Goal: Task Accomplishment & Management: Use online tool/utility

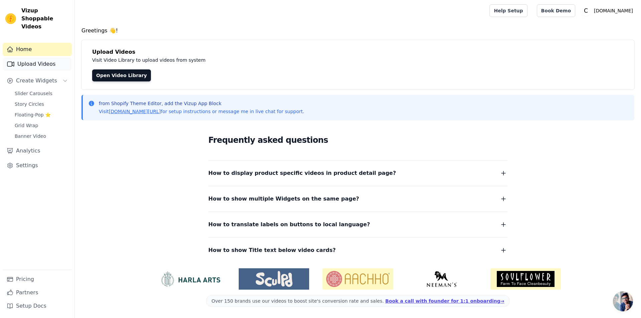
click at [34, 57] on link "Upload Videos" at bounding box center [37, 63] width 69 height 13
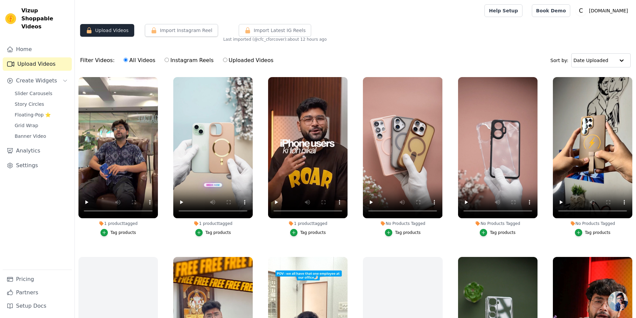
click at [102, 32] on button "Upload Videos" at bounding box center [107, 30] width 54 height 13
click at [98, 32] on button "Upload Videos" at bounding box center [107, 30] width 54 height 13
click at [188, 34] on button "Import Instagram Reel" at bounding box center [181, 30] width 73 height 13
click at [113, 33] on button "Upload Videos" at bounding box center [107, 30] width 54 height 13
click at [223, 64] on label "Uploaded Videos" at bounding box center [248, 60] width 51 height 9
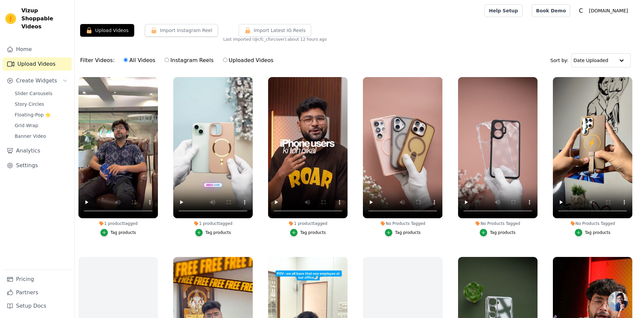
click at [223, 62] on input "Uploaded Videos" at bounding box center [225, 60] width 4 height 4
radio input "true"
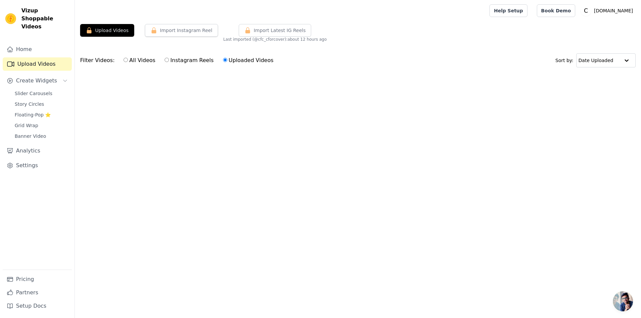
click at [135, 61] on label "All Videos" at bounding box center [139, 60] width 32 height 9
click at [128, 61] on input "All Videos" at bounding box center [126, 60] width 4 height 4
radio input "true"
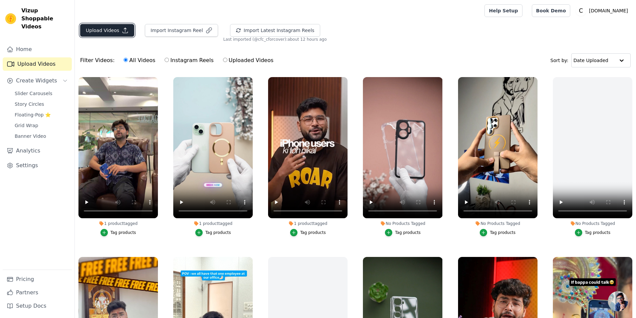
click at [124, 31] on icon "button" at bounding box center [125, 30] width 7 height 7
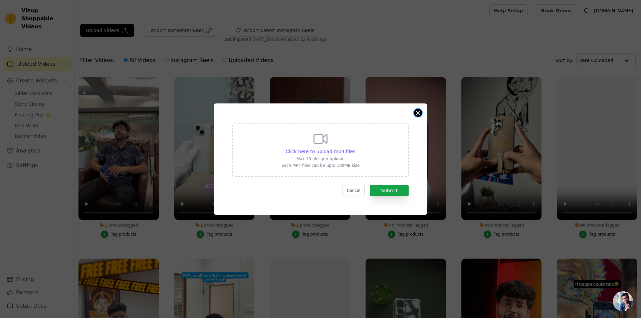
click at [421, 115] on div "Click here to upload mp4 files Max 10 files per upload. Each MP4 files can be u…" at bounding box center [321, 158] width 214 height 111
click at [418, 112] on button "Close modal" at bounding box center [418, 113] width 8 height 8
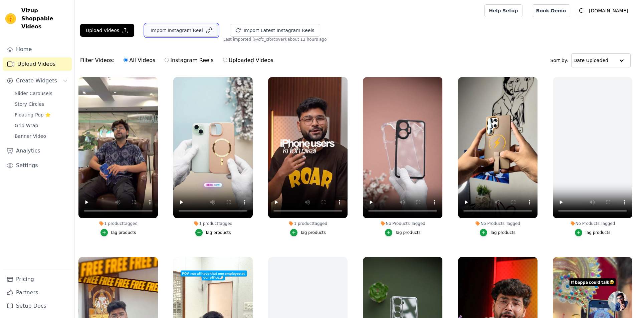
click at [182, 32] on button "Import Instagram Reel" at bounding box center [181, 30] width 73 height 13
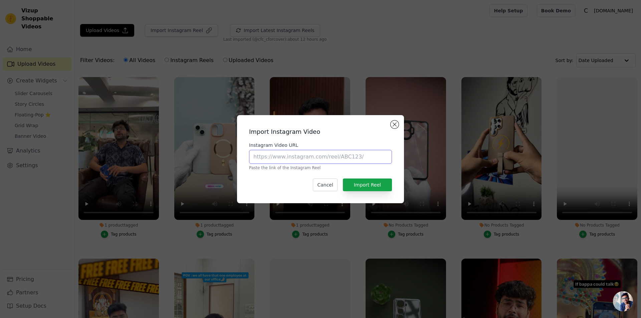
click at [277, 160] on input "Instagram Video URL" at bounding box center [320, 157] width 143 height 14
paste input "https://www.instagram.com/reel/C9PFR4NSCNU"
type input "https://www.instagram.com/reel/C9PFR4NSCNU"
click at [374, 182] on button "Import Reel" at bounding box center [367, 185] width 49 height 13
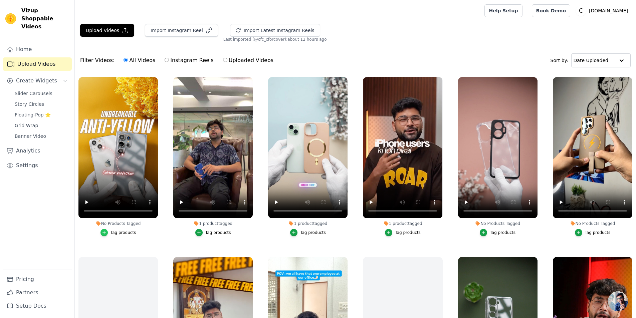
click at [108, 230] on div "button" at bounding box center [103, 232] width 7 height 7
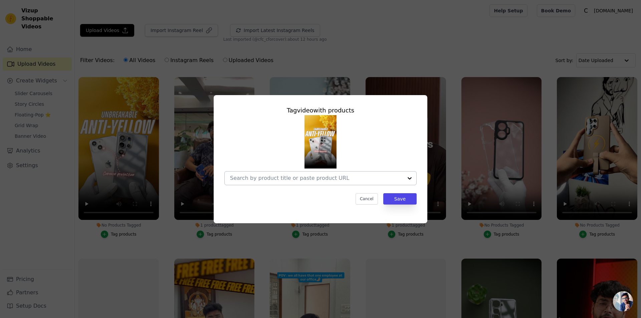
click at [323, 179] on input "No Products Tagged Tag video with products Cancel Save Tag products" at bounding box center [316, 178] width 173 height 6
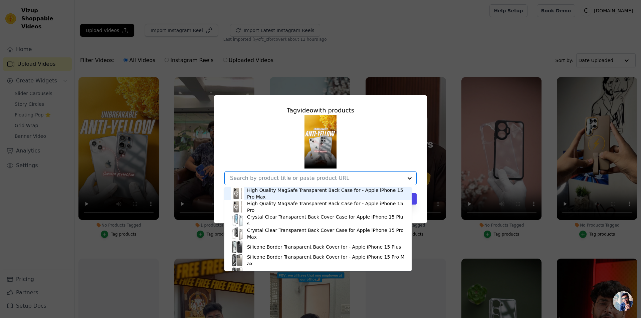
click at [323, 179] on input "No Products Tagged Tag video with products High Quality MagSafe Transparent Bac…" at bounding box center [316, 178] width 173 height 6
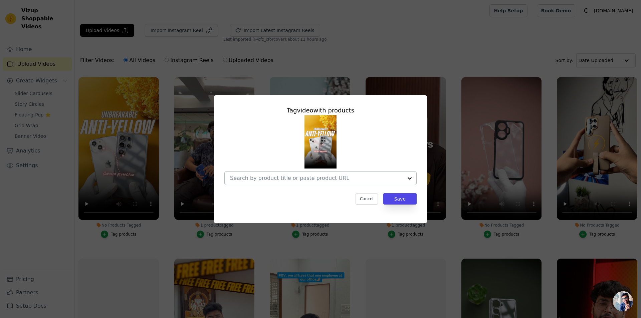
click at [306, 180] on input "No Products Tagged Tag video with products Cancel Save Tag products" at bounding box center [316, 178] width 173 height 6
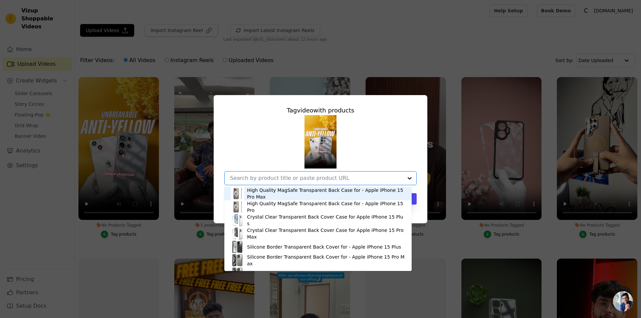
paste input "Crystal Clear Hard Back Anti-Yellowing Phone Case For"
type input "Crystal Clear Hard Back Anti-Yellowing Phone Case For"
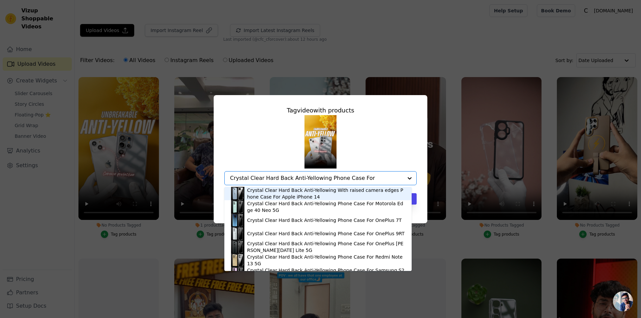
click at [332, 199] on div "Crystal Clear Hard Back Anti-Yellowing With raised camera edges Phone Case For …" at bounding box center [326, 193] width 158 height 13
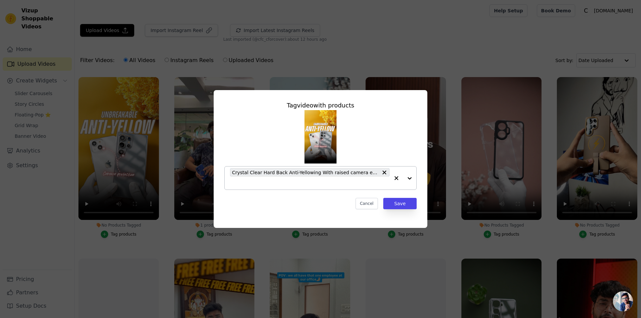
click at [304, 181] on input "No Products Tagged Tag video with products Crystal Clear Hard Back Anti-Yellowi…" at bounding box center [310, 183] width 160 height 6
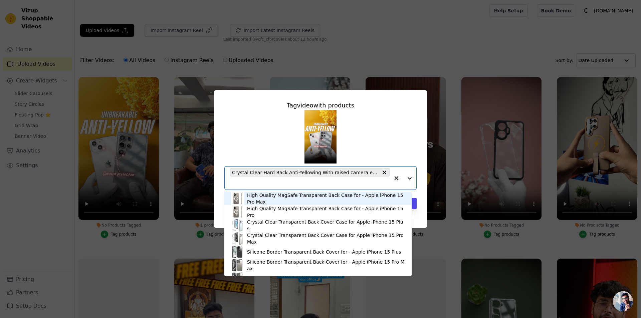
paste input "Crystal Clear Hard Back Anti-Yellowing Phone Case For"
type input "Crystal Clear Hard Back Anti-Yellowing Phone Case For"
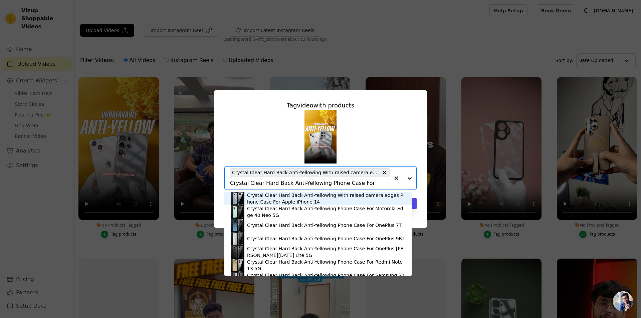
click at [289, 203] on div "Crystal Clear Hard Back Anti-Yellowing With raised camera edges Phone Case For …" at bounding box center [326, 198] width 158 height 13
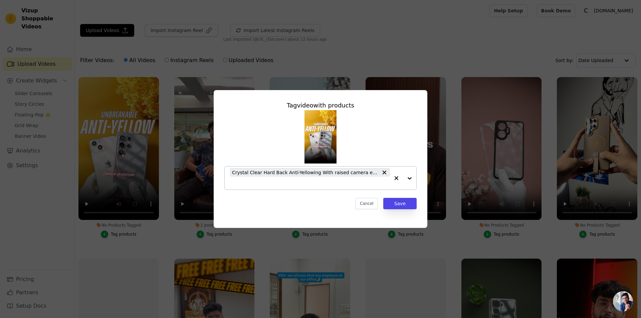
click at [308, 181] on input "No Products Tagged Tag video with products Crystal Clear Hard Back Anti-Yellowi…" at bounding box center [310, 183] width 160 height 6
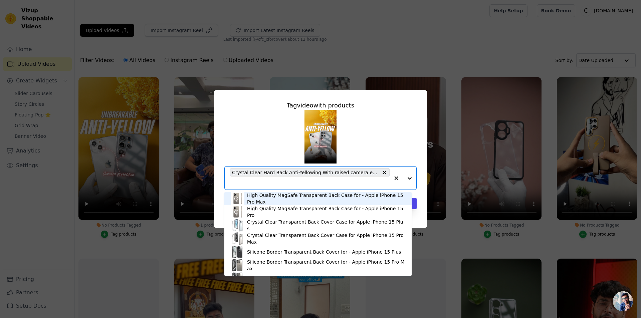
paste input "Crystal Clear Hard Back Anti-Yellowing Phone Case For"
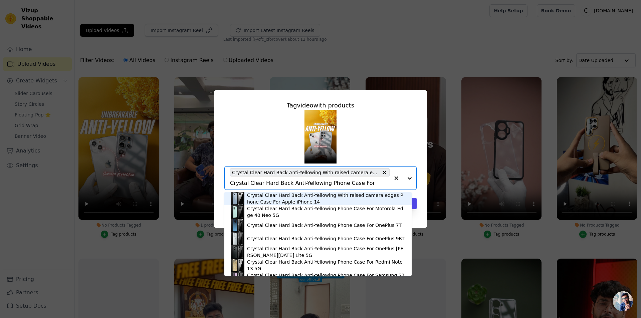
type input "Crystal Clear Hard Back Anti-Yellowing Phone Case For"
click at [369, 173] on span "Crystal Clear Hard Back Anti-Yellowing With raised camera edges Phone Case For …" at bounding box center [305, 173] width 146 height 8
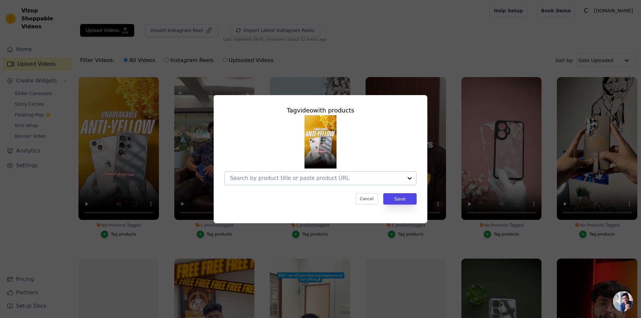
click at [335, 179] on input "No Products Tagged Tag video with products Cancel Save Tag products" at bounding box center [316, 178] width 173 height 6
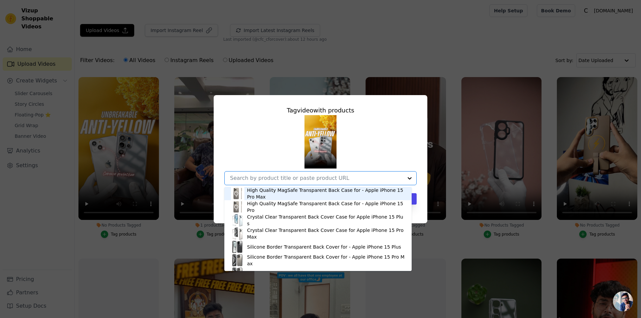
paste input "Crystal Clear Hard Back Anti-Yellowing Phone Case For"
type input "Crystal Clear Hard Back Anti-Yellowing Phone Case For"
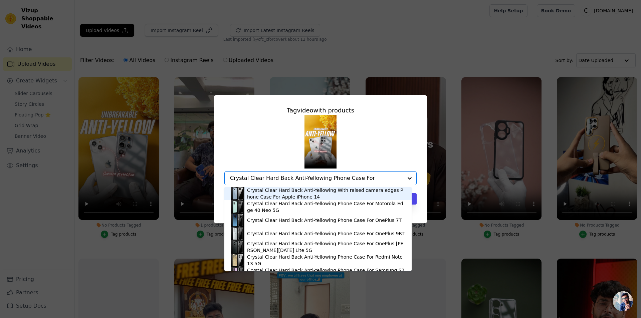
click at [286, 199] on div "Crystal Clear Hard Back Anti-Yellowing With raised camera edges Phone Case For …" at bounding box center [326, 193] width 158 height 13
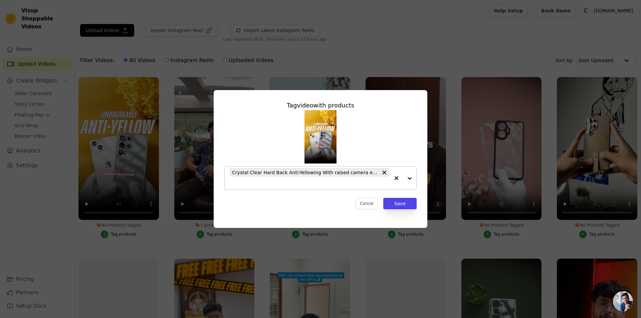
paste input "Crystal Clear Hard Back Anti-Yellowing Phone Case For"
type input "Crystal Clear Hard Back Anti-Yellowing Phone Case For"
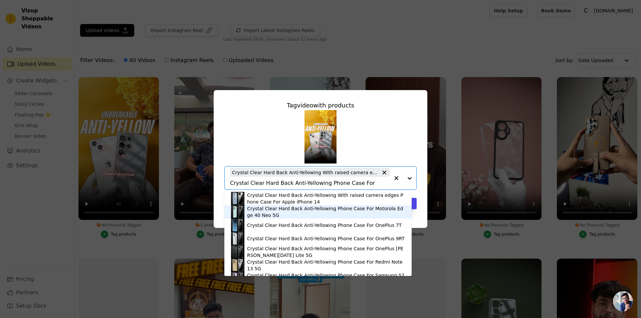
click at [311, 217] on div "Crystal Clear Hard Back Anti-Yellowing Phone Case For Motorola Edge 40 Neo 5G" at bounding box center [326, 211] width 158 height 13
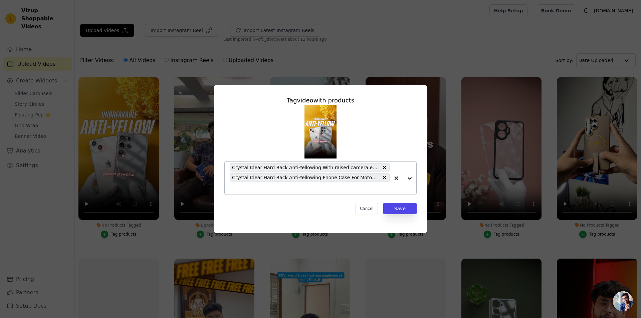
click at [384, 168] on icon at bounding box center [385, 168] width 4 height 4
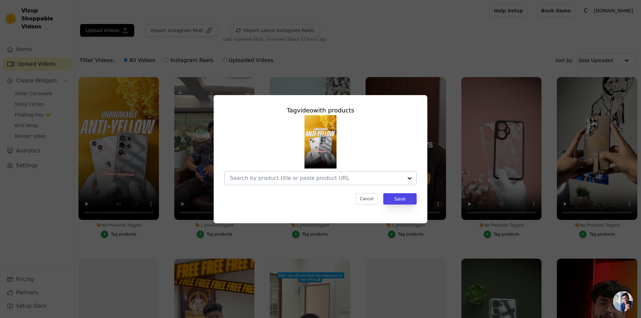
click at [305, 179] on input "No Products Tagged Tag video with products Cancel Save Tag products" at bounding box center [316, 178] width 173 height 6
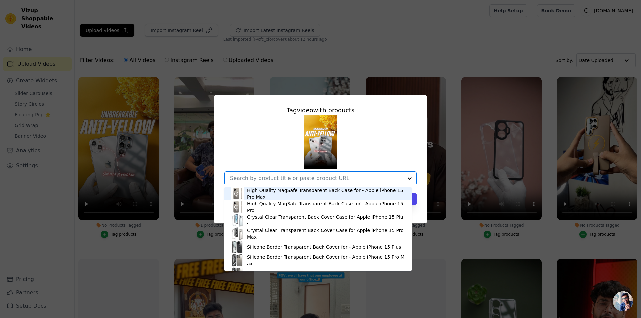
paste input "Crystal Clear Hard Back Anti-Yellowing Phone Case For"
type input "Crystal Clear Hard Back Anti-Yellowing Phone Case For"
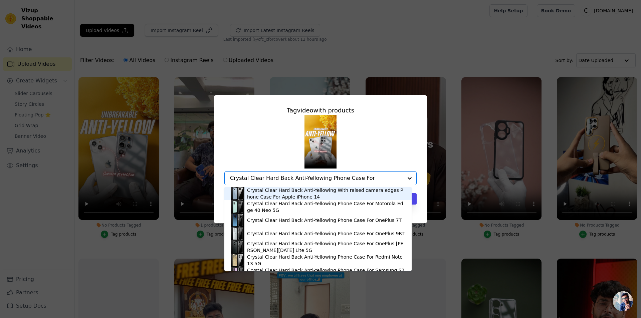
drag, startPoint x: 374, startPoint y: 178, endPoint x: 219, endPoint y: 179, distance: 154.9
click at [219, 179] on div "Tag video with products Crystal Clear Hard Back Anti-Yellowing With raised came…" at bounding box center [321, 159] width 214 height 128
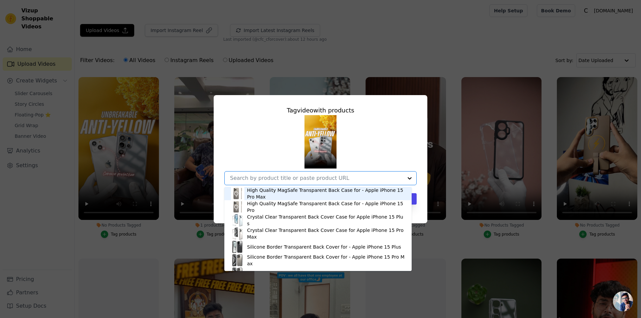
click at [307, 174] on div at bounding box center [316, 178] width 173 height 13
paste input "Crystal Clear Hard Back Anti-Yellowing Phone Case For"
type input "Crystal Clear Hard Back Anti-Yellowing Phone Case For"
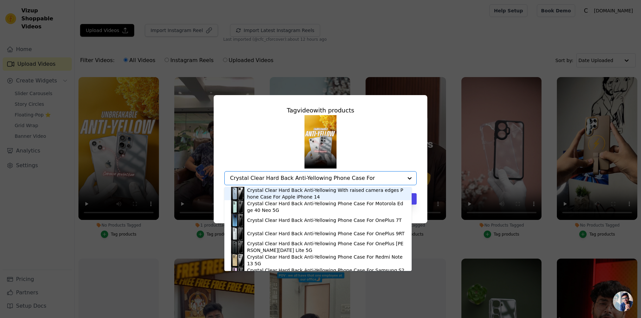
click at [301, 195] on div "Crystal Clear Hard Back Anti-Yellowing With raised camera edges Phone Case For …" at bounding box center [326, 193] width 158 height 13
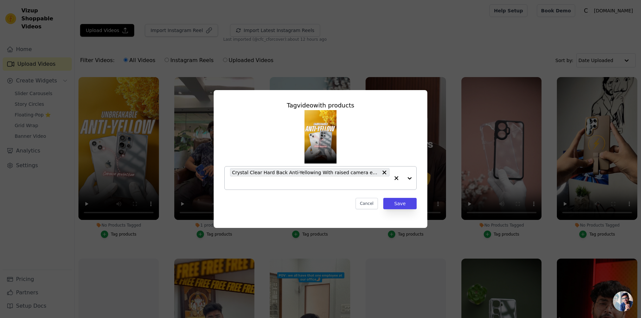
paste input "Crystal Clear Hard Back Anti-Yellowing Phone Case For"
type input "Crystal Clear Hard Back Anti-Yellowing Phone Case For"
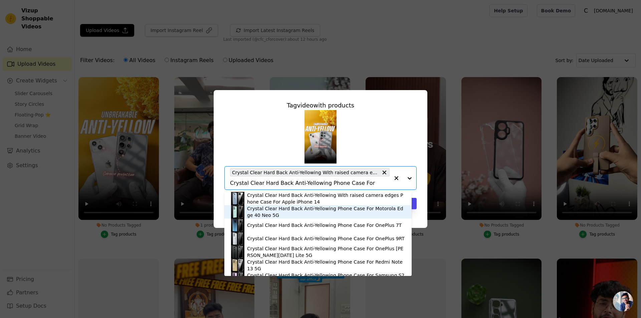
click at [272, 214] on div "Crystal Clear Hard Back Anti-Yellowing Phone Case For Motorola Edge 40 Neo 5G" at bounding box center [326, 211] width 158 height 13
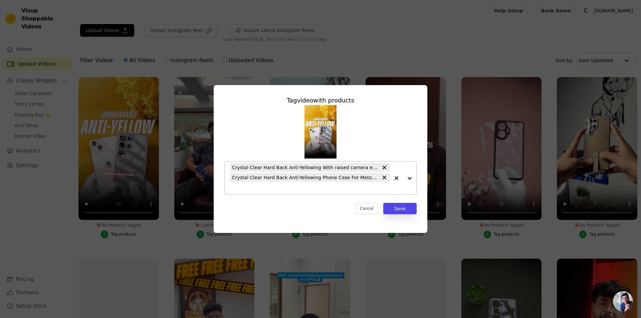
click at [386, 169] on icon at bounding box center [384, 167] width 7 height 7
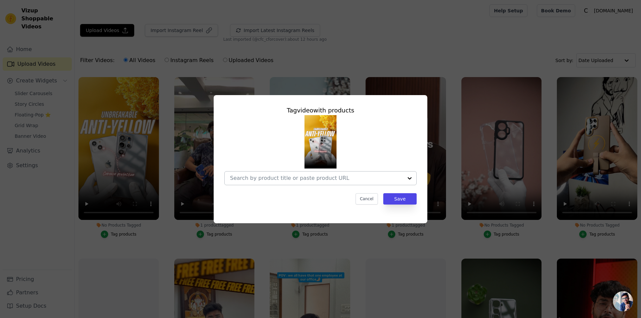
click at [287, 182] on div at bounding box center [316, 178] width 173 height 13
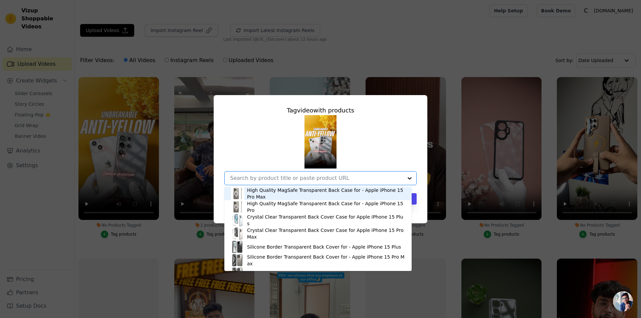
paste input "Crystal Clear Hard Back Anti-Yellowing Phone Case For Apple iphone 17 Pro Cryst…"
type input "Crystal Clear Hard Back Anti-Yellowing Phone Case For Apple iphone 17 Pro Cryst…"
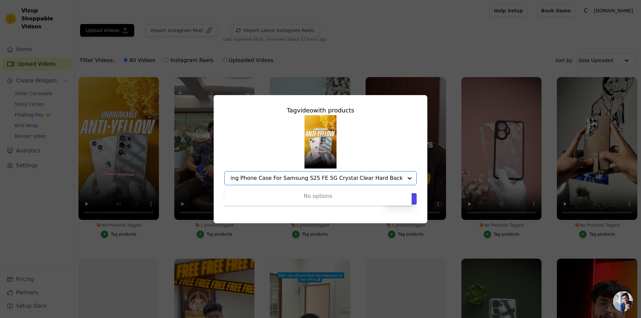
click at [373, 180] on input "Crystal Clear Hard Back Anti-Yellowing Phone Case For Apple iphone 17 Pro Cryst…" at bounding box center [316, 178] width 173 height 6
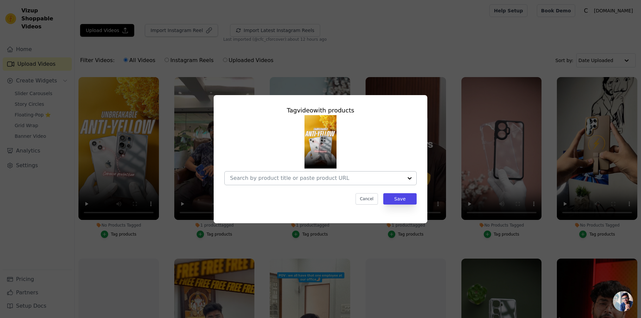
click at [268, 184] on div at bounding box center [316, 178] width 173 height 13
paste input "Crystal Clear Hard Back Anti-Yellowing Phone Case For Apple iphone 17 Pro, Crys…"
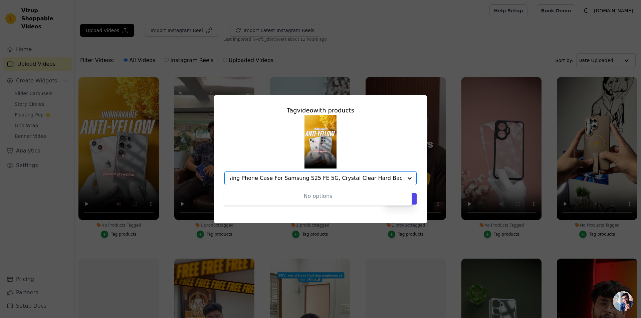
type input "Crystal Clear Hard Back Anti-Yellowing Phone Case For Apple iphone 17 Pro, Crys…"
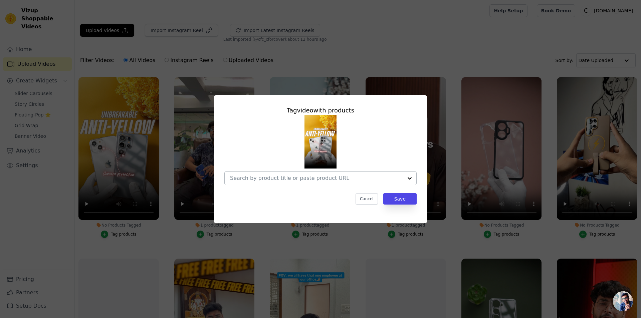
scroll to position [0, 0]
click at [344, 173] on div at bounding box center [316, 178] width 173 height 13
click at [291, 174] on div at bounding box center [316, 178] width 173 height 13
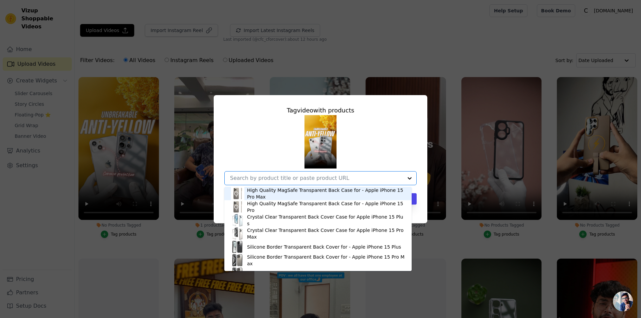
paste input "Crystal Clear Hard Back Anti-Yellowing Phone Case For Apple iphone 17 Pro, Crys…"
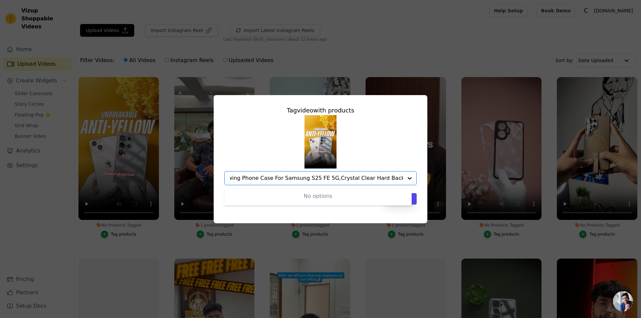
click at [317, 180] on input "Crystal Clear Hard Back Anti-Yellowing Phone Case For Apple iphone 17 Pro, Crys…" at bounding box center [316, 178] width 173 height 6
type input "Crystal Clear Hard Back Anti-Yellowing Phone Case For Apple iphone 17 Pro, Crys…"
click at [404, 162] on div "No options Option undefined, selected." at bounding box center [320, 150] width 192 height 70
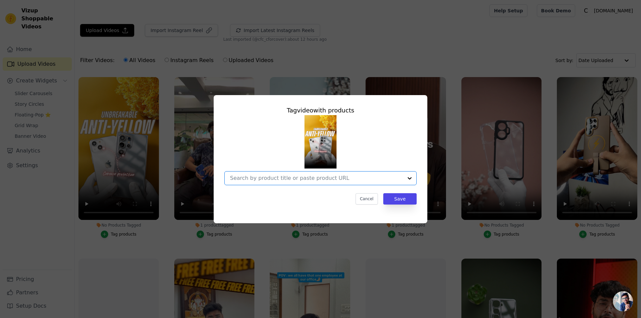
click at [365, 178] on input "No Products Tagged Tag video with products Option undefined, selected. Select i…" at bounding box center [316, 178] width 173 height 6
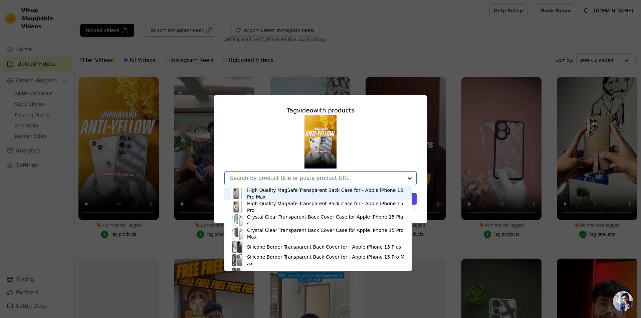
click at [378, 163] on div "High Quality MagSafe Transparent Back Case for - Apple iPhone 15 Pro Max High Q…" at bounding box center [320, 150] width 192 height 70
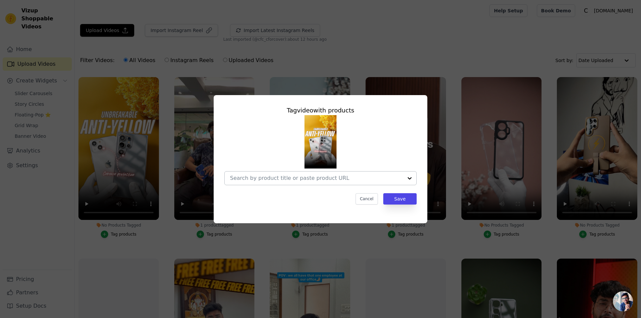
click at [288, 175] on input "No Products Tagged Tag video with products Cancel Save Tag products" at bounding box center [316, 178] width 173 height 6
paste input "https://cforcover.com/collections/anti-yellow"
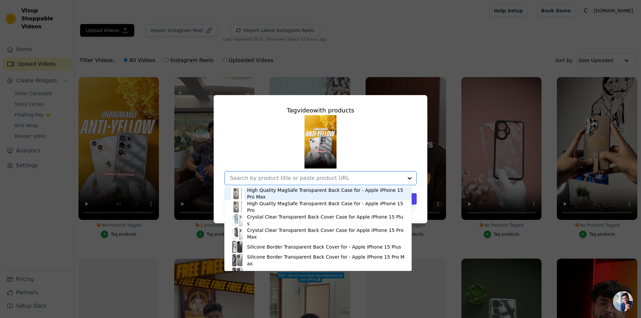
type input "https://cforcover.com/collections/anti-yellow"
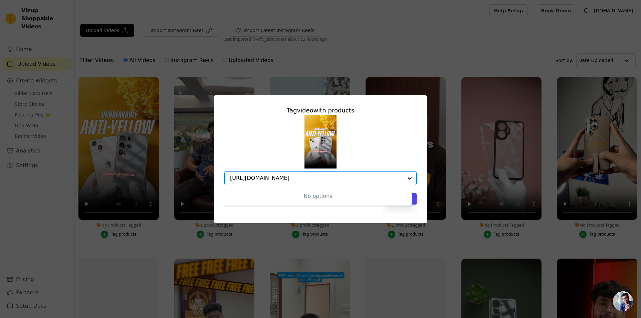
drag, startPoint x: 344, startPoint y: 178, endPoint x: 210, endPoint y: 172, distance: 134.3
click at [210, 172] on div "Tag video with products No options Option undefined, selected. https://cforcove…" at bounding box center [321, 159] width 620 height 150
click at [284, 177] on input "No Products Tagged Tag video with products Cancel Save Tag products" at bounding box center [316, 178] width 173 height 6
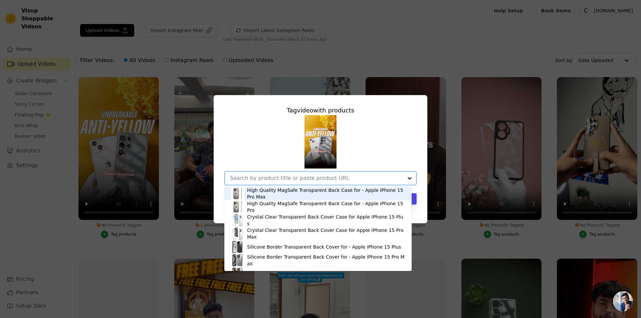
paste input "https://admin.shopify.com/store/coverpe/collections/477773070644"
type input "https://admin.shopify.com/store/coverpe/collections/477773070644"
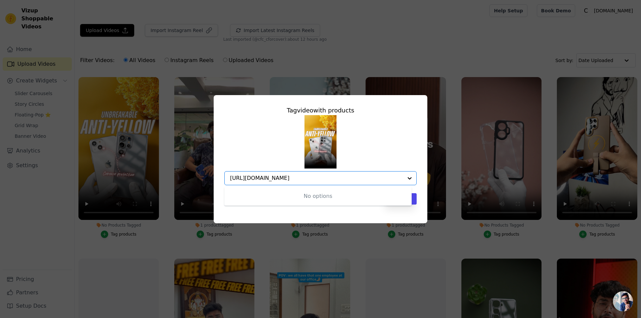
drag, startPoint x: 394, startPoint y: 177, endPoint x: 180, endPoint y: 179, distance: 214.3
click at [180, 179] on div "Tag video with products No options Option undefined, selected. https://admin.sh…" at bounding box center [321, 159] width 620 height 150
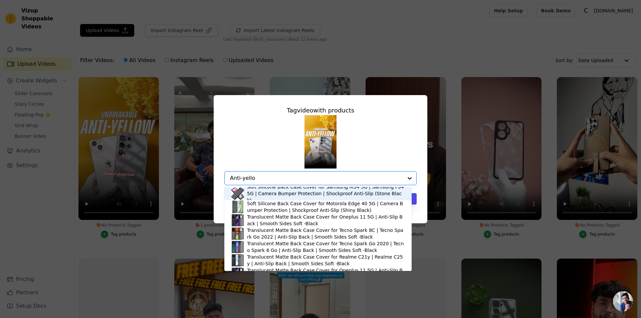
type input "Anti-yellow"
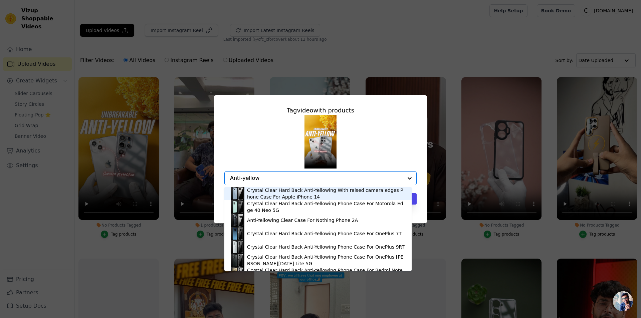
click at [301, 198] on div "Crystal Clear Hard Back Anti-Yellowing With raised camera edges Phone Case For …" at bounding box center [326, 193] width 158 height 13
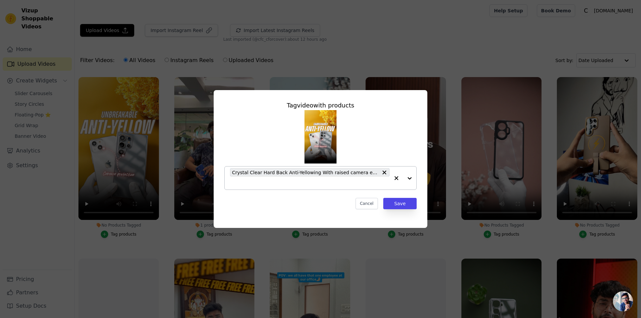
click at [272, 173] on span "Crystal Clear Hard Back Anti-Yellowing With raised camera edges Phone Case For …" at bounding box center [305, 173] width 146 height 8
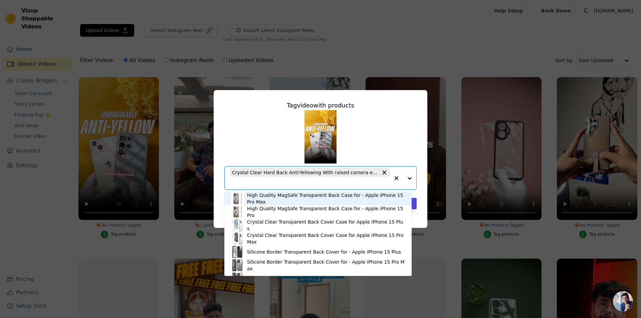
click at [272, 175] on span "Crystal Clear Hard Back Anti-Yellowing With raised camera edges Phone Case For …" at bounding box center [305, 173] width 146 height 8
click at [270, 183] on input "No Products Tagged Tag video with products High Quality MagSafe Transparent Bac…" at bounding box center [310, 183] width 160 height 6
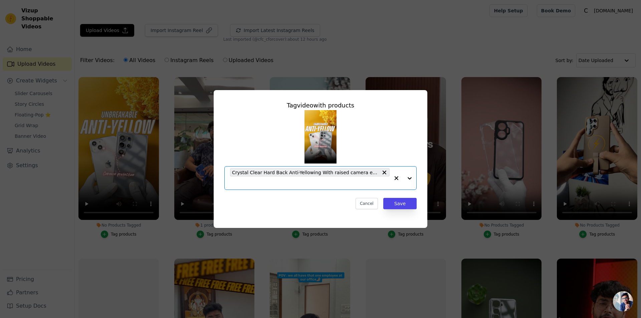
paste input "https://admin.shopify.com/store/coverpe/collections/477773070644"
type input "https://admin.shopify.com/store/coverpe/collections/477773070644"
click at [270, 183] on input "https://admin.shopify.com/store/coverpe/collections/477773070644" at bounding box center [310, 183] width 160 height 6
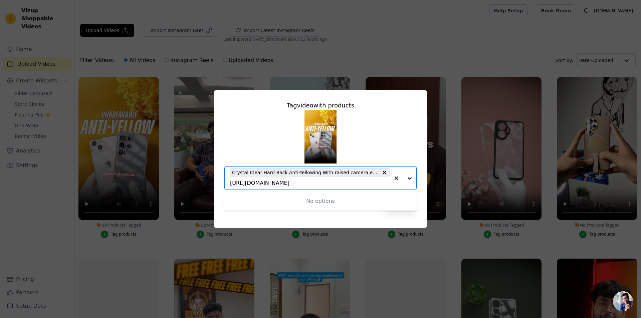
click at [270, 183] on input "https://admin.shopify.com/store/coverpe/collections/477773070644" at bounding box center [310, 183] width 160 height 6
click at [286, 183] on input "No Products Tagged Tag video with products Option Crystal Clear Hard Back Anti-…" at bounding box center [310, 183] width 160 height 6
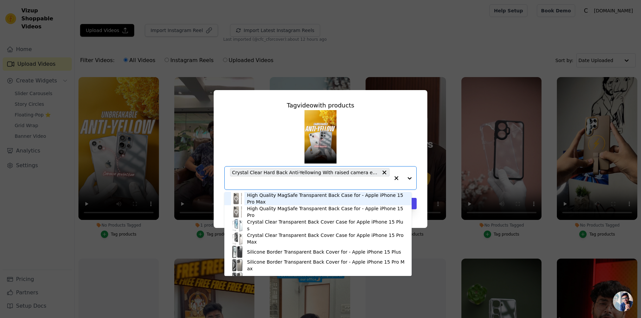
paste input "Crystal Clear Hard Back Anti-Yellowing Phone Case"
type input "Crystal Clear Hard Back Anti-Yellowing Phone Case"
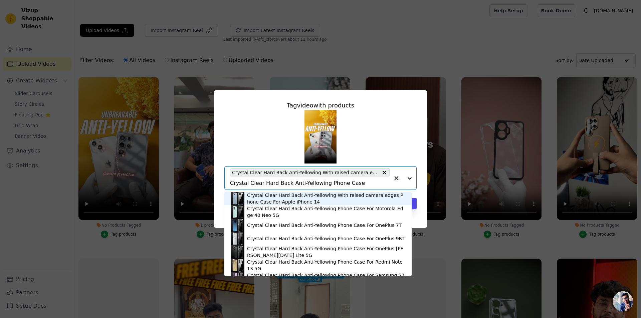
click at [288, 199] on div "Crystal Clear Hard Back Anti-Yellowing With raised camera edges Phone Case For …" at bounding box center [326, 198] width 158 height 13
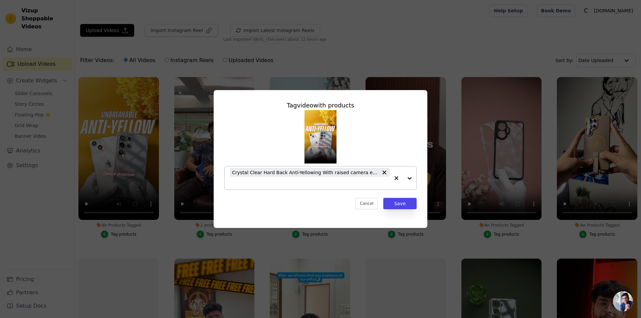
click at [286, 184] on input "No Products Tagged Tag video with products Crystal Clear Hard Back Anti-Yellowi…" at bounding box center [310, 183] width 160 height 6
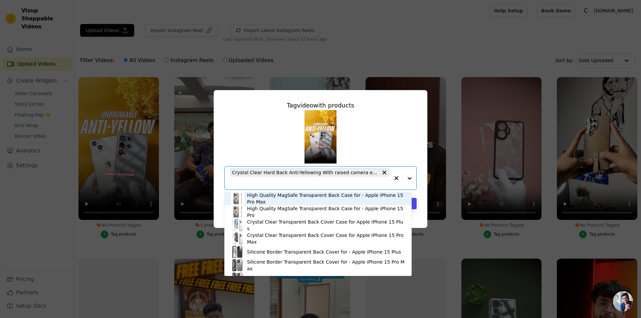
paste input "Crystal Clear Hard Back Anti-Yellowing Phone Case"
type input "Crystal Clear Hard Back Anti-Yellowing Phone Case"
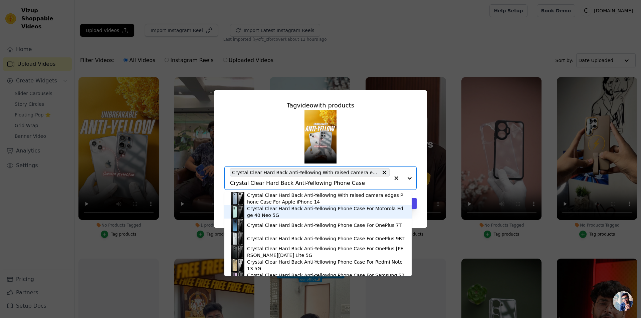
click at [284, 214] on div "Crystal Clear Hard Back Anti-Yellowing Phone Case For Motorola Edge 40 Neo 5G" at bounding box center [326, 211] width 158 height 13
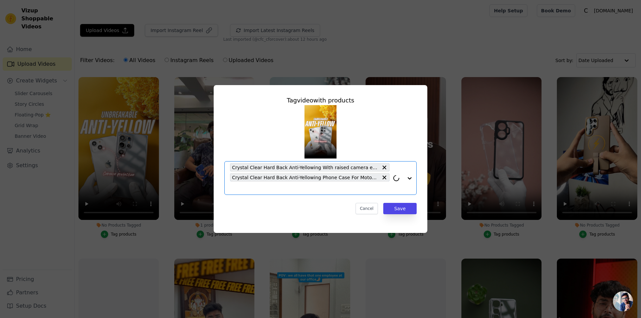
paste input "Crystal Clear Hard Back Anti-Yellowing Phone Case"
type input "Crystal Clear Hard Back Anti-Yellowing Phone Case"
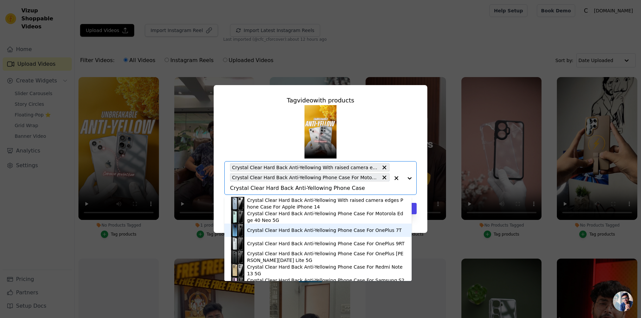
click at [258, 234] on div "Crystal Clear Hard Back Anti-Yellowing Phone Case For OnePlus 7T" at bounding box center [318, 230] width 174 height 13
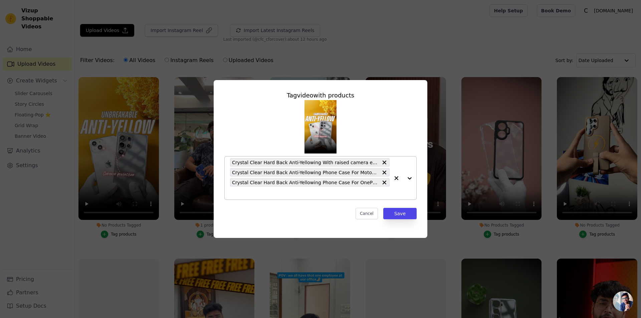
paste input "Crystal Clear Hard Back Anti-Yellowing Phone Case"
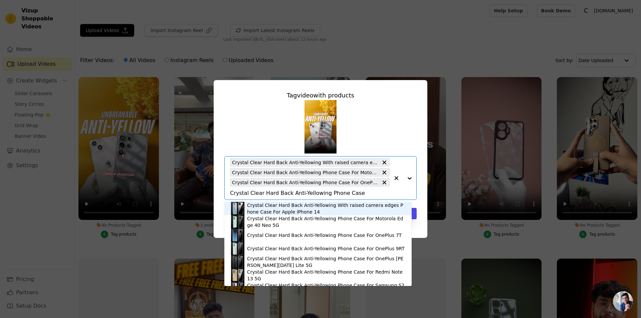
type input "Crystal Clear Hard Back Anti-Yellowing Phone Case"
click at [384, 162] on icon at bounding box center [385, 163] width 4 height 4
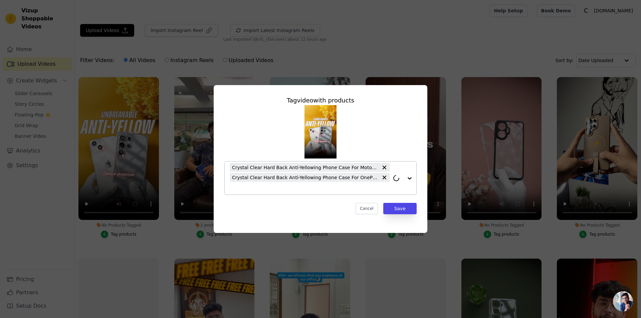
click at [384, 168] on icon at bounding box center [385, 168] width 4 height 4
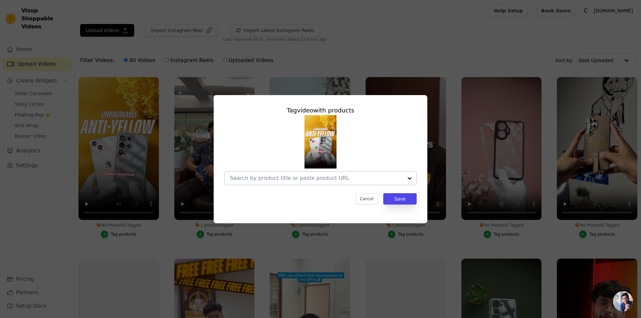
click at [312, 176] on input "No Products Tagged Tag video with products Cancel Save Tag products" at bounding box center [316, 178] width 173 height 6
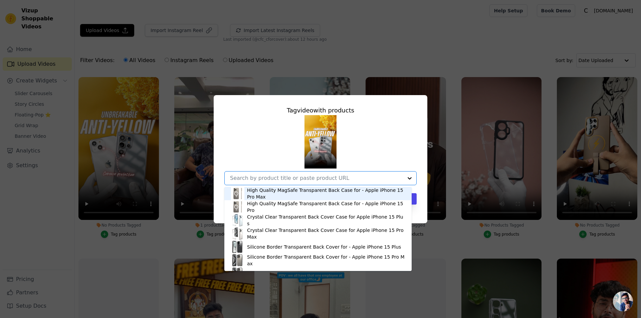
paste input "Crystal Clear Hard Back Anti-Yellowing Phone Case For Samsung S23 Ultra 5G"
type input "Crystal Clear Hard Back Anti-Yellowing Phone Case For Samsung S23 Ultra 5G"
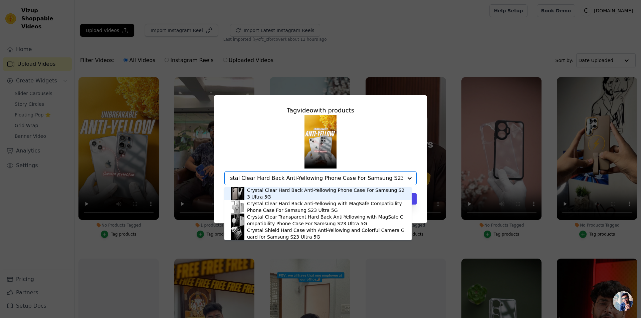
click at [315, 190] on div "Crystal Clear Hard Back Anti-Yellowing Phone Case For Samsung S23 Ultra 5G" at bounding box center [326, 193] width 158 height 13
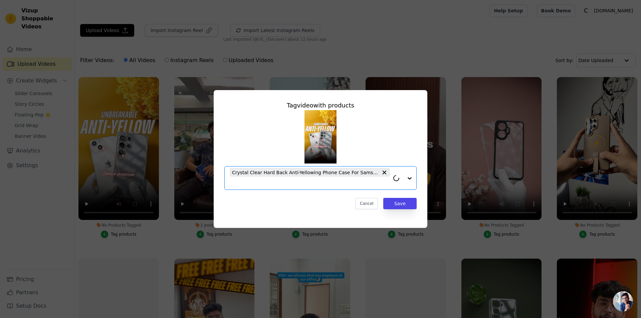
click at [310, 183] on input "No Products Tagged Tag video with products Option Crystal Clear Hard Back Anti-…" at bounding box center [310, 183] width 160 height 6
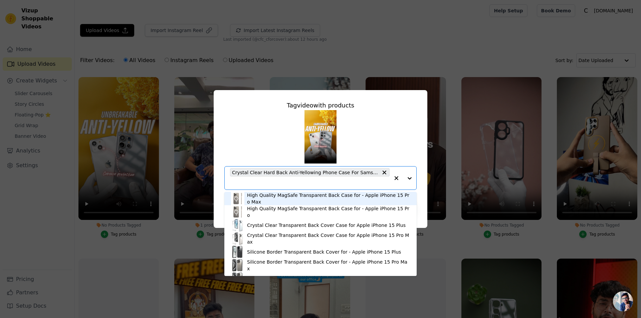
paste input "Crystal Clear Hard Back Anti-Yellowing Phone Case For Samsung S23 Ultra 5G"
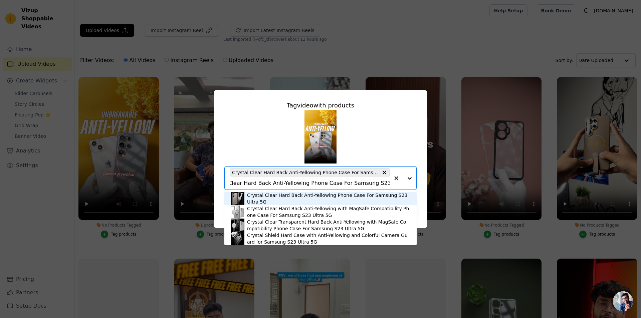
click at [368, 181] on input "Crystal Clear Hard Back Anti-Yellowing Phone Case For Samsung S23 Ultra 5G" at bounding box center [310, 183] width 160 height 6
type input "Crystal Clear Hard Back Anti-Yellowing Phone Case For Samsung S24 Ultra 5G"
click at [363, 201] on div "Crystal Clear Hard Back Anti-Yellowing Phone Back Case For Samsung S24 Ultra 5G" at bounding box center [328, 198] width 163 height 13
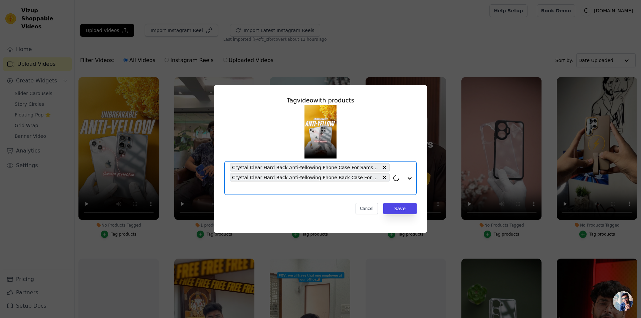
click at [346, 186] on input "No Products Tagged Tag video with products Option Crystal Clear Hard Back Anti-…" at bounding box center [310, 188] width 160 height 6
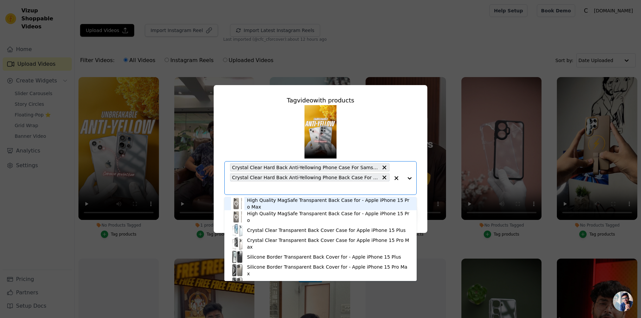
paste input "Crystal Clear Hard Back Anti-Yellowing Phone Case For Samsung S23 Ultra 5G"
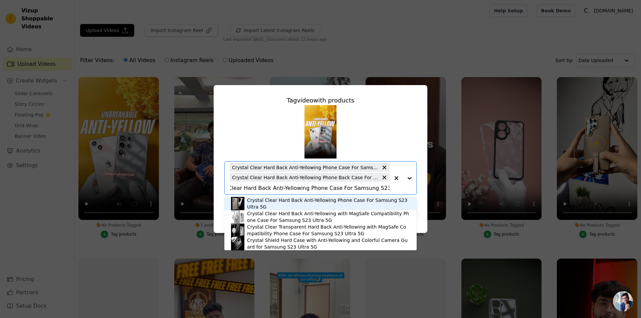
click at [368, 187] on input "Crystal Clear Hard Back Anti-Yellowing Phone Case For Samsung S23 Ultra 5G" at bounding box center [310, 188] width 160 height 6
type input "Crystal Clear Hard Back Anti-Yellowing Phone Case For Samsung S25 Ultra 5G"
click at [361, 205] on div "Crystal Clear Hard Back Anti-Yellowing Phone Case For Samsung S25 Ultra 5G" at bounding box center [328, 203] width 163 height 13
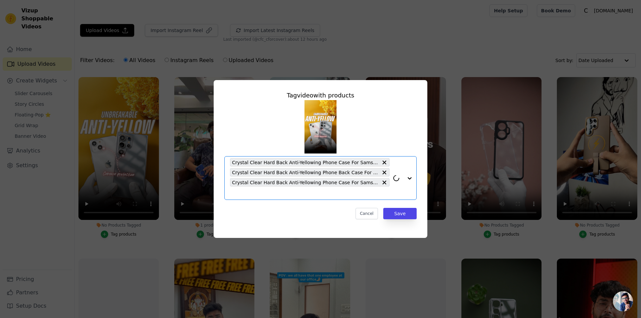
click at [333, 193] on input "No Products Tagged Tag video with products Option Crystal Clear Hard Back Anti-…" at bounding box center [310, 193] width 160 height 6
paste input "Crystal Clear Hard Back Anti-Yellowing Phone Case For Samsung S23 Ultra 5G"
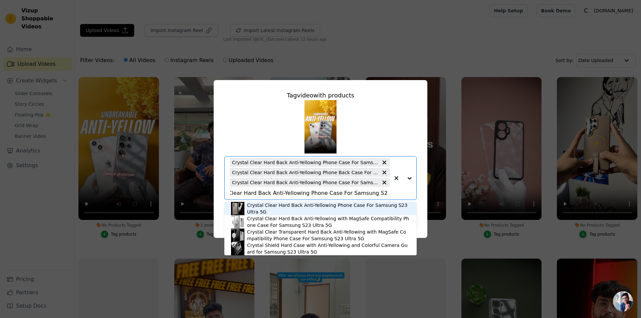
scroll to position [0, 20]
type input "Crystal Clear Hard Back Anti-Yellowing Phone Case For Samsung S22 Ultra 5G"
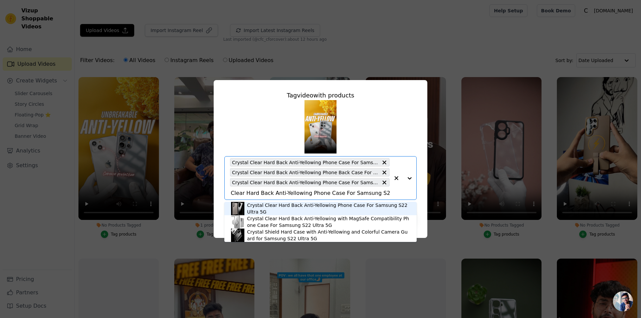
click at [333, 209] on div "Crystal Clear Hard Back Anti-Yellowing Phone Case For Samsung S22 Ultra 5G" at bounding box center [328, 208] width 163 height 13
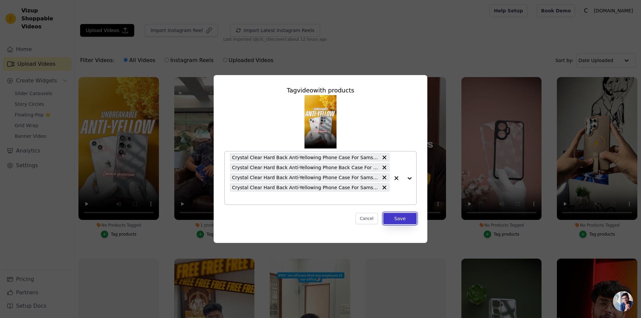
click at [412, 221] on button "Save" at bounding box center [399, 218] width 33 height 11
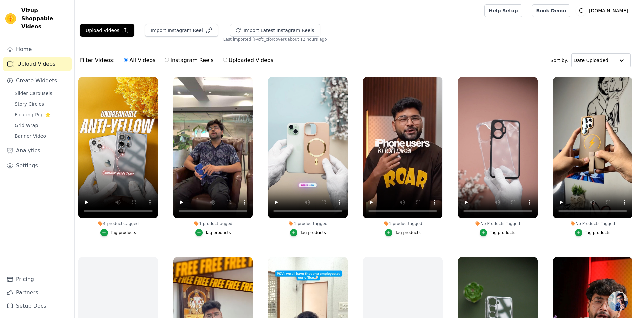
click at [224, 62] on label "Uploaded Videos" at bounding box center [248, 60] width 51 height 9
click at [224, 62] on input "Uploaded Videos" at bounding box center [225, 60] width 4 height 4
radio input "true"
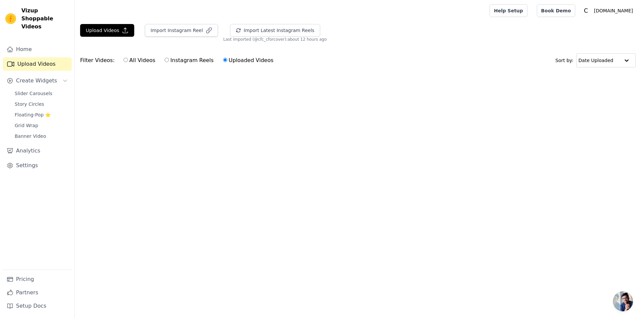
click at [133, 60] on label "All Videos" at bounding box center [139, 60] width 32 height 9
click at [128, 60] on input "All Videos" at bounding box center [126, 60] width 4 height 4
radio input "true"
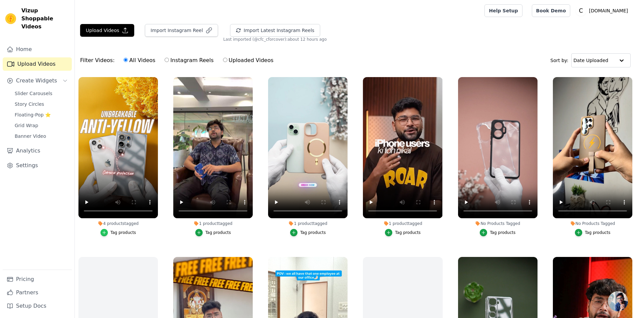
click at [108, 231] on div "button" at bounding box center [103, 232] width 7 height 7
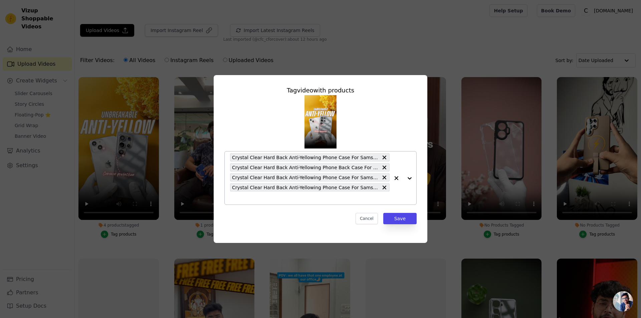
click at [252, 200] on input "4 products tagged Tag video with products Crystal Clear Hard Back Anti-Yellowin…" at bounding box center [310, 198] width 160 height 6
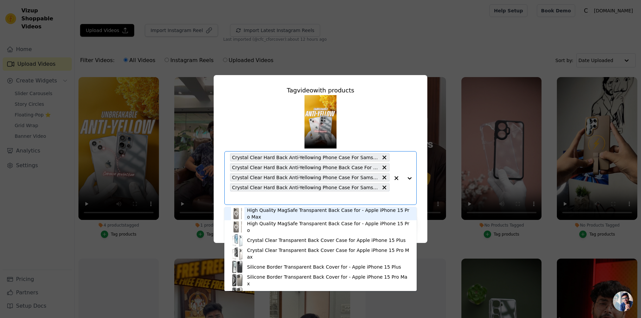
paste input "Crystal Clear Hard Back Anti-Yellowing Phone Case For Samsung S23 Ultra 5G"
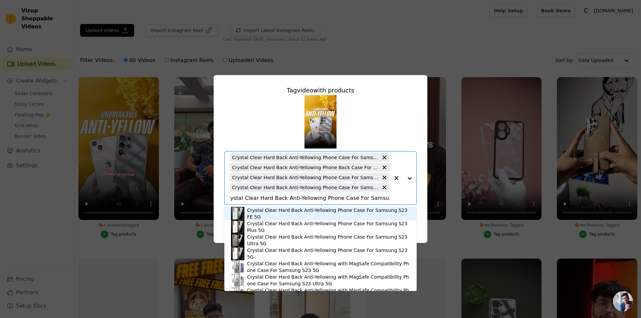
type input "Crystal Clear Hard Back Anti-Yellowing Phone Case For Samsung S23 FE"
click at [262, 217] on div "Crystal Clear Hard Back Anti-Yellowing Phone Case For Samsung S23 FE 5G" at bounding box center [328, 213] width 163 height 13
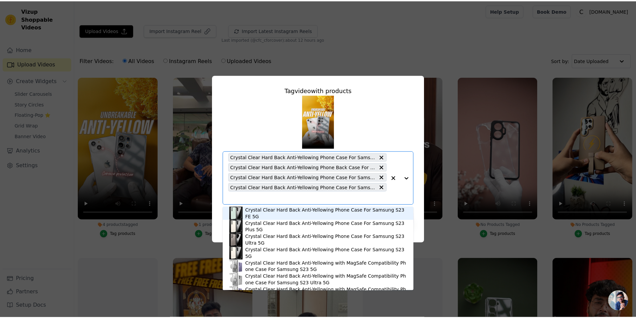
scroll to position [0, 0]
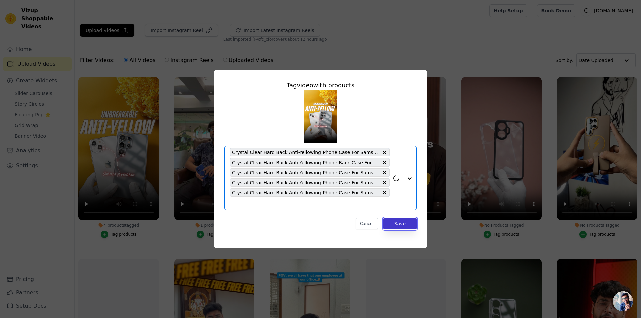
click at [402, 220] on button "Save" at bounding box center [399, 223] width 33 height 11
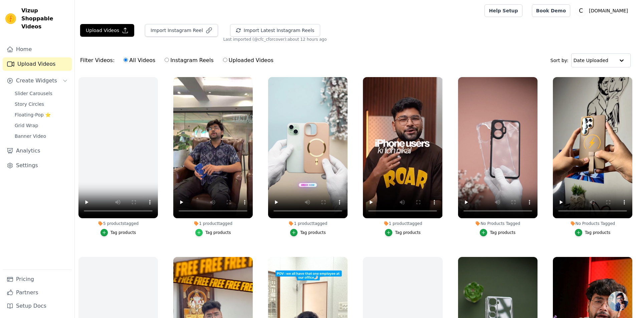
click at [203, 231] on div "button" at bounding box center [198, 232] width 7 height 7
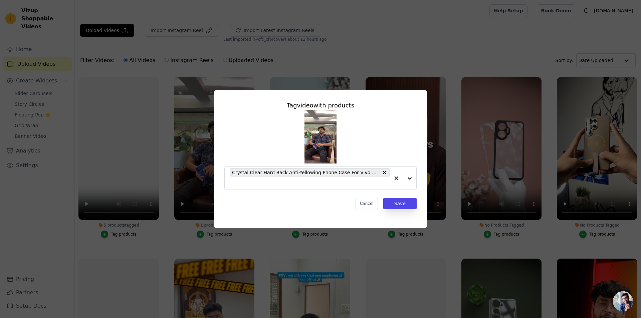
click at [411, 64] on div "Tag video with products Crystal Clear Hard Back Anti-Yellowing Phone Case For V…" at bounding box center [320, 159] width 641 height 318
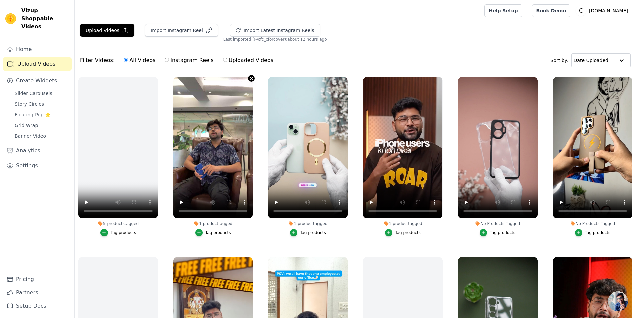
click at [252, 77] on icon "button" at bounding box center [251, 78] width 5 height 5
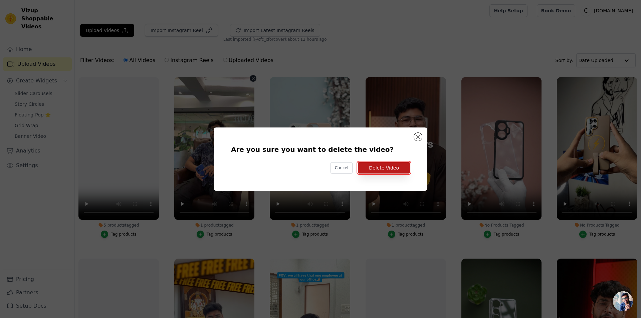
click at [396, 168] on button "Delete Video" at bounding box center [384, 167] width 52 height 11
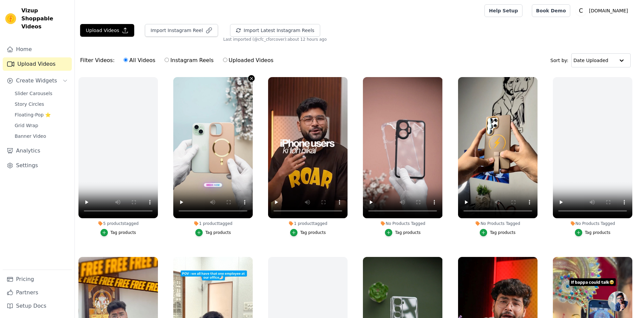
click at [250, 79] on icon "button" at bounding box center [251, 78] width 3 height 3
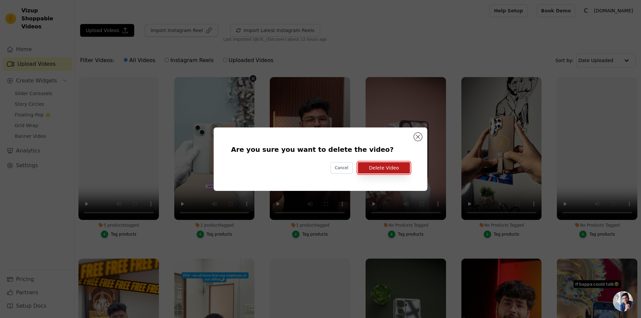
click at [397, 171] on button "Delete Video" at bounding box center [384, 167] width 52 height 11
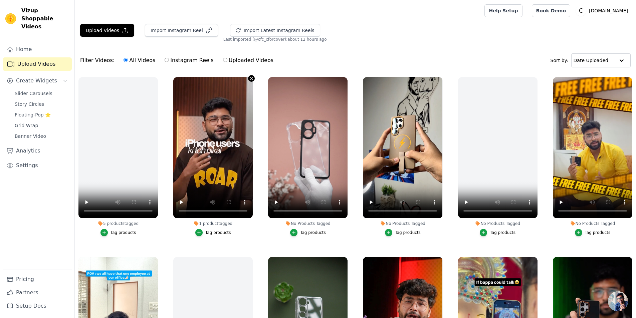
click at [250, 77] on icon "button" at bounding box center [251, 78] width 5 height 5
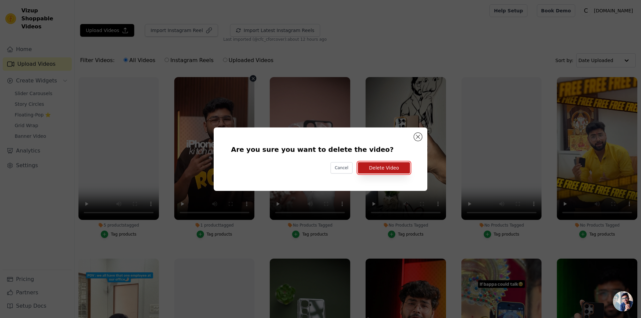
drag, startPoint x: 385, startPoint y: 168, endPoint x: 385, endPoint y: 174, distance: 5.7
click at [385, 168] on button "Delete Video" at bounding box center [384, 167] width 52 height 11
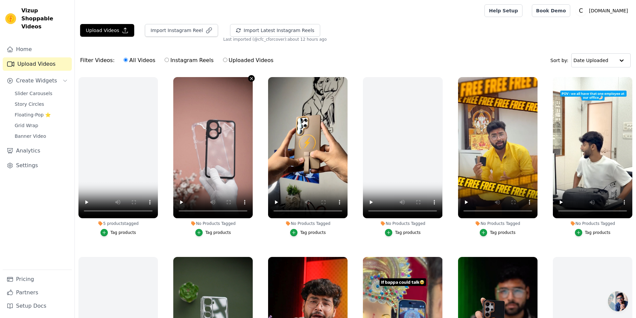
click at [249, 79] on icon "button" at bounding box center [251, 78] width 5 height 5
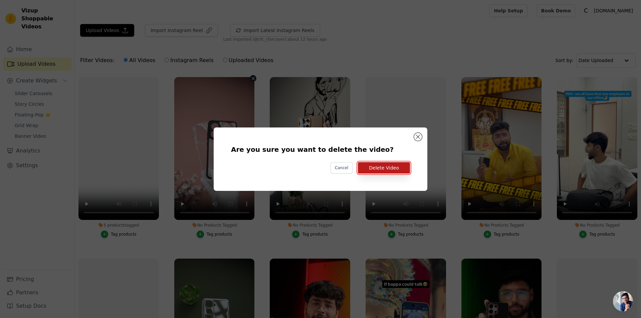
click at [388, 172] on button "Delete Video" at bounding box center [384, 167] width 52 height 11
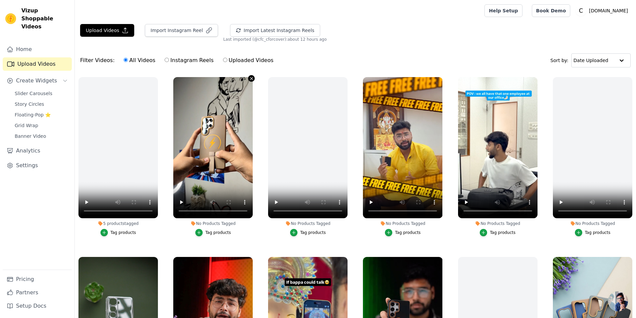
click at [251, 78] on icon "button" at bounding box center [251, 78] width 3 height 3
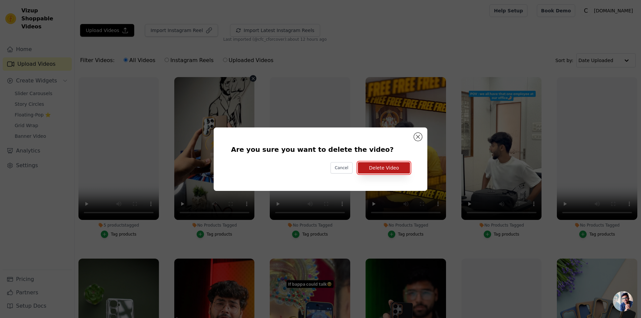
click at [383, 167] on button "Delete Video" at bounding box center [384, 167] width 52 height 11
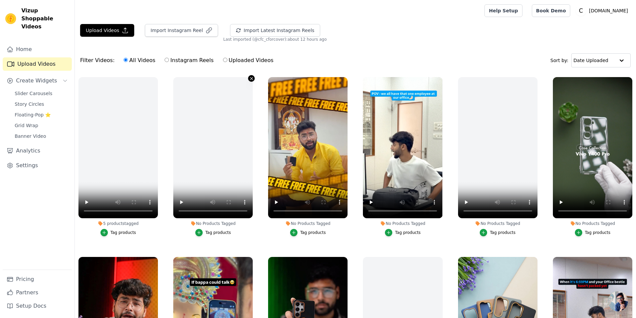
click at [249, 76] on icon "button" at bounding box center [251, 78] width 5 height 5
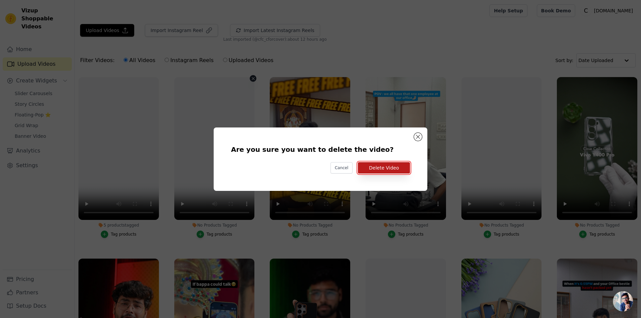
click at [388, 168] on button "Delete Video" at bounding box center [384, 167] width 52 height 11
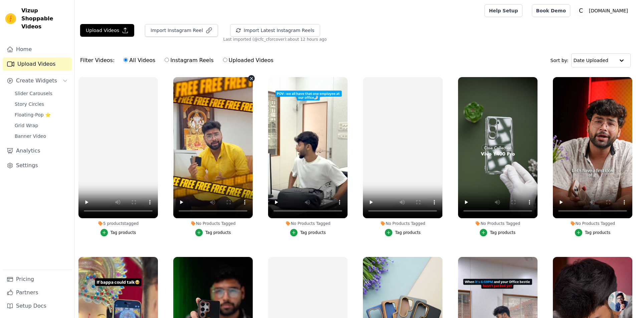
click at [249, 79] on icon "button" at bounding box center [251, 78] width 5 height 5
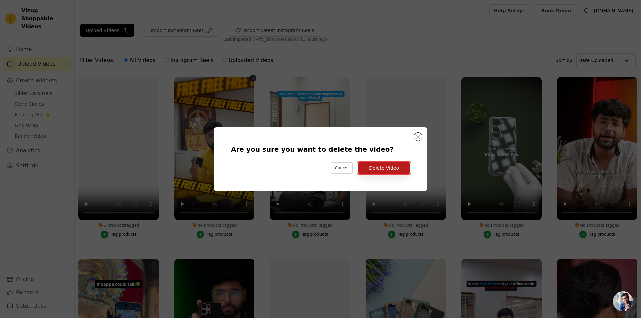
click at [376, 166] on button "Delete Video" at bounding box center [384, 167] width 52 height 11
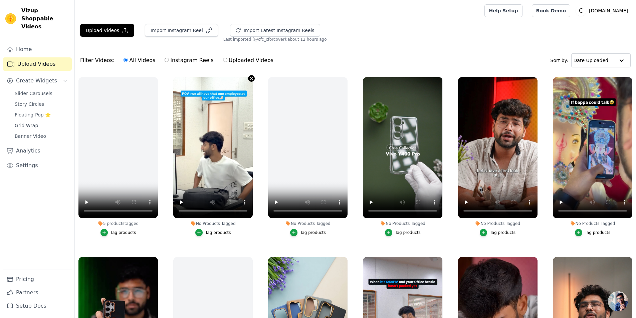
click at [250, 80] on icon "button" at bounding box center [251, 78] width 5 height 5
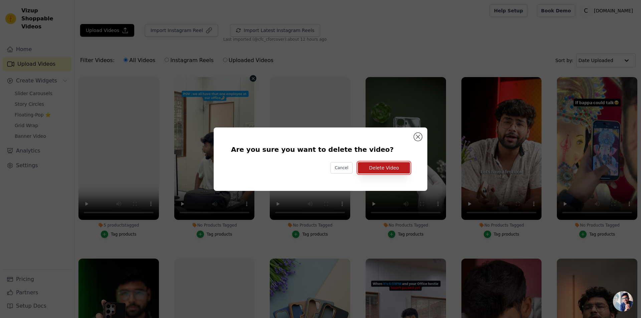
click at [397, 167] on button "Delete Video" at bounding box center [384, 167] width 52 height 11
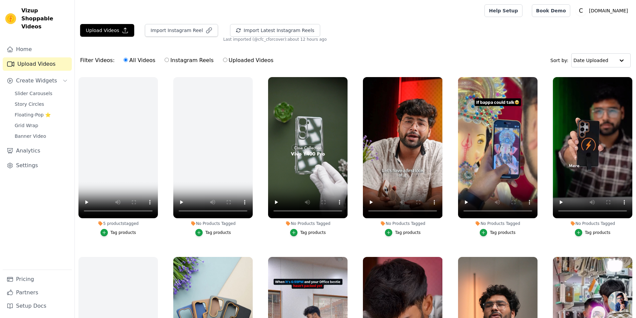
click at [252, 79] on div "No Products Tagged Tag products" at bounding box center [213, 157] width 87 height 169
click at [249, 79] on icon "button" at bounding box center [251, 78] width 5 height 5
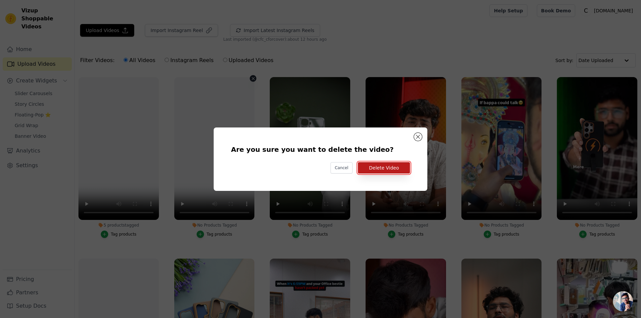
click at [398, 172] on button "Delete Video" at bounding box center [384, 167] width 52 height 11
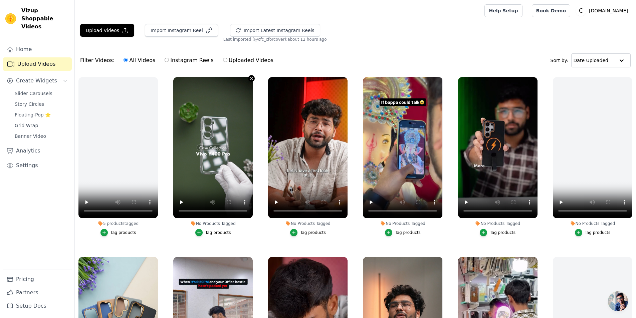
click at [250, 79] on icon "button" at bounding box center [251, 78] width 3 height 3
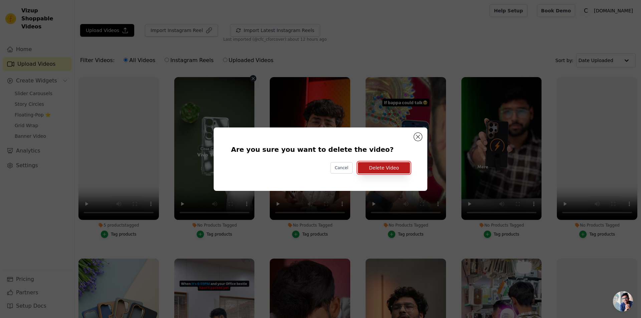
click at [379, 171] on button "Delete Video" at bounding box center [384, 167] width 52 height 11
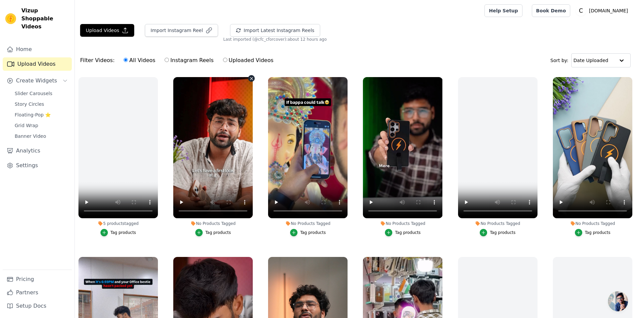
click at [249, 77] on icon "button" at bounding box center [251, 78] width 5 height 5
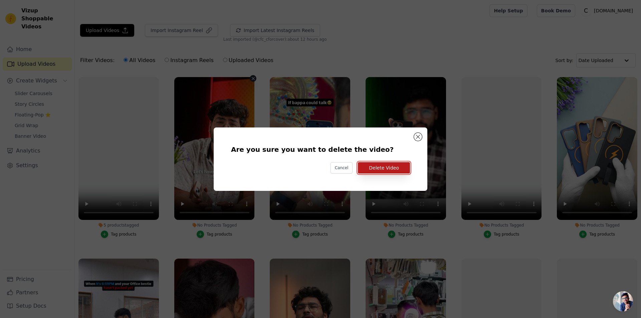
click at [390, 166] on button "Delete Video" at bounding box center [384, 167] width 52 height 11
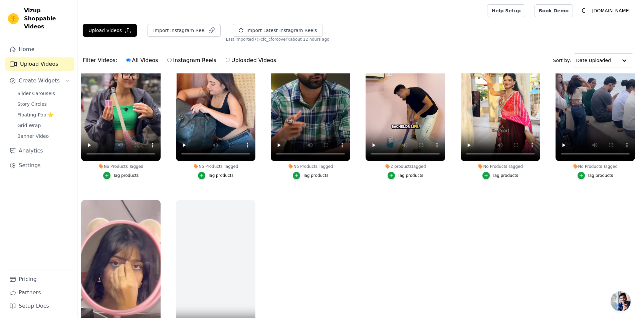
scroll to position [781, 0]
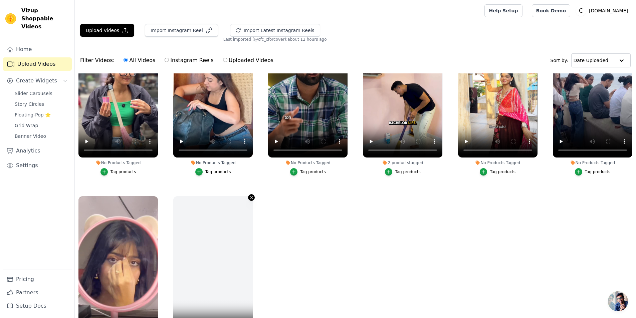
click at [249, 195] on icon "button" at bounding box center [251, 197] width 5 height 5
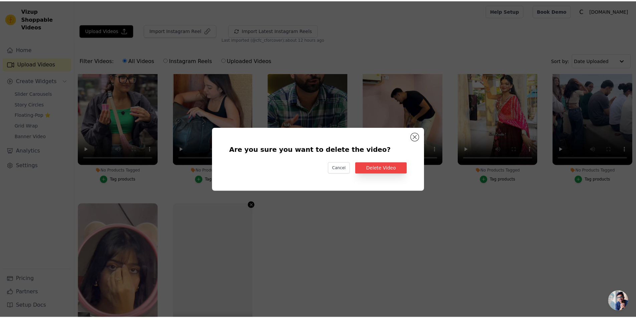
scroll to position [787, 0]
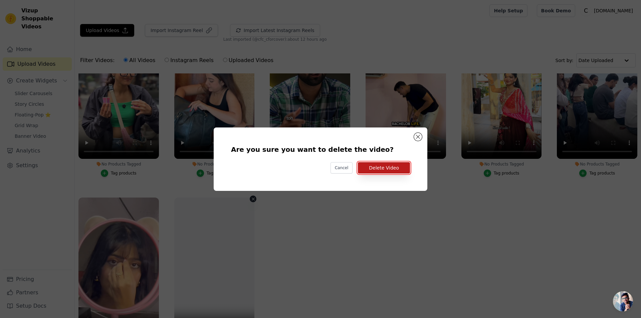
click at [388, 163] on button "Delete Video" at bounding box center [384, 167] width 52 height 11
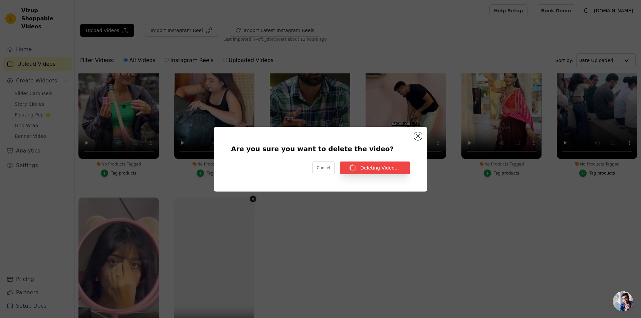
scroll to position [781, 0]
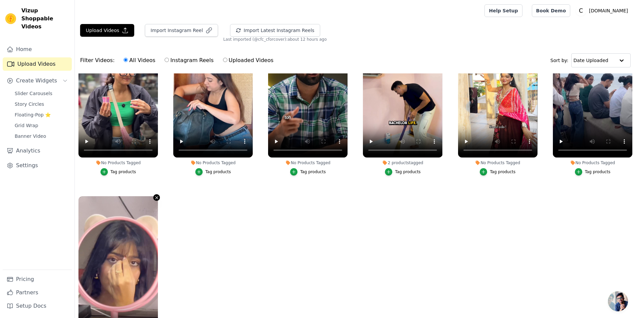
click at [156, 196] on icon "button" at bounding box center [156, 197] width 3 height 3
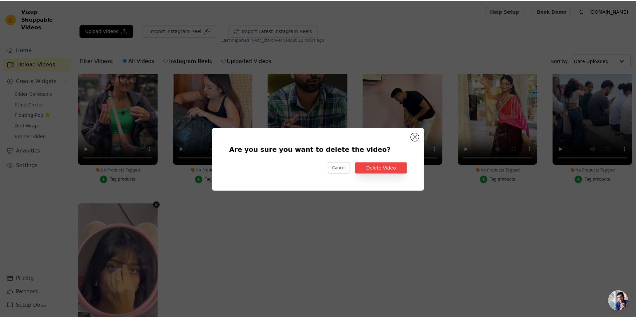
scroll to position [787, 0]
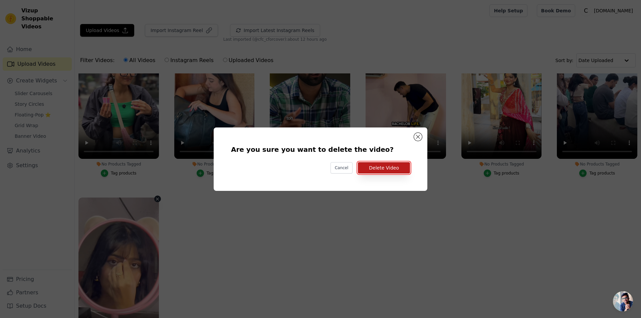
click at [392, 169] on button "Delete Video" at bounding box center [384, 167] width 52 height 11
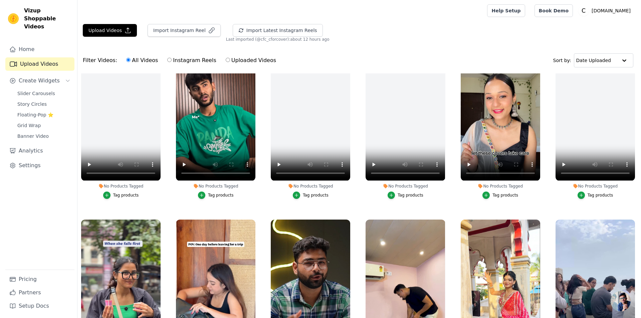
scroll to position [613, 0]
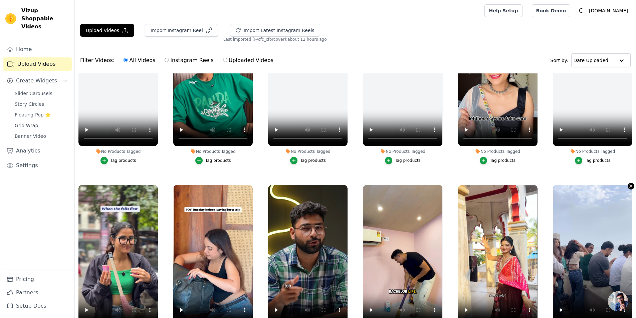
click at [630, 185] on icon "button" at bounding box center [631, 186] width 3 height 3
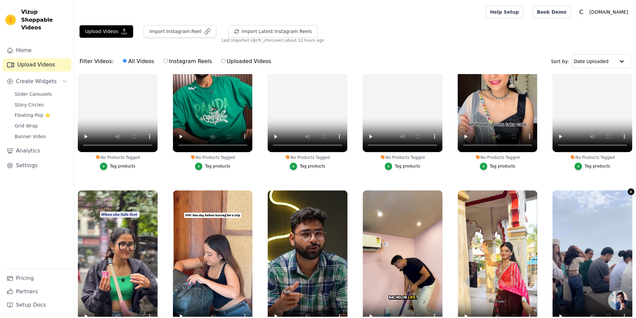
scroll to position [617, 0]
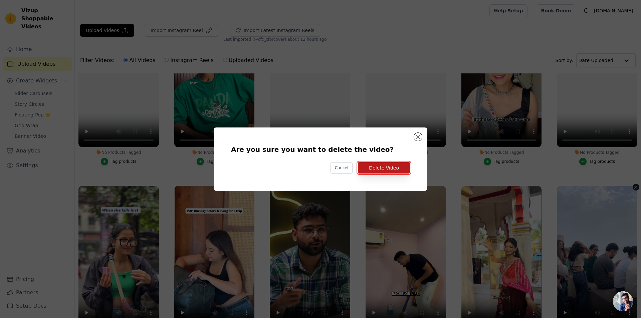
click at [381, 171] on button "Delete Video" at bounding box center [384, 167] width 52 height 11
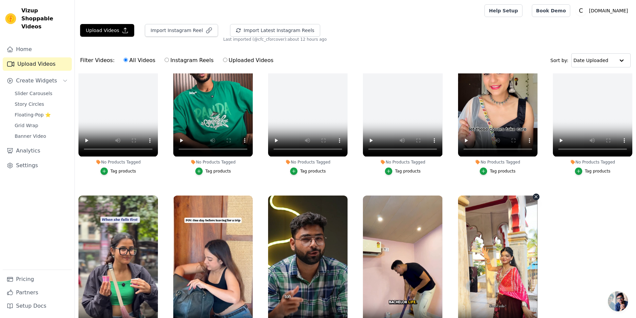
click at [533, 195] on icon "button" at bounding box center [535, 196] width 5 height 5
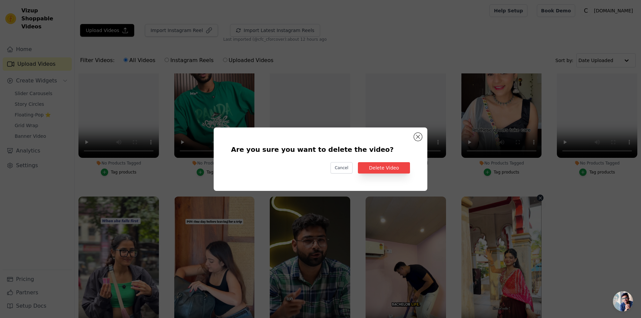
click at [386, 174] on div "Are you sure you want to delete the video? Cancel Delete Video" at bounding box center [320, 159] width 192 height 42
click at [390, 172] on button "Delete Video" at bounding box center [384, 167] width 52 height 11
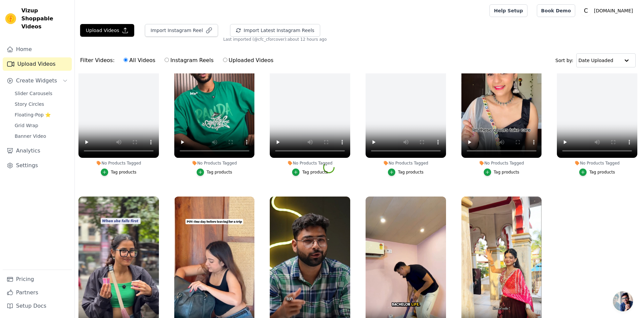
scroll to position [602, 0]
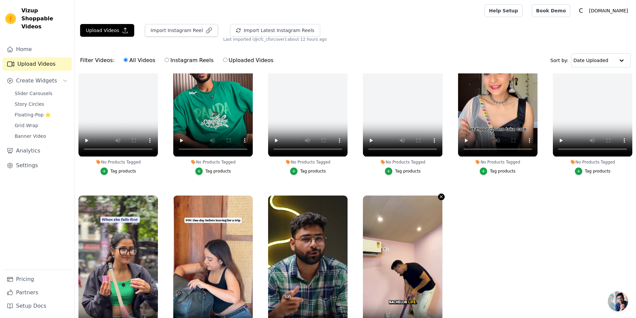
click at [439, 194] on icon "button" at bounding box center [441, 196] width 5 height 5
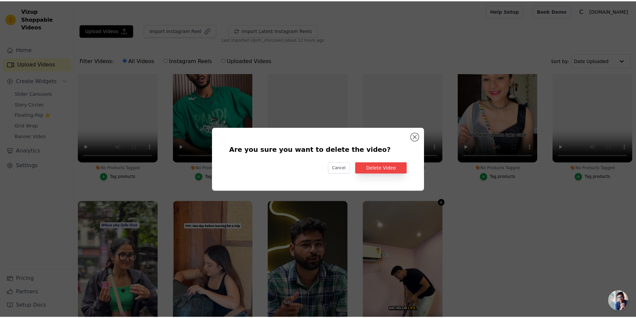
scroll to position [607, 0]
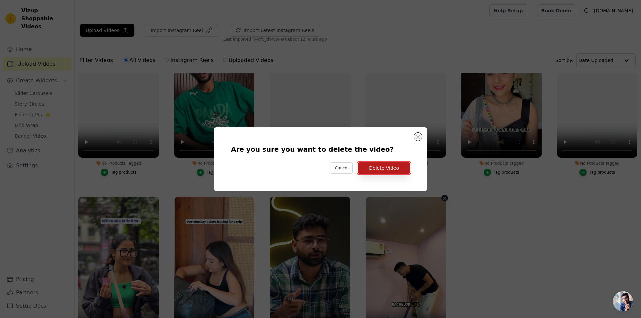
click at [386, 169] on button "Delete Video" at bounding box center [384, 167] width 52 height 11
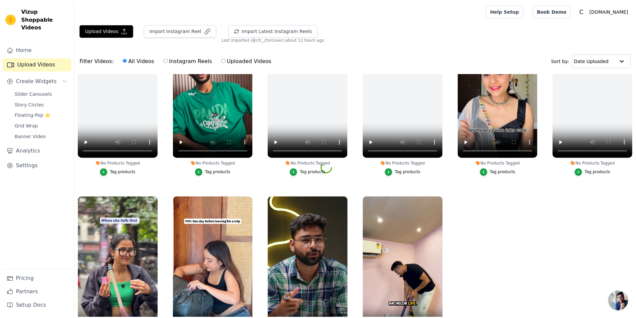
scroll to position [602, 0]
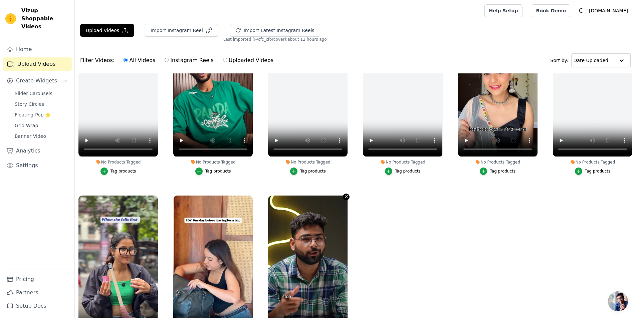
click at [344, 194] on icon "button" at bounding box center [346, 196] width 5 height 5
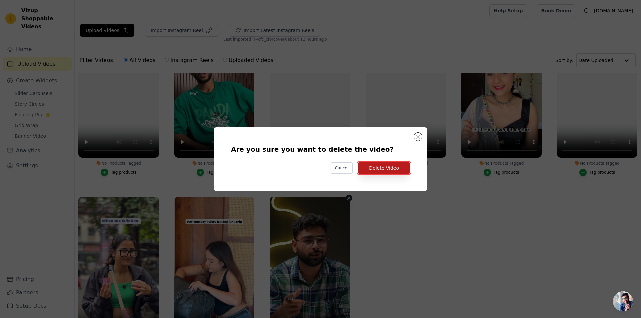
click at [377, 167] on button "Delete Video" at bounding box center [384, 167] width 52 height 11
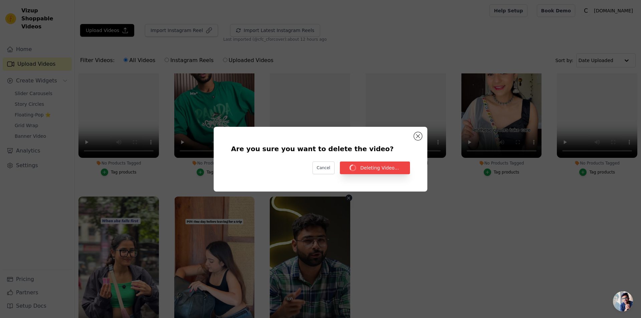
scroll to position [602, 0]
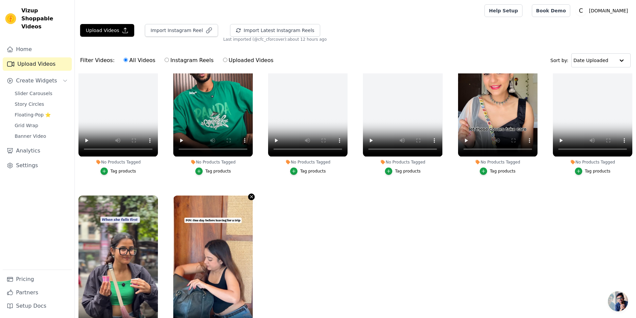
click at [249, 194] on icon "button" at bounding box center [251, 196] width 5 height 5
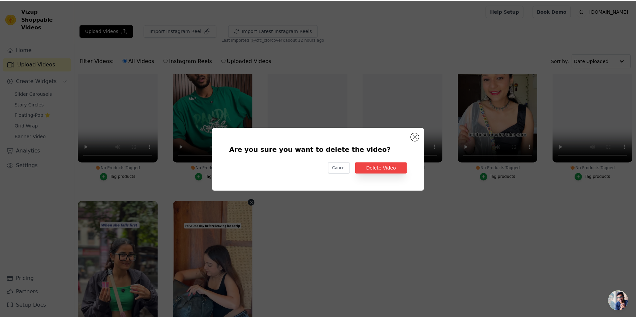
scroll to position [607, 0]
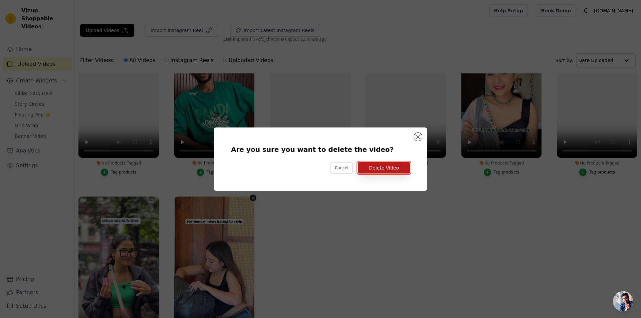
click at [368, 169] on button "Delete Video" at bounding box center [384, 167] width 52 height 11
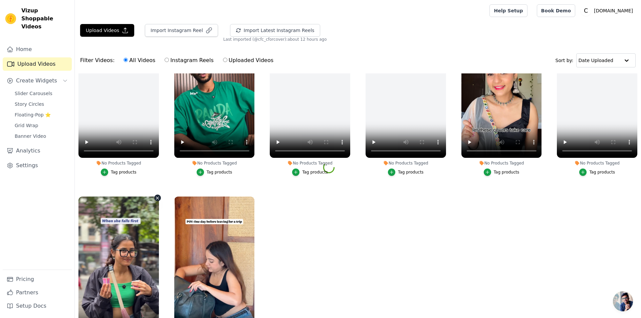
scroll to position [602, 0]
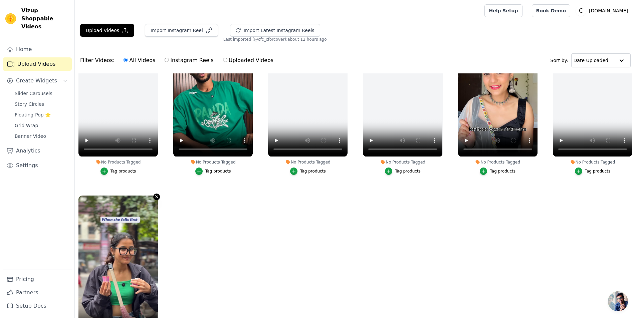
click at [156, 194] on icon "button" at bounding box center [156, 196] width 5 height 5
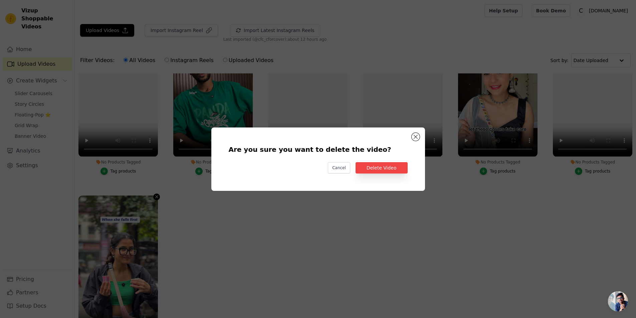
scroll to position [607, 0]
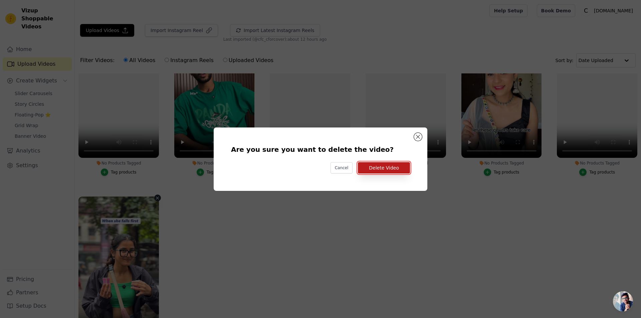
click at [379, 170] on button "Delete Video" at bounding box center [384, 167] width 52 height 11
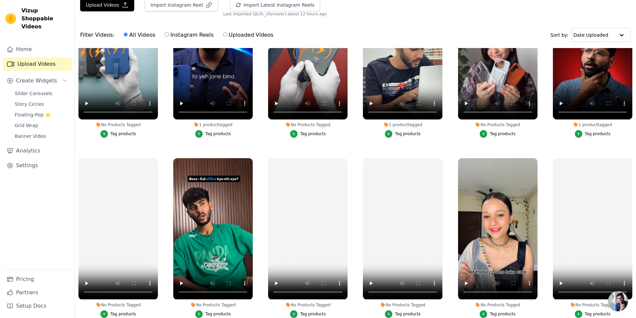
scroll to position [68, 0]
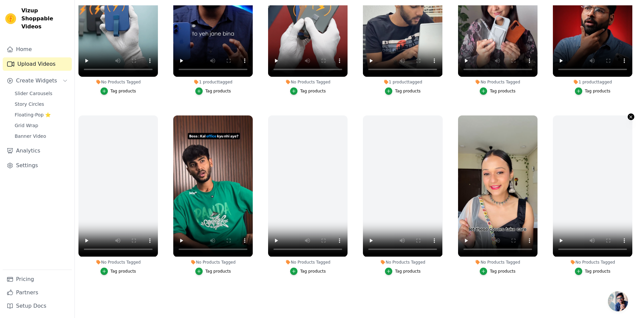
click at [630, 115] on icon "button" at bounding box center [631, 116] width 3 height 3
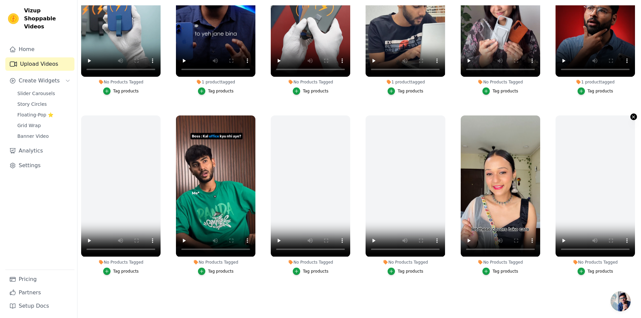
scroll to position [437, 0]
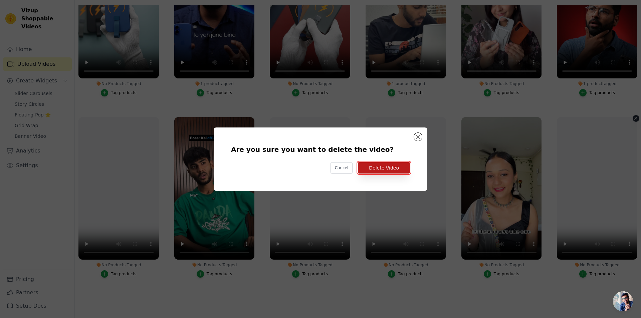
click at [374, 172] on button "Delete Video" at bounding box center [384, 167] width 52 height 11
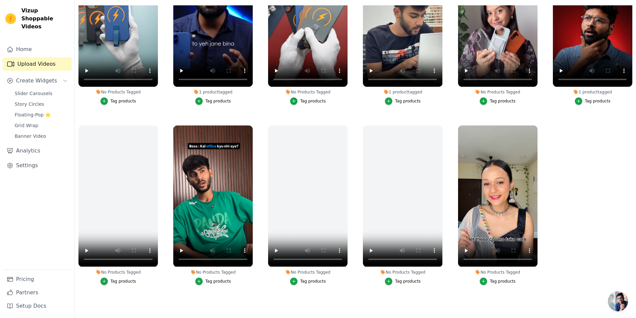
scroll to position [423, 0]
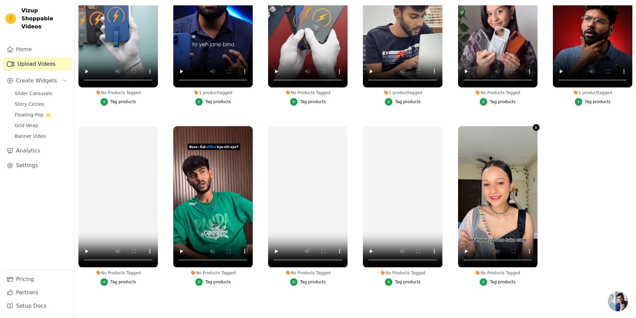
click at [535, 126] on icon "button" at bounding box center [536, 127] width 3 height 3
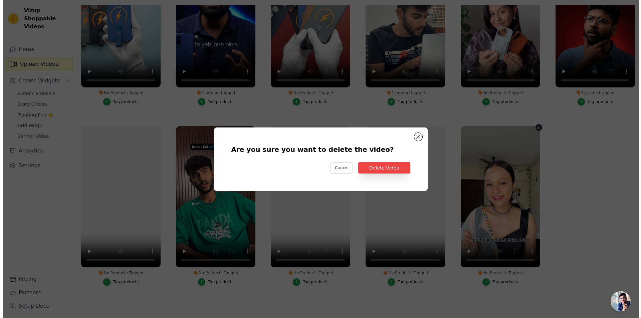
scroll to position [426, 0]
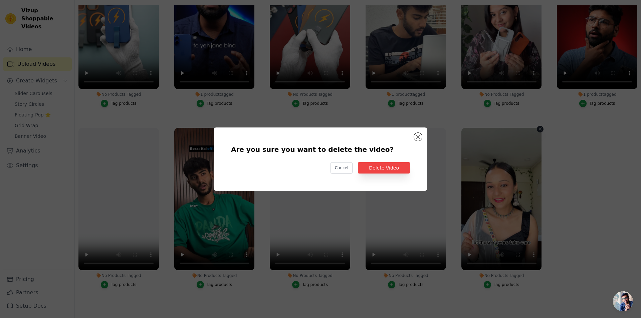
click at [384, 177] on div "Are you sure you want to delete the video? Cancel Delete Video" at bounding box center [320, 159] width 192 height 42
click at [383, 175] on div "Are you sure you want to delete the video? Cancel Delete Video" at bounding box center [320, 159] width 192 height 42
click at [383, 172] on button "Delete Video" at bounding box center [384, 167] width 52 height 11
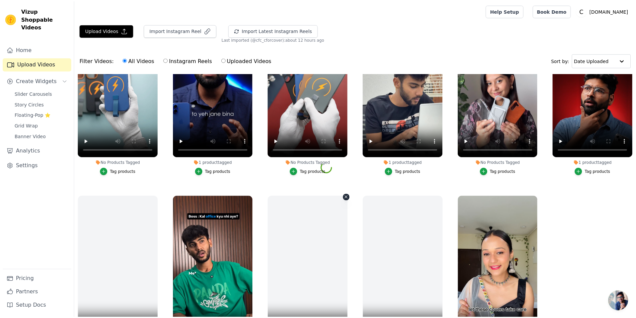
scroll to position [423, 0]
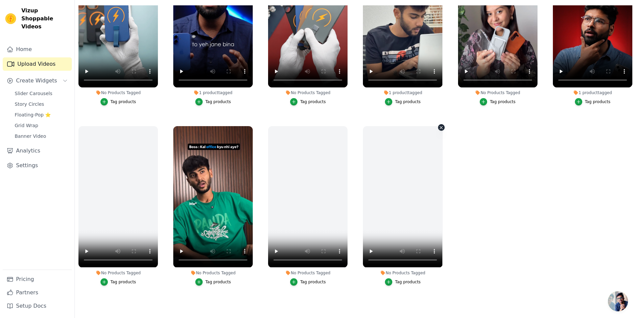
click at [439, 125] on icon "button" at bounding box center [441, 127] width 5 height 5
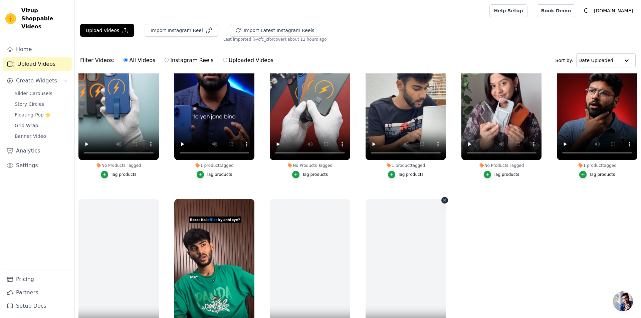
scroll to position [426, 0]
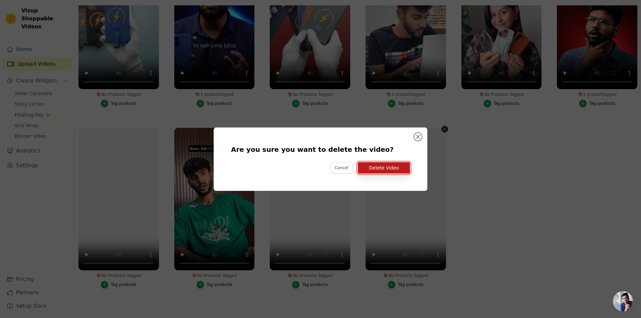
click at [388, 173] on button "Delete Video" at bounding box center [384, 167] width 52 height 11
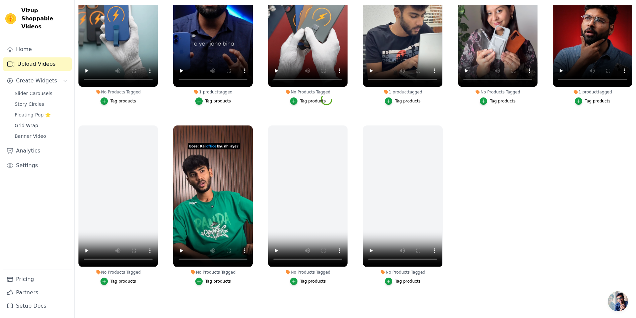
scroll to position [423, 0]
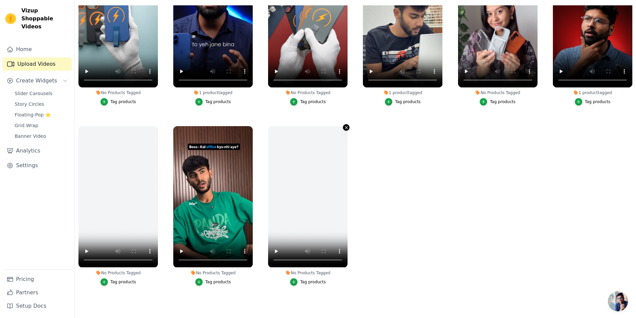
click at [345, 126] on icon "button" at bounding box center [346, 127] width 5 height 5
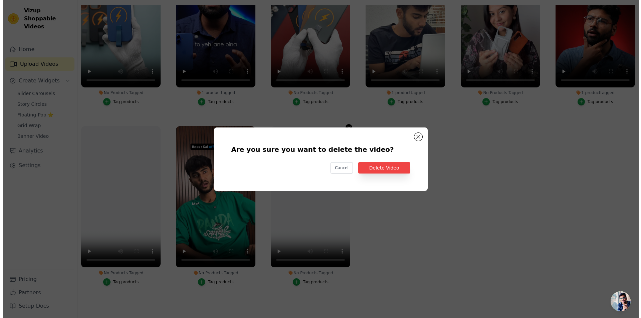
scroll to position [0, 0]
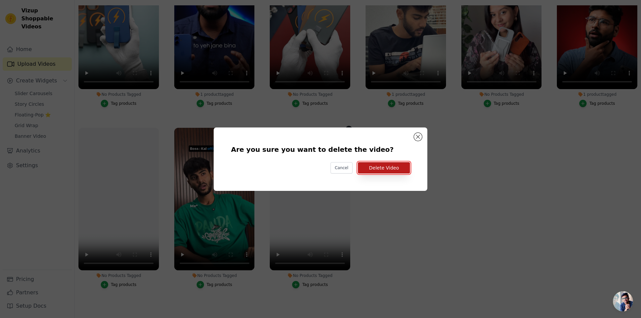
click at [383, 165] on button "Delete Video" at bounding box center [384, 167] width 52 height 11
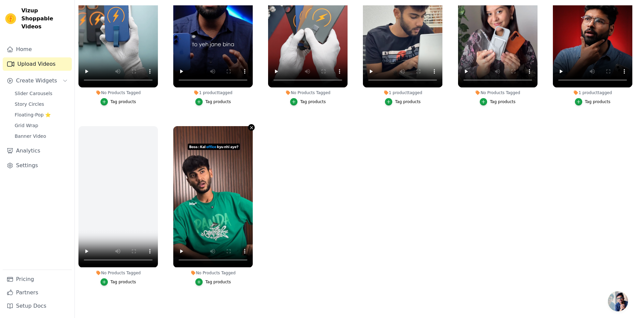
click at [252, 125] on icon "button" at bounding box center [251, 127] width 5 height 5
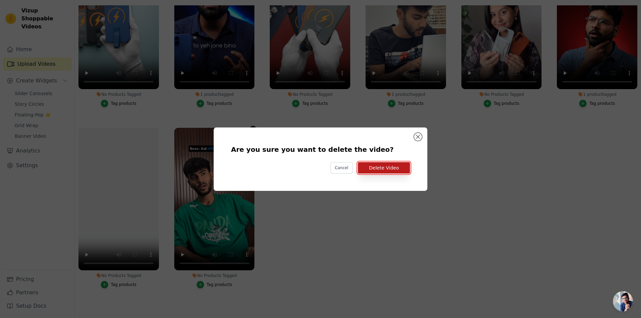
click at [385, 164] on button "Delete Video" at bounding box center [384, 167] width 52 height 11
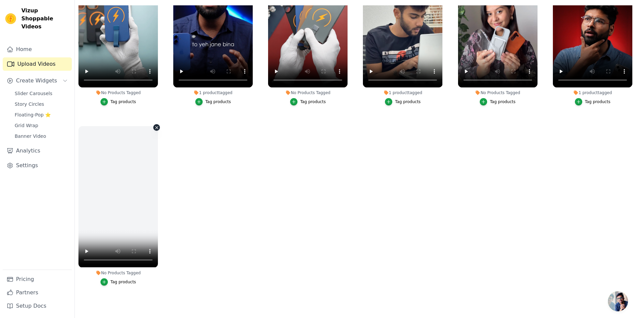
click at [157, 126] on icon "button" at bounding box center [156, 127] width 3 height 3
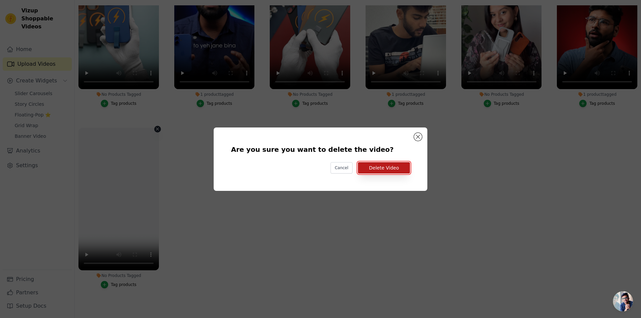
click at [382, 172] on button "Delete Video" at bounding box center [384, 167] width 52 height 11
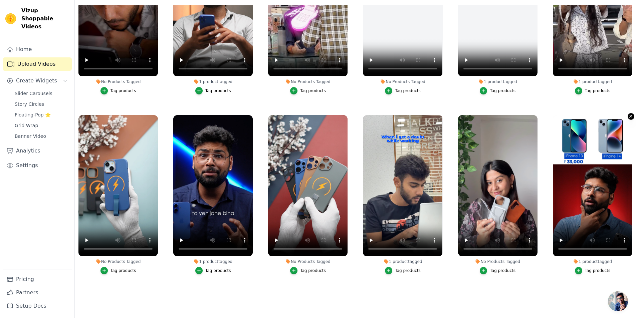
click at [628, 114] on icon "button" at bounding box center [630, 116] width 5 height 5
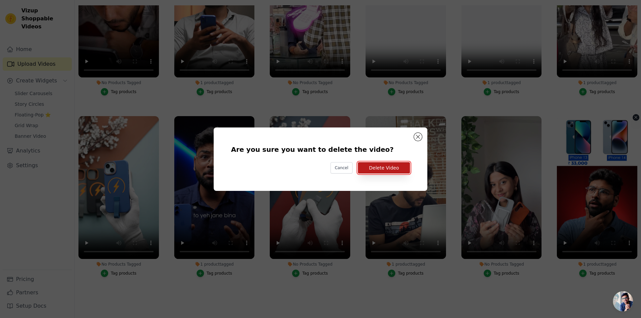
click at [372, 169] on button "Delete Video" at bounding box center [384, 167] width 52 height 11
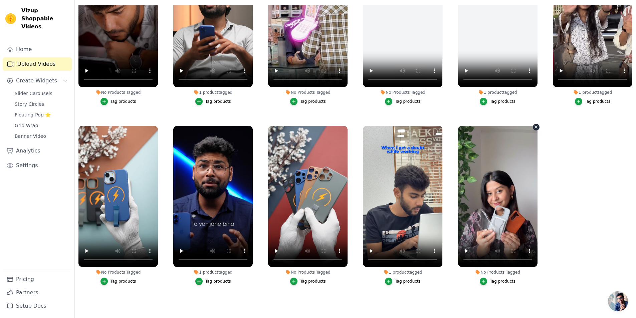
click at [533, 126] on icon "button" at bounding box center [535, 127] width 5 height 5
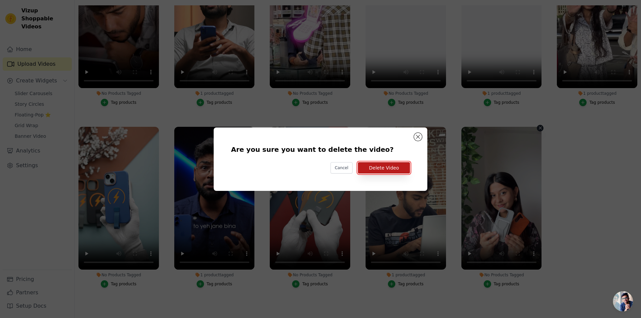
click at [388, 170] on button "Delete Video" at bounding box center [384, 167] width 52 height 11
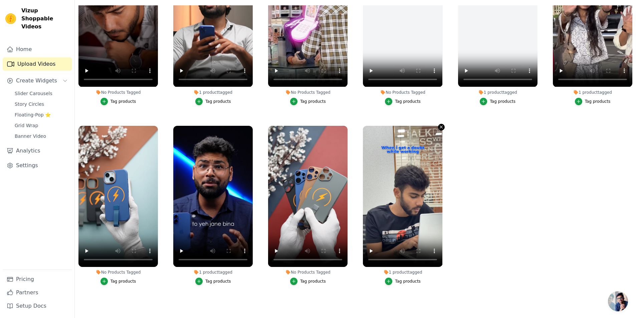
click at [440, 126] on icon "button" at bounding box center [441, 127] width 3 height 3
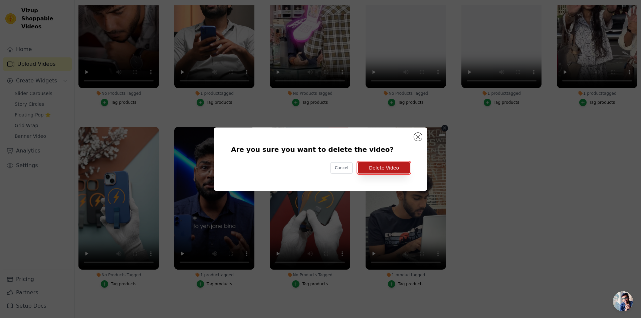
drag, startPoint x: 393, startPoint y: 167, endPoint x: 394, endPoint y: 171, distance: 4.5
click at [392, 167] on button "Delete Video" at bounding box center [384, 167] width 52 height 11
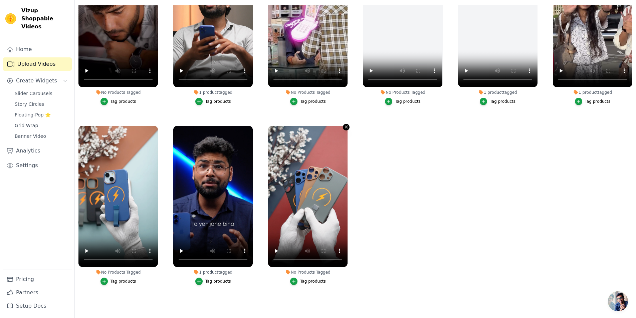
click at [344, 125] on icon "button" at bounding box center [346, 127] width 5 height 5
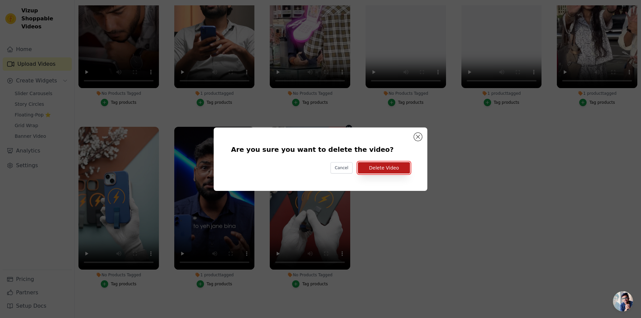
click at [397, 169] on button "Delete Video" at bounding box center [384, 167] width 52 height 11
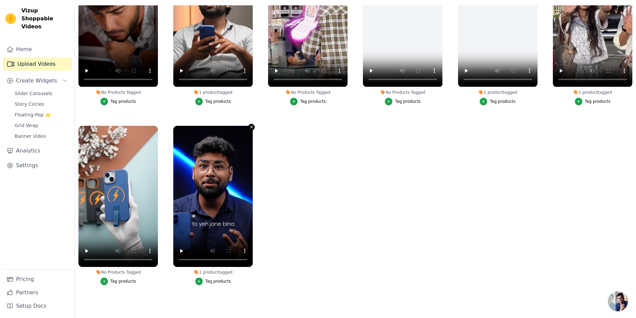
click at [250, 126] on icon "button" at bounding box center [251, 127] width 3 height 3
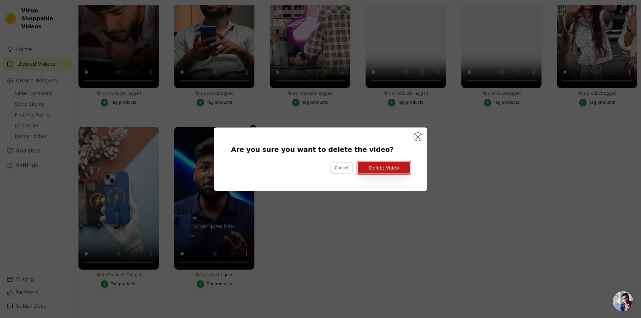
click at [386, 167] on button "Delete Video" at bounding box center [384, 167] width 52 height 11
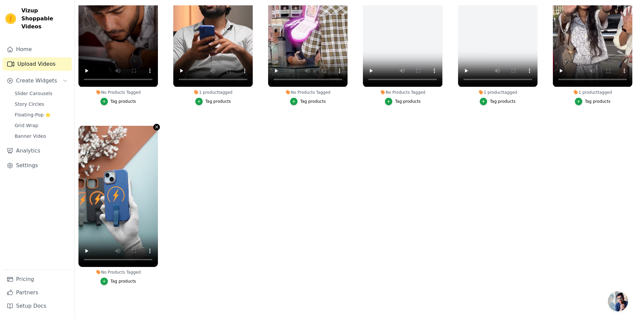
click at [155, 125] on icon "button" at bounding box center [156, 127] width 5 height 5
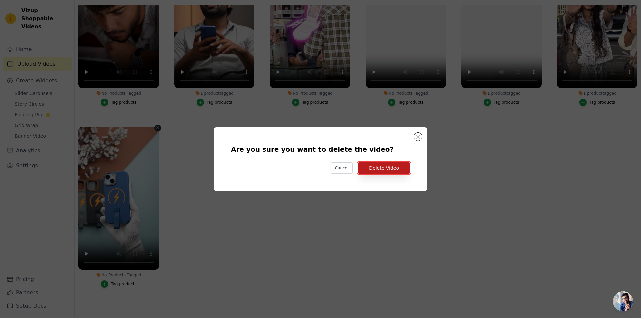
click at [384, 169] on button "Delete Video" at bounding box center [384, 167] width 52 height 11
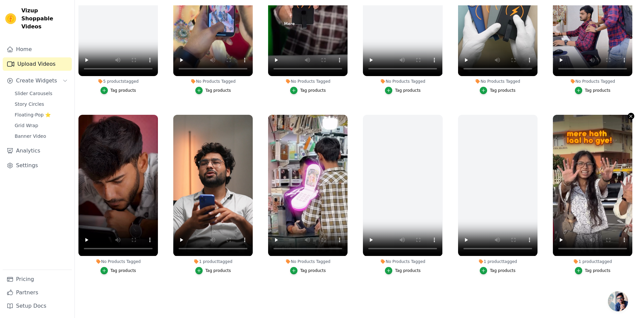
click at [628, 115] on icon "button" at bounding box center [630, 116] width 5 height 5
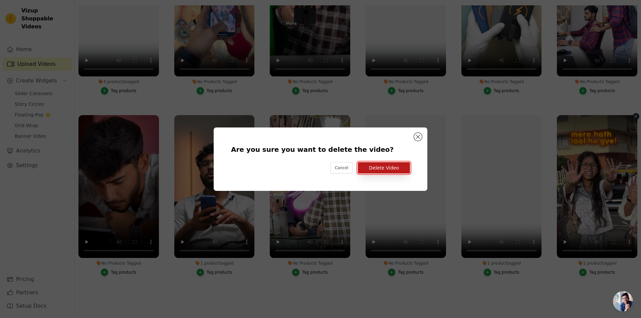
click at [372, 168] on button "Delete Video" at bounding box center [384, 167] width 52 height 11
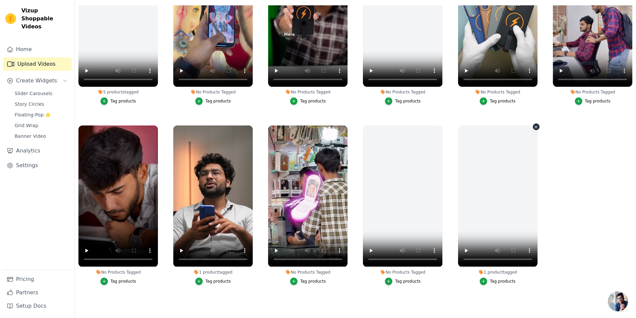
click at [533, 125] on icon "button" at bounding box center [535, 127] width 5 height 5
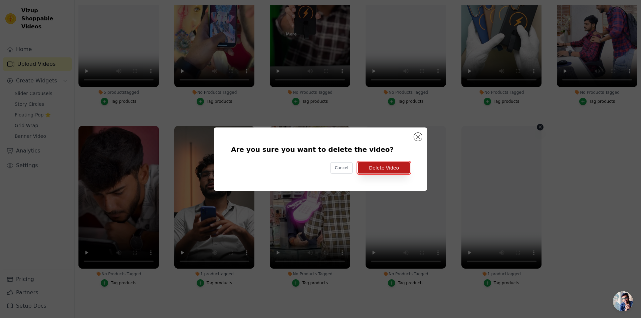
click at [390, 163] on button "Delete Video" at bounding box center [384, 167] width 52 height 11
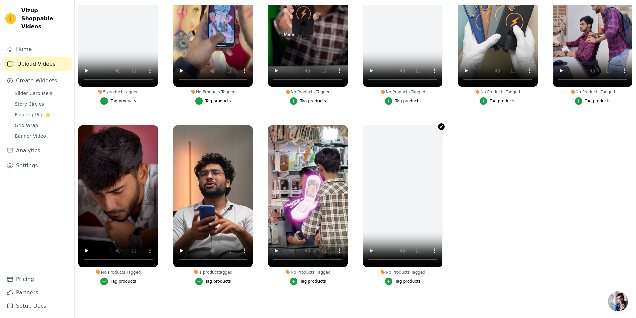
click at [439, 126] on icon "button" at bounding box center [441, 127] width 5 height 5
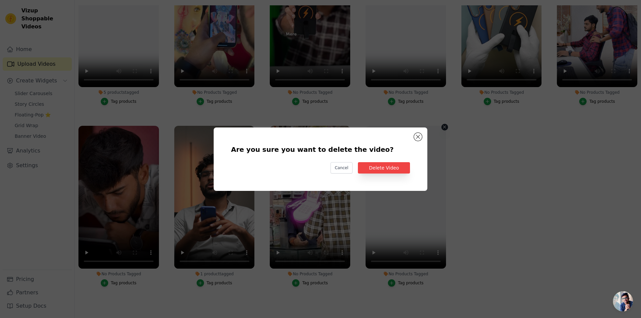
click at [378, 174] on div "Are you sure you want to delete the video? Cancel Delete Video" at bounding box center [320, 159] width 192 height 42
click at [376, 170] on button "Delete Video" at bounding box center [384, 167] width 52 height 11
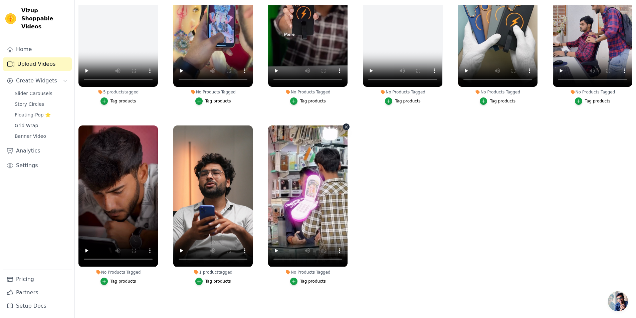
click at [345, 126] on icon "button" at bounding box center [346, 127] width 3 height 3
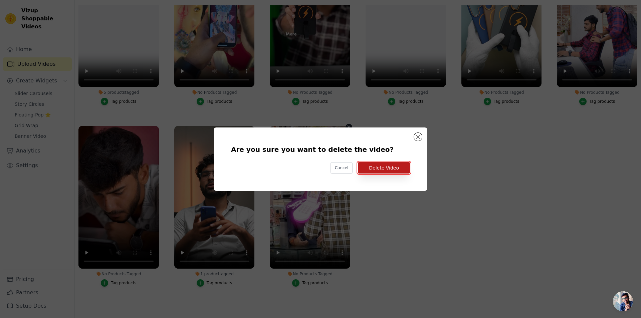
click at [383, 169] on button "Delete Video" at bounding box center [384, 167] width 52 height 11
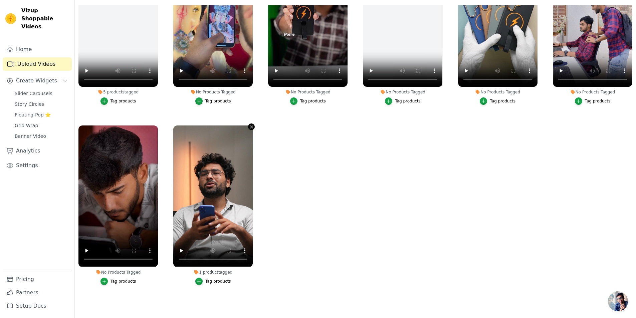
click at [250, 125] on icon "button" at bounding box center [251, 127] width 5 height 5
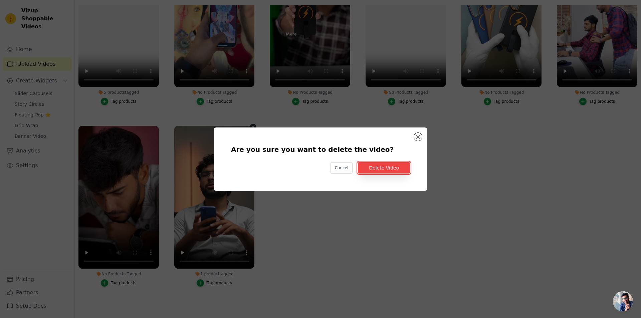
click at [373, 167] on button "Delete Video" at bounding box center [384, 167] width 52 height 11
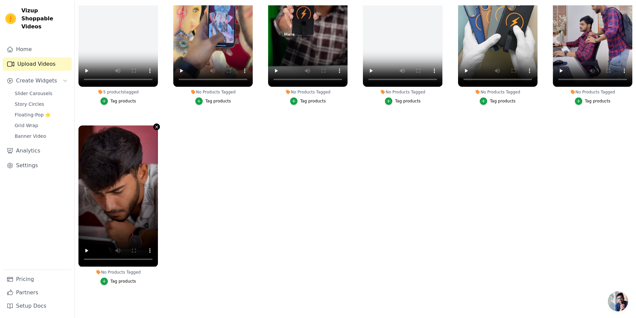
click at [156, 126] on icon "button" at bounding box center [156, 127] width 3 height 3
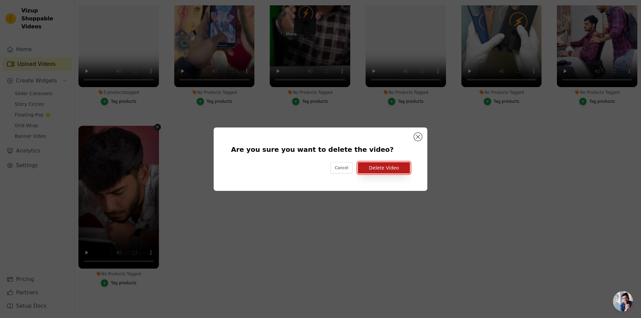
click at [379, 168] on button "Delete Video" at bounding box center [384, 167] width 52 height 11
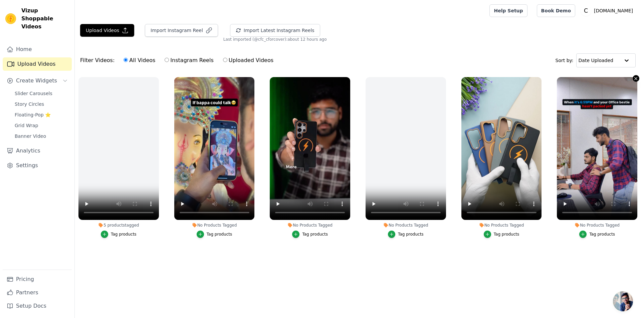
click at [635, 80] on icon "button" at bounding box center [635, 78] width 5 height 5
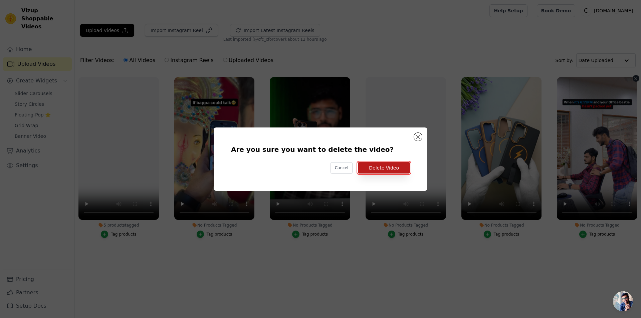
click at [368, 166] on button "Delete Video" at bounding box center [384, 167] width 52 height 11
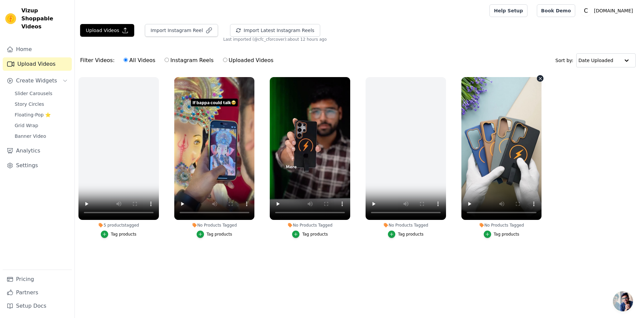
click at [540, 78] on icon "button" at bounding box center [540, 78] width 3 height 3
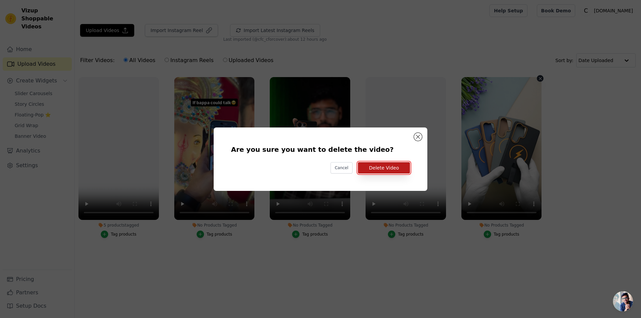
click at [382, 166] on button "Delete Video" at bounding box center [384, 167] width 52 height 11
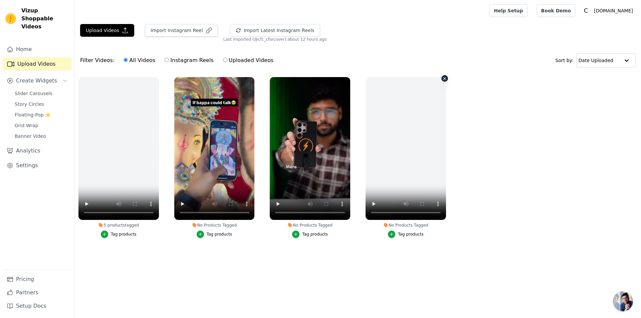
click at [443, 79] on icon "button" at bounding box center [444, 78] width 5 height 5
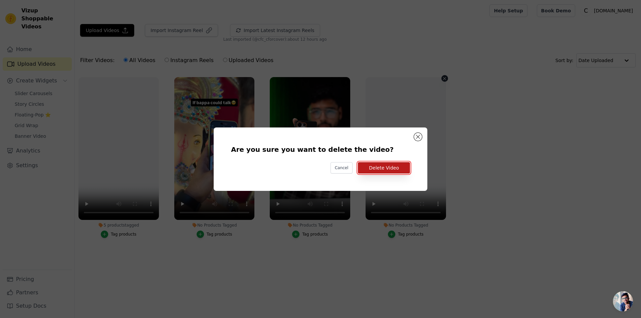
click at [387, 167] on button "Delete Video" at bounding box center [384, 167] width 52 height 11
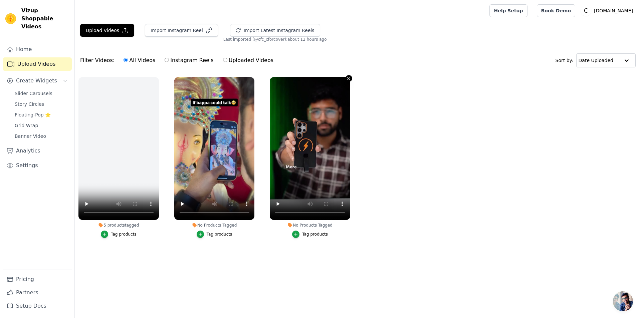
click at [349, 78] on icon "button" at bounding box center [348, 78] width 3 height 3
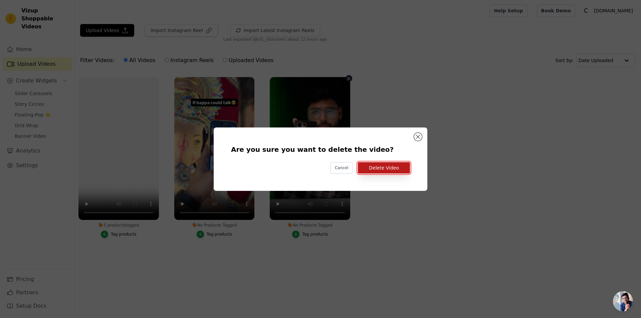
click at [384, 168] on button "Delete Video" at bounding box center [384, 167] width 52 height 11
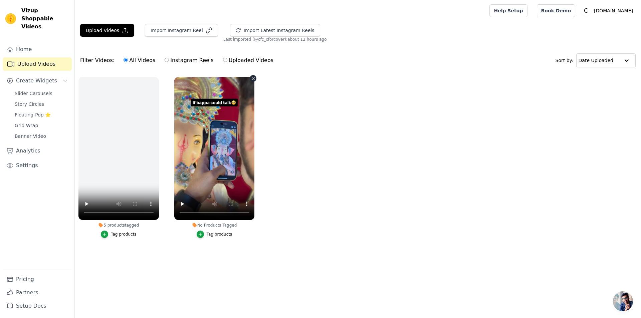
click at [253, 78] on icon "button" at bounding box center [253, 78] width 5 height 5
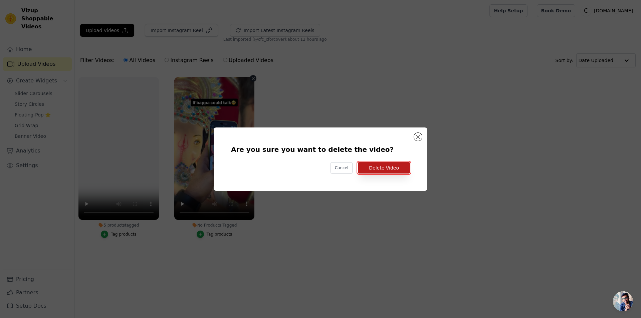
click at [385, 166] on button "Delete Video" at bounding box center [384, 167] width 52 height 11
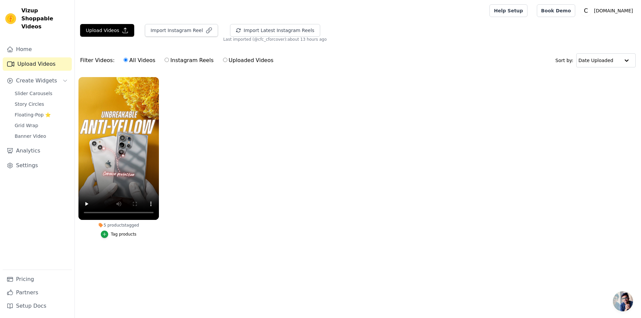
click at [108, 231] on button "Tag products" at bounding box center [119, 234] width 36 height 7
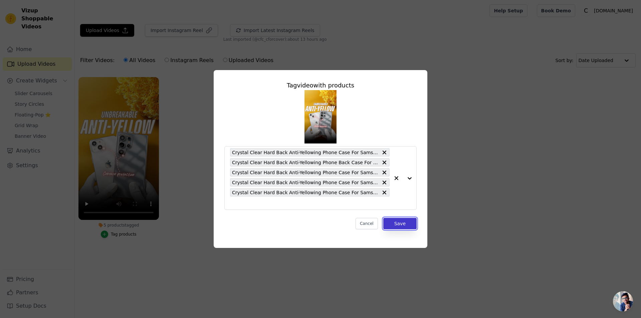
click at [405, 225] on button "Save" at bounding box center [399, 223] width 33 height 11
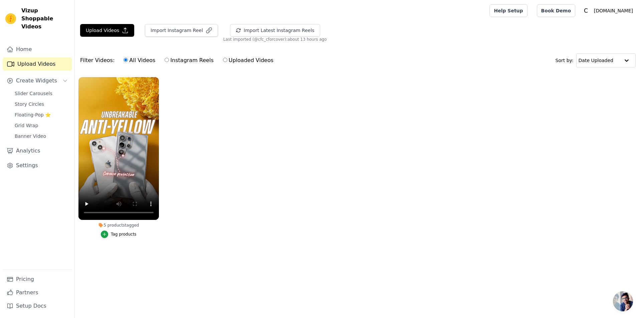
click at [128, 251] on ul "5 products tagged Tag products" at bounding box center [358, 164] width 566 height 182
click at [171, 63] on label "Instagram Reels" at bounding box center [188, 60] width 49 height 9
click at [169, 62] on input "Instagram Reels" at bounding box center [167, 60] width 4 height 4
radio input "true"
click at [38, 57] on link "Upload Videos" at bounding box center [37, 63] width 69 height 13
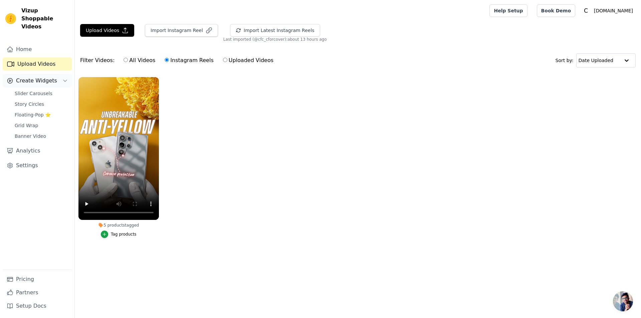
click at [67, 78] on icon "Sidebar" at bounding box center [64, 80] width 5 height 5
click at [31, 45] on link "Home" at bounding box center [37, 49] width 69 height 13
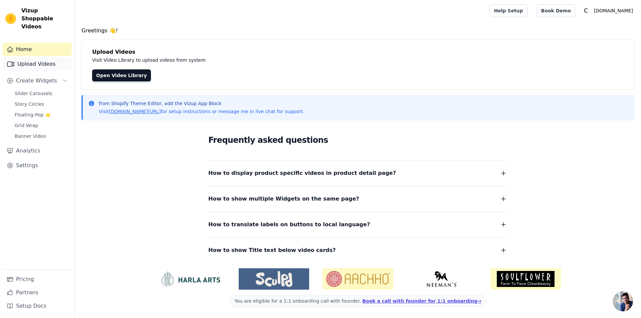
click at [24, 57] on link "Upload Videos" at bounding box center [37, 63] width 69 height 13
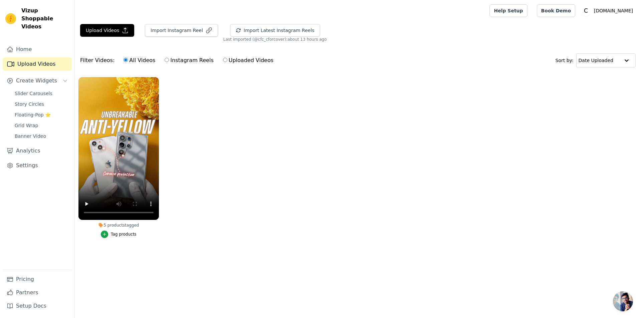
click at [117, 234] on div "Tag products" at bounding box center [124, 234] width 26 height 5
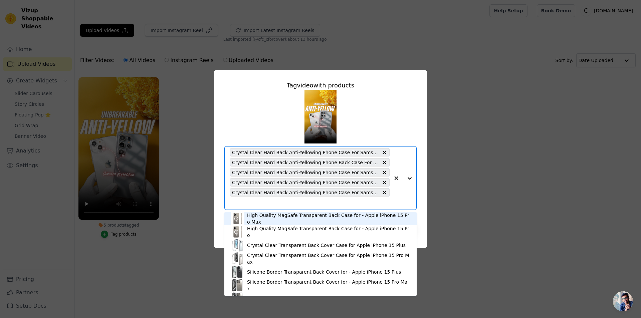
drag, startPoint x: 359, startPoint y: 152, endPoint x: 474, endPoint y: 141, distance: 115.3
click at [474, 141] on div "Tag video with products High Quality MagSafe Transparent Back Case for - Apple …" at bounding box center [321, 158] width 620 height 199
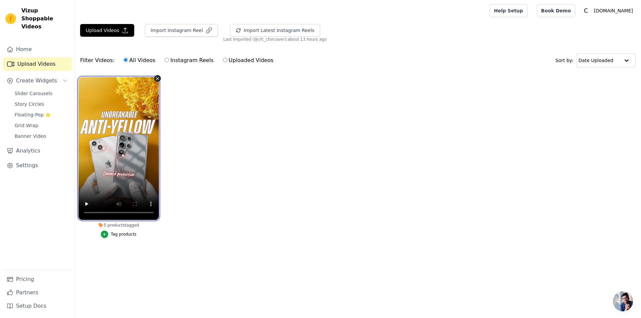
click at [100, 165] on video at bounding box center [118, 148] width 80 height 143
click at [117, 234] on div "Tag products" at bounding box center [124, 234] width 26 height 5
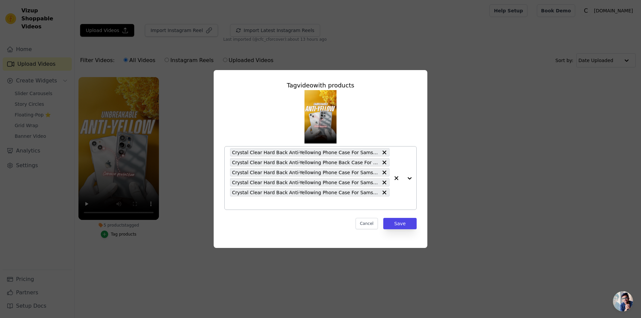
click at [397, 180] on icon "button" at bounding box center [396, 178] width 7 height 7
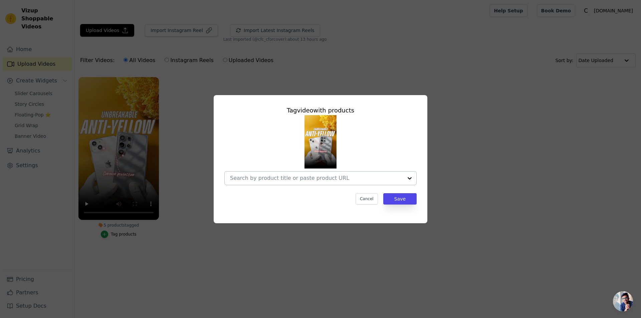
click at [284, 173] on div at bounding box center [316, 178] width 173 height 13
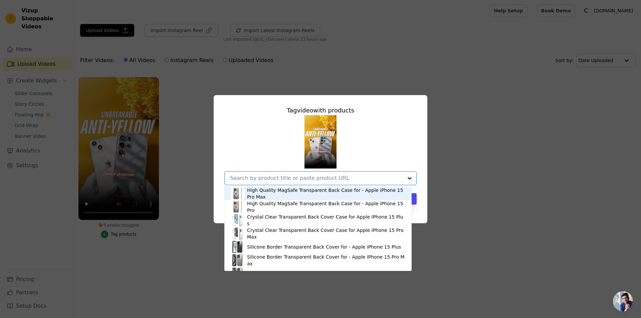
paste input "Crystal Clear Hard Back Anti-Yellowing Phone Case For Samsung S25 FE 5G"
type input "Crystal Clear Hard Back Anti-Yellowing Phone Case For Samsung S25 FE 5G"
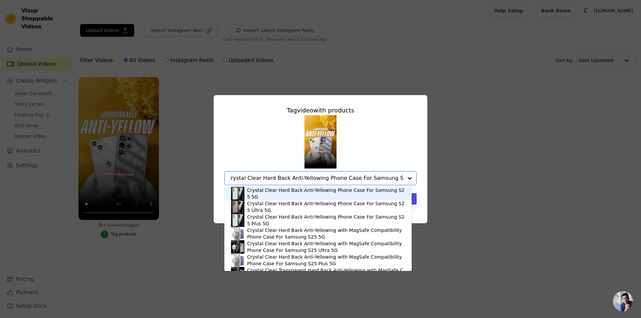
click at [279, 198] on div "Crystal Clear Hard Back Anti-Yellowing Phone Case For Samsung S25 5G" at bounding box center [318, 193] width 174 height 13
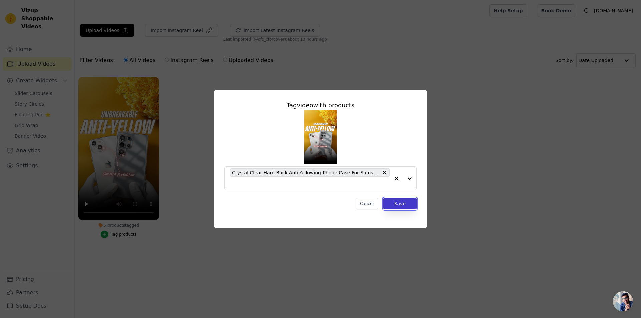
click at [397, 206] on button "Save" at bounding box center [399, 203] width 33 height 11
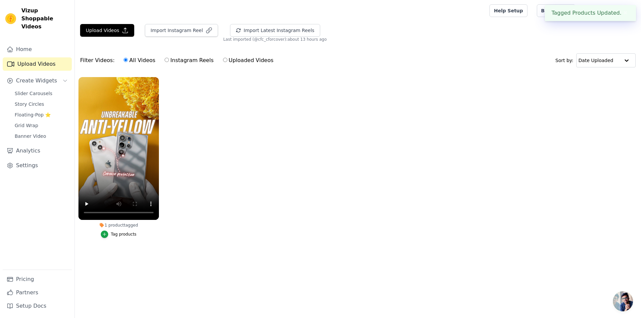
click at [118, 225] on div "1 product tagged" at bounding box center [118, 225] width 80 height 5
click at [116, 233] on div "Tag products" at bounding box center [124, 234] width 26 height 5
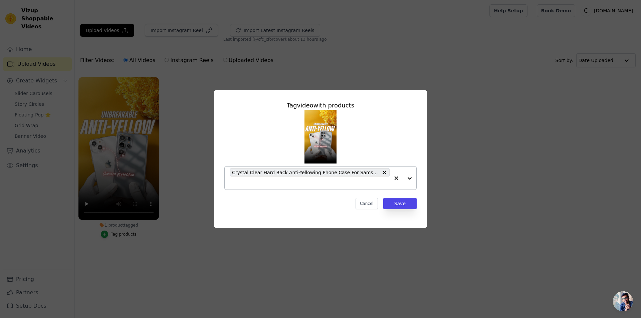
click at [299, 184] on input "1 product tagged Tag video with products Crystal Clear Hard Back Anti-Yellowing…" at bounding box center [310, 183] width 160 height 6
paste input "Crystal Clear Hard Back Anti-Yellowing Phone Case For Samsung S25 FE 5G"
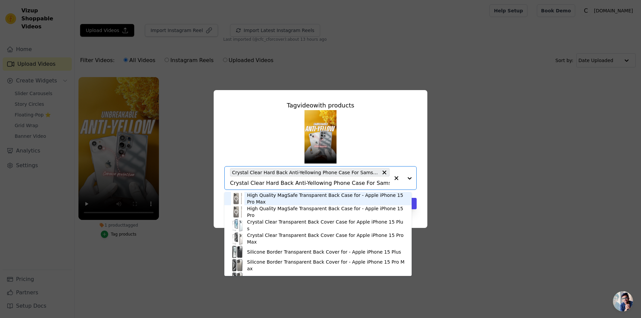
scroll to position [0, 16]
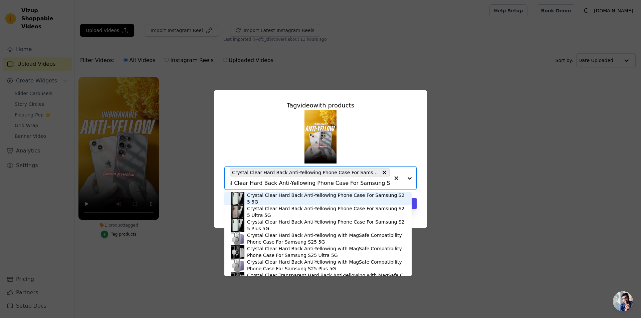
click at [376, 183] on input "Crystal Clear Hard Back Anti-Yellowing Phone Case For Samsung S25 FE 5G" at bounding box center [310, 183] width 160 height 6
type input "Crystal Clear Hard Back Anti-Yellowing Phone Case For Samsung S23 FE 5G"
click at [369, 204] on div "Crystal Clear Hard Back Anti-Yellowing Phone Case For Samsung S23 FE 5G" at bounding box center [326, 198] width 158 height 13
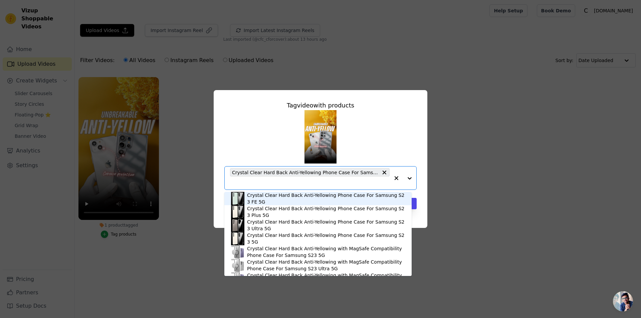
scroll to position [0, 0]
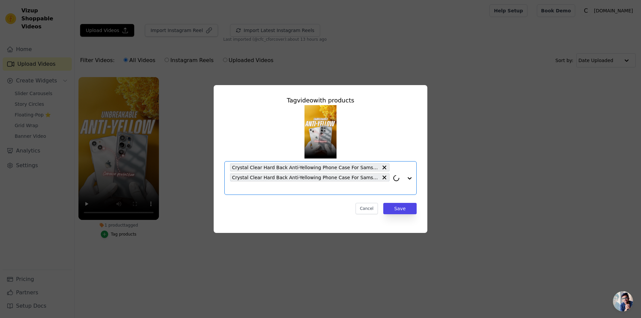
click at [354, 189] on input "1 product tagged Tag video with products Option Crystal Clear Hard Back Anti-Ye…" at bounding box center [310, 188] width 160 height 6
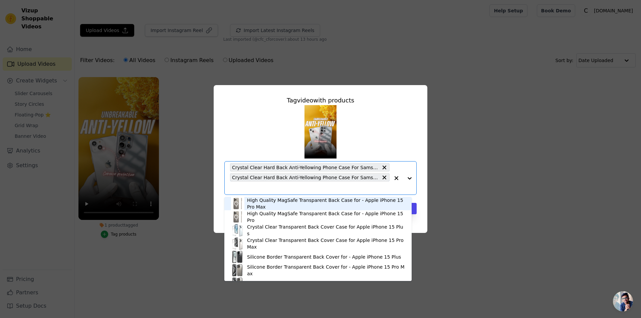
paste input "Crystal Clear Hard Back Anti-Yellowing Phone Case For Samsung S25 FE 5G"
type input "Crystal Clear Hard Back Anti-Yellowing Phone Case For Samsung S25 FE 5G"
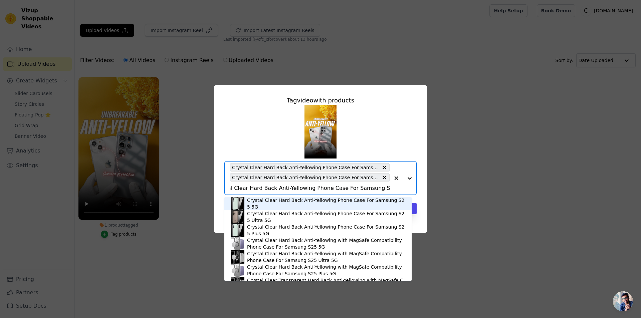
click at [376, 189] on input "Crystal Clear Hard Back Anti-Yellowing Phone Case For Samsung S25 FE 5G" at bounding box center [310, 188] width 160 height 6
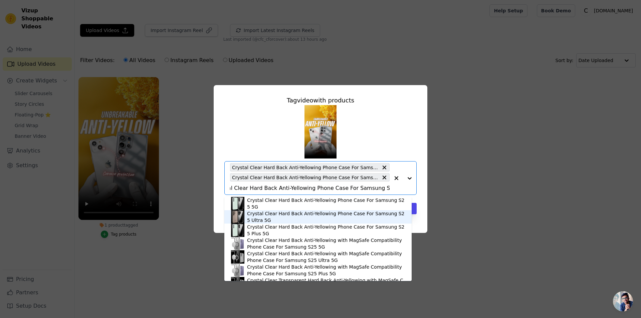
click at [345, 215] on div "Crystal Clear Hard Back Anti-Yellowing Phone Case For Samsung S25 Ultra 5G" at bounding box center [326, 216] width 158 height 13
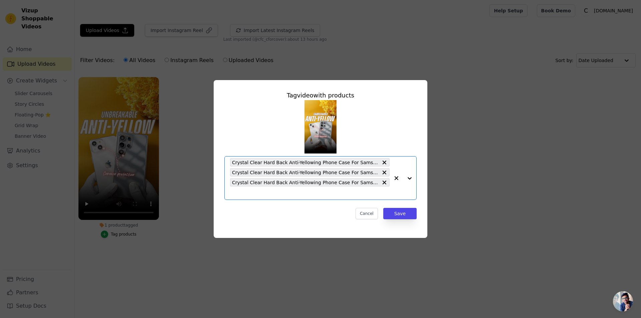
scroll to position [0, 0]
click at [333, 189] on div "Crystal Clear Hard Back Anti-Yellowing Phone Case For Samsung S25 5G Crystal Cl…" at bounding box center [310, 178] width 160 height 43
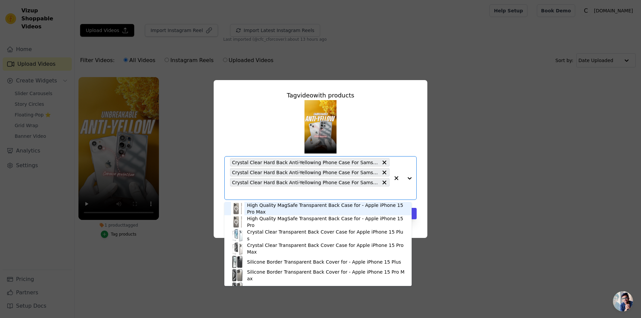
paste input "Crystal Clear Hard Back Anti-Yellowing Phone Case For Samsung S25 FE 5G"
click at [375, 192] on input "Crystal Clear Hard Back Anti-Yellowing Phone Case For Samsung S25 FE 5G" at bounding box center [310, 193] width 160 height 6
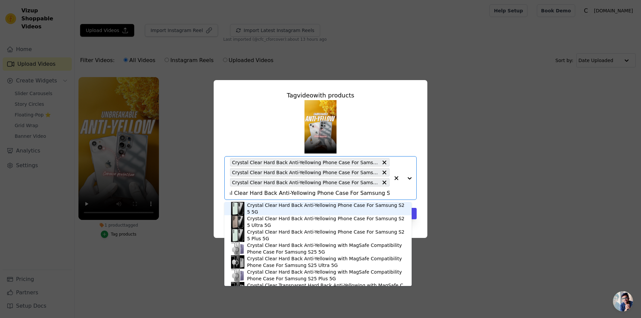
scroll to position [0, 14]
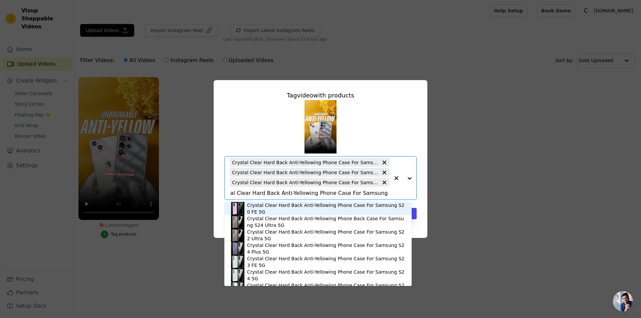
type input "Crystal Clear Hard Back Anti-Yellowing Phone Case For Samsung S22 FE 5G"
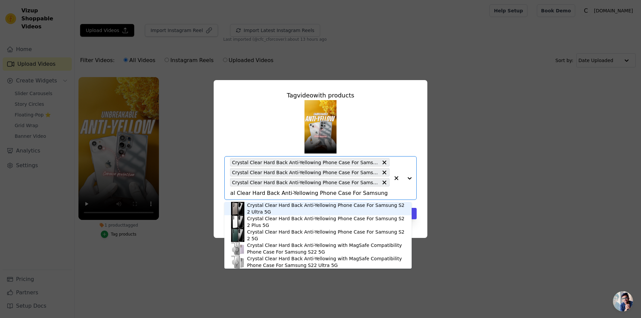
click at [384, 214] on div "Crystal Clear Hard Back Anti-Yellowing Phone Case For Samsung S22 Ultra 5G" at bounding box center [326, 208] width 158 height 13
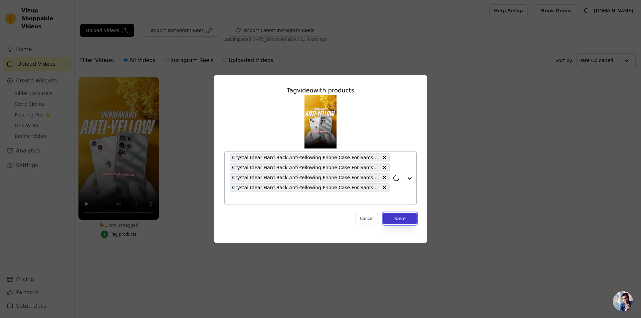
click at [402, 219] on button "Save" at bounding box center [399, 218] width 33 height 11
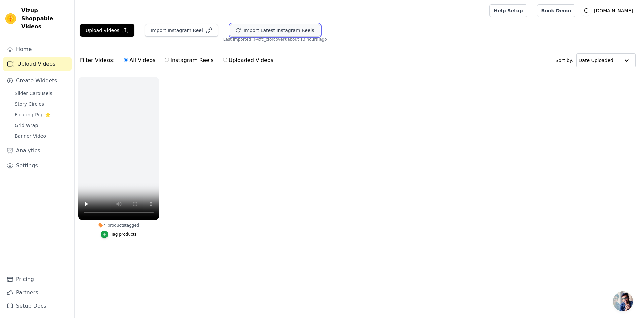
click at [262, 30] on button "Import Latest Instagram Reels" at bounding box center [275, 30] width 90 height 13
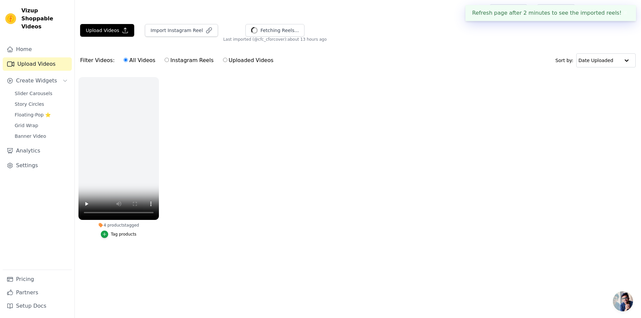
click at [625, 14] on button "✖" at bounding box center [626, 13] width 8 height 8
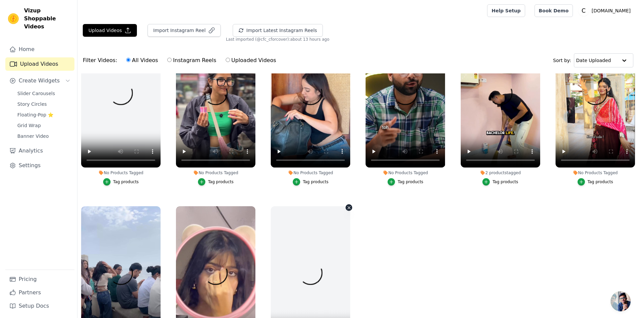
scroll to position [423, 0]
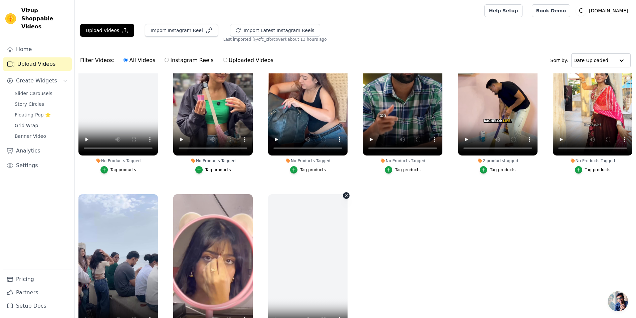
click at [345, 194] on icon "button" at bounding box center [346, 195] width 3 height 3
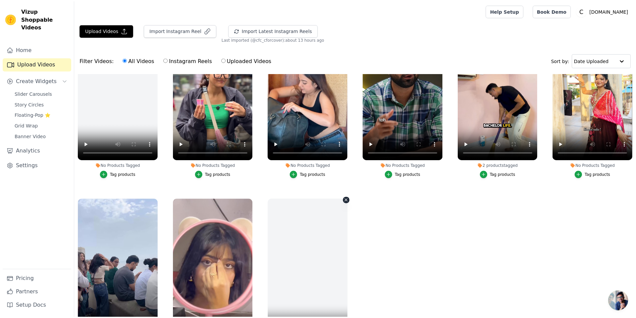
scroll to position [426, 0]
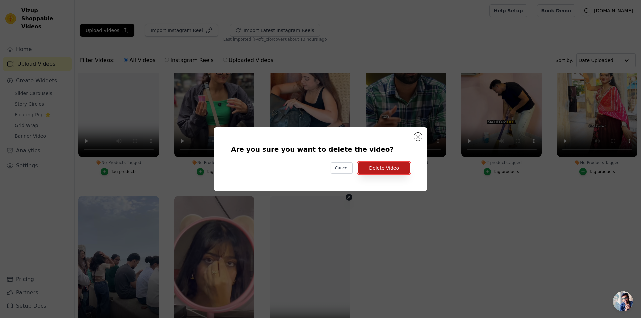
click at [374, 168] on button "Delete Video" at bounding box center [384, 167] width 52 height 11
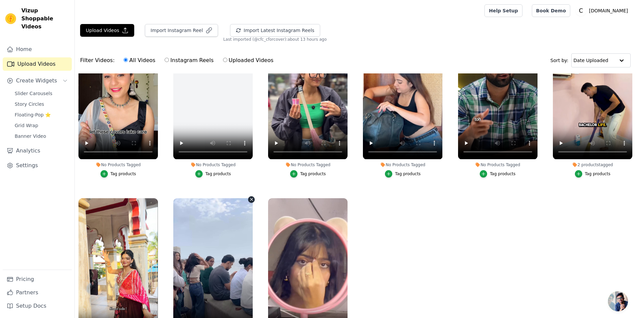
click at [250, 197] on icon "button" at bounding box center [251, 199] width 5 height 5
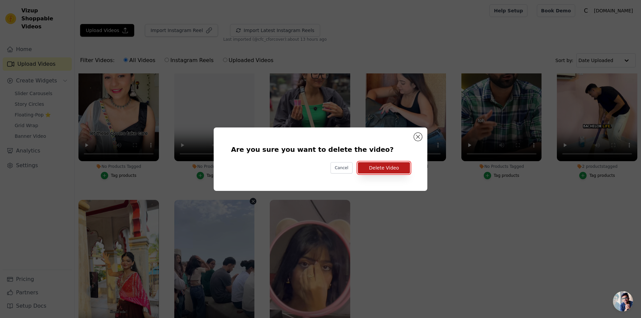
click at [379, 171] on button "Delete Video" at bounding box center [384, 167] width 52 height 11
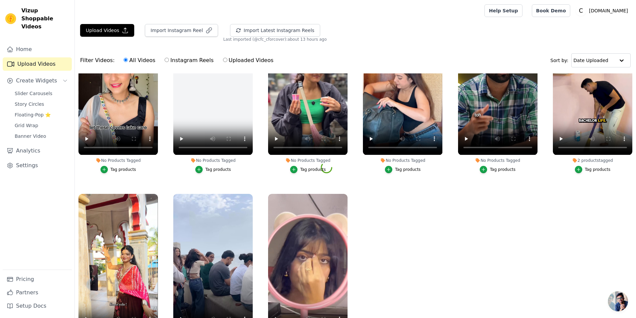
scroll to position [1139, 0]
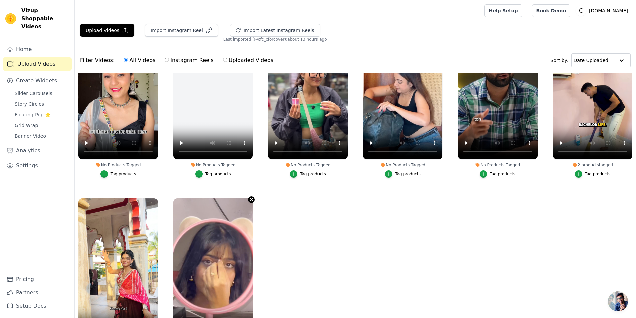
click at [250, 198] on icon "button" at bounding box center [251, 199] width 3 height 3
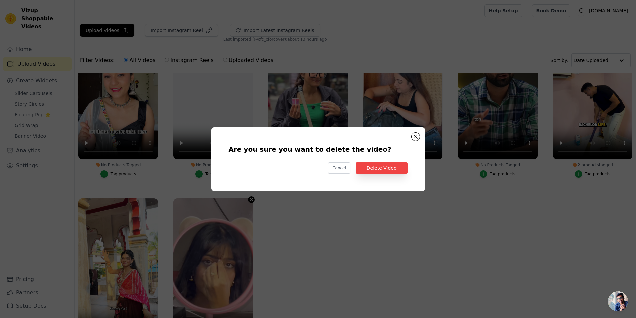
scroll to position [1148, 0]
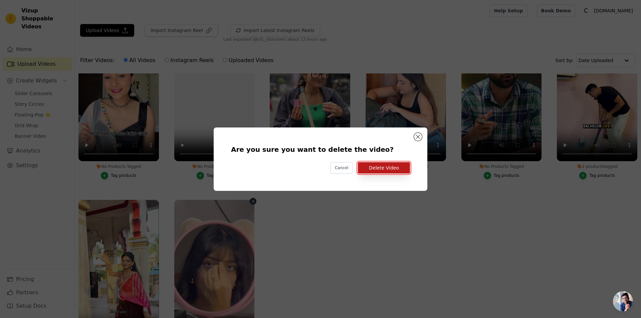
click at [394, 166] on button "Delete Video" at bounding box center [384, 167] width 52 height 11
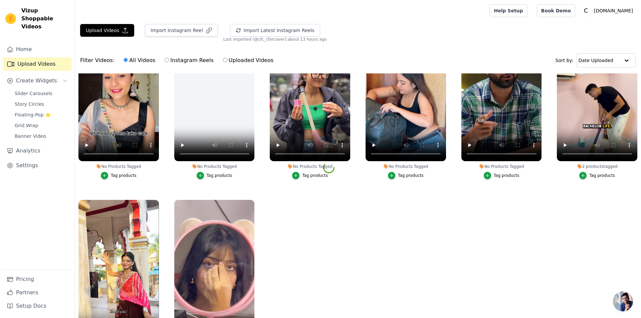
scroll to position [1139, 0]
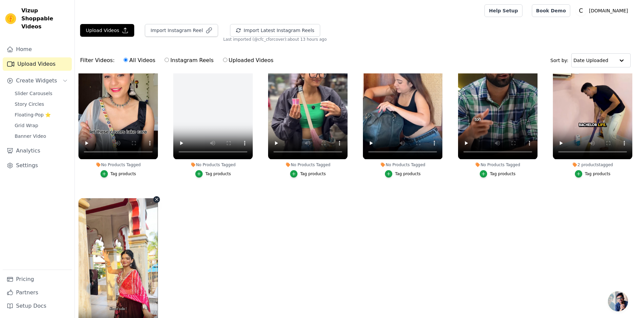
click at [155, 198] on icon "button" at bounding box center [156, 199] width 3 height 3
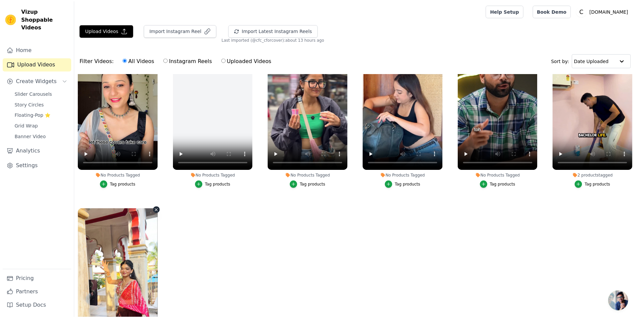
scroll to position [1148, 0]
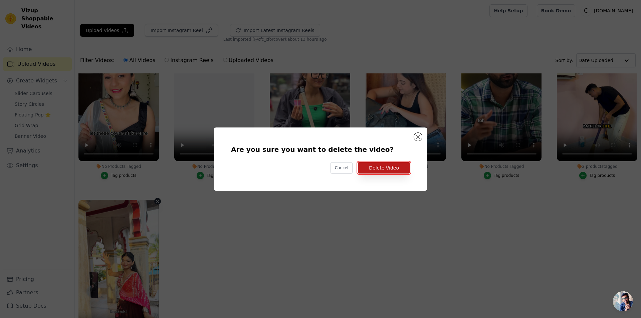
click at [393, 167] on button "Delete Video" at bounding box center [384, 167] width 52 height 11
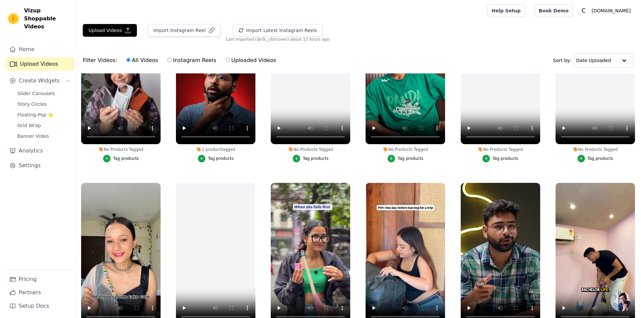
scroll to position [971, 0]
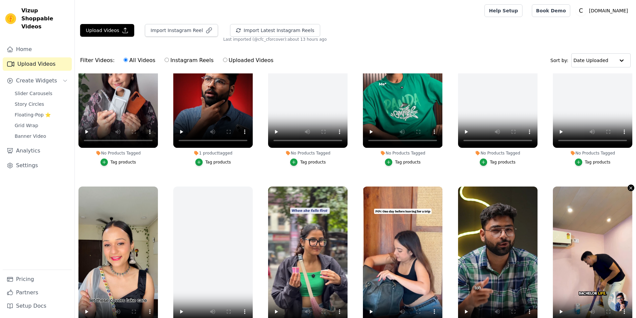
click at [628, 186] on icon "button" at bounding box center [630, 188] width 5 height 5
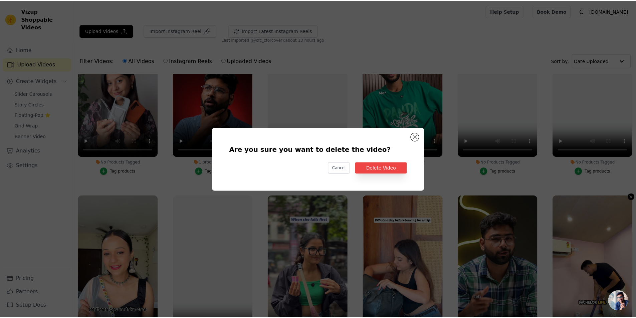
scroll to position [978, 0]
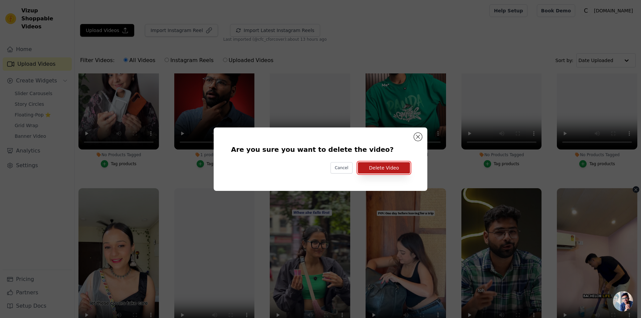
click at [385, 165] on button "Delete Video" at bounding box center [384, 167] width 52 height 11
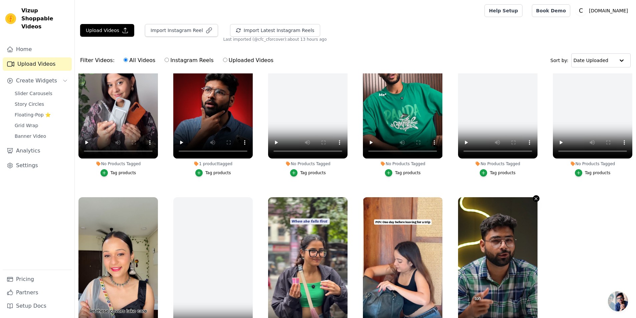
click at [535, 196] on icon "button" at bounding box center [535, 198] width 5 height 5
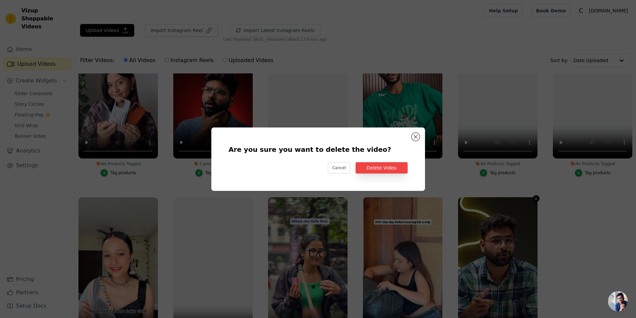
scroll to position [967, 0]
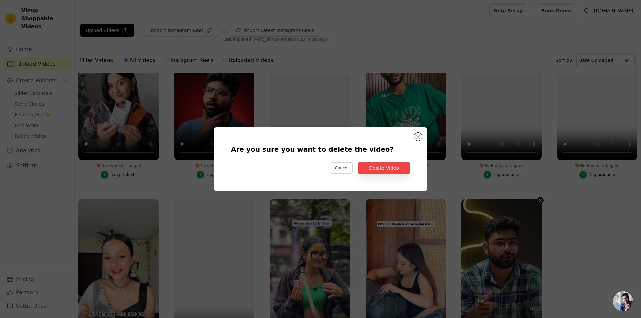
click at [417, 165] on div "Are you sure you want to delete the video? Cancel Delete Video" at bounding box center [321, 159] width 214 height 63
click at [398, 168] on button "Delete Video" at bounding box center [384, 167] width 52 height 11
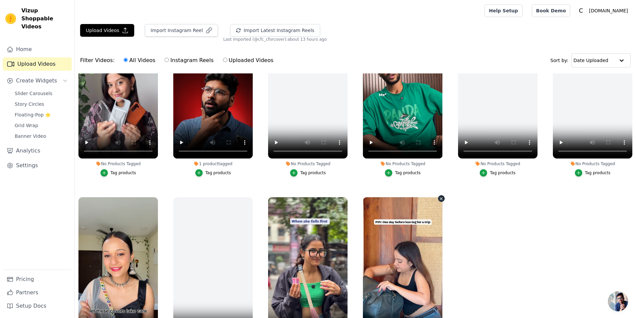
click at [441, 196] on icon "button" at bounding box center [441, 198] width 5 height 5
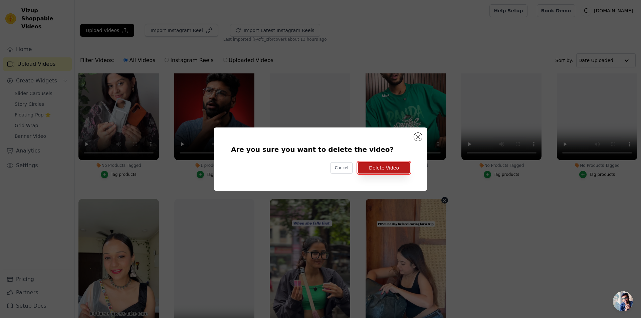
click at [384, 166] on button "Delete Video" at bounding box center [384, 167] width 52 height 11
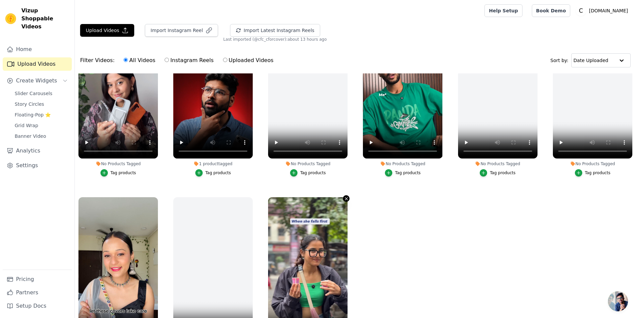
click at [345, 196] on icon "button" at bounding box center [346, 198] width 5 height 5
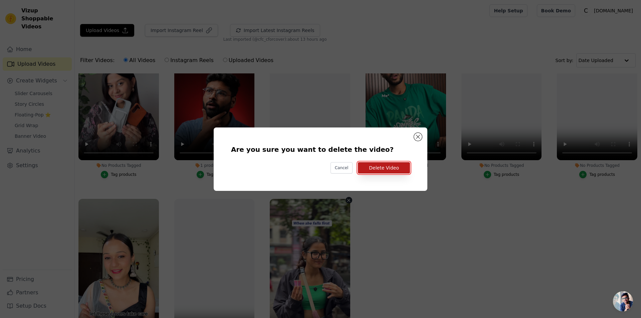
click at [389, 166] on button "Delete Video" at bounding box center [384, 167] width 52 height 11
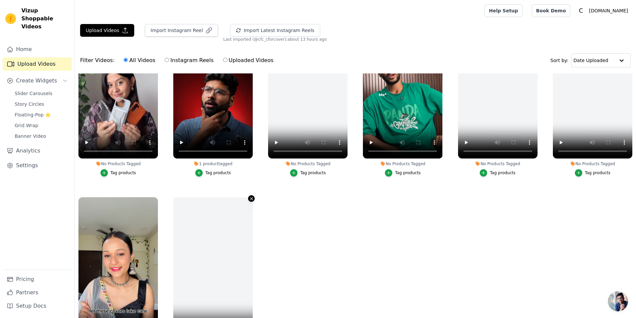
click at [252, 196] on icon "button" at bounding box center [251, 198] width 5 height 5
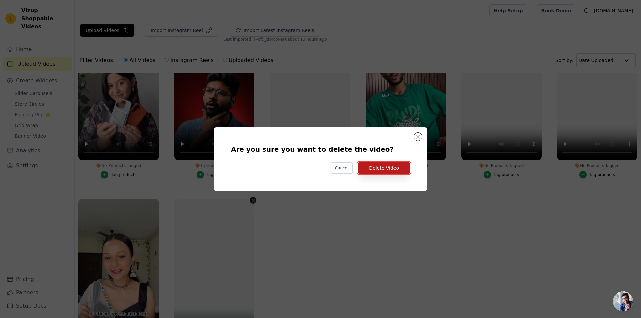
click at [386, 167] on button "Delete Video" at bounding box center [384, 167] width 52 height 11
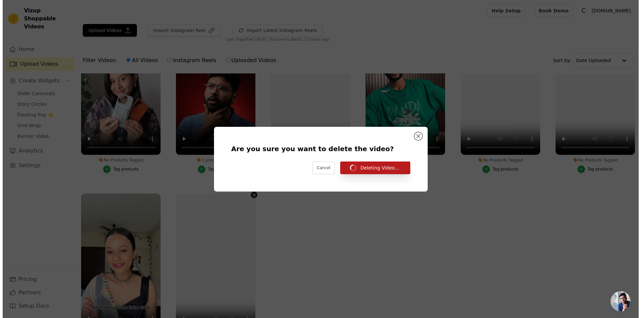
scroll to position [960, 0]
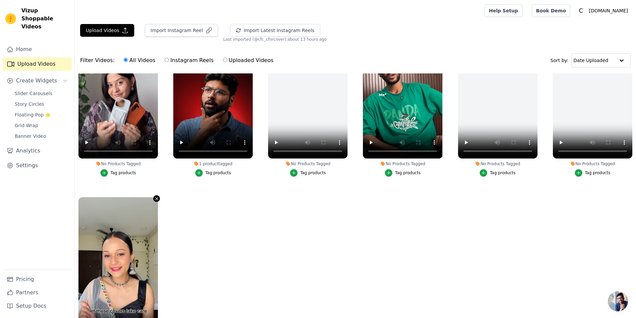
click at [156, 198] on icon "button" at bounding box center [156, 199] width 3 height 3
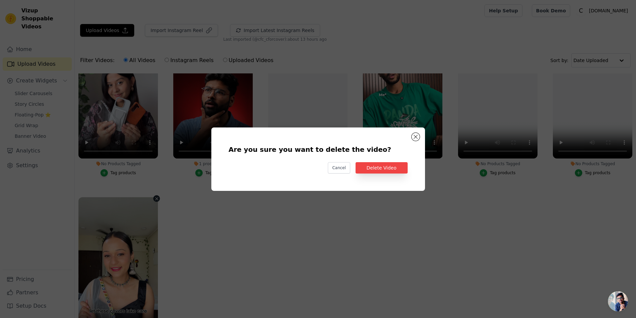
scroll to position [967, 0]
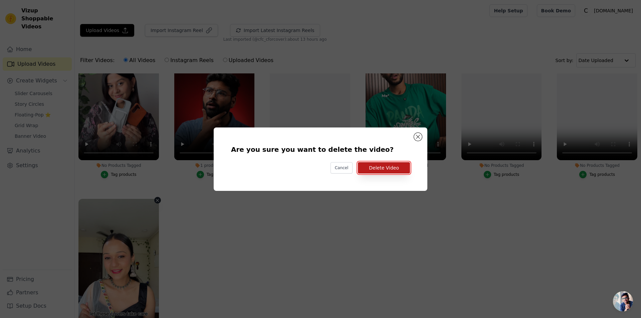
click at [391, 167] on button "Delete Video" at bounding box center [384, 167] width 52 height 11
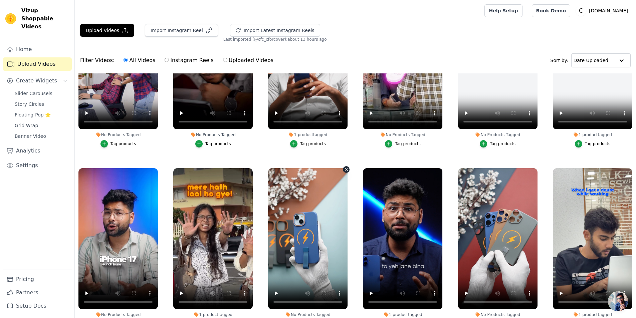
scroll to position [625, 0]
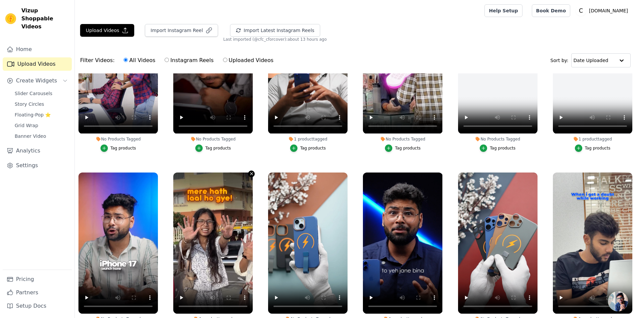
click at [251, 173] on icon "button" at bounding box center [251, 174] width 3 height 3
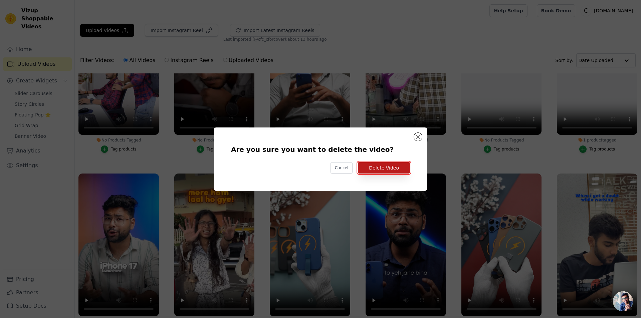
click at [401, 168] on button "Delete Video" at bounding box center [384, 167] width 52 height 11
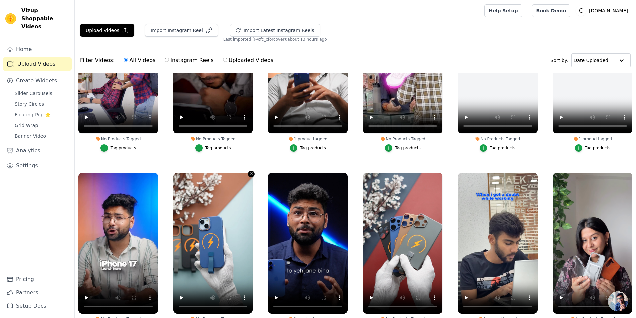
click at [251, 171] on icon "button" at bounding box center [251, 173] width 5 height 5
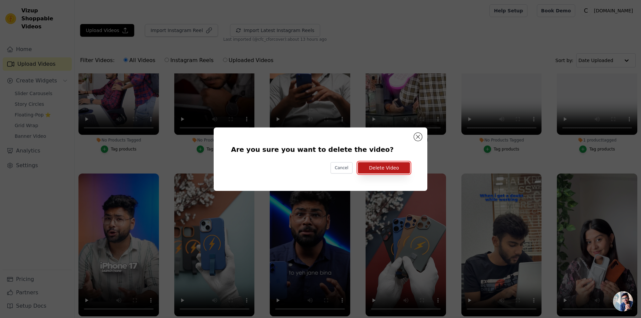
click at [384, 168] on button "Delete Video" at bounding box center [384, 167] width 52 height 11
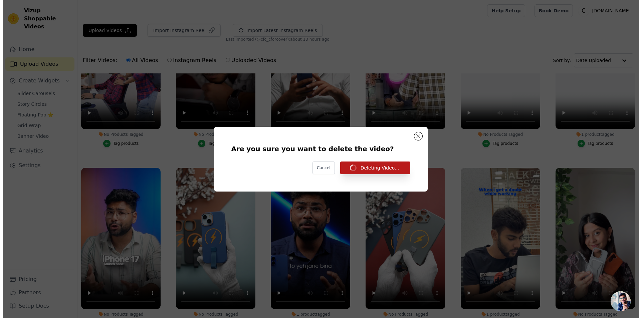
scroll to position [625, 0]
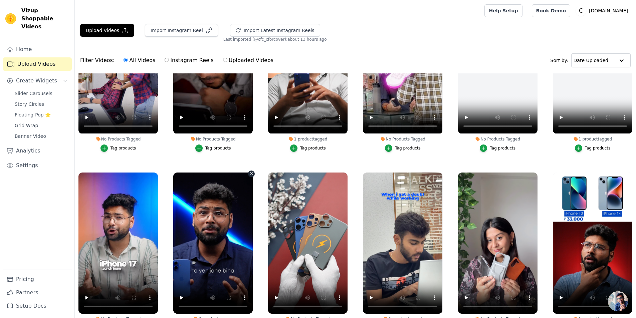
click at [250, 173] on icon "button" at bounding box center [251, 174] width 3 height 3
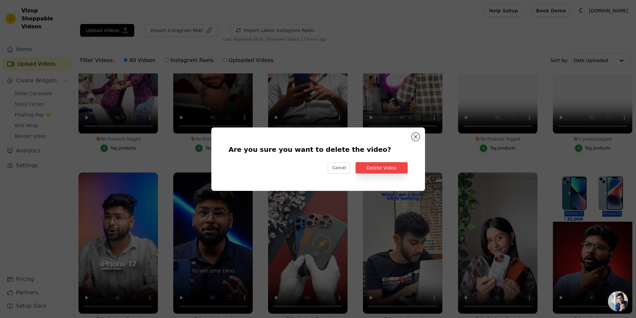
scroll to position [630, 0]
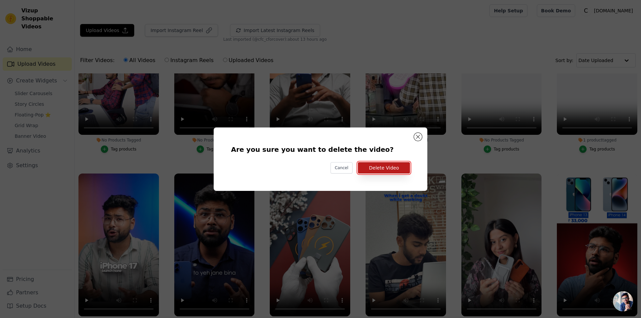
click at [398, 169] on button "Delete Video" at bounding box center [384, 167] width 52 height 11
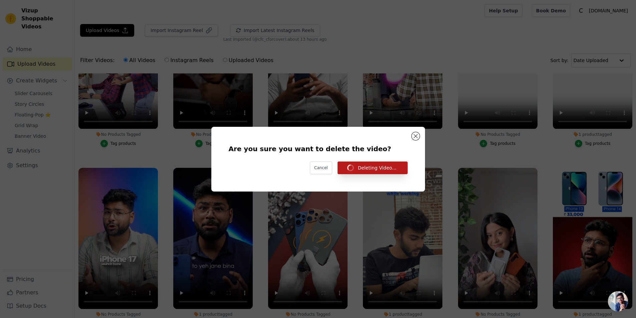
scroll to position [625, 0]
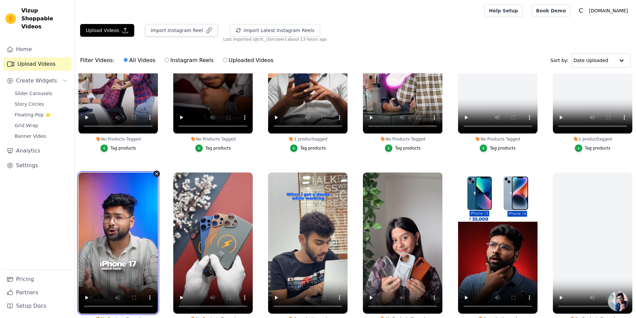
click at [153, 173] on video at bounding box center [117, 243] width 79 height 141
click at [158, 171] on icon "button" at bounding box center [156, 173] width 5 height 5
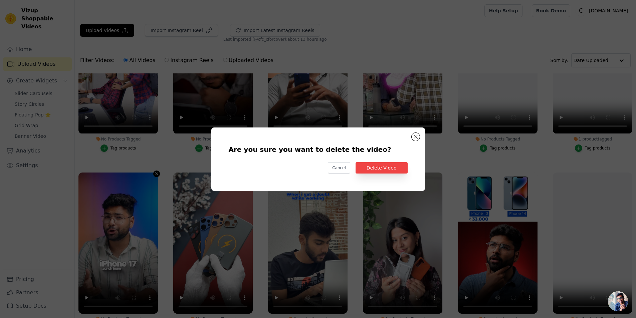
scroll to position [630, 0]
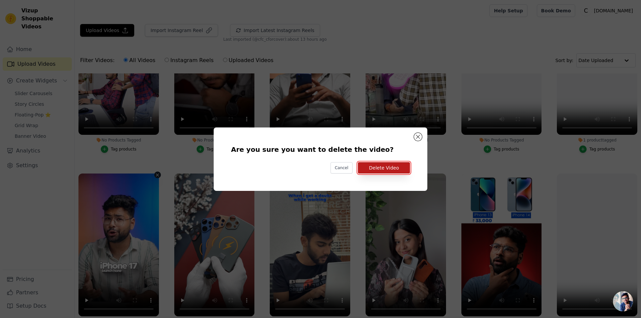
click at [388, 168] on button "Delete Video" at bounding box center [384, 167] width 52 height 11
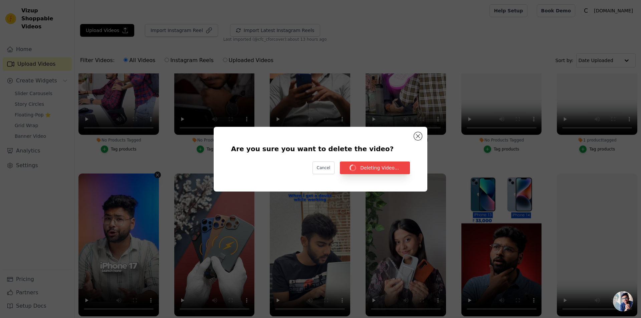
scroll to position [625, 0]
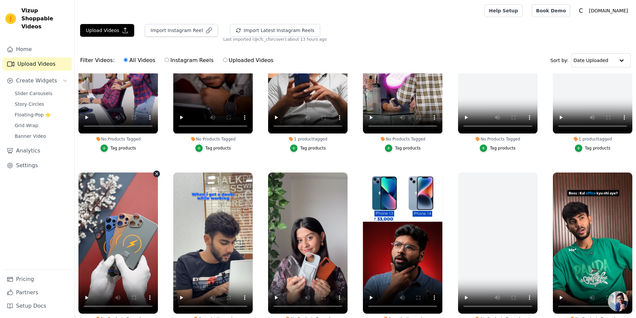
click at [156, 172] on icon "button" at bounding box center [156, 173] width 5 height 5
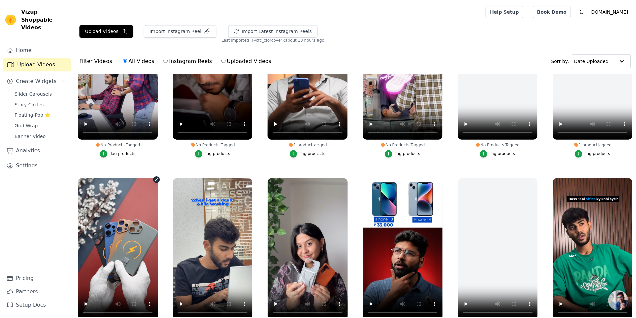
scroll to position [630, 0]
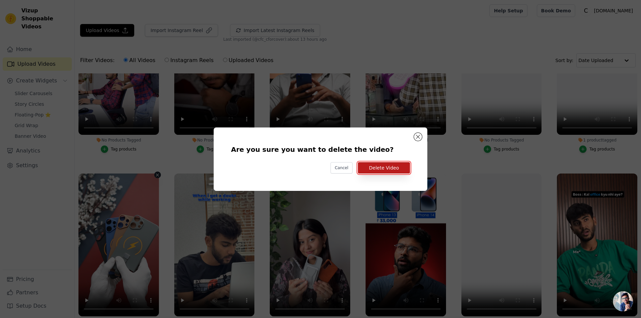
click at [388, 170] on button "Delete Video" at bounding box center [384, 167] width 52 height 11
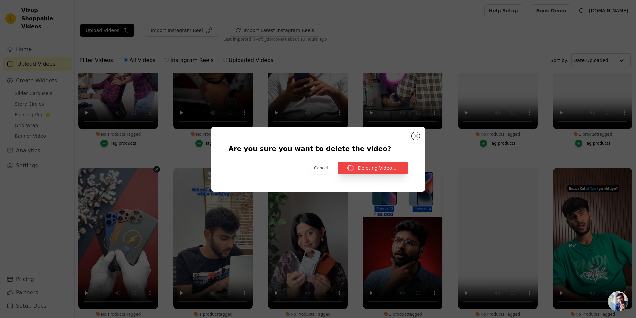
scroll to position [625, 0]
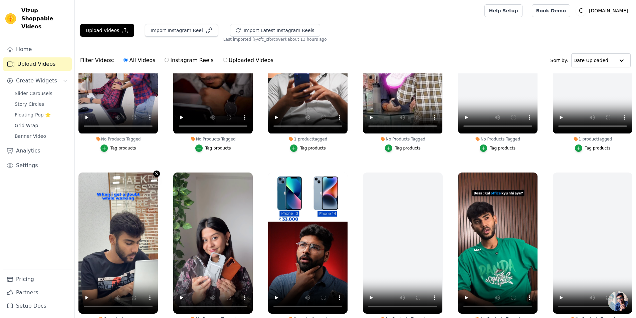
click at [155, 171] on icon "button" at bounding box center [156, 173] width 5 height 5
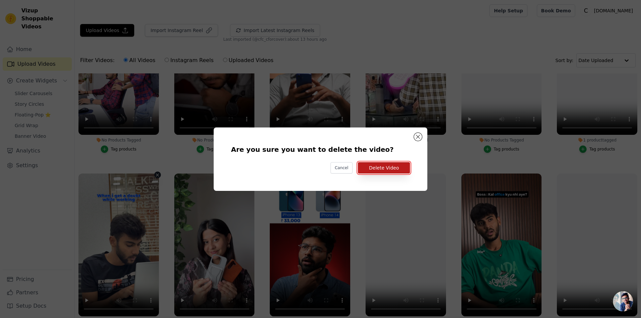
click at [389, 170] on button "Delete Video" at bounding box center [384, 167] width 52 height 11
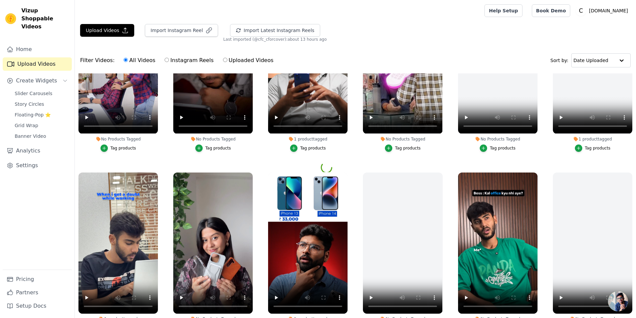
scroll to position [613, 0]
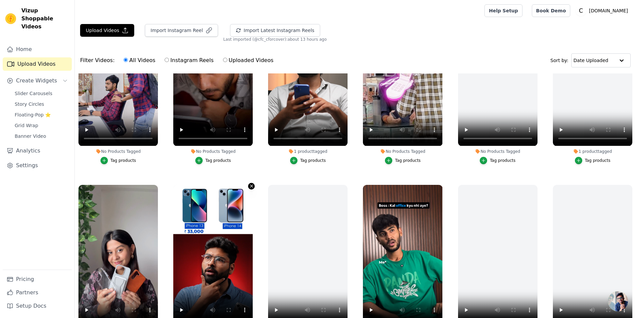
click at [250, 184] on icon "button" at bounding box center [251, 186] width 5 height 5
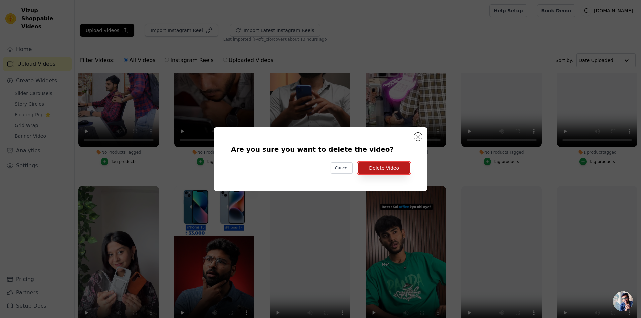
click at [382, 170] on button "Delete Video" at bounding box center [384, 167] width 52 height 11
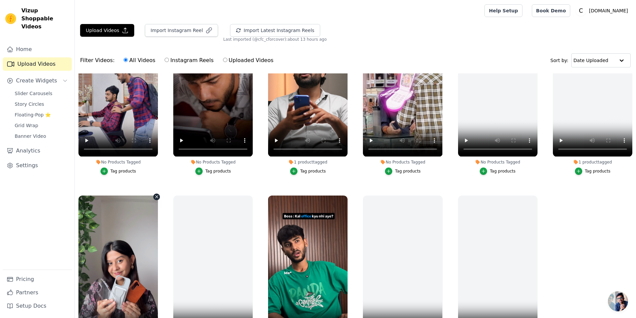
click at [156, 194] on icon "button" at bounding box center [156, 196] width 5 height 5
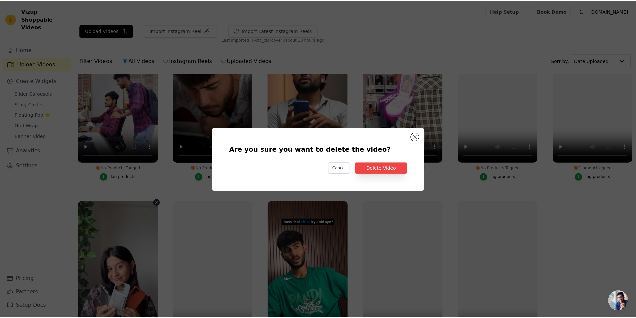
scroll to position [607, 0]
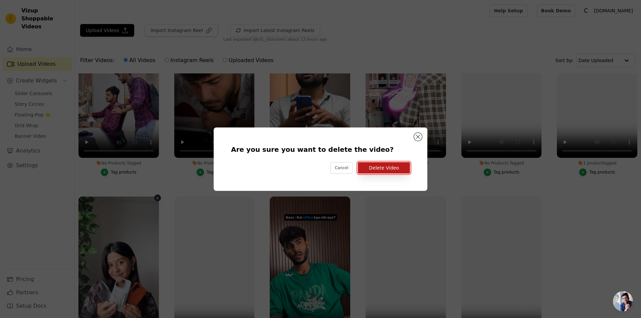
click at [376, 169] on button "Delete Video" at bounding box center [384, 167] width 52 height 11
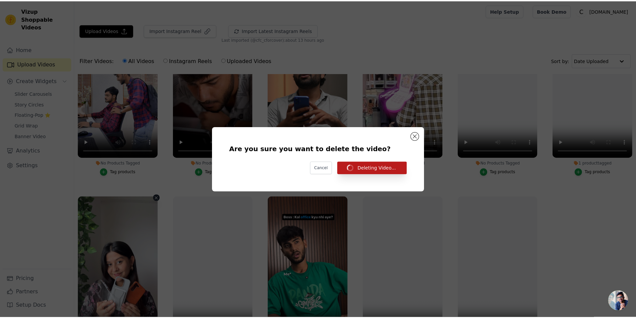
scroll to position [602, 0]
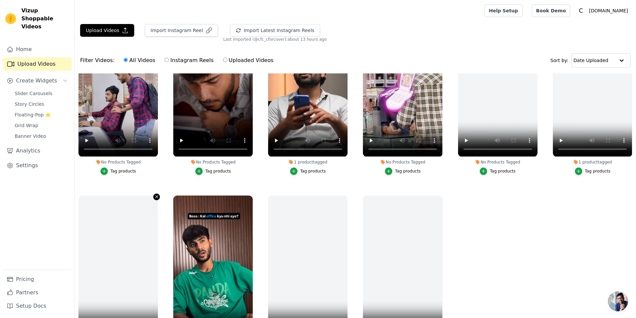
click at [155, 194] on icon "button" at bounding box center [156, 196] width 5 height 5
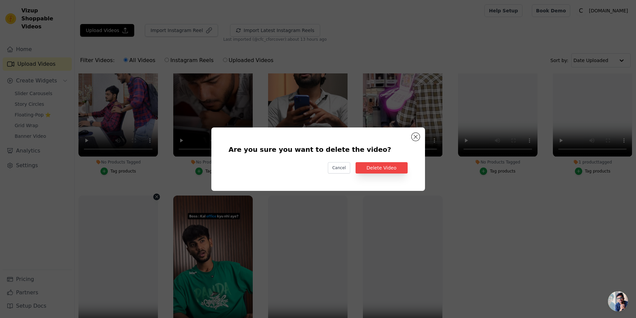
scroll to position [0, 0]
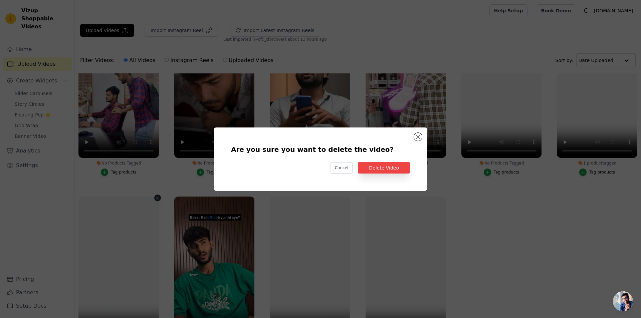
click at [388, 174] on div "Are you sure you want to delete the video? Cancel Delete Video" at bounding box center [320, 159] width 192 height 42
click at [386, 168] on button "Delete Video" at bounding box center [384, 167] width 52 height 11
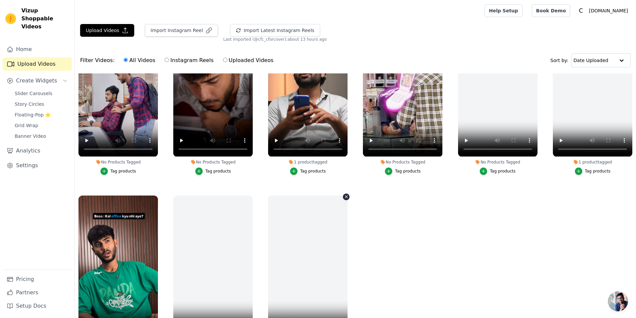
click at [346, 194] on icon "button" at bounding box center [346, 196] width 5 height 5
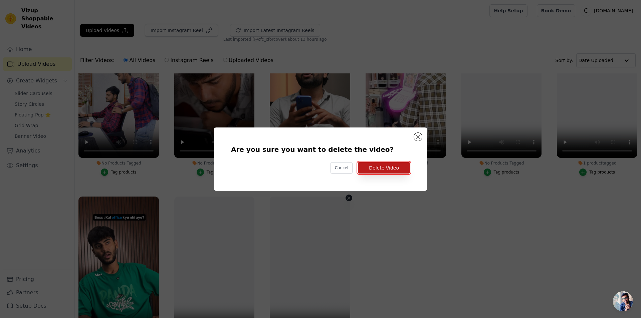
click at [400, 167] on button "Delete Video" at bounding box center [384, 167] width 52 height 11
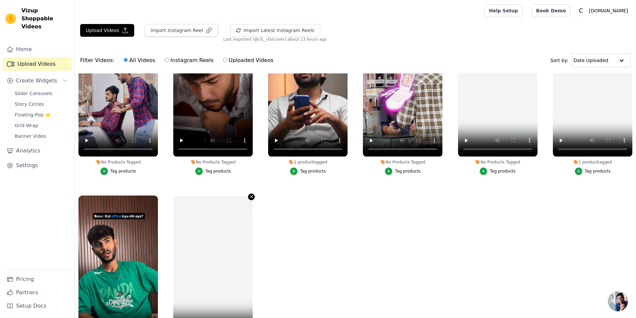
click at [251, 196] on icon "button" at bounding box center [251, 197] width 3 height 3
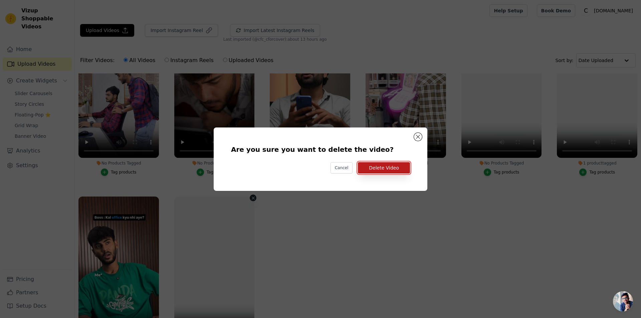
click at [385, 167] on button "Delete Video" at bounding box center [384, 167] width 52 height 11
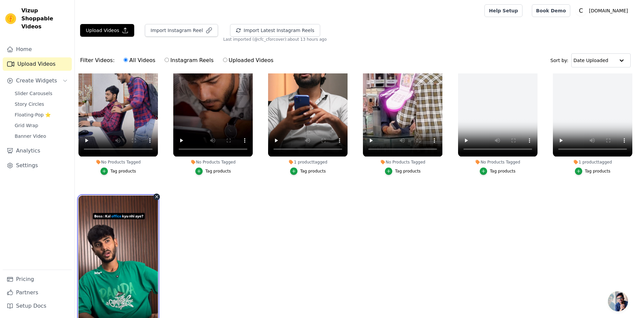
click at [154, 196] on video at bounding box center [117, 266] width 79 height 141
click at [156, 196] on icon "button" at bounding box center [156, 197] width 3 height 3
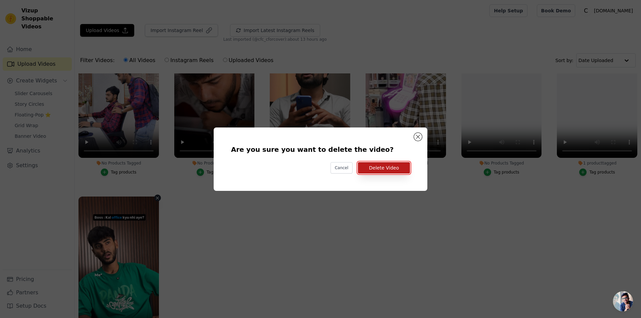
click at [383, 166] on button "Delete Video" at bounding box center [384, 167] width 52 height 11
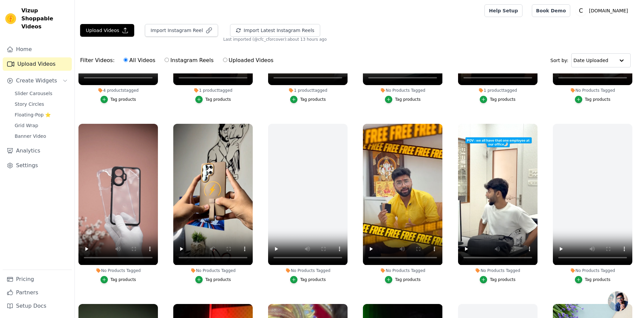
scroll to position [61, 0]
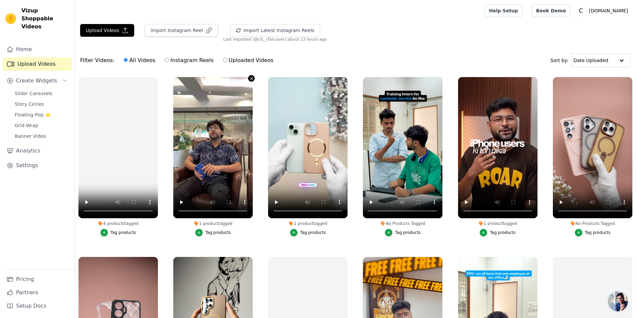
click at [250, 79] on icon "button" at bounding box center [251, 78] width 5 height 5
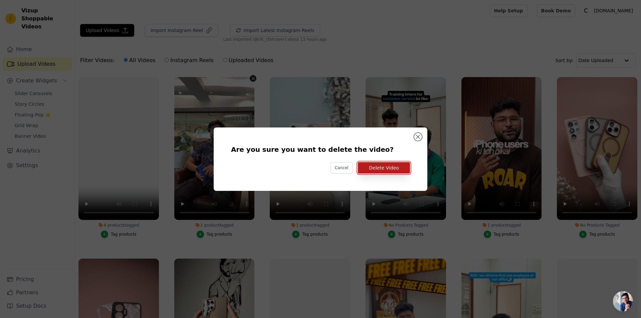
click at [397, 168] on button "Delete Video" at bounding box center [384, 167] width 52 height 11
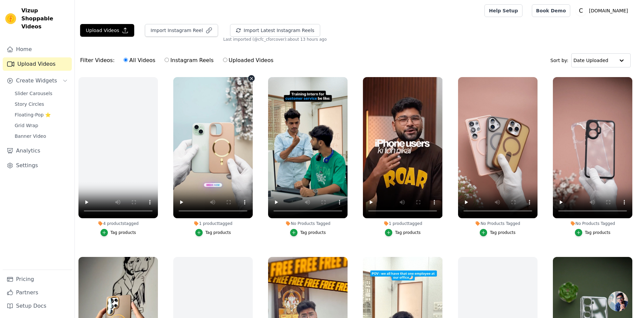
click at [250, 80] on icon "button" at bounding box center [251, 78] width 5 height 5
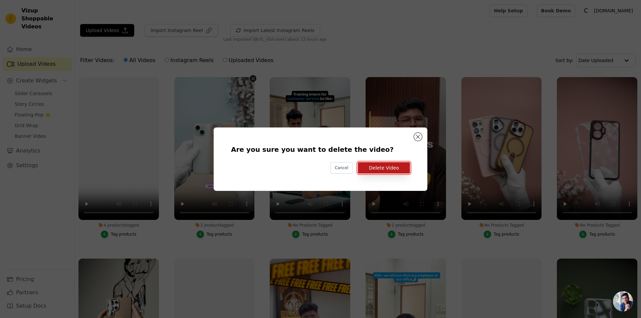
click at [384, 169] on button "Delete Video" at bounding box center [384, 167] width 52 height 11
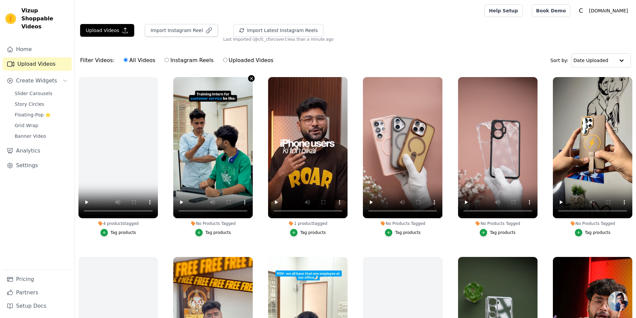
click at [249, 77] on icon "button" at bounding box center [251, 78] width 5 height 5
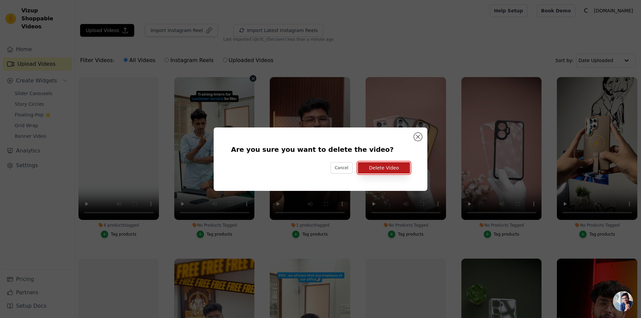
click at [380, 172] on button "Delete Video" at bounding box center [384, 167] width 52 height 11
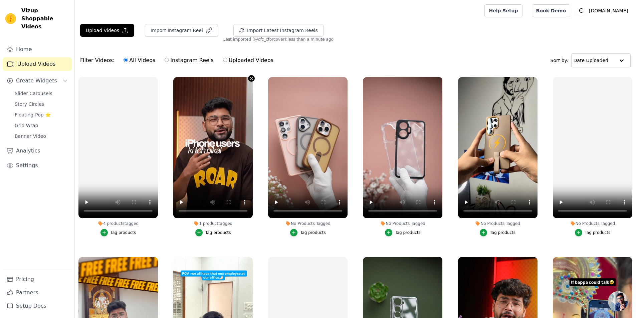
click at [250, 80] on icon "button" at bounding box center [251, 78] width 5 height 5
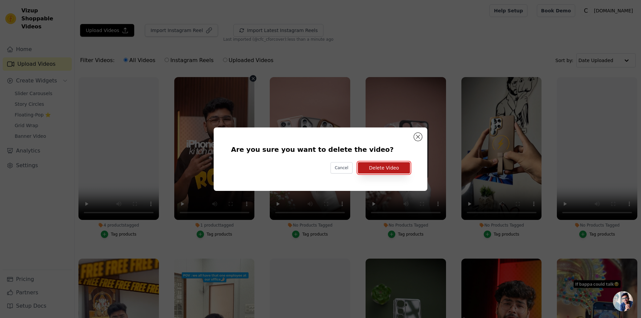
click at [377, 165] on button "Delete Video" at bounding box center [384, 167] width 52 height 11
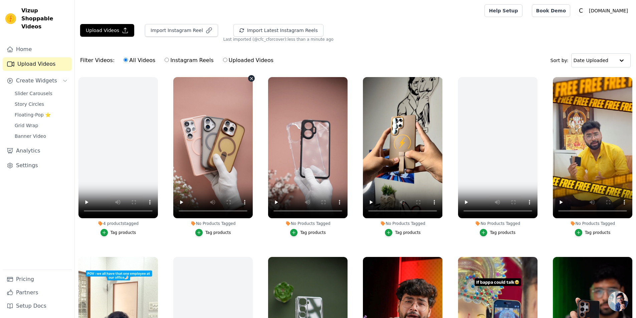
click at [249, 80] on icon "button" at bounding box center [251, 78] width 5 height 5
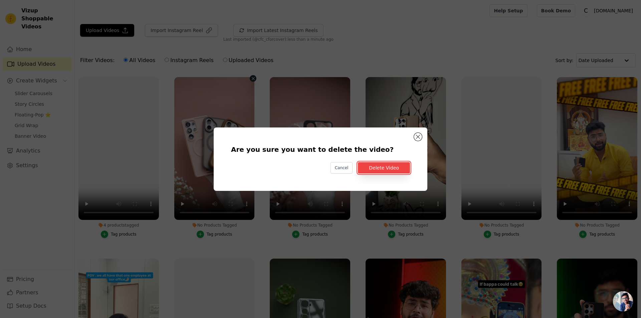
drag, startPoint x: 372, startPoint y: 166, endPoint x: 326, endPoint y: 125, distance: 61.7
click at [372, 165] on button "Delete Video" at bounding box center [384, 167] width 52 height 11
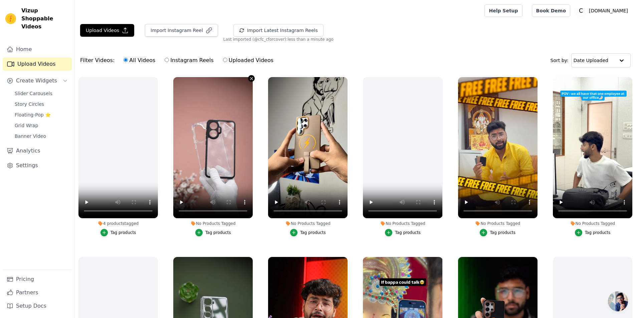
click at [250, 77] on icon "button" at bounding box center [251, 78] width 5 height 5
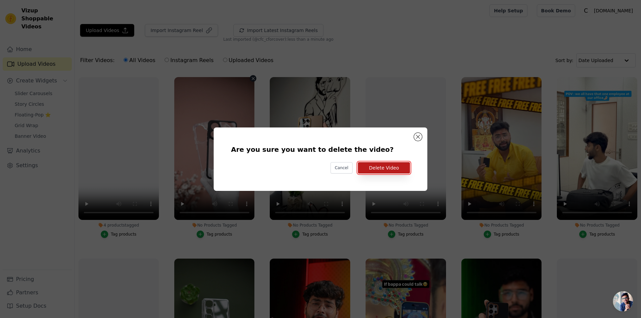
click at [372, 166] on button "Delete Video" at bounding box center [384, 167] width 52 height 11
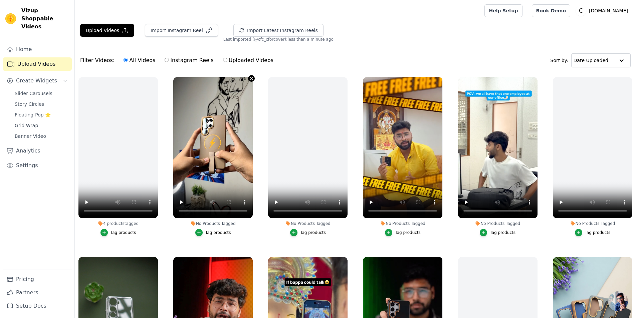
click at [251, 77] on icon "button" at bounding box center [251, 78] width 5 height 5
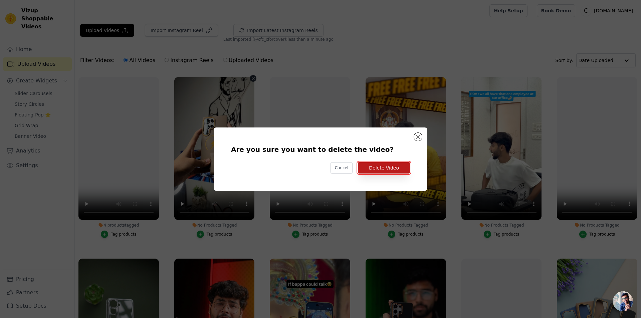
click at [377, 170] on button "Delete Video" at bounding box center [384, 167] width 52 height 11
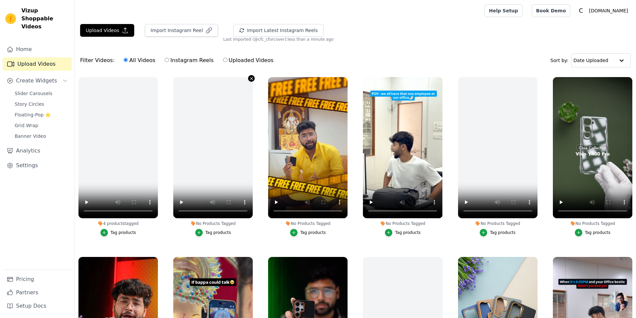
click at [250, 78] on icon "button" at bounding box center [251, 78] width 5 height 5
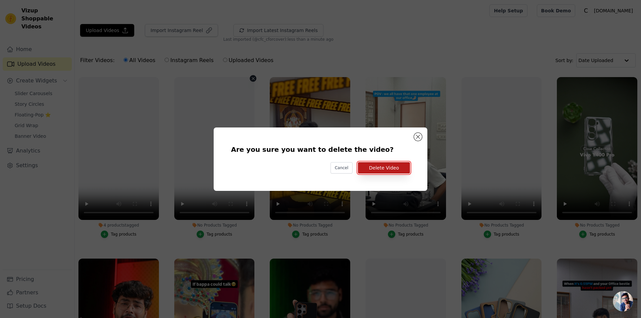
click at [378, 169] on button "Delete Video" at bounding box center [384, 167] width 52 height 11
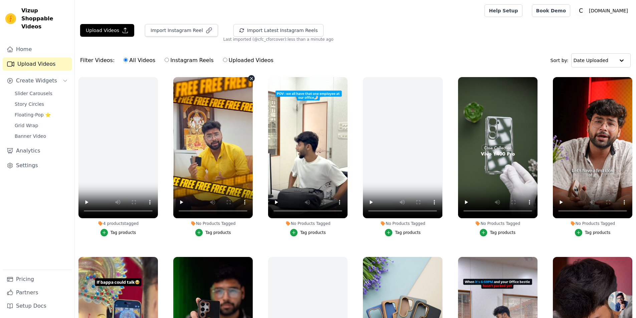
click at [251, 77] on icon "button" at bounding box center [251, 78] width 5 height 5
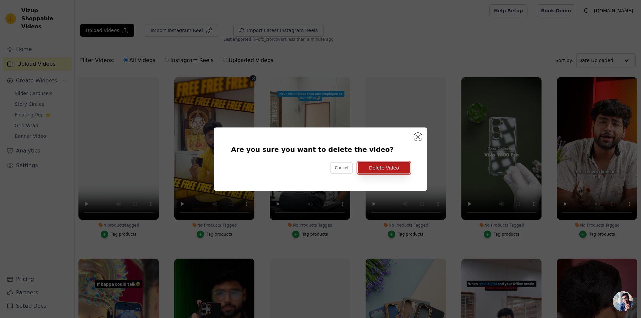
click at [372, 168] on button "Delete Video" at bounding box center [384, 167] width 52 height 11
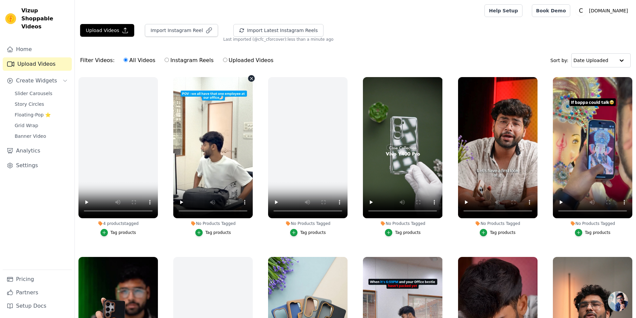
click at [252, 80] on icon "button" at bounding box center [251, 78] width 5 height 5
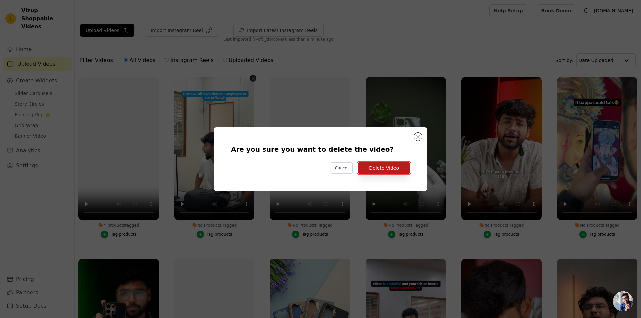
click at [374, 170] on button "Delete Video" at bounding box center [384, 167] width 52 height 11
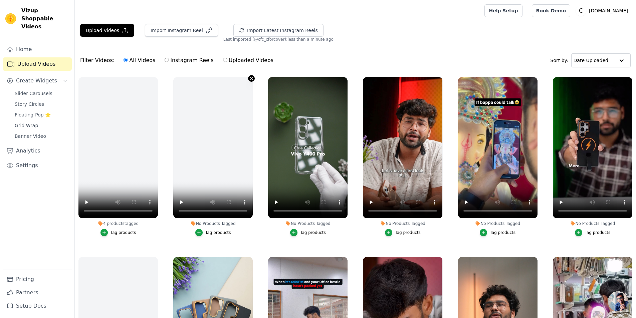
click at [251, 80] on icon "button" at bounding box center [251, 78] width 5 height 5
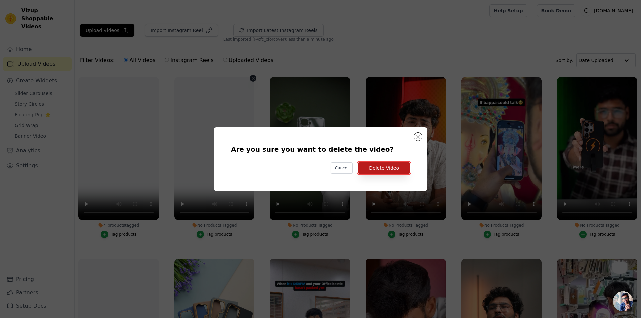
click at [393, 168] on button "Delete Video" at bounding box center [384, 167] width 52 height 11
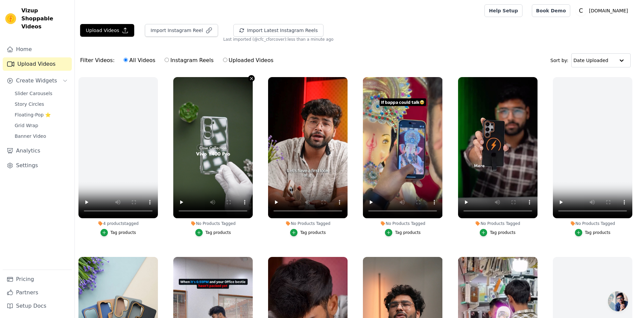
click at [250, 78] on icon "button" at bounding box center [251, 78] width 5 height 5
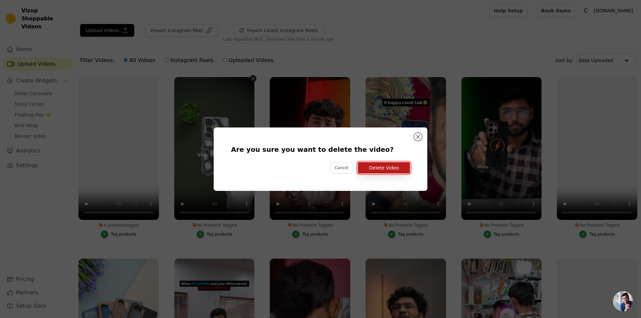
click at [377, 168] on button "Delete Video" at bounding box center [384, 167] width 52 height 11
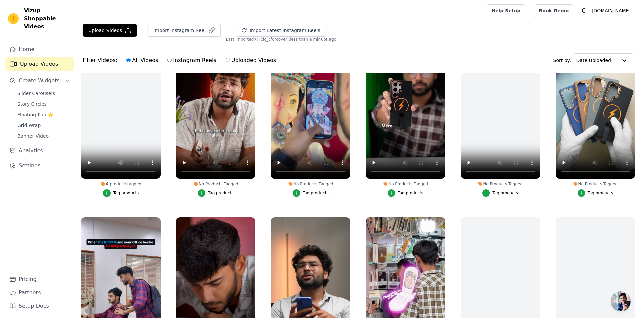
scroll to position [0, 0]
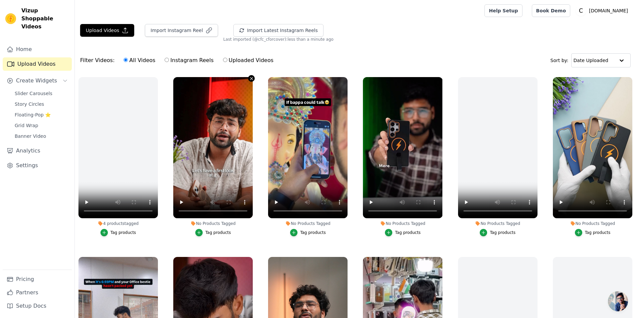
click at [250, 78] on icon "button" at bounding box center [251, 78] width 5 height 5
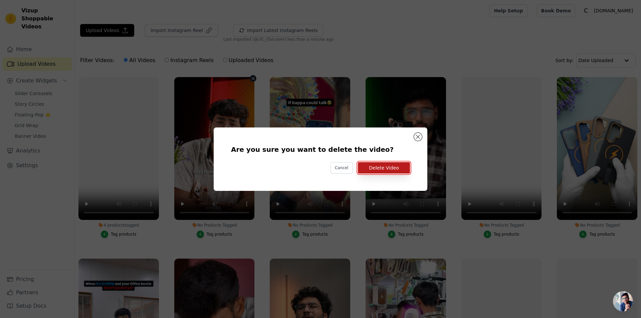
click at [390, 169] on button "Delete Video" at bounding box center [384, 167] width 52 height 11
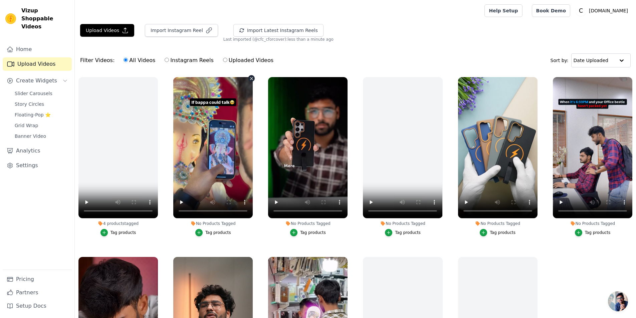
click at [249, 79] on icon "button" at bounding box center [251, 78] width 5 height 5
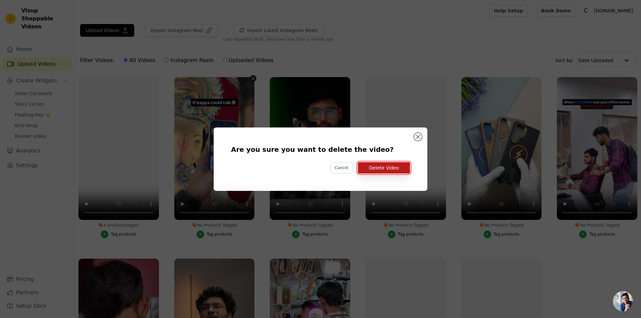
click at [397, 170] on button "Delete Video" at bounding box center [384, 167] width 52 height 11
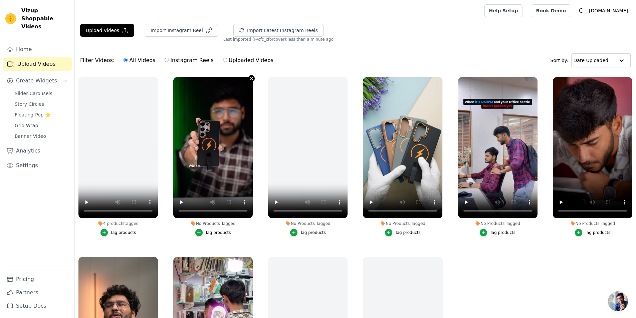
click at [250, 78] on icon "button" at bounding box center [251, 78] width 5 height 5
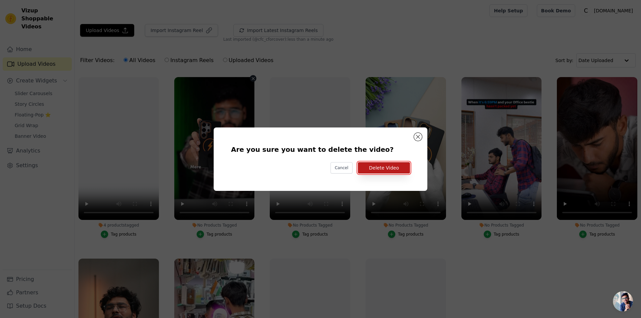
click at [365, 169] on button "Delete Video" at bounding box center [384, 167] width 52 height 11
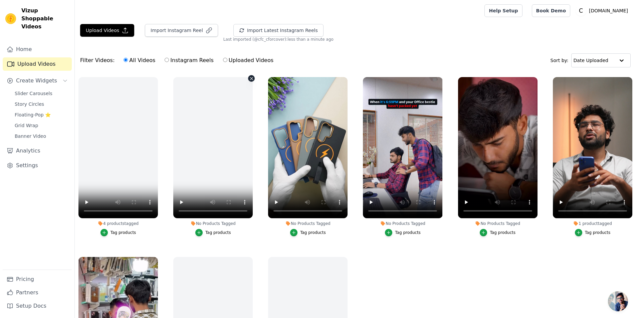
click at [250, 78] on icon "button" at bounding box center [251, 78] width 5 height 5
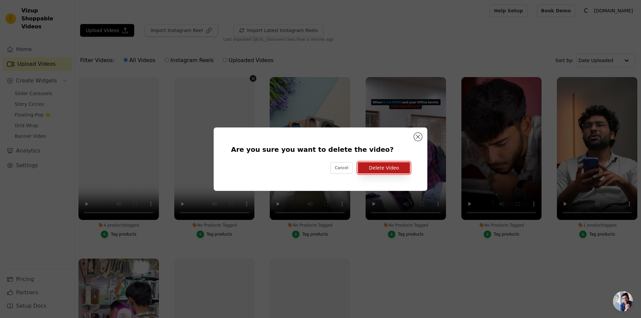
click at [376, 170] on button "Delete Video" at bounding box center [384, 167] width 52 height 11
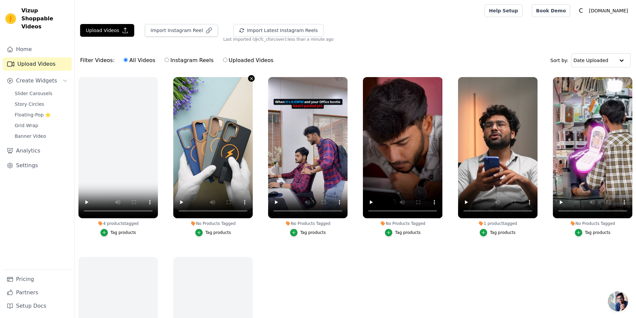
click at [249, 79] on icon "button" at bounding box center [251, 78] width 5 height 5
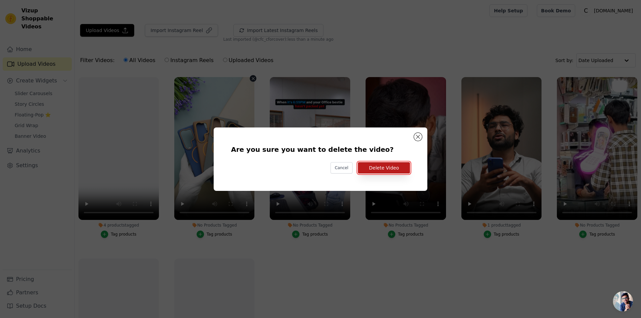
click at [375, 167] on button "Delete Video" at bounding box center [384, 167] width 52 height 11
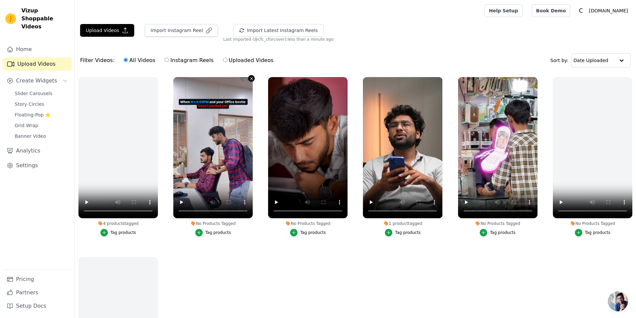
click at [251, 78] on icon "button" at bounding box center [251, 78] width 5 height 5
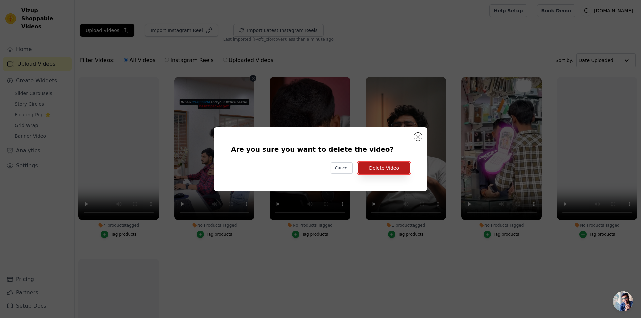
click at [377, 167] on button "Delete Video" at bounding box center [384, 167] width 52 height 11
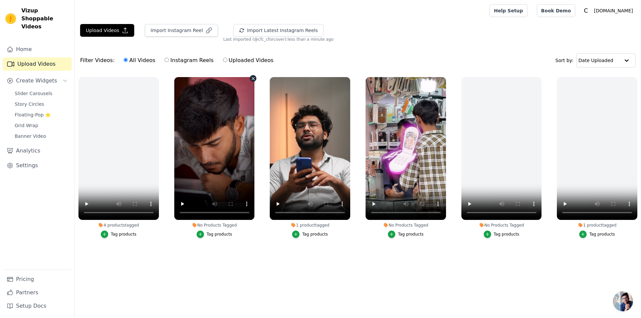
click at [254, 78] on icon "button" at bounding box center [253, 78] width 3 height 3
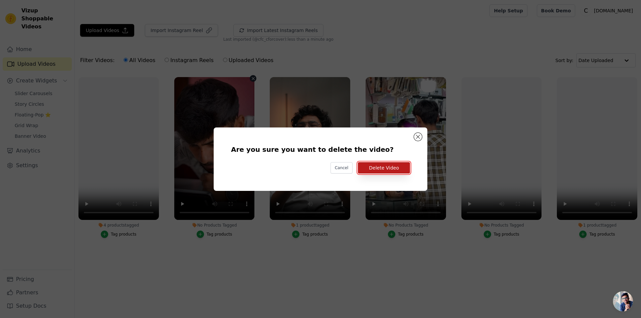
click at [383, 168] on button "Delete Video" at bounding box center [384, 167] width 52 height 11
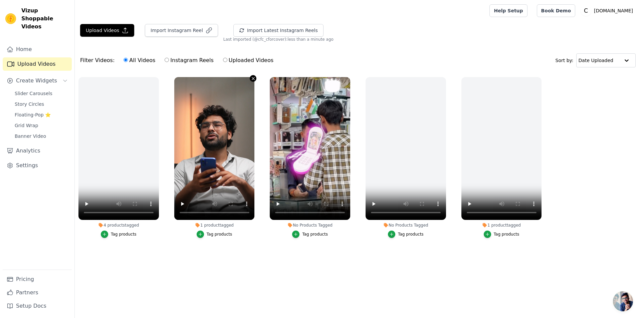
click at [253, 79] on icon "button" at bounding box center [253, 78] width 3 height 3
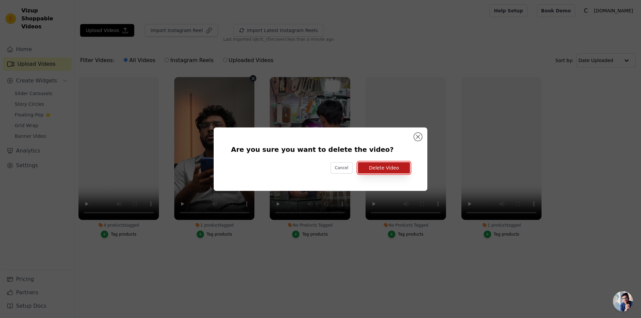
click at [373, 167] on button "Delete Video" at bounding box center [384, 167] width 52 height 11
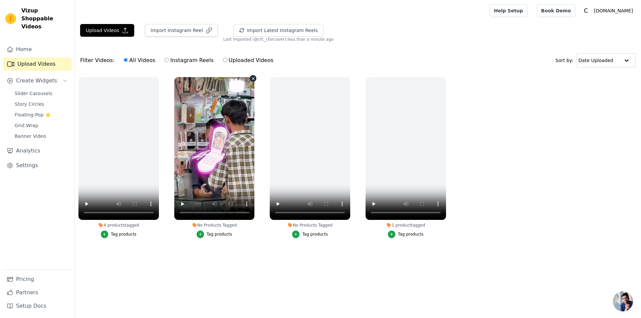
click at [254, 79] on icon "button" at bounding box center [253, 78] width 3 height 3
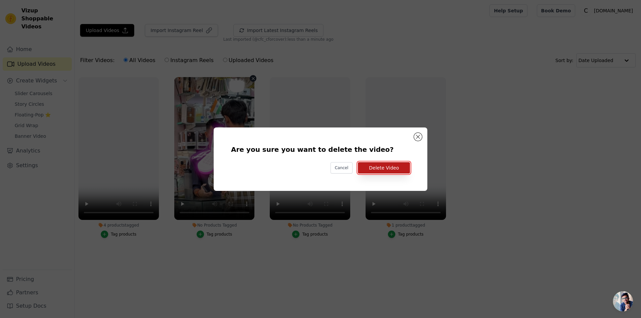
click at [377, 169] on button "Delete Video" at bounding box center [384, 167] width 52 height 11
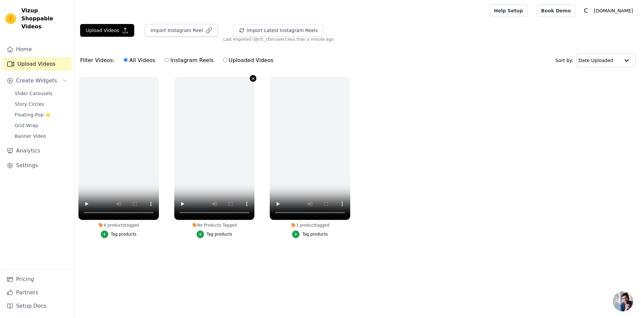
click at [253, 79] on icon "button" at bounding box center [253, 78] width 5 height 5
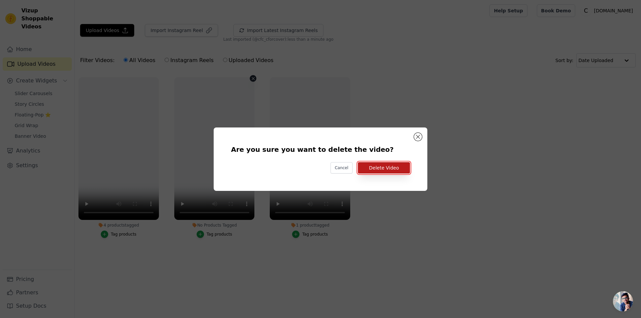
click at [376, 169] on button "Delete Video" at bounding box center [384, 167] width 52 height 11
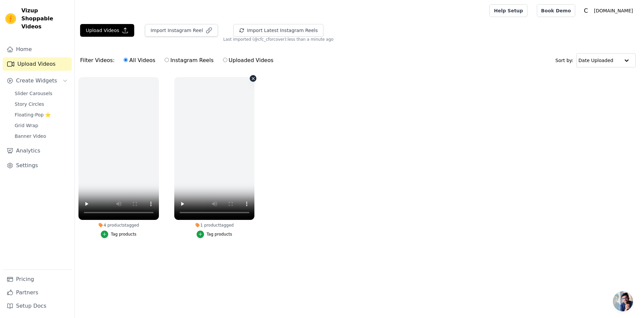
click at [252, 79] on icon "button" at bounding box center [253, 78] width 5 height 5
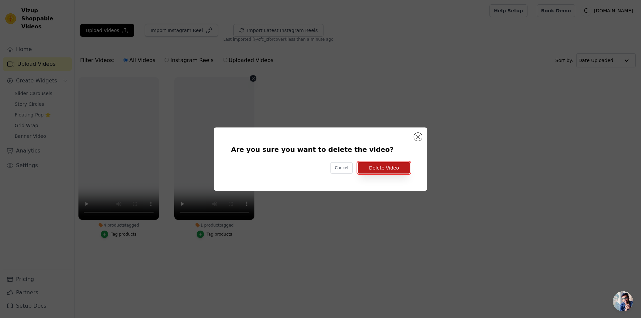
click at [374, 169] on button "Delete Video" at bounding box center [384, 167] width 52 height 11
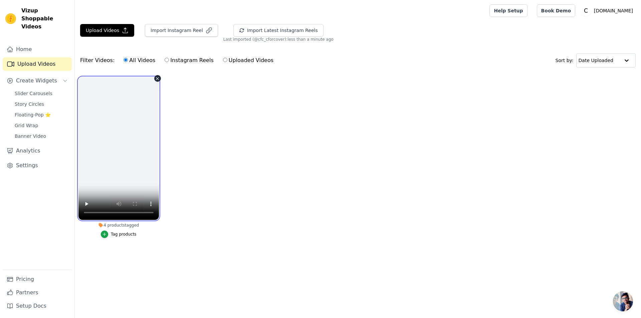
click at [125, 162] on video at bounding box center [118, 148] width 80 height 143
click at [195, 180] on ul "4 products tagged Tag products" at bounding box center [358, 164] width 566 height 182
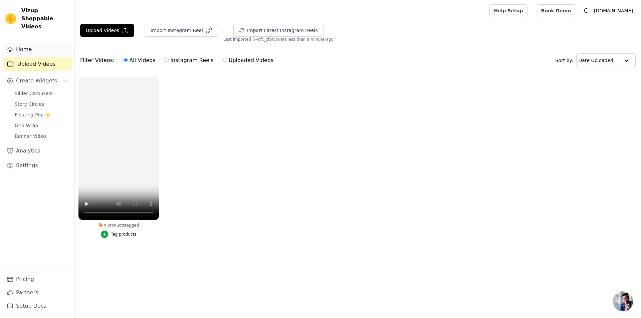
click at [17, 44] on link "Home" at bounding box center [37, 49] width 69 height 13
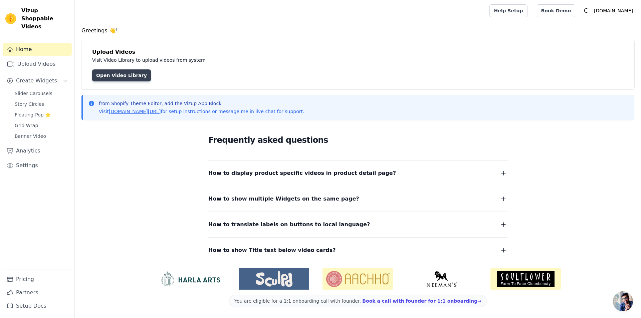
click at [128, 79] on link "Open Video Library" at bounding box center [121, 75] width 59 height 12
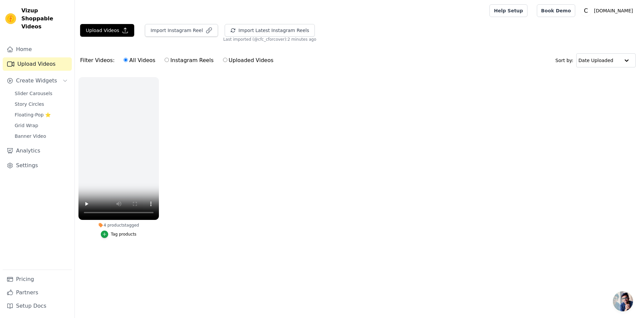
click at [220, 181] on ul "4 products tagged Tag products" at bounding box center [358, 164] width 566 height 182
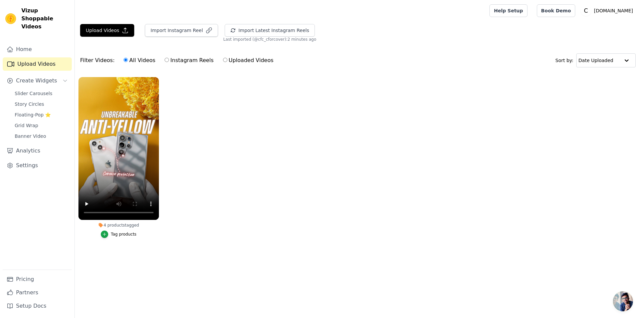
click at [118, 231] on button "Tag products" at bounding box center [119, 234] width 36 height 7
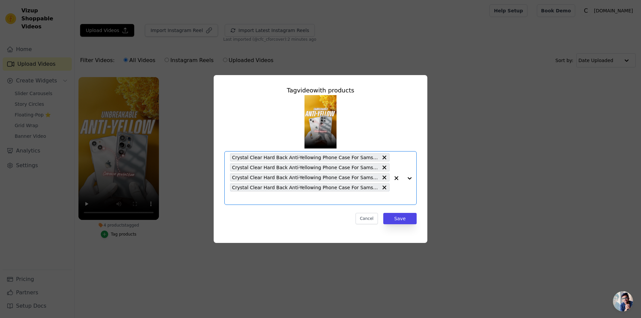
click at [337, 199] on input "4 products tagged Tag video with products Option Crystal Clear Hard Back Anti-Y…" at bounding box center [310, 198] width 160 height 6
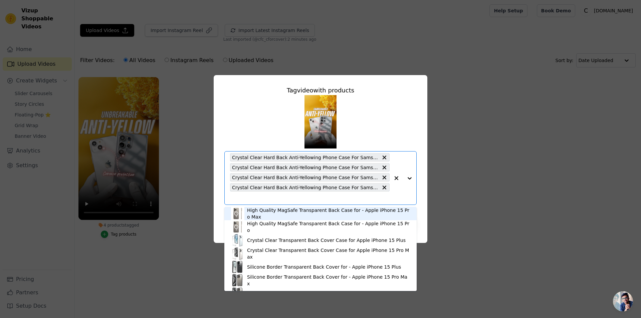
paste input "[URL][DOMAIN_NAME]"
type input "[URL][DOMAIN_NAME]"
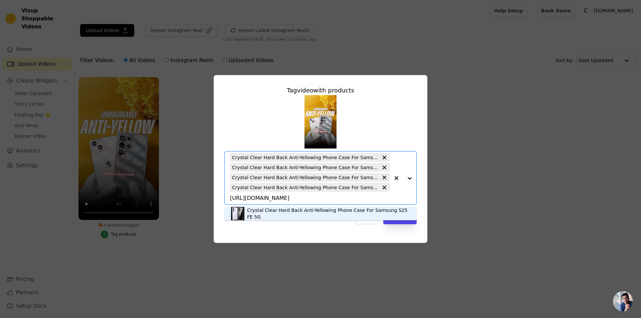
click at [335, 213] on div "Crystal Clear Hard Back Anti-Yellowing Phone Case For Samsung S25 FE 5G" at bounding box center [328, 213] width 163 height 13
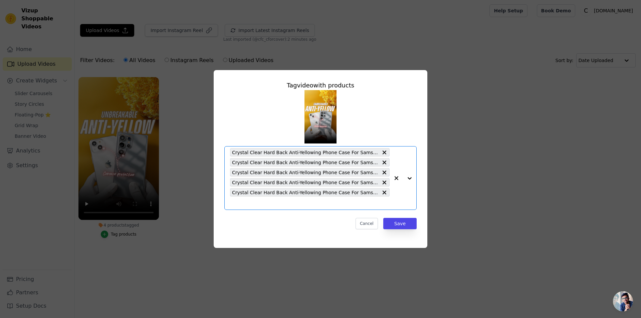
scroll to position [0, 0]
drag, startPoint x: 400, startPoint y: 224, endPoint x: 402, endPoint y: 237, distance: 12.6
click at [400, 224] on button "Save" at bounding box center [399, 223] width 33 height 11
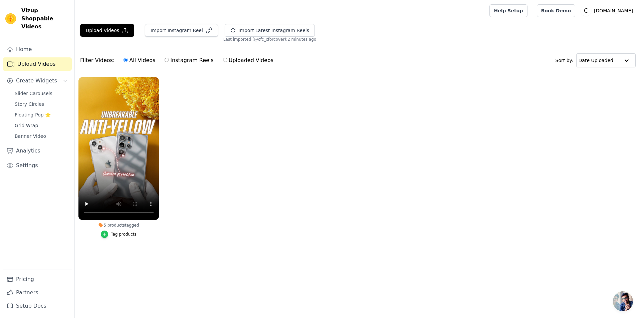
click at [106, 234] on icon "button" at bounding box center [104, 234] width 3 height 3
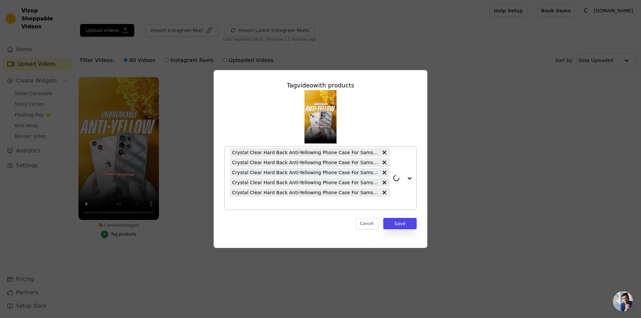
click at [296, 205] on input "5 products tagged Tag video with products Crystal Clear Hard Back Anti-Yellowin…" at bounding box center [310, 203] width 160 height 6
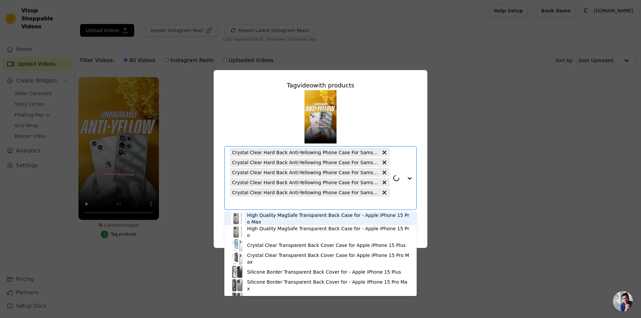
paste input "[URL][DOMAIN_NAME]"
type input "[URL][DOMAIN_NAME]"
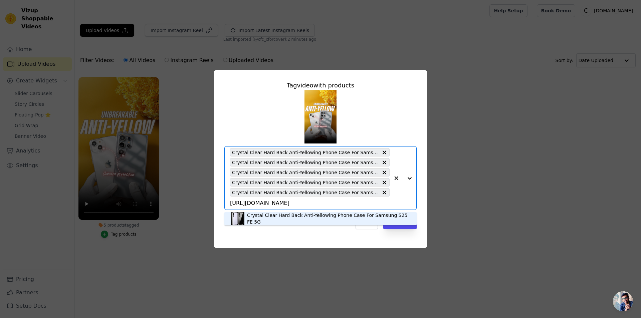
click at [305, 216] on div "Crystal Clear Hard Back Anti-Yellowing Phone Case For Samsung S25 FE 5G" at bounding box center [328, 218] width 163 height 13
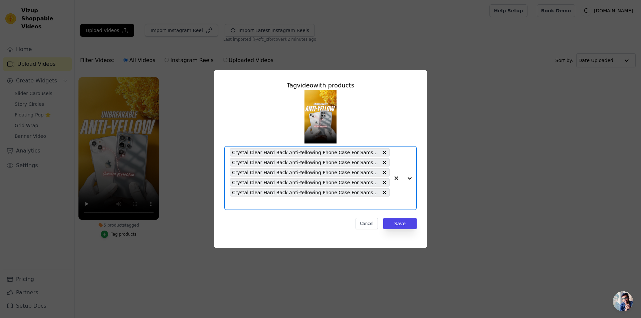
scroll to position [0, 0]
click at [385, 151] on icon at bounding box center [385, 153] width 4 height 4
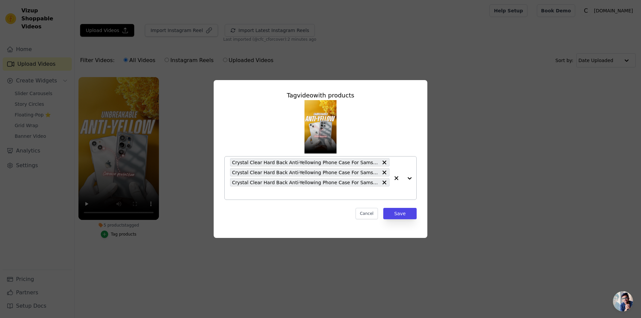
click at [356, 198] on div "Crystal Clear Hard Back Anti-Yellowing Phone Case For Samsung S23 FE 5G Crystal…" at bounding box center [310, 178] width 160 height 43
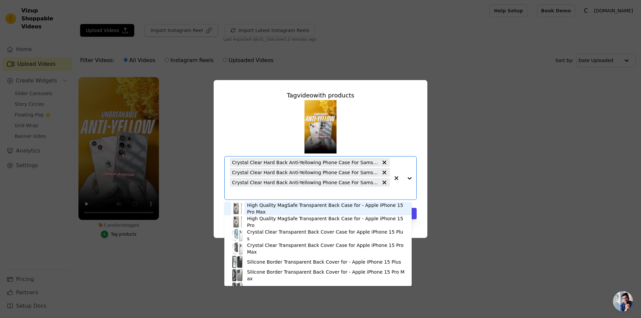
paste input "[URL][DOMAIN_NAME]"
type input "[URL][DOMAIN_NAME]"
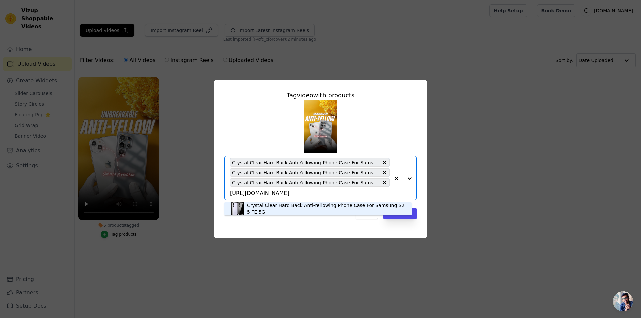
click at [362, 209] on div "Crystal Clear Hard Back Anti-Yellowing Phone Case For Samsung S25 FE 5G" at bounding box center [326, 208] width 158 height 13
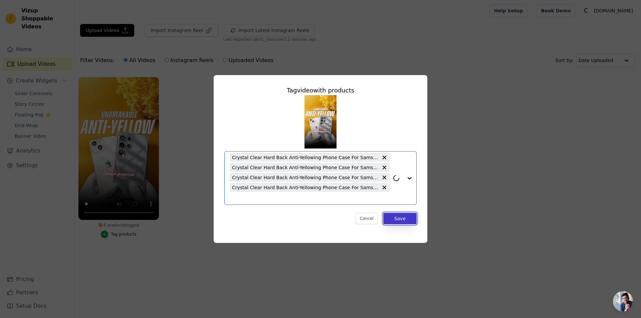
click at [408, 214] on button "Save" at bounding box center [399, 218] width 33 height 11
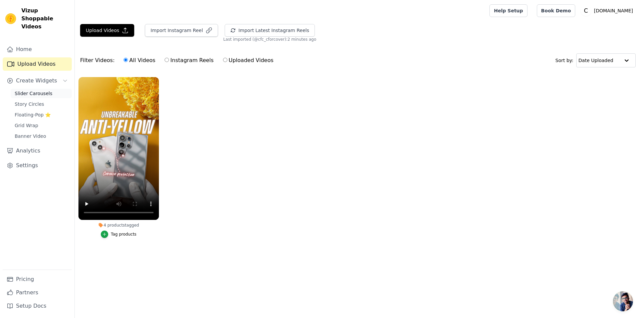
click at [23, 90] on span "Slider Carousels" at bounding box center [34, 93] width 38 height 7
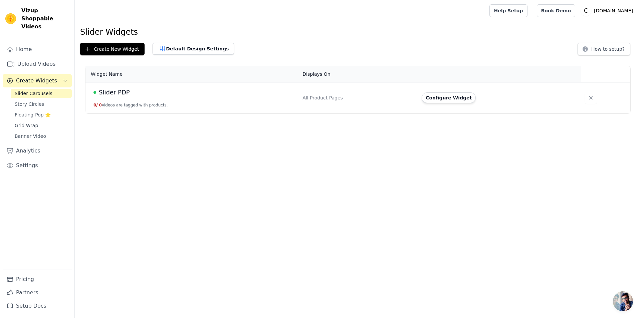
click at [102, 108] on td "Slider PDP 0 / 0 videos are tagged with products." at bounding box center [191, 97] width 213 height 31
click at [118, 108] on td "Slider PDP 0 / 0 videos are tagged with products." at bounding box center [191, 97] width 213 height 31
click at [121, 92] on span "Slider PDP" at bounding box center [114, 92] width 31 height 9
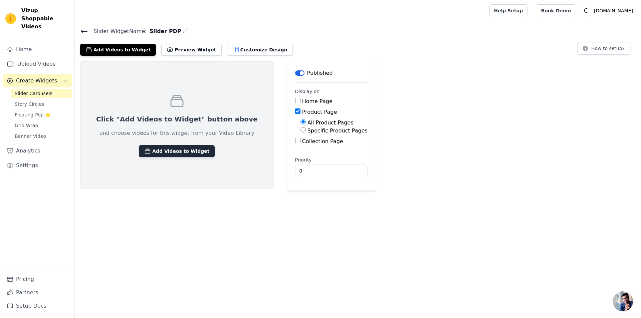
click at [162, 152] on button "Add Videos to Widget" at bounding box center [177, 151] width 76 height 12
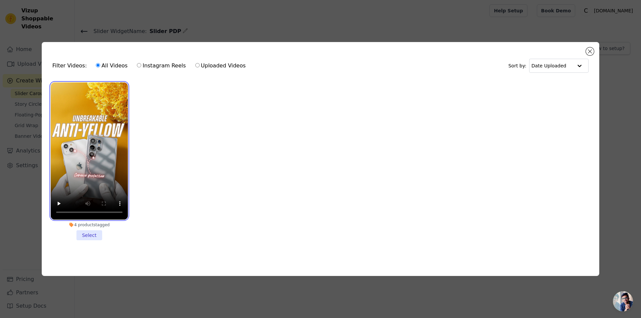
click at [81, 138] on video at bounding box center [89, 150] width 77 height 137
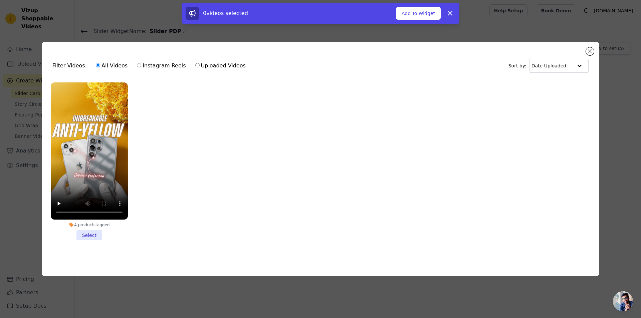
click at [86, 234] on li "4 products tagged Select" at bounding box center [89, 161] width 77 height 158
click at [0, 0] on input "4 products tagged Select" at bounding box center [0, 0] width 0 height 0
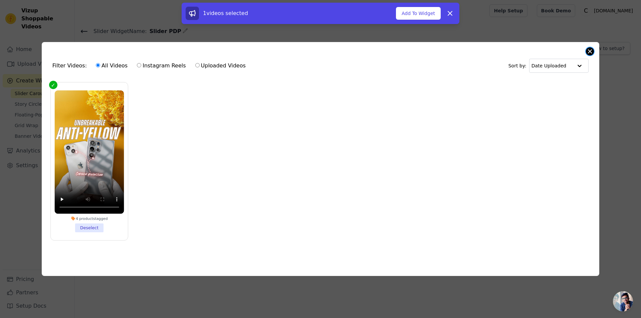
click at [593, 47] on div "Filter Videos: All Videos Instagram Reels Uploaded Videos Sort by: Date Uploade…" at bounding box center [320, 159] width 557 height 234
click at [589, 50] on button "Close modal" at bounding box center [590, 51] width 8 height 8
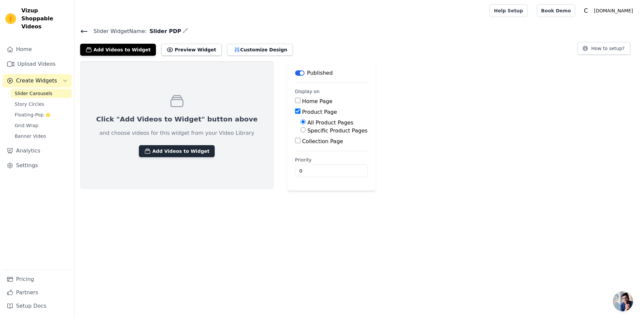
click at [179, 149] on button "Add Videos to Widget" at bounding box center [177, 151] width 76 height 12
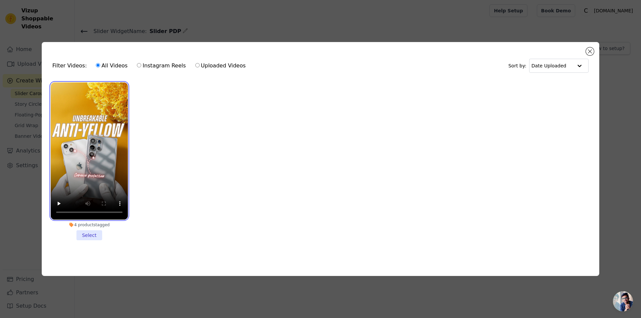
click at [86, 171] on video at bounding box center [89, 150] width 77 height 137
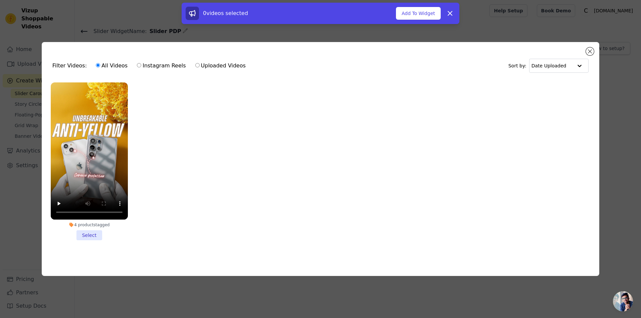
click at [92, 230] on li "4 products tagged Select" at bounding box center [89, 161] width 77 height 158
click at [0, 0] on input "4 products tagged Select" at bounding box center [0, 0] width 0 height 0
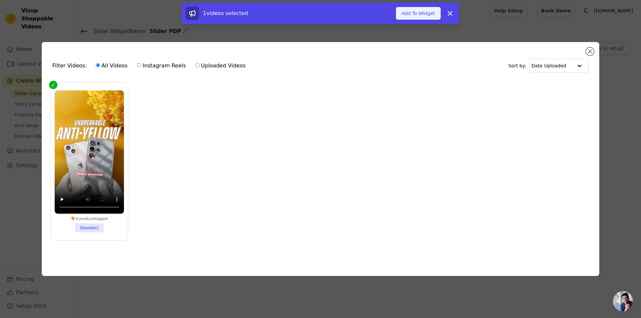
click at [410, 12] on button "Add To Widget" at bounding box center [418, 13] width 45 height 13
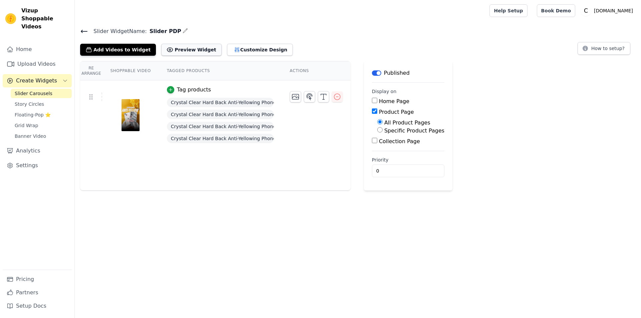
click at [180, 52] on button "Preview Widget" at bounding box center [191, 50] width 60 height 12
click at [336, 99] on icon "button" at bounding box center [337, 97] width 8 height 8
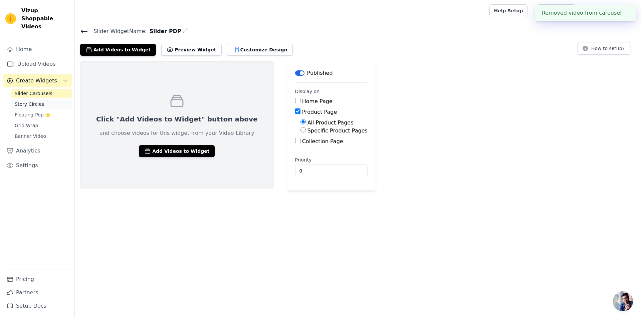
click at [25, 101] on span "Story Circles" at bounding box center [29, 104] width 29 height 7
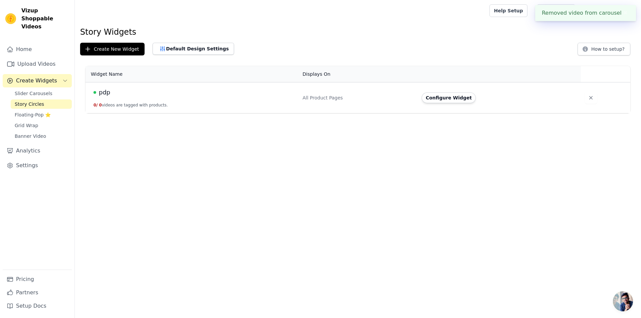
click at [116, 102] on button "0 / 0 videos are tagged with products." at bounding box center [130, 104] width 74 height 5
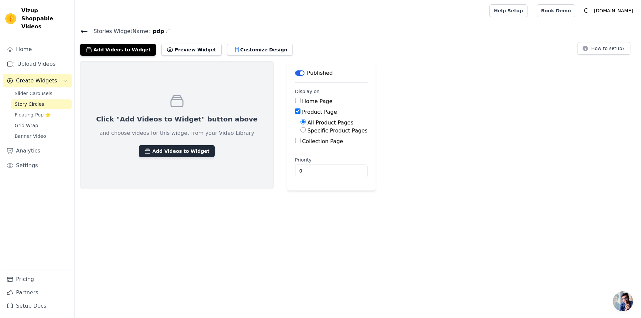
click at [170, 151] on button "Add Videos to Widget" at bounding box center [177, 151] width 76 height 12
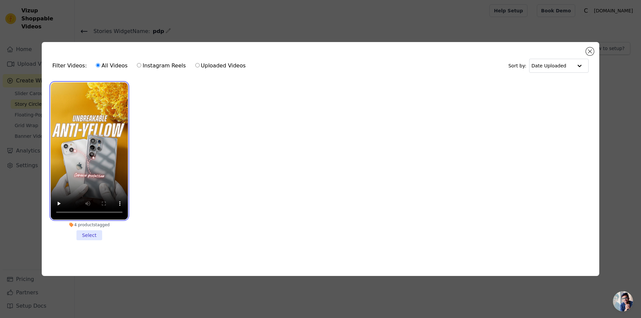
click at [93, 146] on video at bounding box center [89, 150] width 77 height 137
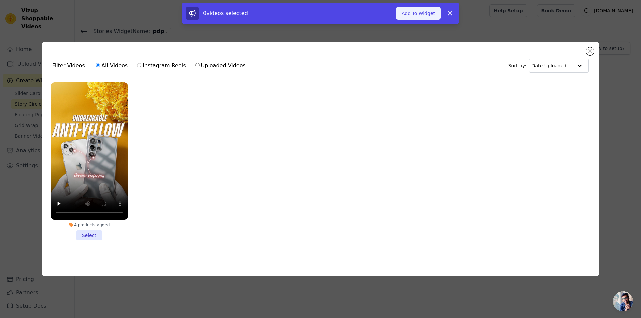
click at [421, 14] on button "Add To Widget" at bounding box center [418, 13] width 45 height 13
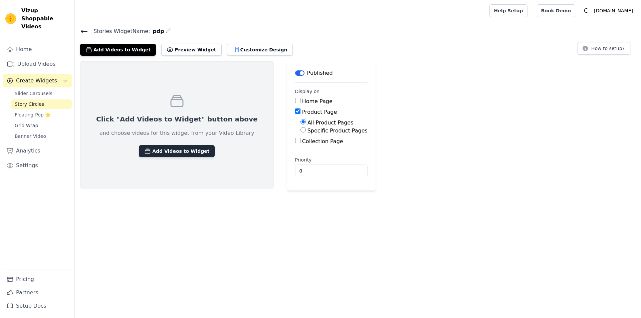
click at [160, 151] on button "Add Videos to Widget" at bounding box center [177, 151] width 76 height 12
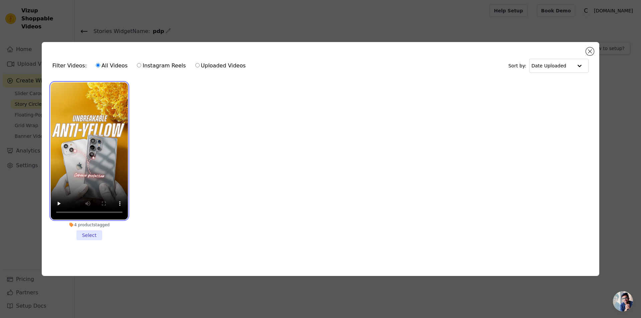
click at [109, 140] on video at bounding box center [89, 150] width 77 height 137
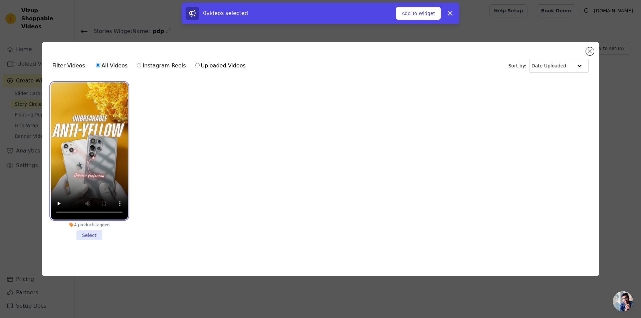
click at [97, 139] on video at bounding box center [89, 150] width 77 height 137
click at [87, 235] on li "4 products tagged Select" at bounding box center [89, 161] width 77 height 158
click at [0, 0] on input "4 products tagged Select" at bounding box center [0, 0] width 0 height 0
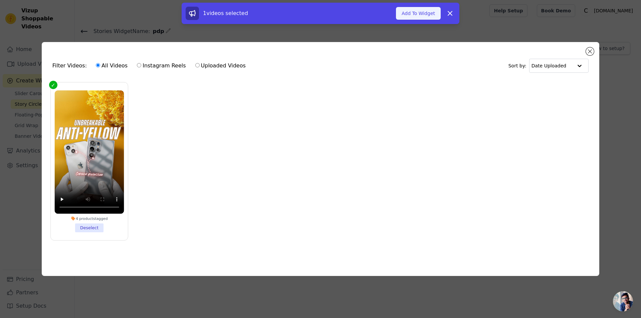
click at [417, 15] on button "Add To Widget" at bounding box center [418, 13] width 45 height 13
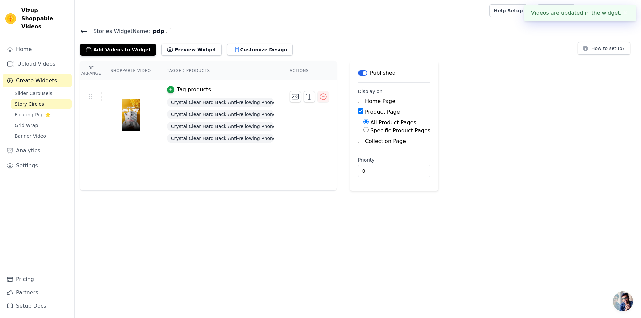
click at [229, 168] on div "Re Arrange Shoppable Video Tagged Products Actions Tag products Crystal Clear H…" at bounding box center [208, 126] width 256 height 130
click at [235, 156] on div "Re Arrange Shoppable Video Tagged Products Actions Tag products Crystal Clear H…" at bounding box center [208, 126] width 256 height 130
click at [228, 151] on div "Re Arrange Shoppable Video Tagged Products Actions Tag products Crystal Clear H…" at bounding box center [208, 126] width 256 height 130
click at [42, 77] on span "Create Widgets" at bounding box center [36, 81] width 41 height 8
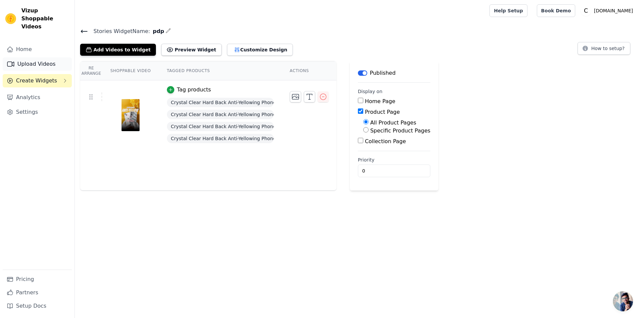
click at [38, 57] on link "Upload Videos" at bounding box center [37, 63] width 69 height 13
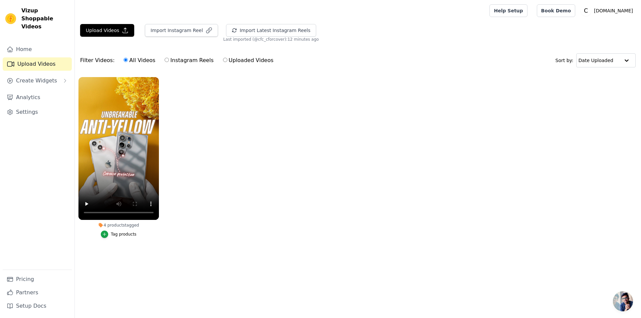
click at [111, 237] on button "Tag products" at bounding box center [119, 234] width 36 height 7
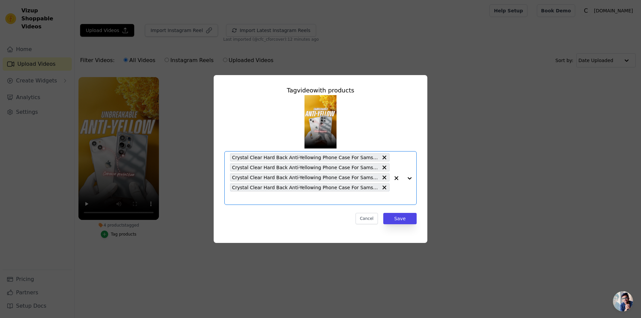
click at [348, 195] on input "4 products tagged Tag video with products Option Crystal Clear Hard Back Anti-Y…" at bounding box center [310, 198] width 160 height 6
click at [366, 224] on button "Cancel" at bounding box center [367, 218] width 22 height 11
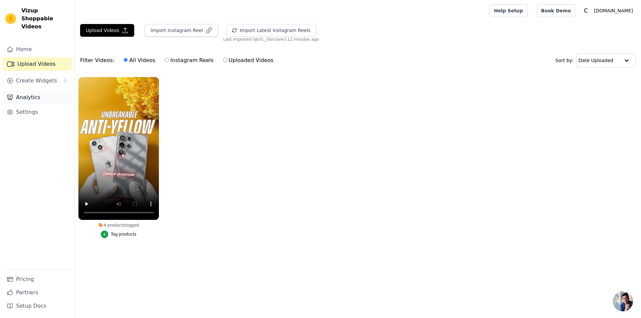
click at [24, 94] on link "Analytics" at bounding box center [37, 97] width 69 height 13
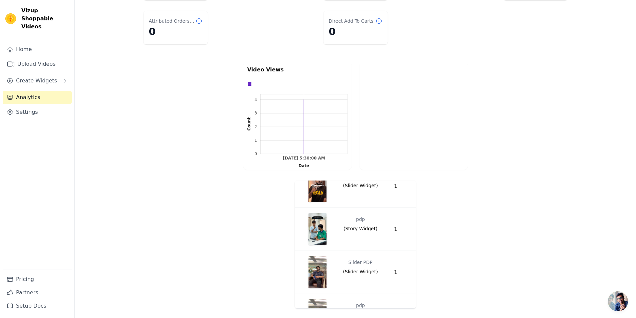
scroll to position [58, 0]
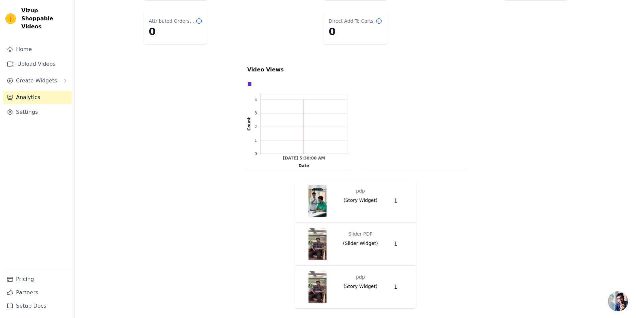
click at [619, 303] on span "Open chat" at bounding box center [618, 301] width 20 height 20
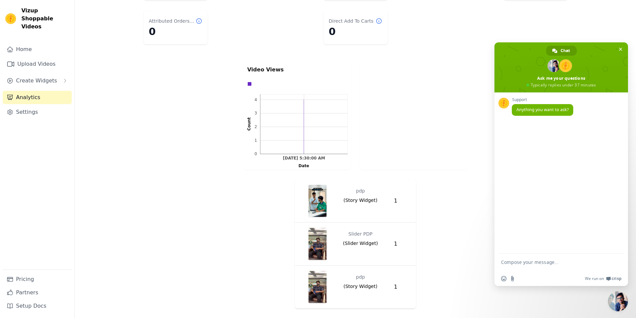
click at [541, 265] on textarea "Compose your message..." at bounding box center [553, 265] width 105 height 12
type textarea "H"
type textarea "Hi"
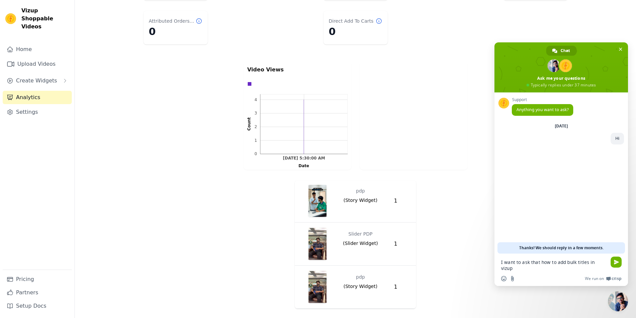
type textarea "I want to ask that how to add bulk titles in vizup ?"
click at [553, 248] on span "Thanks! We should reply in a few moments." at bounding box center [561, 248] width 84 height 11
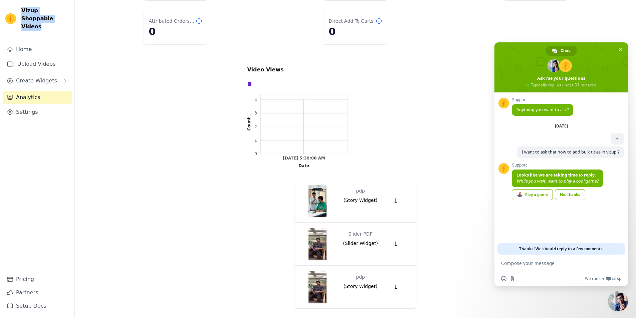
drag, startPoint x: 38, startPoint y: 20, endPoint x: 20, endPoint y: 10, distance: 20.6
click at [20, 10] on div "Vizup Shoppable Videos" at bounding box center [37, 19] width 74 height 24
copy span "Vizup Shoppable Videos"
click at [574, 194] on div "No, thanks" at bounding box center [570, 194] width 30 height 11
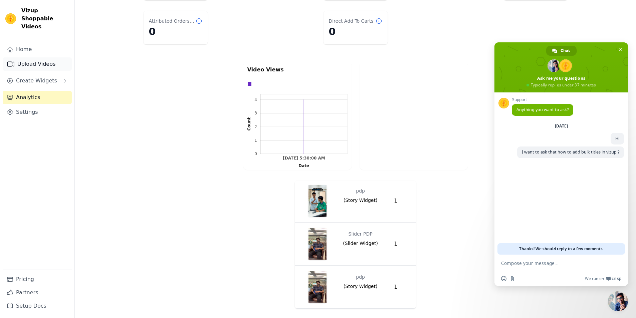
click at [37, 59] on link "Upload Videos" at bounding box center [37, 63] width 69 height 13
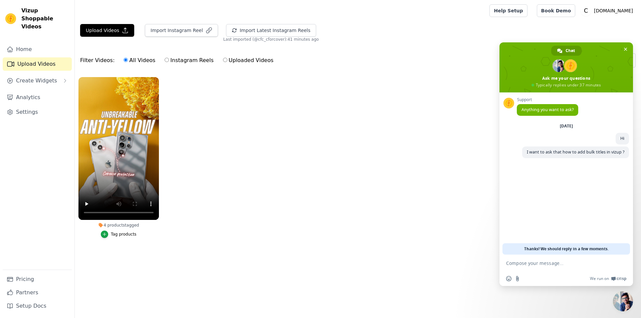
click at [121, 235] on div "Tag products" at bounding box center [124, 234] width 26 height 5
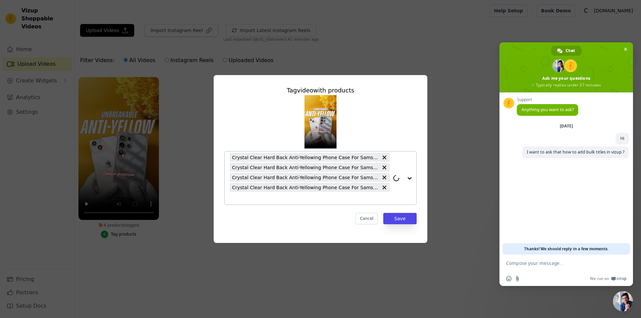
click at [268, 158] on span "Crystal Clear Hard Back Anti-Yellowing Phone Case For Samsung S23 FE 5G" at bounding box center [305, 158] width 146 height 8
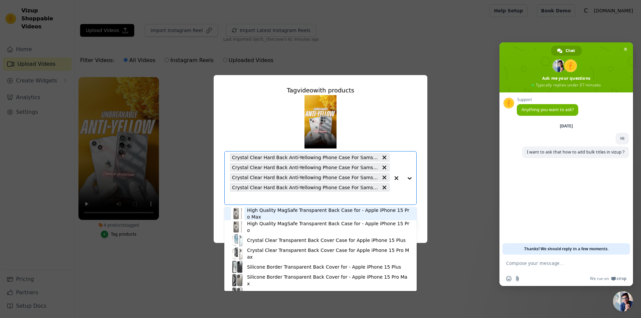
click at [268, 158] on span "Crystal Clear Hard Back Anti-Yellowing Phone Case For Samsung S23 FE 5G" at bounding box center [305, 158] width 146 height 8
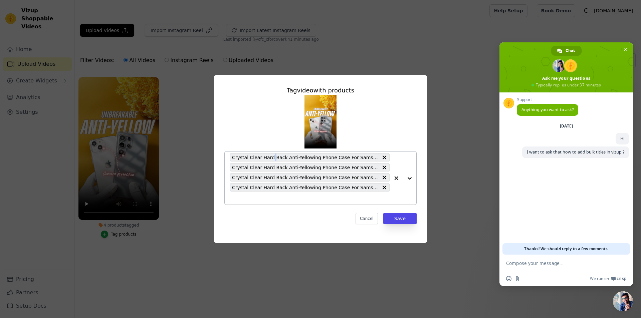
click at [268, 158] on span "Crystal Clear Hard Back Anti-Yellowing Phone Case For Samsung S23 FE 5G" at bounding box center [305, 158] width 146 height 8
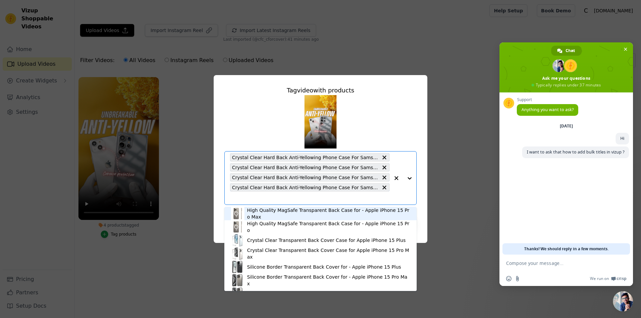
click at [268, 158] on span "Crystal Clear Hard Back Anti-Yellowing Phone Case For Samsung S23 FE 5G" at bounding box center [305, 158] width 146 height 8
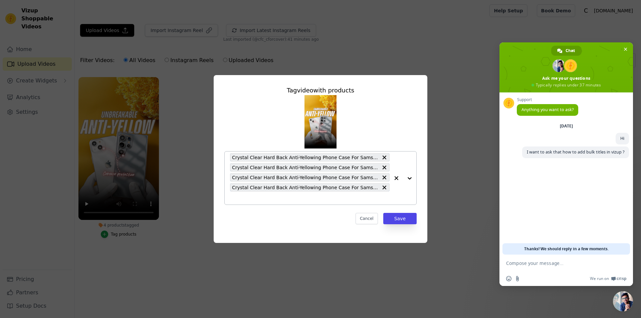
click at [268, 158] on span "Crystal Clear Hard Back Anti-Yellowing Phone Case For Samsung S23 FE 5G" at bounding box center [305, 158] width 146 height 8
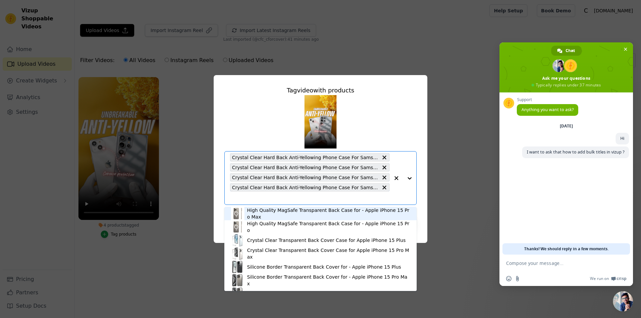
click at [273, 197] on input "4 products tagged Tag video with products High Quality MagSafe Transparent Back…" at bounding box center [310, 198] width 160 height 6
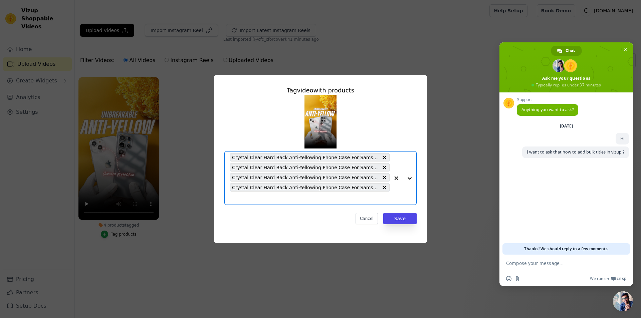
click at [384, 157] on icon at bounding box center [384, 157] width 7 height 7
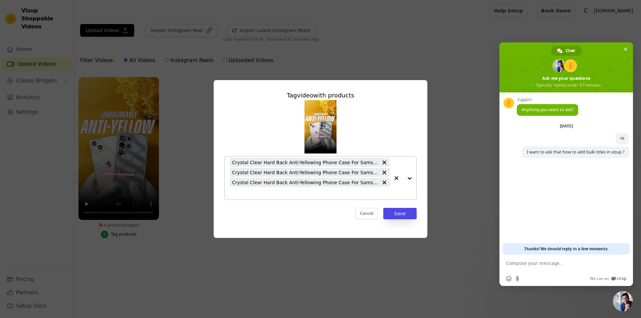
drag, startPoint x: 384, startPoint y: 159, endPoint x: 384, endPoint y: 162, distance: 3.4
click at [384, 160] on icon at bounding box center [384, 162] width 7 height 7
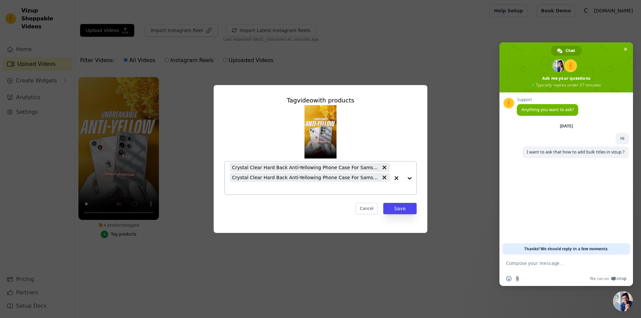
click at [384, 166] on icon at bounding box center [384, 167] width 7 height 7
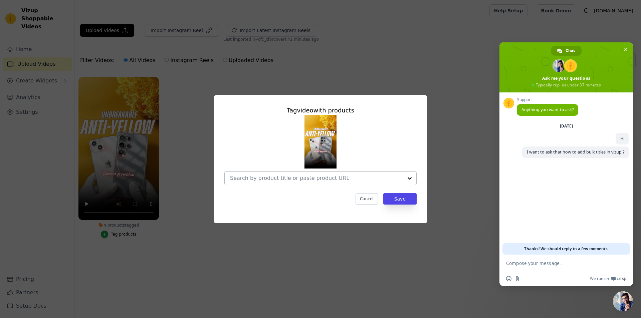
click at [331, 178] on input "4 products tagged Tag video with products Cancel Save Tag products" at bounding box center [316, 178] width 173 height 6
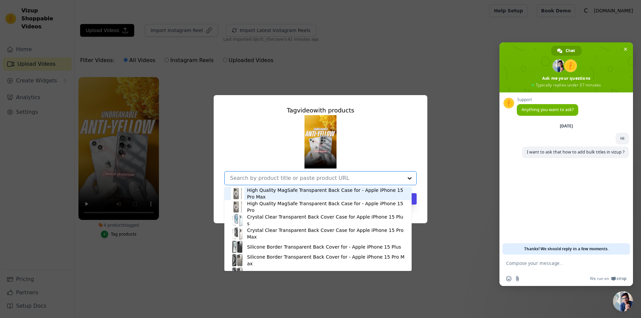
paste input "Crystal Clear Hard Back Anti-Yellowing Phone Case For Redmi Note 14 SE 5G"
type input "Crystal Clear Hard Back Anti-Yellowing Phone Case For Redmi Note 14 SE 5G"
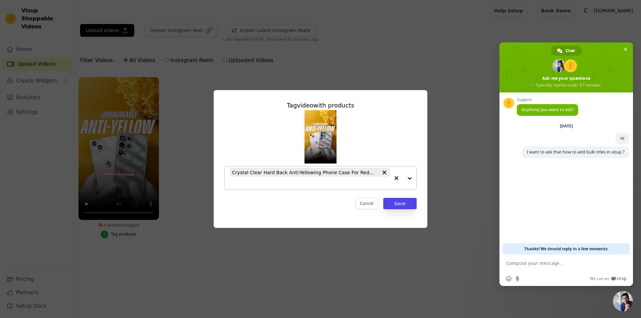
click at [287, 181] on input "4 products tagged Tag video with products Crystal Clear Hard Back Anti-Yellowin…" at bounding box center [310, 183] width 160 height 6
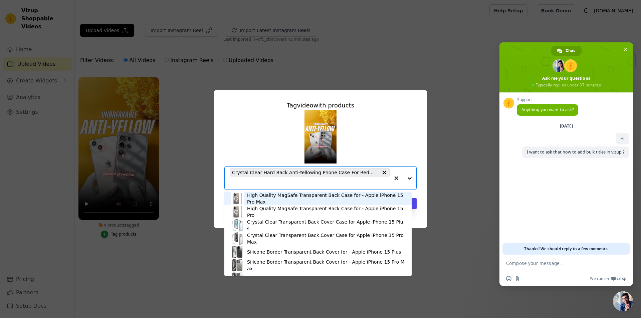
paste input "Crystal Clear Hard Back Anti-Yellowing Phone Case For Samsung S25 FE 5G"
type input "Crystal Clear Hard Back Anti-Yellowing Phone Case For Samsung S25 FE 5G"
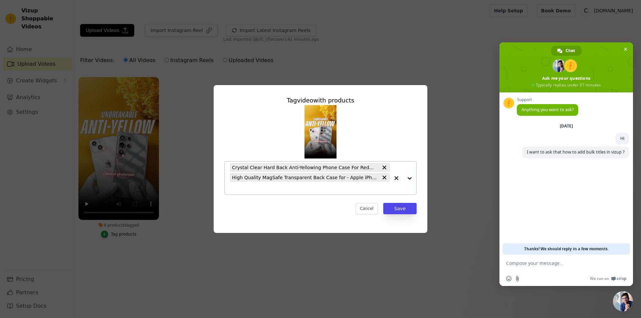
click at [277, 181] on div "High Quality MagSafe Transparent Back Case for - Apple iPhone 15 Pro Max" at bounding box center [310, 177] width 160 height 8
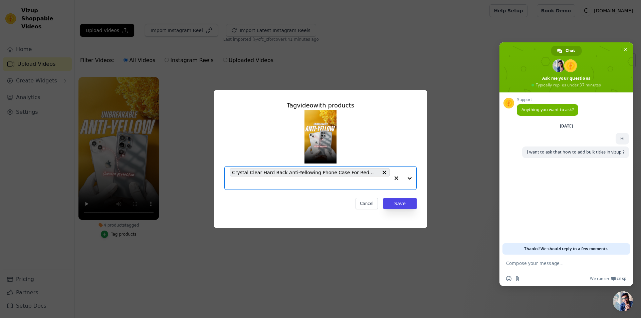
click at [374, 182] on input "4 products tagged Tag video with products Option Crystal Clear Hard Back Anti-Y…" at bounding box center [310, 183] width 160 height 6
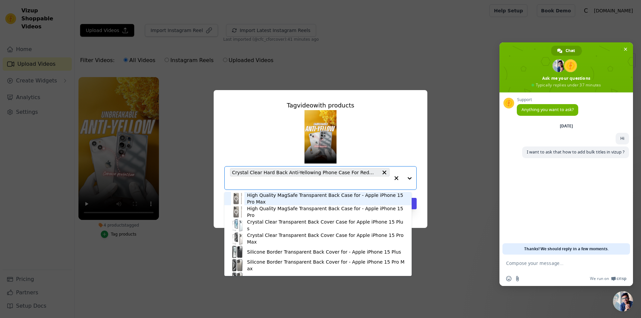
paste input "Crystal Clear Hard Back Anti-Yellowing Phone Case For Samsung S25 FE 5G"
type input "Crystal Clear Hard Back Anti-Yellowing Phone Case For Samsung S25 FE 5G"
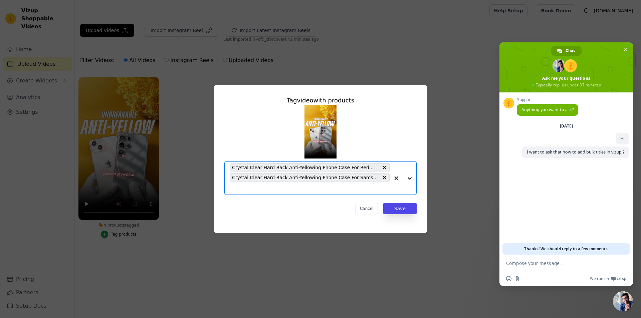
click at [294, 191] on input "4 products tagged Tag video with products Option Crystal Clear Hard Back Anti-Y…" at bounding box center [310, 188] width 160 height 6
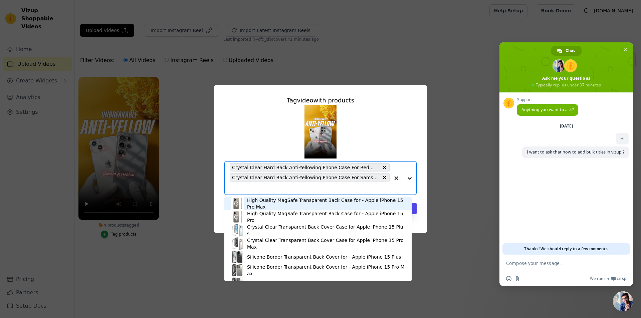
paste input "Crystal Clear Hard Back Anti-Yellowing Phone Case For iQOO Neo 10 5G"
type input "Crystal Clear Hard Back Anti-Yellowing Phone Case For iQOO Neo 10 5G"
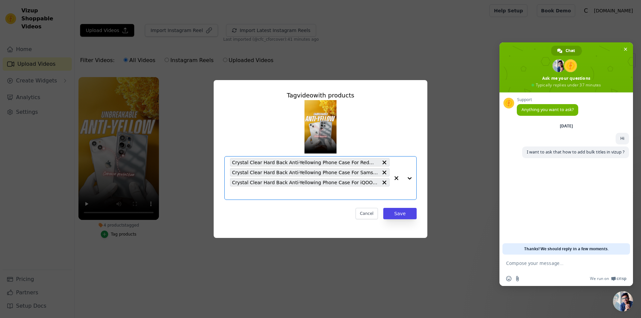
click at [303, 192] on input "4 products tagged Tag video with products Option Crystal Clear Hard Back Anti-Y…" at bounding box center [310, 193] width 160 height 6
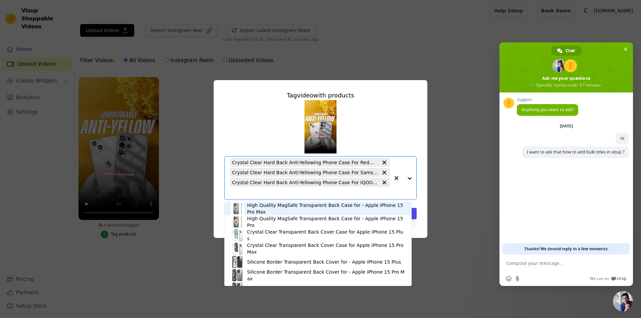
paste input "Crystal Clear Hard Back Anti-Yellowing Phone Case For Motorola RAZR 60 Ultra 5G"
type input "Crystal Clear Hard Back Anti-Yellowing Phone Case For Motorola RAZR 60 Ultra 5G"
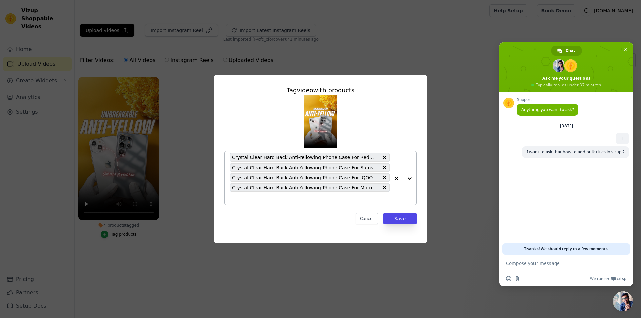
click at [311, 193] on div "Crystal Clear Hard Back Anti-Yellowing Phone Case For Redmi Note 14 SE 5G Cryst…" at bounding box center [310, 178] width 160 height 53
paste input "Crystal Clear Hard Back Anti-Yellowing Phone Case For Apple iphone 17 Pro Max"
type input "Crystal Clear Hard Back Anti-Yellowing Phone Case For Apple iphone 17 Pro Max"
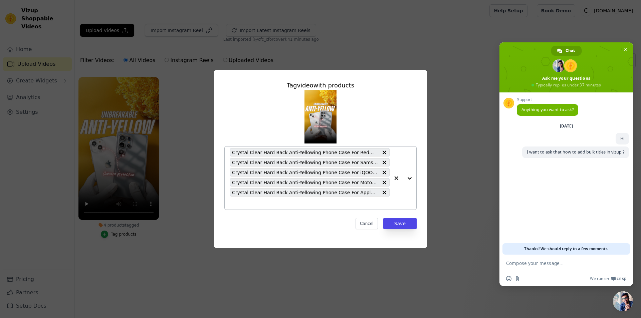
click at [327, 202] on input "4 products tagged Tag video with products Crystal Clear Hard Back Anti-Yellowin…" at bounding box center [310, 203] width 160 height 6
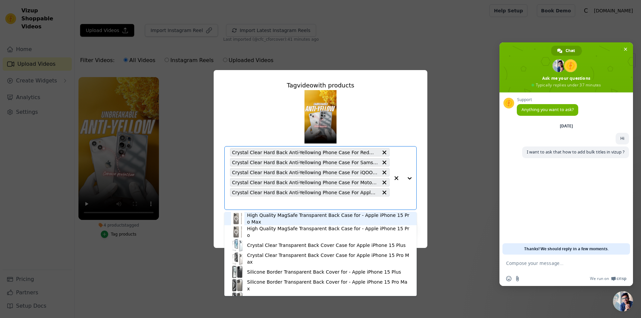
paste input "Crystal Clear Hard Back Anti-Yellowing Phone Case For Apple iphone 17 Pro"
type input "Crystal Clear Hard Back Anti-Yellowing Phone Case For Apple iphone 17 Pro"
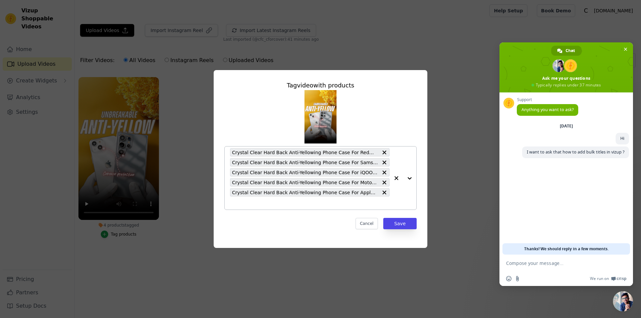
click at [324, 206] on input "4 products tagged Tag video with products Crystal Clear Hard Back Anti-Yellowin…" at bounding box center [310, 203] width 160 height 6
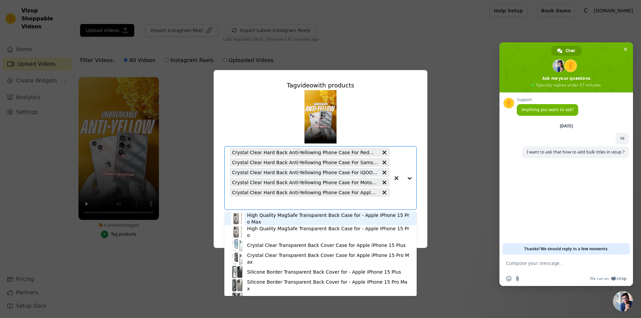
paste input "Crystal Clear Hard Back Anti-Yellowing Phone Case For Apple iphone 17"
type input "Crystal Clear Hard Back Anti-Yellowing Phone Case For Apple iphone 17"
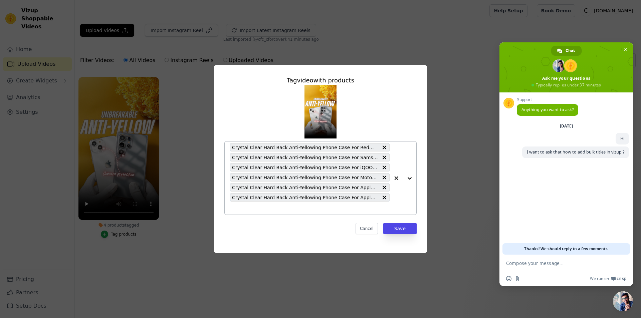
click at [304, 213] on div "Crystal Clear Hard Back Anti-Yellowing Phone Case For Redmi Note 14 SE 5G Cryst…" at bounding box center [310, 178] width 160 height 73
paste input "Crystal Clear Hard Back Anti-Yellowing Phone Case For Apple iphone 17 Air"
type input "Crystal Clear Hard Back Anti-Yellowing Phone Case For Apple iphone 17 Air"
click at [342, 207] on input "4 products tagged Tag video with products Crystal Clear Hard Back Anti-Yellowin…" at bounding box center [310, 208] width 160 height 6
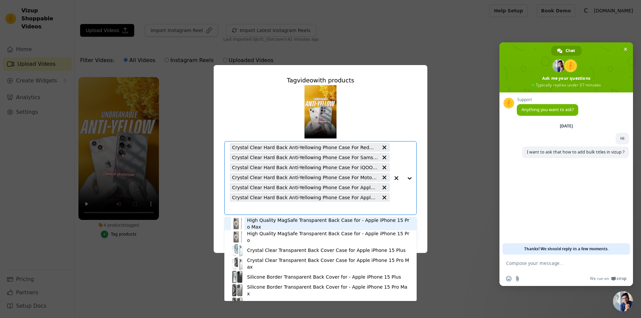
paste input "Crystal Clear Hard Back Anti-Yellowing Phone Case For Apple iphone 17 Pro Max"
type input "Crystal Clear Hard Back Anti-Yellowing Phone Case For Apple iphone 17 Pro Max"
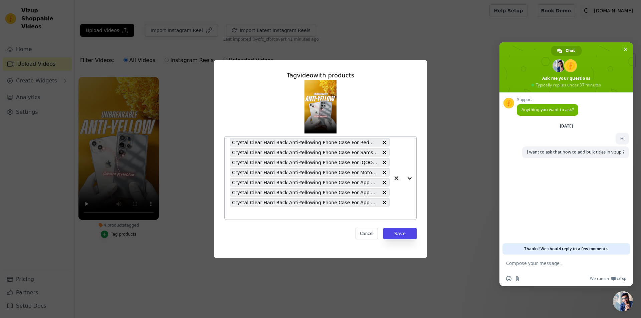
paste input "Crystal Clear Hard Back Anti-Yellowing Phone Case For Apple iphone 17 Pro Max"
type input "Crystal Clear Hard Back Anti-Yellowing Phone Case For Apple iphone 17 Pro Max"
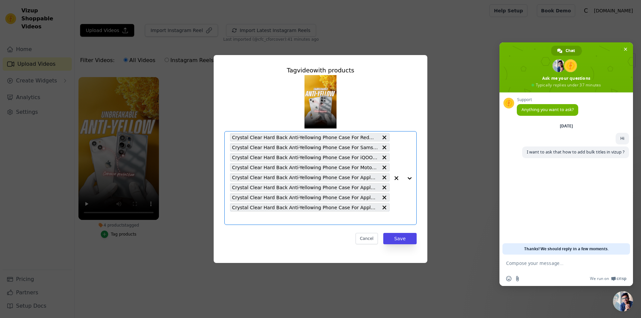
paste input "Crystal Clear Hard Back Anti-Yellowing Phone Case For Motorola G86 Power 5G"
type input "Crystal Clear Hard Back Anti-Yellowing Phone Case For Motorola G86 Power 5G"
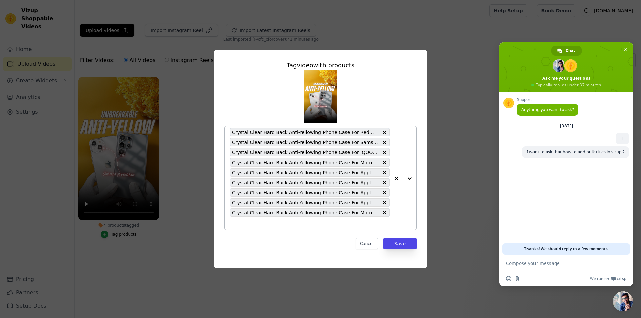
click at [331, 221] on input "4 products tagged Tag video with products Crystal Clear Hard Back Anti-Yellowin…" at bounding box center [310, 223] width 160 height 6
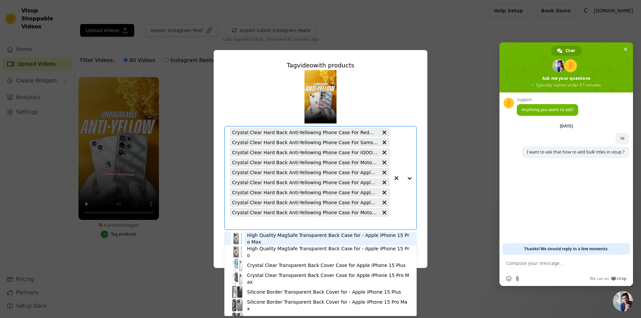
paste input "Crystal Clear Hard Back Anti-Yellowing Phone Case For Realme 15 Pro 5G"
type input "Crystal Clear Hard Back Anti-Yellowing Phone Case For Realme 15 Pro 5G"
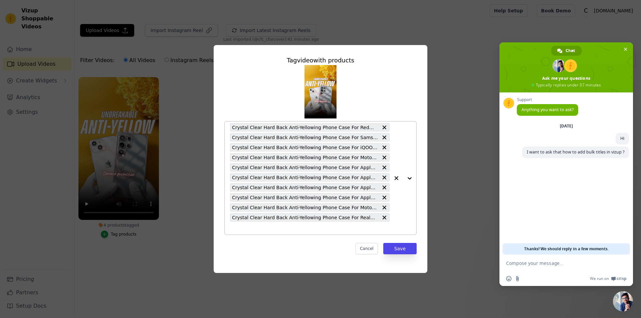
click at [276, 231] on input "4 products tagged Tag video with products Crystal Clear Hard Back Anti-Yellowin…" at bounding box center [310, 228] width 160 height 6
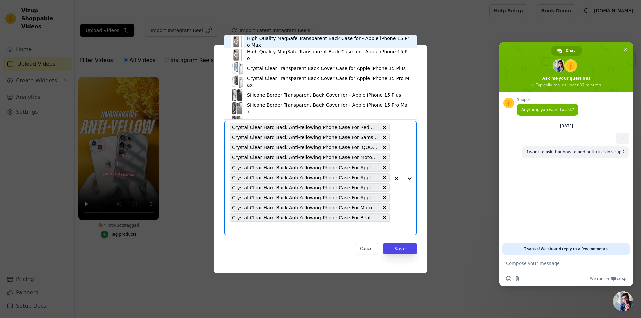
paste input "Crystal Clear Hard Back Anti-Yellowing Phone Case For Oppo K13 Turbo 5G"
type input "Crystal Clear Hard Back Anti-Yellowing Phone Case For Oppo K13 Turbo 5G"
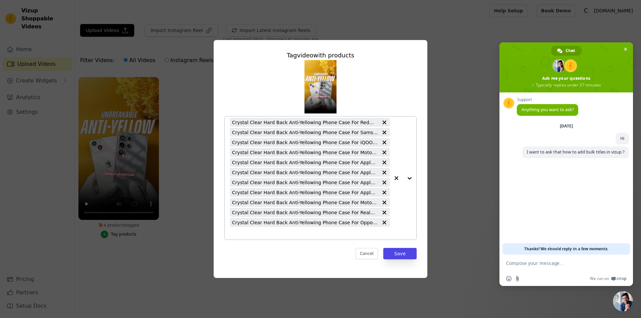
click at [292, 230] on input "4 products tagged Tag video with products Crystal Clear Hard Back Anti-Yellowin…" at bounding box center [310, 233] width 160 height 6
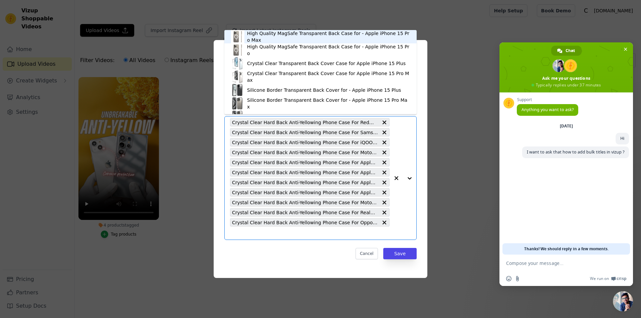
paste input "Crystal Clear Hard Back Anti-Yellowing Phone Case For iQOO Z10R 5G"
type input "Crystal Clear Hard Back Anti-Yellowing Phone Case For iQOO Z10R 5G"
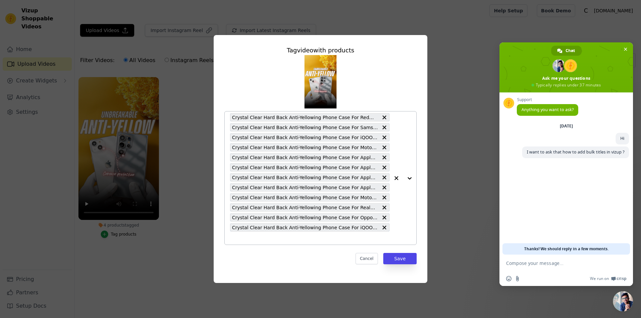
click at [294, 236] on input "4 products tagged Tag video with products Crystal Clear Hard Back Anti-Yellowin…" at bounding box center [310, 238] width 160 height 6
paste input "Crystal Clear Hard Back Anti-Yellowing Phone Case For Vivo T4R 5G"
type input "Crystal Clear Hard Back Anti-Yellowing Phone Case For Vivo T4R 5G"
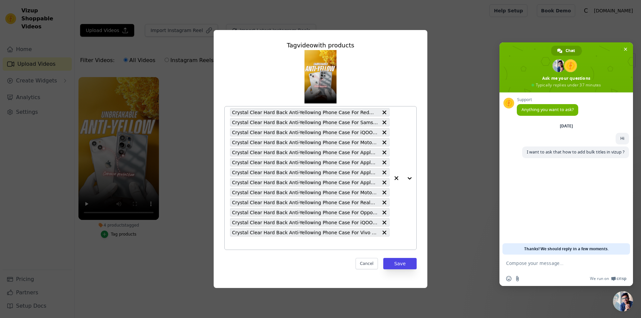
click at [300, 240] on input "4 products tagged Tag video with products Crystal Clear Hard Back Anti-Yellowin…" at bounding box center [310, 243] width 160 height 6
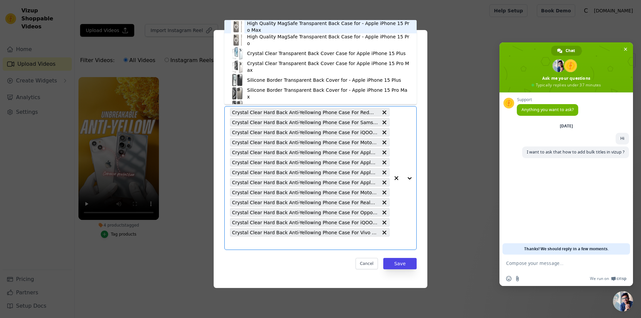
paste input "Crystal Clear Hard Back Anti-Yellowing Phone Case For Vivo V50e 5G"
type input "Crystal Clear Hard Back Anti-Yellowing Phone Case For Vivo V50e 5G"
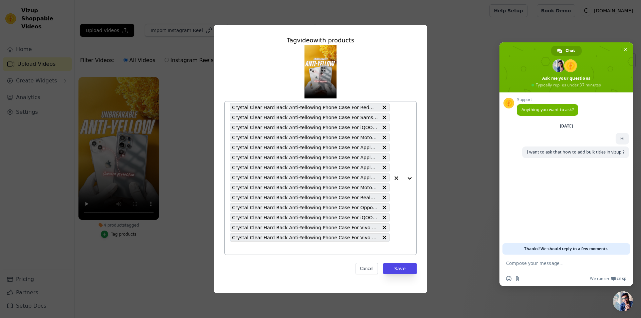
click at [317, 250] on input "4 products tagged Tag video with products Crystal Clear Hard Back Anti-Yellowin…" at bounding box center [310, 248] width 160 height 6
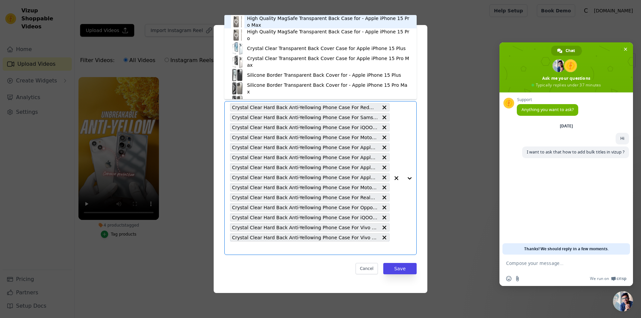
paste input "Crystal Clear Hard Back Anti-Yellowing Phone Case For Vivo V60 5G"
type input "Crystal Clear Hard Back Anti-Yellowing Phone Case For Vivo V60 5G"
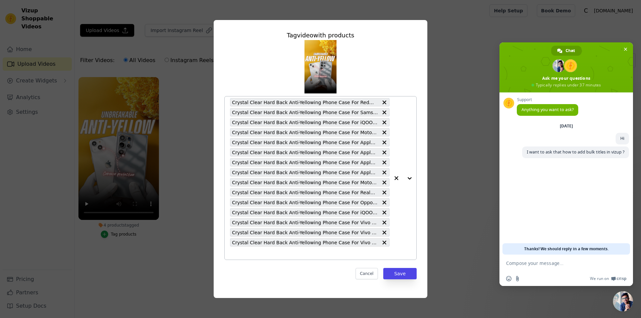
click at [300, 259] on div "Crystal Clear Hard Back Anti-Yellowing Phone Case For Redmi Note 14 SE 5G Cryst…" at bounding box center [310, 177] width 160 height 163
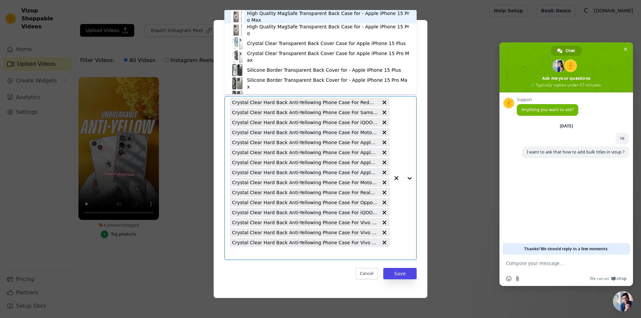
click at [297, 255] on input "4 products tagged Tag video with products High Quality MagSafe Transparent Back…" at bounding box center [310, 253] width 160 height 6
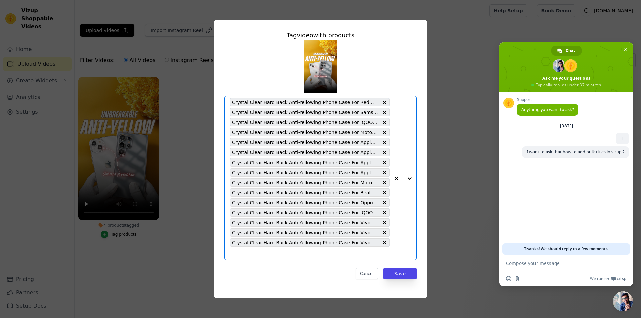
paste input "Crystal Clear Hard Back Anti-Yellowing Phone Case For Vivo T4 Pro 5G"
type input "Crystal Clear Hard Back Anti-Yellowing Phone Case For Vivo T4 Pro 5G"
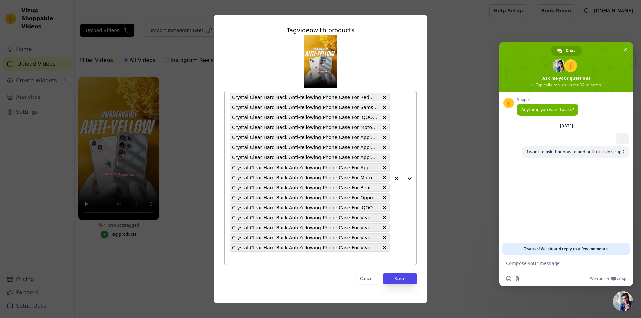
paste input "Crystal Clear Hard Back Anti-Yellowing Phone Case For Vivo T4 Pro 5G"
type input "Crystal Clear Hard Back Anti-Yellowing Phone Case For Vivo T4 Pro 5G"
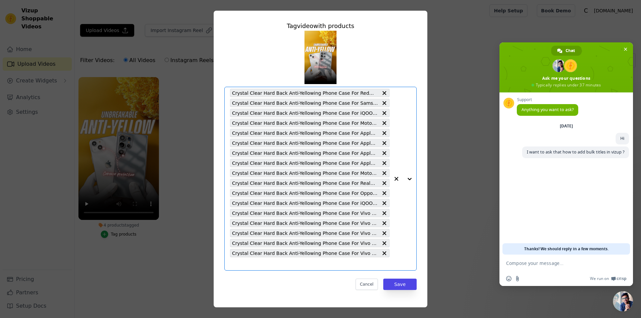
paste input "Crystal Clear Hard Back Anti-Yellowing Phone Case For Poco F7 5G"
type input "Crystal Clear Hard Back Anti-Yellowing Phone Case For Poco F7 5G"
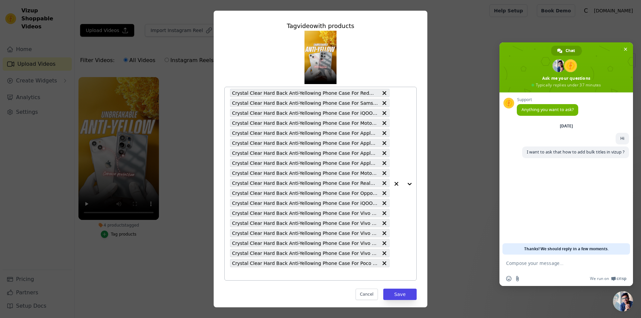
click at [280, 278] on div "Crystal Clear Hard Back Anti-Yellowing Phone Case For Redmi Note 14 SE 5G Cryst…" at bounding box center [310, 183] width 160 height 193
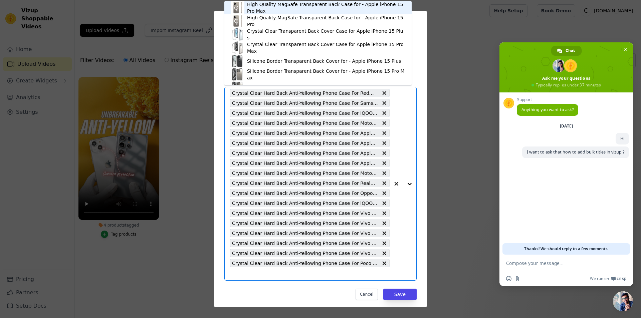
paste input "Crystal Clear Hard Back Anti-Yellowing Phone Case For Oppo A5x 5G"
type input "Crystal Clear Hard Back Anti-Yellowing Phone Case For Oppo A5x 5G"
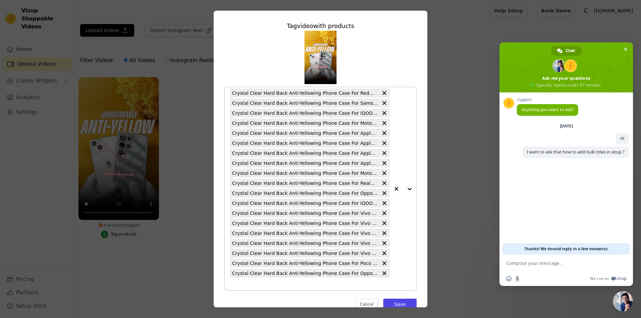
click at [330, 280] on div "Crystal Clear Hard Back Anti-Yellowing Phone Case For Redmi Note 14 SE 5G Cryst…" at bounding box center [310, 188] width 160 height 203
paste input "Crystal Clear Hard Back Anti-Yellowing Phone Case For Vivo Y400 Pro 5G"
type input "Crystal Clear Hard Back Anti-Yellowing Phone Case For Vivo Y400 Pro 5G"
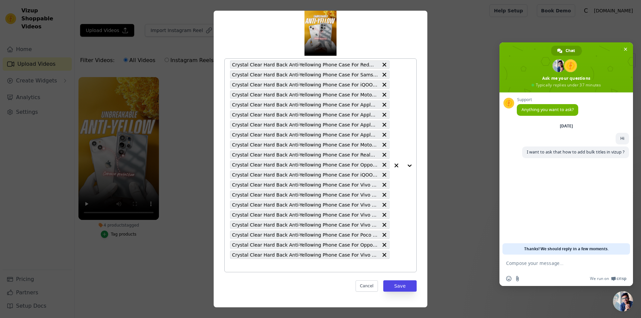
scroll to position [32, 0]
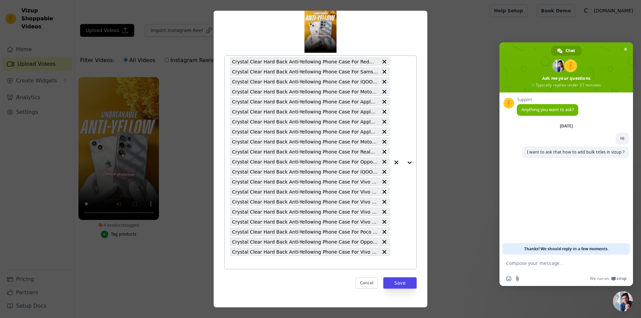
click at [302, 262] on input "4 products tagged Tag video with products Crystal Clear Hard Back Anti-Yellowin…" at bounding box center [310, 262] width 160 height 6
paste input "Crystal Clear Hard Back Anti-Yellowing Phone Case For Vivo X200 FE 5G"
type input "Crystal Clear Hard Back Anti-Yellowing Phone Case For Vivo X200 FE 5G"
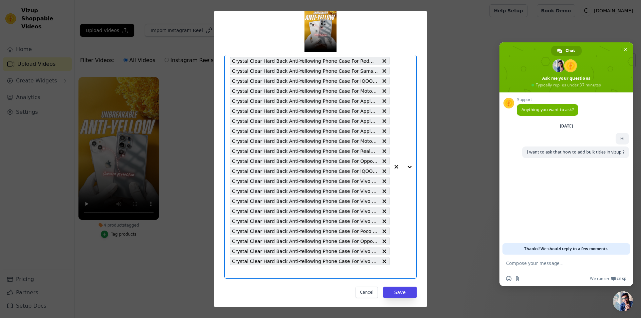
scroll to position [0, 0]
click at [320, 276] on div "Crystal Clear Hard Back Anti-Yellowing Phone Case For Redmi Note 14 SE 5G Cryst…" at bounding box center [310, 166] width 160 height 223
paste input "Crystal Clear Hard Back Anti-Yellowing Phone Case For Motorola G96 5G"
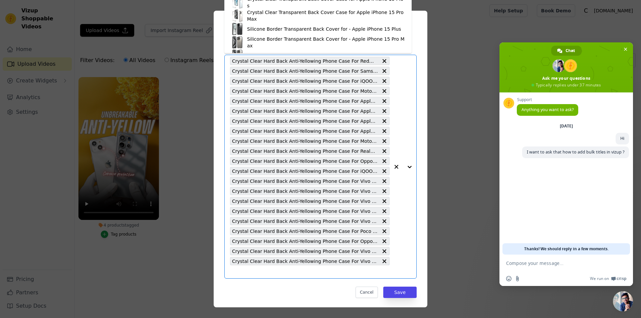
type input "Crystal Clear Hard Back Anti-Yellowing Phone Case For Motorola G96 5G"
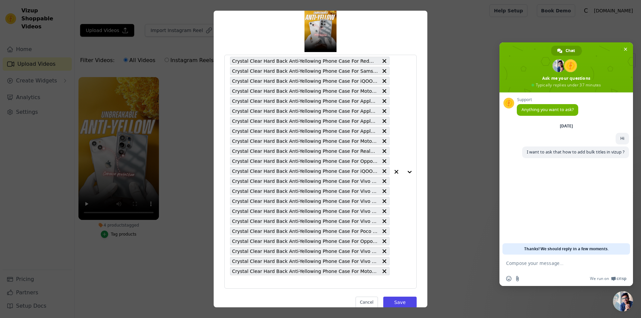
click at [297, 290] on div "Tag video with products Crystal Clear Hard Back Anti-Yellowing Phone Case For R…" at bounding box center [320, 148] width 203 height 329
click at [297, 284] on input "4 products tagged Tag video with products Crystal Clear Hard Back Anti-Yellowin…" at bounding box center [310, 282] width 160 height 6
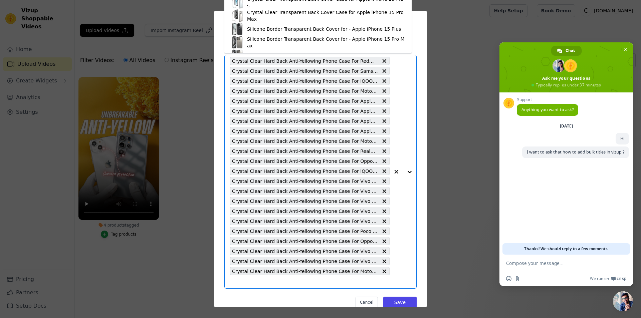
paste input "Crystal Clear Hard Back Anti-Yellowing Phone Case For Vivo T4 Lite 5G"
type input "Crystal Clear Hard Back Anti-Yellowing Phone Case For Vivo T4 Lite 5G"
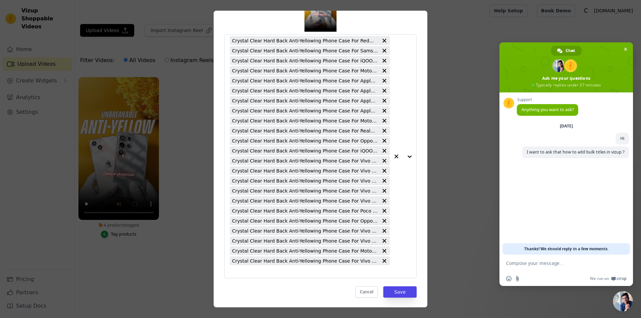
scroll to position [62, 0]
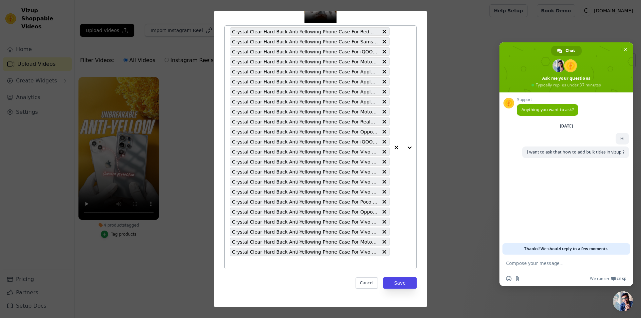
click at [277, 263] on input "4 products tagged Tag video with products Crystal Clear Hard Back Anti-Yellowin…" at bounding box center [310, 262] width 160 height 6
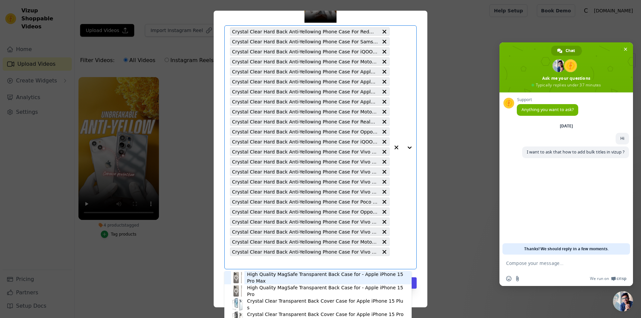
paste input "Crystal Clear Hard Back Anti-Yellowing Phone Case For Oppo K13x 5G"
type input "Crystal Clear Hard Back Anti-Yellowing Phone Case For Oppo K13x 5G"
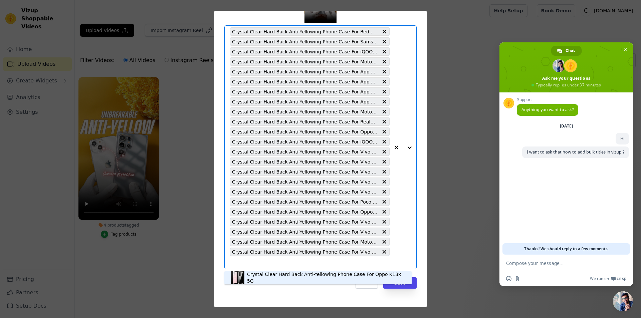
scroll to position [0, 0]
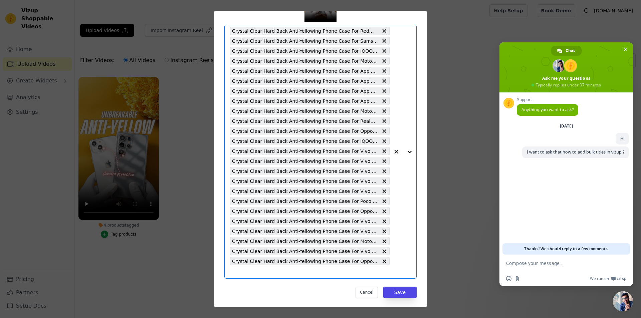
click at [271, 274] on input "4 products tagged Tag video with products Select is focused, type to refine lis…" at bounding box center [310, 272] width 160 height 6
paste input "Crystal Clear Hard Back Anti-Yellowing Phone Case For iQoo Z10 Lite 5G"
type input "Crystal Clear Hard Back Anti-Yellowing Phone Case For iQoo Z10 Lite 5G"
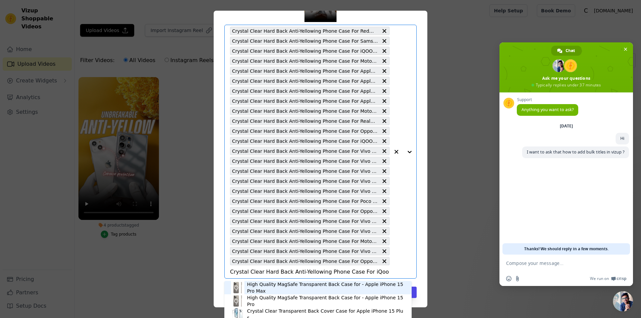
scroll to position [0, 15]
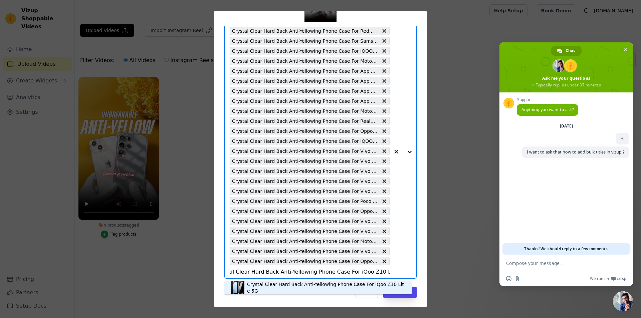
click at [281, 287] on div "Crystal Clear Hard Back Anti-Yellowing Phone Case For iQoo Z10 Lite 5G" at bounding box center [326, 287] width 158 height 13
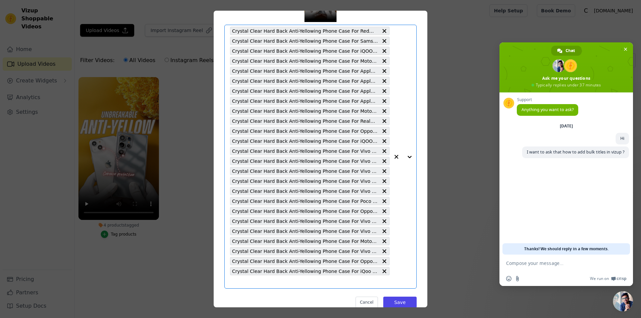
scroll to position [0, 0]
click at [320, 290] on div "Tag video with products Crystal Clear Hard Back Anti-Yellowing Phone Case For R…" at bounding box center [320, 134] width 203 height 360
click at [318, 283] on input "4 products tagged Tag video with products Select is focused, type to refine lis…" at bounding box center [310, 282] width 160 height 6
paste input "Crystal Clear Hard Back Anti-Yellowing Phone Case For Samsung F36 5G"
type input "Crystal Clear Hard Back Anti-Yellowing Phone Case For Samsung F36 5G"
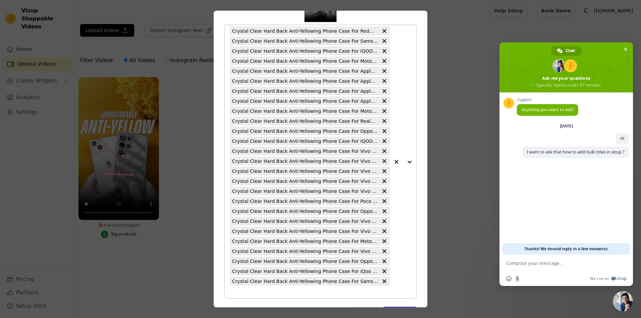
click at [265, 293] on input "4 products tagged Tag video with products Crystal Clear Hard Back Anti-Yellowin…" at bounding box center [310, 292] width 160 height 6
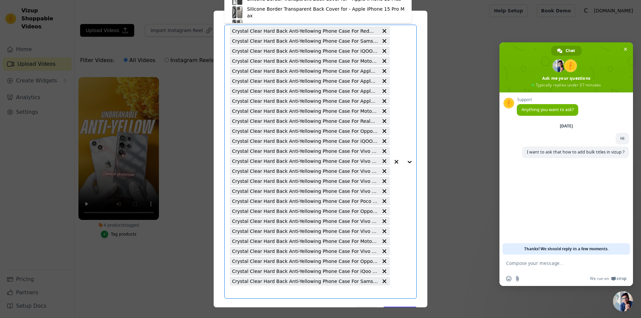
paste input "Crystal Clear Hard Back Anti-Yellowing Phone Case For Samsung M36 5G"
type input "Crystal Clear Hard Back Anti-Yellowing Phone Case For Samsung M36 5G"
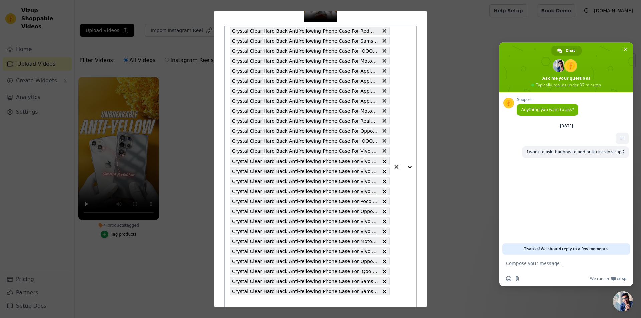
click at [290, 305] on input "4 products tagged Tag video with products Crystal Clear Hard Back Anti-Yellowin…" at bounding box center [310, 302] width 160 height 6
paste input "Crystal Clear Hard Back Anti-Yellowing Phone Case For OnePlus [PERSON_NAME][DAT…"
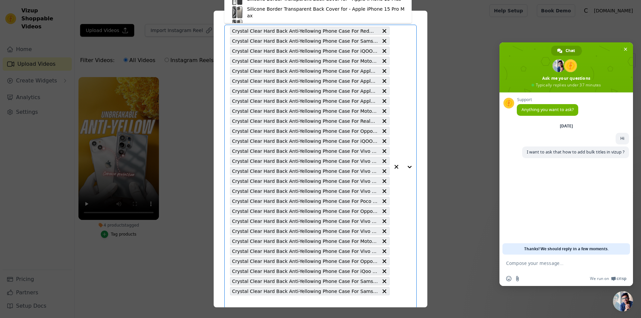
type input "Crystal Clear Hard Back Anti-Yellowing Phone Case For OnePlus [PERSON_NAME][DAT…"
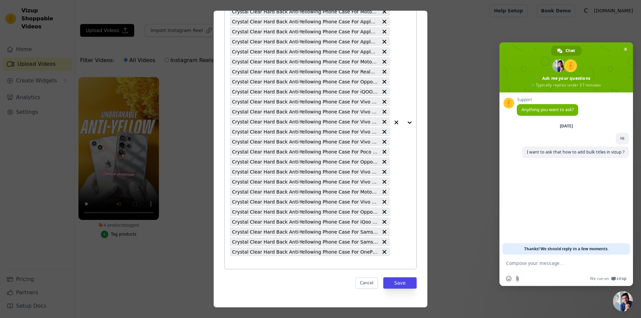
click at [325, 261] on input "4 products tagged Tag video with products Crystal Clear Hard Back Anti-Yellowin…" at bounding box center [310, 262] width 160 height 6
paste input "Crystal Clear Hard Back Anti-Yellowing Phone Case For OnePlus Nord 5 5G"
type input "Crystal Clear Hard Back Anti-Yellowing Phone Case For OnePlus Nord 5 5G"
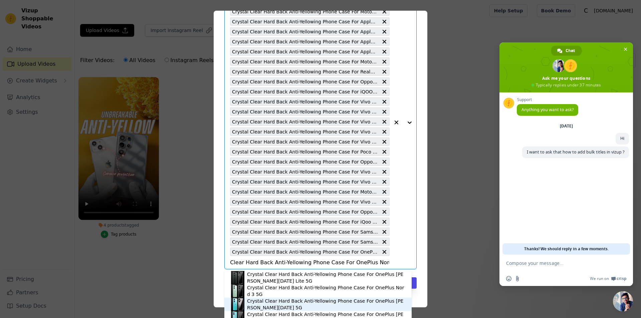
scroll to position [33, 0]
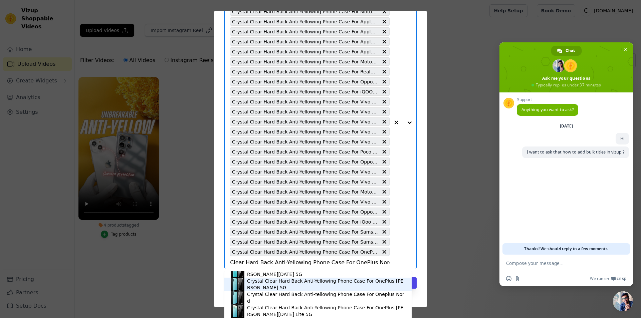
click at [382, 284] on div "Crystal Clear Hard Back Anti-Yellowing Phone Case For OnePlus Nord CE 5G" at bounding box center [326, 284] width 158 height 13
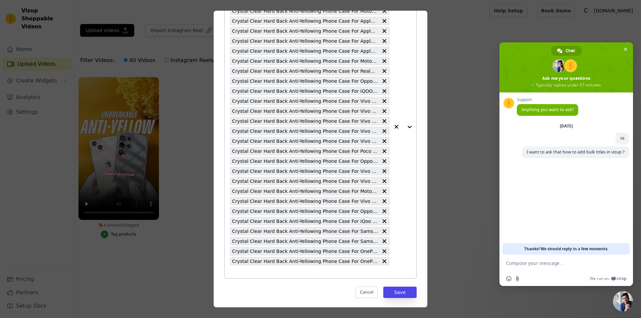
click at [383, 252] on icon at bounding box center [385, 251] width 4 height 4
click at [344, 265] on input "4 products tagged Tag video with products Crystal Clear Hard Back Anti-Yellowin…" at bounding box center [310, 262] width 160 height 6
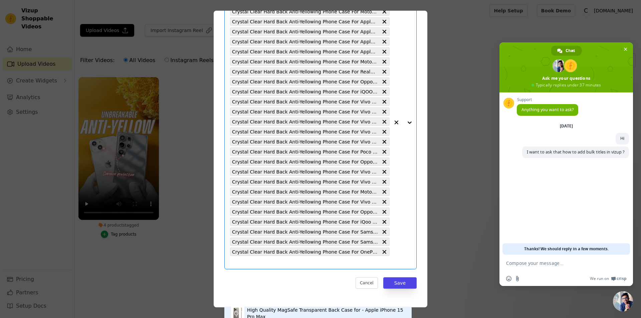
scroll to position [76, 0]
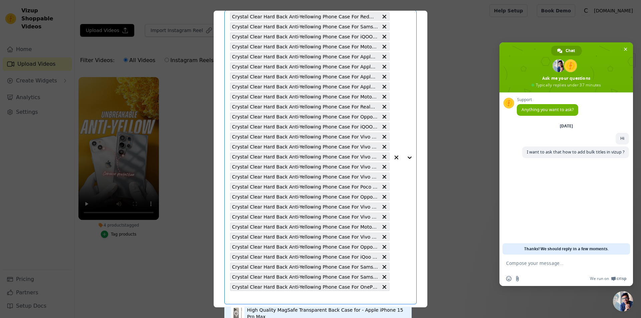
paste input "Crystal Clear Hard Back Anti-Yellowing Phone Case For OnePlus Nord 5 5G"
type input "Crystal Clear Hard Back Anti-Yellowing Phone Case For OnePlus Nord 5 5G"
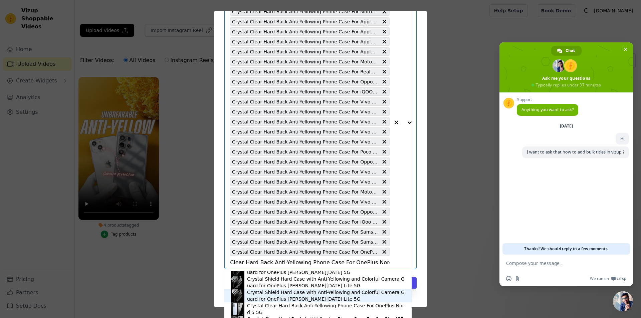
scroll to position [263, 0]
click at [329, 298] on div "Crystal Clear Hard Back Anti-Yellowing Phone Case For OnePlus Nord 5 5G" at bounding box center [326, 294] width 158 height 13
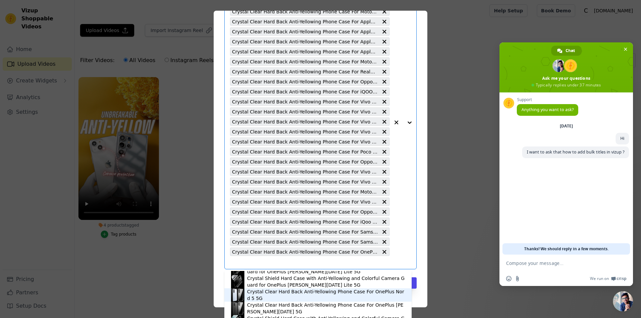
scroll to position [0, 0]
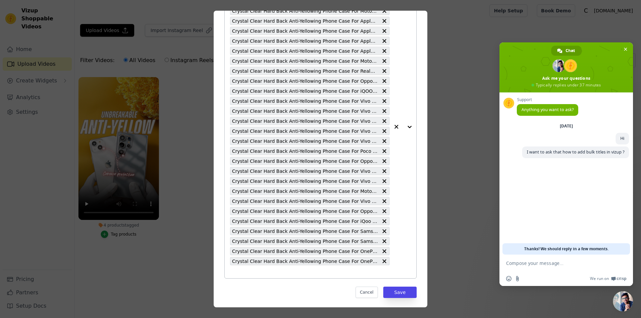
click at [349, 275] on input "4 products tagged Tag video with products Crystal Clear Hard Back Anti-Yellowin…" at bounding box center [310, 272] width 160 height 6
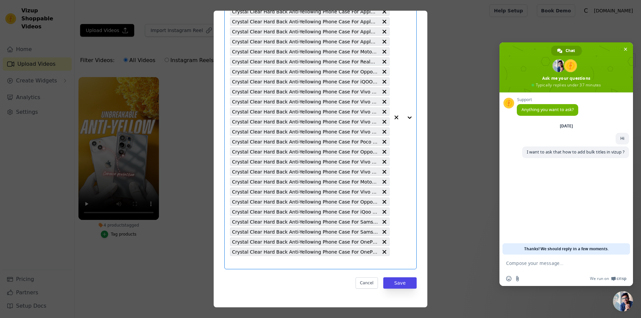
drag, startPoint x: 273, startPoint y: 261, endPoint x: 279, endPoint y: 263, distance: 7.1
click at [272, 261] on input "4 products tagged Tag video with products Select is focused, type to refine lis…" at bounding box center [310, 262] width 160 height 6
paste input "Crystal Clear Hard Back Anti-Yellowing Phone Case For Realme 14 Pro Lite 5G"
type input "Crystal Clear Hard Back Anti-Yellowing Phone Case For Realme 14 Pro Lite 5G"
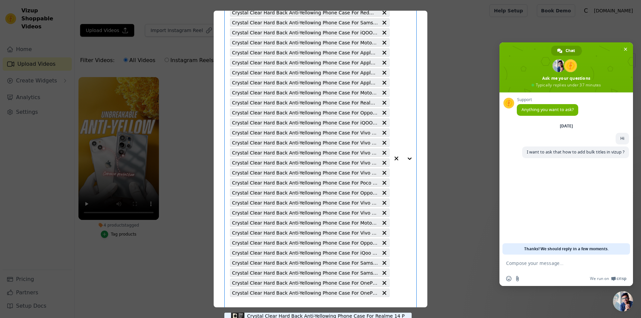
scroll to position [0, 0]
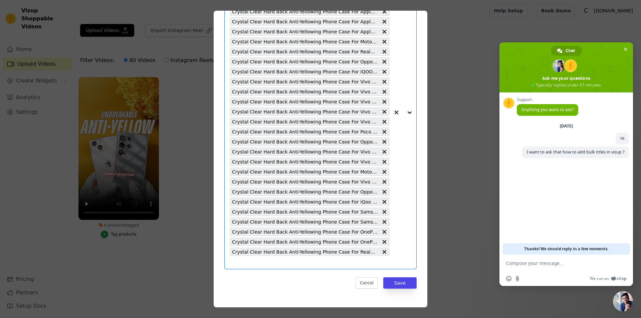
click at [285, 265] on input "4 products tagged Tag video with products Select is focused, type to refine lis…" at bounding box center [310, 262] width 160 height 6
paste input "Crystal Clear Hard Back Anti-Yellowing Phone Case For Oppo A5 Pro 5G"
type input "Crystal Clear Hard Back Anti-Yellowing Phone Case For Oppo A5 Pro 5G"
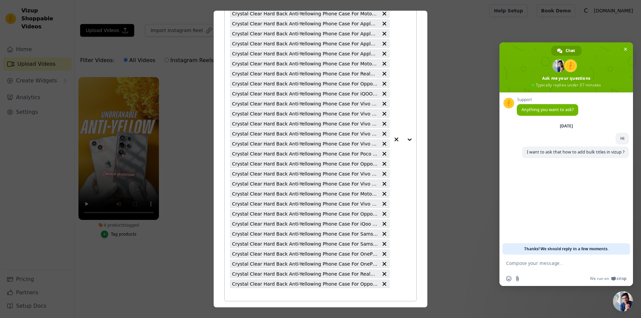
scroll to position [142, 0]
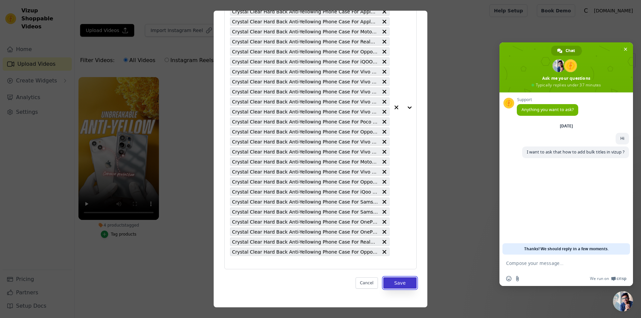
click at [395, 282] on button "Save" at bounding box center [399, 282] width 33 height 11
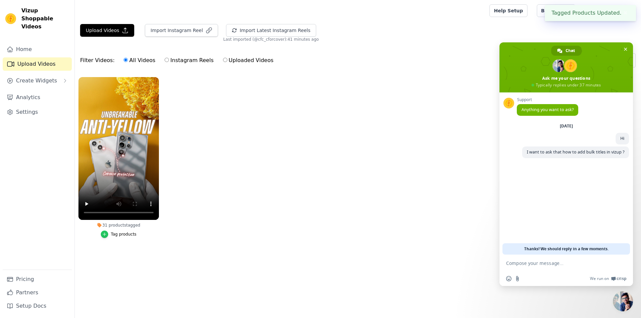
click at [107, 235] on icon "button" at bounding box center [104, 234] width 5 height 5
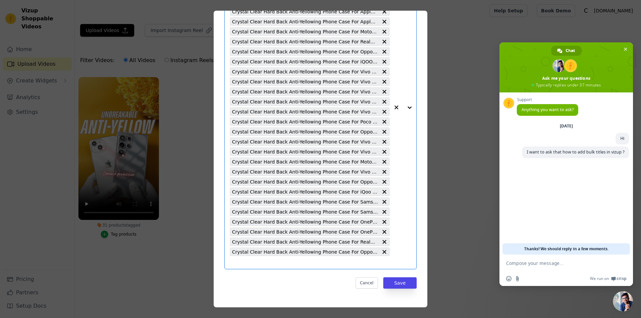
click at [334, 261] on input "31 products tagged Tag video with products Select is focused, type to refine li…" at bounding box center [310, 262] width 160 height 6
paste input "Crystal Clear Hard Back Anti-Yellowing Phone Case For Samsung Z Flip 7"
type input "Crystal Clear Hard Back Anti-Yellowing Phone Case For Samsung Z Flip 7"
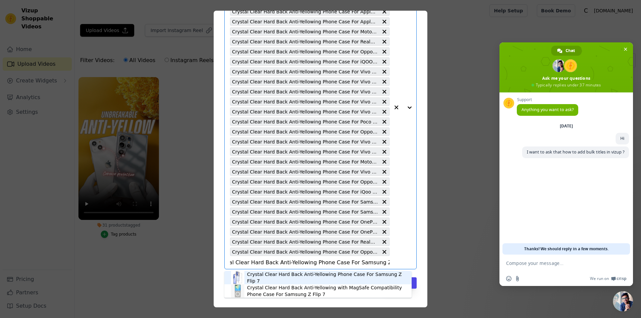
click at [345, 277] on div "Crystal Clear Hard Back Anti-Yellowing Phone Case For Samsung Z Flip 7" at bounding box center [326, 277] width 158 height 13
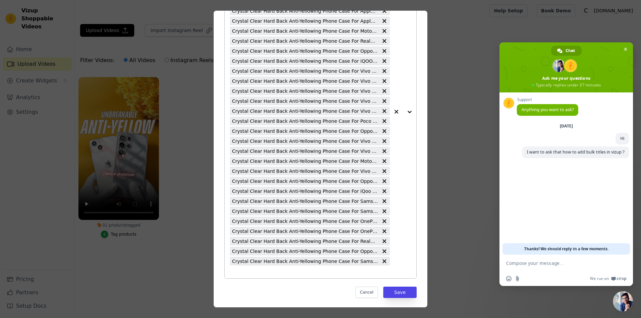
click at [320, 274] on input "31 products tagged Tag video with products Crystal Clear Hard Back Anti-Yellowi…" at bounding box center [310, 272] width 160 height 6
paste input "Crystal Clear Hard Back Anti-Yellowing Phone Case For Vivo T4 Ultra 5G"
type input "Crystal Clear Hard Back Anti-Yellowing Phone Case For Vivo T4 Ultra 5G"
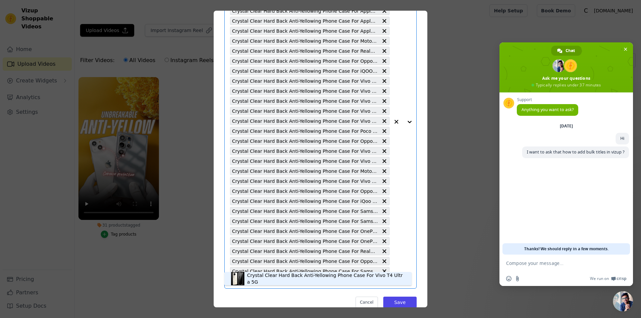
scroll to position [152, 0]
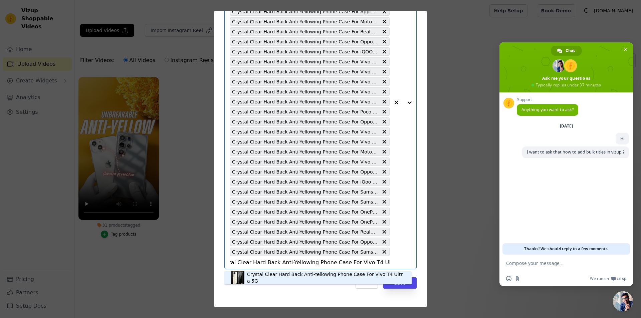
click at [342, 278] on div "Crystal Clear Hard Back Anti-Yellowing Phone Case For Vivo T4 Ultra 5G" at bounding box center [326, 277] width 158 height 13
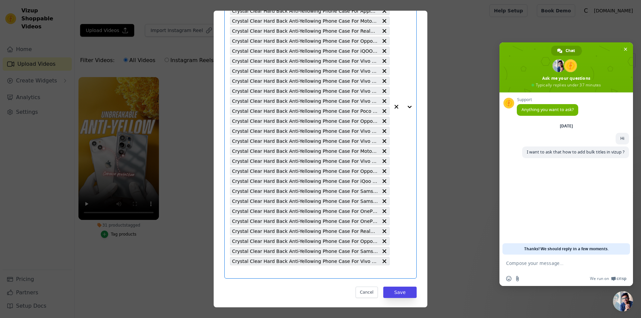
scroll to position [0, 0]
click at [320, 276] on div "Crystal Clear Hard Back Anti-Yellowing Phone Case For Redmi Note 14 SE 5G Cryst…" at bounding box center [310, 106] width 160 height 343
paste input "Crystal Clear Hard Back Anti-Yellowing Phone Case For Realme P3x 5G"
type input "Crystal Clear Hard Back Anti-Yellowing Phone Case For Realme P3x 5G"
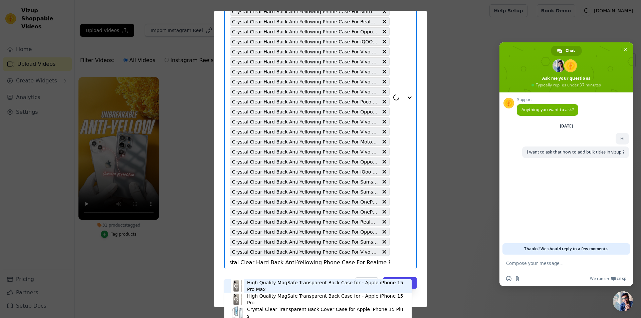
scroll to position [162, 0]
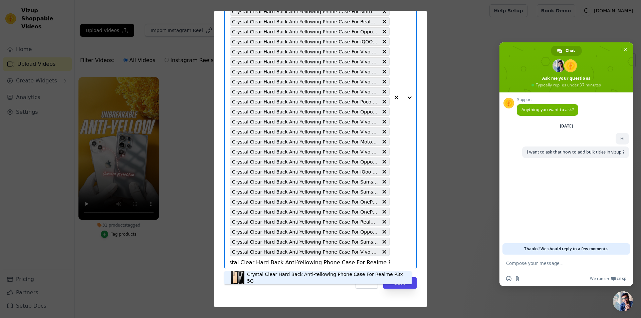
click at [320, 276] on div "Crystal Clear Hard Back Anti-Yellowing Phone Case For Realme P3x 5G" at bounding box center [326, 277] width 158 height 13
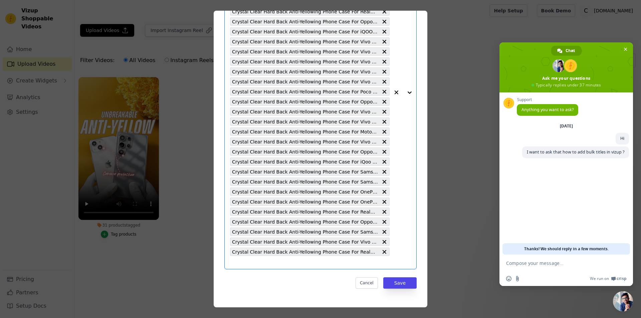
click at [298, 263] on input "31 products tagged Tag video with products Select is focused, type to refine li…" at bounding box center [310, 262] width 160 height 6
paste input "Crystal Clear Hard Back Anti-Yellowing Phone Case For Xiaomi 15 Ultra 5G"
type input "Crystal Clear Hard Back Anti-Yellowing Phone Case For Xiaomi 15 Ultra 5G"
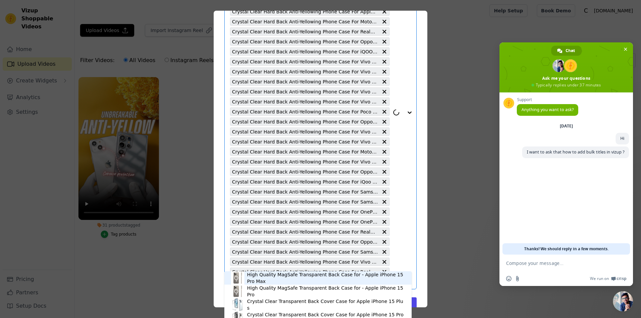
scroll to position [172, 0]
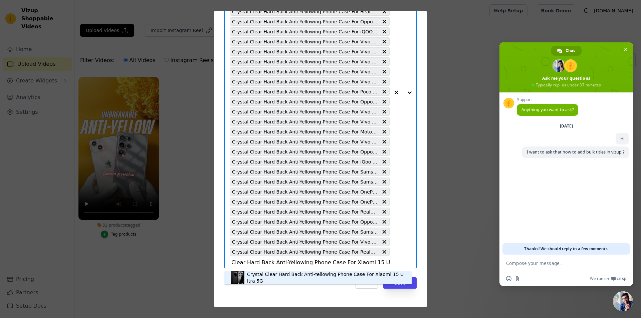
click at [304, 277] on div "Crystal Clear Hard Back Anti-Yellowing Phone Case For Xiaomi 15 Ultra 5G" at bounding box center [326, 277] width 158 height 13
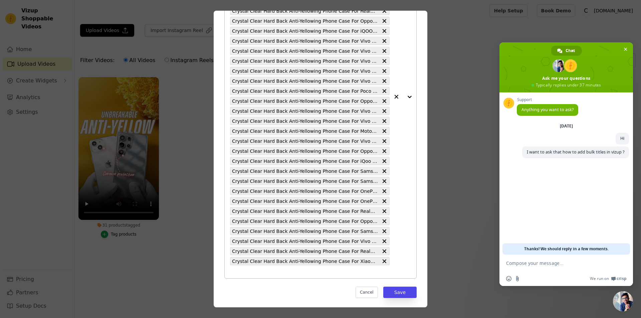
click at [317, 276] on div "Crystal Clear Hard Back Anti-Yellowing Phone Case For Redmi Note 14 SE 5G Cryst…" at bounding box center [310, 97] width 160 height 364
paste input "Crystal Clear Hard Back Anti-Yellowing Phone Case For Samsung Z Fold 7"
type input "Crystal Clear Hard Back Anti-Yellowing Phone Case For Samsung Z Fold 7"
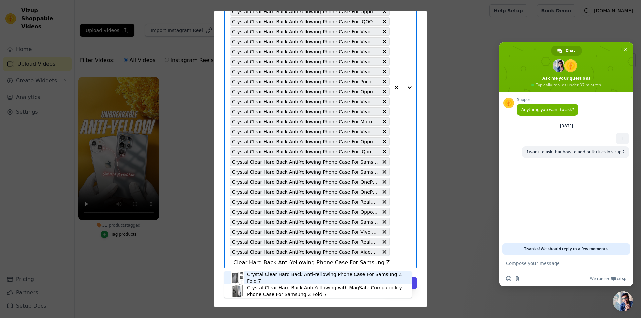
click at [317, 280] on div "Crystal Clear Hard Back Anti-Yellowing Phone Case For Samsung Z Fold 7" at bounding box center [326, 277] width 158 height 13
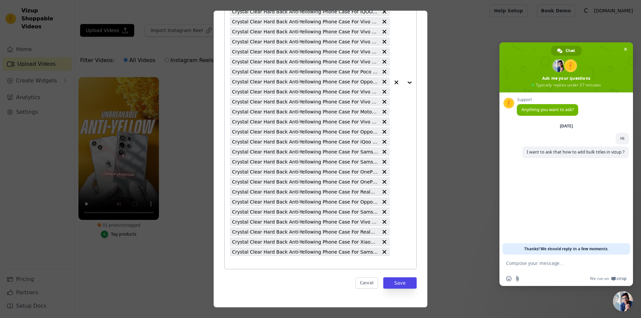
click at [309, 262] on input "31 products tagged Tag video with products Crystal Clear Hard Back Anti-Yellowi…" at bounding box center [310, 262] width 160 height 6
paste input "Crystal Clear Hard Back Anti-Yellowing Phone Case For Realme P3 5G"
type input "Crystal Clear Hard Back Anti-Yellowing Phone Case For Realme P3 5G"
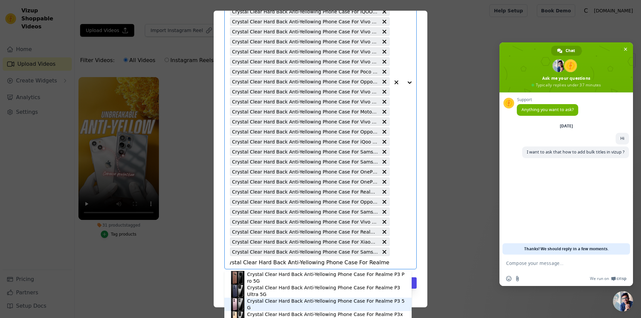
click at [333, 302] on div "Crystal Clear Hard Back Anti-Yellowing Phone Case For Realme P3 5G" at bounding box center [326, 304] width 158 height 13
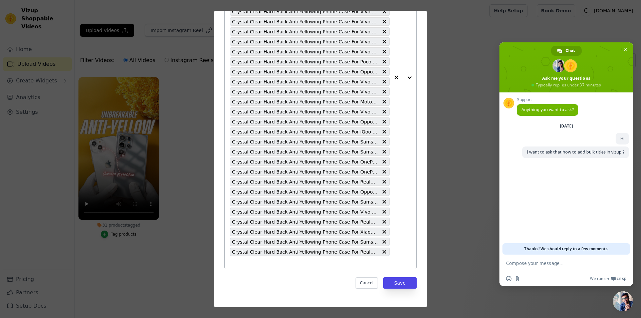
click at [311, 260] on input "31 products tagged Tag video with products Crystal Clear Hard Back Anti-Yellowi…" at bounding box center [310, 262] width 160 height 6
paste input "Crystal Clear Hard Back Anti-Yellowing Phone Case For Realme C75 5G"
type input "Crystal Clear Hard Back Anti-Yellowing Phone Case For Realme C75 5G"
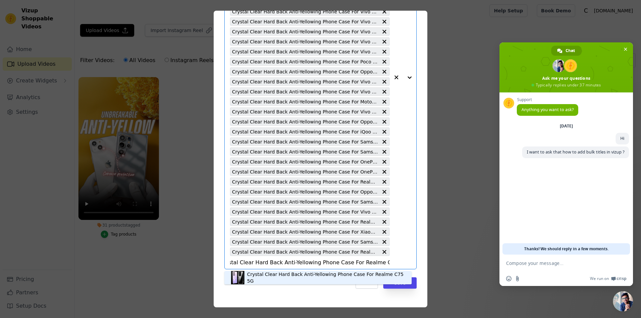
click at [327, 276] on div "Crystal Clear Hard Back Anti-Yellowing Phone Case For Realme C75 5G" at bounding box center [326, 277] width 158 height 13
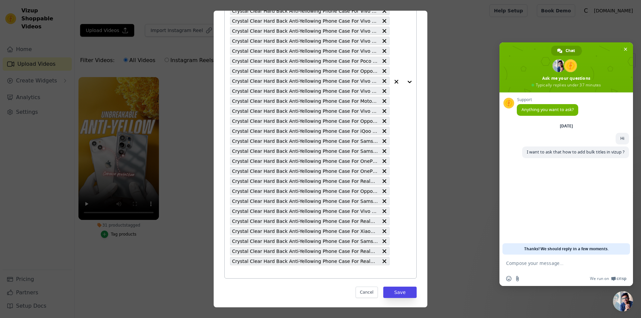
click at [302, 273] on input "31 products tagged Tag video with products Crystal Clear Hard Back Anti-Yellowi…" at bounding box center [310, 272] width 160 height 6
paste input "Crystal Clear Hard Back Anti-Yellowing Phone Case For Redmi A3x"
type input "Crystal Clear Hard Back Anti-Yellowing Phone Case For Redmi A3x"
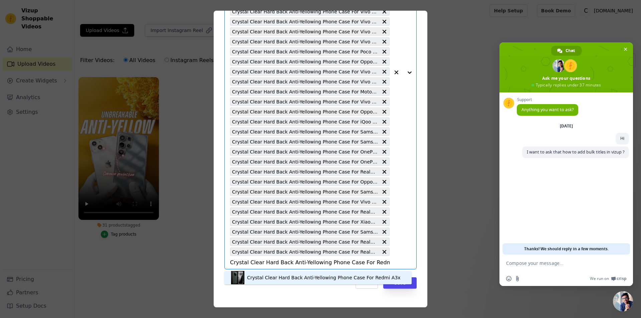
click at [346, 275] on div "Crystal Clear Hard Back Anti-Yellowing Phone Case For Redmi A3x" at bounding box center [324, 277] width 154 height 7
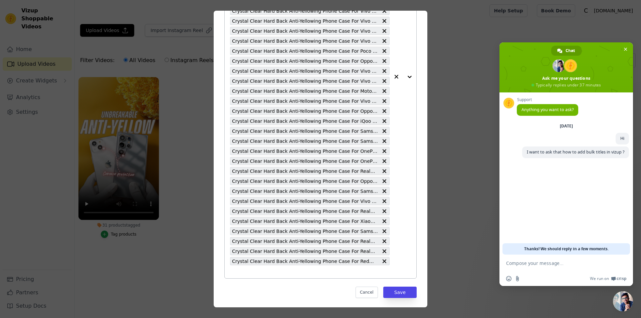
click at [323, 271] on input "31 products tagged Tag video with products Crystal Clear Hard Back Anti-Yellowi…" at bounding box center [310, 272] width 160 height 6
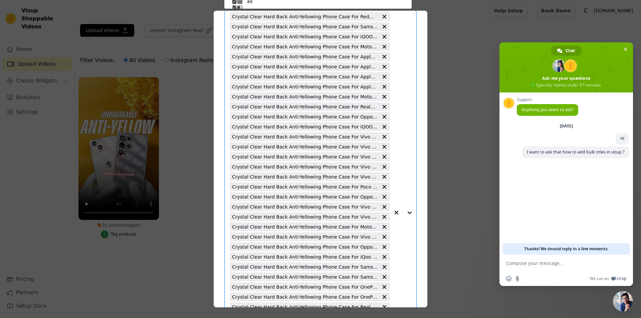
paste input "Crystal Clear Hard Back Anti-Yellowing Phone Case For Oppo Reno 14 Pro 5G"
type input "Crystal Clear Hard Back Anti-Yellowing Phone Case For Oppo Reno 14 Pro 5G"
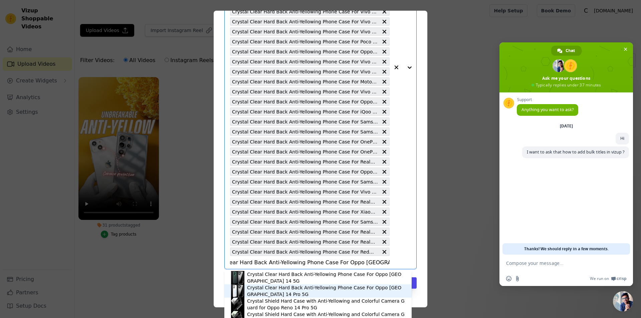
click at [330, 290] on div "Crystal Clear Hard Back Anti-Yellowing Phone Case For Oppo Reno 14 Pro 5G" at bounding box center [326, 290] width 158 height 13
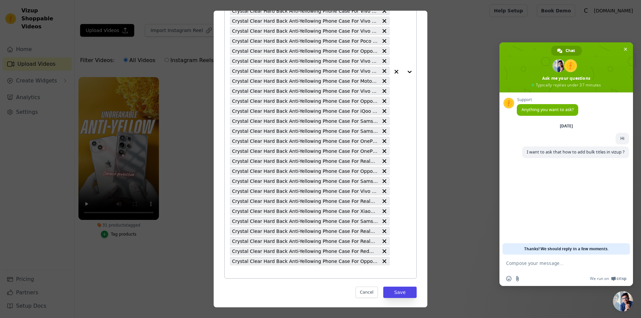
click at [356, 272] on input "31 products tagged Tag video with products Crystal Clear Hard Back Anti-Yellowi…" at bounding box center [310, 272] width 160 height 6
paste input "Crystal Clear Hard Back Anti-Yellowing Phone Case For Oppo Reno 14 5G"
type input "Crystal Clear Hard Back Anti-Yellowing Phone Case For Oppo Reno 14 5G"
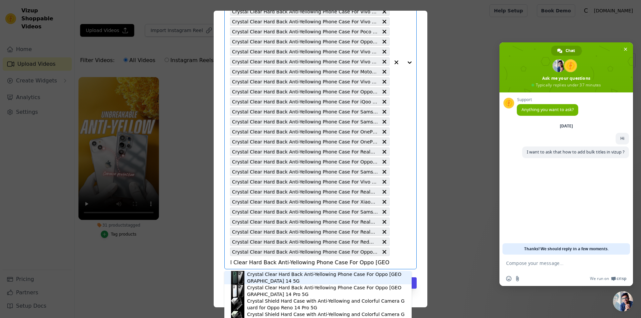
click at [386, 275] on div "Crystal Clear Hard Back Anti-Yellowing Phone Case For Oppo Reno 14 5G" at bounding box center [326, 277] width 158 height 13
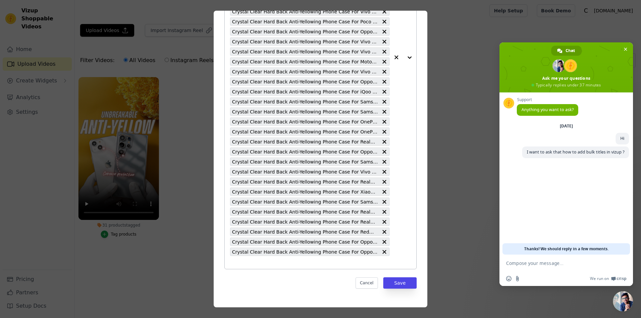
click at [293, 266] on div "Crystal Clear Hard Back Anti-Yellowing Phone Case For Redmi Note 14 SE 5G Cryst…" at bounding box center [310, 57] width 160 height 424
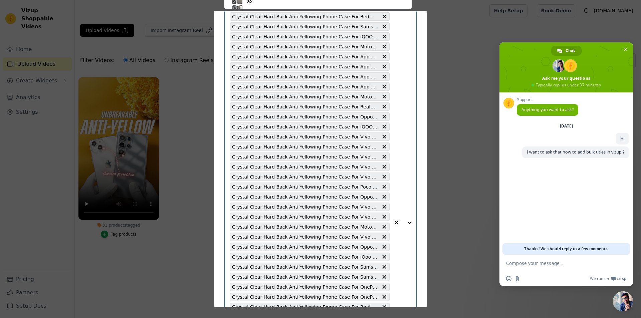
paste input "Crystal Clear Hard Back Anti-Yellowing Phone Case For Samsung M06 5G"
type input "Crystal Clear Hard Back Anti-Yellowing Phone Case For Samsung M06 5G"
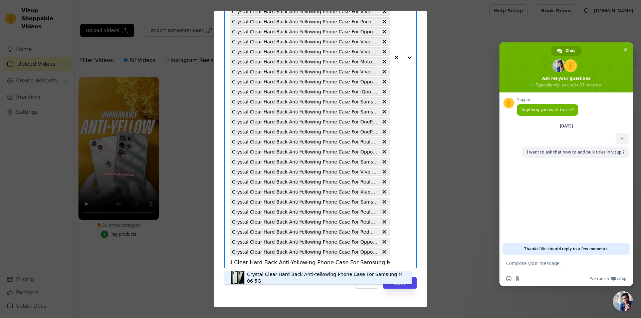
click at [305, 278] on div "Crystal Clear Hard Back Anti-Yellowing Phone Case For Samsung M06 5G" at bounding box center [326, 277] width 158 height 13
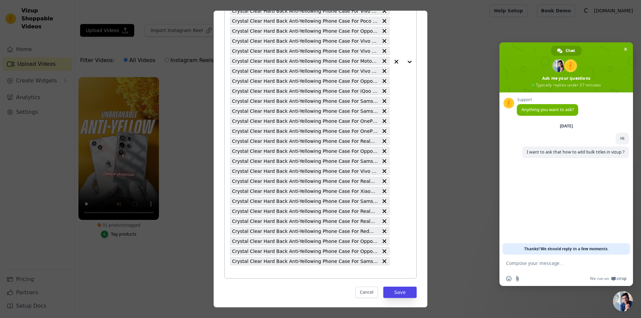
click at [280, 275] on input "31 products tagged Tag video with products Crystal Clear Hard Back Anti-Yellowi…" at bounding box center [310, 272] width 160 height 6
paste input "Crystal Clear Hard Back Anti-Yellowing Phone Case For Samsung F06 5G"
type input "Crystal Clear Hard Back Anti-Yellowing Phone Case For Samsung F06 5G"
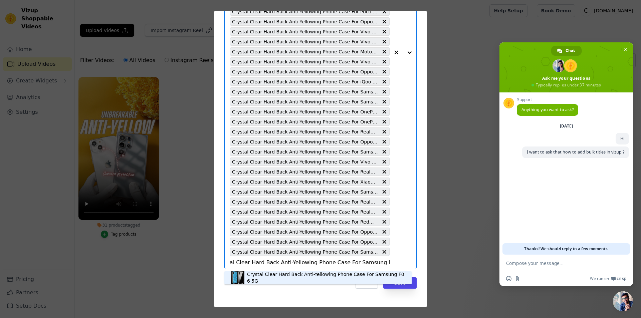
click at [337, 274] on div "Crystal Clear Hard Back Anti-Yellowing Phone Case For Samsung F06 5G" at bounding box center [318, 277] width 174 height 13
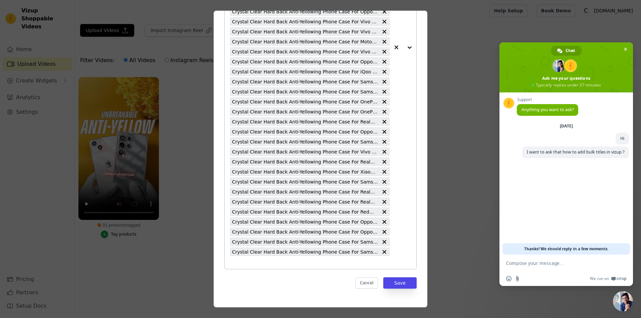
click at [300, 266] on div "Crystal Clear Hard Back Anti-Yellowing Phone Case For Redmi Note 14 SE 5G Cryst…" at bounding box center [310, 47] width 160 height 444
paste input "Crystal Clear Hard Back Anti-Yellowing Phone Case For Realme Narzo 80x 5G"
type input "Crystal Clear Hard Back Anti-Yellowing Phone Case For Realme Narzo 80x 5G"
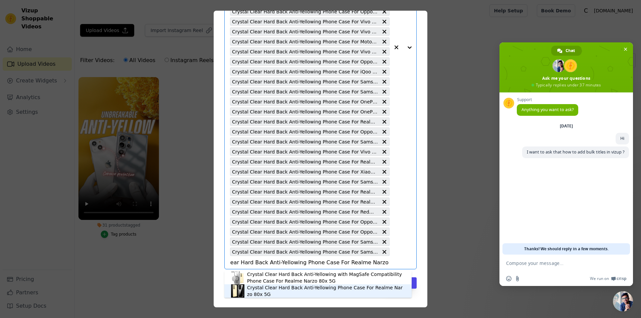
click at [326, 288] on div "Crystal Clear Hard Back Anti-Yellowing Phone Case For Realme Narzo 80x 5G" at bounding box center [326, 290] width 158 height 13
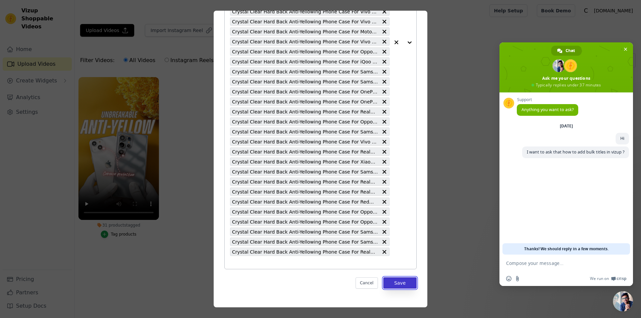
click at [392, 283] on button "Save" at bounding box center [399, 282] width 33 height 11
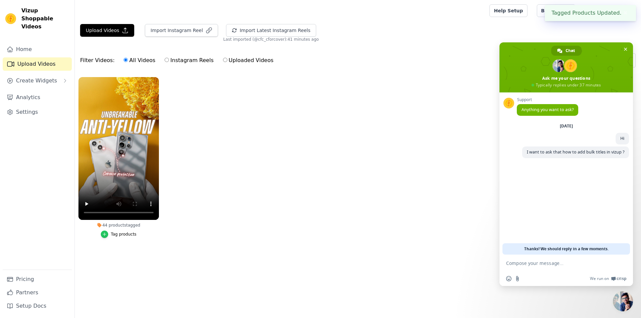
click at [108, 237] on div "button" at bounding box center [104, 234] width 7 height 7
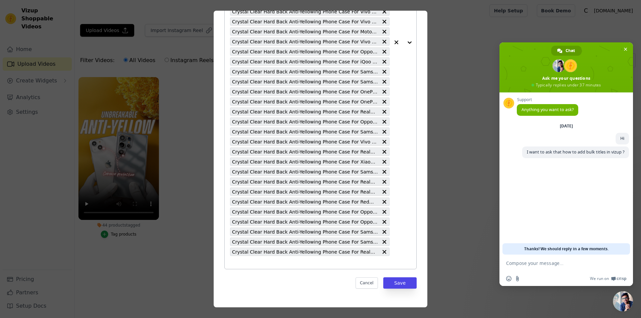
click at [322, 262] on input "44 products tagged Tag video with products Crystal Clear Hard Back Anti-Yellowi…" at bounding box center [310, 262] width 160 height 6
paste input "Crystal Clear Hard Back Anti-Yellowing Phone Case For Motorola Edge 60 5G"
type input "Crystal Clear Hard Back Anti-Yellowing Phone Case For Motorola Edge 60 5G"
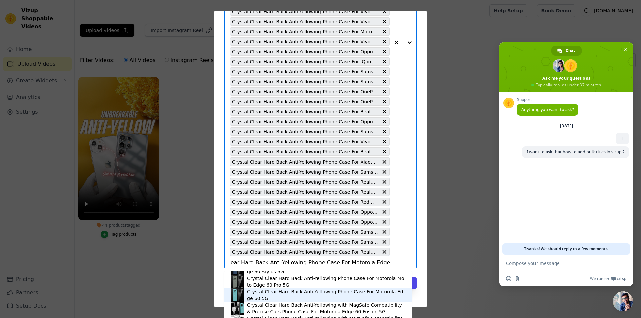
click at [323, 293] on div "Crystal Clear Hard Back Anti-Yellowing Phone Case For Motorola Edge 60 5G" at bounding box center [326, 294] width 158 height 13
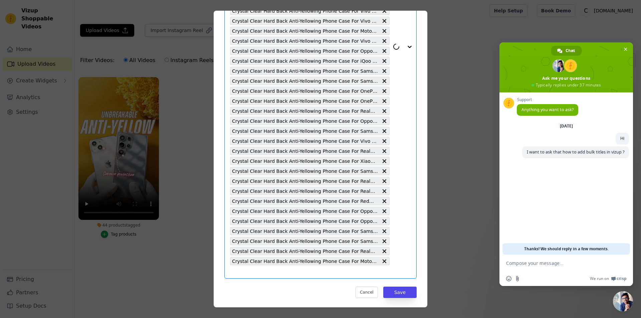
click at [318, 272] on input "44 products tagged Tag video with products Select is focused, type to refine li…" at bounding box center [310, 272] width 160 height 6
click at [287, 260] on input "44 products tagged Tag video with products Crystal Clear Hard Back Anti-Yellowi…" at bounding box center [310, 262] width 160 height 6
paste input "Crystal Clear Hard Back Anti-Yellowing Phone Case For Xiaomi 15 5G"
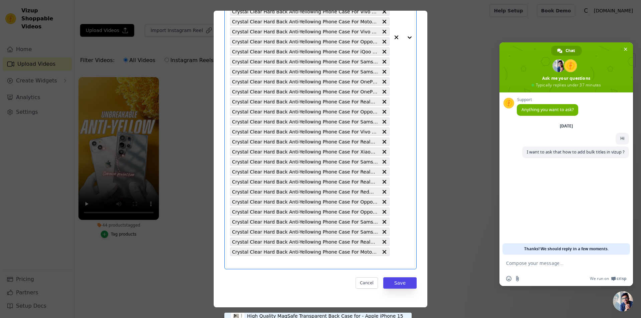
type input "Crystal Clear Hard Back Anti-Yellowing Phone Case For Xiaomi 15 5G"
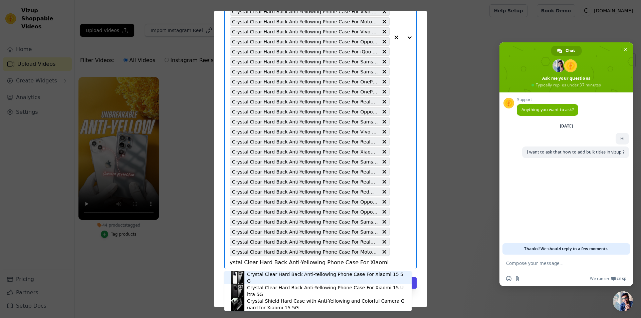
click at [308, 281] on div "Crystal Clear Hard Back Anti-Yellowing Phone Case For Xiaomi 15 5G" at bounding box center [326, 277] width 158 height 13
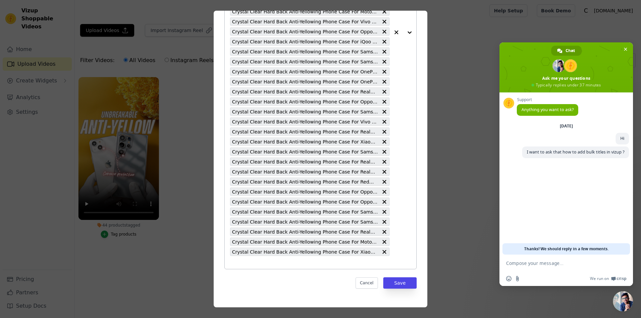
click at [329, 265] on input "44 products tagged Tag video with products Crystal Clear Hard Back Anti-Yellowi…" at bounding box center [310, 262] width 160 height 6
paste input "Crystal Clear Hard Back Anti-Yellowing Phone Case For Vivo T4x 5G"
type input "Crystal Clear Hard Back Anti-Yellowing Phone Case For Vivo T4x 5G"
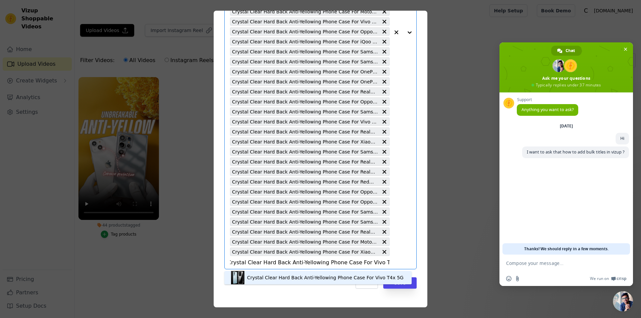
click at [324, 280] on div "Crystal Clear Hard Back Anti-Yellowing Phone Case For Vivo T4x 5G" at bounding box center [325, 277] width 157 height 7
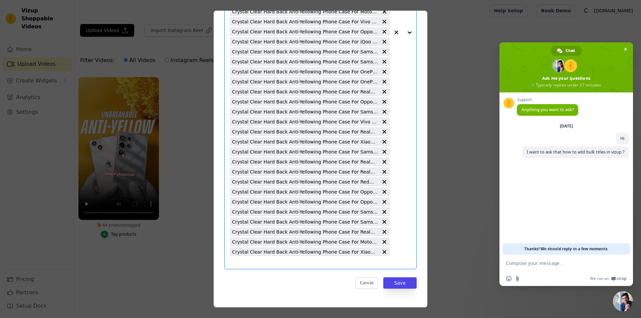
click at [283, 261] on input "44 products tagged Tag video with products Select is focused, type to refine li…" at bounding box center [310, 262] width 160 height 6
paste input "Crystal Clear Hard Back Anti-Yellowing Phone Case For Poco M4 Pro 5G"
type input "Crystal Clear Hard Back Anti-Yellowing Phone Case For Poco M4 Pro 5G"
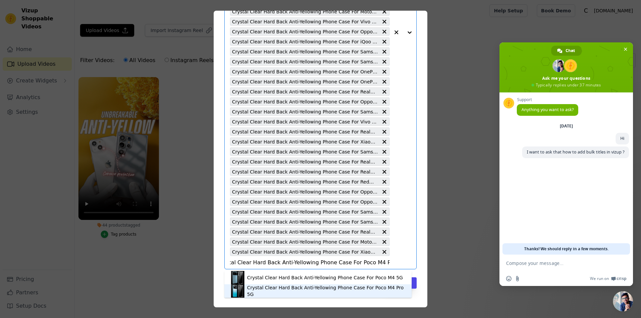
click at [319, 289] on div "Crystal Clear Hard Back Anti-Yellowing Phone Case For Poco M4 Pro 5G" at bounding box center [326, 290] width 158 height 13
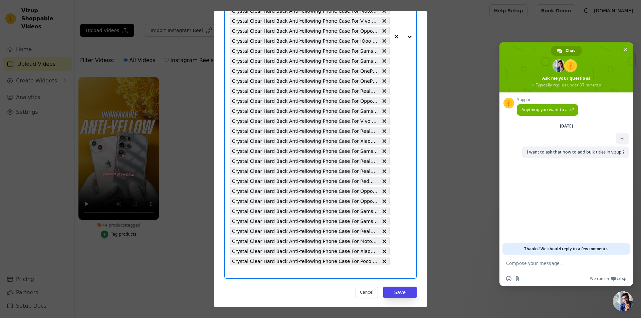
click at [279, 272] on input "44 products tagged Tag video with products Select is focused, type to refine li…" at bounding box center [310, 272] width 160 height 6
paste input "Crystal Clear Hard Back Anti-Yellowing Phone Case For iQOO Z10x 5G"
type input "Crystal Clear Hard Back Anti-Yellowing Phone Case For iQOO Z10x 5G"
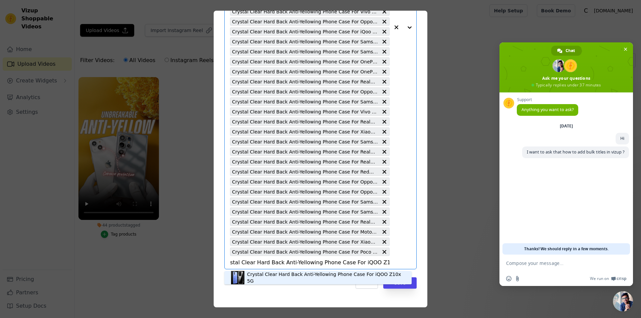
click at [343, 278] on div "Crystal Clear Hard Back Anti-Yellowing Phone Case For iQOO Z10x 5G" at bounding box center [326, 277] width 158 height 13
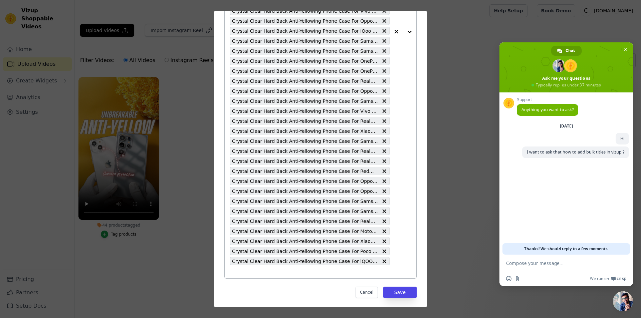
click at [312, 273] on input "44 products tagged Tag video with products Crystal Clear Hard Back Anti-Yellowi…" at bounding box center [310, 272] width 160 height 6
paste input "Crystal Clear Hard Back Anti-Yellowing Phone Case For iQOO Neo 10R 5G"
type input "Crystal Clear Hard Back Anti-Yellowing Phone Case For iQOO Neo 10R 5G"
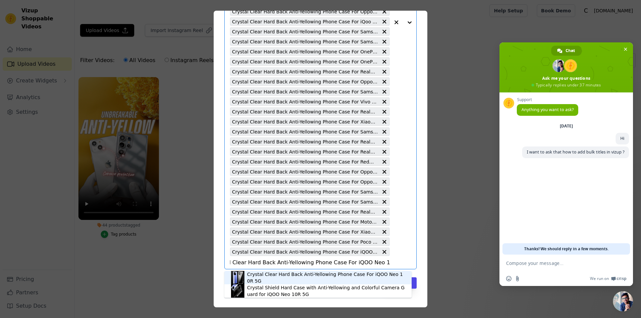
click at [342, 278] on div "Crystal Clear Hard Back Anti-Yellowing Phone Case For iQOO Neo 10R 5G" at bounding box center [326, 277] width 158 height 13
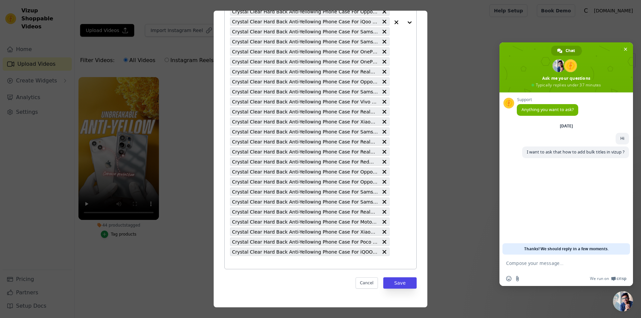
click at [259, 264] on input "44 products tagged Tag video with products Crystal Clear Hard Back Anti-Yellowi…" at bounding box center [310, 262] width 160 height 6
paste input "Crystal Clear Hard Back Anti-Yellowing Phone Case For Honor 200 5G"
type input "Crystal Clear Hard Back Anti-Yellowing Phone Case For Honor 200 5G"
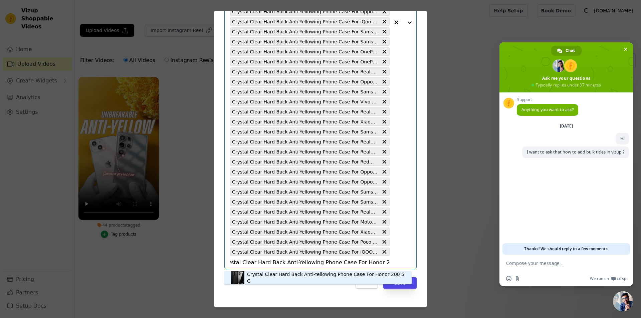
click at [299, 276] on div "Crystal Clear Hard Back Anti-Yellowing Phone Case For Honor 200 5G" at bounding box center [326, 277] width 158 height 13
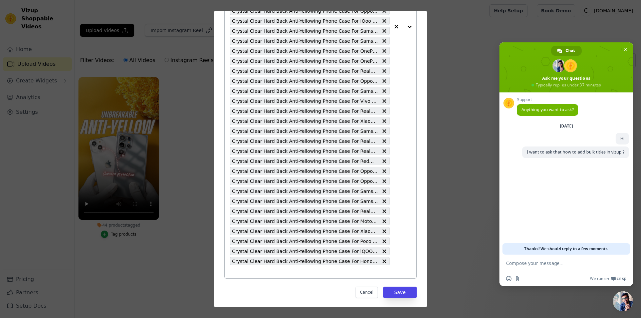
click at [260, 277] on div "Crystal Clear Hard Back Anti-Yellowing Phone Case For Redmi Note 14 SE 5G Cryst…" at bounding box center [310, 27] width 160 height 504
paste input "Crystal Clear Hard Back Anti-Yellowing Phone Case For Motorola Moto Edge 60 Pro…"
type input "Crystal Clear Hard Back Anti-Yellowing Phone Case For Motorola Moto Edge 60 Pro…"
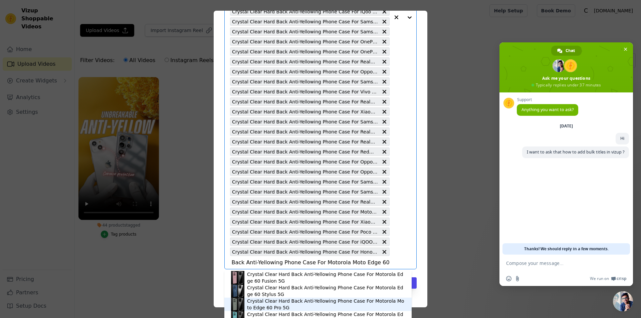
click at [327, 305] on div "Crystal Clear Hard Back Anti-Yellowing Phone Case For Motorola Moto Edge 60 Pro…" at bounding box center [326, 304] width 158 height 13
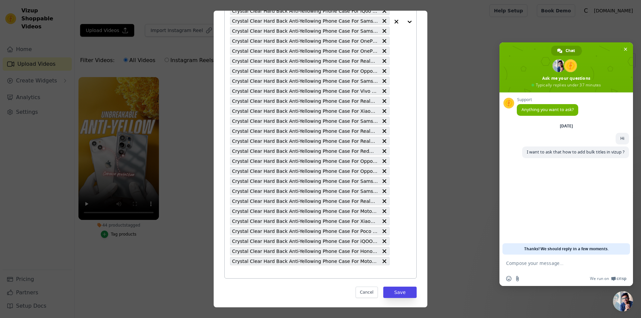
click at [293, 273] on input "44 products tagged Tag video with products Crystal Clear Hard Back Anti-Yellowi…" at bounding box center [310, 272] width 160 height 6
paste input "Crystal Clear Hard Back Anti-Yellowing Phone Case For Samsung F56 5G"
type input "Crystal Clear Hard Back Anti-Yellowing Phone Case For Samsung F56 5G"
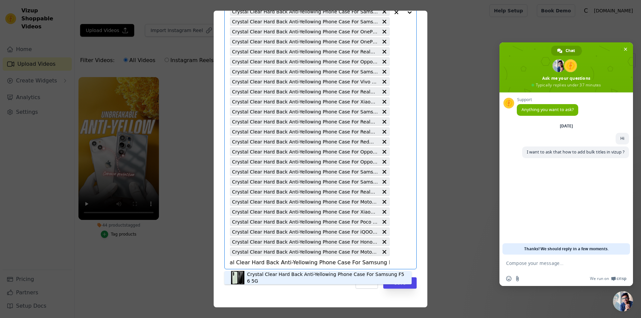
click at [299, 278] on div "Crystal Clear Hard Back Anti-Yellowing Phone Case For Samsung F56 5G" at bounding box center [326, 277] width 158 height 13
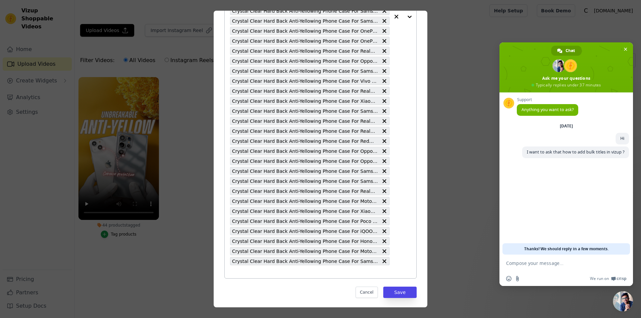
click at [299, 273] on input "44 products tagged Tag video with products Crystal Clear Hard Back Anti-Yellowi…" at bounding box center [310, 272] width 160 height 6
paste input "Crystal Clear Hard Back Anti-Yellowing Phone Case For Samsung M56 5G"
type input "Crystal Clear Hard Back Anti-Yellowing Phone Case For Samsung M56 5G"
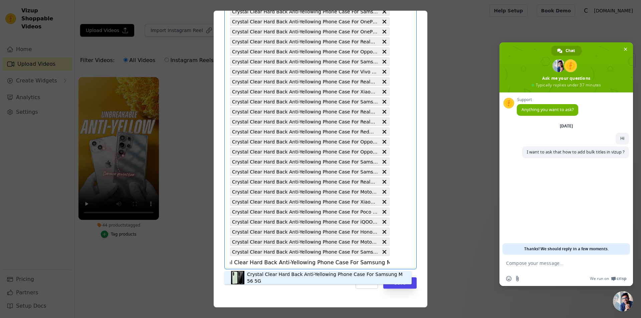
click at [338, 277] on div "Crystal Clear Hard Back Anti-Yellowing Phone Case For Samsung M56 5G" at bounding box center [326, 277] width 158 height 13
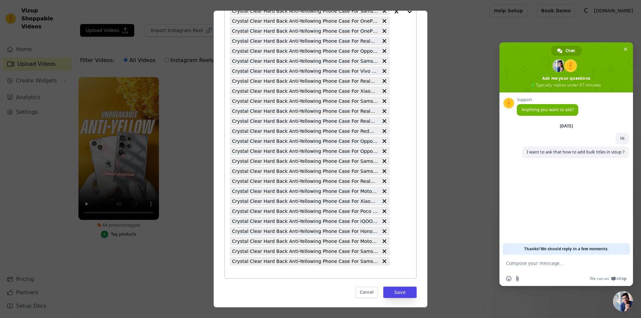
click at [303, 273] on input "44 products tagged Tag video with products Crystal Clear Hard Back Anti-Yellowi…" at bounding box center [310, 272] width 160 height 6
paste input "Crystal Clear Hard Back Anti-Yellowing Phone Case For Redmi A5 4G"
type input "Crystal Clear Hard Back Anti-Yellowing Phone Case For Redmi A5 4G"
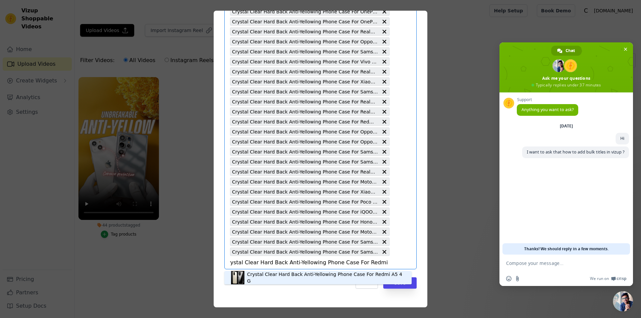
click at [323, 280] on div "Crystal Clear Hard Back Anti-Yellowing Phone Case For Redmi A5 4G" at bounding box center [326, 277] width 158 height 13
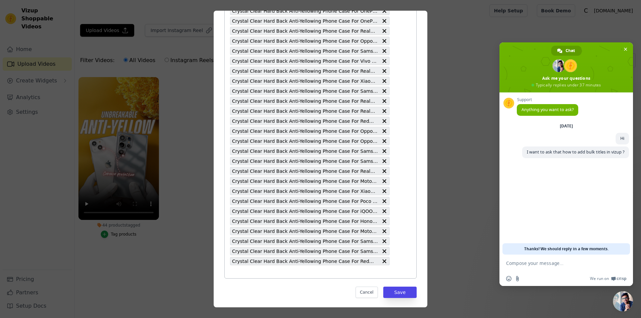
click at [293, 270] on input "44 products tagged Tag video with products Crystal Clear Hard Back Anti-Yellowi…" at bounding box center [310, 272] width 160 height 6
paste input "Crystal Clear Hard Back Anti-Yellowing Phone Case For Realme 14 5G"
type input "Crystal Clear Hard Back Anti-Yellowing Phone Case For Realme 14 5G"
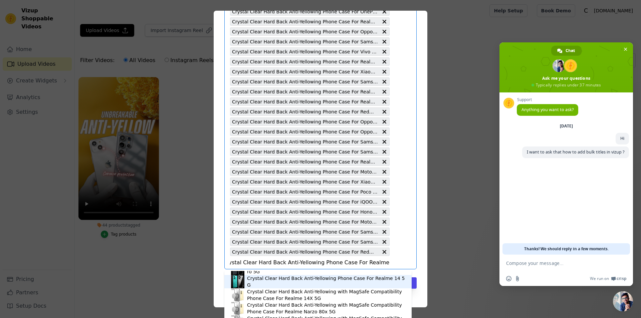
click at [357, 279] on div "Crystal Clear Hard Back Anti-Yellowing Phone Case For Realme 14 5G" at bounding box center [326, 281] width 158 height 13
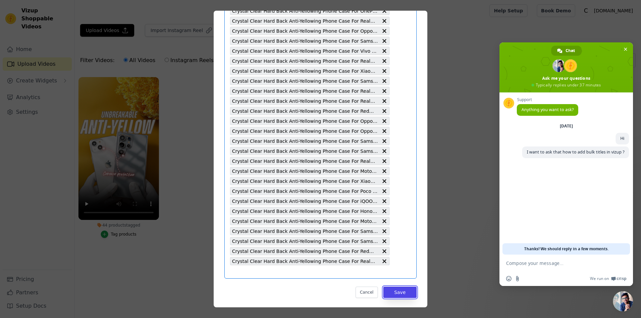
drag, startPoint x: 392, startPoint y: 294, endPoint x: 429, endPoint y: 294, distance: 36.7
click at [392, 294] on button "Save" at bounding box center [399, 292] width 33 height 11
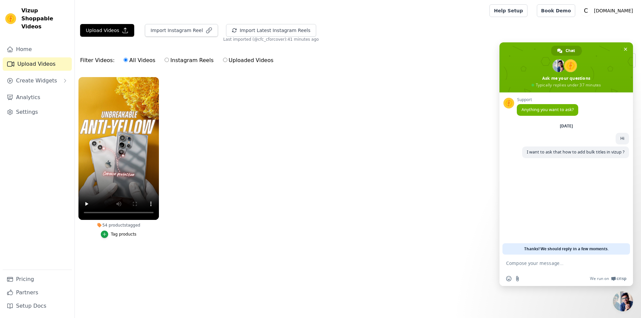
click at [113, 234] on div "Tag products" at bounding box center [124, 234] width 26 height 5
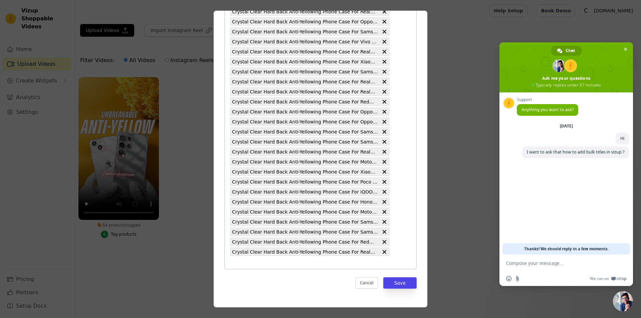
click at [308, 264] on input "54 products tagged Tag video with products Crystal Clear Hard Back Anti-Yellowi…" at bounding box center [310, 262] width 160 height 6
paste input "Crystal Clear Hard Back Anti-Yellowing Phone Case For Oppo K13 5G"
type input "Crystal Clear Hard Back Anti-Yellowing Phone Case For Oppo K13 5G"
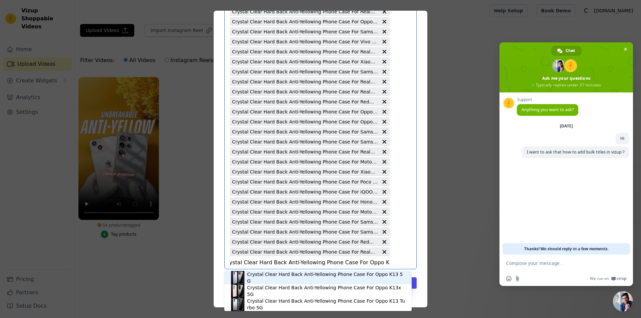
click at [329, 279] on div "Crystal Clear Hard Back Anti-Yellowing Phone Case For Oppo K13 5G" at bounding box center [326, 277] width 158 height 13
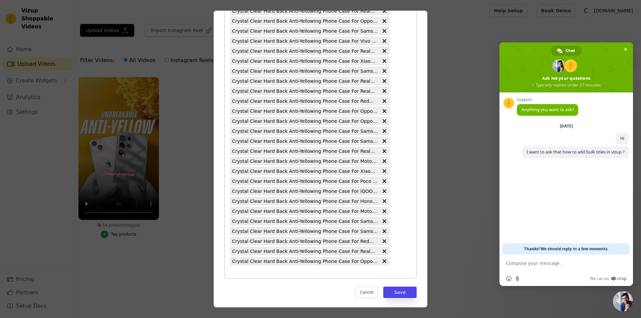
click at [353, 274] on input "54 products tagged Tag video with products Crystal Clear Hard Back Anti-Yellowi…" at bounding box center [310, 272] width 160 height 6
paste input "Crystal Clear Hard Back Anti-Yellowing Phone Case For OnePlus 13S 5G"
type input "Crystal Clear Hard Back Anti-Yellowing Phone Case For OnePlus 13S 5G"
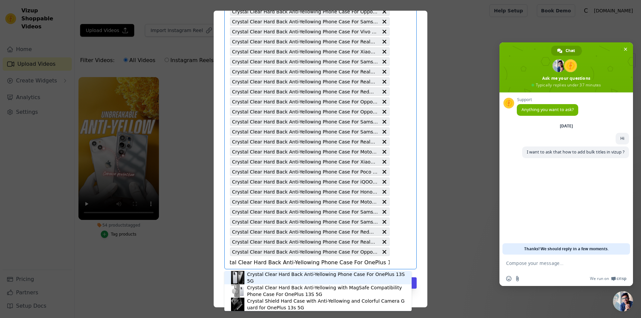
click at [369, 279] on div "Crystal Clear Hard Back Anti-Yellowing Phone Case For OnePlus 13S 5G" at bounding box center [326, 277] width 158 height 13
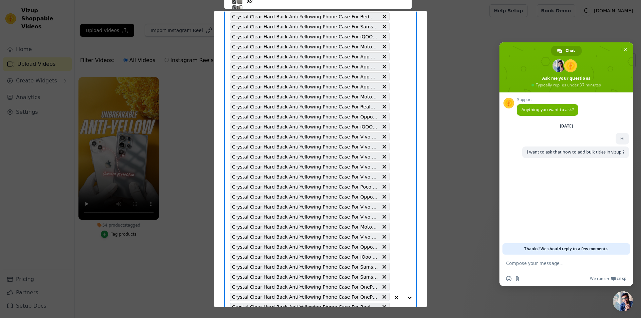
click at [342, 269] on span "Crystal Clear Hard Back Anti-Yellowing Phone Case For Samsung F36 5G" at bounding box center [305, 267] width 146 height 8
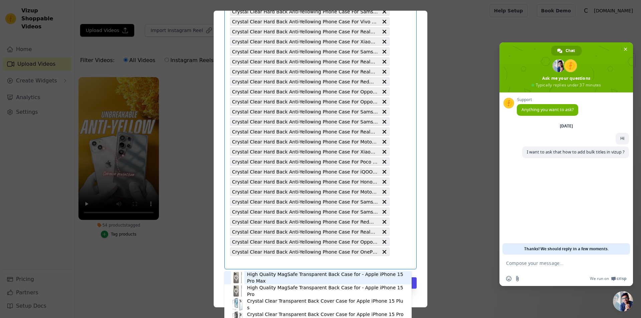
click at [315, 262] on input "54 products tagged Tag video with products High Quality MagSafe Transparent Bac…" at bounding box center [310, 262] width 160 height 6
paste input "Crystal Clear Hard Back Anti-Yellowing Phone Case For iQOO Z10 5G"
type input "Crystal Clear Hard Back Anti-Yellowing Phone Case For iQOO Z10 5G"
click at [352, 277] on div "Crystal Clear Hard Back Anti-Yellowing Phone Case For iQOO Z10 5G" at bounding box center [326, 277] width 158 height 13
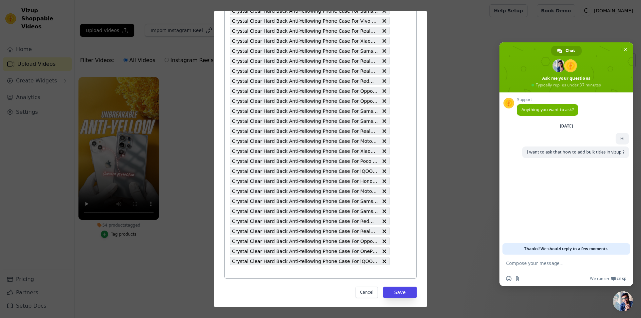
click at [269, 274] on input "54 products tagged Tag video with products Crystal Clear Hard Back Anti-Yellowi…" at bounding box center [310, 272] width 160 height 6
paste input "Crystal Clear Hard Back Anti-Yellowing Phone Case For Motorola Edge 60 Stylus 5G"
type input "Crystal Clear Hard Back Anti-Yellowing Phone Case For Motorola Edge 60 Stylus 5G"
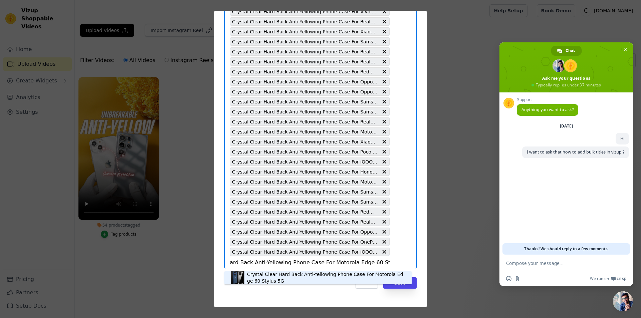
click at [386, 276] on div "Crystal Clear Hard Back Anti-Yellowing Phone Case For Motorola Edge 60 Stylus 5G" at bounding box center [326, 277] width 158 height 13
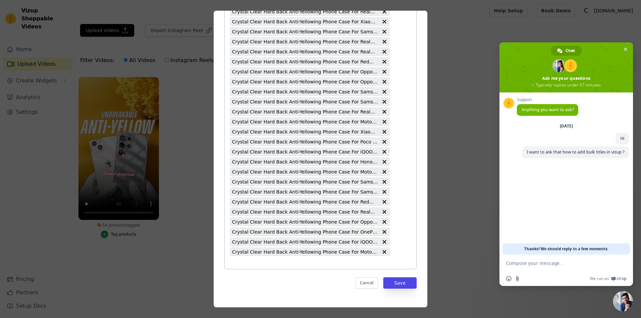
paste input "Crystal Clear Hard Back Anti-Yellowing Phone Case For Poco X7 Pro 5G"
type input "Crystal Clear Hard Back Anti-Yellowing Phone Case For Poco X7 Pro 5G"
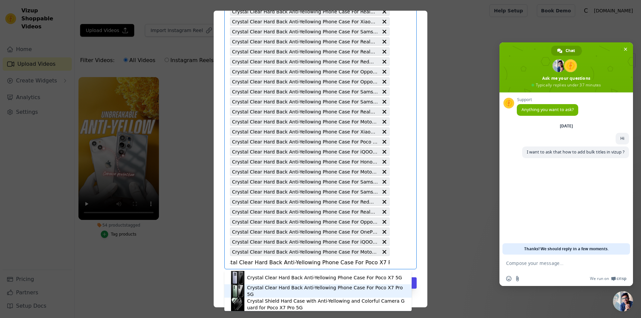
click at [321, 291] on div "Crystal Clear Hard Back Anti-Yellowing Phone Case For Poco X7 Pro 5G" at bounding box center [326, 290] width 158 height 13
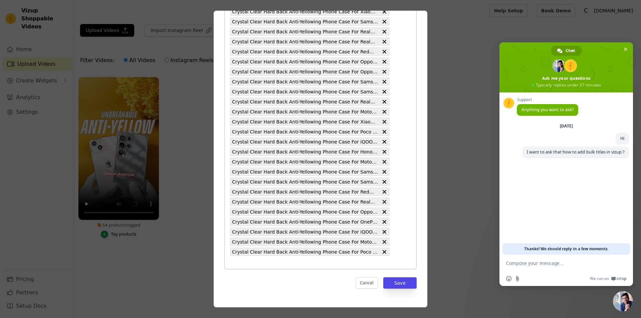
click at [325, 261] on input "54 products tagged Tag video with products Crystal Clear Hard Back Anti-Yellowi…" at bounding box center [310, 262] width 160 height 6
paste input "Crystal Clear Hard Back Anti-Yellowing Phone Case For Vivo Y39 5G"
type input "Crystal Clear Hard Back Anti-Yellowing Phone Case For Vivo Y39 5G"
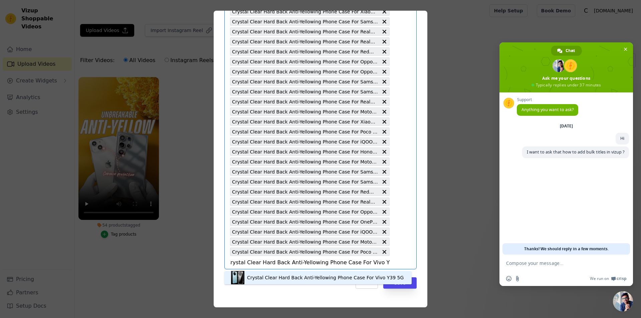
drag, startPoint x: 350, startPoint y: 278, endPoint x: 385, endPoint y: 278, distance: 34.0
click at [350, 278] on div "Crystal Clear Hard Back Anti-Yellowing Phone Case For Vivo Y39 5G" at bounding box center [325, 277] width 157 height 7
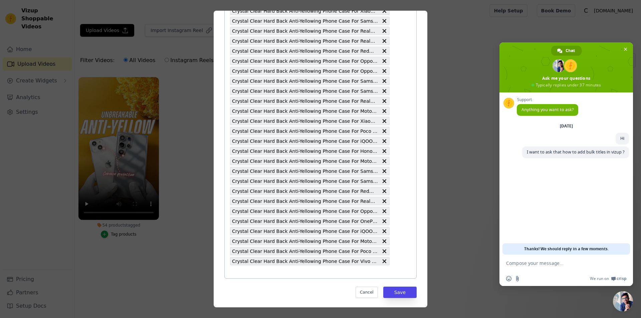
paste input "Crystal Clear Hard Back Anti-Yellowing Phone Case For Realme P3 Ultra 5G"
type input "Crystal Clear Hard Back Anti-Yellowing Phone Case For Realme P3 Ultra 5G"
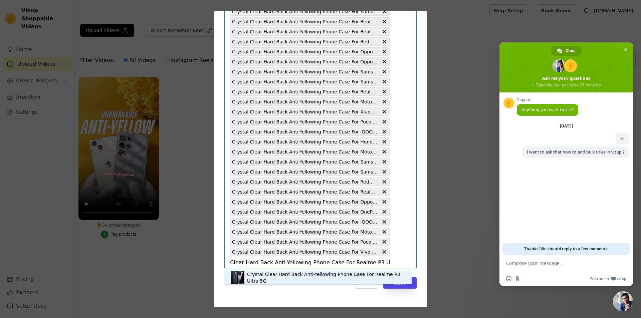
drag, startPoint x: 341, startPoint y: 277, endPoint x: 345, endPoint y: 277, distance: 3.7
click at [341, 276] on div "Crystal Clear Hard Back Anti-Yellowing Phone Case For Realme P3 Ultra 5G" at bounding box center [326, 277] width 158 height 13
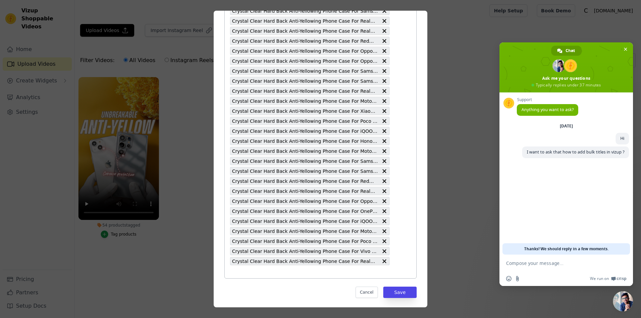
click at [336, 273] on input "54 products tagged Tag video with products Crystal Clear Hard Back Anti-Yellowi…" at bounding box center [310, 272] width 160 height 6
paste input "Crystal Clear Hard Back Anti-Yellowing Phone Case For Realme C63 5G"
type input "Crystal Clear Hard Back Anti-Yellowing Phone Case For Realme C63 5G"
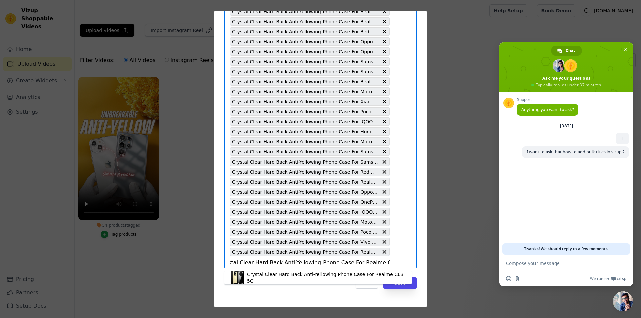
click at [355, 279] on div "Crystal Clear Hard Back Anti-Yellowing Phone Case For Realme C63 5G" at bounding box center [326, 277] width 158 height 13
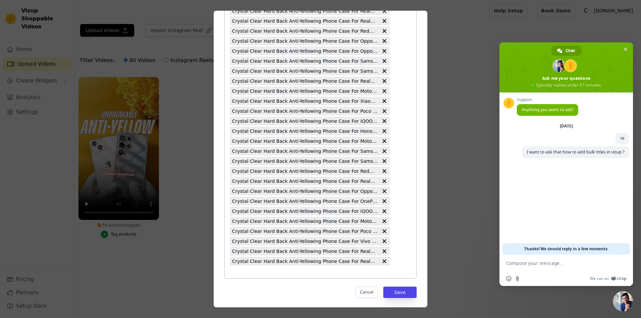
paste input "Crystal Clear Hard Back Anti-Yellowing Phone Case For Vivo X70 Pro Plus"
type input "Crystal Clear Hard Back Anti-Yellowing Phone Case For Vivo X70 Pro Plus"
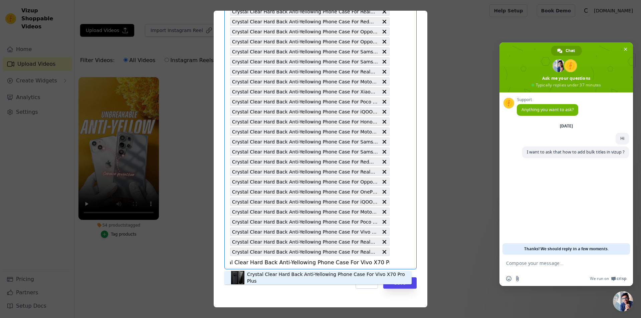
click at [357, 278] on div "Crystal Clear Hard Back Anti-Yellowing Phone Case For Vivo X70 Pro Plus" at bounding box center [326, 277] width 158 height 13
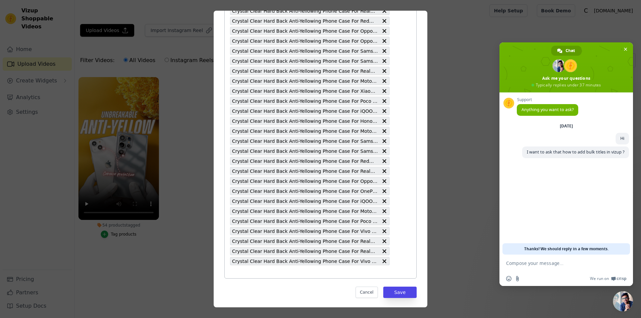
click at [338, 271] on input "54 products tagged Tag video with products Crystal Clear Hard Back Anti-Yellowi…" at bounding box center [310, 272] width 160 height 6
paste input "Crystal Clear Hard Back Anti-Yellowing Phone Case For Realme GT 5G"
type input "Crystal Clear Hard Back Anti-Yellowing Phone Case For Realme GT 5G"
click at [300, 270] on input "54 products tagged Tag video with products Select is focused, type to refine li…" at bounding box center [310, 272] width 160 height 6
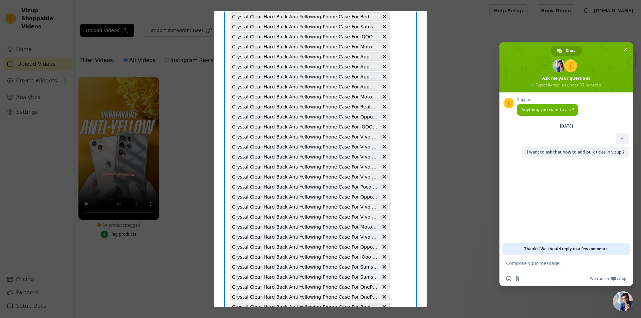
paste input "Crystal Clear Hard Back Anti-Yellowing Phone Case For Poco F5 5G"
type input "Crystal Clear Hard Back Anti-Yellowing Phone Case For Poco F5 5G"
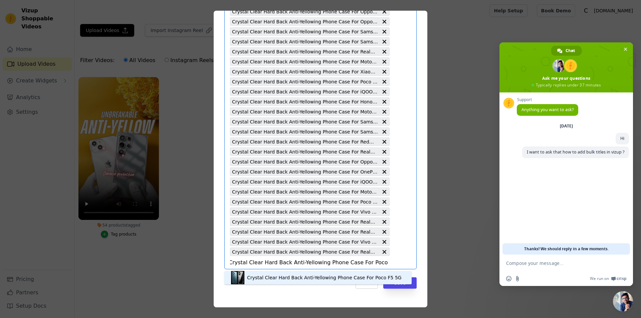
click at [357, 277] on div "Crystal Clear Hard Back Anti-Yellowing Phone Case For Poco F5 5G" at bounding box center [324, 277] width 155 height 7
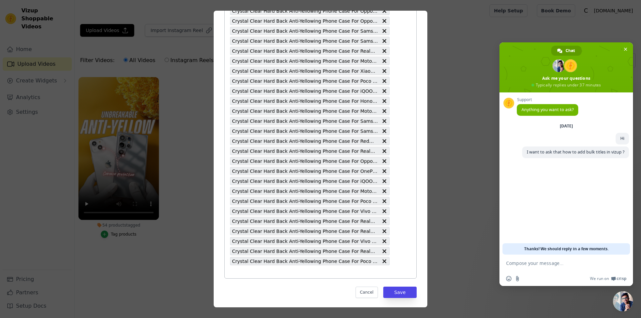
paste input "Crystal Clear Hard Back Anti-Yellowing Phone Case For Honor Magic 6 Pro"
type input "Crystal Clear Hard Back Anti-Yellowing Phone Case For Honor Magic 6 Pro"
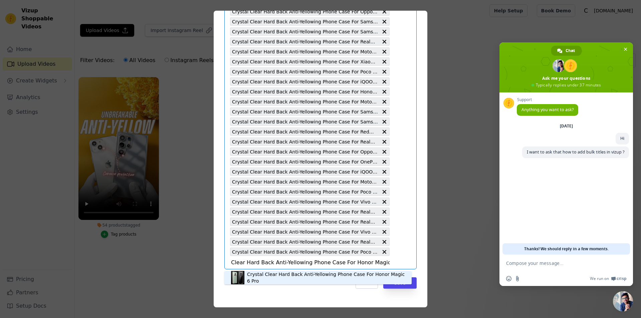
click at [363, 284] on div "Crystal Clear Hard Back Anti-Yellowing Phone Case For Honor Magic 6 Pro" at bounding box center [318, 277] width 174 height 13
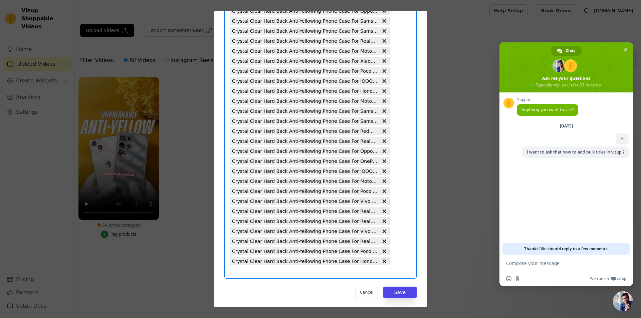
click at [334, 274] on input "54 products tagged Tag video with products Select is focused, type to refine li…" at bounding box center [310, 272] width 160 height 6
paste input "Crystal Clear Hard Back Anti-Yellowing Phone Case For Honor 90 5G"
type input "Crystal Clear Hard Back Anti-Yellowing Phone Case For Honor 90 5G"
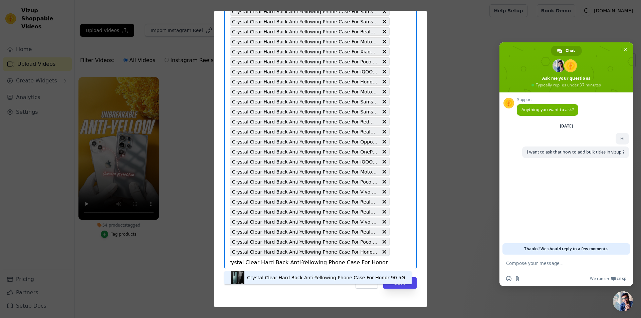
click at [366, 276] on div "Crystal Clear Hard Back Anti-Yellowing Phone Case For Honor 90 5G" at bounding box center [326, 277] width 158 height 7
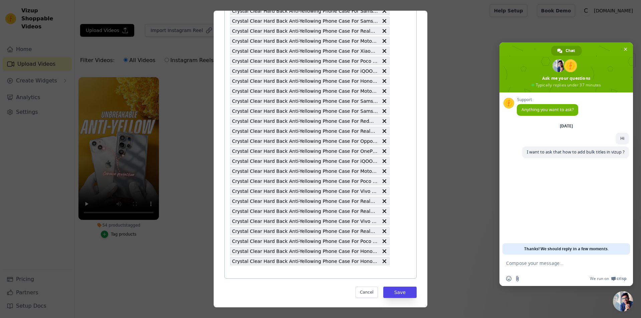
click at [338, 275] on input "54 products tagged Tag video with products Crystal Clear Hard Back Anti-Yellowi…" at bounding box center [310, 272] width 160 height 6
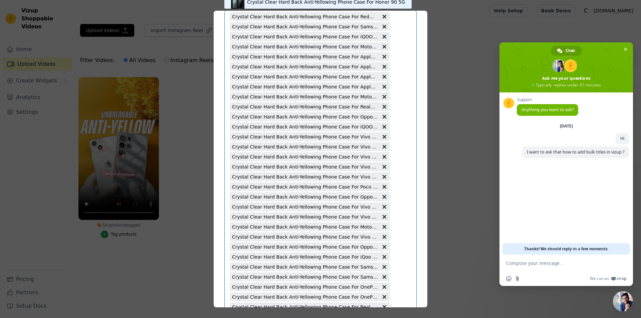
paste input "Crystal Clear Hard Back Anti-Yellowing Phone Case For Oppo Find X8 Pro 5G"
type input "Crystal Clear Hard Back Anti-Yellowing Phone Case For Oppo Find X8 Pro 5G"
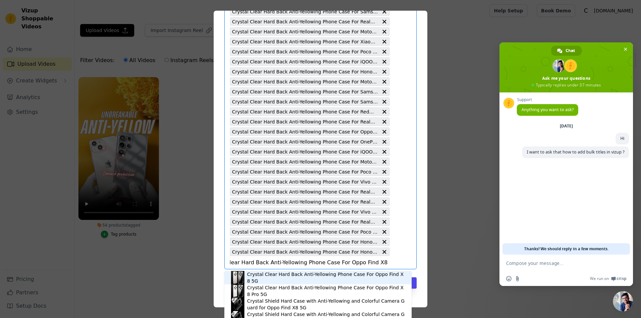
click at [338, 271] on div "Crystal Clear Hard Back Anti-Yellowing Phone Case For Oppo Find X8 5G" at bounding box center [318, 277] width 174 height 13
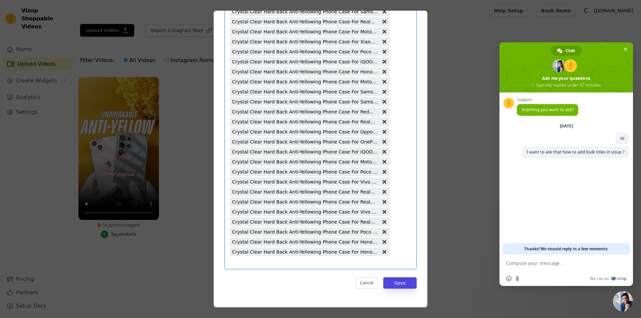
click at [356, 264] on input "54 products tagged Tag video with products Select is focused, type to refine li…" at bounding box center [310, 262] width 160 height 6
paste input "Crystal Clear Hard Back Anti-Yellowing Phone Case For Oppo Find X8 Pro 5G"
type input "Crystal Clear Hard Back Anti-Yellowing Phone Case For Oppo Find X8 Pro 5G"
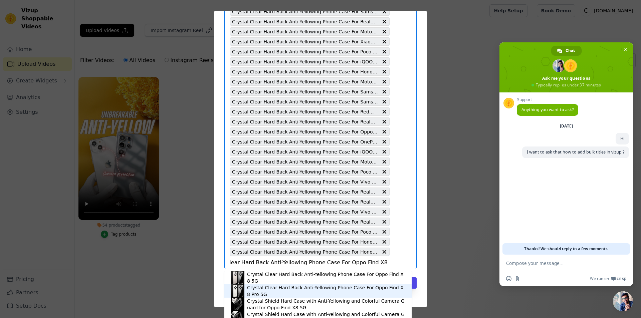
click at [351, 290] on div "Crystal Clear Hard Back Anti-Yellowing Phone Case For Oppo Find X8 Pro 5G" at bounding box center [326, 290] width 158 height 13
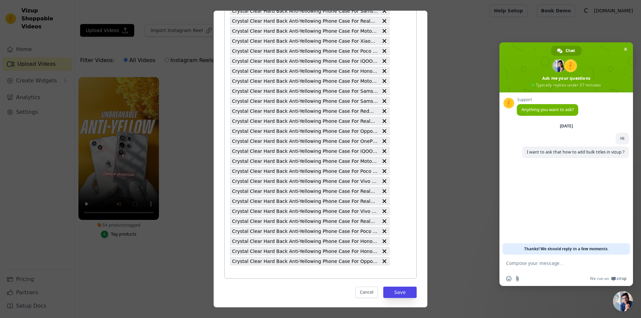
paste input "Crystal Clear Hard Back Anti-Yellowing Phone Case For Motorola Edge 60 Fusion 5G"
type input "Crystal Clear Hard Back Anti-Yellowing Phone Case For Motorola Edge 60 Fusion 5G"
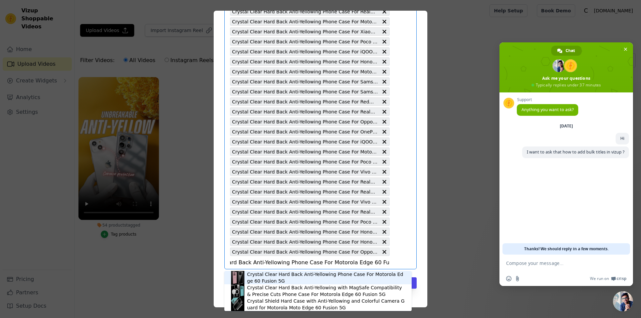
click at [326, 276] on div "Crystal Clear Hard Back Anti-Yellowing Phone Case For Motorola Edge 60 Fusion 5G" at bounding box center [326, 277] width 158 height 13
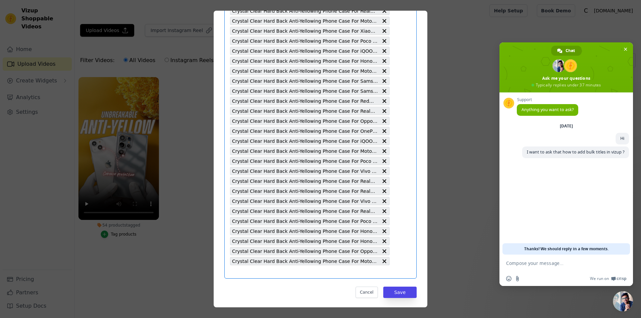
click at [351, 271] on input "54 products tagged Tag video with products Select is focused, type to refine li…" at bounding box center [310, 272] width 160 height 6
paste input "Crystal Clear Hard Back Anti-Yellowing Phone Case For Samsung F16 5G"
type input "Crystal Clear Hard Back Anti-Yellowing Phone Case For Samsung F16 5G"
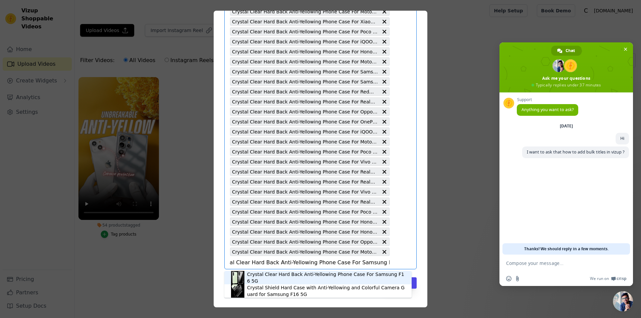
click at [365, 280] on div "Crystal Clear Hard Back Anti-Yellowing Phone Case For Samsung F16 5G" at bounding box center [326, 277] width 158 height 13
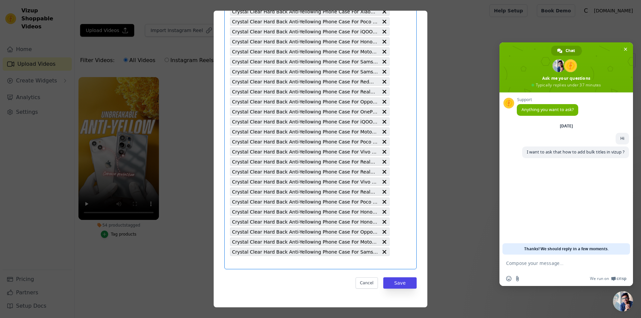
click at [342, 263] on input "54 products tagged Tag video with products Select is focused, type to refine li…" at bounding box center [310, 262] width 160 height 6
paste input "Crystal Clear Hard Back Anti-Yellowing Phone Case For Samsung M16 5G"
type input "Crystal Clear Hard Back Anti-Yellowing Phone Case For Samsung M16 5G"
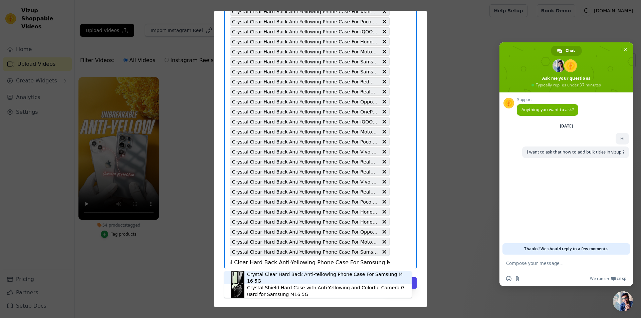
click at [346, 282] on div "Crystal Clear Hard Back Anti-Yellowing Phone Case For Samsung M16 5G" at bounding box center [318, 277] width 174 height 13
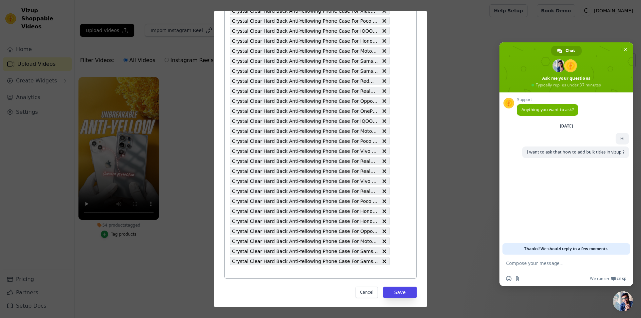
paste input "Crystal Clear Hard Back Anti-Yellowing Phone Case For Samsung S25 Edge 5G"
type input "Crystal Clear Hard Back Anti-Yellowing Phone Case For Samsung S25 Edge 5G"
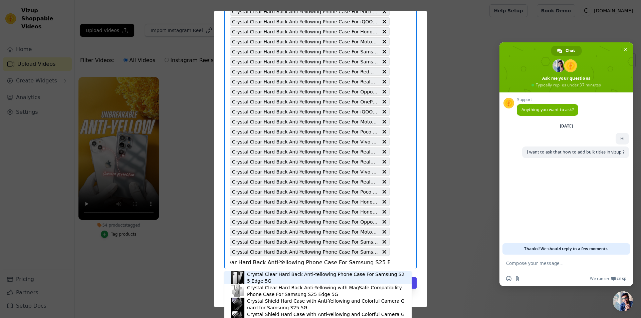
click at [328, 279] on div "Crystal Clear Hard Back Anti-Yellowing Phone Case For Samsung S25 Edge 5G" at bounding box center [326, 277] width 158 height 13
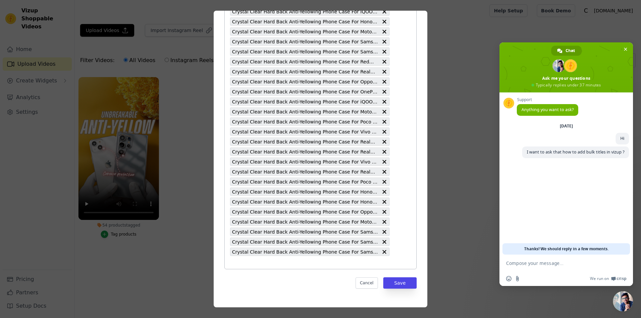
click at [307, 260] on input "54 products tagged Tag video with products Crystal Clear Hard Back Anti-Yellowi…" at bounding box center [310, 262] width 160 height 6
paste input "Crystal Clear Hard Back Anti-Yellowing Phone Case For Vivo Y19e"
type input "Crystal Clear Hard Back Anti-Yellowing Phone Case For Vivo Y19e"
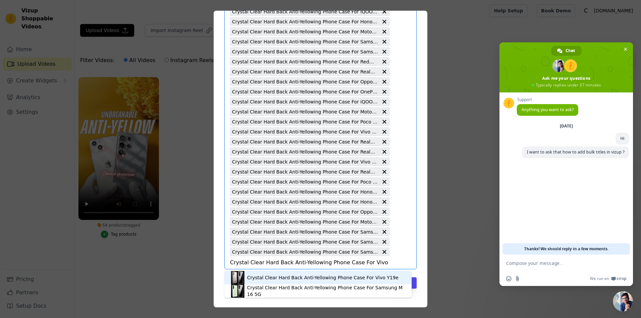
click at [330, 278] on div "Crystal Clear Hard Back Anti-Yellowing Phone Case For Vivo Y19e" at bounding box center [323, 277] width 152 height 7
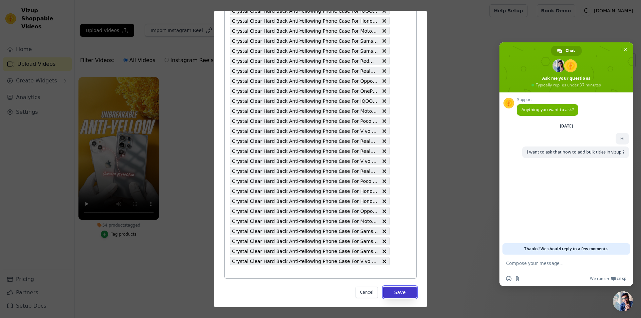
click at [397, 292] on button "Save" at bounding box center [399, 292] width 33 height 11
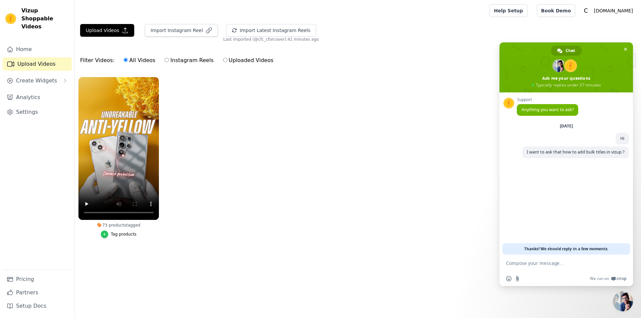
click at [103, 236] on div "button" at bounding box center [104, 234] width 7 height 7
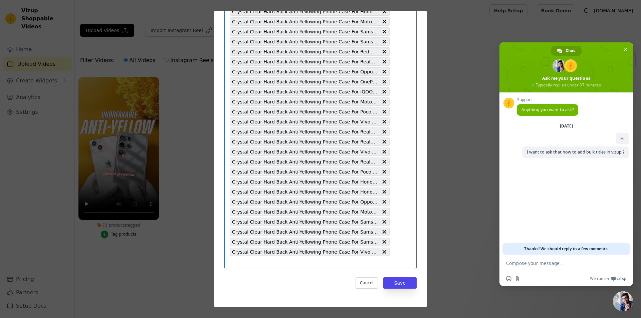
click at [323, 261] on input "73 products tagged Tag video with products Select is focused, type to refine li…" at bounding box center [310, 262] width 160 height 6
paste input "Crystal Clear Hard Back Anti-Yellowing Phone Case For Oppo F29 Pro 5G"
type input "Crystal Clear Hard Back Anti-Yellowing Phone Case For Oppo F29 Pro 5G"
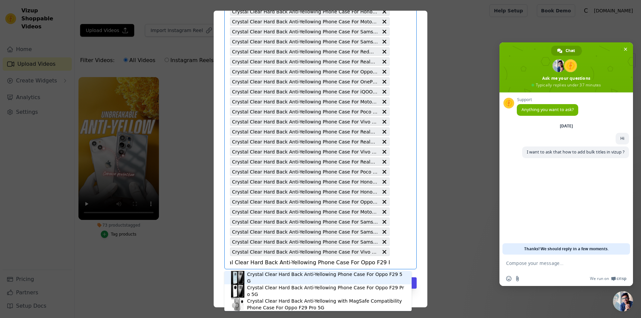
click at [333, 281] on div "Crystal Clear Hard Back Anti-Yellowing Phone Case For Oppo F29 5G" at bounding box center [318, 277] width 174 height 13
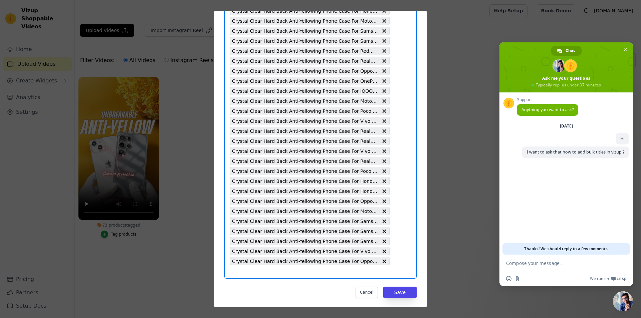
click at [331, 275] on input "73 products tagged Tag video with products Select is focused, type to refine li…" at bounding box center [310, 272] width 160 height 6
paste input "Crystal Clear Hard Back Anti-Yellowing Phone Case For Oppo F29 5G"
type input "Crystal Clear Hard Back Anti-Yellowing Phone Case For Oppo F29 5G"
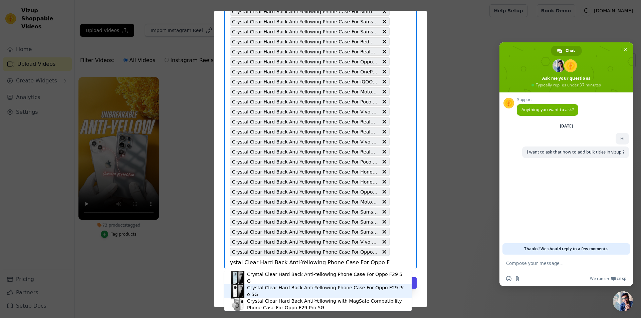
click at [350, 286] on div "Crystal Clear Hard Back Anti-Yellowing Phone Case For Oppo F29 Pro 5G" at bounding box center [318, 290] width 174 height 13
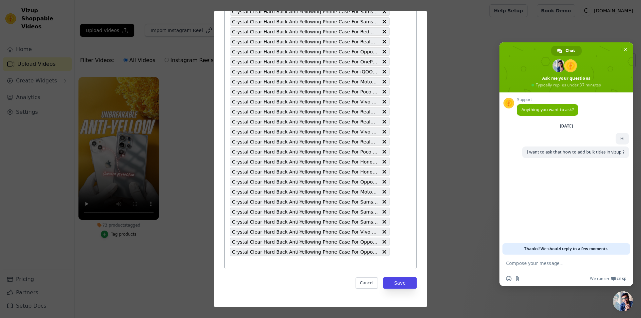
click at [357, 263] on input "73 products tagged Tag video with products Crystal Clear Hard Back Anti-Yellowi…" at bounding box center [310, 262] width 160 height 6
paste input "Crystal Clear Hard Back Anti-Yellowing Phone Case For Realme P3 Pro 5G"
type input "Crystal Clear Hard Back Anti-Yellowing Phone Case For Realme P3 Pro 5G"
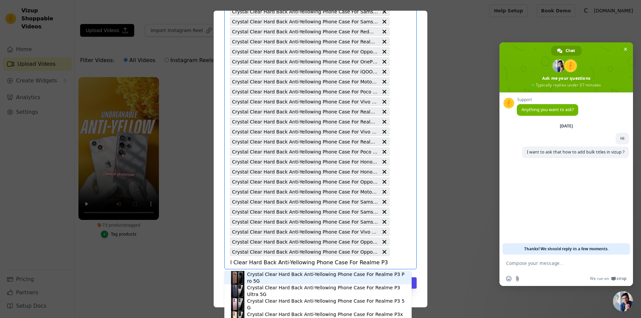
click at [332, 278] on div "Crystal Clear Hard Back Anti-Yellowing Phone Case For Realme P3 Pro 5G" at bounding box center [326, 277] width 158 height 13
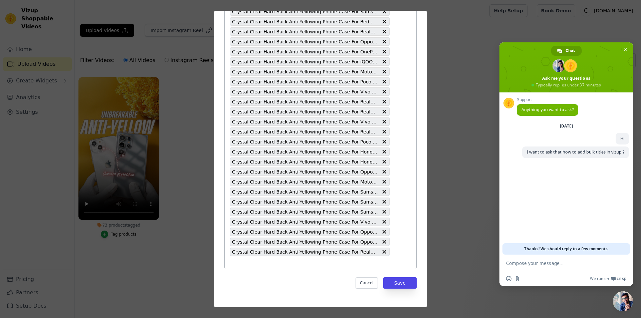
click at [371, 265] on input "73 products tagged Tag video with products Crystal Clear Hard Back Anti-Yellowi…" at bounding box center [310, 262] width 160 height 6
paste input "Crystal Clear Hard Back Anti-Yellowing Phone Case For Motorola Moto G05"
type input "Crystal Clear Hard Back Anti-Yellowing Phone Case For Motorola Moto G05"
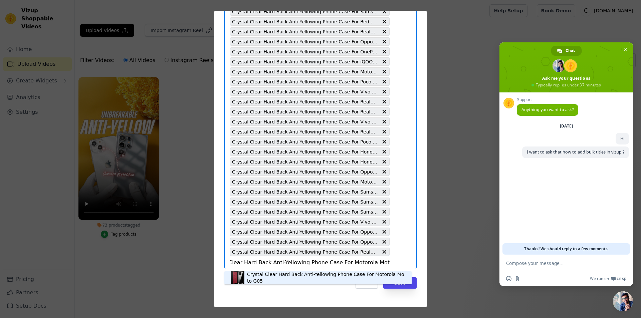
click at [375, 277] on div "Crystal Clear Hard Back Anti-Yellowing Phone Case For Motorola Moto G05" at bounding box center [326, 277] width 158 height 13
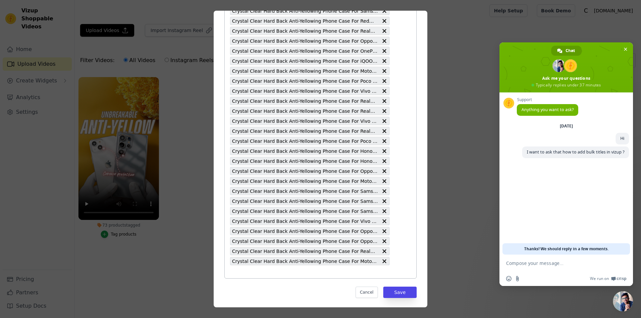
click at [369, 275] on input "73 products tagged Tag video with products Crystal Clear Hard Back Anti-Yellowi…" at bounding box center [310, 272] width 160 height 6
paste input "Crystal Clear Hard Back Anti-Yellowing Phone Case For Vivo V50 5G"
type input "Crystal Clear Hard Back Anti-Yellowing Phone Case For Vivo V50 5G"
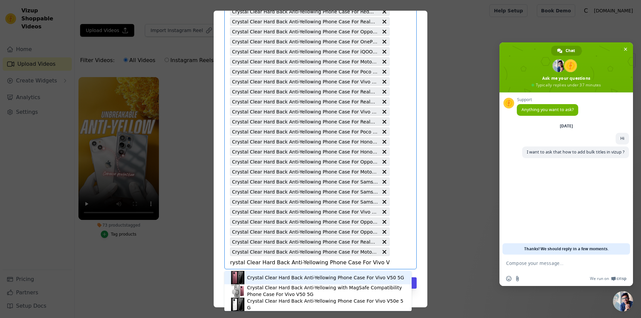
click at [369, 278] on div "Crystal Clear Hard Back Anti-Yellowing Phone Case For Vivo V50 5G" at bounding box center [325, 277] width 157 height 7
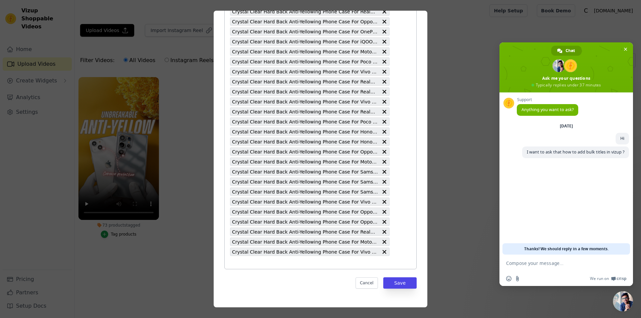
click at [354, 263] on input "73 products tagged Tag video with products Crystal Clear Hard Back Anti-Yellowi…" at bounding box center [310, 262] width 160 height 6
paste input "Crystal Clear Hard Back Anti-Yellowing Phone Case For Apple iPhone 16e"
type input "Crystal Clear Hard Back Anti-Yellowing Phone Case For Apple iPhone 16e"
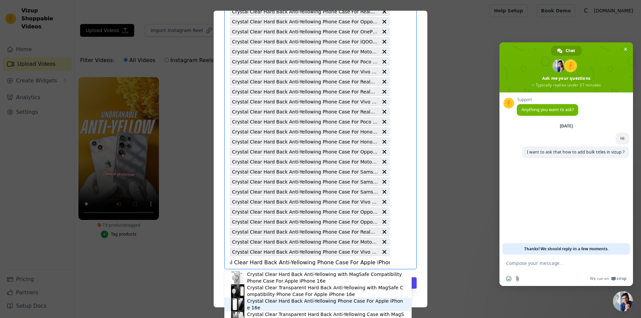
click at [352, 306] on div "Crystal Clear Hard Back Anti-Yellowing Phone Case For Apple iPhone 16e" at bounding box center [326, 304] width 158 height 13
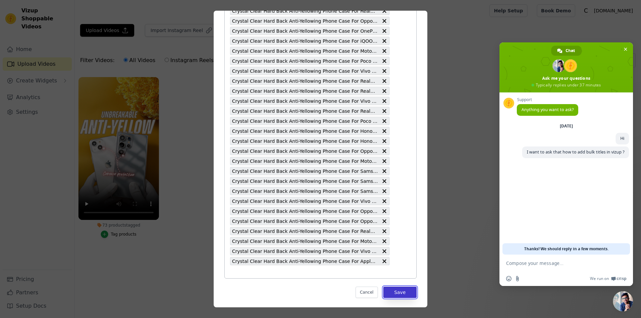
click at [399, 295] on button "Save" at bounding box center [399, 292] width 33 height 11
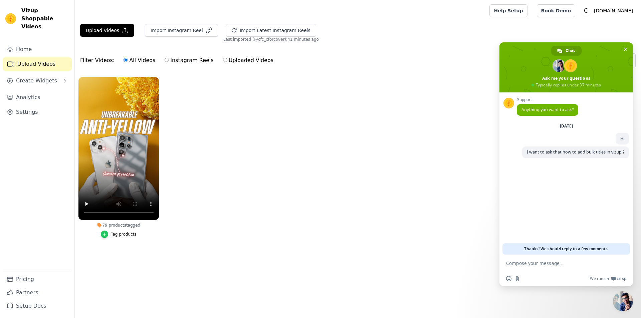
click at [106, 234] on icon "button" at bounding box center [104, 234] width 3 height 3
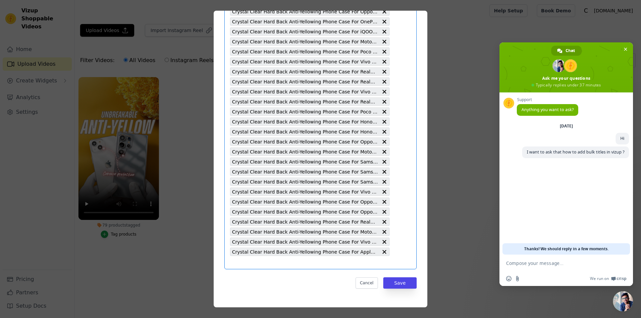
click at [301, 265] on input "79 products tagged Tag video with products Select is focused, type to refine li…" at bounding box center [310, 262] width 160 height 6
paste input "Crystal Clear Hard Back Anti-Yellowing Phone Case For Poco M4 5G"
type input "Crystal Clear Hard Back Anti-Yellowing Phone Case For Poco M4 5G"
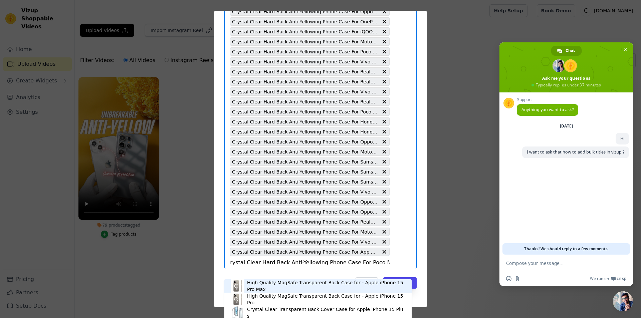
scroll to position [623, 0]
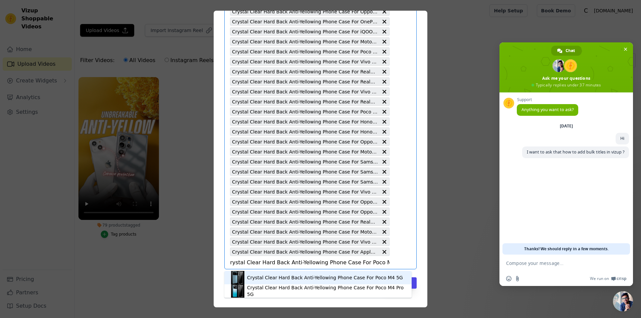
drag, startPoint x: 308, startPoint y: 275, endPoint x: 313, endPoint y: 277, distance: 5.7
click at [309, 275] on div "Crystal Clear Hard Back Anti-Yellowing Phone Case For Poco M4 5G" at bounding box center [325, 277] width 156 height 7
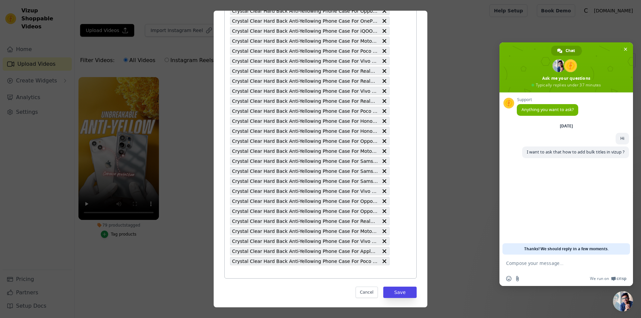
click at [313, 270] on input "79 products tagged Tag video with products Crystal Clear Hard Back Anti-Yellowi…" at bounding box center [310, 272] width 160 height 6
paste input "Crystal Clear Hard Back Anti-Yellowing Phone Case For Google Pixel 9A 5G"
type input "Crystal Clear Hard Back Anti-Yellowing Phone Case For Google Pixel 9A 5G"
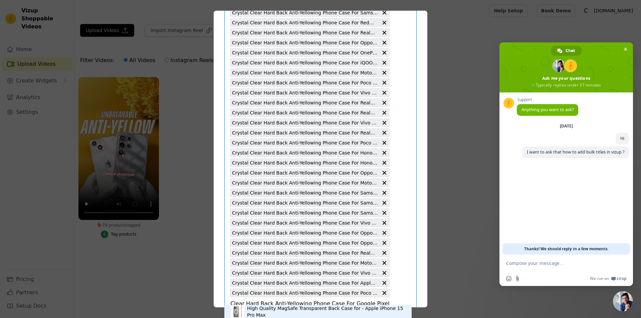
scroll to position [633, 0]
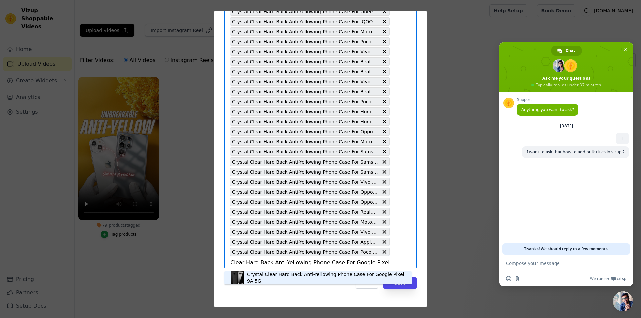
click at [336, 282] on div "Crystal Clear Hard Back Anti-Yellowing Phone Case For Google Pixel 9A 5G" at bounding box center [318, 277] width 174 height 13
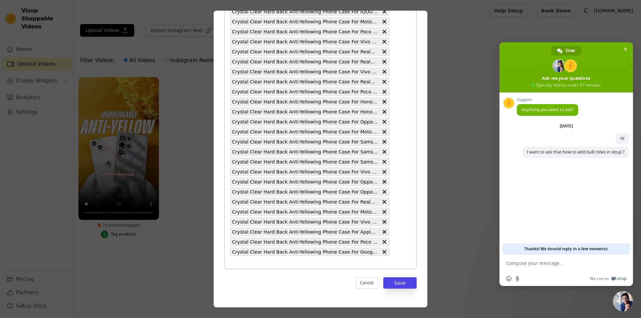
click at [326, 263] on input "79 products tagged Tag video with products Crystal Clear Hard Back Anti-Yellowi…" at bounding box center [310, 262] width 160 height 6
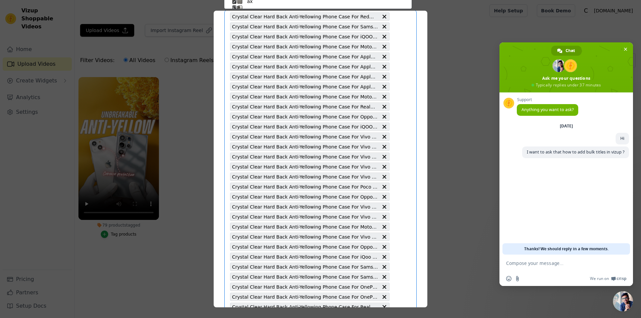
paste input "Crystal Clear Hard Back Anti-Yellowing Phone Case For Oppo K10 4G"
type input "Crystal Clear Hard Back Anti-Yellowing Phone Case For Oppo K10 4G"
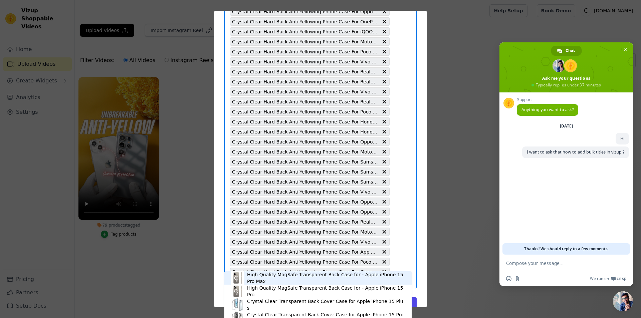
scroll to position [643, 0]
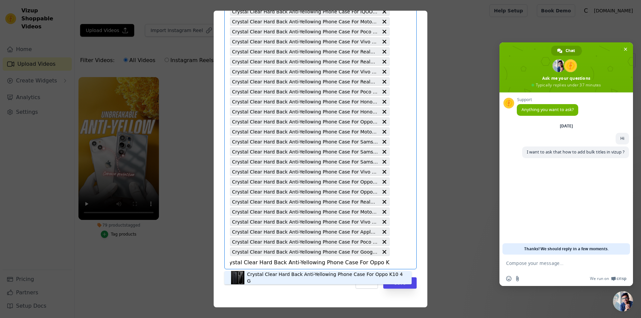
click at [331, 275] on div "Crystal Clear Hard Back Anti-Yellowing Phone Case For Oppo K10 4G" at bounding box center [326, 277] width 158 height 13
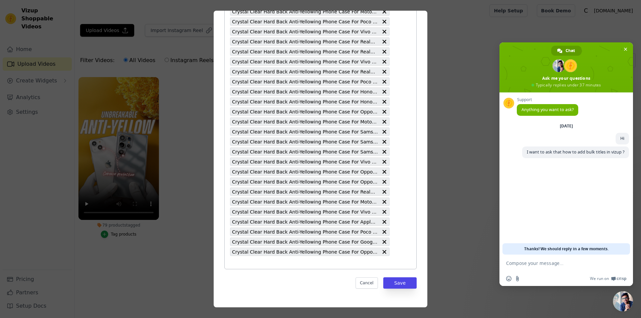
click at [322, 264] on input "79 products tagged Tag video with products Crystal Clear Hard Back Anti-Yellowi…" at bounding box center [310, 262] width 160 height 6
paste input "Crystal Clear Hard Back Anti-Yellowing Phone Case For Realme 13 Pro 5G"
type input "Crystal Clear Hard Back Anti-Yellowing Phone Case For Realme 13 Pro 5G"
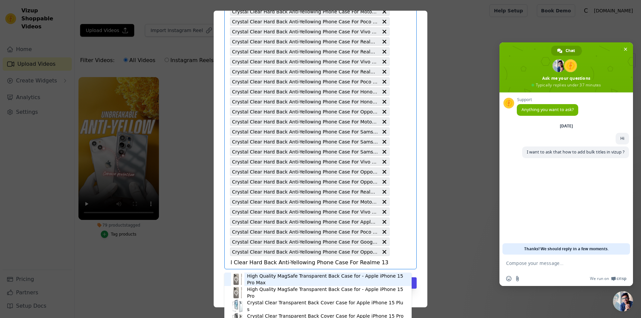
scroll to position [653, 0]
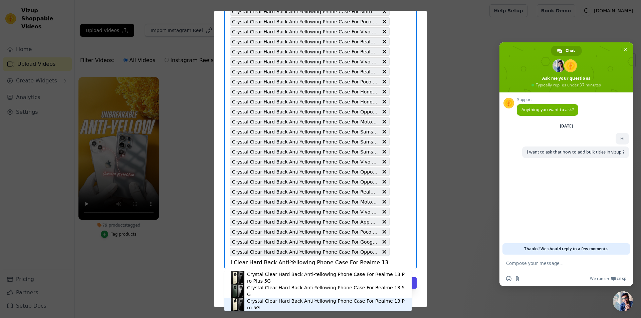
click at [356, 304] on div "Crystal Clear Hard Back Anti-Yellowing Phone Case For Realme 13 Pro 5G" at bounding box center [326, 304] width 158 height 13
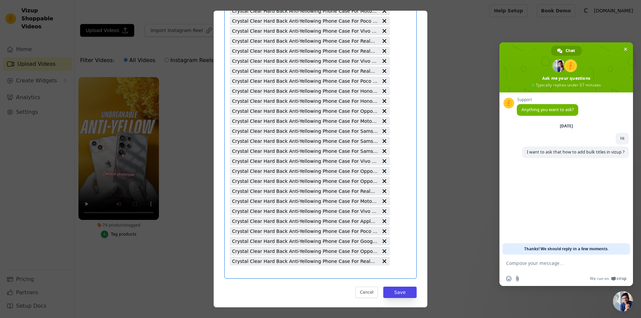
scroll to position [0, 0]
paste input "Crystal Clear Hard Back Anti-Yellowing Phone Case For Vivo Y29 5G"
type input "Crystal Clear Hard Back Anti-Yellowing Phone Case For Vivo Y29 5G"
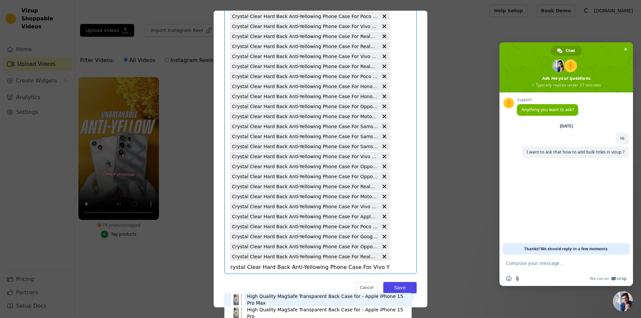
scroll to position [663, 0]
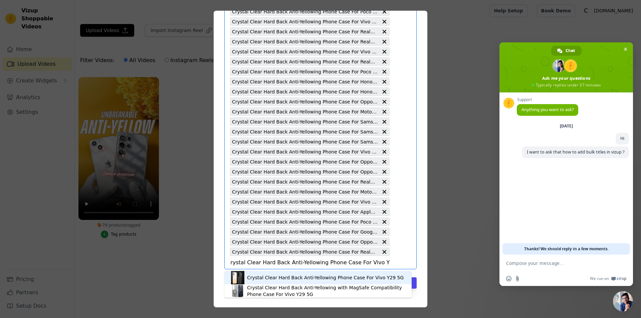
click at [334, 284] on div "Crystal Clear Hard Back Anti-Yellowing Phone Case For Vivo Y29 5G" at bounding box center [318, 277] width 174 height 13
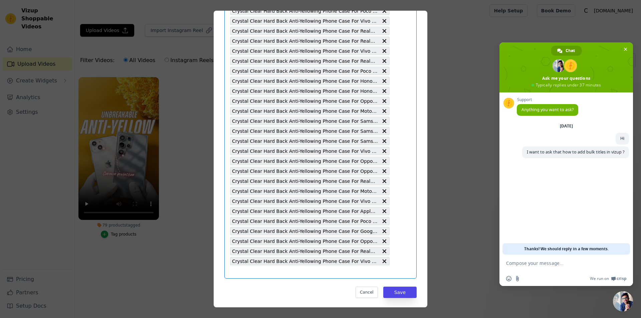
scroll to position [0, 0]
click at [350, 264] on input "79 products tagged Tag video with products Crystal Clear Hard Back Anti-Yellowi…" at bounding box center [310, 262] width 160 height 6
paste input "Crystal Clear Hard Back Anti-Yellowing Phone Case For Realme 14 Pro 5G"
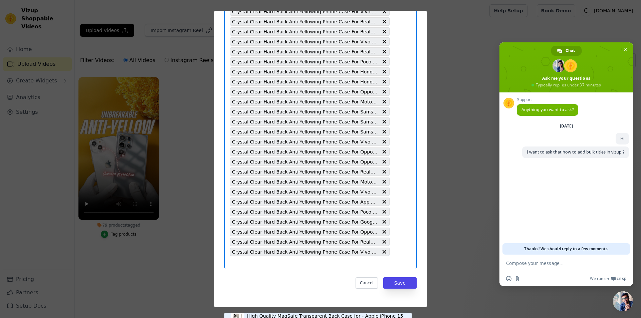
type input "Crystal Clear Hard Back Anti-Yellowing Phone Case For Realme 14 Pro 5G"
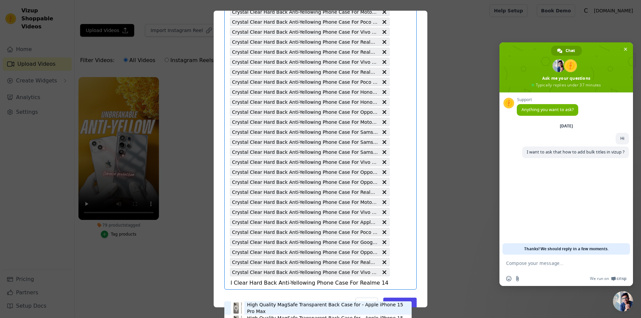
scroll to position [673, 0]
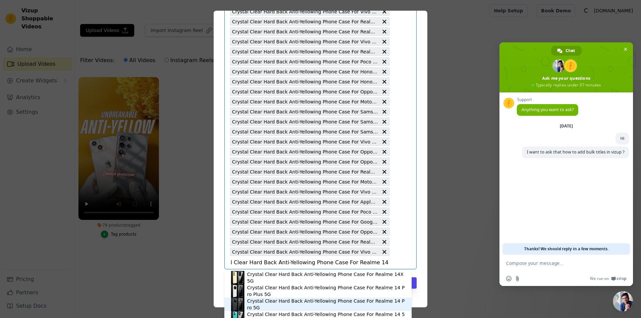
click at [347, 299] on div "Crystal Clear Hard Back Anti-Yellowing Phone Case For Realme 14 Pro 5G" at bounding box center [318, 304] width 174 height 13
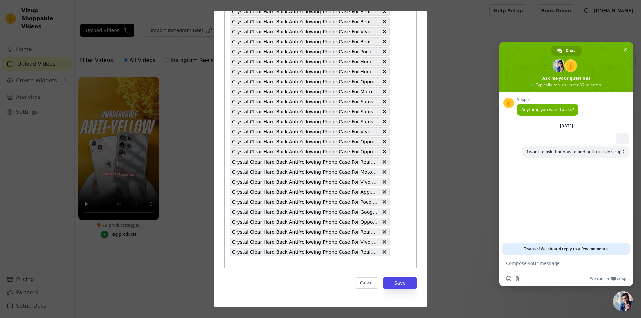
click at [343, 259] on input "79 products tagged Tag video with products Crystal Clear Hard Back Anti-Yellowi…" at bounding box center [310, 262] width 160 height 6
paste input "Crystal Clear Hard Back Anti-Yellowing Phone Case For Realme 14 Pro Plus 5G"
type input "Crystal Clear Hard Back Anti-Yellowing Phone Case For Realme 14 Pro Plus 5G"
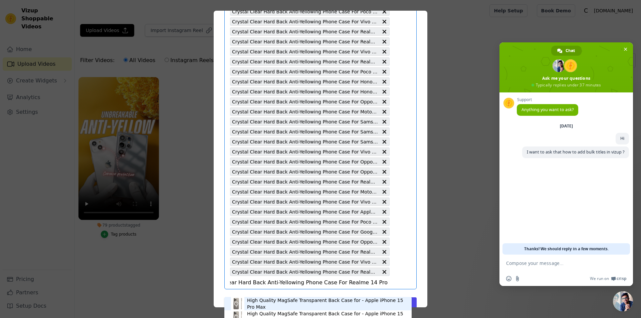
scroll to position [683, 0]
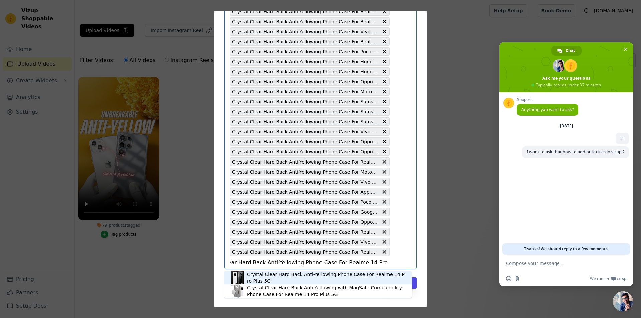
click at [343, 277] on div "Crystal Clear Hard Back Anti-Yellowing Phone Case For Realme 14 Pro Plus 5G" at bounding box center [326, 277] width 158 height 13
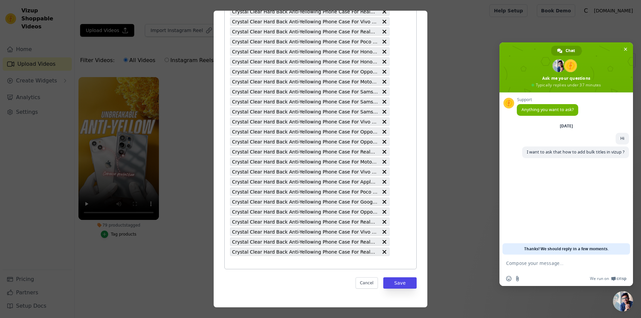
click at [322, 264] on input "79 products tagged Tag video with products Crystal Clear Hard Back Anti-Yellowi…" at bounding box center [310, 262] width 160 height 6
paste input "Crystal Clear Hard Back Anti-Yellowing Phone Case For OnePlus 13R 5G"
type input "Crystal Clear Hard Back Anti-Yellowing Phone Case For OnePlus 13R 5G"
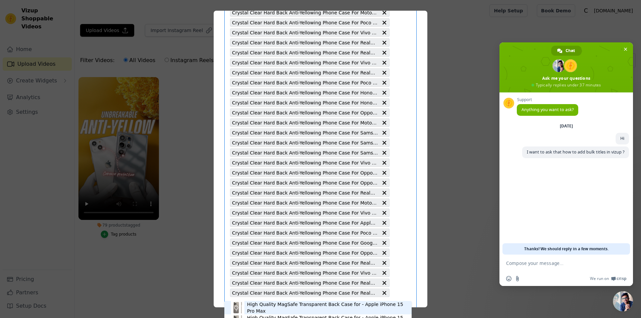
scroll to position [693, 0]
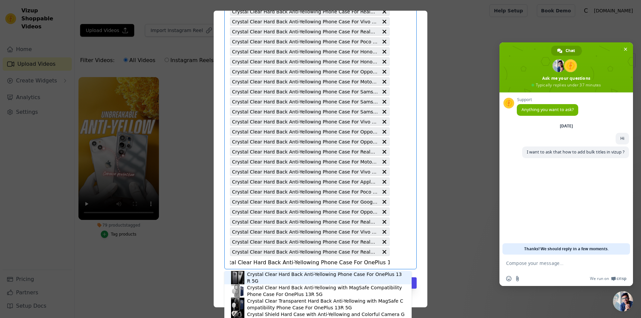
click at [342, 278] on div "Crystal Clear Hard Back Anti-Yellowing Phone Case For OnePlus 13R 5G" at bounding box center [326, 277] width 158 height 13
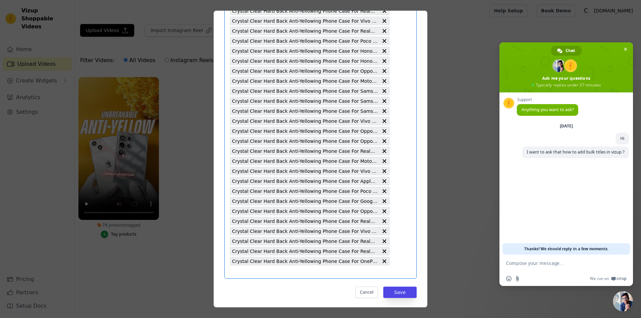
scroll to position [0, 0]
click at [331, 263] on input "79 products tagged Tag video with products Crystal Clear Hard Back Anti-Yellowi…" at bounding box center [310, 262] width 160 height 6
paste input "Crystal Clear Hard Back Anti-Yellowing Phone Case For Motorola RAZR 50 Ultra 5G"
type input "Crystal Clear Hard Back Anti-Yellowing Phone Case For Motorola RAZR 50 Ultra 5G"
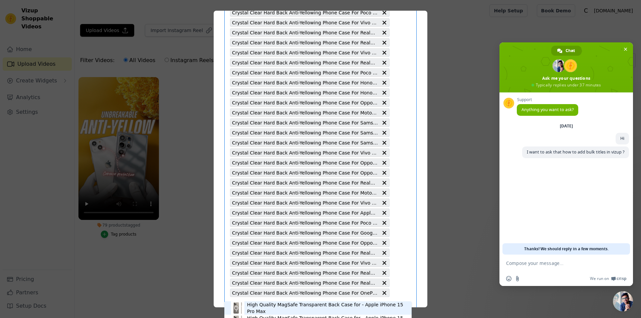
scroll to position [703, 0]
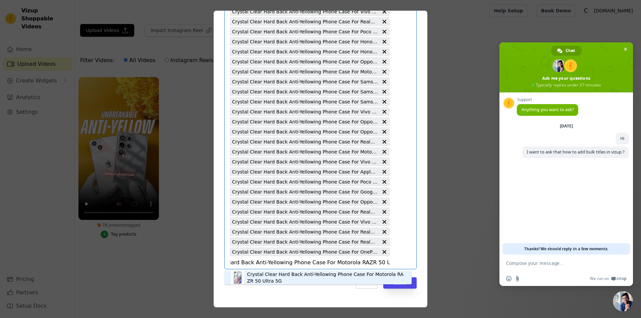
click at [346, 282] on div "Crystal Clear Hard Back Anti-Yellowing Phone Case For Motorola RAZR 50 Ultra 5G" at bounding box center [326, 277] width 158 height 13
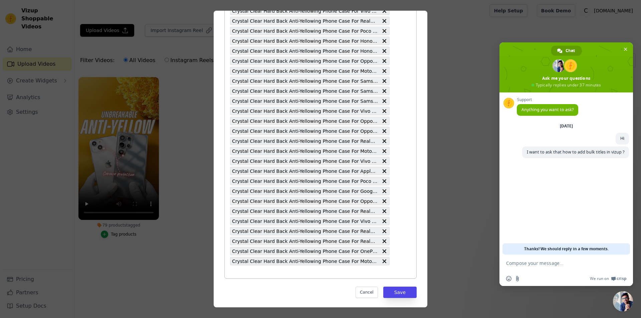
click at [327, 270] on input "79 products tagged Tag video with products Crystal Clear Hard Back Anti-Yellowi…" at bounding box center [310, 272] width 160 height 6
paste input "Crystal Clear Hard Back Anti-Yellowing Phone Case For Realme GT 7 Pro 5G"
type input "Crystal Clear Hard Back Anti-Yellowing Phone Case For Realme GT 7 Pro 5G"
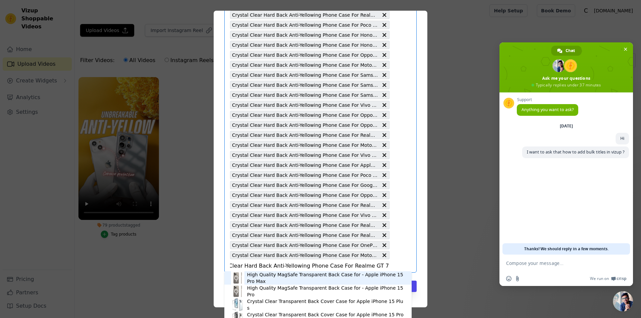
scroll to position [713, 0]
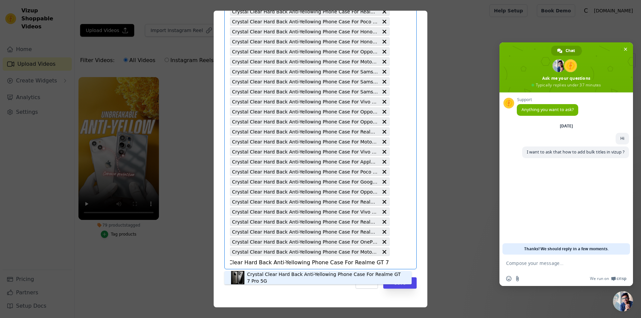
click at [333, 275] on div "Crystal Clear Hard Back Anti-Yellowing Phone Case For Realme GT 7 Pro 5G" at bounding box center [326, 277] width 158 height 13
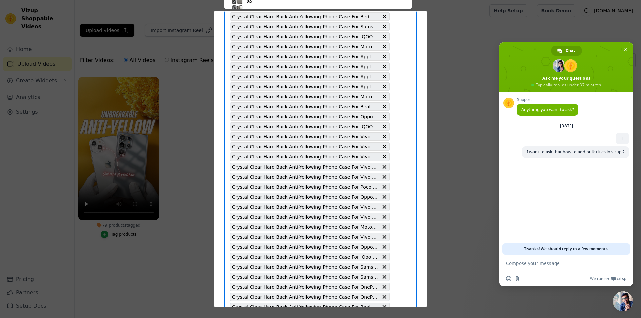
paste input "Crystal Clear Hard Back Anti-Yellowing Phone Case For Realme GT 2 Pro"
type input "Crystal Clear Hard Back Anti-Yellowing Phone Case For Realme GT 2 Pro"
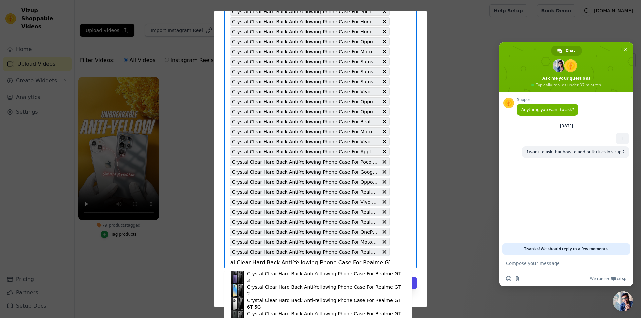
scroll to position [0, 0]
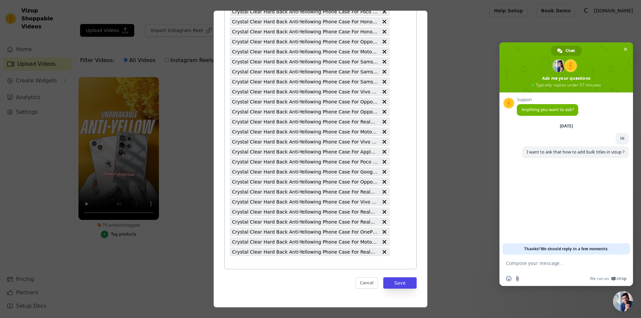
click at [335, 262] on input "79 products tagged Tag video with products Crystal Clear Hard Back Anti-Yellowi…" at bounding box center [310, 262] width 160 height 6
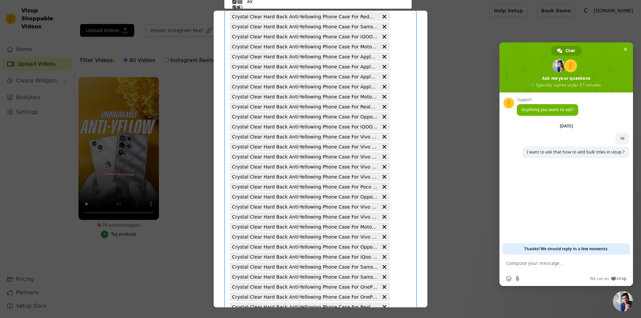
paste input "Crystal Clear Hard Back Anti-Yellowing Phone Case For Realme GT 2 Pro"
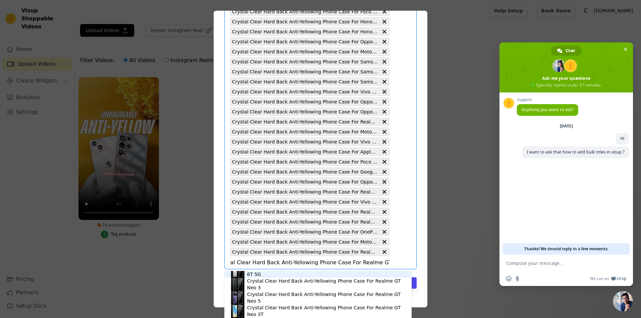
scroll to position [27, 0]
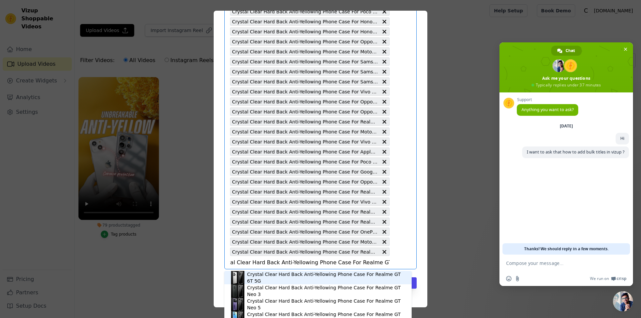
type input "Crystal Clear Hard Back Anti-Yellowing Phone Case For Realme GT 2 Pro"
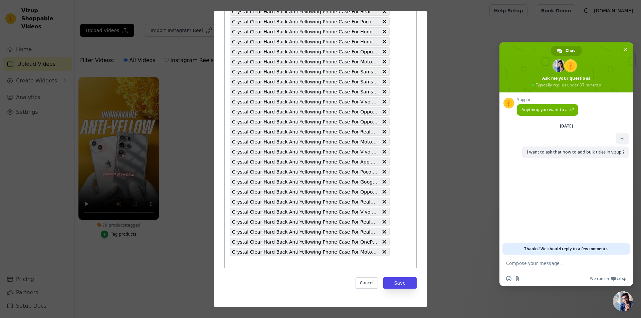
click at [352, 260] on input "79 products tagged Tag video with products Crystal Clear Hard Back Anti-Yellowi…" at bounding box center [310, 262] width 160 height 6
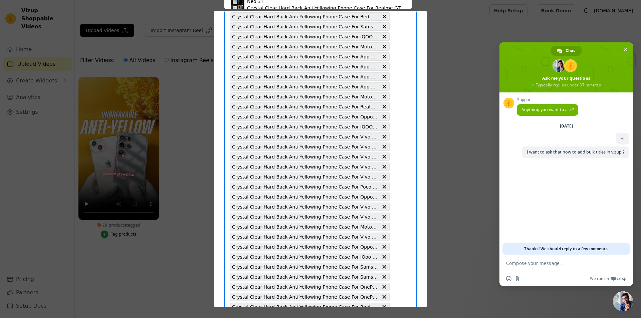
paste input "Crystal Clear Hard Back Anti-Yellowing Phone Case For Realme GT 2 Pro"
type input "Crystal Clear Hard Back Anti-Yellowing Phone Case For Realme GT 2 Pro"
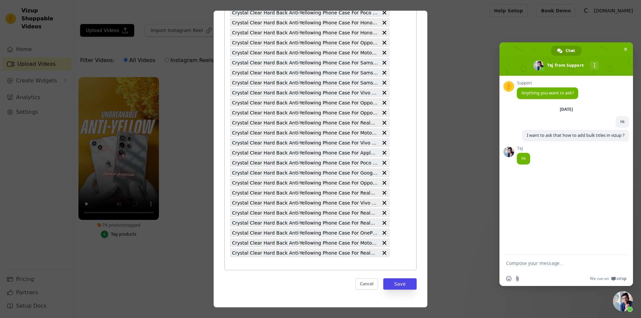
scroll to position [723, 0]
click at [266, 261] on input "79 products tagged Tag video with products Crystal Clear Hard Back Anti-Yellowi…" at bounding box center [310, 262] width 160 height 6
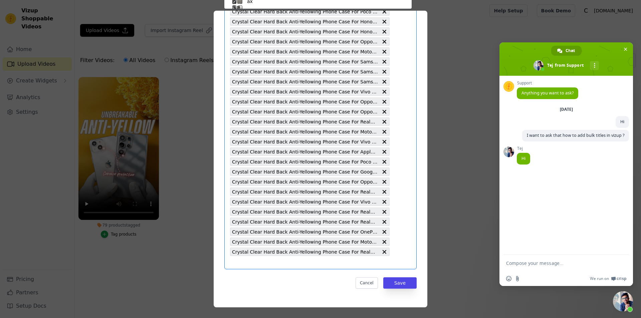
scroll to position [76, 0]
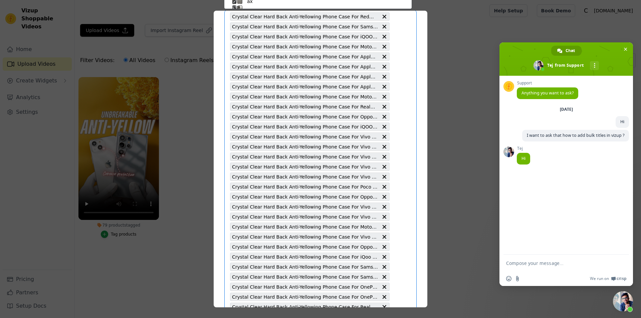
paste input "Crystal Clear Hard Back Anti-Yellowing Phone Case For Poco X3 Pro 4G"
type input "Crystal Clear Hard Back Anti-Yellowing Phone Case For Poco X3 Pro 4G"
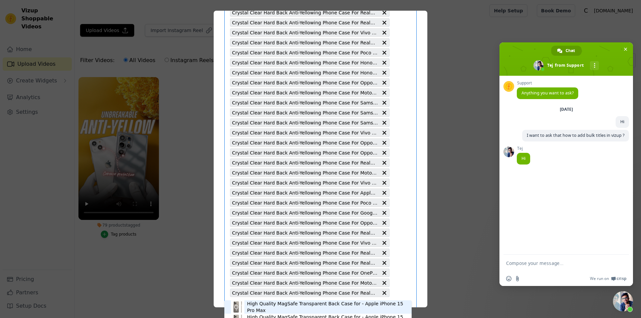
scroll to position [723, 0]
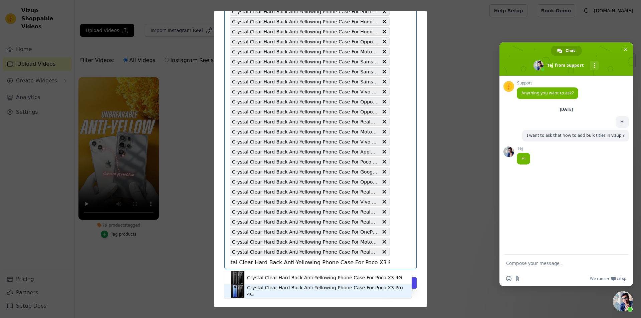
click at [348, 289] on div "Crystal Clear Hard Back Anti-Yellowing Phone Case For Poco X3 Pro 4G" at bounding box center [326, 290] width 158 height 13
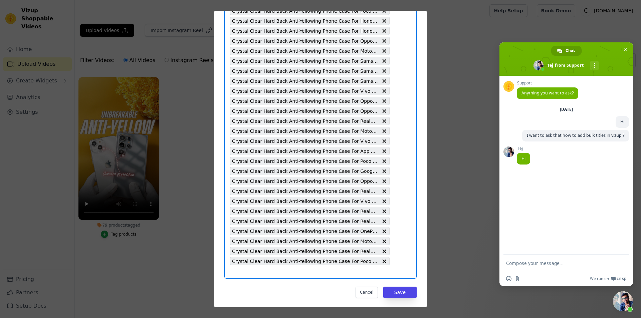
scroll to position [0, 0]
click at [404, 289] on button "Save" at bounding box center [399, 292] width 33 height 11
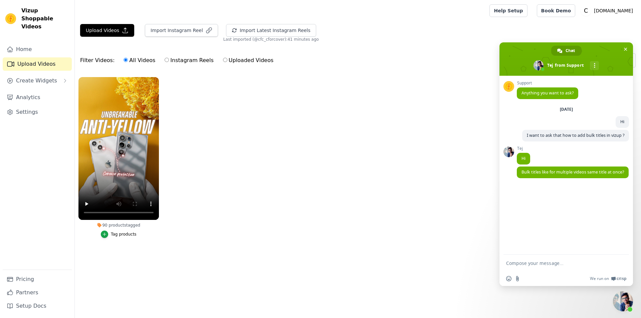
click at [112, 235] on button "Tag products" at bounding box center [119, 234] width 36 height 7
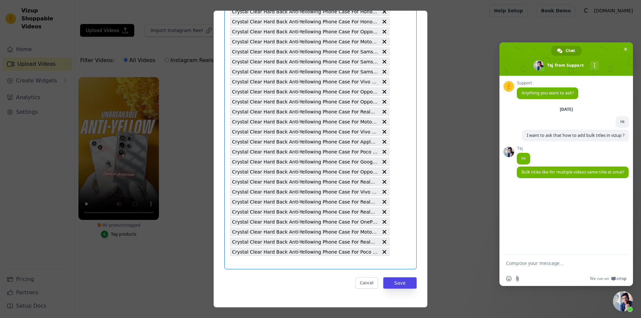
click at [287, 264] on input "90 products tagged Tag video with products Select is focused, type to refine li…" at bounding box center [310, 262] width 160 height 6
paste
type input "Crystal Clear Hard Back Anti-Yellowing Phone Case For Poco X3 4G"
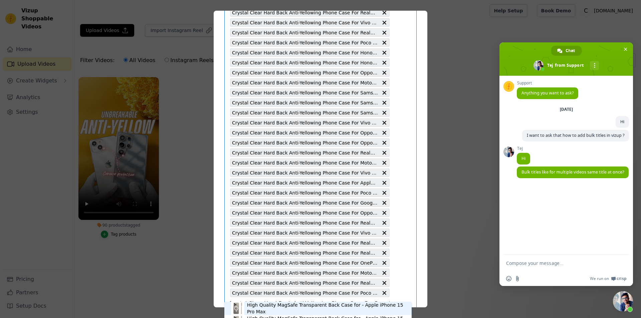
scroll to position [733, 0]
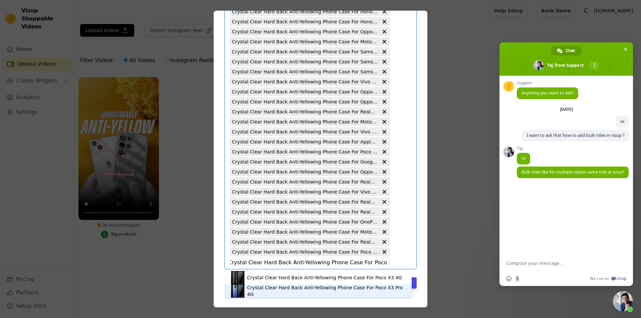
click at [331, 280] on div "Crystal Clear Hard Back Anti-Yellowing Phone Case For Poco X3 4G" at bounding box center [324, 277] width 155 height 7
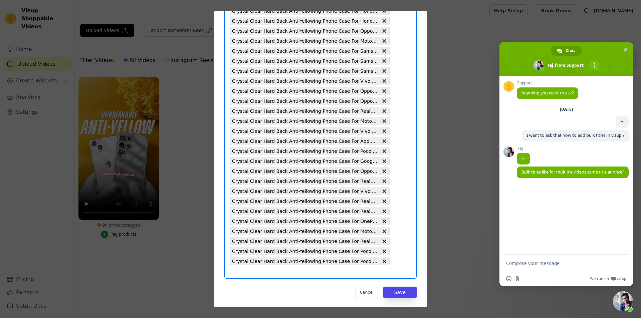
scroll to position [0, 0]
click at [349, 272] on input "90 products tagged Tag video with products Crystal Clear Hard Back Anti-Yellowi…" at bounding box center [310, 272] width 160 height 6
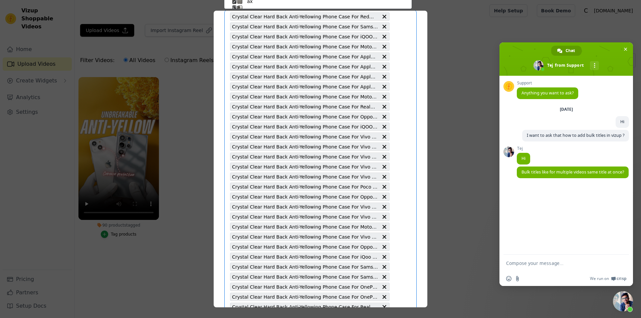
type input "Crystal Clear Hard Back Anti-Yellowing Phone Case For Oppo Find X8 5G"
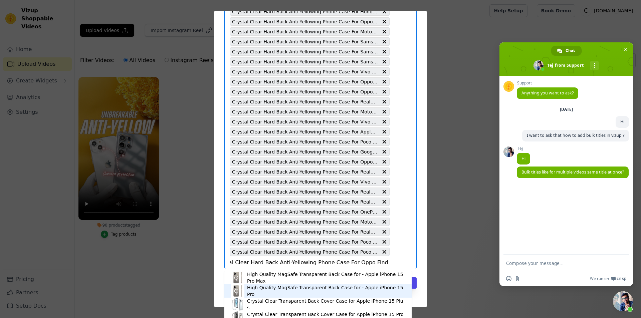
scroll to position [743, 0]
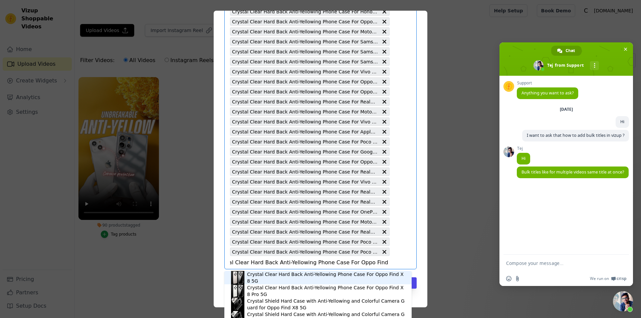
click at [358, 281] on div "Crystal Clear Hard Back Anti-Yellowing Phone Case For Oppo Find X8 5G" at bounding box center [318, 277] width 174 height 13
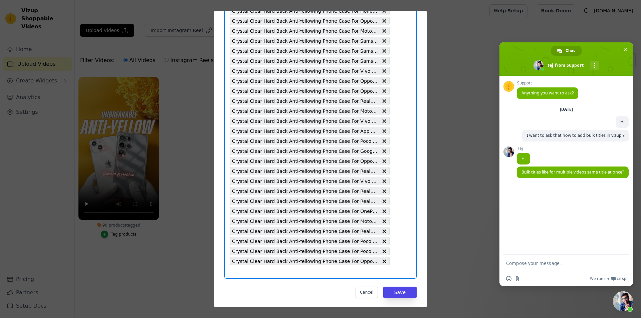
scroll to position [0, 0]
click at [395, 296] on button "Save" at bounding box center [399, 292] width 33 height 11
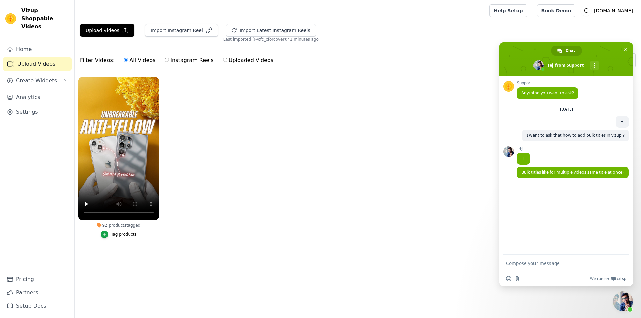
click at [114, 233] on div "Tag products" at bounding box center [124, 234] width 26 height 5
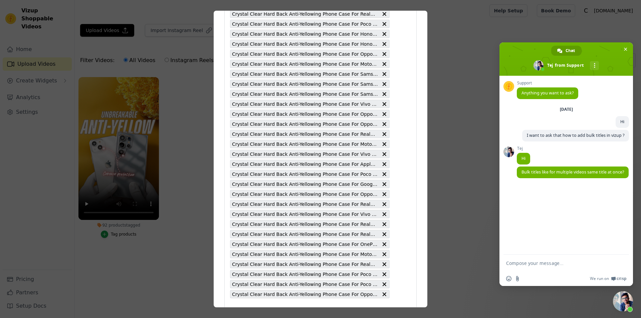
scroll to position [753, 0]
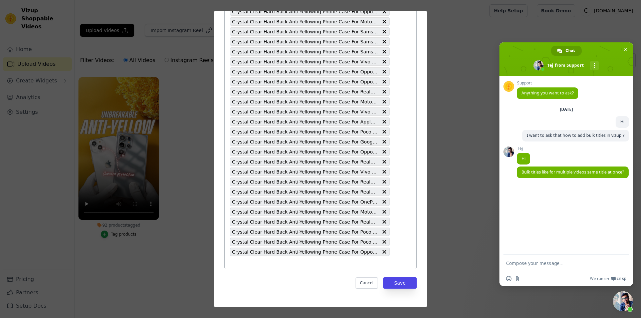
click at [343, 262] on input "92 products tagged Tag video with products Crystal Clear Hard Back Anti-Yellowi…" at bounding box center [310, 262] width 160 height 6
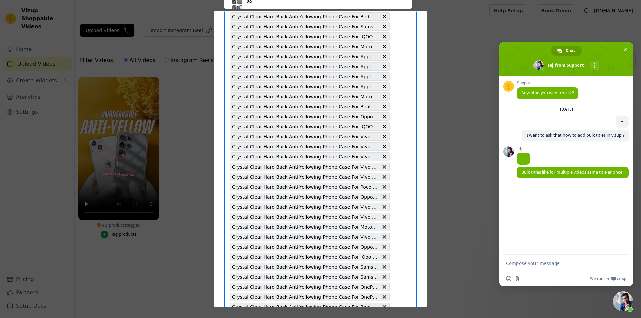
click at [557, 266] on form at bounding box center [558, 264] width 105 height 18
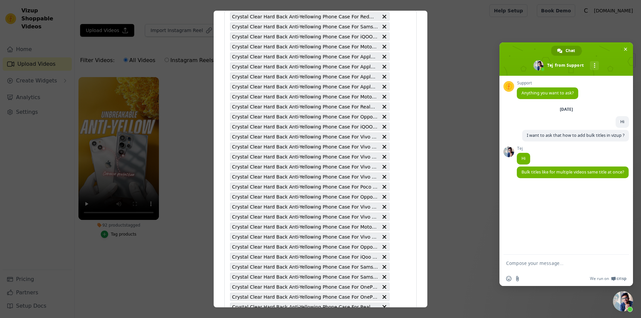
click at [550, 261] on textarea "Compose your message..." at bounding box center [558, 263] width 105 height 6
type textarea "one video with multiple titles."
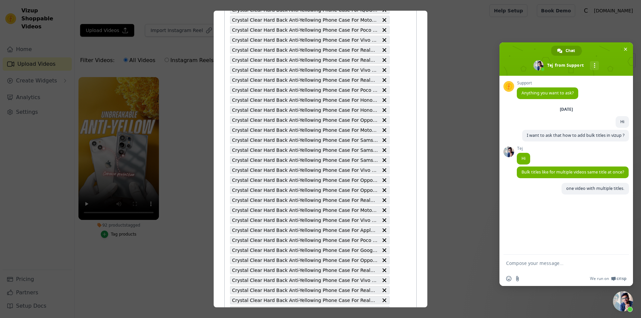
scroll to position [753, 0]
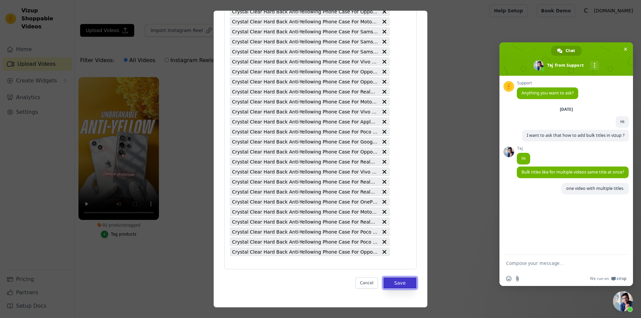
click at [397, 281] on button "Save" at bounding box center [399, 282] width 33 height 11
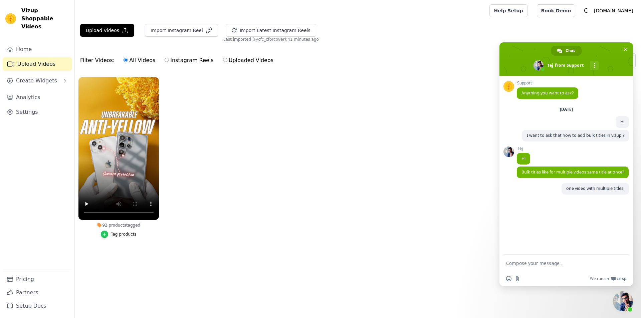
click at [106, 232] on icon "button" at bounding box center [104, 234] width 5 height 5
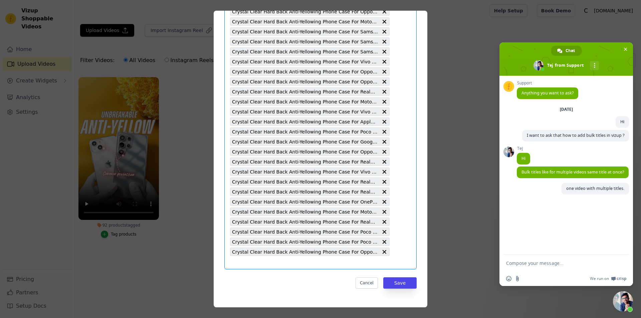
click at [347, 260] on input "92 products tagged Tag video with products Select is focused, type to refine li…" at bounding box center [310, 262] width 160 height 6
type input "Crystal Clear Hard Back Anti-Yellowing Phone Case For iQOO 13 5G"
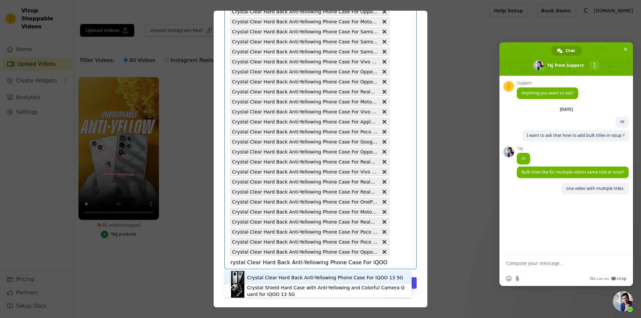
click at [353, 281] on div "Crystal Clear Hard Back Anti-Yellowing Phone Case For iQOO 13 5G" at bounding box center [325, 277] width 156 height 7
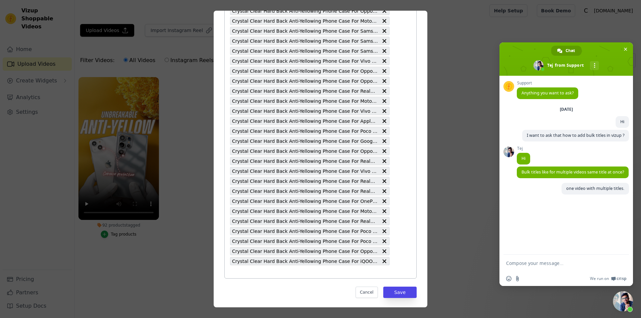
type input "Crystal Clear Hard Back Anti-Yellowing Phone Case For iQOO 9 SE 5G"
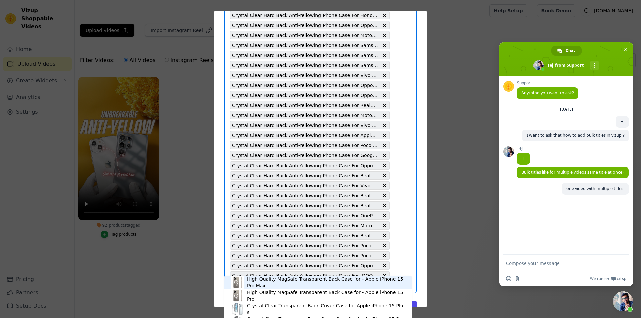
scroll to position [763, 0]
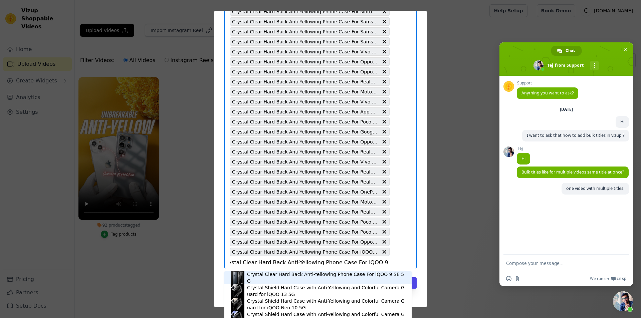
click at [340, 276] on div "Crystal Clear Hard Back Anti-Yellowing Phone Case For iQOO 9 SE 5G" at bounding box center [326, 277] width 158 height 13
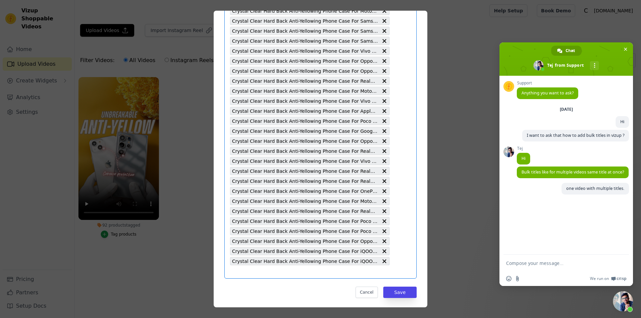
scroll to position [0, 0]
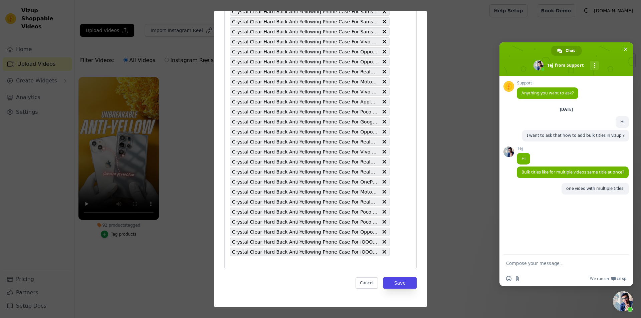
click at [331, 262] on input "92 products tagged Tag video with products Crystal Clear Hard Back Anti-Yellowi…" at bounding box center [310, 262] width 160 height 6
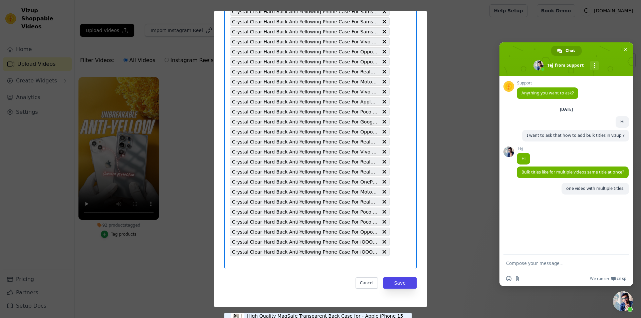
type input "Crystal Clear Hard Back Anti-Yellowing Phone Case For Samsung M05"
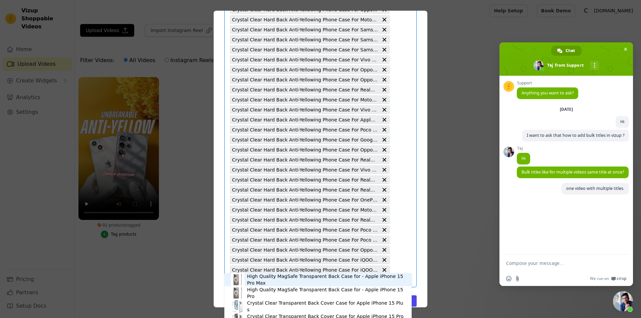
scroll to position [773, 0]
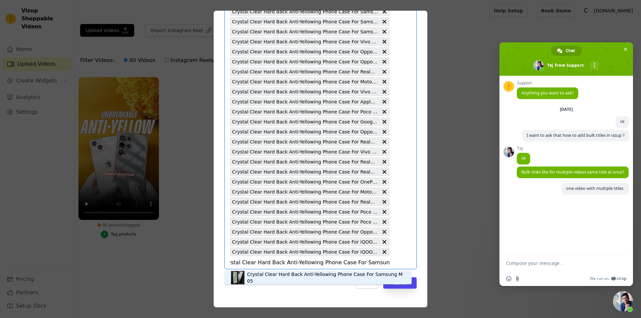
click at [353, 276] on div "Crystal Clear Hard Back Anti-Yellowing Phone Case For Samsung M05" at bounding box center [326, 277] width 158 height 13
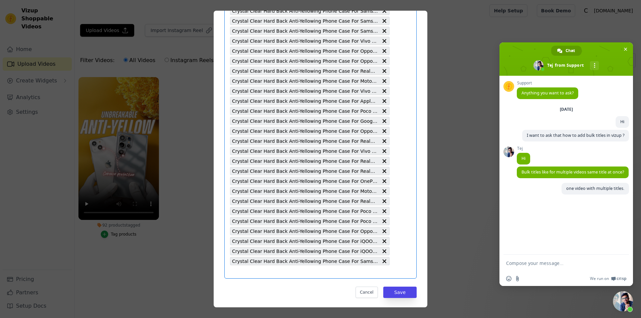
type input "Crystal Clear Hard Back Anti-Yellowing Phone Case For iQOO Z5"
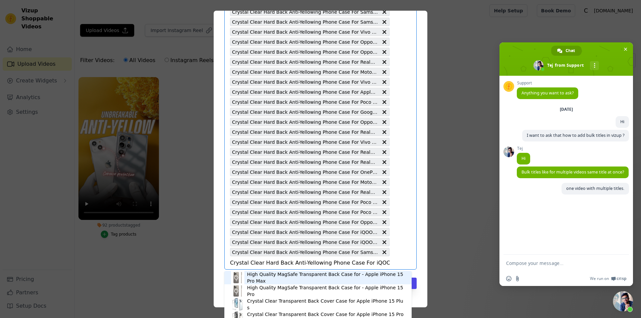
scroll to position [783, 0]
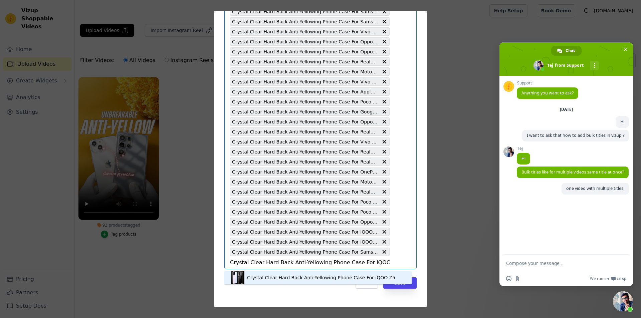
click at [349, 280] on div "Crystal Clear Hard Back Anti-Yellowing Phone Case For iQOO Z5" at bounding box center [321, 277] width 148 height 7
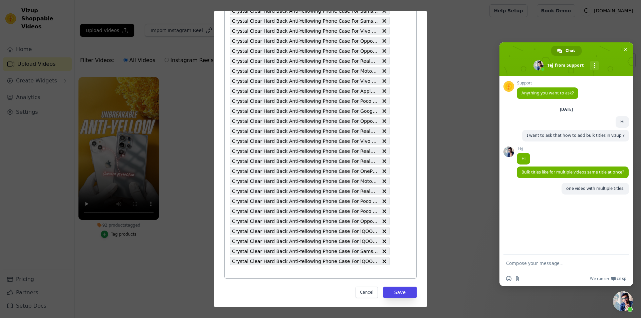
type input "Crystal Clear Hard Back Anti-Yellowing Phone Case For Samsung F02"
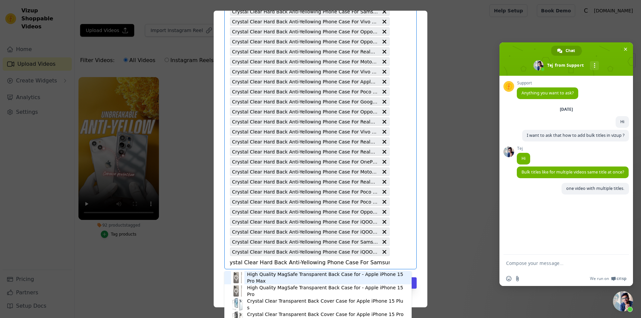
scroll to position [793, 0]
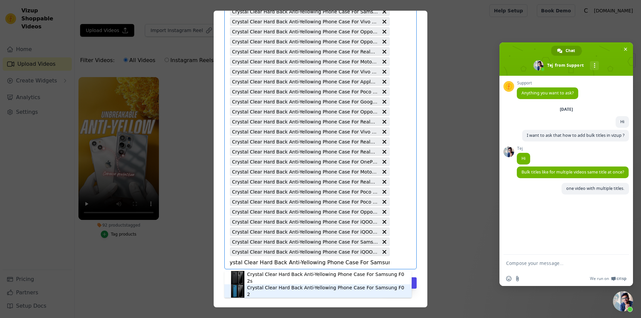
click at [369, 292] on div "Crystal Clear Hard Back Anti-Yellowing Phone Case For Samsung F02" at bounding box center [326, 290] width 158 height 13
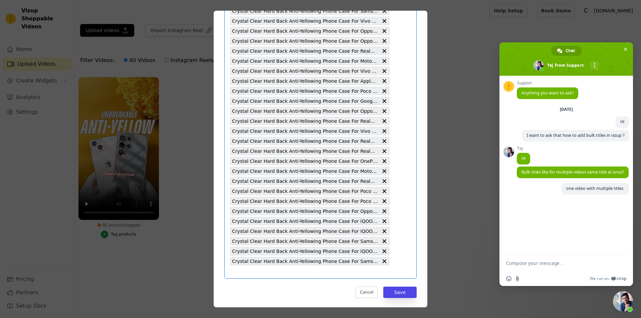
click at [326, 274] on input "92 products tagged Tag video with products Select is focused, type to refine li…" at bounding box center [310, 272] width 160 height 6
type input "Crystal Clear Hard Back Anti-Yellowing Phone Case For Samsung M02"
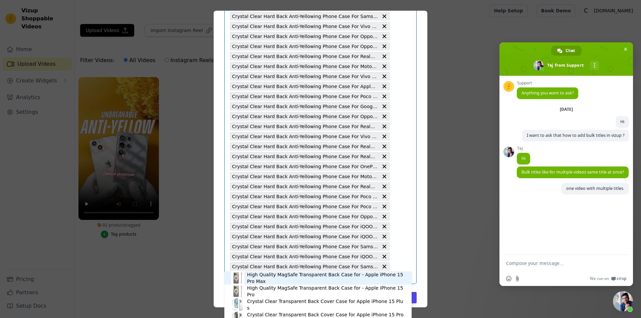
scroll to position [803, 0]
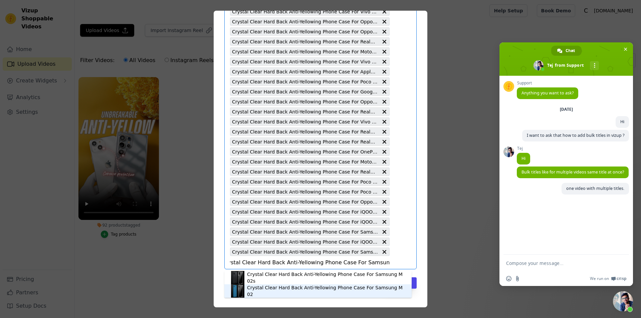
click at [350, 285] on div "Crystal Clear Hard Back Anti-Yellowing Phone Case For Samsung M02" at bounding box center [318, 290] width 174 height 13
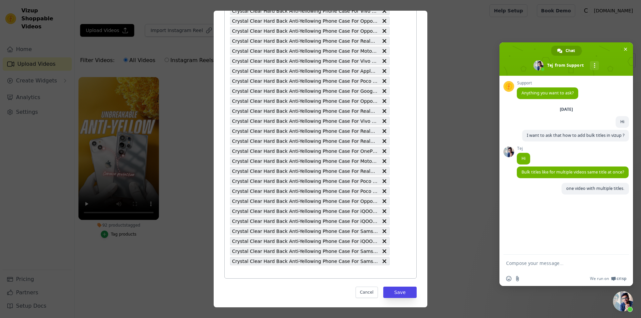
click at [345, 273] on input "92 products tagged Tag video with products Crystal Clear Hard Back Anti-Yellowi…" at bounding box center [310, 272] width 160 height 6
type input "Crystal Clear Hard Back Anti-Yellowing Phone Case For Samsung F02s"
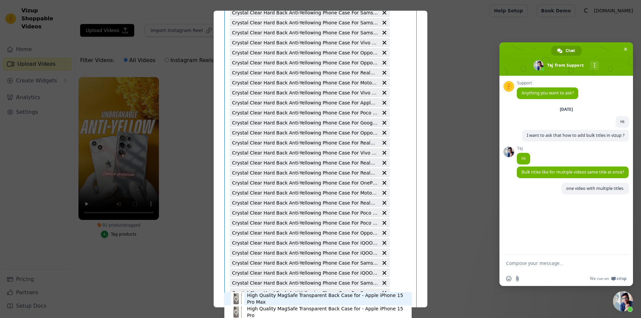
scroll to position [813, 0]
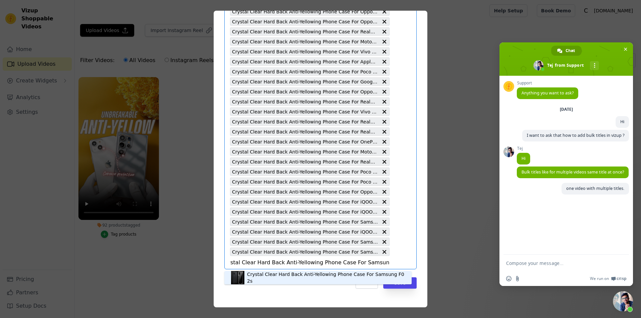
click at [359, 279] on div "Crystal Clear Hard Back Anti-Yellowing Phone Case For Samsung F02s" at bounding box center [326, 277] width 158 height 13
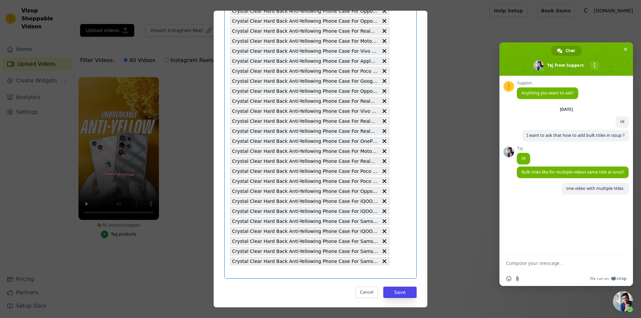
scroll to position [0, 0]
click at [338, 270] on input "92 products tagged Tag video with products Select is focused, type to refine li…" at bounding box center [310, 272] width 160 height 6
type input "Crystal Clear Hard Back Anti-Yellowing Phone Case For Samsung M02s"
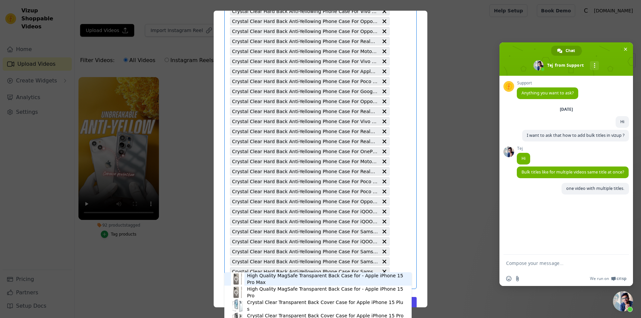
scroll to position [823, 0]
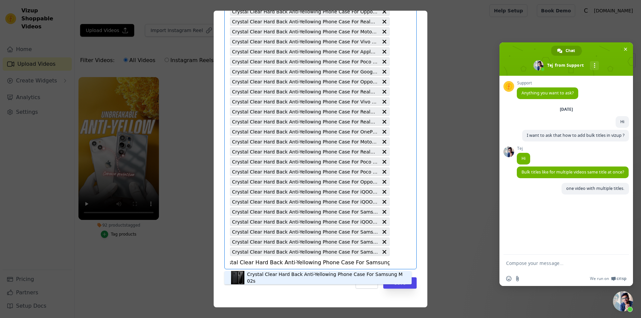
click at [374, 279] on div "Crystal Clear Hard Back Anti-Yellowing Phone Case For Samsung M02s" at bounding box center [326, 277] width 158 height 13
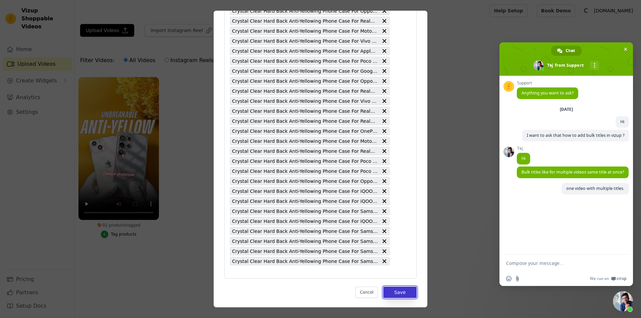
click at [400, 291] on button "Save" at bounding box center [399, 292] width 33 height 11
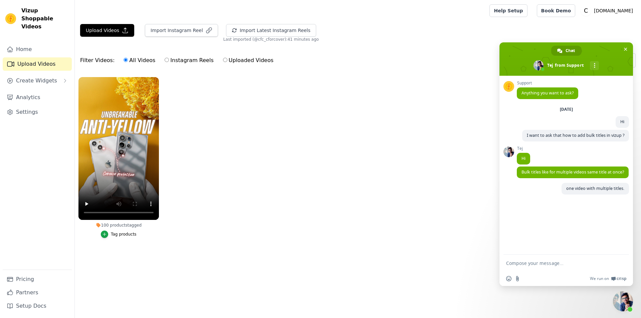
click at [111, 234] on button "Tag products" at bounding box center [119, 234] width 36 height 7
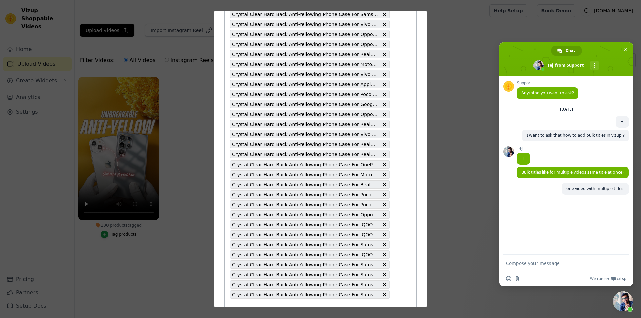
scroll to position [833, 0]
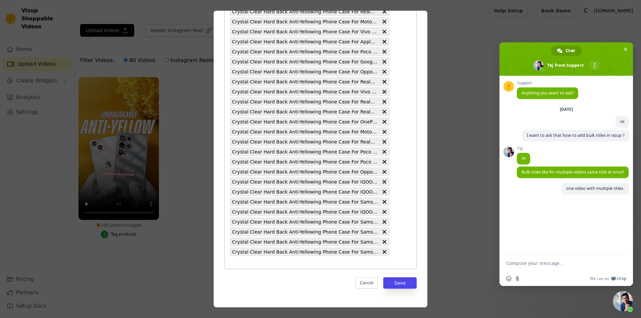
click at [287, 260] on input "100 products tagged Tag video with products Crystal Clear Hard Back Anti-Yellow…" at bounding box center [310, 262] width 160 height 6
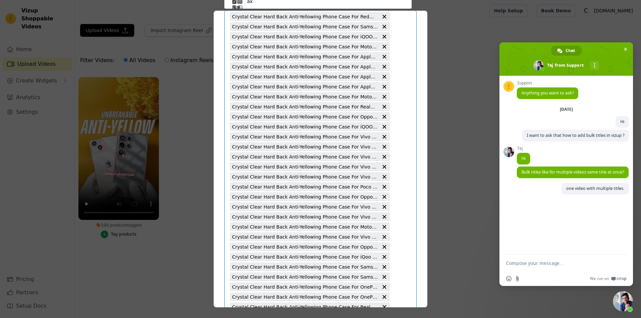
type input "Crystal Clear Hard Back Anti-Yellowing Phone Case For Samsung A02s"
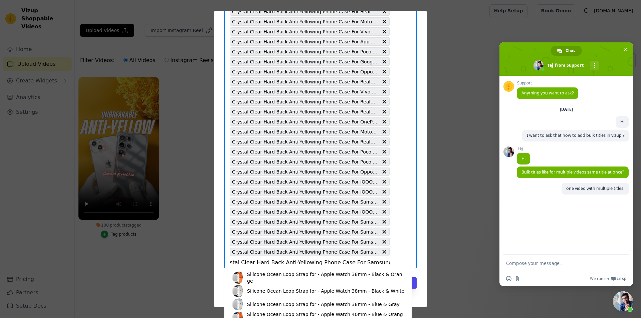
scroll to position [0, 0]
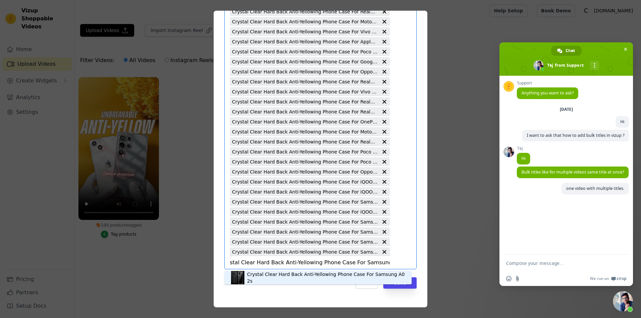
click at [326, 277] on div "Crystal Clear Hard Back Anti-Yellowing Phone Case For Samsung A02s" at bounding box center [326, 277] width 158 height 13
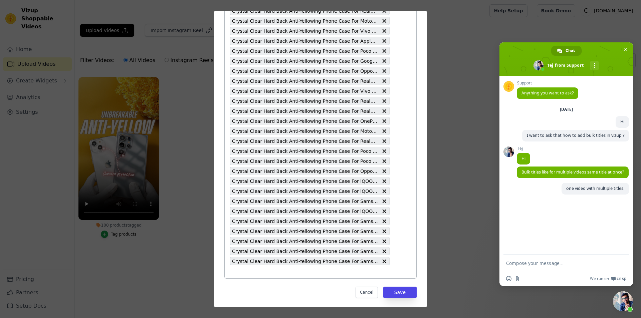
type input "Crystal Clear Hard Back Anti-Yellowing Phone Case For Samsung A72 5G"
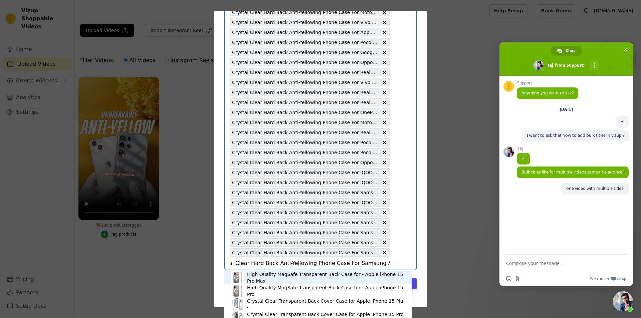
scroll to position [843, 0]
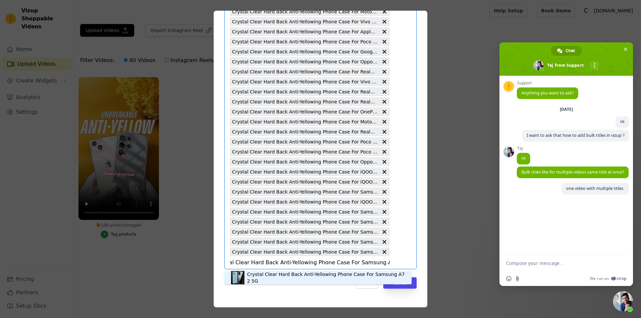
click at [335, 277] on div "Crystal Clear Hard Back Anti-Yellowing Phone Case For Samsung A72 5G" at bounding box center [326, 277] width 158 height 13
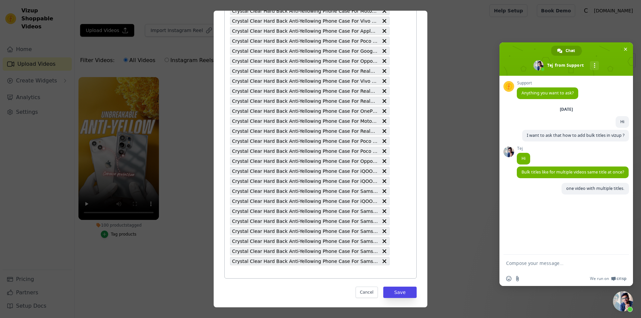
click at [352, 271] on input "100 products tagged Tag video with products Crystal Clear Hard Back Anti-Yellow…" at bounding box center [310, 272] width 160 height 6
type input "Crystal Clear Hard Back Anti-Yellowing Phone Case For Samsung A56 5G"
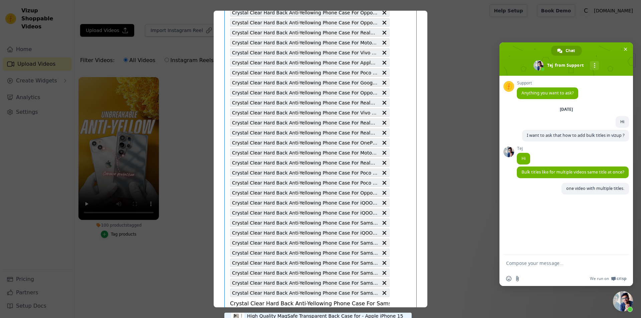
scroll to position [0, 15]
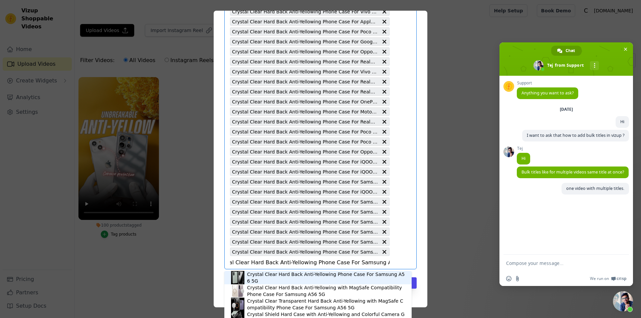
click at [338, 277] on div "Crystal Clear Hard Back Anti-Yellowing Phone Case For Samsung A56 5G" at bounding box center [326, 277] width 158 height 13
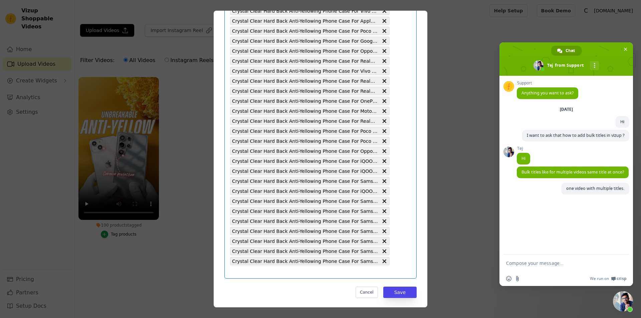
click at [309, 272] on input "100 products tagged Tag video with products Select is focused, type to refine l…" at bounding box center [310, 272] width 160 height 6
type input "Crystal Clear Hard Back Anti-Yellowing Phone Case For Samsung A26 5G"
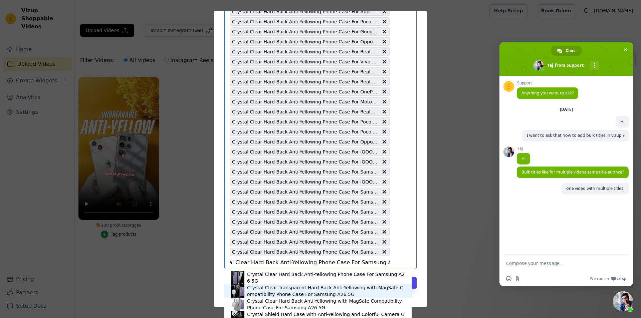
click at [320, 284] on div "Crystal Clear Transparent Hard Back Anti-Yellowing with MagSafe Compatibility P…" at bounding box center [326, 290] width 158 height 13
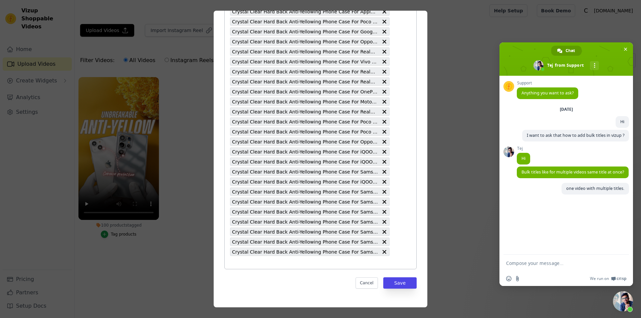
type input "Crystal Clear Hard Back Anti-Yellowing Phone Case For Samsung A26 5G"
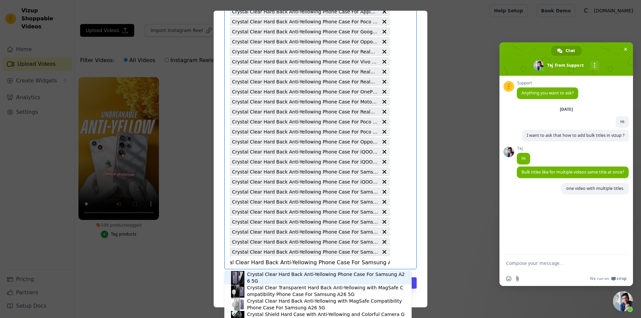
click at [311, 274] on div "Crystal Clear Hard Back Anti-Yellowing Phone Case For Samsung A26 5G" at bounding box center [326, 277] width 158 height 13
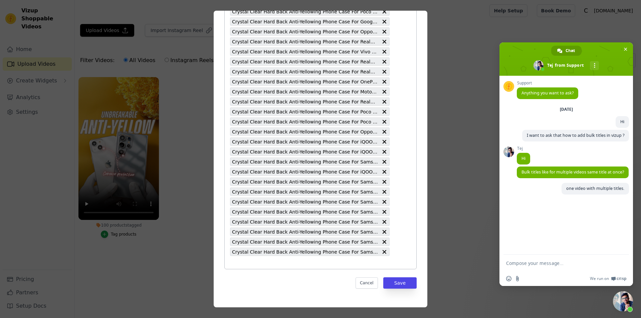
click at [323, 264] on input "100 products tagged Tag video with products Select is focused, type to refine l…" at bounding box center [310, 262] width 160 height 6
type input "Crystal Clear Hard Back Anti-Yellowing Phone Case For Samsung A03s"
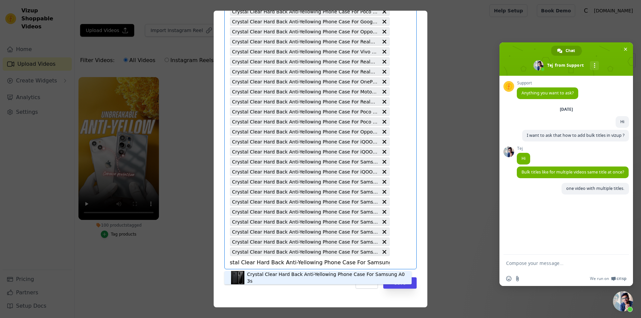
click at [337, 277] on div "Crystal Clear Hard Back Anti-Yellowing Phone Case For Samsung A03s" at bounding box center [326, 277] width 158 height 13
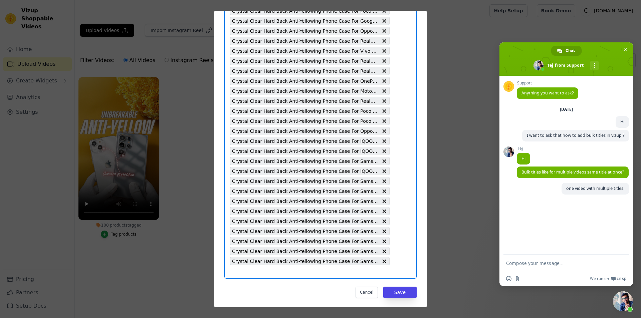
click at [327, 275] on input "100 products tagged Tag video with products Select is focused, type to refine l…" at bounding box center [310, 272] width 160 height 6
type input "Crystal Clear Hard Back Anti-Yellowing Phone Case For Samsung A03"
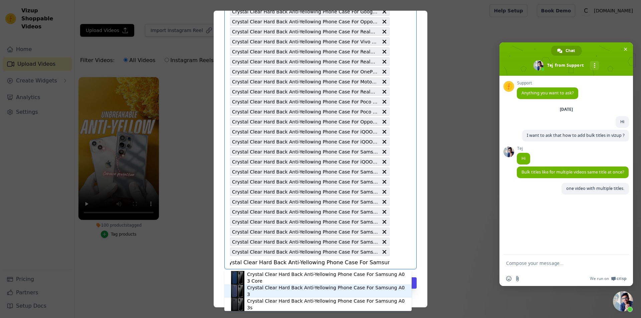
click at [332, 289] on div "Crystal Clear Hard Back Anti-Yellowing Phone Case For Samsung A03" at bounding box center [326, 290] width 158 height 13
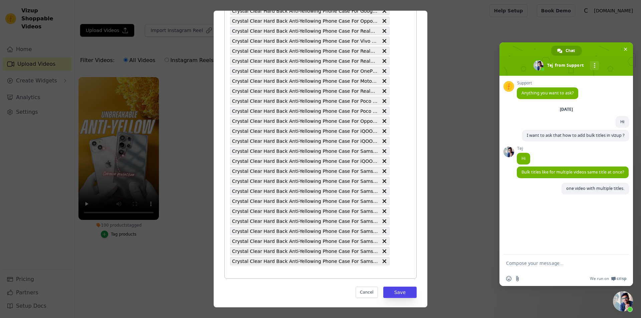
type input "Crystal Clear Hard Back Anti-Yellowing Phone Case For Samsung A02"
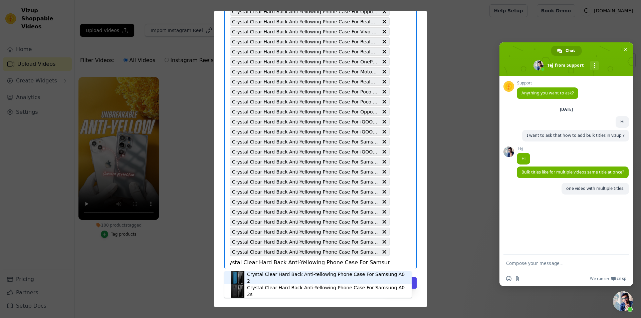
click at [352, 279] on div "Crystal Clear Hard Back Anti-Yellowing Phone Case For Samsung A02" at bounding box center [326, 277] width 158 height 13
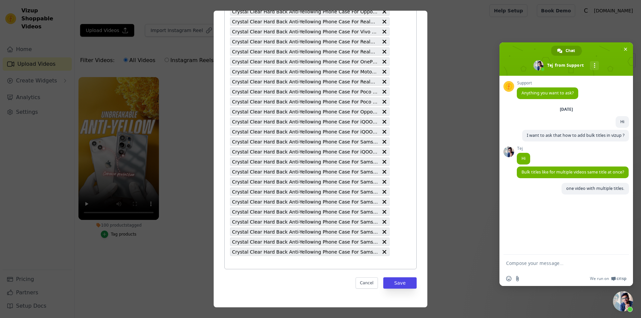
type input "Crystal Clear Hard Back Anti-Yellowing Phone Case For Samsung A02"
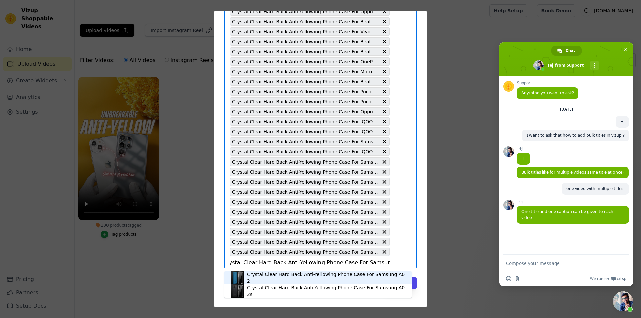
click at [338, 281] on div "Crystal Clear Hard Back Anti-Yellowing Phone Case For Samsung A02" at bounding box center [326, 277] width 158 height 13
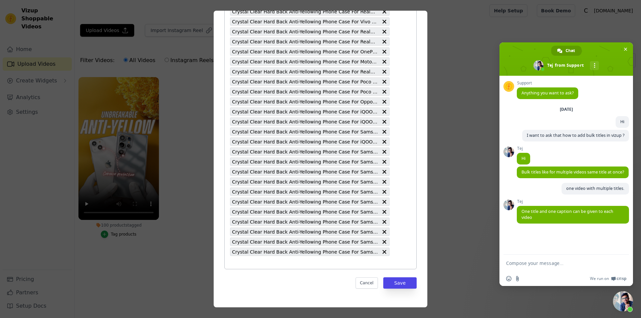
type input "Crystal Clear Hard Back Anti-Yellowing Phone Case For Redmi 11i"
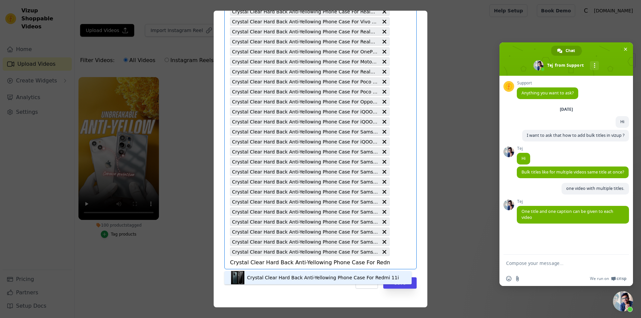
click at [351, 273] on div "Crystal Clear Hard Back Anti-Yellowing Phone Case For Redmi 11i" at bounding box center [318, 277] width 174 height 13
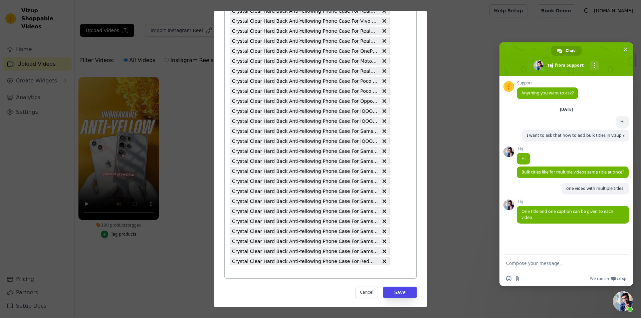
type input "Crystal Clear Hard Back Anti-Yellowing Phone Case For Realme GT Neo 3T"
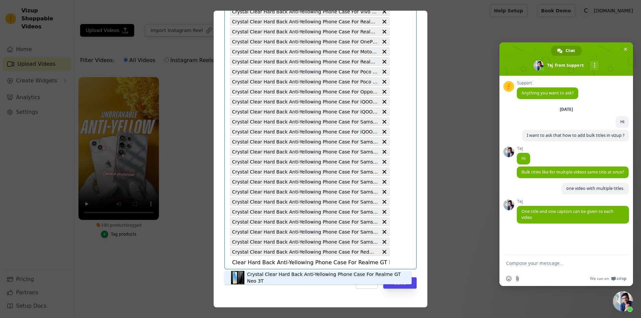
click at [359, 277] on div "Crystal Clear Hard Back Anti-Yellowing Phone Case For Realme GT Neo 3T" at bounding box center [326, 277] width 158 height 13
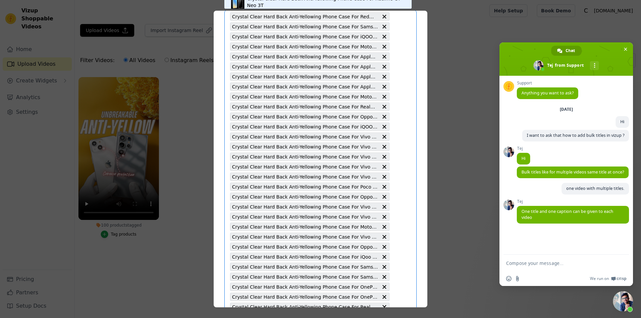
click at [335, 271] on div "Crystal Clear Hard Back Anti-Yellowing Phone Case For Samsung F36 5G" at bounding box center [310, 267] width 160 height 8
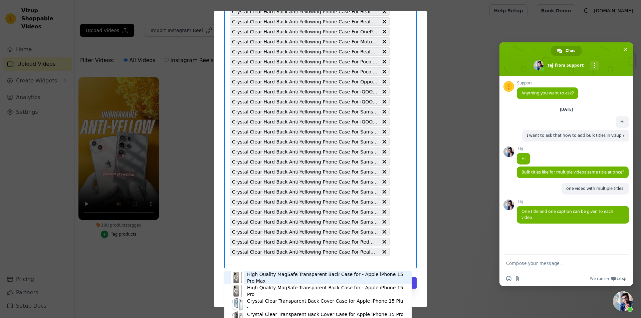
click at [335, 264] on input "100 products tagged Tag video with products High Quality MagSafe Transparent Ba…" at bounding box center [310, 262] width 160 height 6
type input "Crystal Clear Hard Back Anti-Yellowing Phone Case For Poco F6 5G"
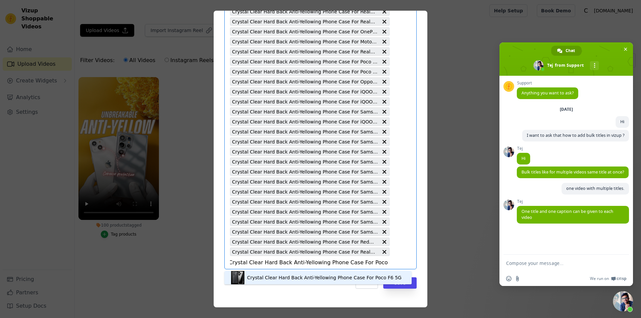
click at [336, 276] on div "Crystal Clear Hard Back Anti-Yellowing Phone Case For Poco F6 5G" at bounding box center [324, 277] width 155 height 7
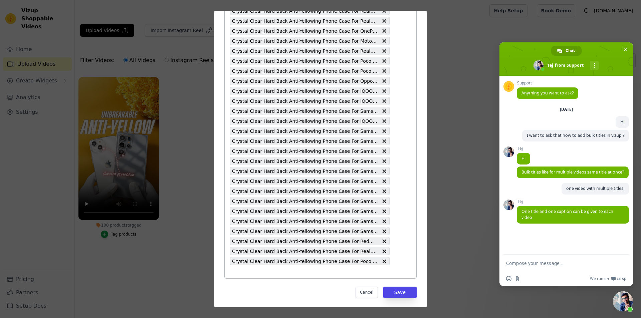
type input "Crystal Clear Hard Back Anti-Yellowing Phone Case For Oppo Reno 13 5G"
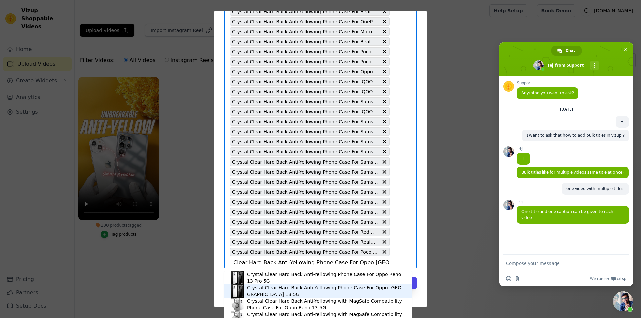
click at [332, 288] on div "Crystal Clear Hard Back Anti-Yellowing Phone Case For Oppo Reno 13 5G" at bounding box center [326, 290] width 158 height 13
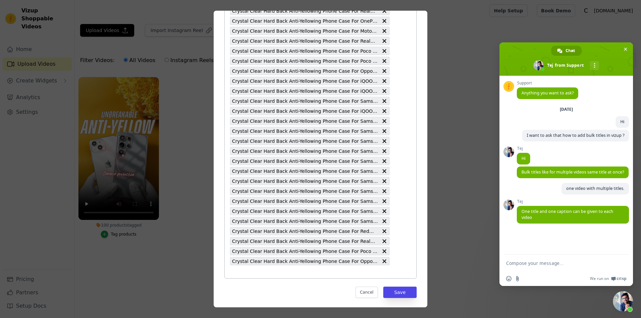
type input "Crystal Clear Hard Back Anti-Yellowing Phone Case For Oppo Reno 13 Pro 5G"
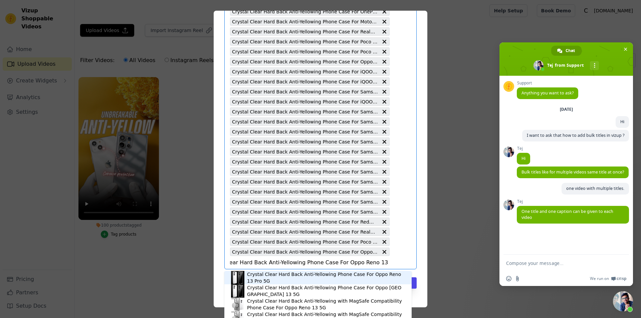
click at [333, 276] on div "Crystal Clear Hard Back Anti-Yellowing Phone Case For Oppo Reno 13 Pro 5G" at bounding box center [326, 277] width 158 height 13
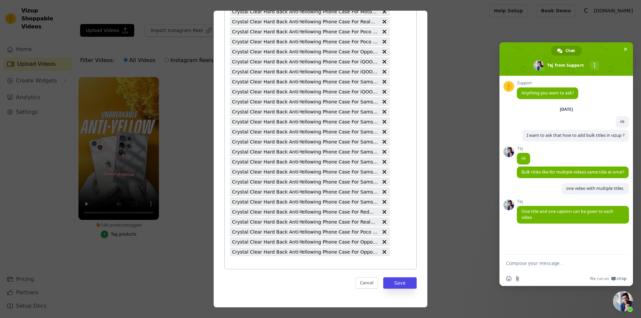
click at [329, 263] on input "100 products tagged Tag video with products Crystal Clear Hard Back Anti-Yellow…" at bounding box center [310, 262] width 160 height 6
type input "Crystal Clear Hard Back Anti-Yellowing Phone Case For Oppo Reno 3 Pro"
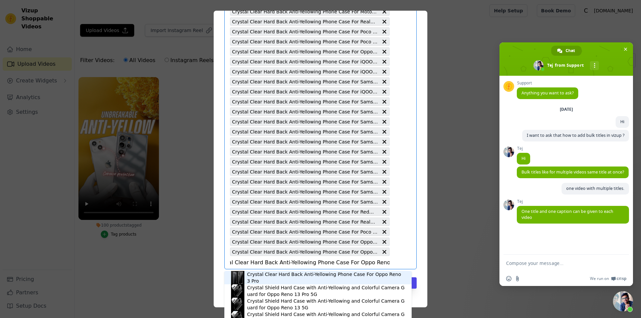
click at [348, 282] on div "Crystal Clear Hard Back Anti-Yellowing Phone Case For Oppo Reno 3 Pro" at bounding box center [318, 277] width 174 height 13
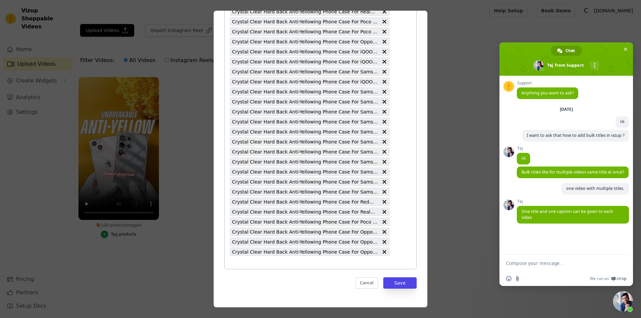
click at [363, 261] on input "100 products tagged Tag video with products Crystal Clear Hard Back Anti-Yellow…" at bounding box center [310, 262] width 160 height 6
type input "Crystal Clear Hard Back Anti-Yellowing Phone Case For Motorola Moto G45"
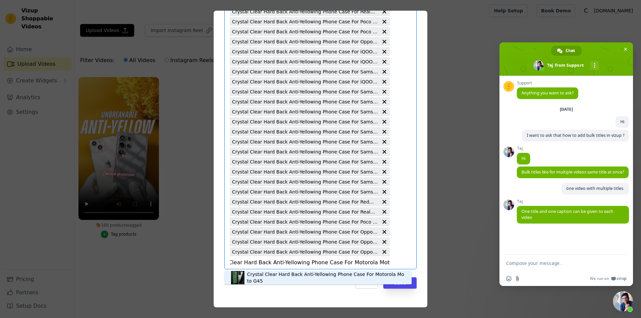
click at [363, 273] on div "Crystal Clear Hard Back Anti-Yellowing Phone Case For Motorola Moto G45" at bounding box center [318, 277] width 174 height 13
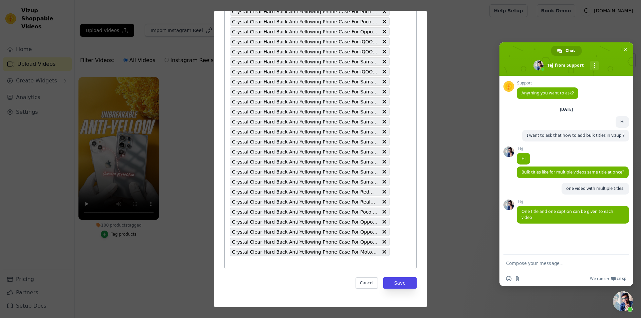
type input "Crystal Clear Hard Back Anti-Yellowing Phone Case For Motorola Moto G35"
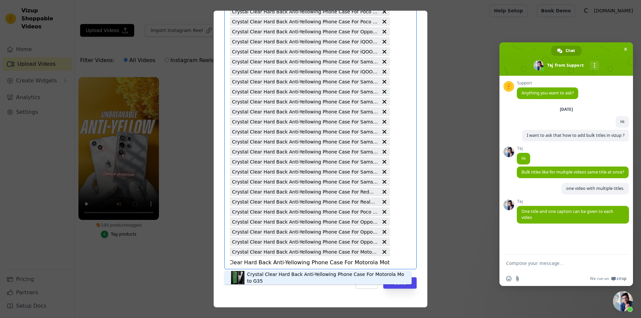
click at [349, 276] on div "Crystal Clear Hard Back Anti-Yellowing Phone Case For Motorola Moto G35" at bounding box center [326, 277] width 158 height 13
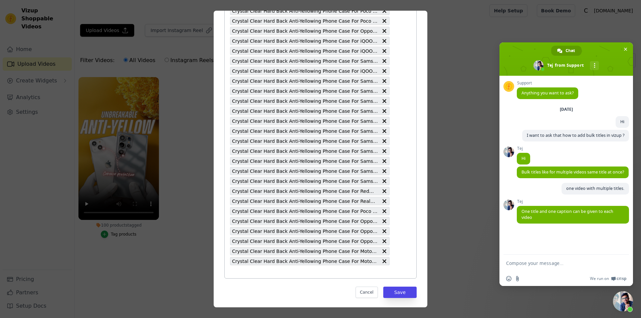
type input "Crystal Clear Hard Back Anti-Yellowing Phone Case For iQOO Z9X"
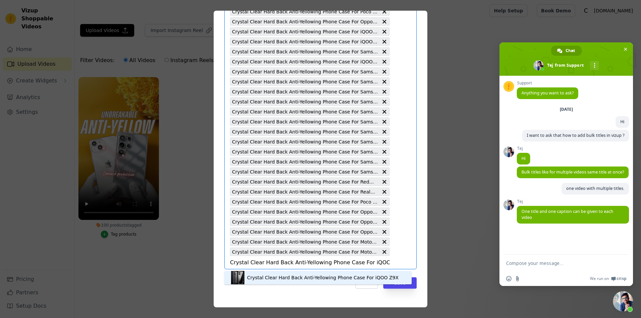
click at [356, 277] on div "Crystal Clear Hard Back Anti-Yellowing Phone Case For iQOO Z9X" at bounding box center [323, 277] width 152 height 7
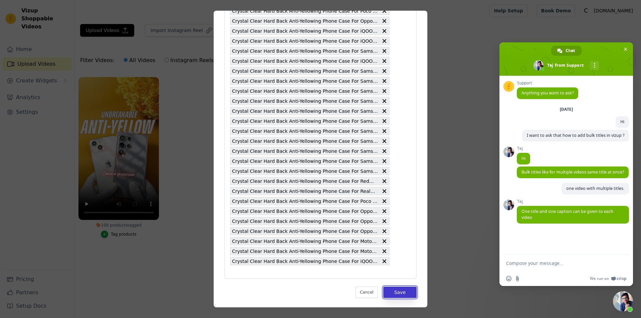
click at [403, 289] on button "Save" at bounding box center [399, 292] width 33 height 11
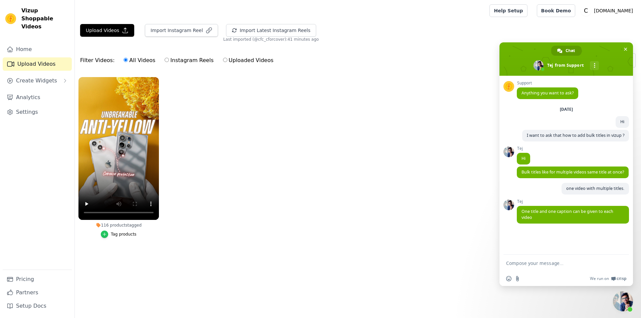
click at [103, 233] on div "button" at bounding box center [104, 234] width 7 height 7
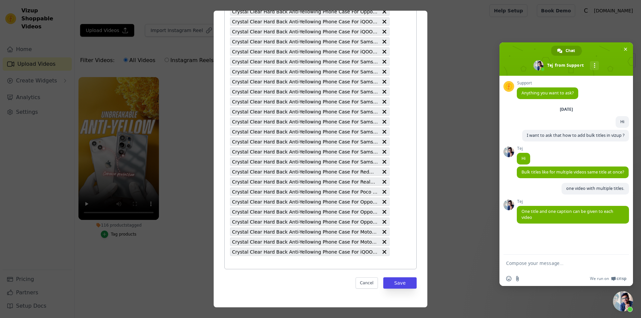
type input "Crystal Clear Hard Back Anti-Yellowing Phone Case For iQOO Neo 7"
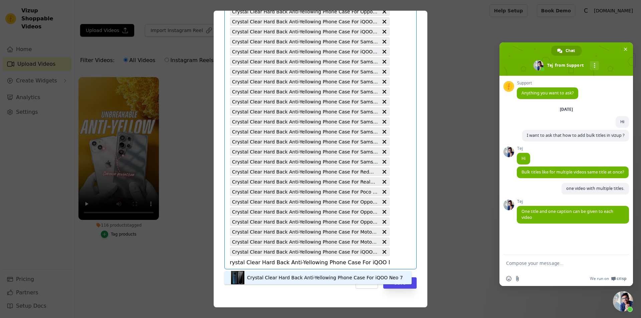
click at [327, 274] on div "Crystal Clear Hard Back Anti-Yellowing Phone Case For iQOO Neo 7" at bounding box center [318, 277] width 174 height 13
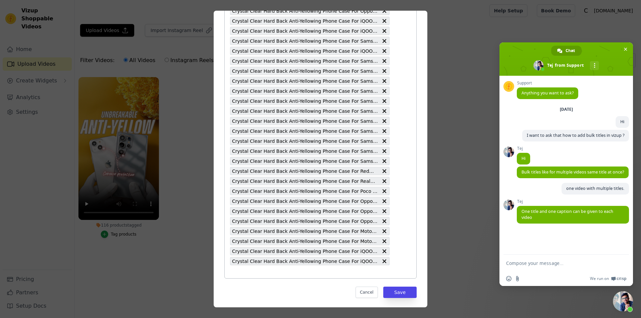
click at [327, 273] on input "116 products tagged Tag video with products Crystal Clear Hard Back Anti-Yellow…" at bounding box center [310, 272] width 160 height 6
type input "Crystal Clear Hard Back Anti-Yellowing Phone Case For Poco X7 5G"
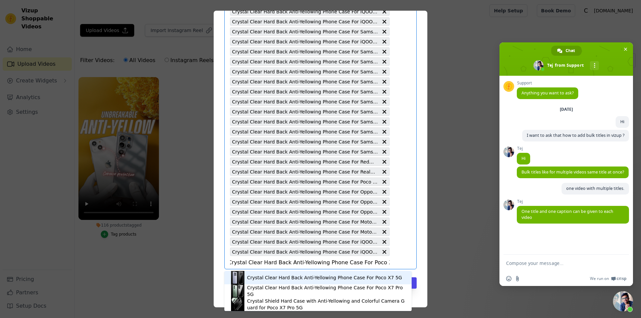
click at [328, 275] on div "Crystal Clear Hard Back Anti-Yellowing Phone Case For Poco X7 5G" at bounding box center [324, 277] width 155 height 7
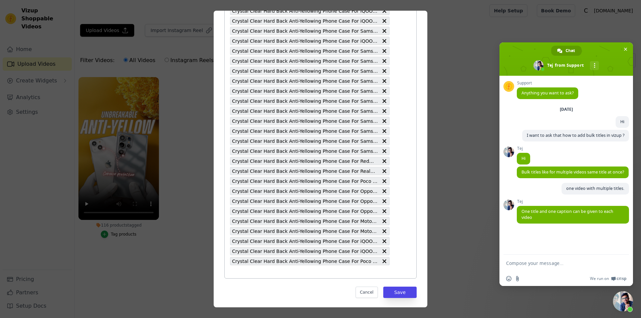
type input "Crystal Clear Hard Back Anti-Yellowing Phone Case For Realme 14X 5G"
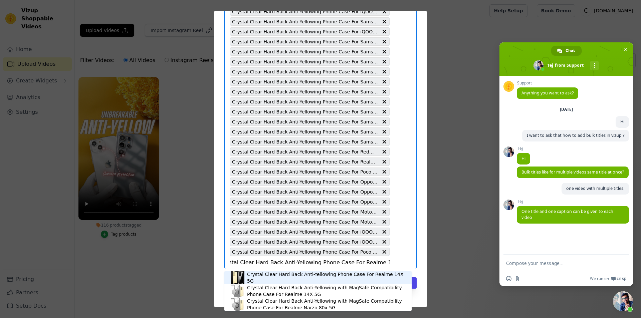
click at [340, 277] on div "Crystal Clear Hard Back Anti-Yellowing Phone Case For Realme 14X 5G" at bounding box center [326, 277] width 158 height 13
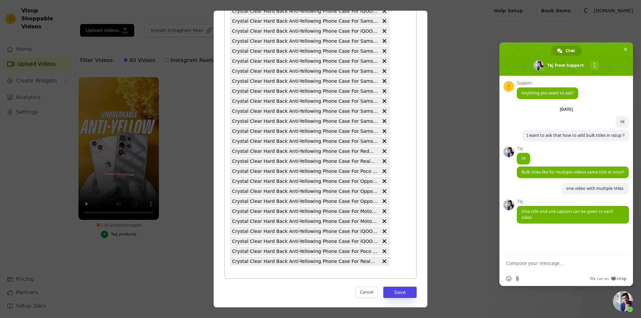
click at [337, 274] on input "116 products tagged Tag video with products Crystal Clear Hard Back Anti-Yellow…" at bounding box center [310, 272] width 160 height 6
type input "Crystal Clear Hard Back Anti-Yellowing Phone Case For Samsung S25 Plus 5G"
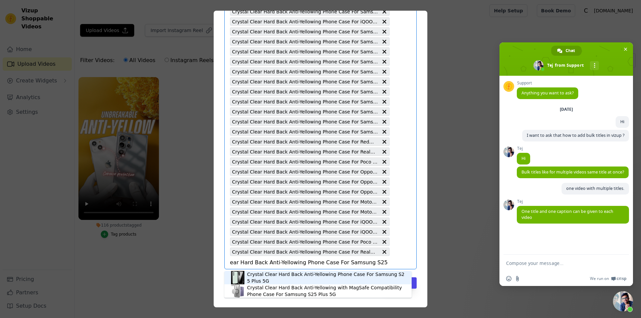
click at [337, 274] on div "Crystal Clear Hard Back Anti-Yellowing Phone Case For Samsung S25 Plus 5G" at bounding box center [318, 277] width 174 height 13
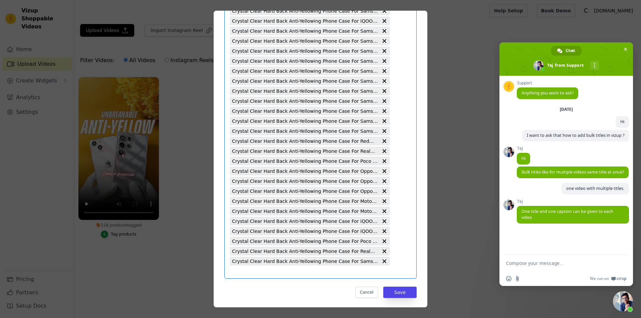
click at [330, 274] on input "116 products tagged Tag video with products Select is focused, type to refine l…" at bounding box center [310, 272] width 160 height 6
type input "Crystal Clear Hard Back Anti-Yellowing Phone Case For OnePlus 13 5G"
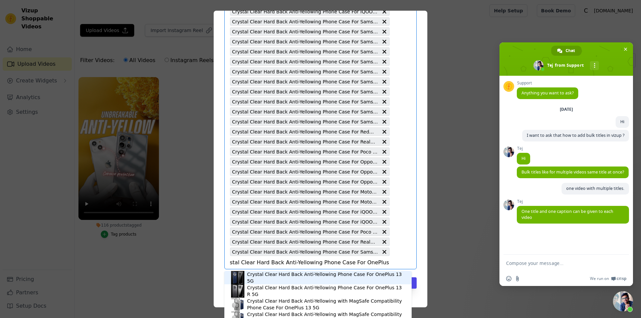
click at [333, 276] on div "Crystal Clear Hard Back Anti-Yellowing Phone Case For OnePlus 13 5G" at bounding box center [326, 277] width 158 height 13
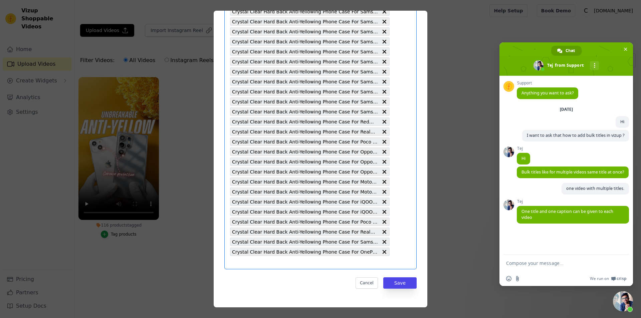
click at [321, 262] on input "116 products tagged Tag video with products Select is focused, type to refine l…" at bounding box center [310, 262] width 160 height 6
type input "Crystal Clear Hard Back Anti-Yellowing Phone Case For Motorola Moto G62"
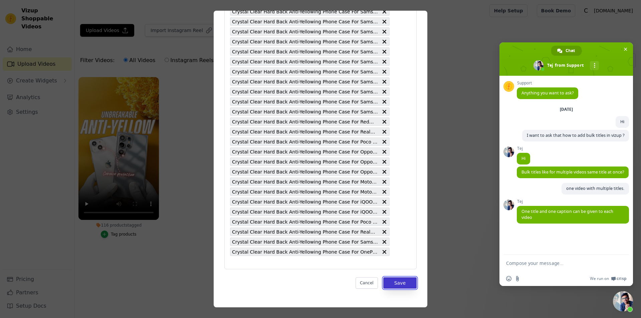
click at [395, 283] on button "Save" at bounding box center [399, 282] width 33 height 11
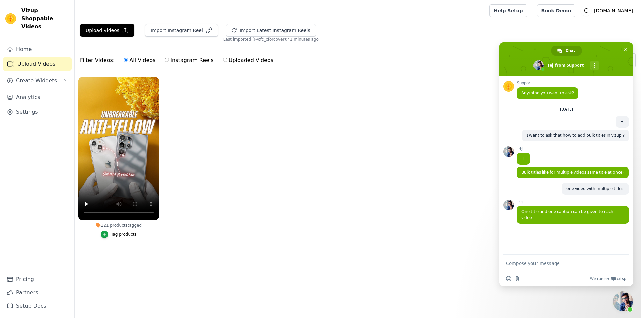
click at [125, 239] on label "121 products tagged Tag products" at bounding box center [118, 159] width 81 height 164
click at [113, 235] on div "Tag products" at bounding box center [124, 234] width 26 height 5
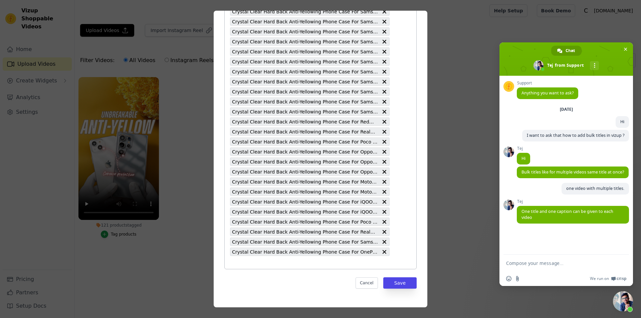
click at [319, 262] on input "121 products tagged Tag video with products Crystal Clear Hard Back Anti-Yellow…" at bounding box center [310, 262] width 160 height 6
type input "Crystal Clear Hard Back Anti-Yellowing Phone Case For Samsung A36 5G"
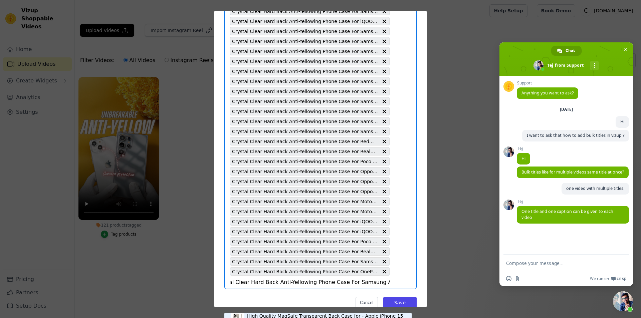
scroll to position [1043, 0]
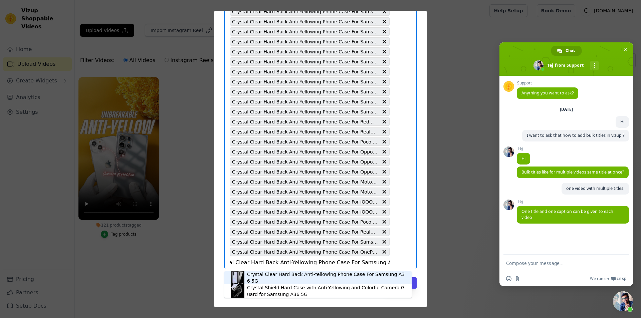
click at [326, 275] on div "Crystal Clear Hard Back Anti-Yellowing Phone Case For Samsung A36 5G" at bounding box center [326, 277] width 158 height 13
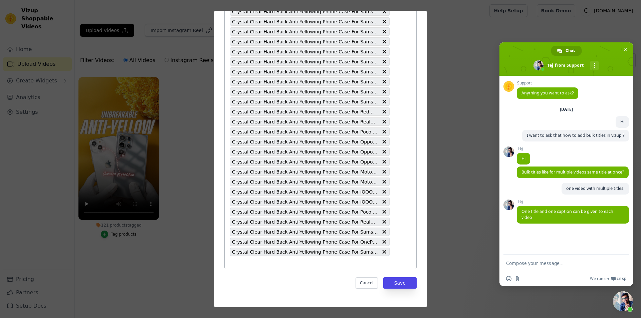
click at [296, 263] on input "121 products tagged Tag video with products Crystal Clear Hard Back Anti-Yellow…" at bounding box center [310, 262] width 160 height 6
type input "Crystal Clear Hard Back Anti-Yellowing Phone Case For Poco C75 5G"
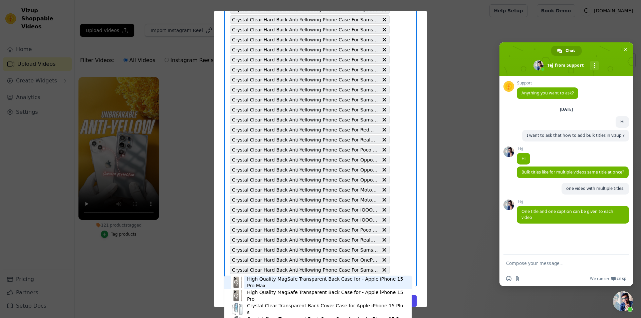
scroll to position [1053, 0]
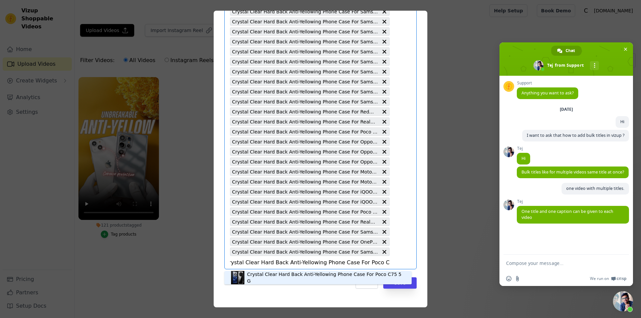
click at [332, 278] on div "Crystal Clear Hard Back Anti-Yellowing Phone Case For Poco C75 5G" at bounding box center [326, 277] width 158 height 13
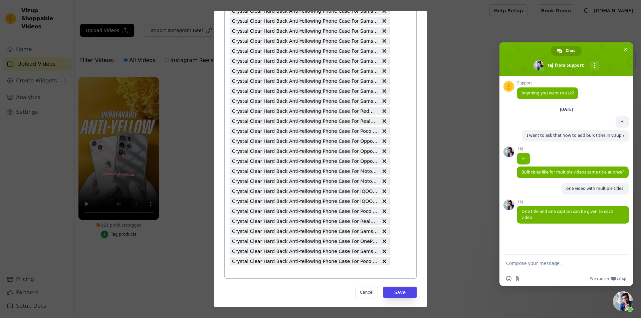
click at [341, 273] on input "121 products tagged Tag video with products Crystal Clear Hard Back Anti-Yellow…" at bounding box center [310, 272] width 160 height 6
type input "Crystal Clear Hard Back Anti-Yellowing Phone Case For Redmi A4 5G"
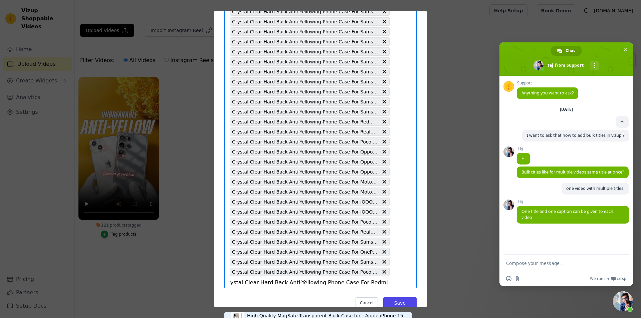
scroll to position [1064, 0]
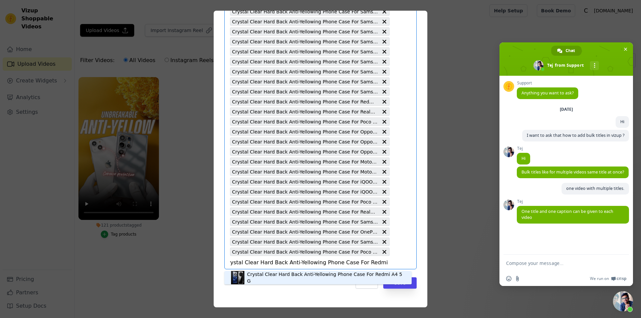
click at [309, 280] on div "Crystal Clear Hard Back Anti-Yellowing Phone Case For Redmi A4 5G" at bounding box center [326, 277] width 158 height 13
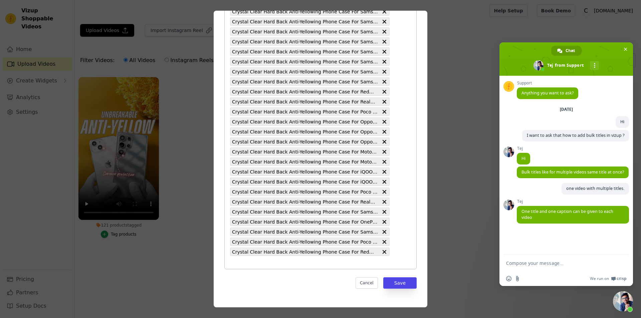
click at [318, 264] on input "121 products tagged Tag video with products Crystal Clear Hard Back Anti-Yellow…" at bounding box center [310, 262] width 160 height 6
type input "Crystal Clear Hard Back Anti-Yellowing Phone Case For Vivo Y300 5G"
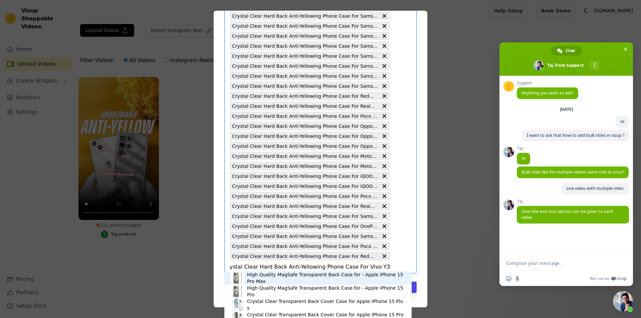
scroll to position [1074, 0]
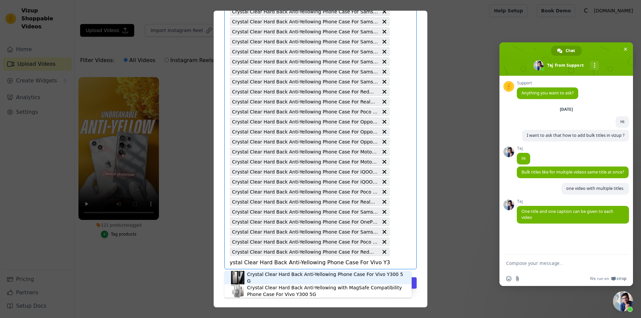
click at [324, 276] on div "Crystal Clear Hard Back Anti-Yellowing Phone Case For Vivo Y300 5G" at bounding box center [326, 277] width 158 height 13
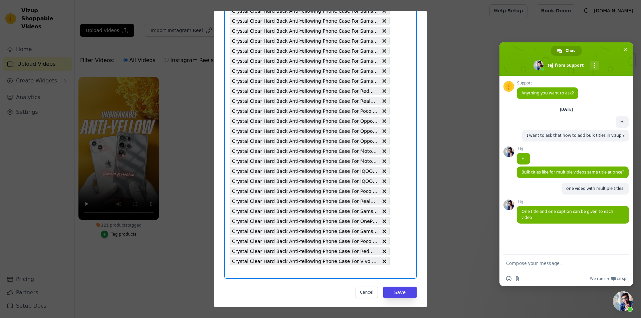
scroll to position [0, 0]
click at [315, 270] on input "121 products tagged Tag video with products Crystal Clear Hard Back Anti-Yellow…" at bounding box center [310, 272] width 160 height 6
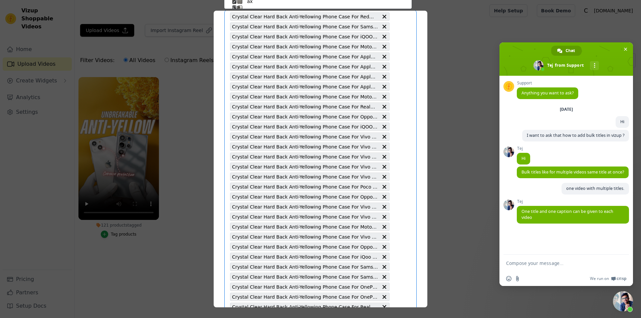
type input "Crystal Clear Hard Back Anti-Yellowing Phone Case For Realme Narzo 70 5G"
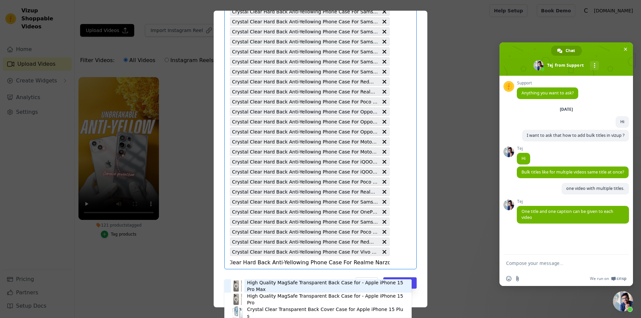
scroll to position [1084, 0]
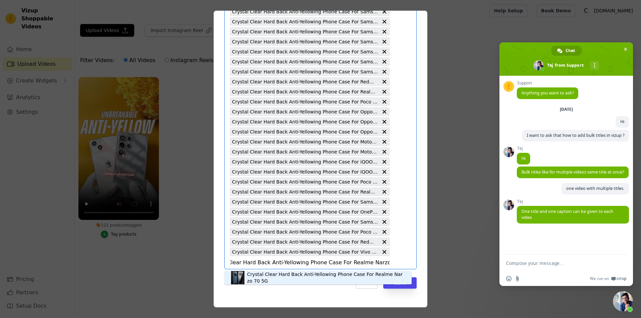
click at [323, 277] on div "Crystal Clear Hard Back Anti-Yellowing Phone Case For Realme Narzo 70 5G" at bounding box center [326, 277] width 158 height 13
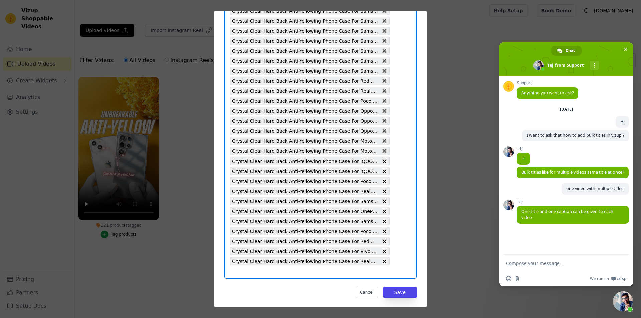
scroll to position [0, 0]
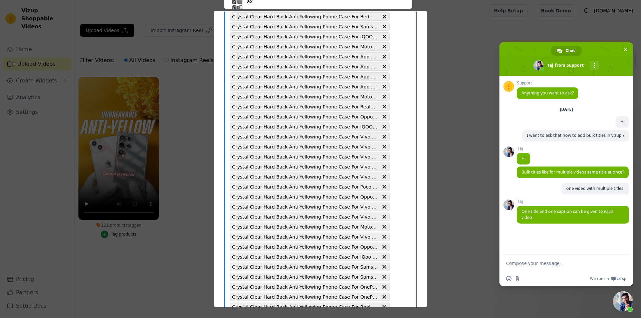
type input "Crystal Clear Hard Back Anti-Yellowing Phone Case For Realme Narzo 70 Pro 5G"
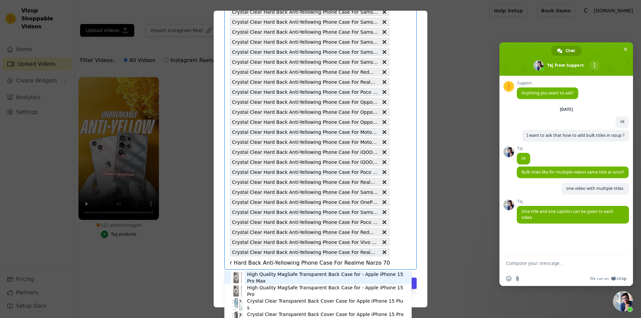
scroll to position [1094, 0]
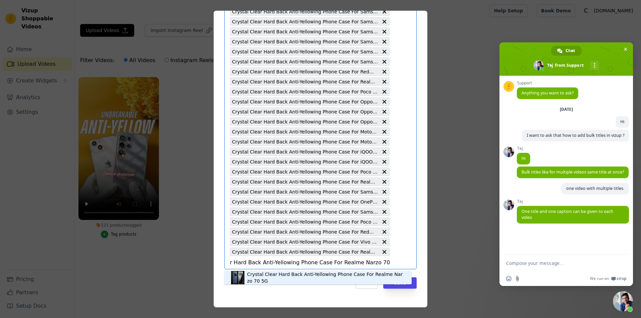
click at [338, 278] on div "Crystal Clear Hard Back Anti-Yellowing Phone Case For Realme Narzo 70 5G" at bounding box center [326, 277] width 158 height 13
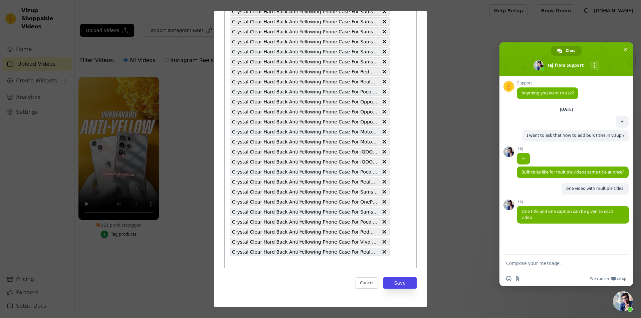
click at [299, 262] on input "121 products tagged Tag video with products Crystal Clear Hard Back Anti-Yellow…" at bounding box center [310, 262] width 160 height 6
type input "Crystal Clear Hard Back Anti-Yellowing Phone Case For Vivo X200 Pro 5G"
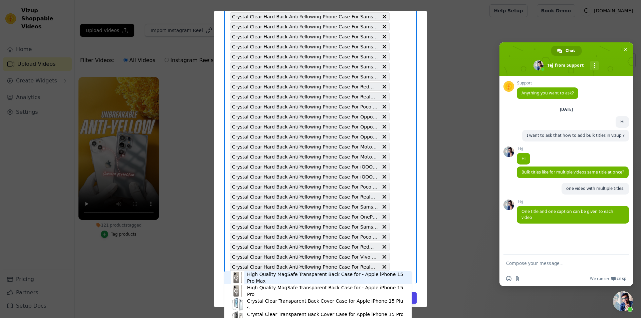
scroll to position [1094, 0]
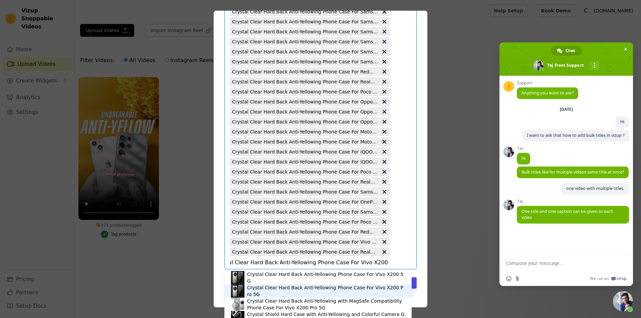
click at [342, 291] on div "Crystal Clear Hard Back Anti-Yellowing Phone Case For Vivo X200 Pro 5G" at bounding box center [326, 290] width 158 height 13
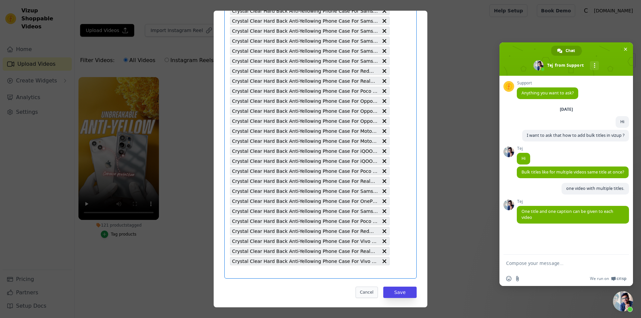
scroll to position [0, 0]
click at [307, 262] on input "121 products tagged Tag video with products Select is focused, type to refine l…" at bounding box center [310, 262] width 160 height 6
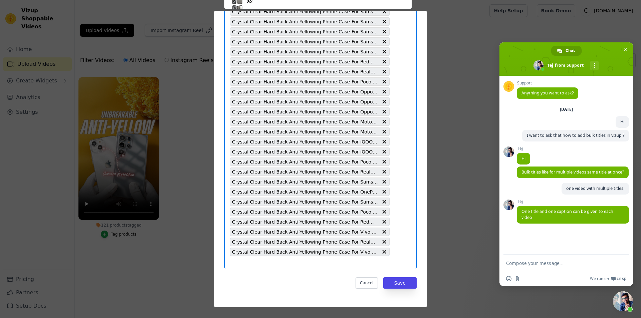
scroll to position [76, 0]
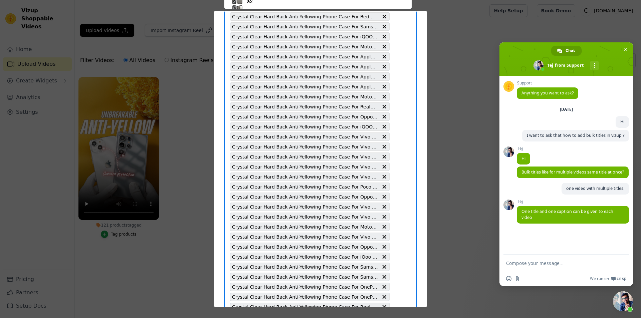
type input "Crystal Clear Hard Back Anti-Yellowing Phone Case For Vivo X200 5G"
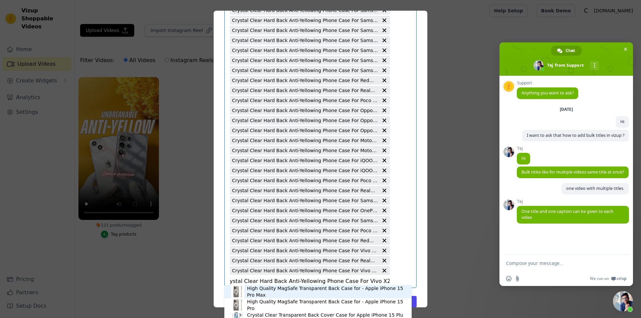
scroll to position [1104, 0]
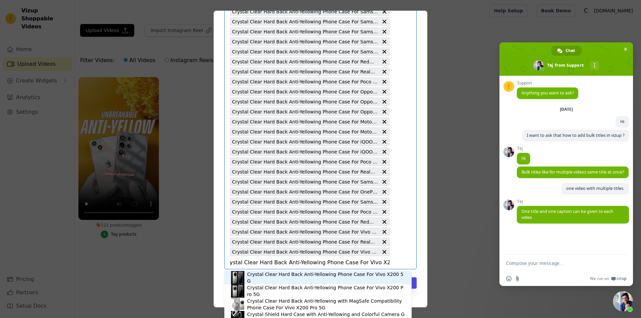
click at [329, 278] on div "Crystal Clear Hard Back Anti-Yellowing Phone Case For Vivo X200 5G" at bounding box center [326, 277] width 158 height 13
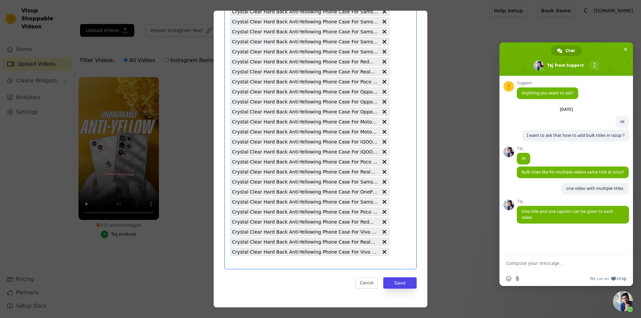
click at [332, 260] on input "121 products tagged Tag video with products Select is focused, type to refine l…" at bounding box center [310, 262] width 160 height 6
type input "Crystal Clear Hard Back Anti-Yellowing Phone Case For Realme P2 Pro 5G"
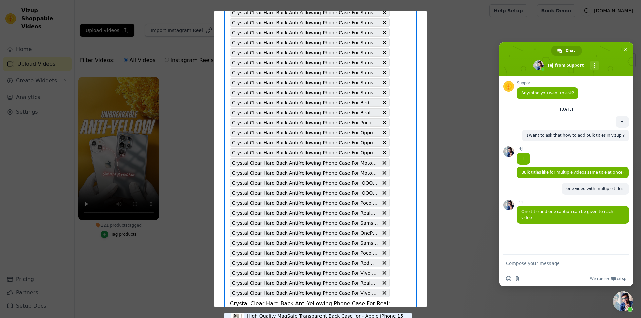
scroll to position [0, 17]
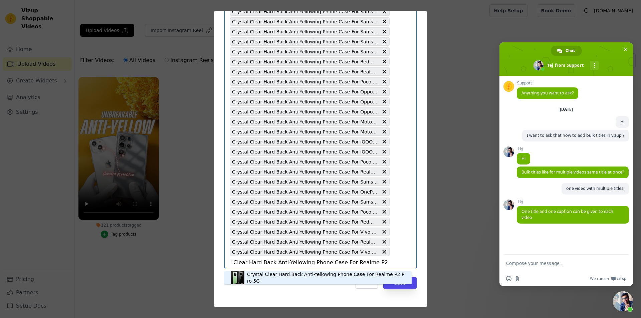
click at [348, 279] on div "Crystal Clear Hard Back Anti-Yellowing Phone Case For Realme P2 Pro 5G" at bounding box center [326, 277] width 158 height 13
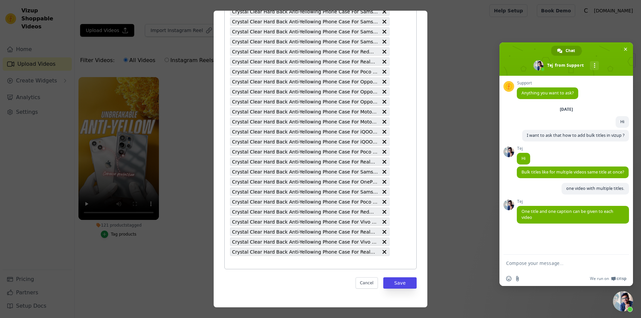
click at [297, 263] on input "121 products tagged Tag video with products Crystal Clear Hard Back Anti-Yellow…" at bounding box center [310, 262] width 160 height 6
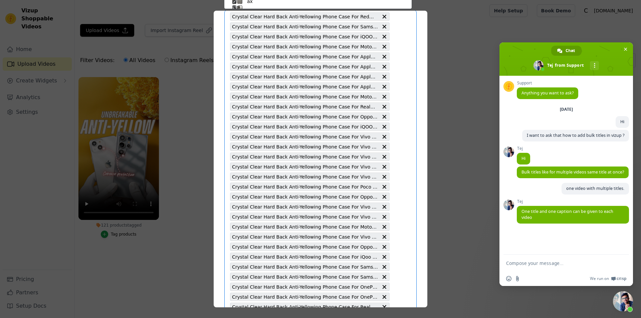
type input "Crystal Clear Hard Back Anti-Yellowing Phone Case For Oppo A59 4G"
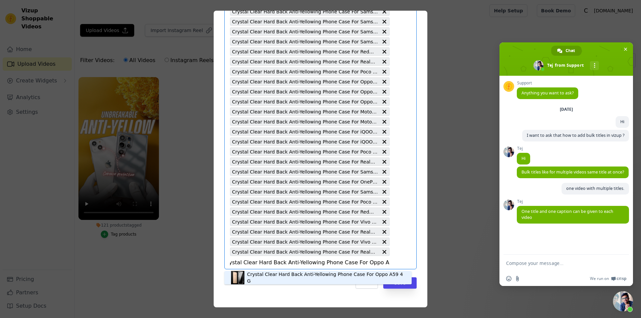
click at [305, 275] on div "Crystal Clear Hard Back Anti-Yellowing Phone Case For Oppo A59 4G" at bounding box center [326, 277] width 158 height 13
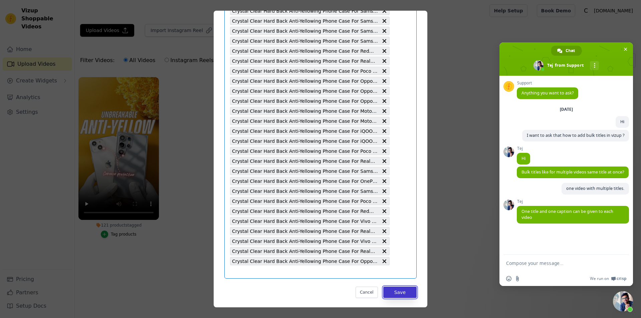
click at [390, 292] on button "Save" at bounding box center [399, 292] width 33 height 11
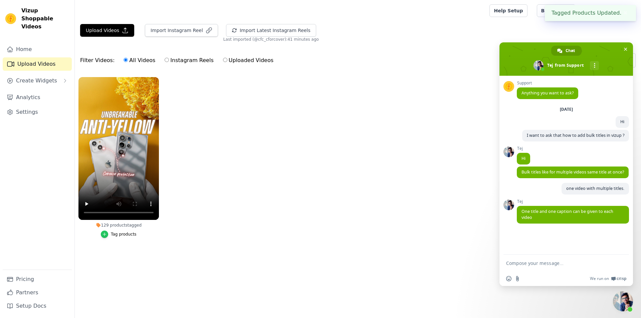
click at [108, 235] on div "button" at bounding box center [104, 234] width 7 height 7
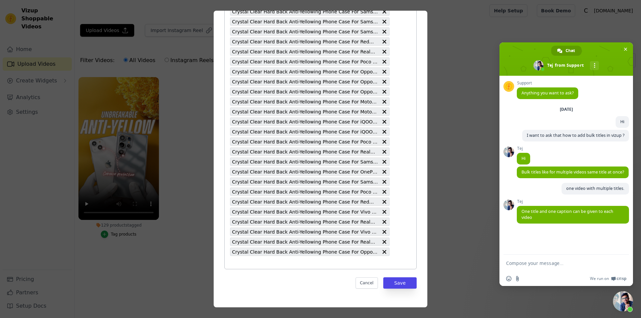
click at [321, 263] on input "129 products tagged Tag video with products Crystal Clear Hard Back Anti-Yellow…" at bounding box center [310, 262] width 160 height 6
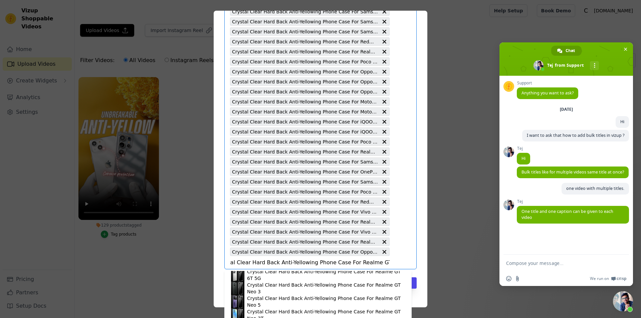
scroll to position [36, 0]
type input "Crystal Clear Hard Back Anti-Yellowing Phone Case For Realme GT 2 Pro"
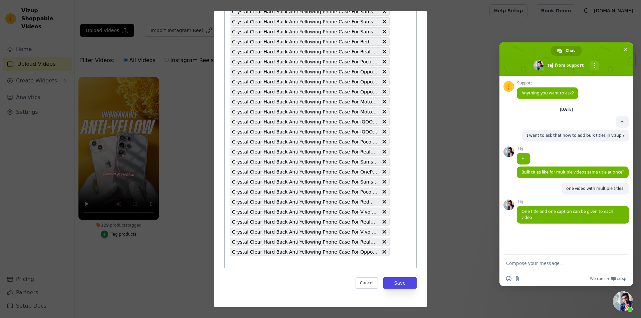
scroll to position [0, 0]
click at [323, 265] on input "129 products tagged Tag video with products Select is focused, type to refine l…" at bounding box center [310, 262] width 160 height 6
type input "Crystal Clear Hard Back Anti-Yellowing Phone Case For Realme C65 5G"
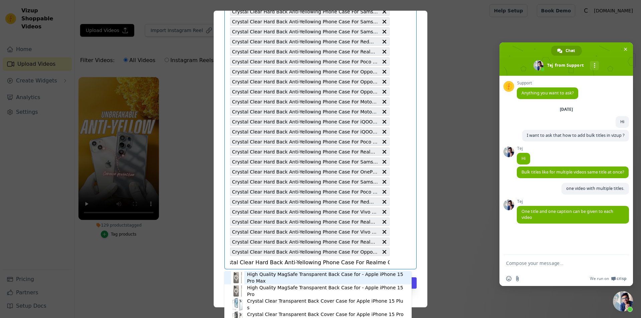
scroll to position [1124, 0]
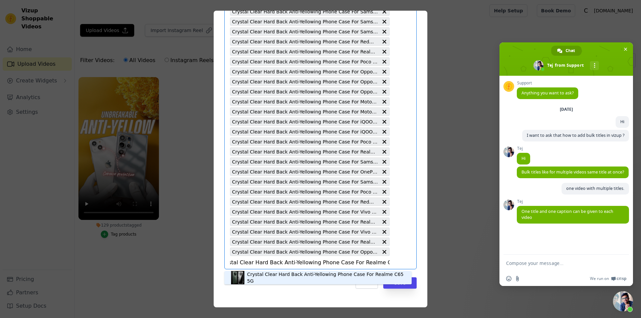
click at [324, 271] on div "Crystal Clear Hard Back Anti-Yellowing Phone Case For Realme C65 5G" at bounding box center [318, 277] width 174 height 13
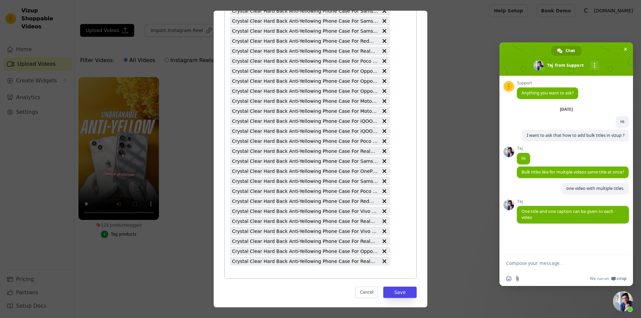
click at [322, 274] on input "129 products tagged Tag video with products Crystal Clear Hard Back Anti-Yellow…" at bounding box center [310, 272] width 160 height 6
type input "Crystal Clear Hard Back Anti-Yellowing Phone Case For Realme 13 5G"
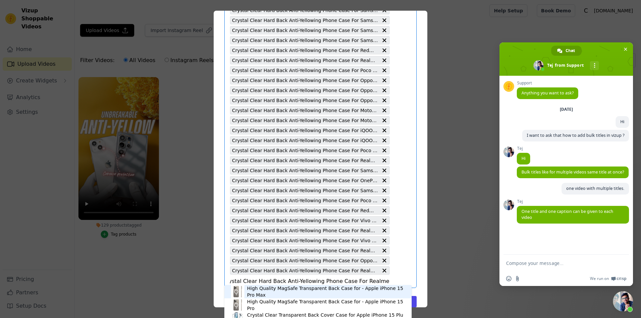
scroll to position [1134, 0]
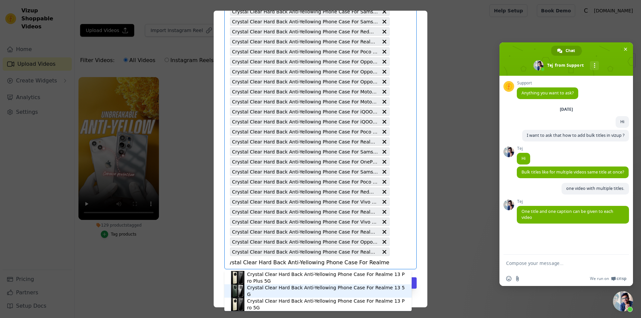
click at [347, 293] on div "Crystal Clear Hard Back Anti-Yellowing Phone Case For Realme 13 5G" at bounding box center [326, 290] width 158 height 13
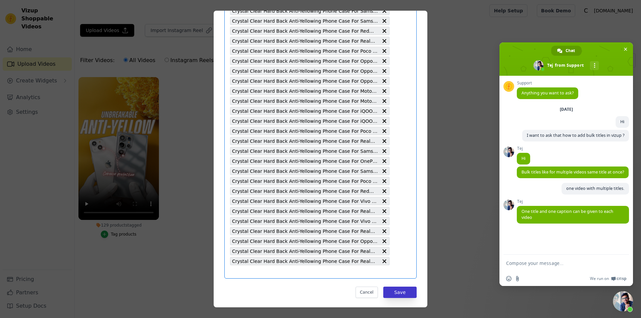
scroll to position [0, 0]
type input "Crystal Clear Hard Back Anti-Yellowing Phone Case For Google Pixel 9 Pro XL 5G"
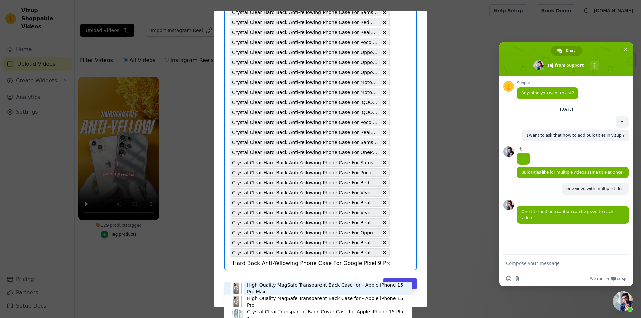
scroll to position [1144, 0]
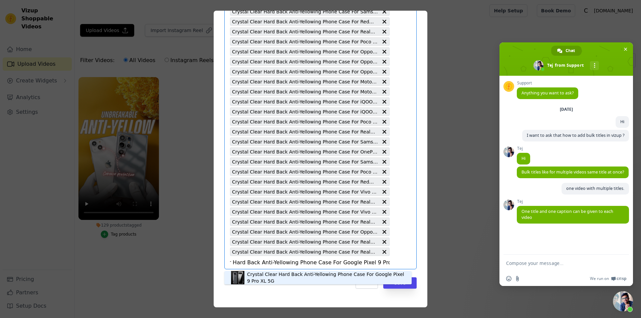
click at [355, 278] on div "Crystal Clear Hard Back Anti-Yellowing Phone Case For Google Pixel 9 Pro XL 5G" at bounding box center [326, 277] width 158 height 13
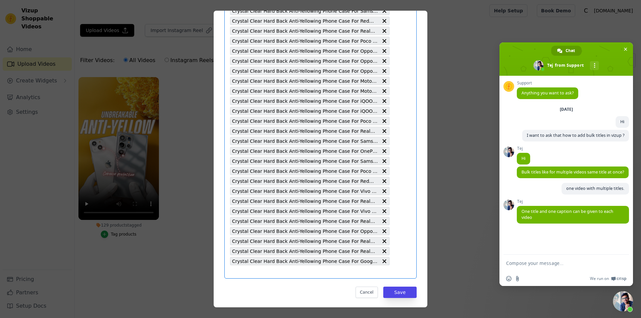
scroll to position [0, 0]
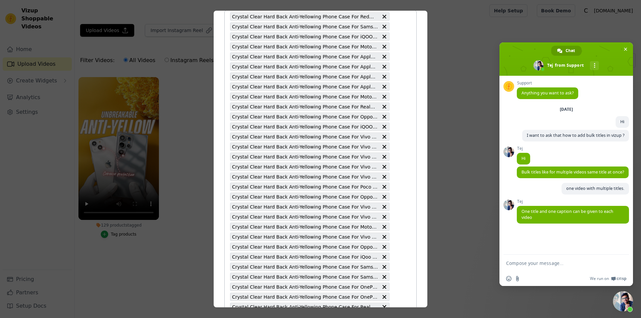
type input "Crystal Clear Hard Back Anti-Yellowing Phone Case For Samsung Note 20 Plus"
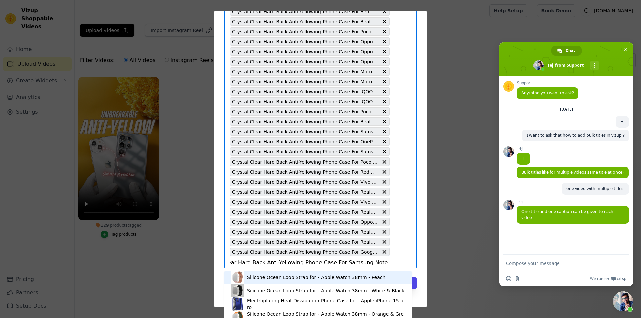
scroll to position [0, 0]
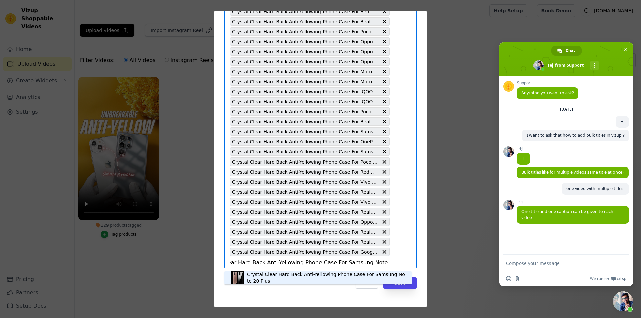
click at [339, 280] on div "Crystal Clear Hard Back Anti-Yellowing Phone Case For Samsung Note 20 Plus" at bounding box center [326, 277] width 158 height 13
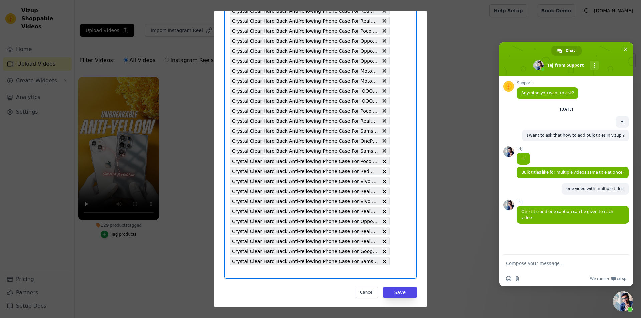
type input "Crystal Clear Hard Back Anti-Yellowing Phone Case For Poco M3 4G"
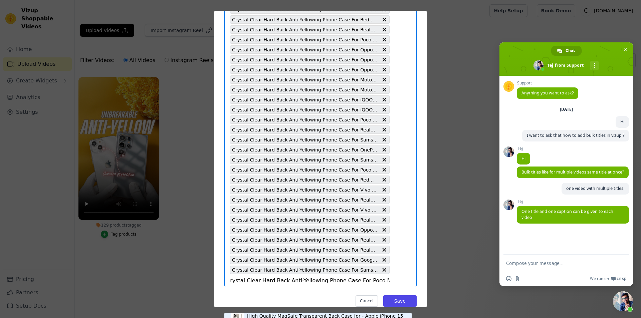
scroll to position [1164, 0]
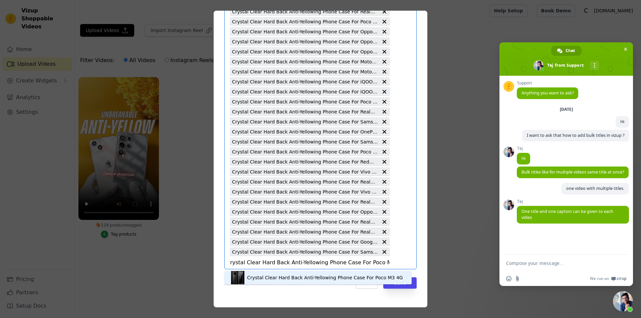
click at [281, 278] on div "Crystal Clear Hard Back Anti-Yellowing Phone Case For Poco M3 4G" at bounding box center [325, 277] width 156 height 7
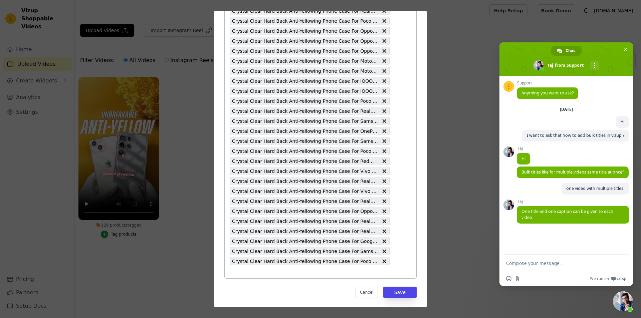
type input "Crystal Clear Hard Back Anti-Yellowing Phone Case For iQOO 12 5G"
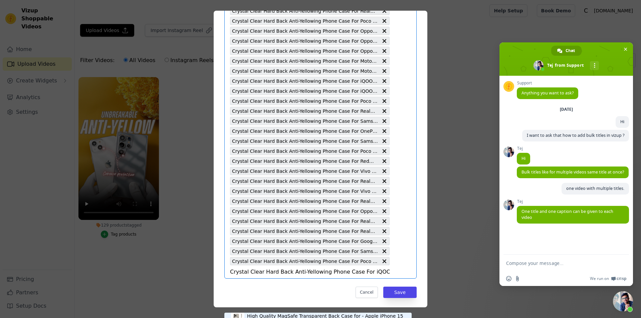
scroll to position [0, 3]
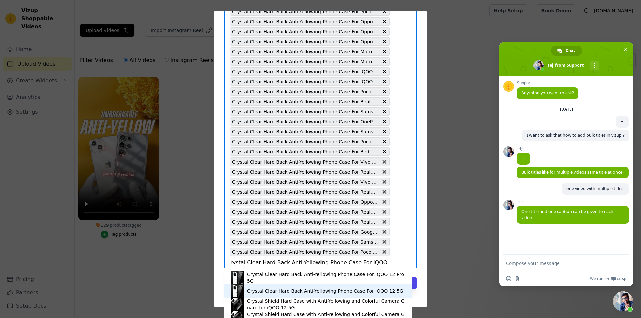
click at [285, 289] on div "Crystal Clear Hard Back Anti-Yellowing Phone Case For iQOO 12 5G" at bounding box center [325, 291] width 156 height 7
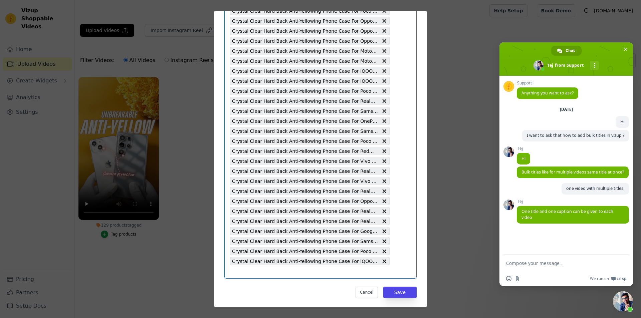
click at [247, 270] on input "129 products tagged Tag video with products Select is focused, type to refine l…" at bounding box center [310, 272] width 160 height 6
type input "Crystal Clear Hard Back Anti-Yellowing Phone Case For Poco X6 Pro 5G"
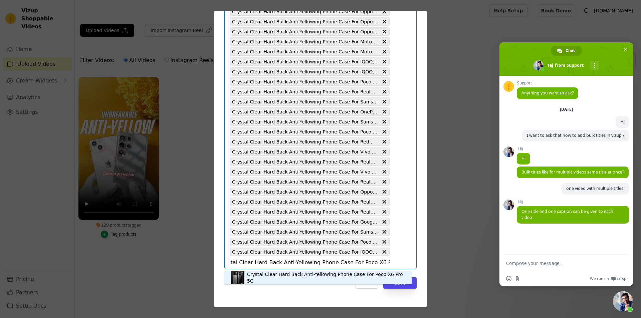
click at [281, 277] on div "Crystal Clear Hard Back Anti-Yellowing Phone Case For Poco X6 Pro 5G" at bounding box center [326, 277] width 158 height 13
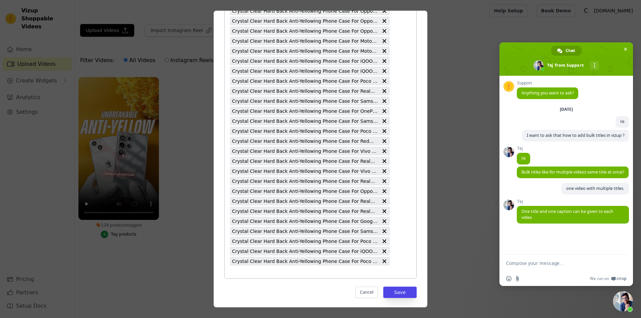
click at [281, 272] on input "129 products tagged Tag video with products Crystal Clear Hard Back Anti-Yellow…" at bounding box center [310, 272] width 160 height 6
type input "Crystal Clear Hard Back Anti-Yellowing Phone Case For Vivo Y20"
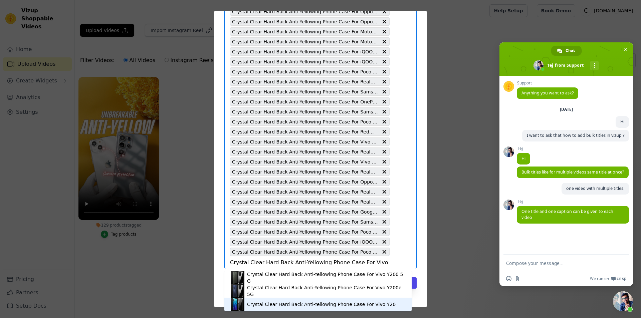
click at [287, 302] on div "Crystal Clear Hard Back Anti-Yellowing Phone Case For Vivo Y20" at bounding box center [321, 304] width 149 height 7
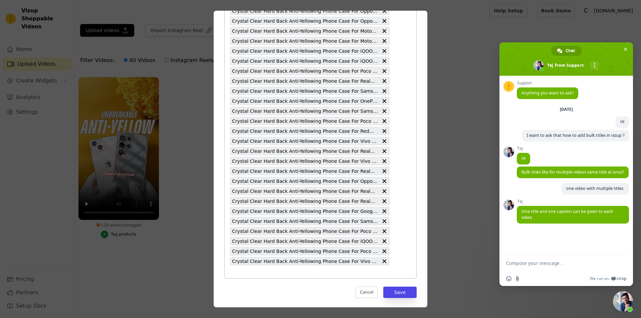
click at [280, 273] on input "129 products tagged Tag video with products Crystal Clear Hard Back Anti-Yellow…" at bounding box center [310, 272] width 160 height 6
type input "Crystal Clear Hard Back Anti-Yellowing Phone Case For Motorola Moto Edge 50 5G"
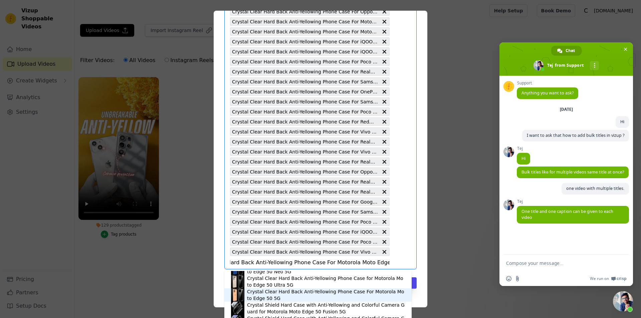
drag, startPoint x: 288, startPoint y: 294, endPoint x: 295, endPoint y: 295, distance: 7.0
click at [288, 294] on div "Crystal Clear Hard Back Anti-Yellowing Phone Case For Motorola Moto Edge 50 5G" at bounding box center [326, 294] width 158 height 13
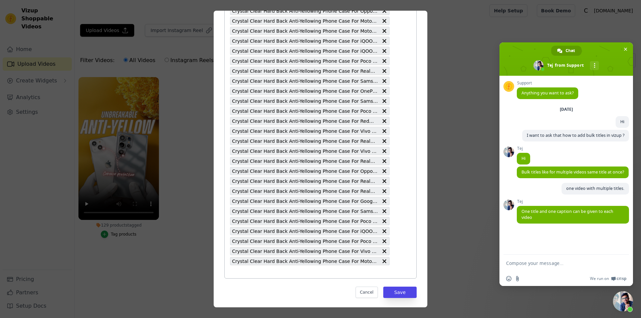
click at [313, 271] on input "129 products tagged Tag video with products Crystal Clear Hard Back Anti-Yellow…" at bounding box center [310, 272] width 160 height 6
type input "Crystal Clear Hard Back Anti-Yellowing Phone Case For Redmi Note 14 Pro Plus 5G"
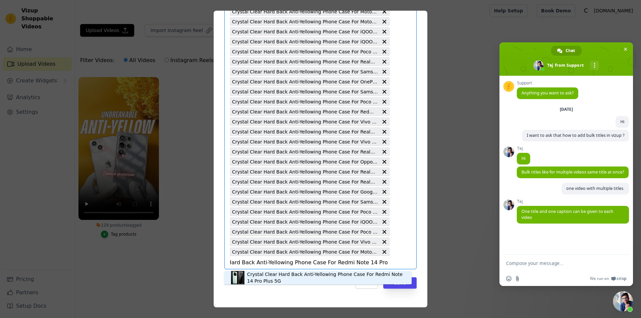
click at [313, 275] on div "Crystal Clear Hard Back Anti-Yellowing Phone Case For Redmi Note 14 Pro Plus 5G" at bounding box center [326, 277] width 158 height 13
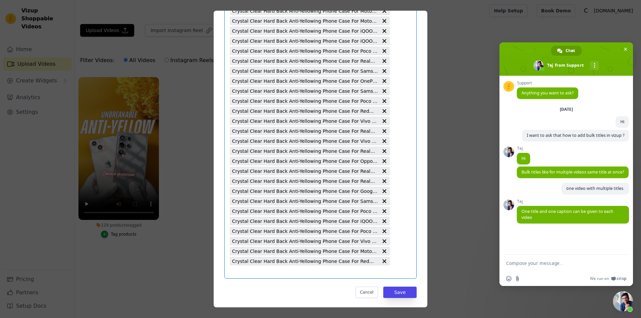
click at [313, 275] on input "129 products tagged Tag video with products Select is focused, type to refine l…" at bounding box center [310, 272] width 160 height 6
type input "Crystal Clear Hard Back Anti-Yellowing Phone Case For Redmi Note 14 Pro 5G"
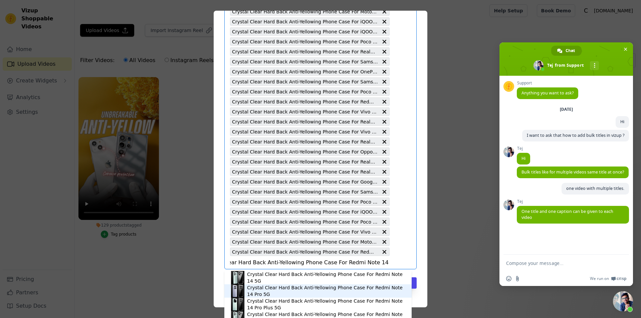
click at [316, 289] on div "Crystal Clear Hard Back Anti-Yellowing Phone Case For Redmi Note 14 Pro 5G" at bounding box center [326, 290] width 158 height 13
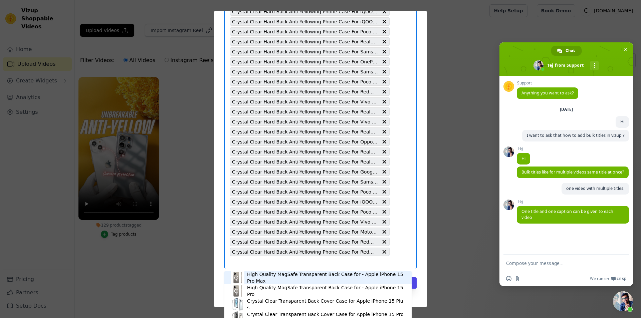
click at [306, 262] on input "129 products tagged Tag video with products High Quality MagSafe Transparent Ba…" at bounding box center [310, 262] width 160 height 6
type input "Crystal Clear Hard Back Anti-Yellowing Phone Case For Redmi 14C 5G"
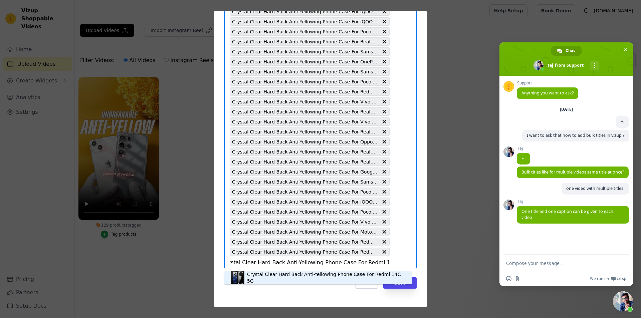
click at [334, 276] on div "Crystal Clear Hard Back Anti-Yellowing Phone Case For Redmi 14C 5G" at bounding box center [326, 277] width 158 height 13
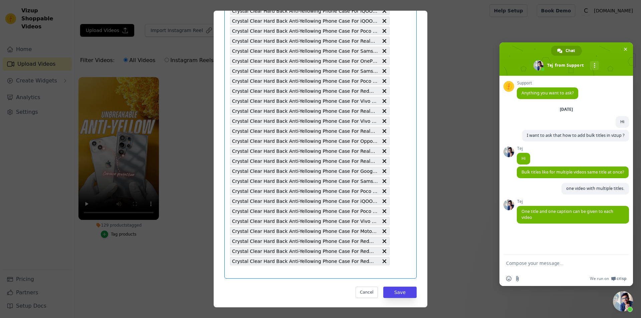
click at [318, 272] on input "129 products tagged Tag video with products Select is focused, type to refine l…" at bounding box center [310, 272] width 160 height 6
type input "Crystal Clear Hard Back Anti-Yellowing Phone Case For Samsung S25 Ultra 5G"
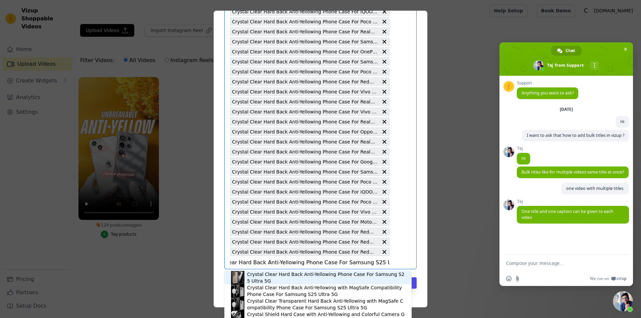
click at [320, 274] on div "Crystal Clear Hard Back Anti-Yellowing Phone Case For Samsung S25 Ultra 5G" at bounding box center [326, 277] width 158 height 13
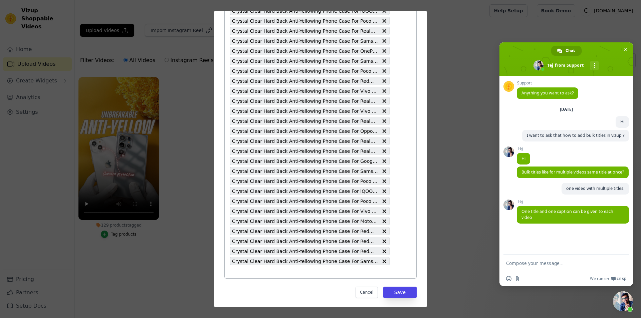
click at [316, 273] on input "129 products tagged Tag video with products Crystal Clear Hard Back Anti-Yellow…" at bounding box center [310, 272] width 160 height 6
type input "Crystal Clear Hard Back Anti-Yellowing Phone Case For Samsung S25 5G"
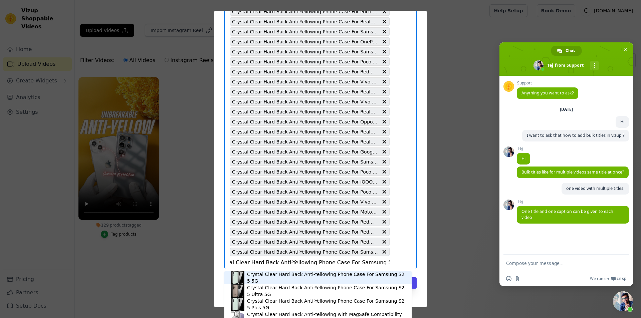
click at [315, 275] on div "Crystal Clear Hard Back Anti-Yellowing Phone Case For Samsung S25 5G" at bounding box center [326, 277] width 158 height 13
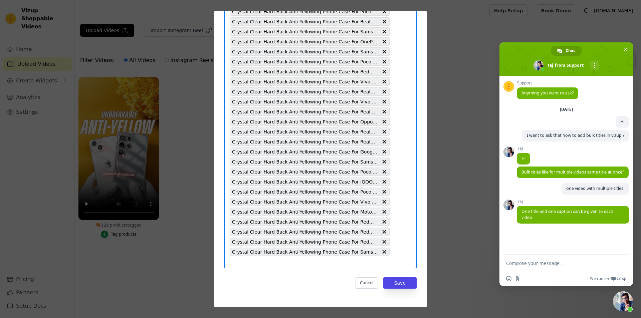
click at [309, 265] on input "129 products tagged Tag video with products Select is focused, type to refine l…" at bounding box center [310, 262] width 160 height 6
type input "Crystal Clear Hard Back Anti-Yellowing Phone Case For Redmi Note 14 5G"
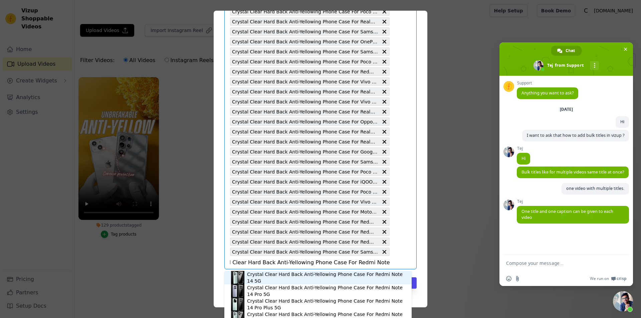
click at [319, 278] on div "Crystal Clear Hard Back Anti-Yellowing Phone Case For Redmi Note 14 5G" at bounding box center [326, 277] width 158 height 13
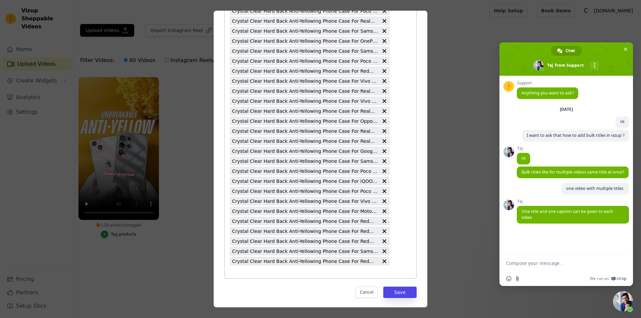
click at [316, 264] on span "Crystal Clear Hard Back Anti-Yellowing Phone Case For Redmi Note 14 5G" at bounding box center [305, 261] width 146 height 8
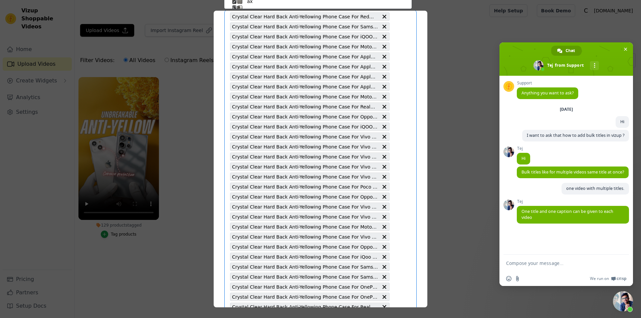
click at [318, 270] on span "Crystal Clear Hard Back Anti-Yellowing Phone Case For Samsung F36 5G" at bounding box center [305, 267] width 146 height 8
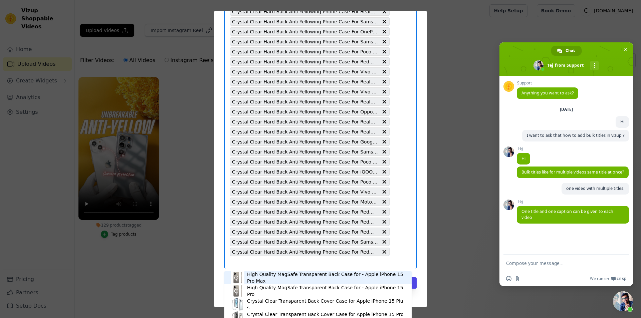
click at [309, 262] on input "129 products tagged Tag video with products High Quality MagSafe Transparent Ba…" at bounding box center [310, 262] width 160 height 6
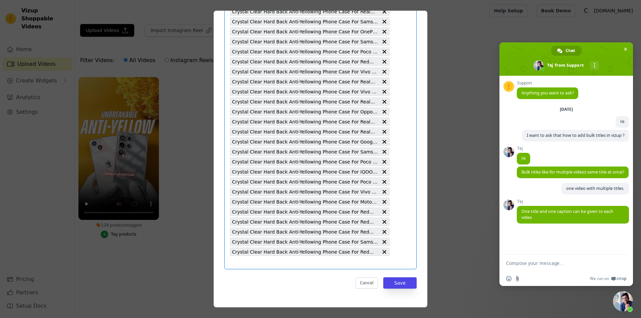
type input "Crystal Clear Hard Back Anti-Yellowing Phone Case For Vivo T3 Ultra 5G"
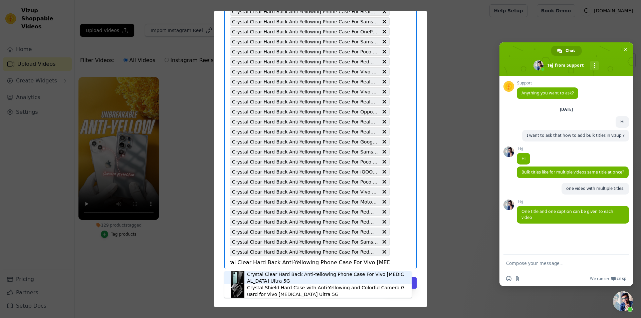
click at [343, 276] on div "Crystal Clear Hard Back Anti-Yellowing Phone Case For Vivo T3 Ultra 5G" at bounding box center [326, 277] width 158 height 13
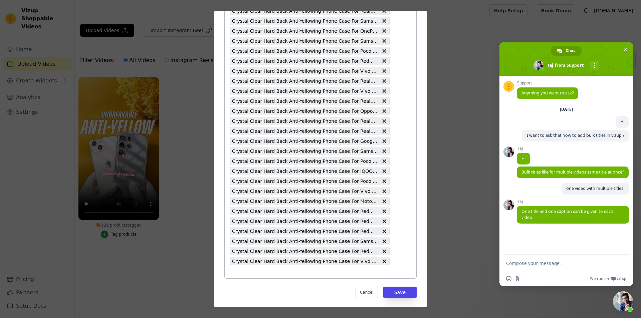
click at [306, 272] on input "129 products tagged Tag video with products Crystal Clear Hard Back Anti-Yellow…" at bounding box center [310, 272] width 160 height 6
type input "Crystal Clear Hard Back Anti-Yellowing Phone Case for Redmi 13 5G"
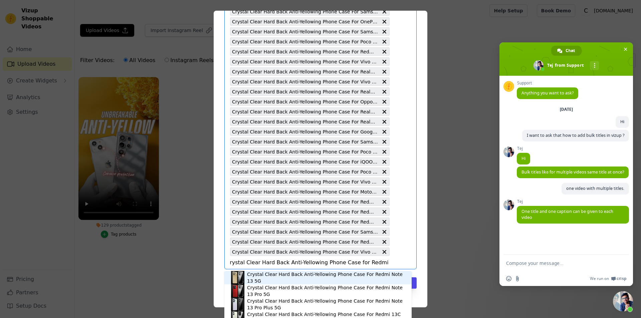
click at [305, 278] on div "Crystal Clear Hard Back Anti-Yellowing Phone Case For Redmi Note 13 5G" at bounding box center [326, 277] width 158 height 13
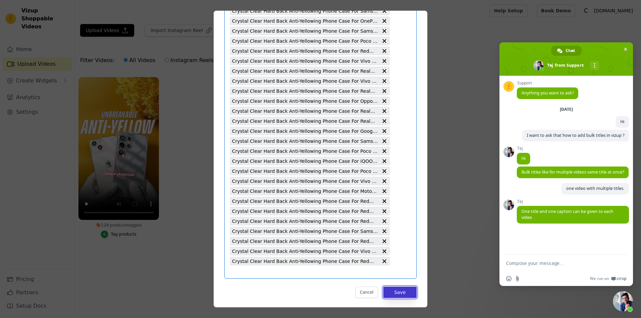
click at [398, 294] on button "Save" at bounding box center [399, 292] width 33 height 11
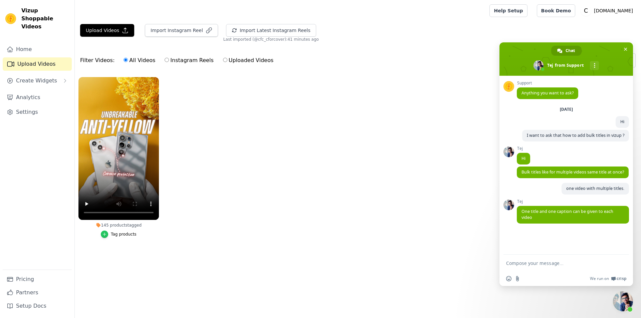
click at [104, 233] on icon "button" at bounding box center [104, 234] width 5 height 5
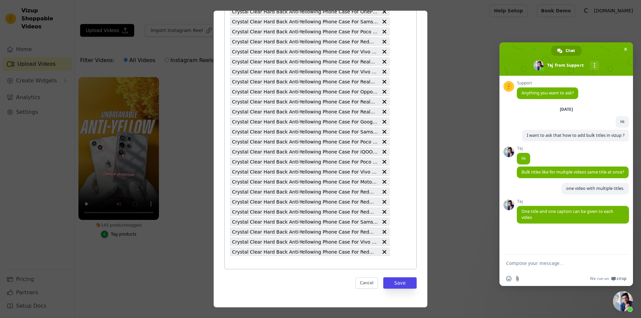
click at [309, 261] on input "145 products tagged Tag video with products Crystal Clear Hard Back Anti-Yellow…" at bounding box center [310, 262] width 160 height 6
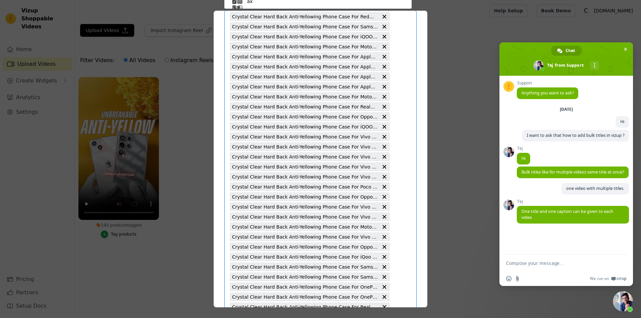
type input "Crystal Clear Hard Back Anti-Yellowing Phone Case For Vivo X Fold 3 Pro 5G"
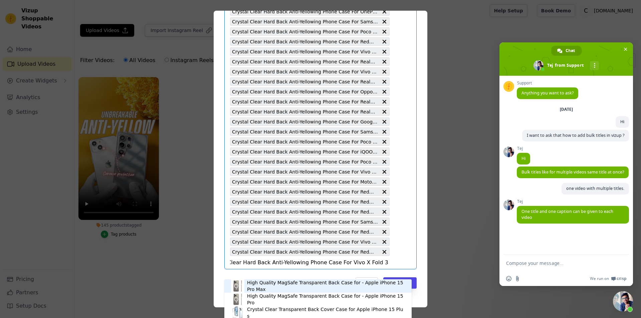
scroll to position [1284, 0]
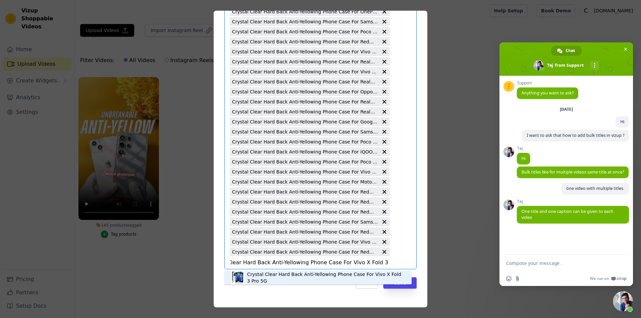
click at [333, 276] on div "Crystal Clear Hard Back Anti-Yellowing Phone Case For Vivo X Fold 3 Pro 5G" at bounding box center [326, 277] width 158 height 13
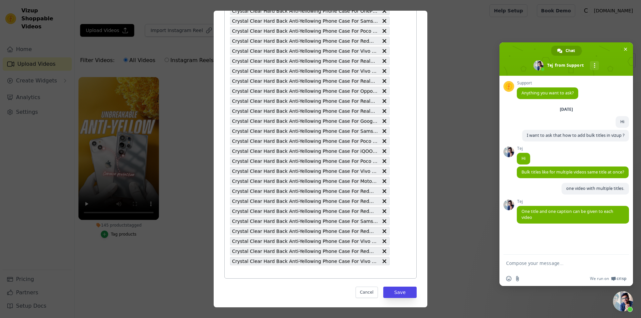
click at [347, 273] on input "145 products tagged Tag video with products Crystal Clear Hard Back Anti-Yellow…" at bounding box center [310, 272] width 160 height 6
type input "Crystal Clear Hard Back Anti-Yellowing Phone Case For Samsung S10 Lite"
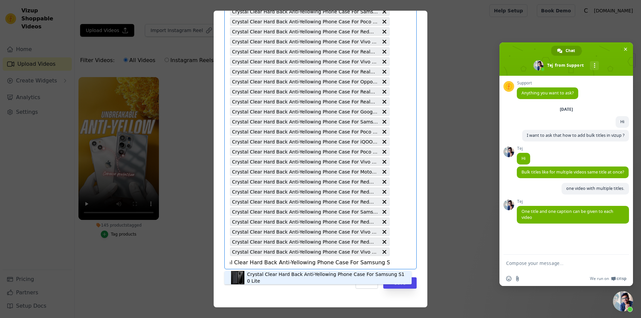
click at [340, 278] on div "Crystal Clear Hard Back Anti-Yellowing Phone Case For Samsung S10 Lite" at bounding box center [326, 277] width 158 height 13
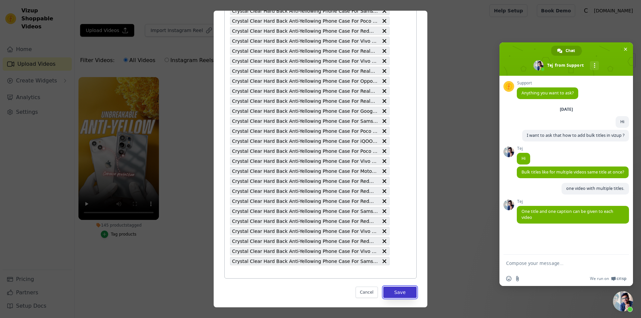
click at [396, 295] on button "Save" at bounding box center [399, 292] width 33 height 11
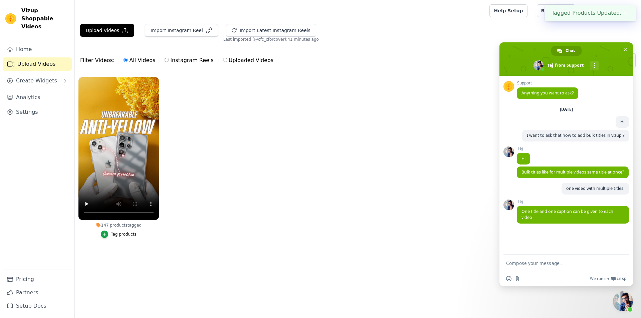
click at [128, 235] on div "Tag products" at bounding box center [124, 234] width 26 height 5
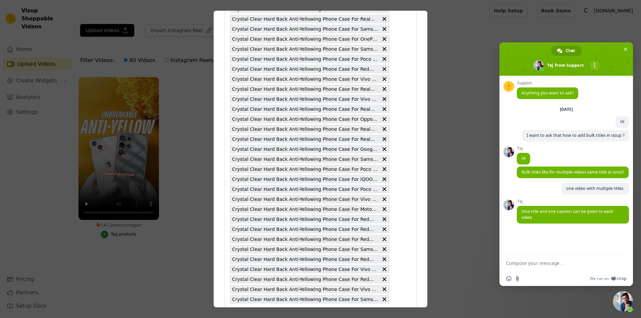
scroll to position [1304, 0]
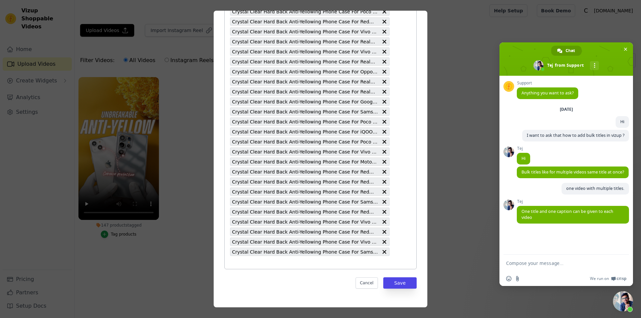
click at [304, 263] on input "147 products tagged Tag video with products Crystal Clear Hard Back Anti-Yellow…" at bounding box center [310, 262] width 160 height 6
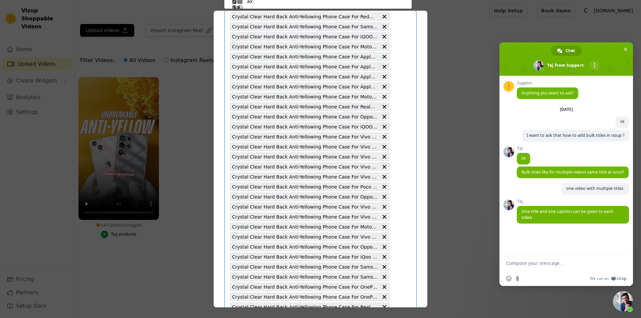
type input "Crystal Clear Hard Back Anti-Yellowing Phone Case For Redmi Note 5"
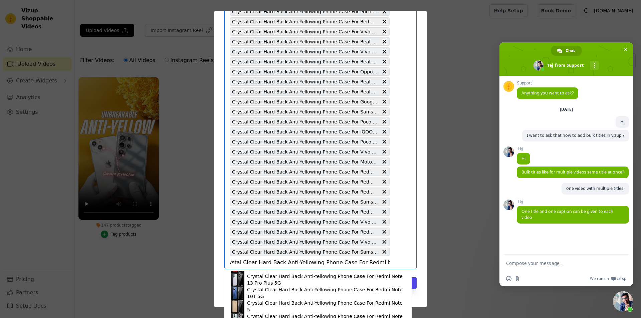
scroll to position [63, 0]
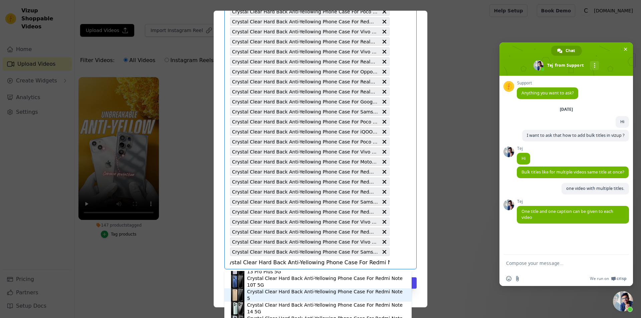
drag, startPoint x: 312, startPoint y: 294, endPoint x: 338, endPoint y: 292, distance: 26.4
click at [312, 294] on div "Crystal Clear Hard Back Anti-Yellowing Phone Case For Redmi Note 5" at bounding box center [326, 294] width 158 height 13
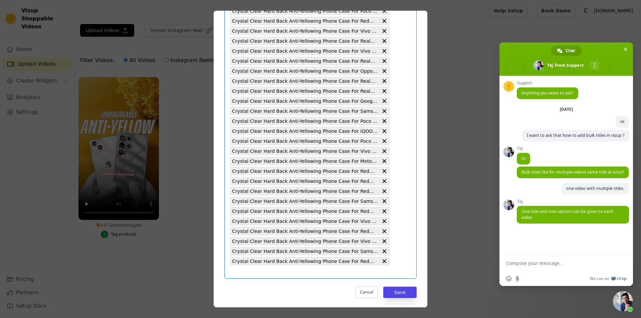
click at [302, 273] on input "147 products tagged Tag video with products Select is focused, type to refine l…" at bounding box center [310, 272] width 160 height 6
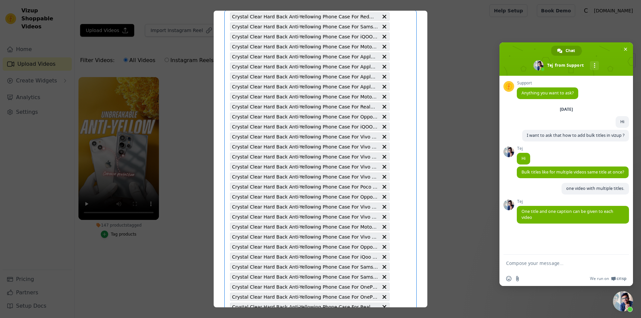
type input "Crystal Clear Hard Back Anti-Yellowing Phone Case For Oppo K12X 5G"
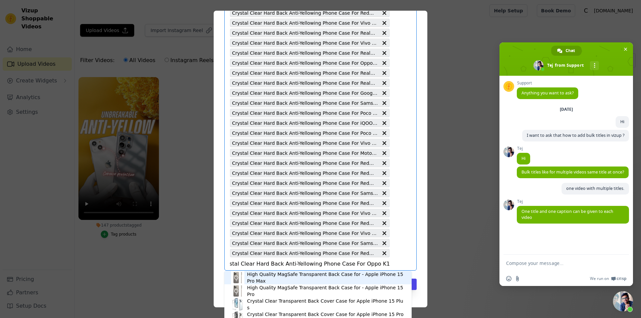
scroll to position [1314, 0]
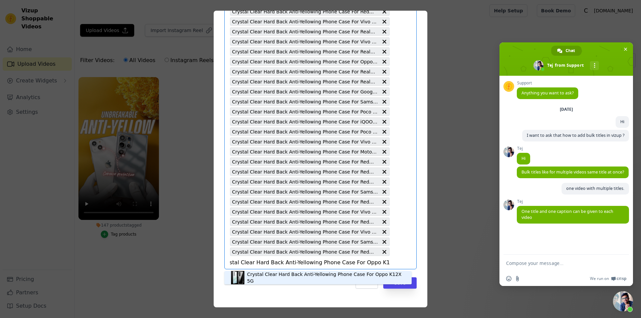
click at [301, 272] on div "Crystal Clear Hard Back Anti-Yellowing Phone Case For Oppo K12X 5G" at bounding box center [318, 277] width 174 height 13
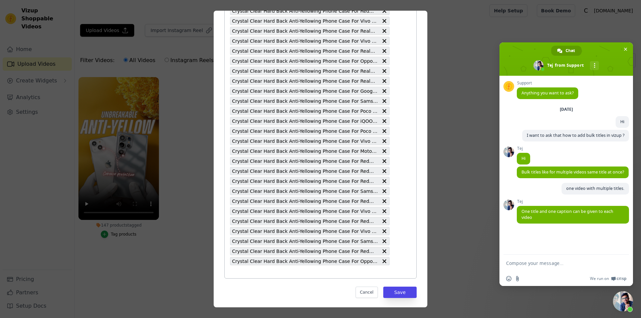
click at [300, 273] on input "147 products tagged Tag video with products Crystal Clear Hard Back Anti-Yellow…" at bounding box center [310, 272] width 160 height 6
type input "Crystal Clear Hard Back Anti-Yellowing Phone Case For OnePlus Open"
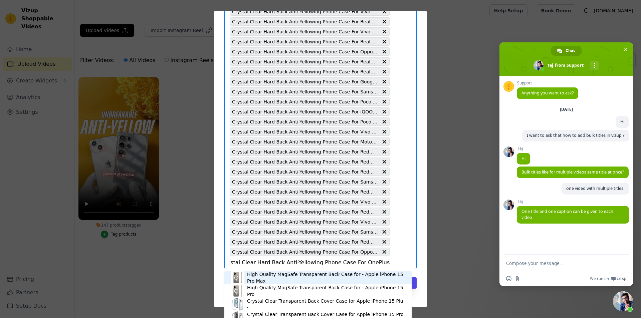
scroll to position [1324, 0]
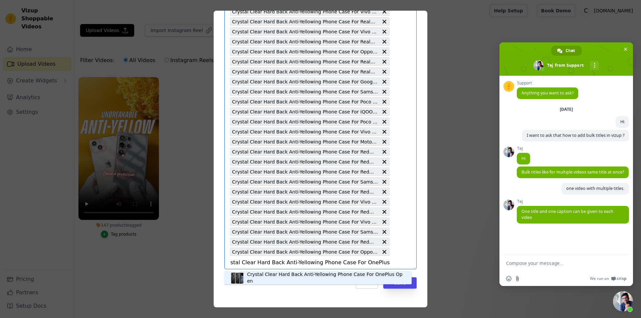
click at [304, 278] on div "Crystal Clear Hard Back Anti-Yellowing Phone Case For OnePlus Open" at bounding box center [326, 277] width 158 height 13
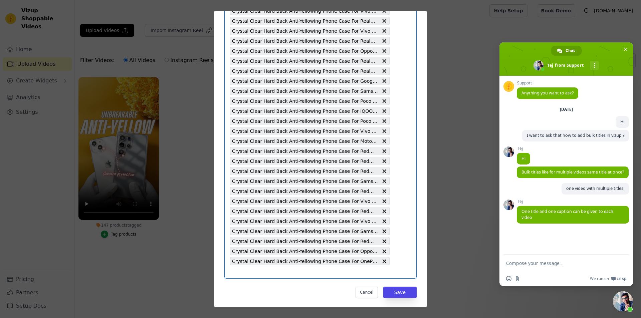
scroll to position [0, 0]
type input "Crystal Clear Hard Back Anti-Yellowing Phone Case For iQOO Z3 5G"
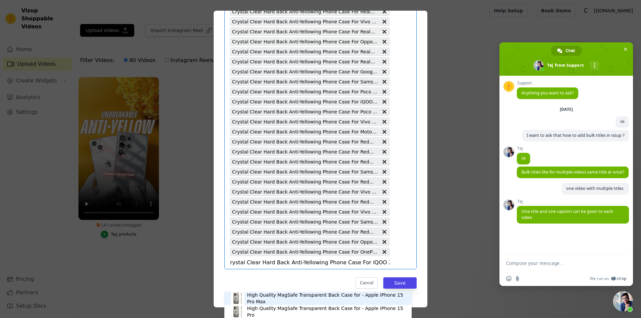
scroll to position [1334, 0]
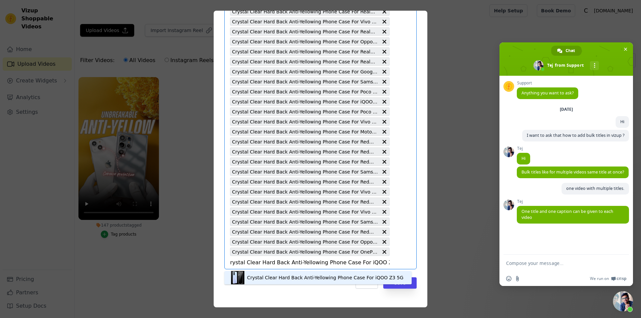
click at [310, 278] on div "Crystal Clear Hard Back Anti-Yellowing Phone Case For iQOO Z3 5G" at bounding box center [325, 277] width 156 height 7
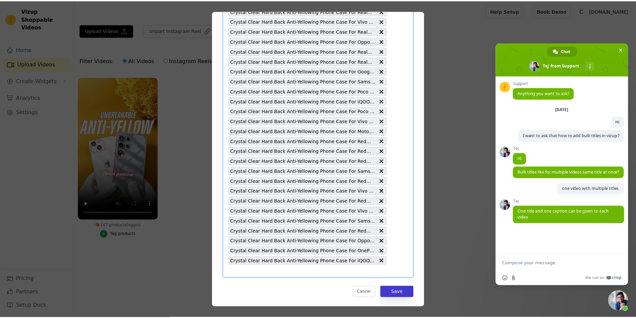
scroll to position [0, 0]
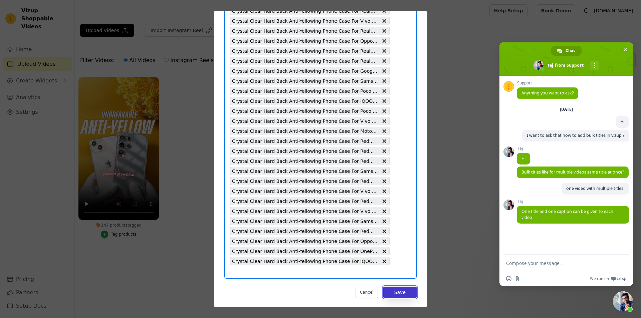
click at [391, 296] on button "Save" at bounding box center [399, 292] width 33 height 11
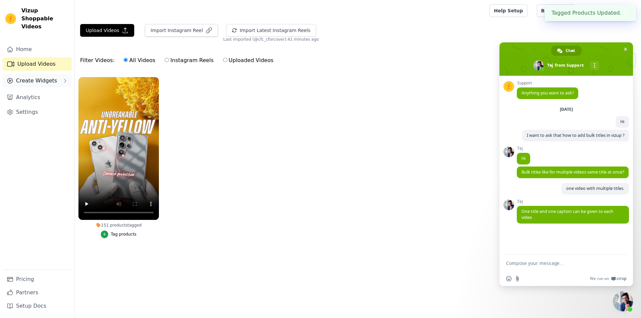
click at [39, 77] on span "Create Widgets" at bounding box center [36, 81] width 41 height 8
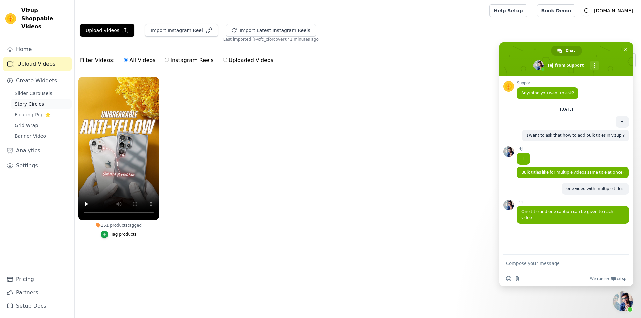
click at [35, 99] on link "Story Circles" at bounding box center [41, 103] width 61 height 9
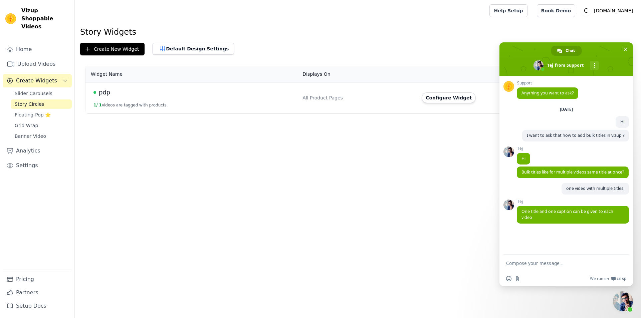
click at [109, 102] on button "1 / 1 videos are tagged with products." at bounding box center [130, 104] width 74 height 5
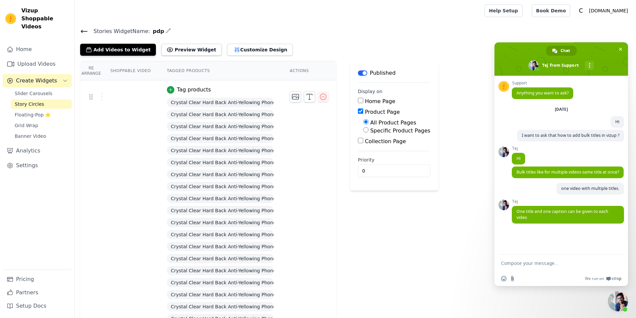
click at [363, 132] on input "Specific Product Pages" at bounding box center [365, 129] width 5 height 5
radio input "true"
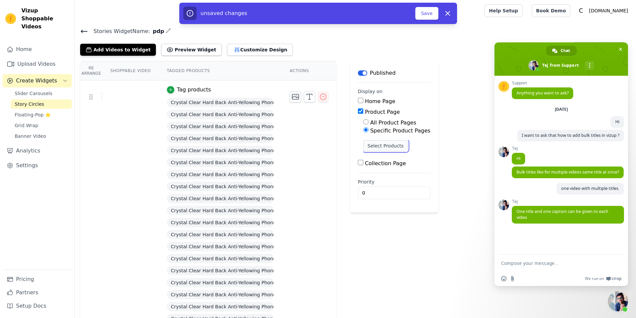
click at [368, 147] on button "Select Products" at bounding box center [385, 145] width 45 height 11
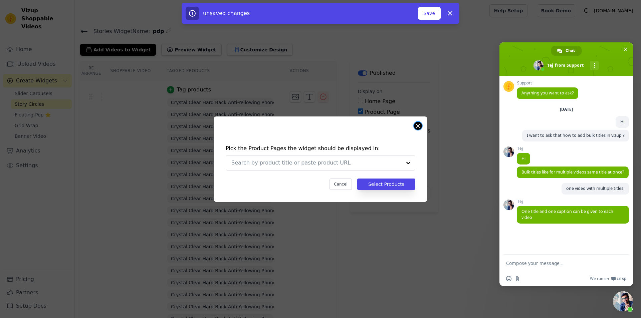
click at [418, 126] on button "Close modal" at bounding box center [418, 126] width 8 height 8
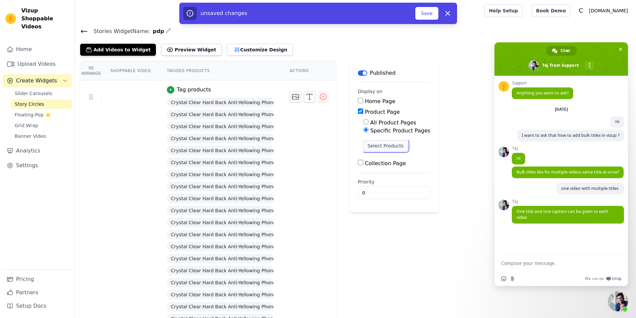
click at [394, 142] on button "Select Products" at bounding box center [385, 145] width 45 height 11
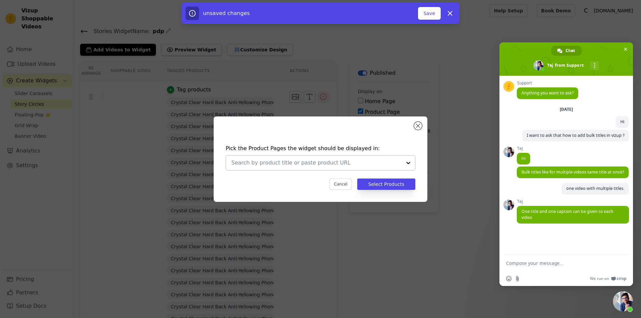
click at [350, 158] on div at bounding box center [316, 163] width 170 height 15
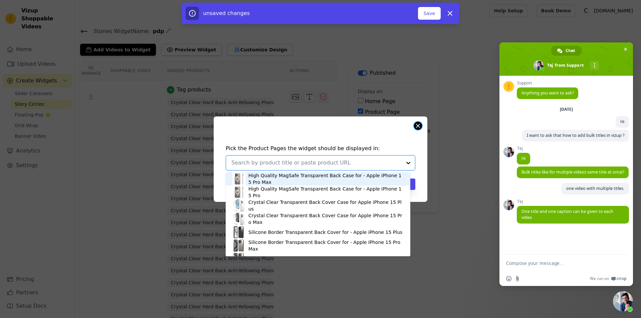
click at [416, 125] on button "Close modal" at bounding box center [418, 126] width 8 height 8
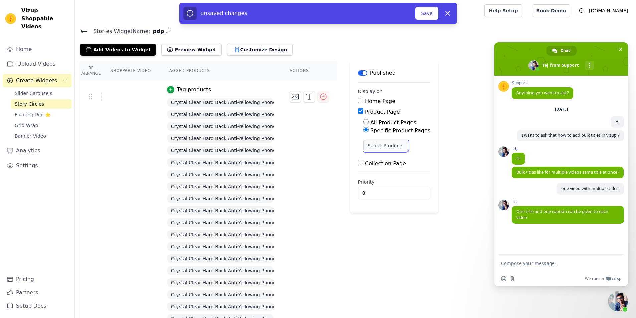
click at [366, 147] on button "Select Products" at bounding box center [385, 145] width 45 height 11
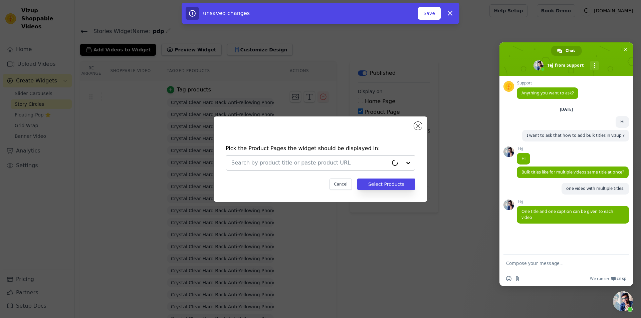
click at [328, 163] on input "text" at bounding box center [309, 163] width 157 height 8
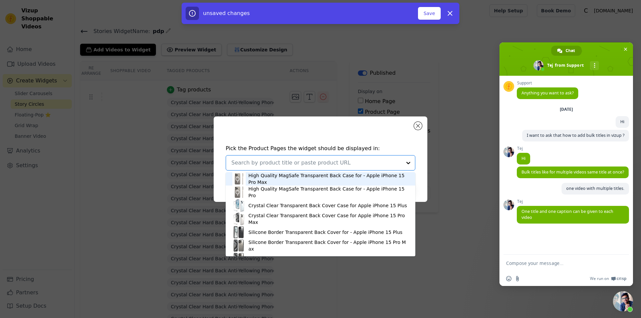
type input "Crystal Clear Hard Back Anti-Yellowing Phone Case For iQOO Z3 5G"
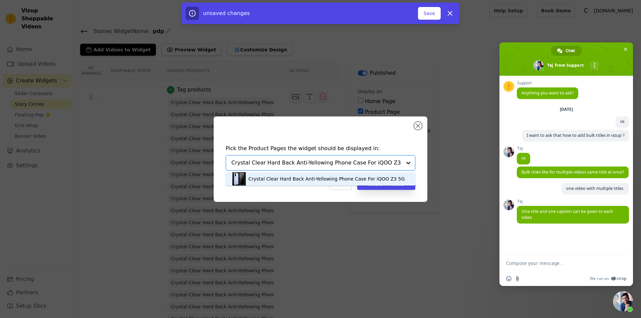
click at [332, 177] on div "Crystal Clear Hard Back Anti-Yellowing Phone Case For iQOO Z3 5G" at bounding box center [326, 179] width 156 height 7
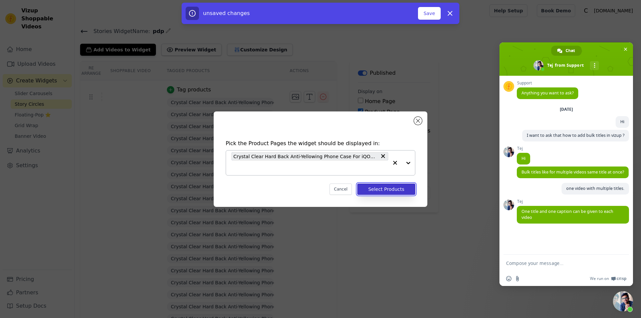
click at [391, 189] on button "Select Products" at bounding box center [386, 189] width 58 height 11
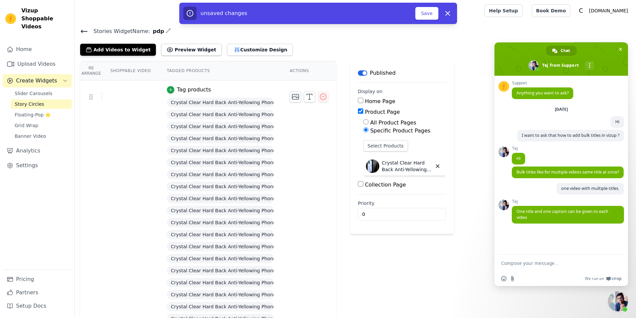
click at [358, 115] on div "Product Page" at bounding box center [402, 112] width 88 height 8
click at [358, 113] on input "Product Page" at bounding box center [360, 110] width 5 height 5
checkbox input "false"
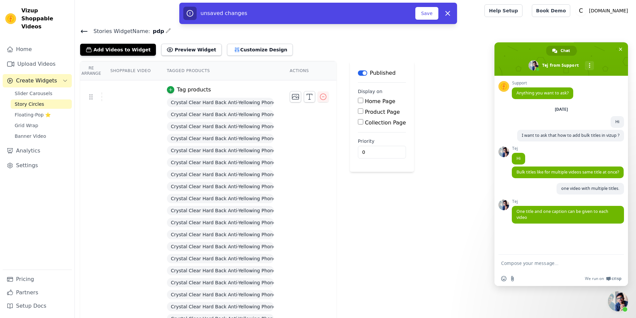
click at [358, 122] on input "Collection Page" at bounding box center [360, 121] width 5 height 5
checkbox input "true"
click at [363, 143] on input "Specific Collection Pages" at bounding box center [365, 140] width 5 height 5
radio input "true"
click at [367, 155] on button "Select Collection Pages" at bounding box center [394, 156] width 63 height 11
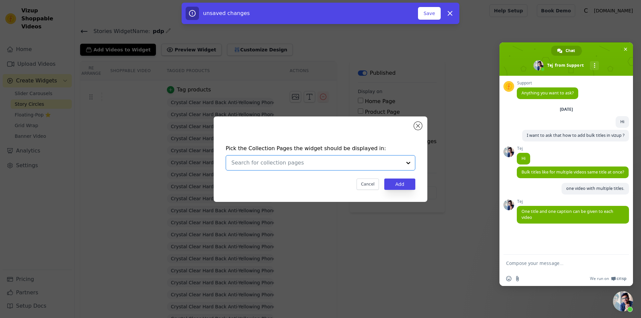
click at [323, 162] on input "text" at bounding box center [316, 163] width 170 height 8
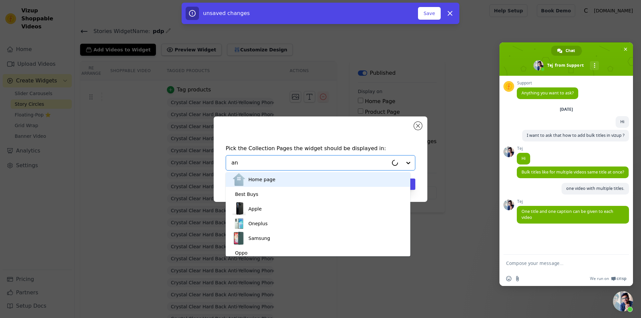
type input "ant"
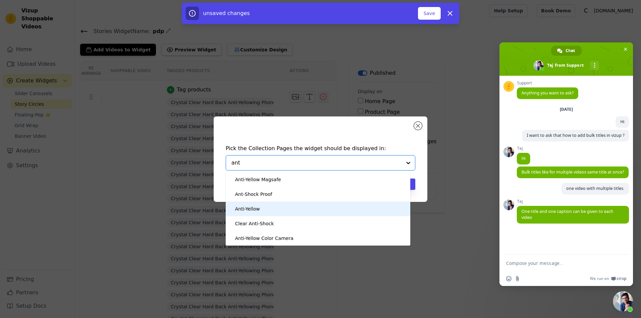
click at [281, 212] on div "Anti-Yellow" at bounding box center [317, 209] width 171 height 15
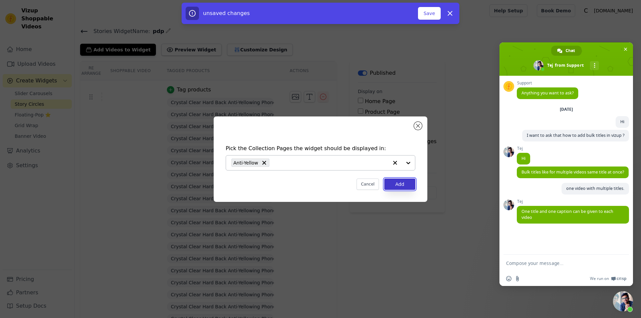
click at [399, 184] on button "Add" at bounding box center [399, 184] width 31 height 11
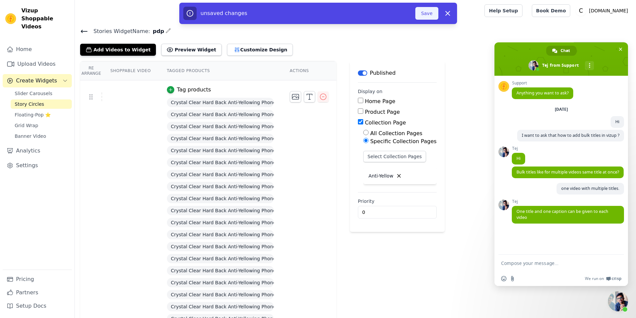
click at [422, 15] on button "Save" at bounding box center [426, 13] width 23 height 13
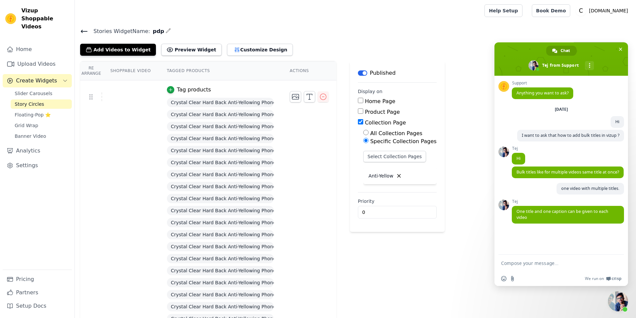
click at [80, 29] on div "Stories Widget Name: pdp Add Videos to Widget Preview Widget Customize Design H…" at bounding box center [355, 41] width 561 height 29
click at [84, 31] on icon at bounding box center [84, 31] width 6 height 3
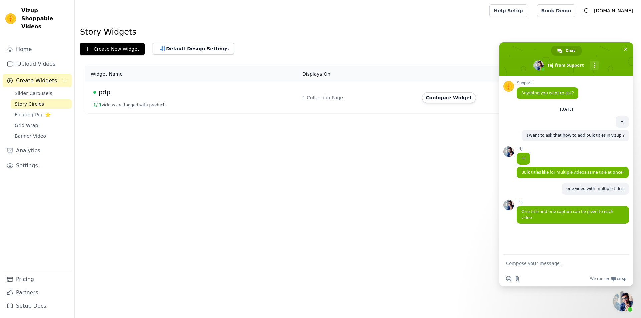
click at [133, 106] on button "1 / 1 videos are tagged with products." at bounding box center [130, 104] width 74 height 5
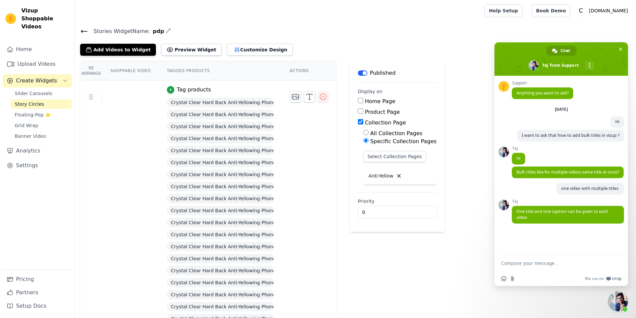
click at [358, 112] on input "Product Page" at bounding box center [360, 110] width 5 height 5
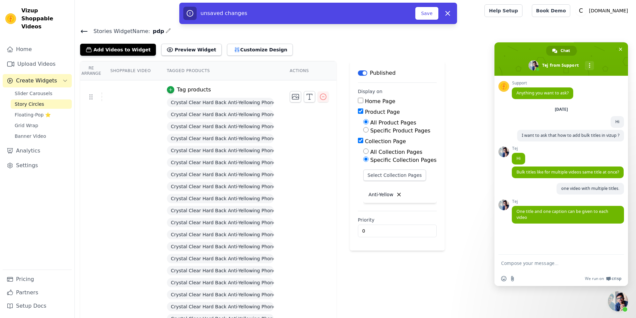
click at [358, 143] on input "Collection Page" at bounding box center [360, 140] width 5 height 5
click at [424, 13] on button "Save" at bounding box center [426, 13] width 23 height 13
click at [424, 17] on button "Save" at bounding box center [426, 13] width 23 height 13
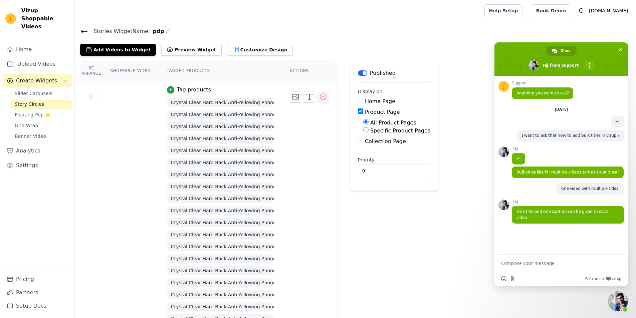
click at [538, 266] on form at bounding box center [553, 264] width 105 height 18
click at [526, 265] on textarea "Compose your message..." at bounding box center [553, 263] width 105 height 6
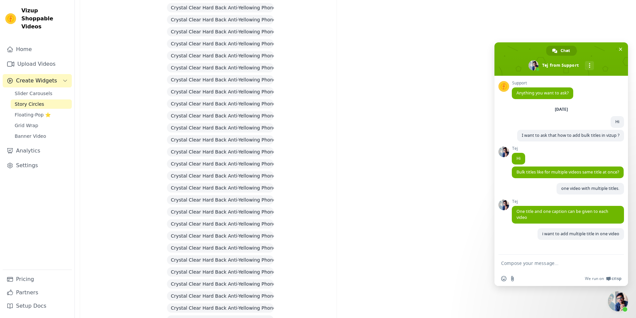
scroll to position [868, 0]
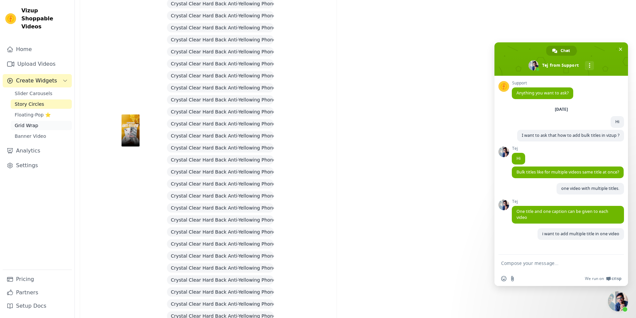
click at [23, 122] on span "Grid Wrap" at bounding box center [26, 125] width 23 height 7
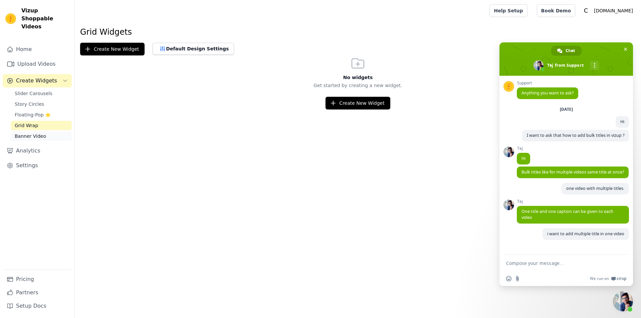
click at [23, 133] on span "Banner Video" at bounding box center [30, 136] width 31 height 7
click at [31, 101] on span "Story Circles" at bounding box center [29, 104] width 29 height 7
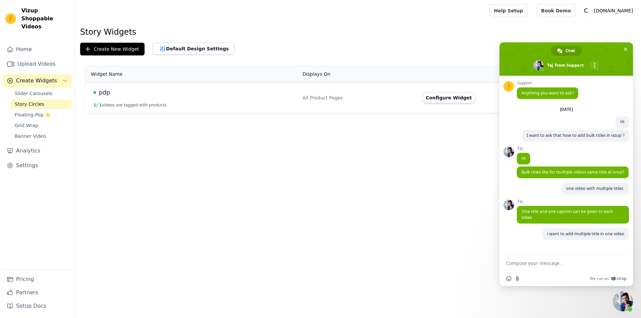
click at [132, 106] on button "1 / 1 videos are tagged with products." at bounding box center [130, 104] width 74 height 5
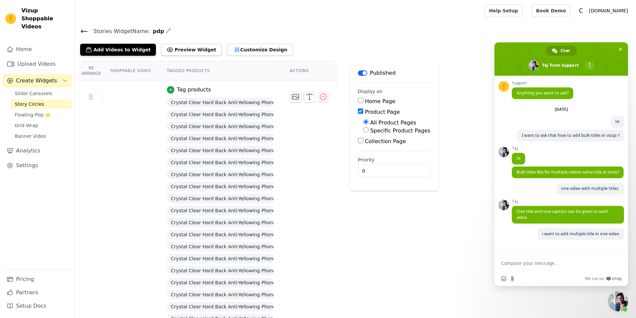
click at [363, 131] on input "Specific Product Pages" at bounding box center [365, 129] width 5 height 5
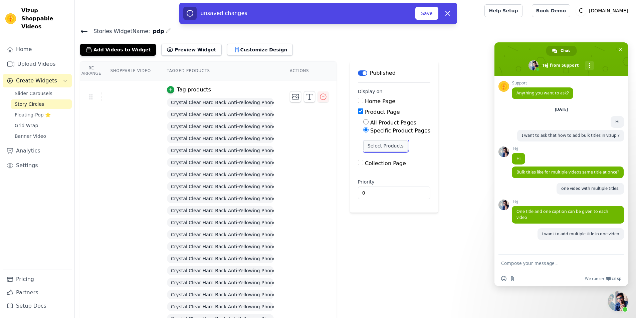
click at [372, 146] on button "Select Products" at bounding box center [385, 145] width 45 height 11
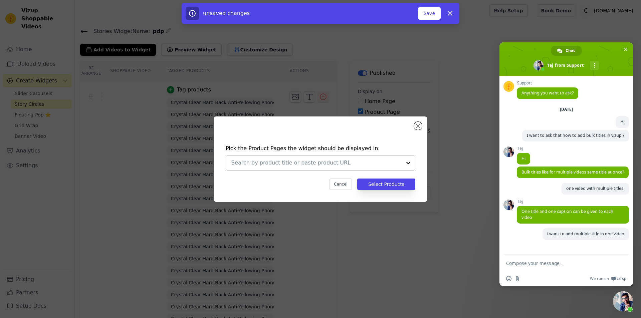
click at [276, 163] on input "text" at bounding box center [316, 163] width 170 height 8
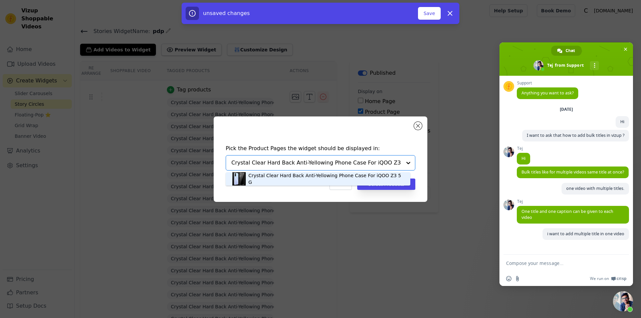
click at [295, 176] on div "Crystal Clear Hard Back Anti-Yellowing Phone Case For iQOO Z3 5G" at bounding box center [325, 178] width 155 height 13
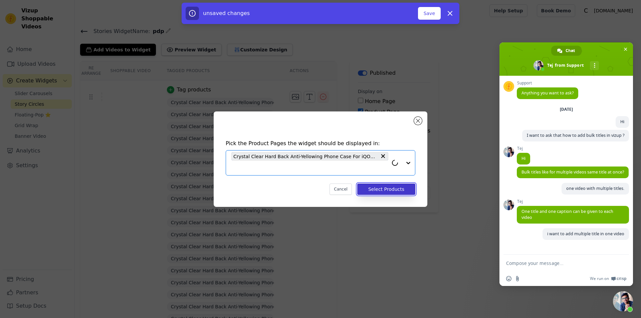
click at [399, 188] on button "Select Products" at bounding box center [386, 189] width 58 height 11
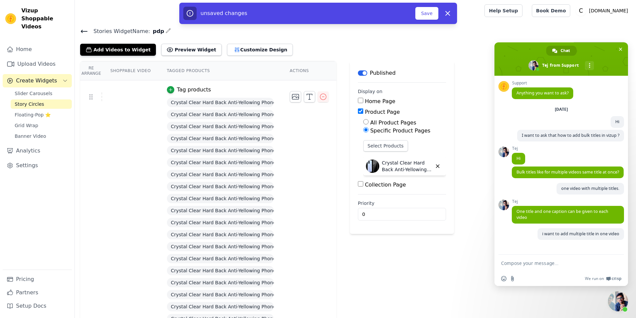
scroll to position [28, 0]
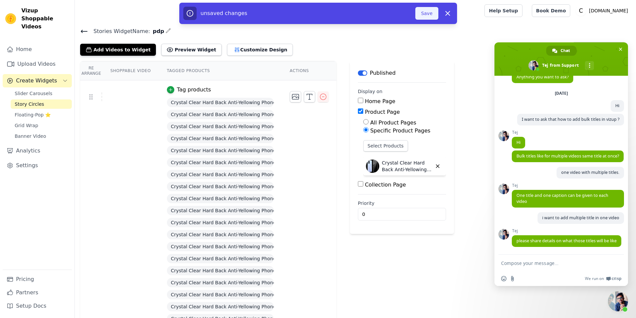
click at [425, 14] on button "Save" at bounding box center [426, 13] width 23 height 13
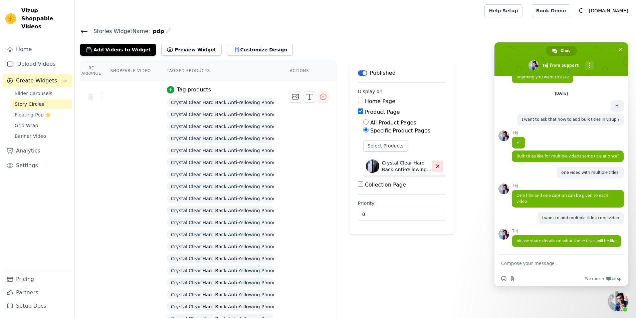
click at [435, 168] on icon "button" at bounding box center [438, 166] width 6 height 6
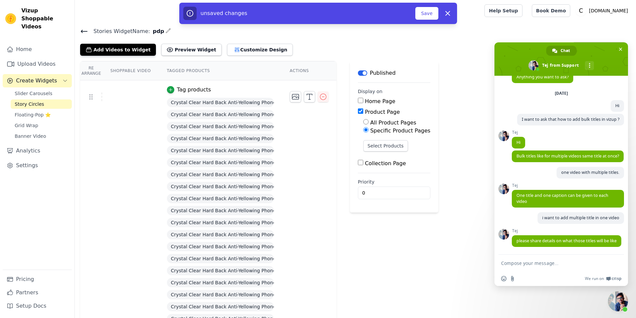
click at [370, 165] on label "Collection Page" at bounding box center [385, 163] width 41 height 6
click at [363, 165] on input "Collection Page" at bounding box center [360, 162] width 5 height 5
click at [358, 112] on input "Product Page" at bounding box center [360, 110] width 5 height 5
click at [364, 141] on input "Specific Collection Pages" at bounding box center [365, 140] width 5 height 5
click at [371, 155] on button "Select Collection Pages" at bounding box center [394, 156] width 63 height 11
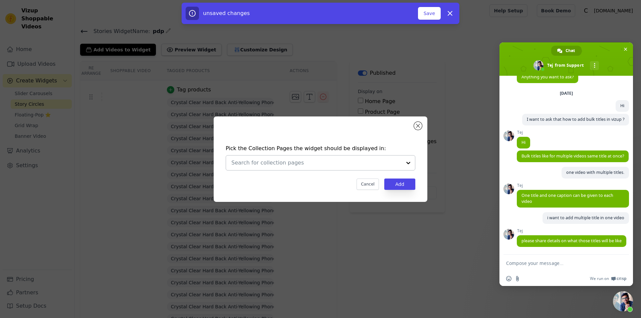
click at [361, 167] on div at bounding box center [316, 163] width 170 height 15
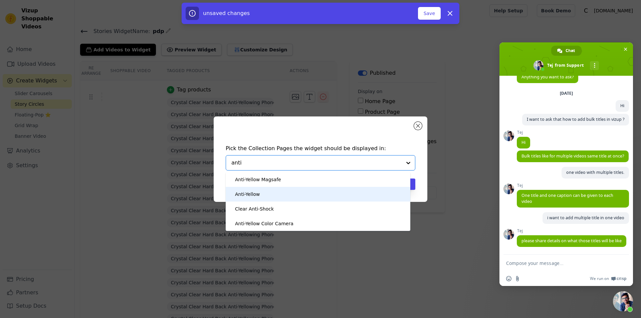
click at [302, 191] on div "Anti-Yellow" at bounding box center [317, 194] width 171 height 15
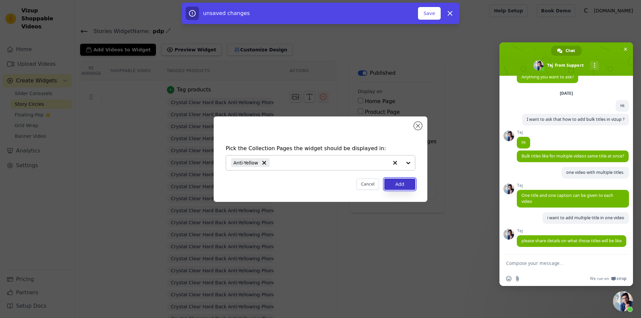
click at [405, 184] on button "Add" at bounding box center [399, 184] width 31 height 11
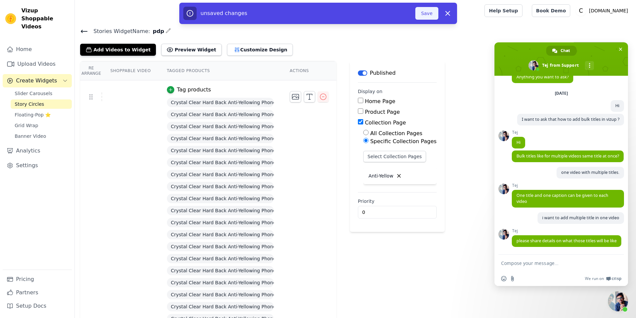
click at [429, 13] on button "Save" at bounding box center [426, 13] width 23 height 13
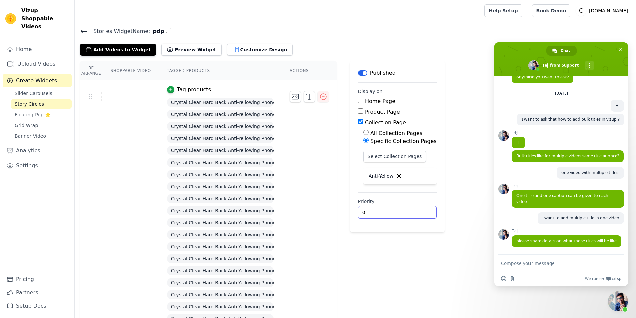
click at [366, 211] on input "0" at bounding box center [397, 212] width 79 height 13
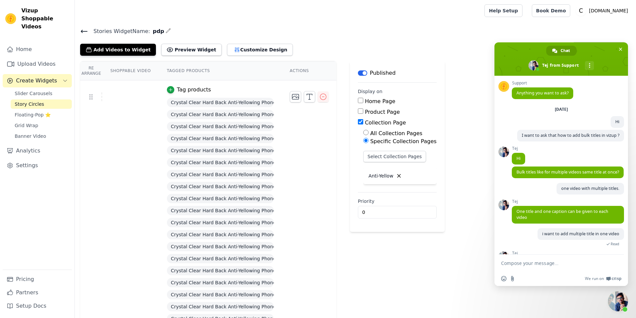
scroll to position [28, 0]
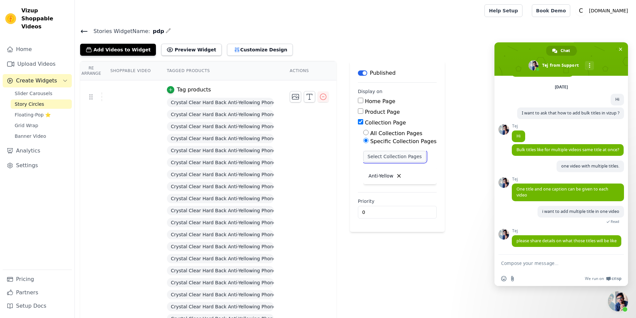
click at [374, 154] on button "Select Collection Pages" at bounding box center [394, 156] width 63 height 11
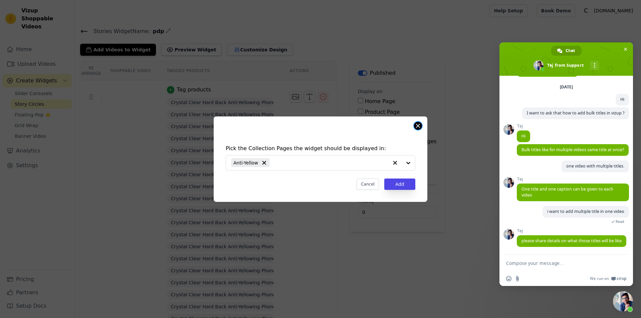
click at [417, 128] on button "Close modal" at bounding box center [418, 126] width 8 height 8
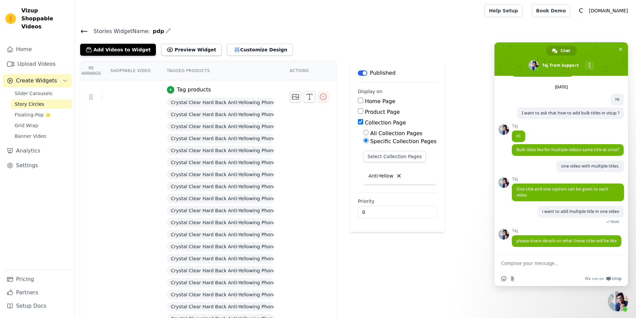
click at [360, 111] on div "Product Page" at bounding box center [397, 112] width 79 height 8
click at [359, 112] on div "Product Page" at bounding box center [397, 112] width 79 height 8
click at [358, 112] on input "Product Page" at bounding box center [360, 110] width 5 height 5
checkbox input "true"
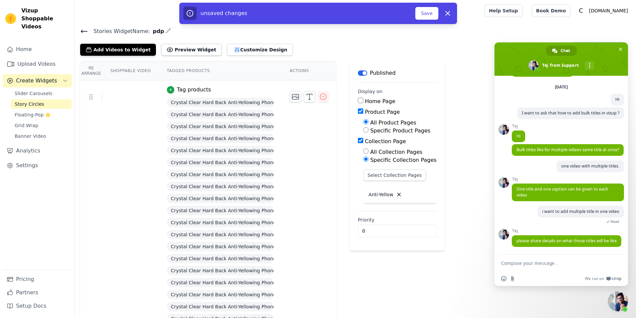
click at [363, 133] on div "Specific Product Pages" at bounding box center [399, 131] width 73 height 8
click at [363, 131] on input "Specific Product Pages" at bounding box center [365, 129] width 5 height 5
radio input "true"
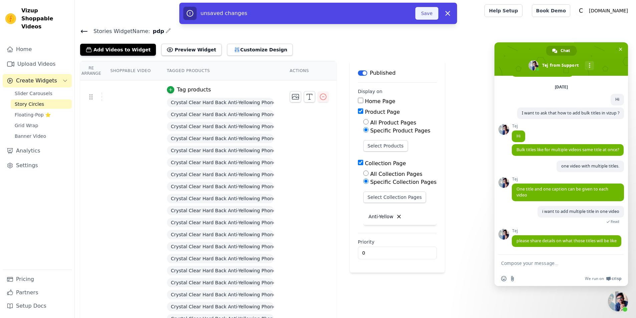
click at [435, 10] on button "Save" at bounding box center [426, 13] width 23 height 13
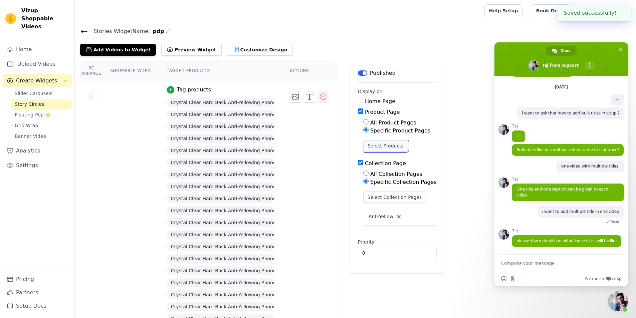
click at [380, 146] on button "Select Products" at bounding box center [385, 145] width 45 height 11
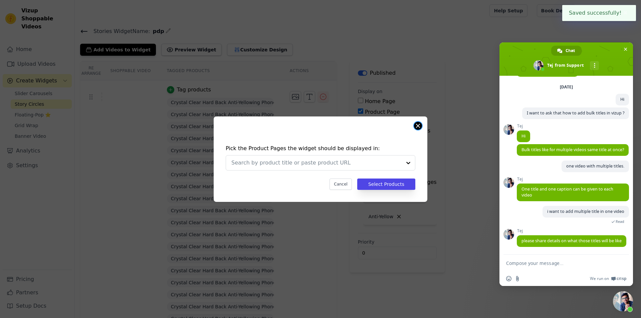
click at [422, 125] on button "Close modal" at bounding box center [418, 126] width 8 height 8
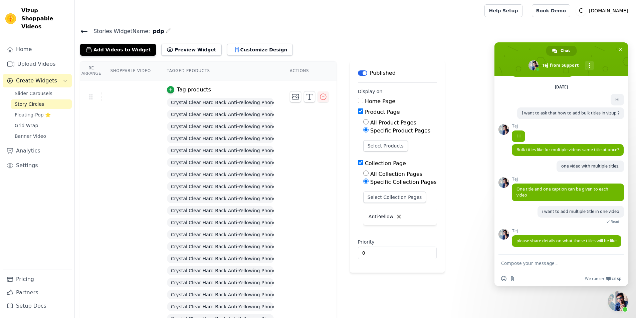
click at [385, 155] on div "Select Products" at bounding box center [399, 148] width 73 height 17
click at [358, 166] on div "Collection Page" at bounding box center [397, 164] width 79 height 8
click at [358, 161] on input "Collection Page" at bounding box center [360, 162] width 5 height 5
checkbox input "false"
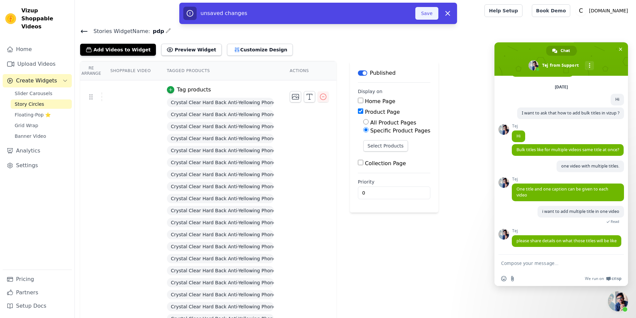
click at [432, 12] on button "Save" at bounding box center [426, 13] width 23 height 13
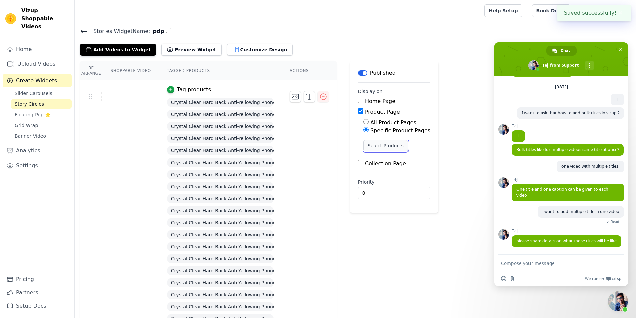
click at [371, 144] on button "Select Products" at bounding box center [385, 145] width 45 height 11
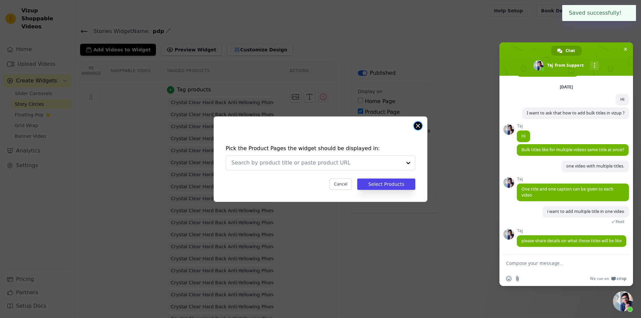
click at [421, 125] on button "Close modal" at bounding box center [418, 126] width 8 height 8
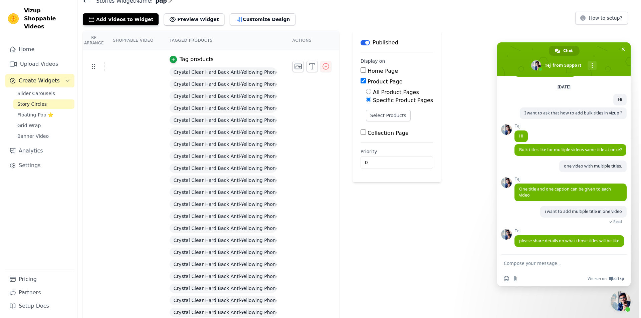
scroll to position [0, 0]
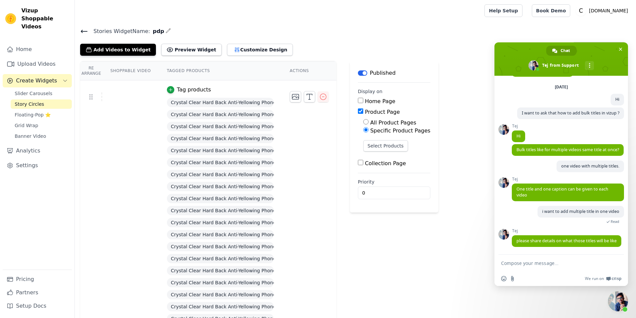
click at [363, 122] on input "All Product Pages" at bounding box center [365, 121] width 5 height 5
radio input "true"
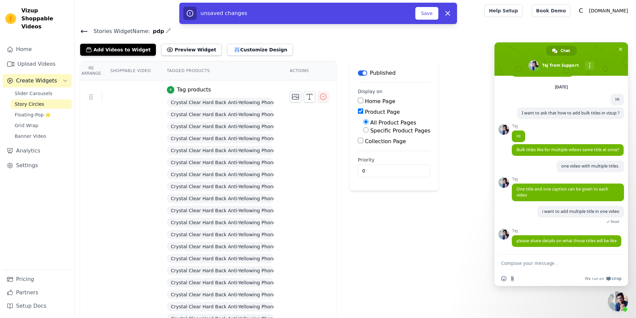
click at [365, 130] on div "Specific Product Pages" at bounding box center [396, 131] width 67 height 8
click at [363, 130] on input "Specific Product Pages" at bounding box center [365, 129] width 5 height 5
radio input "true"
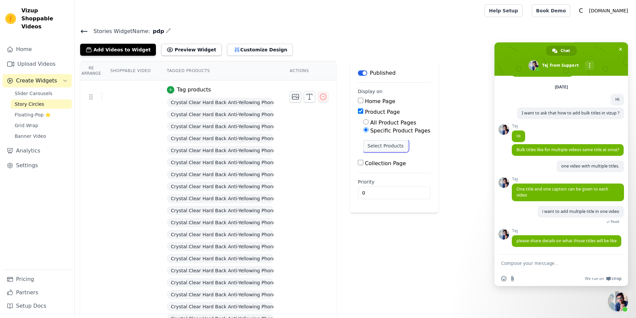
click at [374, 150] on button "Select Products" at bounding box center [385, 145] width 45 height 11
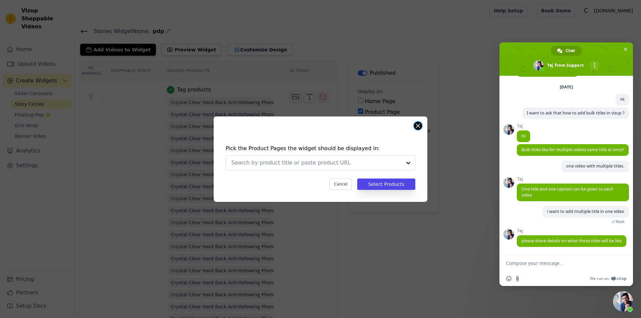
click at [417, 128] on button "Close modal" at bounding box center [418, 126] width 8 height 8
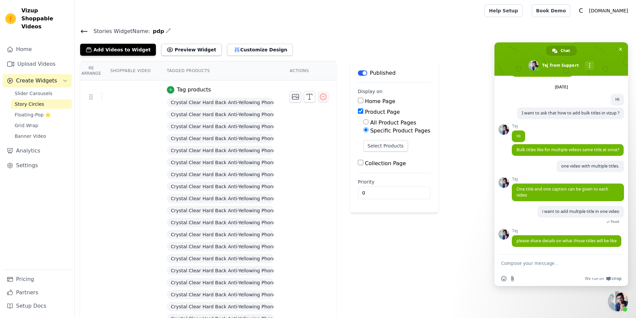
click at [358, 163] on input "Collection Page" at bounding box center [360, 162] width 5 height 5
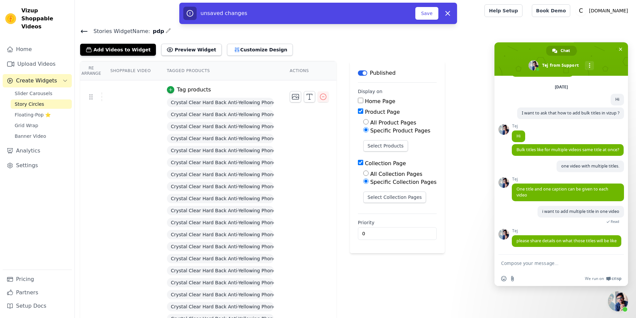
click at [358, 165] on div "Collection Page" at bounding box center [397, 164] width 79 height 8
click at [358, 163] on input "Collection Page" at bounding box center [360, 162] width 5 height 5
checkbox input "false"
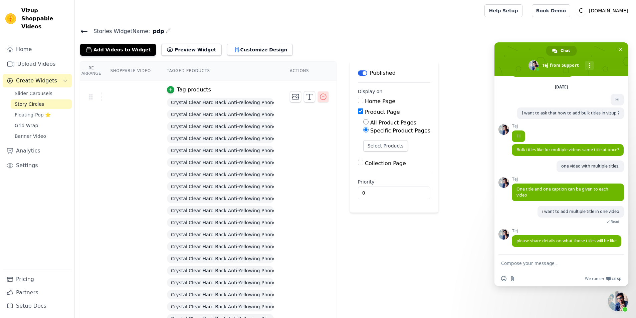
click at [319, 98] on icon "button" at bounding box center [323, 97] width 8 height 8
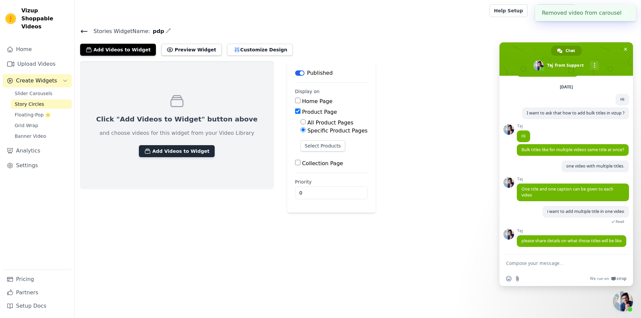
click at [161, 154] on button "Add Videos to Widget" at bounding box center [177, 151] width 76 height 12
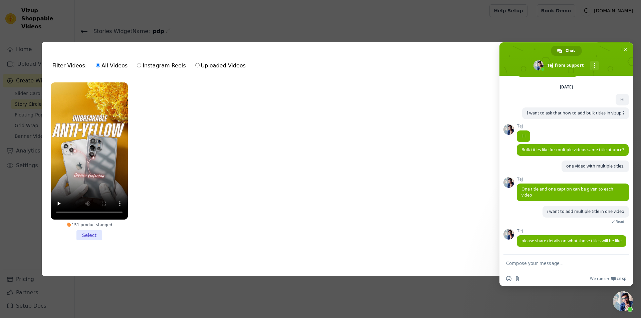
click at [86, 237] on li "151 products tagged Select" at bounding box center [89, 161] width 77 height 158
click at [0, 0] on input "151 products tagged Select" at bounding box center [0, 0] width 0 height 0
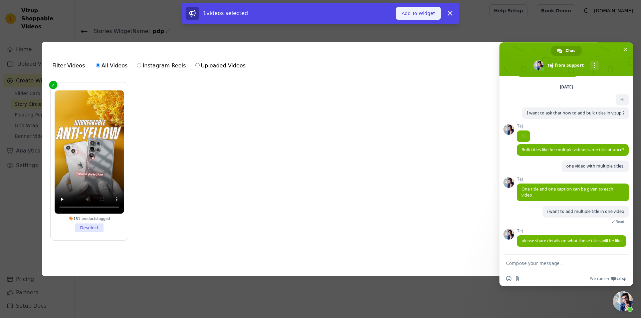
click at [418, 12] on button "Add To Widget" at bounding box center [418, 13] width 45 height 13
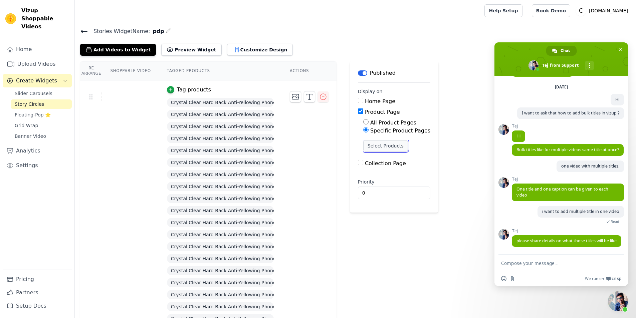
click at [371, 147] on button "Select Products" at bounding box center [385, 145] width 45 height 11
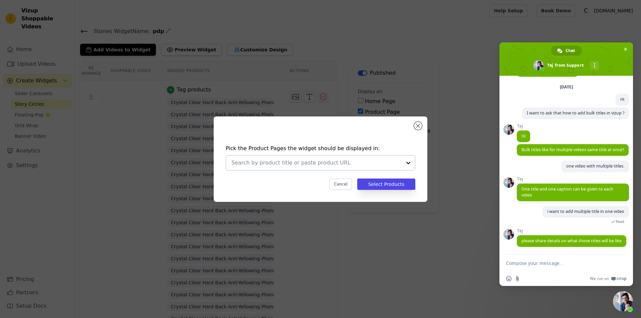
click at [362, 159] on input "text" at bounding box center [316, 163] width 170 height 8
click at [256, 166] on input "text" at bounding box center [316, 163] width 170 height 8
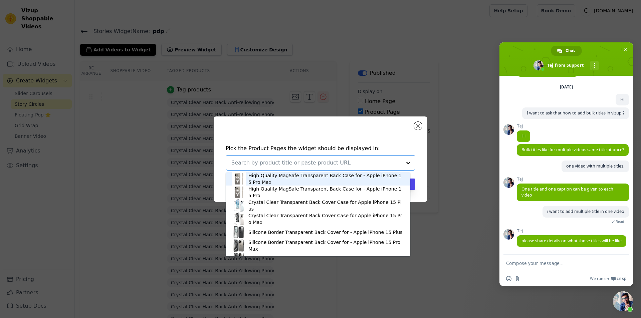
paste input "Crystal Clear Hard Back Anti-Yellowing Phone Case For Redmi Note 14 SE 5G"
type input "Crystal Clear Hard Back Anti-Yellowing Phone Case For Redmi Note 14 SE 5G"
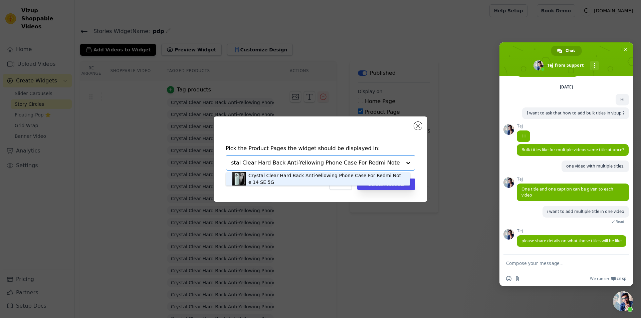
click at [265, 176] on div "Crystal Clear Hard Back Anti-Yellowing Phone Case For Redmi Note 14 SE 5G" at bounding box center [325, 178] width 155 height 13
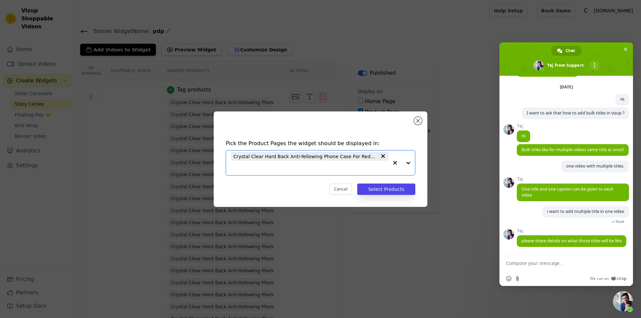
scroll to position [0, 0]
click at [405, 189] on button "Select Products" at bounding box center [386, 189] width 58 height 11
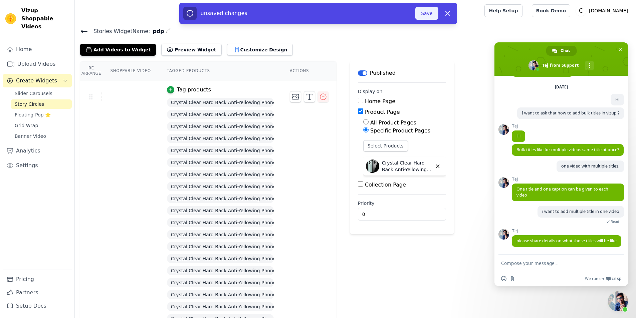
click at [431, 12] on button "Save" at bounding box center [426, 13] width 23 height 13
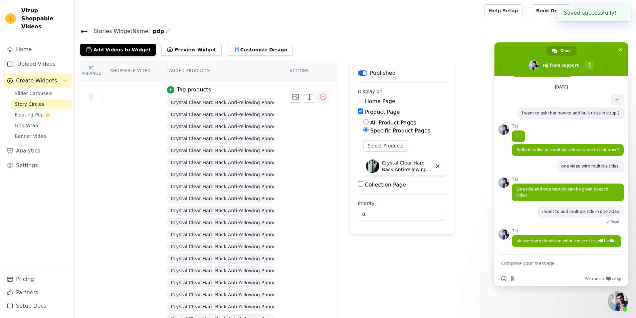
click at [406, 170] on p "Crystal Clear Hard Back Anti-Yellowing Phone Case For Redmi Note 14 SE 5G" at bounding box center [407, 166] width 50 height 13
click at [388, 148] on button "Select Products" at bounding box center [385, 145] width 45 height 11
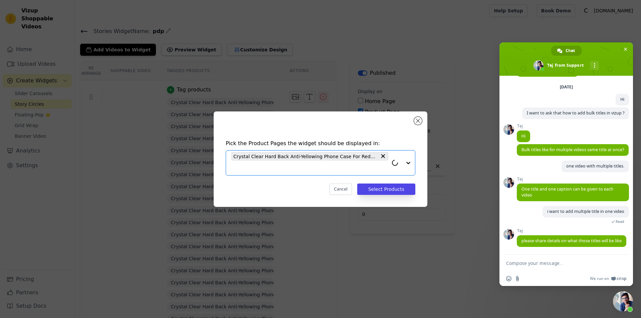
click at [349, 171] on input "text" at bounding box center [309, 168] width 157 height 8
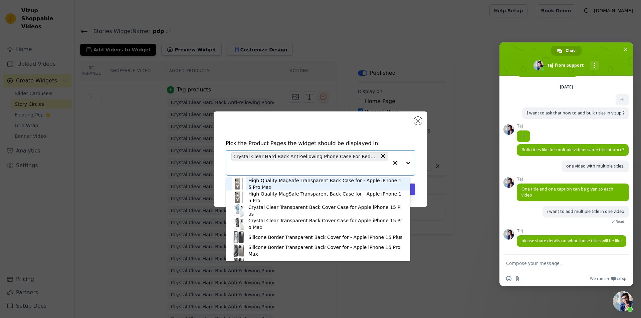
paste input "Crystal Clear Hard Back Anti-Yellowing Phone Case For Samsung S25 FE 5G"
type input "Crystal Clear Hard Back Anti-Yellowing Phone Case For Samsung S25 FE 5G"
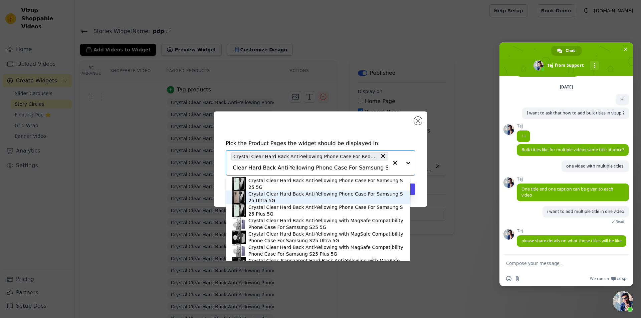
scroll to position [65, 0]
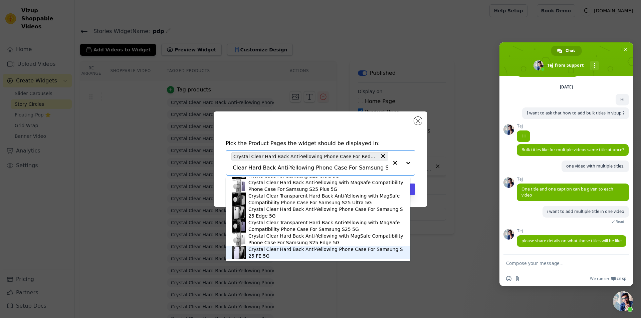
click at [327, 255] on div "Crystal Clear Hard Back Anti-Yellowing Phone Case For Samsung S25 FE 5G" at bounding box center [325, 252] width 155 height 13
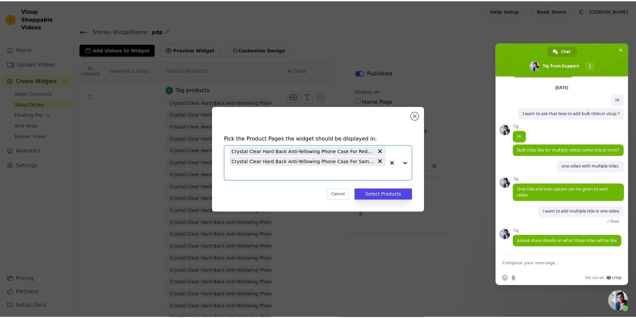
scroll to position [0, 0]
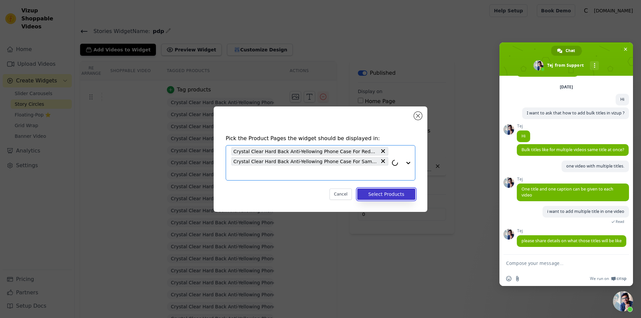
click at [384, 196] on button "Select Products" at bounding box center [386, 194] width 58 height 11
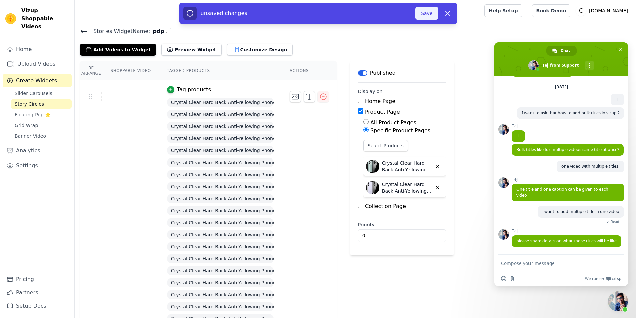
drag, startPoint x: 429, startPoint y: 12, endPoint x: 414, endPoint y: 78, distance: 67.2
click at [429, 12] on button "Save" at bounding box center [426, 13] width 23 height 13
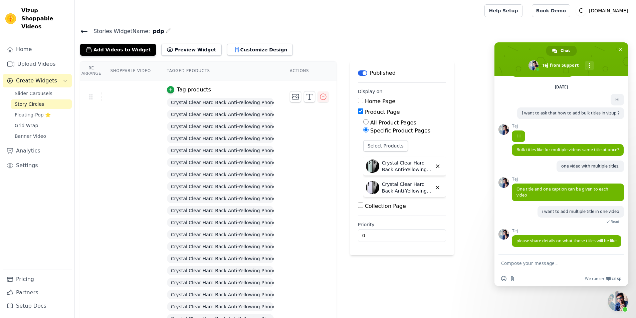
click at [382, 162] on p "Crystal Clear Hard Back Anti-Yellowing Phone Case For Redmi Note 14 SE 5G" at bounding box center [407, 166] width 50 height 13
copy div "Crystal Clear Hard Back Anti-Yellowing Phone Case For Redmi Note 14 SE 5G"
click at [373, 146] on button "Select Products" at bounding box center [385, 145] width 45 height 11
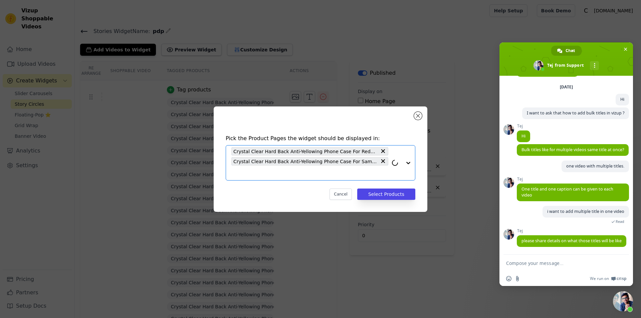
click at [337, 170] on input "text" at bounding box center [309, 173] width 157 height 8
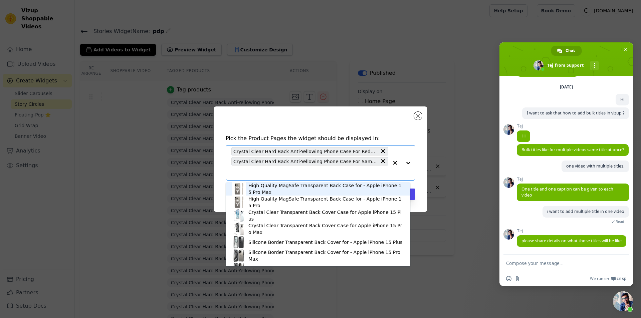
paste input "Crystal Clear Hard Back Anti-Yellowing Phone Case For iQOO Neo 10 5G"
type input "Crystal Clear Hard Back Anti-Yellowing Phone Case For iQOO Neo 10 5G"
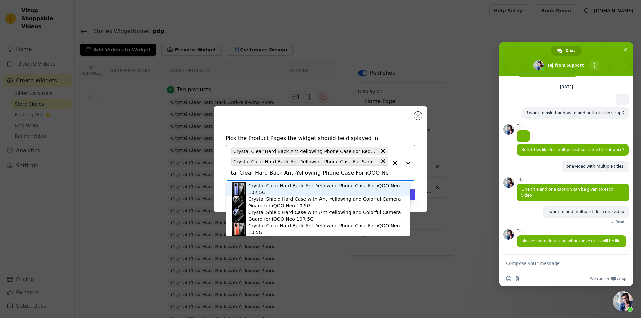
click at [291, 187] on div "Crystal Clear Hard Back Anti-Yellowing Phone Case For iQOO Neo 10R 5G" at bounding box center [325, 188] width 155 height 13
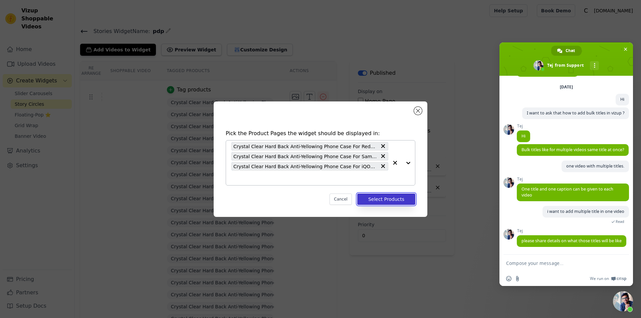
click at [380, 203] on button "Select Products" at bounding box center [386, 199] width 58 height 11
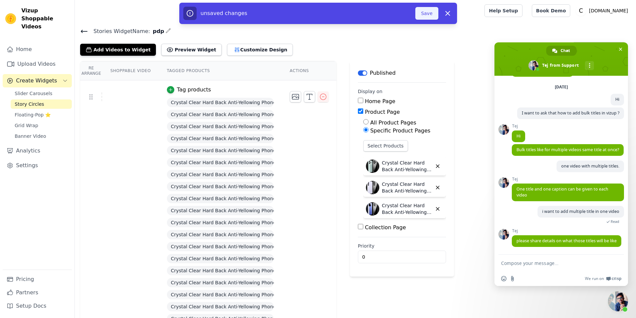
click at [427, 12] on button "Save" at bounding box center [426, 13] width 23 height 13
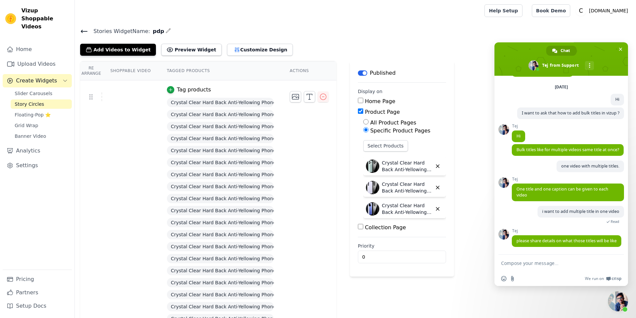
click at [386, 226] on label "Collection Page" at bounding box center [385, 227] width 41 height 6
click at [363, 226] on input "Collection Page" at bounding box center [360, 226] width 5 height 5
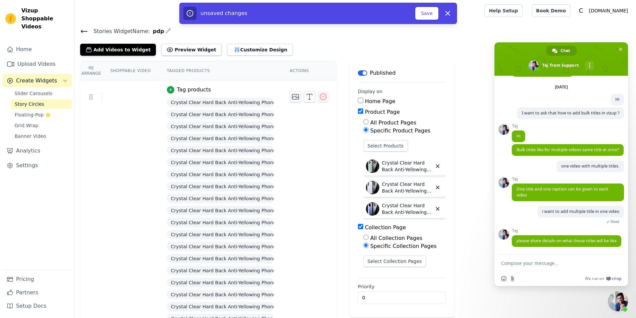
click at [386, 226] on label "Collection Page" at bounding box center [385, 227] width 41 height 6
click at [363, 226] on input "Collection Page" at bounding box center [360, 226] width 5 height 5
checkbox input "false"
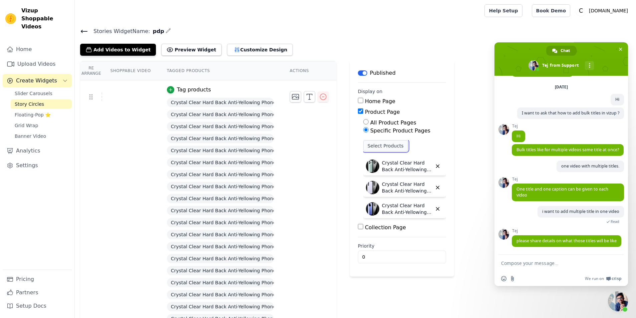
click at [389, 146] on button "Select Products" at bounding box center [385, 145] width 45 height 11
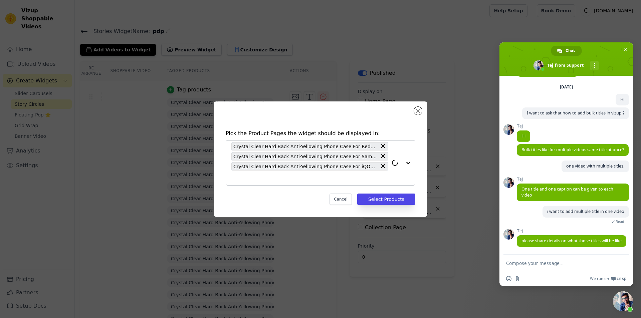
click at [327, 179] on input "text" at bounding box center [309, 178] width 157 height 8
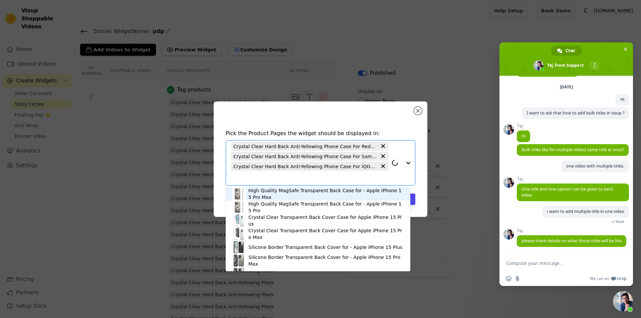
paste input "Crystal Clear Hard Back Anti-Yellowing Phone Case For Motorola RAZR 60 Ultra 5G"
type input "Crystal Clear Hard Back Anti-Yellowing Phone Case For Motorola RAZR 60 Ultra 5G"
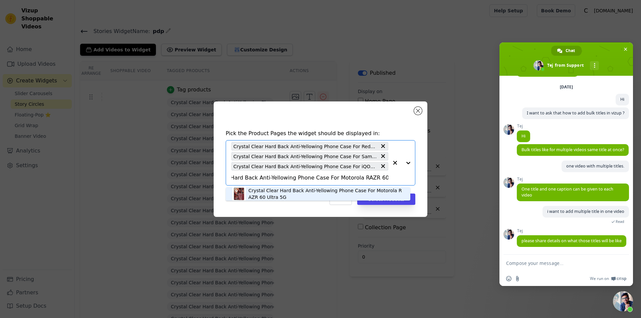
click at [329, 194] on div "Crystal Clear Hard Back Anti-Yellowing Phone Case For Motorola RAZR 60 Ultra 5G" at bounding box center [325, 193] width 155 height 13
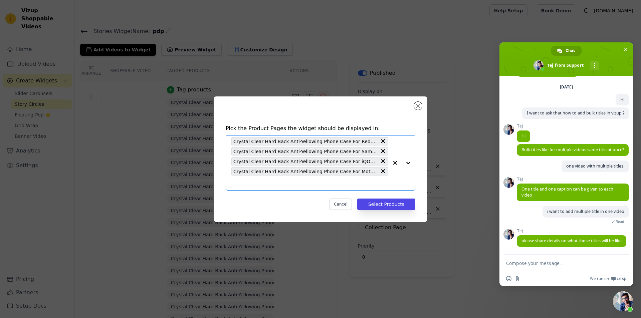
scroll to position [0, 0]
click at [337, 186] on input "text" at bounding box center [309, 183] width 157 height 8
paste input "Crystal Clear Hard Back Anti-Yellowing Phone Case For Apple iphone 17 Pro Max"
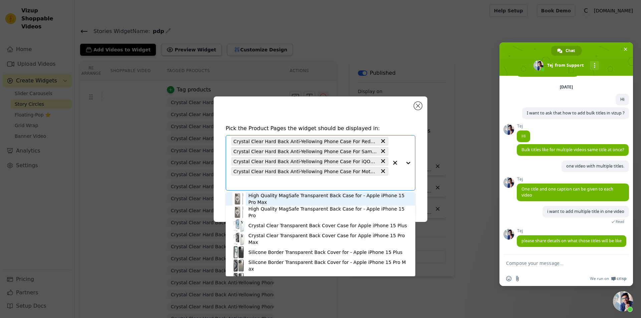
type input "Crystal Clear Hard Back Anti-Yellowing Phone Case For Apple iphone 17 Pro Max"
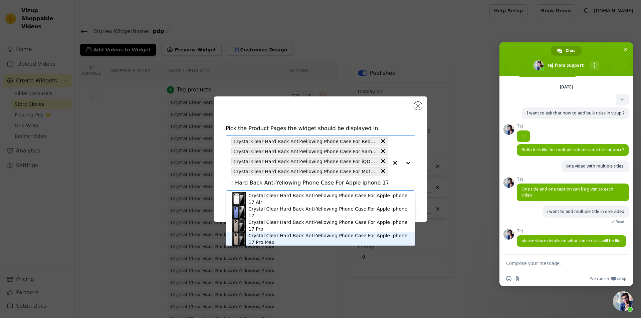
click at [364, 239] on div "Crystal Clear Hard Back Anti-Yellowing Phone Case For Apple iphone 17 Pro Max" at bounding box center [328, 238] width 160 height 13
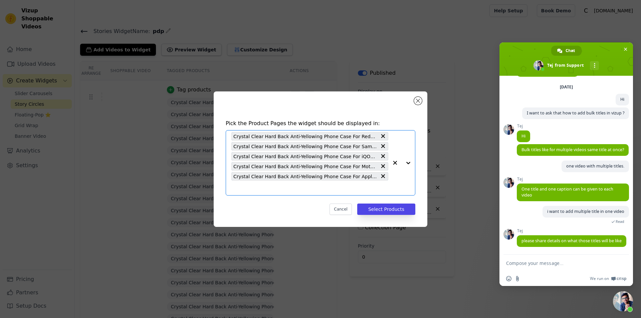
scroll to position [0, 0]
click at [315, 187] on input "text" at bounding box center [309, 188] width 157 height 8
paste input "Crystal Clear Hard Back Anti-Yellowing Phone Case For Apple iphone 17 Pro"
type input "Crystal Clear Hard Back Anti-Yellowing Phone Case For Apple iphone 17 Pro"
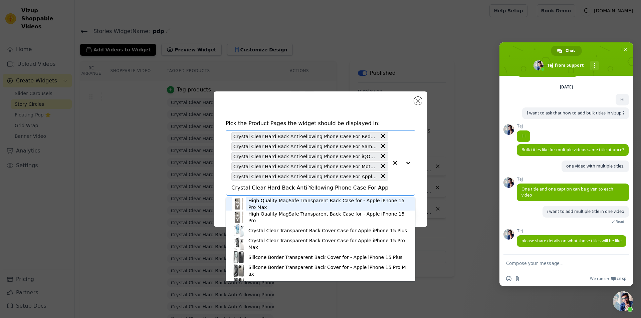
scroll to position [0, 21]
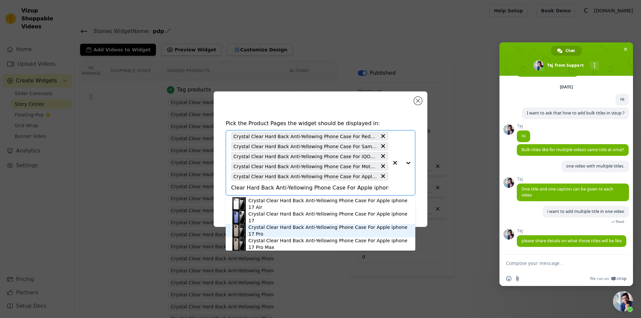
click at [312, 233] on div "Crystal Clear Hard Back Anti-Yellowing Phone Case For Apple iphone 17 Pro" at bounding box center [328, 230] width 160 height 13
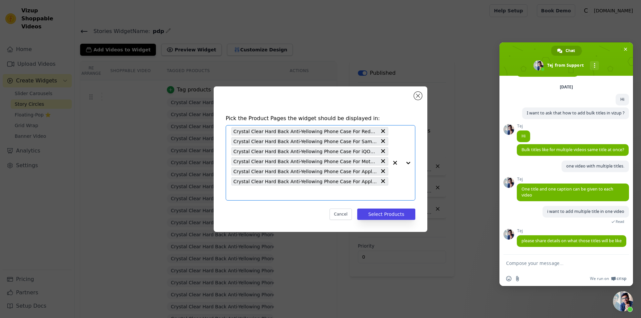
scroll to position [0, 0]
click at [278, 191] on input "text" at bounding box center [309, 193] width 157 height 8
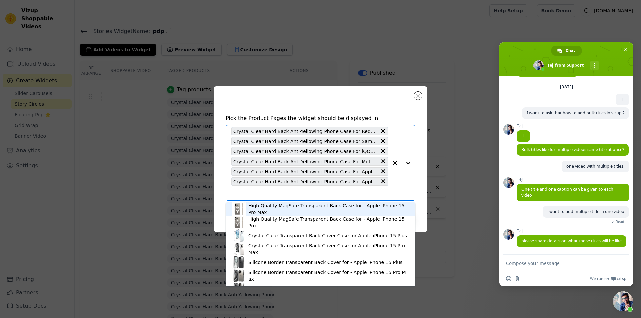
paste input "Crystal Clear Hard Back Anti-Yellowing Phone Case For Apple iphone 17 Air"
type input "Crystal Clear Hard Back Anti-Yellowing Phone Case For Apple iphone 17 Air"
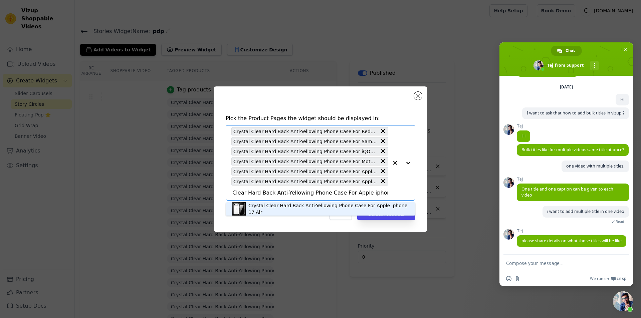
click at [287, 210] on div "Crystal Clear Hard Back Anti-Yellowing Phone Case For Apple iphone 17 Air" at bounding box center [328, 208] width 160 height 13
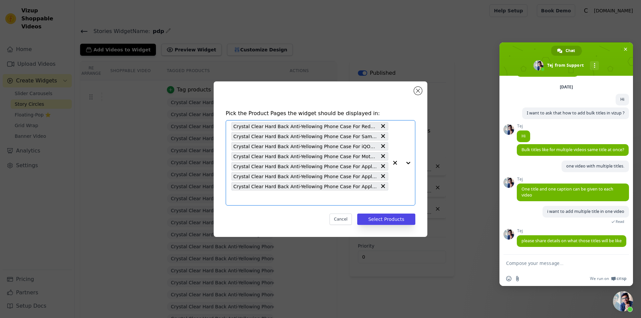
scroll to position [0, 0]
click at [325, 197] on input "text" at bounding box center [309, 198] width 157 height 8
paste input "Crystal Clear Hard Back Anti-Yellowing Phone Case For Oppo K13 Turbo 5G"
type input "Crystal Clear Hard Back Anti-Yellowing Phone Case For Oppo K13 Turbo 5G"
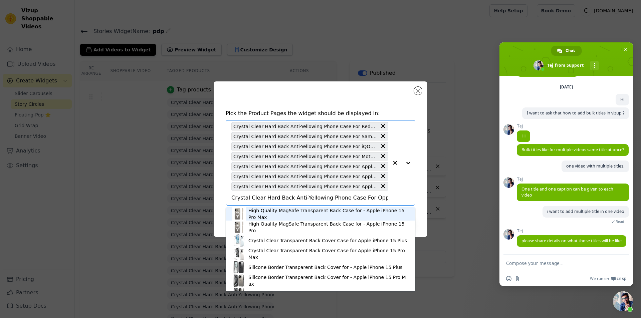
scroll to position [0, 20]
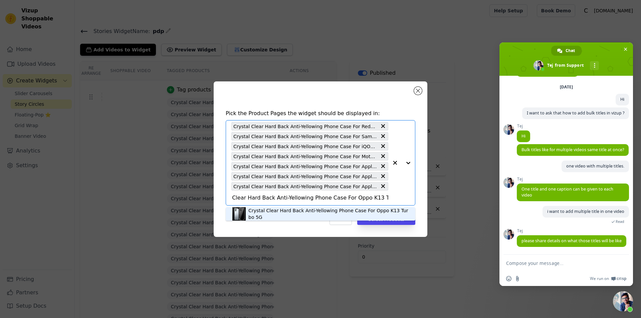
click at [331, 213] on div "Crystal Clear Hard Back Anti-Yellowing Phone Case For Oppo K13 Turbo 5G" at bounding box center [328, 213] width 160 height 13
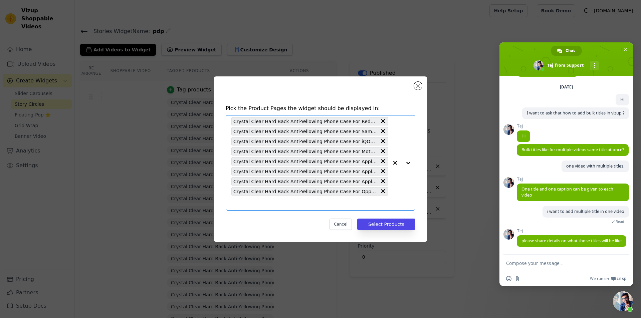
scroll to position [0, 0]
click at [347, 213] on div "Pick the Product Pages the widget should be displayed in: Crystal Clear Hard Ba…" at bounding box center [320, 167] width 203 height 139
click at [342, 208] on div "Crystal Clear Hard Back Anti-Yellowing Phone Case For Redmi Note 14 SE 5G Cryst…" at bounding box center [309, 162] width 157 height 95
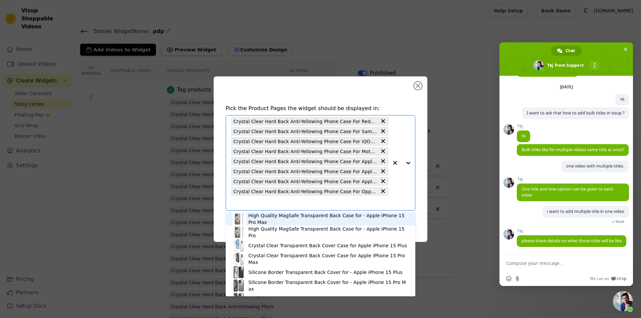
paste input "Crystal Clear Hard Back Anti-Yellowing Phone Case For Google Pixel 10 5G"
type input "Crystal Clear Hard Back Anti-Yellowing Phone Case For Google Pixel 10 5G"
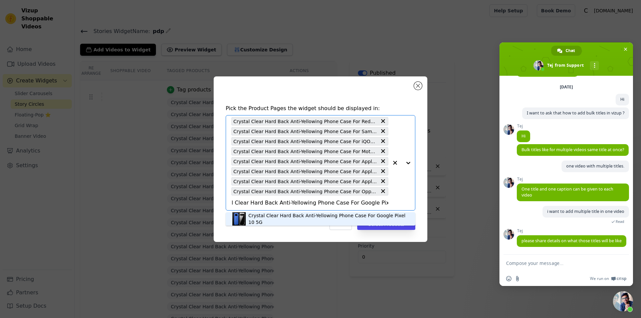
click at [365, 221] on div "Crystal Clear Hard Back Anti-Yellowing Phone Case For Google Pixel 10 5G" at bounding box center [328, 218] width 160 height 13
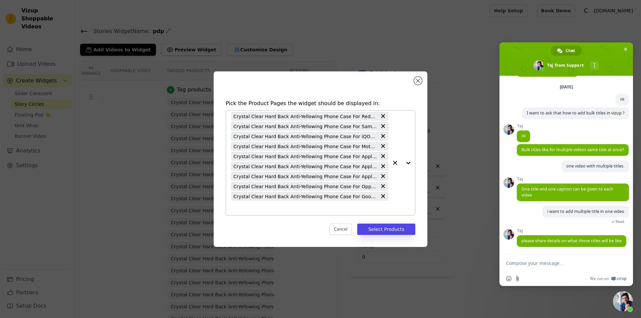
click at [281, 208] on input "text" at bounding box center [309, 208] width 157 height 8
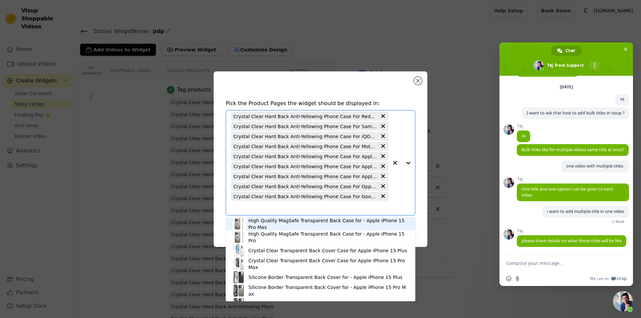
paste input "Crystal Clear Hard Back Anti-Yellowing Phone Case For Apple iphone 17"
type input "Crystal Clear Hard Back Anti-Yellowing Phone Case For Apple iphone 17"
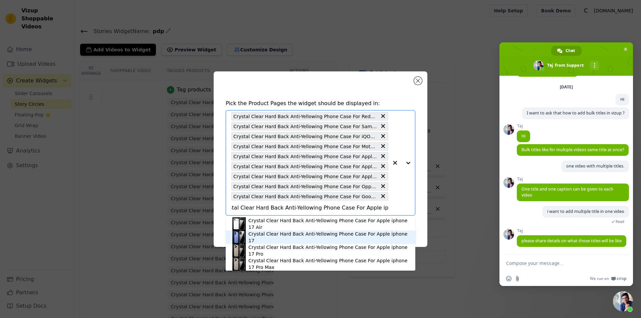
click at [324, 240] on div "Crystal Clear Hard Back Anti-Yellowing Phone Case For Apple iphone 17" at bounding box center [328, 237] width 160 height 13
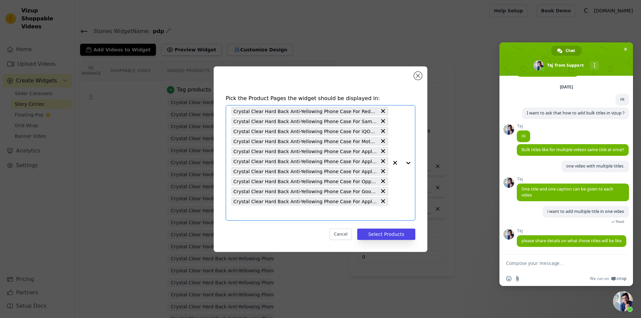
scroll to position [0, 0]
click at [296, 211] on input "text" at bounding box center [309, 213] width 157 height 8
paste input "Crystal Clear Hard Back Anti-Yellowing Phone Case For Motorola G86 Power 5G"
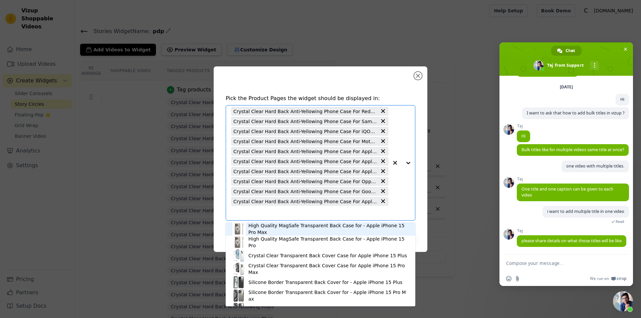
type input "Crystal Clear Hard Back Anti-Yellowing Phone Case For Motorola G86 Power 5G"
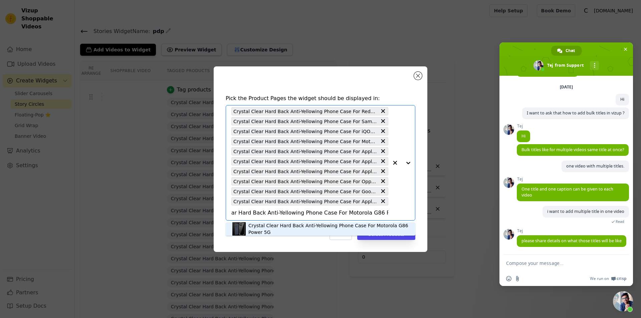
click at [338, 229] on div "Crystal Clear Hard Back Anti-Yellowing Phone Case For Motorola G86 Power 5G" at bounding box center [328, 228] width 160 height 13
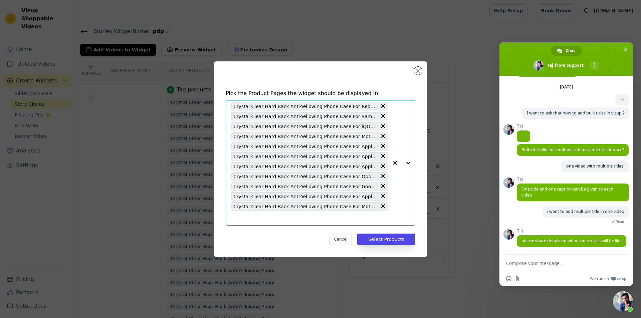
scroll to position [0, 0]
click at [307, 222] on div "Crystal Clear Hard Back Anti-Yellowing Phone Case For Redmi Note 14 SE 5G Cryst…" at bounding box center [309, 162] width 157 height 125
paste input "Crystal Clear Hard Back Anti-Yellowing Phone Case For Realme 15 Pro 5G"
type input "Crystal Clear Hard Back Anti-Yellowing Phone Case For Realme 15 Pro 5G"
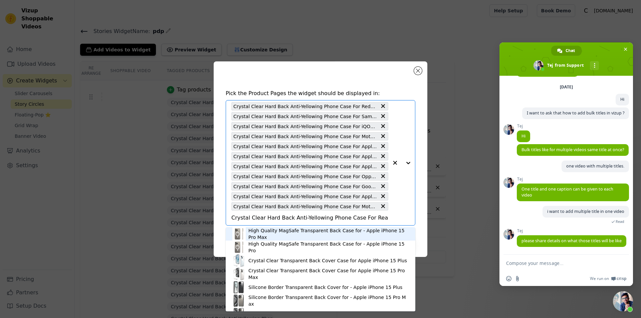
scroll to position [0, 14]
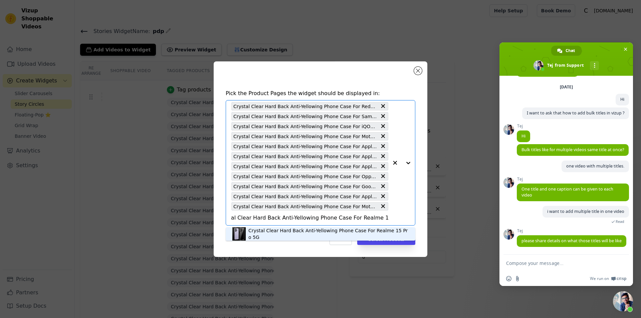
click at [339, 234] on div "Crystal Clear Hard Back Anti-Yellowing Phone Case For Realme 15 Pro 5G" at bounding box center [328, 233] width 160 height 13
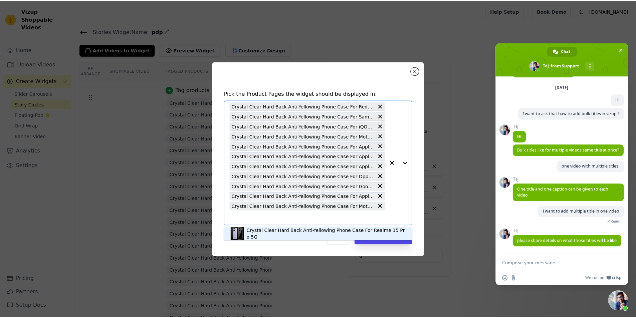
scroll to position [0, 0]
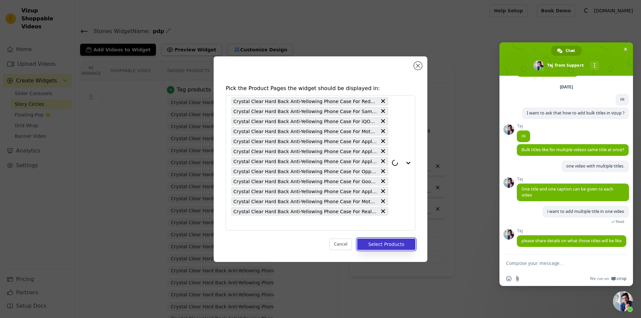
click at [390, 246] on button "Select Products" at bounding box center [386, 244] width 58 height 11
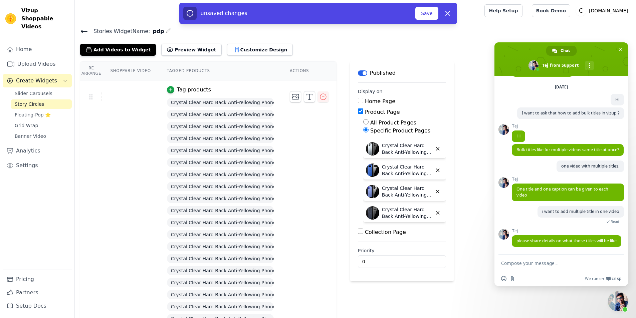
scroll to position [188, 0]
click at [424, 16] on button "Save" at bounding box center [426, 13] width 23 height 13
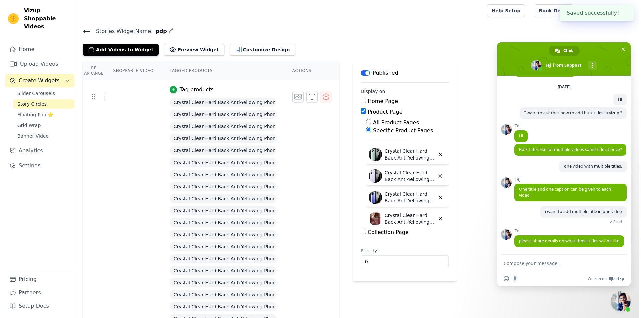
scroll to position [0, 0]
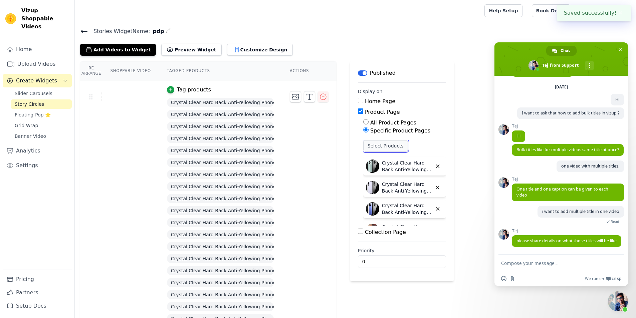
click at [385, 147] on button "Select Products" at bounding box center [385, 145] width 45 height 11
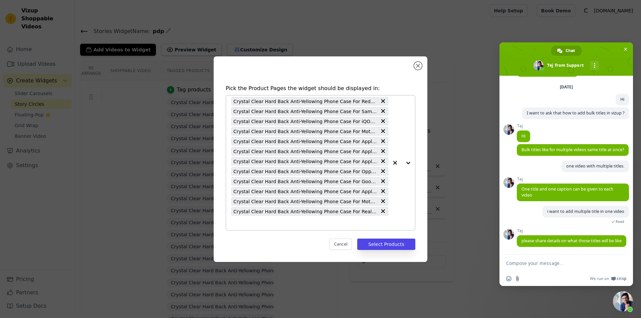
click at [342, 225] on input "text" at bounding box center [309, 223] width 157 height 8
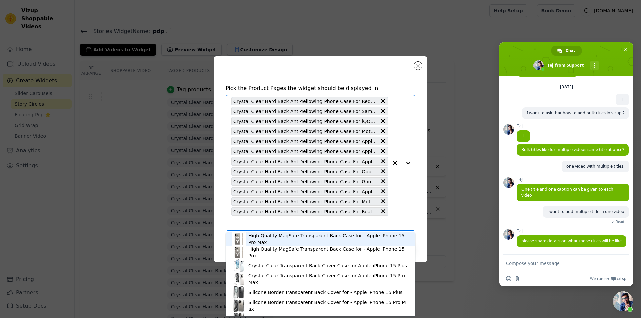
paste input "Crystal Clear Hard Back Anti-Yellowing Phone Case For iQOO Z10R 5G"
type input "Crystal Clear Hard Back Anti-Yellowing Phone Case For iQOO Z10R 5G"
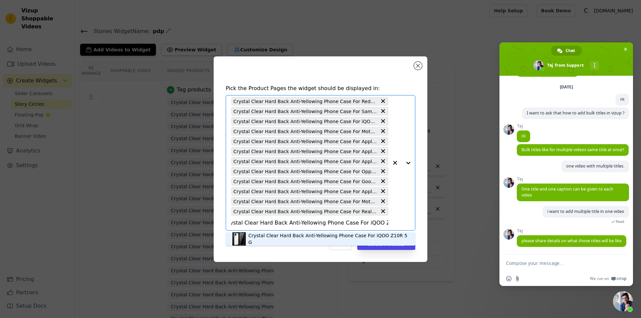
click at [309, 239] on div "Crystal Clear Hard Back Anti-Yellowing Phone Case For iQOO Z10R 5G" at bounding box center [328, 238] width 160 height 13
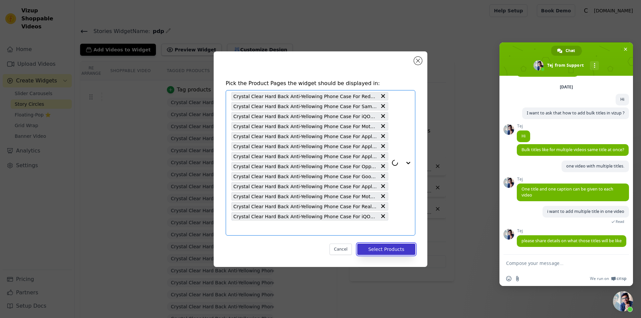
click at [384, 251] on button "Select Products" at bounding box center [386, 249] width 58 height 11
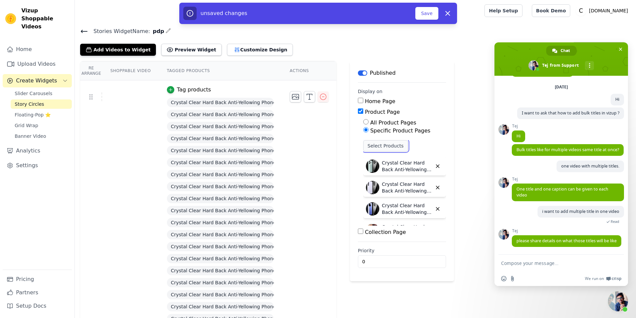
click at [390, 143] on button "Select Products" at bounding box center [385, 145] width 45 height 11
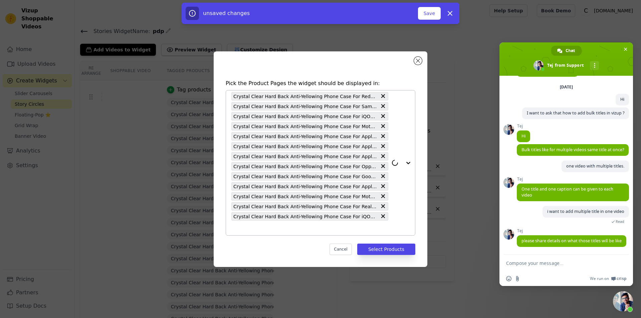
click at [311, 228] on input "text" at bounding box center [309, 228] width 157 height 8
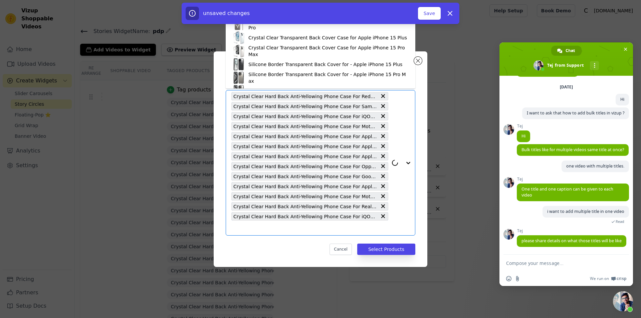
paste input "Crystal Clear Hard Back Anti-Yellowing Phone Case For Vivo T4R 5G"
type input "Crystal Clear Hard Back Anti-Yellowing Phone Case For Vivo T4R 5G"
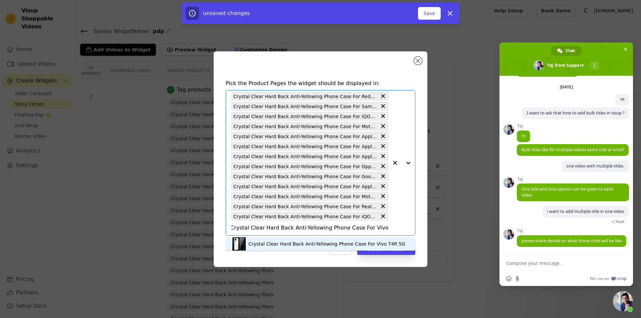
click at [310, 247] on div "Crystal Clear Hard Back Anti-Yellowing Phone Case For Vivo T4R 5G" at bounding box center [326, 244] width 157 height 7
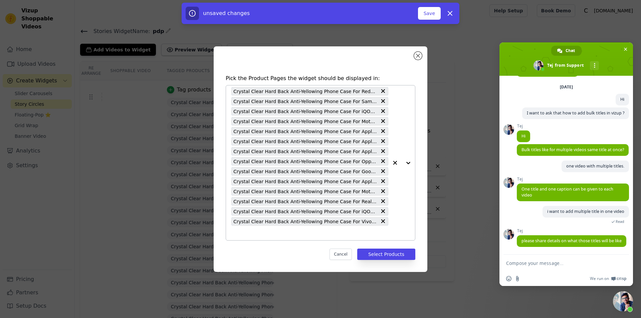
click at [319, 237] on input "text" at bounding box center [309, 233] width 157 height 8
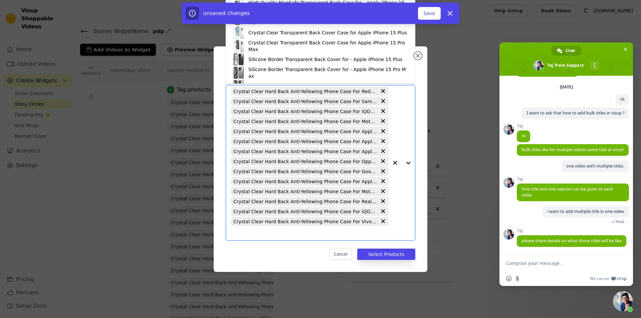
paste input "Crystal Clear Hard Back Anti-Yellowing Phone Case For Vivo V50e 5G"
type input "Crystal Clear Hard Back Anti-Yellowing Phone Case For Vivo V50e 5G"
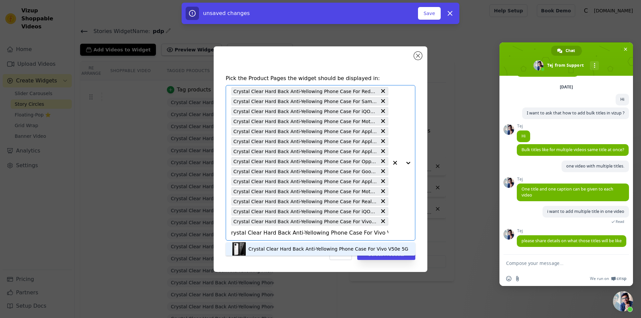
click at [319, 248] on div "Crystal Clear Hard Back Anti-Yellowing Phone Case For Vivo V50e 5G" at bounding box center [328, 249] width 160 height 7
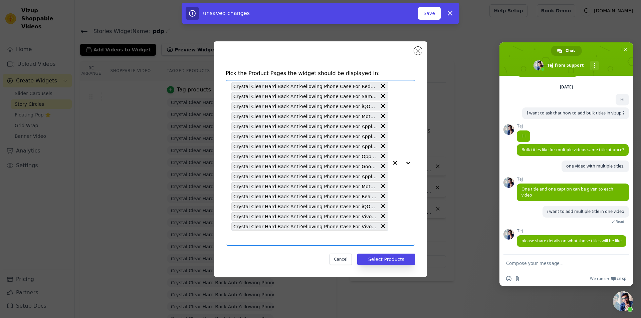
scroll to position [0, 0]
click at [312, 237] on input "text" at bounding box center [309, 238] width 157 height 8
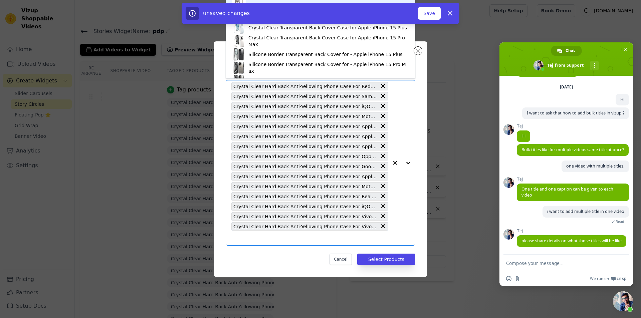
paste input "Crystal Clear Hard Back Anti-Yellowing Phone Case For Vivo V60 5G"
type input "Crystal Clear Hard Back Anti-Yellowing Phone Case For Vivo V60 5G"
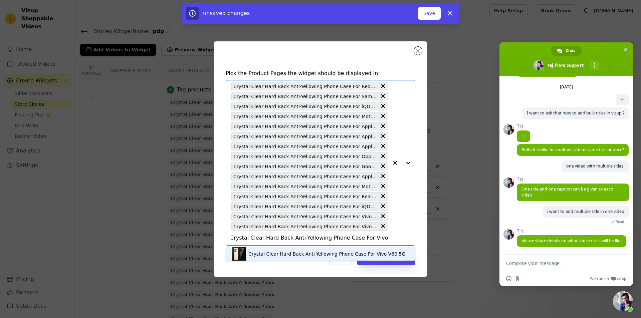
click at [313, 250] on div "Crystal Clear Hard Back Anti-Yellowing Phone Case For Vivo V60 5G" at bounding box center [320, 253] width 176 height 13
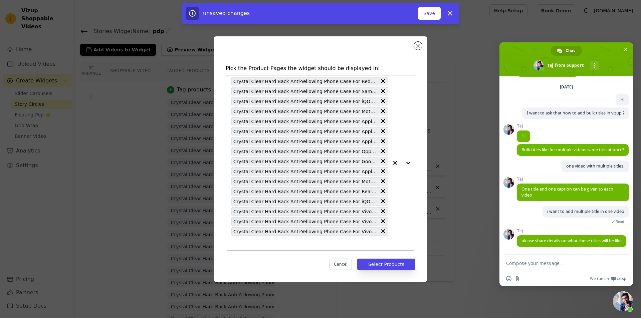
click at [333, 247] on div "Crystal Clear Hard Back Anti-Yellowing Phone Case For Redmi Note 14 SE 5G Cryst…" at bounding box center [309, 162] width 157 height 175
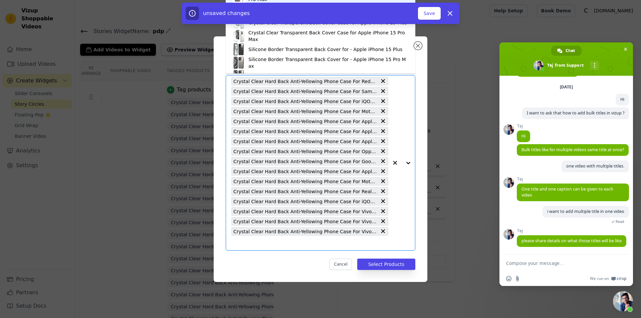
paste input "Crystal Clear Hard Back Anti-Yellowing Phone Case For Vivo T4 Pro 5G"
type input "Crystal Clear Hard Back Anti-Yellowing Phone Case For Vivo T4 Pro 5G"
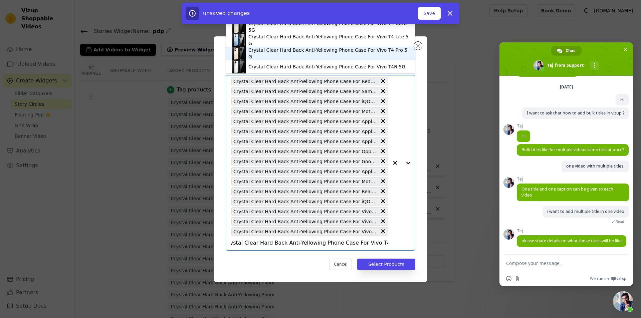
click at [344, 55] on div "Crystal Clear Hard Back Anti-Yellowing Phone Case For Vivo T4 Pro 5G" at bounding box center [328, 53] width 160 height 13
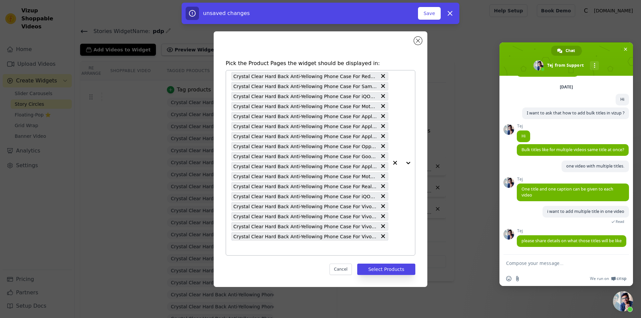
click at [295, 252] on input "text" at bounding box center [309, 248] width 157 height 8
paste input "Crystal Clear Hard Back Anti-Yellowing Phone Case For Poco F7 5G"
type input "Crystal Clear Hard Back Anti-Yellowing Phone Case For Poco F7 5G"
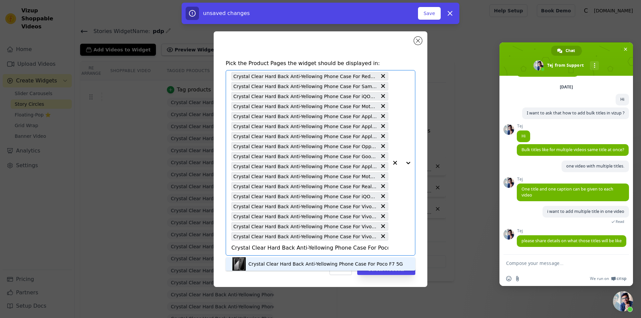
click at [298, 263] on div "Crystal Clear Hard Back Anti-Yellowing Phone Case For Poco F7 5G" at bounding box center [325, 264] width 155 height 7
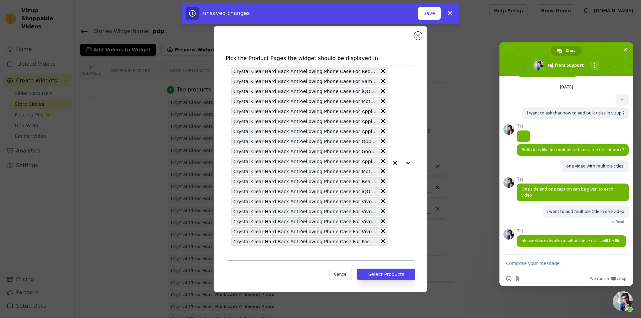
click at [312, 257] on div "Crystal Clear Hard Back Anti-Yellowing Phone Case For Redmi Note 14 SE 5G Cryst…" at bounding box center [309, 162] width 157 height 195
paste input "Crystal Clear Hard Back Anti-Yellowing Phone Case For Oppo A5x 5G"
type input "Crystal Clear Hard Back Anti-Yellowing Phone Case For Oppo A5x 5G"
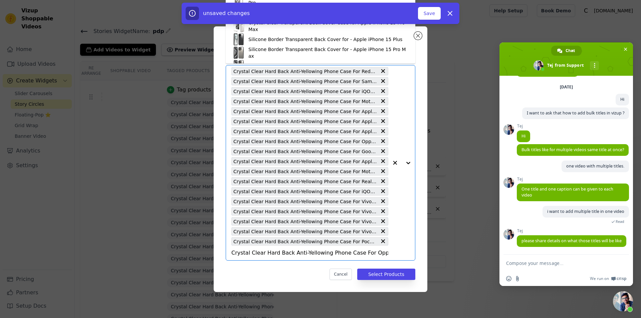
scroll to position [0, 4]
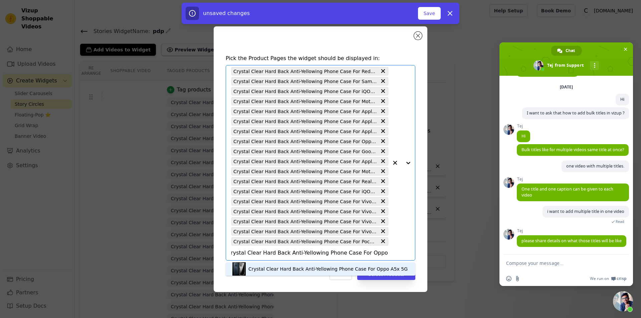
click at [300, 267] on div "Crystal Clear Hard Back Anti-Yellowing Phone Case For Oppo A5x 5G" at bounding box center [327, 269] width 159 height 7
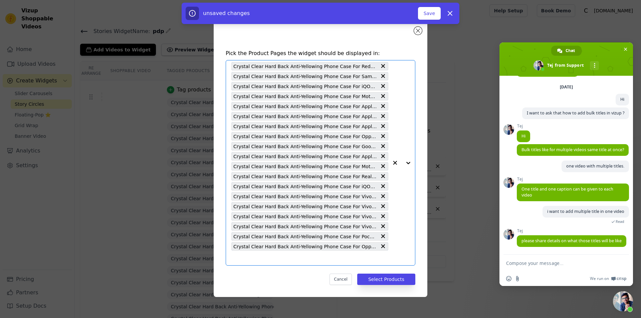
click at [290, 256] on input "text" at bounding box center [309, 258] width 157 height 8
paste input "Crystal Clear Hard Back Anti-Yellowing Phone Case For Vivo Y400 Pro 5G"
type input "Crystal Clear Hard Back Anti-Yellowing Phone Case For Vivo Y400 Pro 5G"
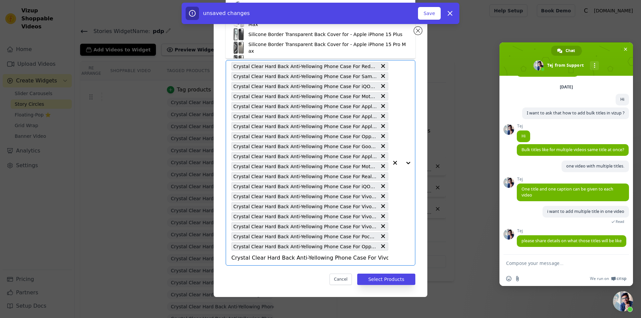
scroll to position [0, 13]
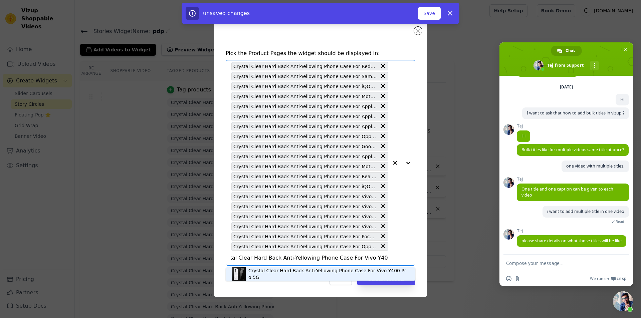
click at [340, 273] on div "Crystal Clear Hard Back Anti-Yellowing Phone Case For Vivo Y400 Pro 5G" at bounding box center [328, 273] width 160 height 13
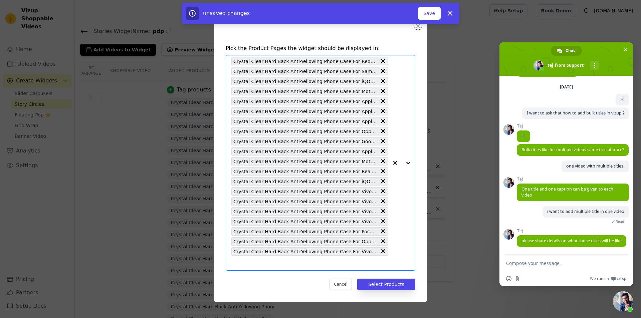
scroll to position [0, 0]
click at [314, 266] on input "text" at bounding box center [309, 263] width 157 height 8
paste input "Crystal Clear Hard Back Anti-Yellowing Phone Case For Vivo X200 FE 5G"
type input "Crystal Clear Hard Back Anti-Yellowing Phone Case For Vivo X200 FE 5G"
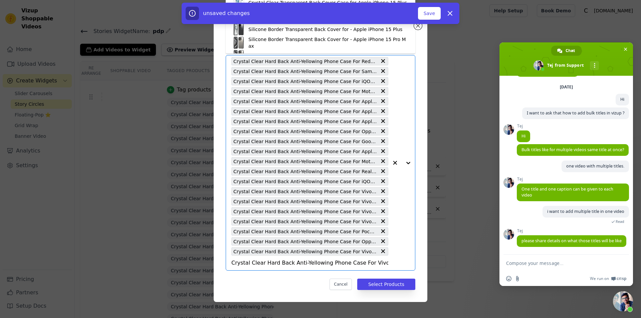
scroll to position [0, 11]
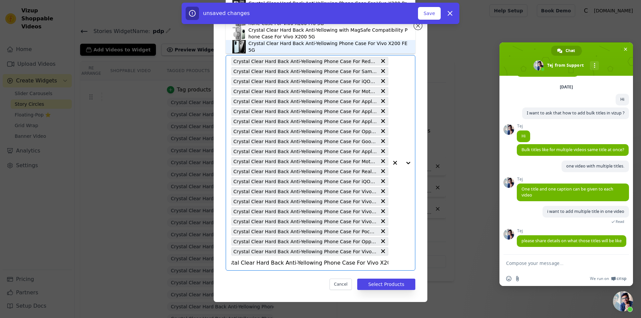
click at [312, 41] on div "Crystal Clear Hard Back Anti-Yellowing Phone Case For Vivo X200 FE 5G" at bounding box center [320, 46] width 176 height 13
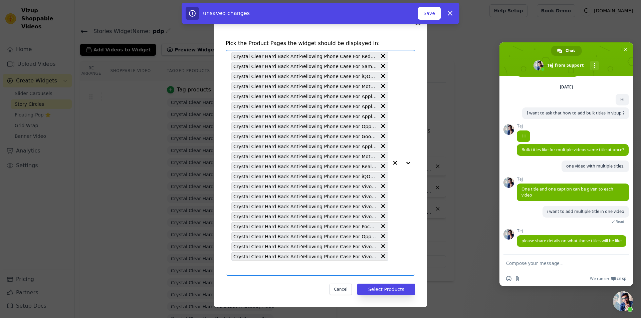
click at [269, 265] on input "text" at bounding box center [309, 268] width 157 height 8
paste input "Crystal Clear Hard Back Anti-Yellowing Phone Case For Motorola G96 5G"
type input "Crystal Clear Hard Back Anti-Yellowing Phone Case For Motorola G96 5G"
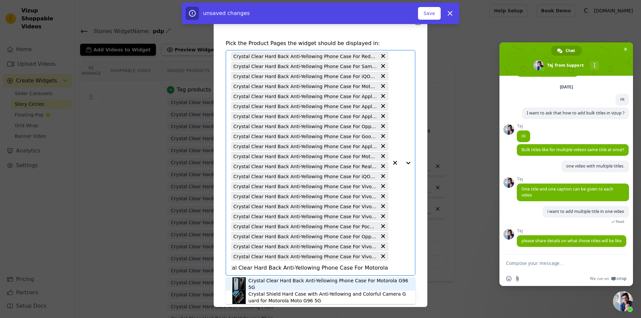
click at [332, 287] on div "Crystal Clear Hard Back Anti-Yellowing Phone Case For Motorola G96 5G" at bounding box center [328, 283] width 160 height 13
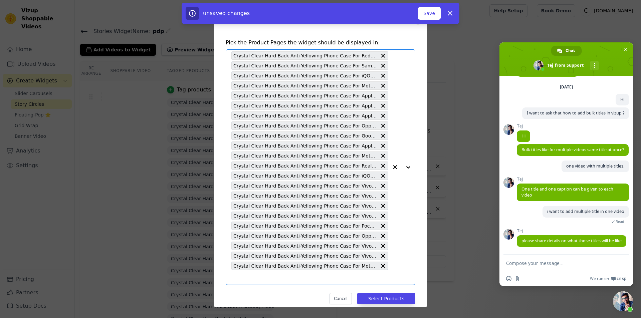
click at [315, 279] on input "text" at bounding box center [309, 277] width 157 height 8
paste input "Crystal Clear Hard Back Anti-Yellowing Phone Case For Vivo T4 Lite 5G"
type input "Crystal Clear Hard Back Anti-Yellowing Phone Case For Vivo T4 Lite 5G"
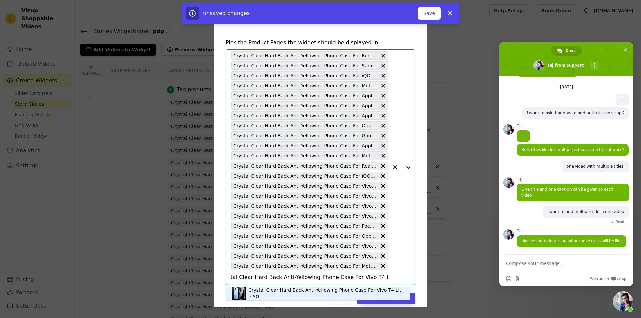
click at [341, 291] on div "Crystal Clear Hard Back Anti-Yellowing Phone Case For Vivo T4 Lite 5G" at bounding box center [325, 293] width 155 height 13
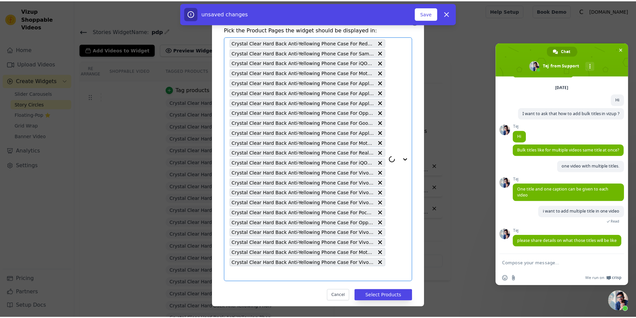
scroll to position [19, 0]
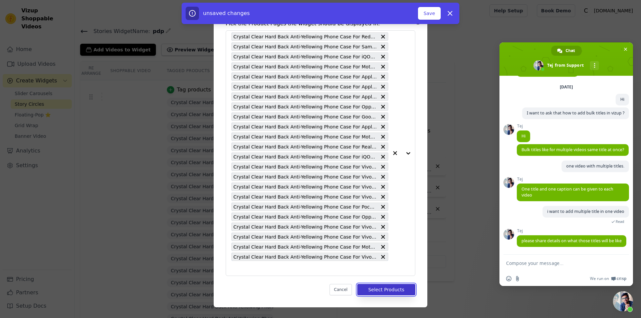
click at [386, 290] on button "Select Products" at bounding box center [386, 289] width 58 height 11
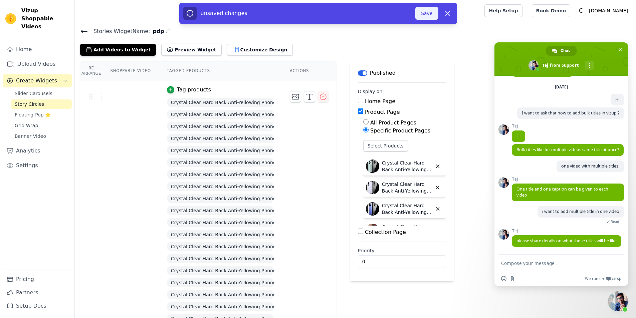
click at [429, 10] on button "Save" at bounding box center [426, 13] width 23 height 13
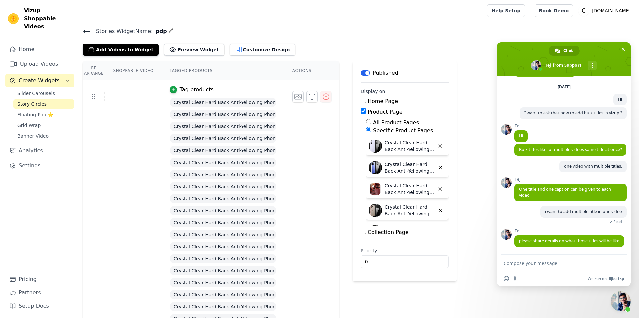
scroll to position [0, 0]
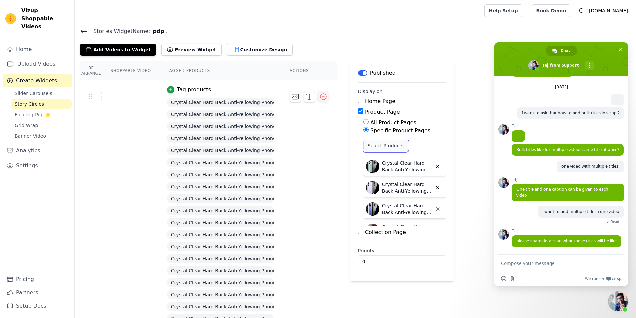
click at [385, 146] on button "Select Products" at bounding box center [385, 145] width 45 height 11
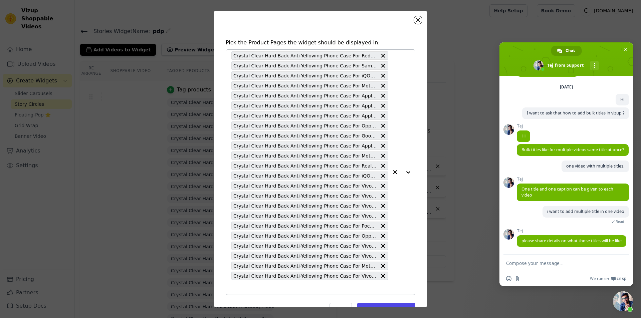
click at [305, 288] on input "text" at bounding box center [309, 287] width 157 height 8
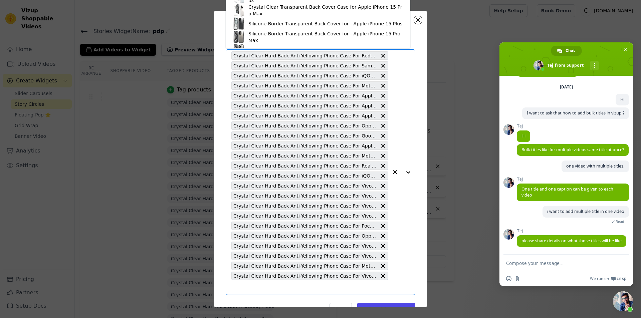
paste input "Crystal Clear Hard Back Anti-Yellowing Phone Case For Oppo K13x 5G"
type input "Crystal Clear Hard Back Anti-Yellowing Phone Case For Oppo K13x 5G"
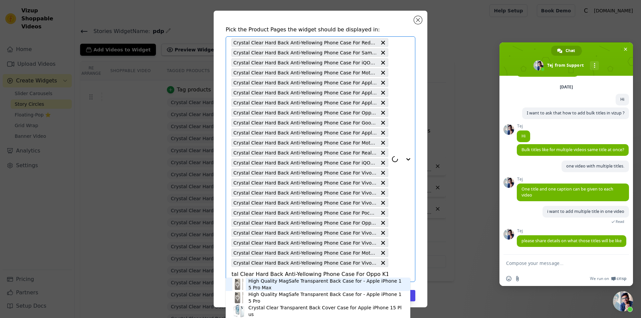
scroll to position [19, 0]
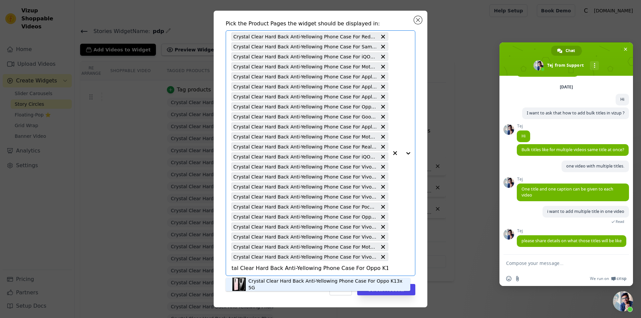
click at [303, 286] on div "Crystal Clear Hard Back Anti-Yellowing Phone Case For Oppo K13x 5G" at bounding box center [325, 284] width 155 height 13
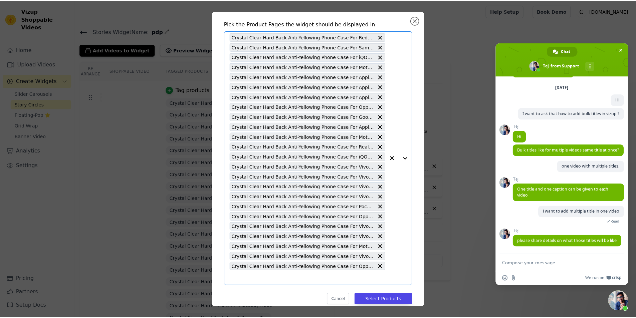
scroll to position [0, 0]
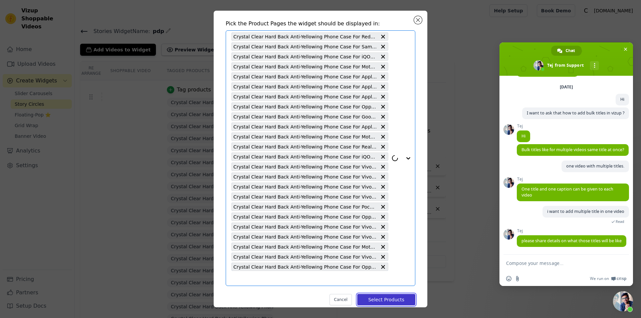
click at [376, 299] on button "Select Products" at bounding box center [386, 299] width 58 height 11
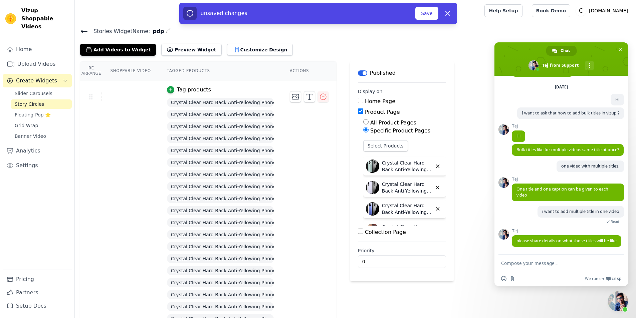
click at [426, 7] on div "unsaved changes Save Dismiss" at bounding box center [318, 13] width 270 height 13
click at [423, 8] on button "Save" at bounding box center [426, 13] width 23 height 13
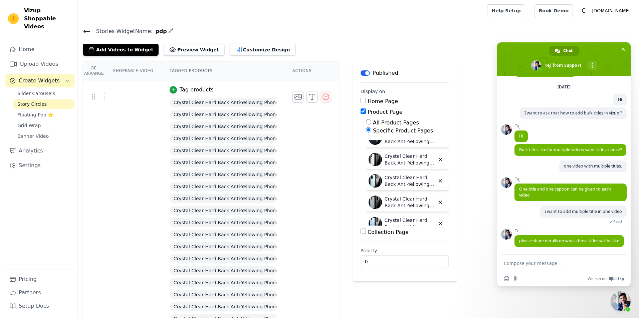
scroll to position [444, 0]
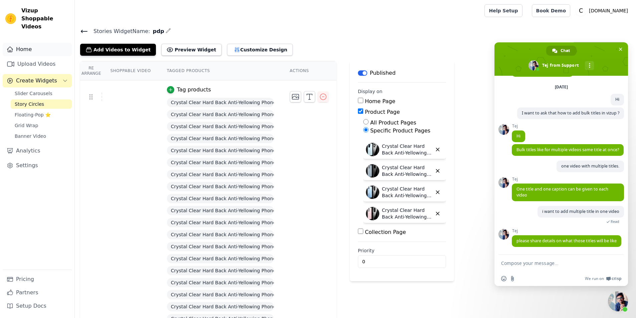
click at [37, 43] on link "Home" at bounding box center [37, 49] width 69 height 13
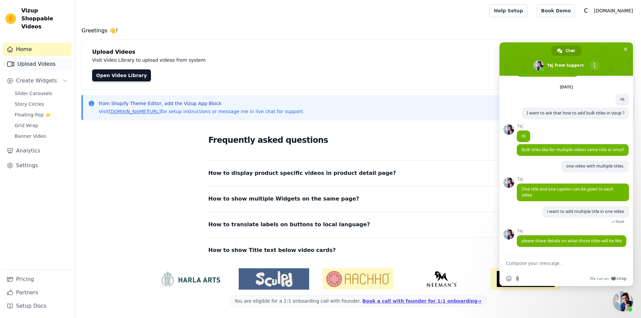
click at [38, 57] on link "Upload Videos" at bounding box center [37, 63] width 69 height 13
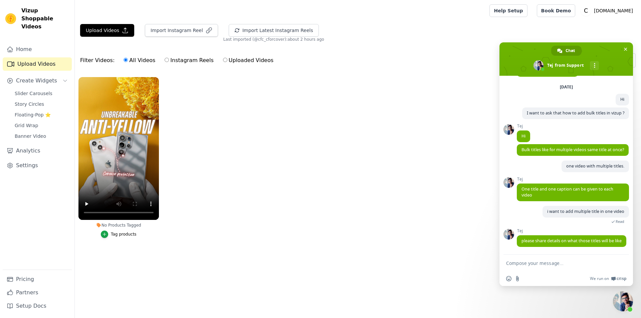
click at [102, 228] on li "No Products Tagged Tag products" at bounding box center [118, 157] width 80 height 161
click at [106, 226] on div "No Products Tagged" at bounding box center [118, 225] width 80 height 5
click at [108, 235] on div "button" at bounding box center [104, 234] width 7 height 7
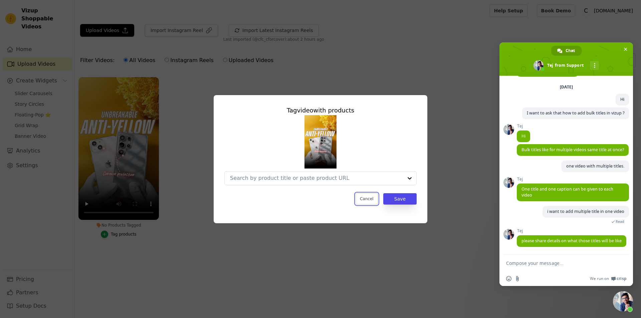
drag, startPoint x: 374, startPoint y: 202, endPoint x: 373, endPoint y: 210, distance: 8.1
click at [373, 202] on button "Cancel" at bounding box center [367, 198] width 22 height 11
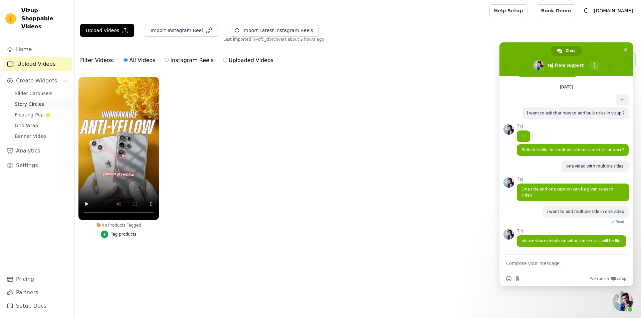
click at [35, 101] on span "Story Circles" at bounding box center [29, 104] width 29 height 7
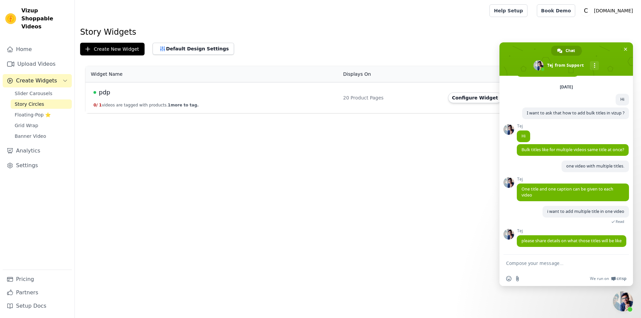
click at [105, 106] on button "0 / 1 videos are tagged with products. 1 more to tag." at bounding box center [145, 104] width 105 height 5
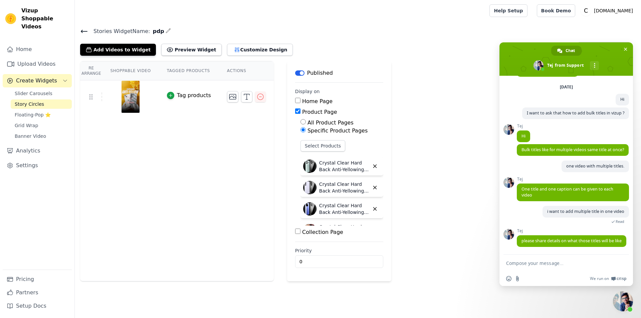
click at [121, 192] on div "Re Arrange Shoppable Video Tagged Products Actions Tag products" at bounding box center [177, 171] width 194 height 220
click at [138, 144] on div "Re Arrange Shoppable Video Tagged Products Actions Tag products" at bounding box center [177, 171] width 194 height 220
click at [85, 31] on icon at bounding box center [84, 31] width 6 height 3
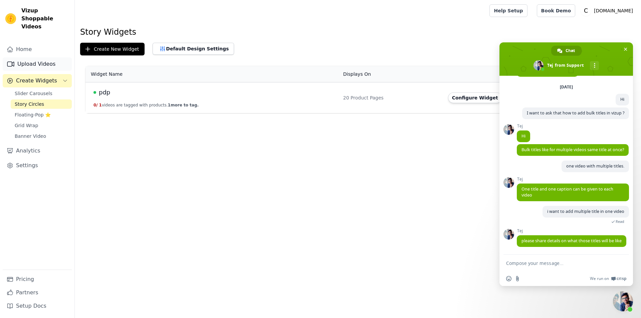
click at [44, 57] on link "Upload Videos" at bounding box center [37, 63] width 69 height 13
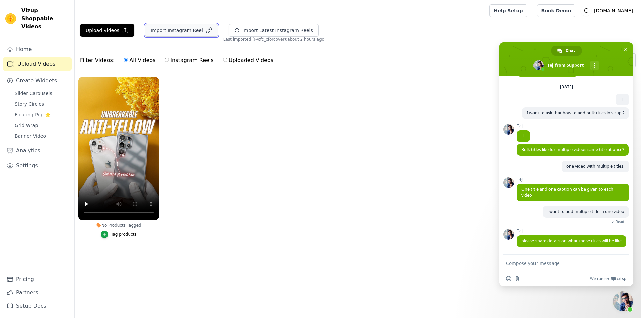
click at [183, 32] on button "Import Instagram Reel" at bounding box center [181, 30] width 73 height 13
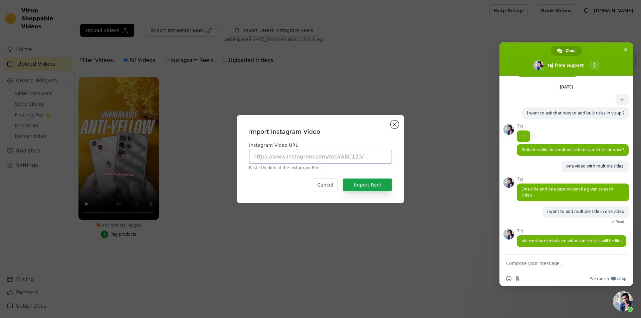
click at [302, 160] on input "Instagram Video URL" at bounding box center [320, 157] width 143 height 14
paste input "https://www.instagram.com/reel/DAD3lUtyRJ9/?igsh=MWs0ZWc3ZGo3emw5ag%3D%3D"
type input "https://www.instagram.com/reel/DAD3lUtyRJ9/?igsh=MWs0ZWc3ZGo3emw5ag%3D%3D"
click at [357, 182] on button "Import Reel" at bounding box center [367, 185] width 49 height 13
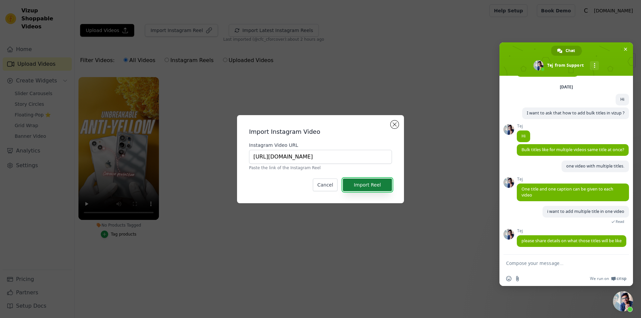
scroll to position [0, 0]
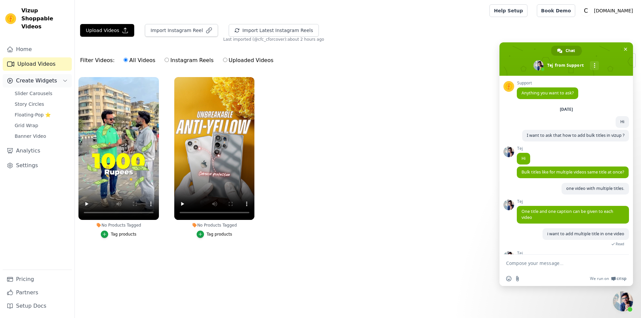
scroll to position [28, 0]
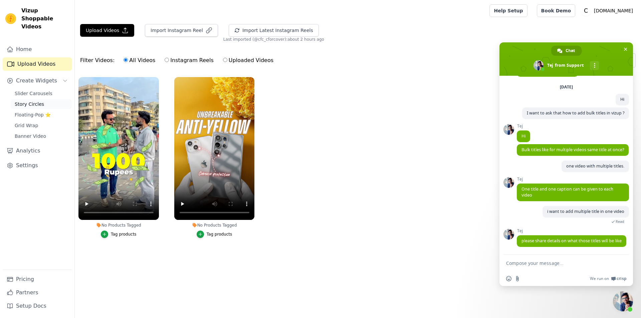
click at [41, 99] on link "Story Circles" at bounding box center [41, 103] width 61 height 9
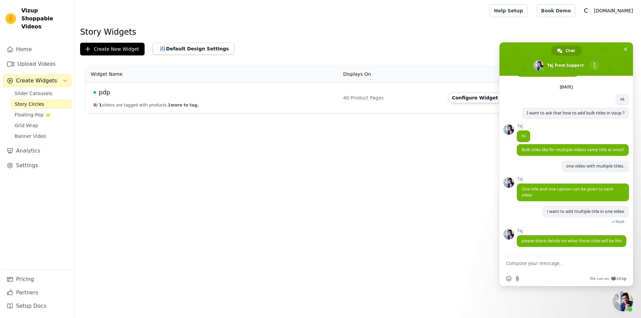
click at [152, 106] on button "0 / 1 videos are tagged with products. 1 more to tag." at bounding box center [145, 104] width 105 height 5
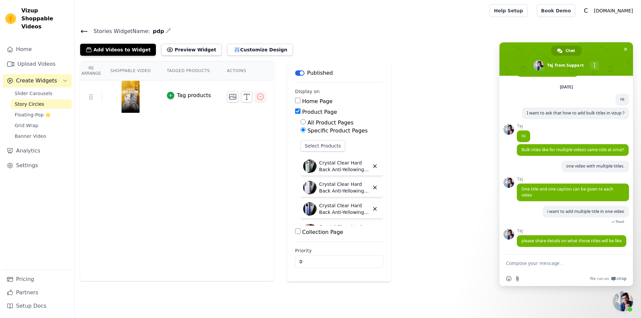
click at [157, 154] on div "Re Arrange Shoppable Video Tagged Products Actions Tag products" at bounding box center [177, 171] width 194 height 220
click at [114, 151] on div "Re Arrange Shoppable Video Tagged Products Actions Tag products" at bounding box center [177, 171] width 194 height 220
click at [114, 50] on button "Add Videos to Widget" at bounding box center [118, 50] width 76 height 12
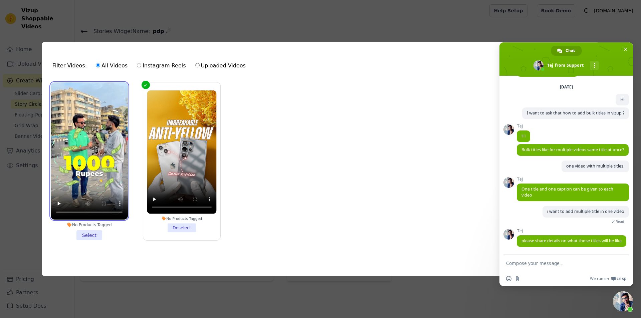
click at [114, 126] on video at bounding box center [89, 150] width 77 height 137
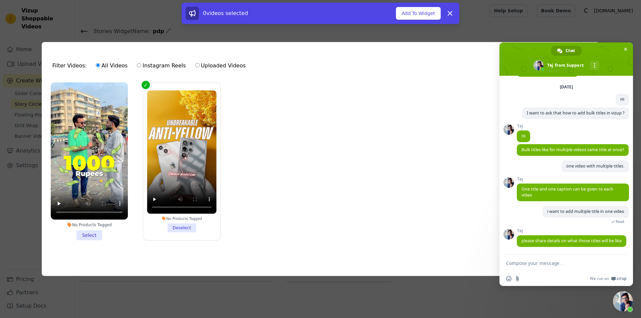
click at [97, 230] on li "No Products Tagged Select" at bounding box center [89, 161] width 77 height 158
click at [0, 0] on input "No Products Tagged Select" at bounding box center [0, 0] width 0 height 0
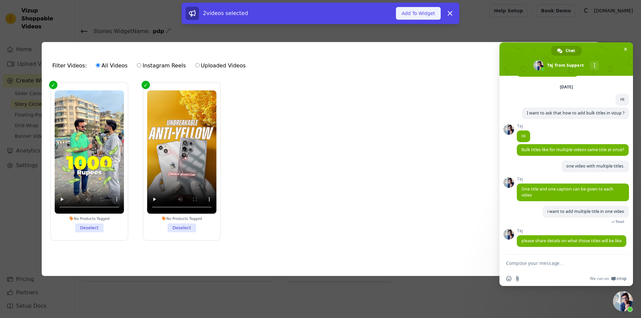
click at [414, 15] on button "Add To Widget" at bounding box center [418, 13] width 45 height 13
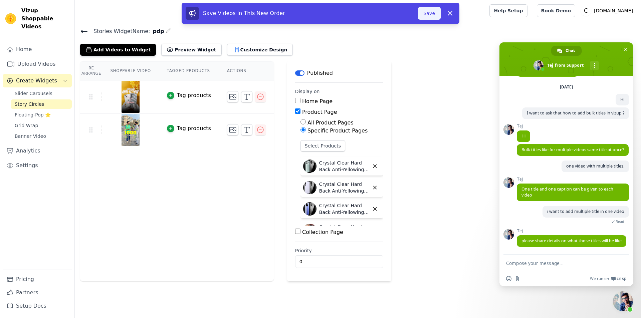
click at [423, 15] on button "Save" at bounding box center [429, 13] width 23 height 13
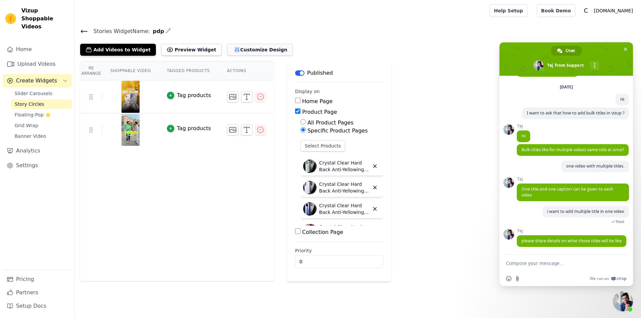
click at [246, 47] on button "Customize Design" at bounding box center [260, 50] width 66 height 12
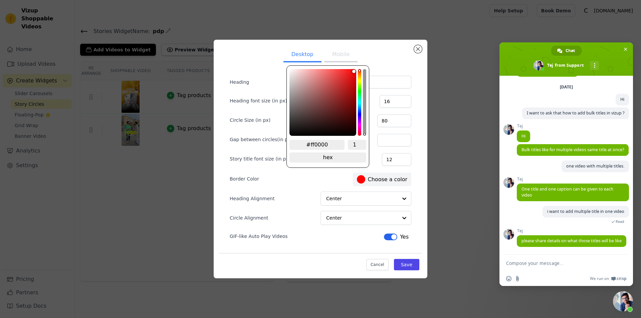
click at [369, 176] on label "#ff0000 Choose a color" at bounding box center [382, 179] width 50 height 8
click at [419, 47] on button "Close modal" at bounding box center [418, 49] width 8 height 8
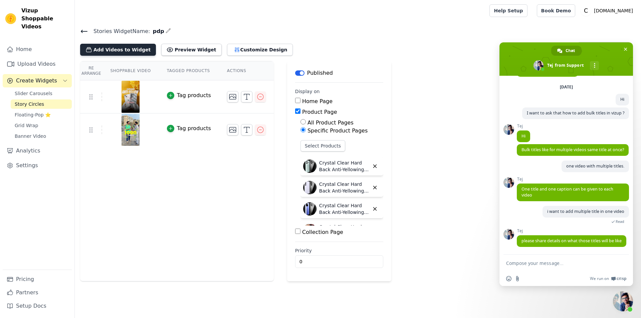
click at [107, 51] on button "Add Videos to Widget" at bounding box center [118, 50] width 76 height 12
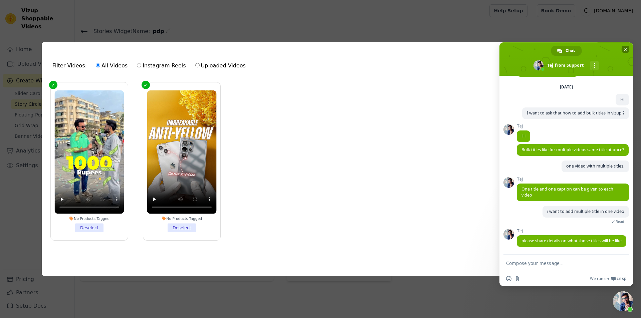
click at [624, 50] on span "Close chat" at bounding box center [625, 49] width 3 height 3
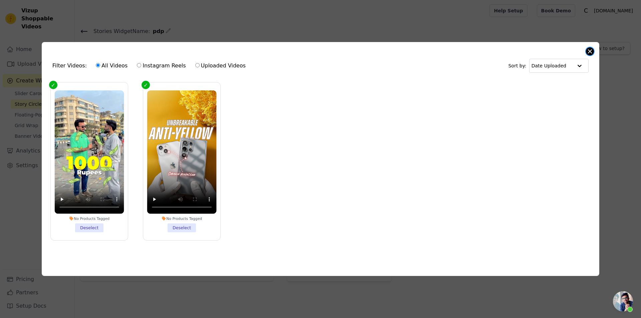
click at [592, 50] on button "Close modal" at bounding box center [590, 51] width 8 height 8
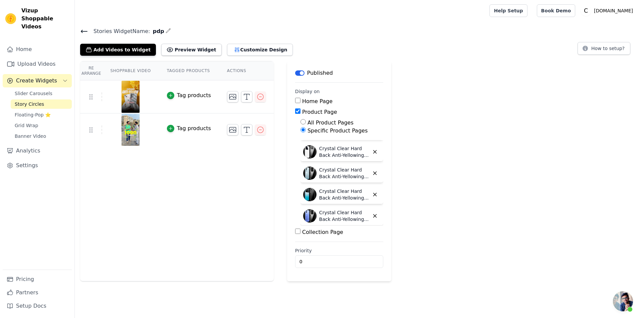
scroll to position [786, 0]
click at [231, 52] on button "Customize Design" at bounding box center [260, 50] width 66 height 12
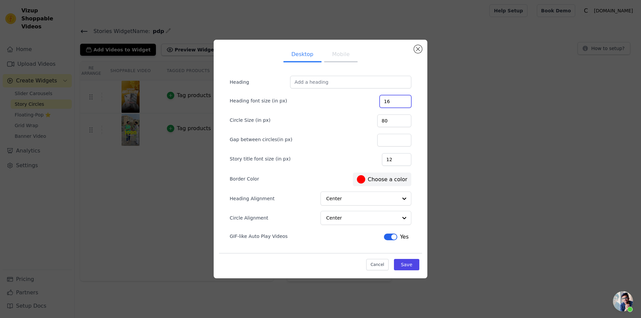
click at [532, 90] on div "Desktop Mobile Heading Heading font size (in px) 16 Circle Size (in px) 80 Gap …" at bounding box center [321, 159] width 620 height 260
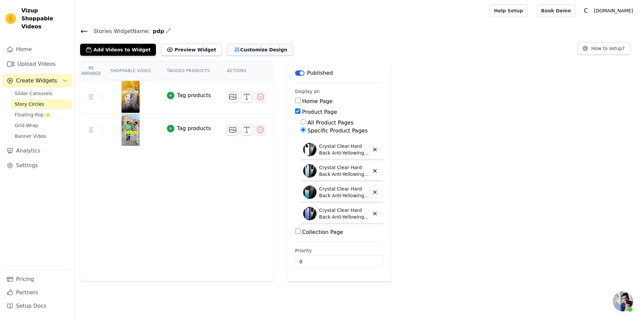
click at [262, 47] on button "Customize Design" at bounding box center [260, 50] width 66 height 12
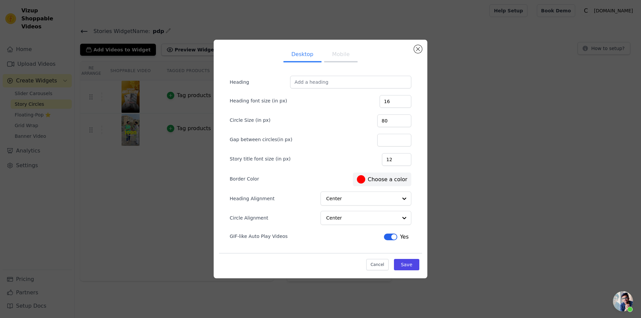
click at [460, 94] on div "Desktop Mobile Heading Heading font size (in px) 16 Circle Size (in px) 80 Gap …" at bounding box center [321, 159] width 620 height 260
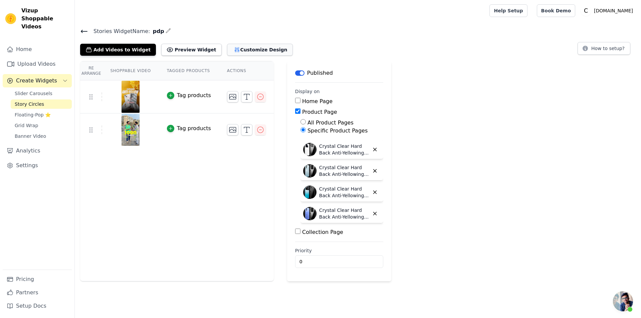
click at [252, 46] on button "Customize Design" at bounding box center [260, 50] width 66 height 12
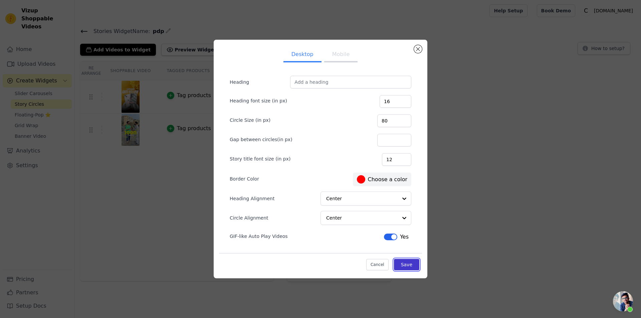
click at [406, 265] on button "Save" at bounding box center [406, 264] width 25 height 11
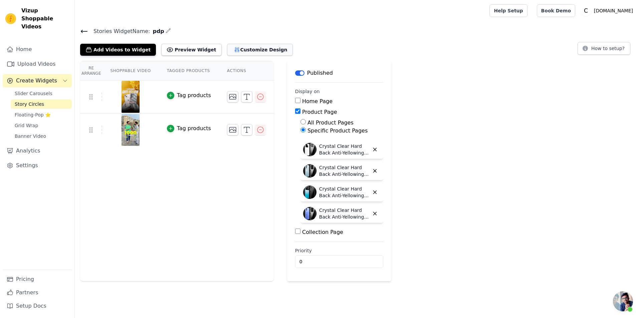
click at [227, 50] on button "Customize Design" at bounding box center [260, 50] width 66 height 12
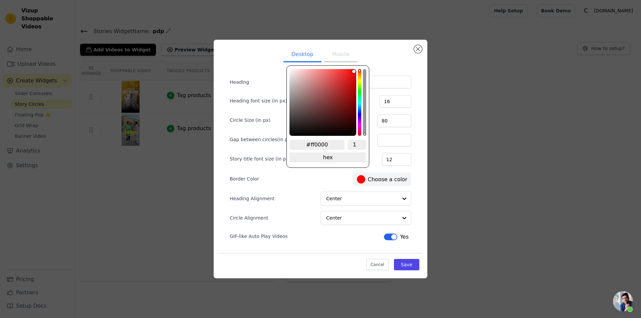
click at [365, 179] on div at bounding box center [361, 179] width 8 height 8
click at [318, 146] on input "#ff0000" at bounding box center [316, 145] width 55 height 10
paste input "80008"
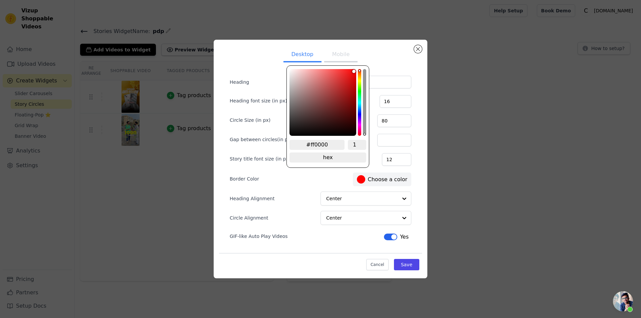
type input "#000000"
type input "800080"
click at [325, 160] on span "change to rgb" at bounding box center [327, 158] width 77 height 10
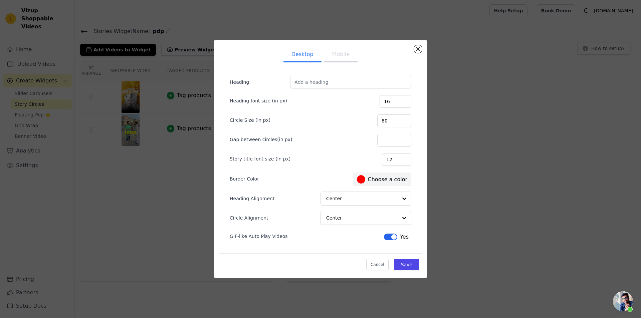
click at [373, 182] on label "#000000 Choose a color" at bounding box center [382, 179] width 50 height 8
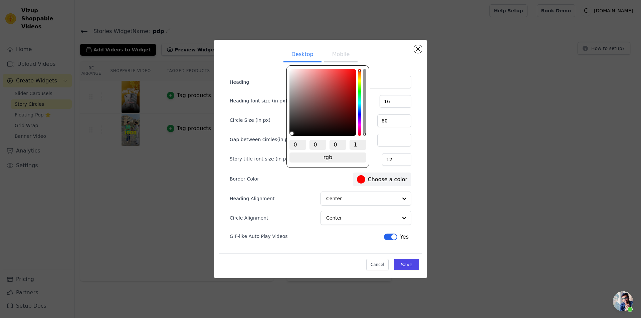
click at [373, 182] on label "#000000 Choose a color" at bounding box center [382, 179] width 50 height 8
click at [419, 48] on button "Close modal" at bounding box center [418, 49] width 8 height 8
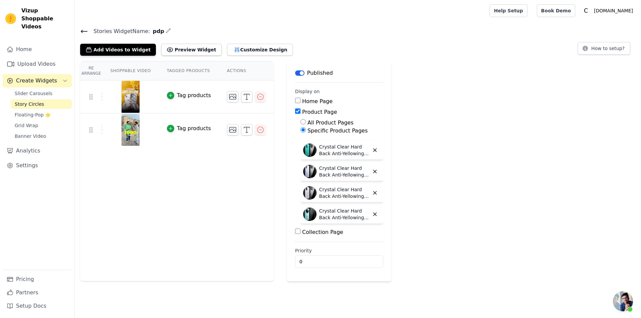
scroll to position [999, 0]
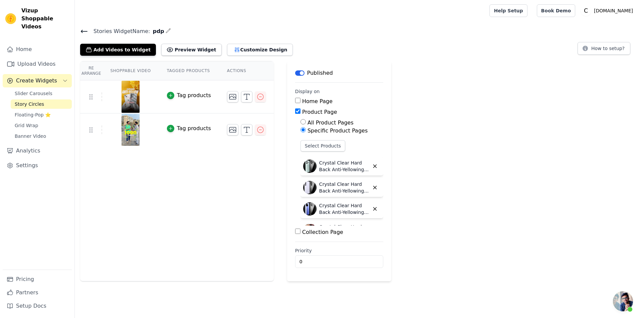
scroll to position [28, 0]
click at [628, 306] on span "Open chat" at bounding box center [623, 301] width 20 height 20
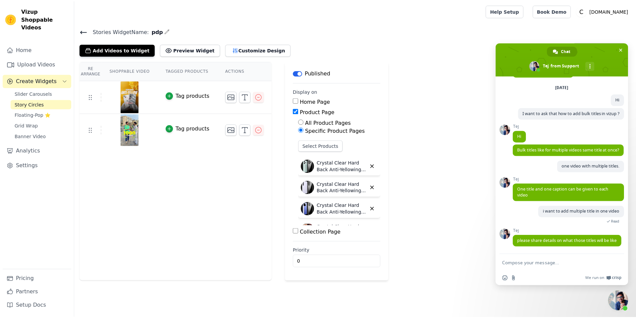
scroll to position [34, 0]
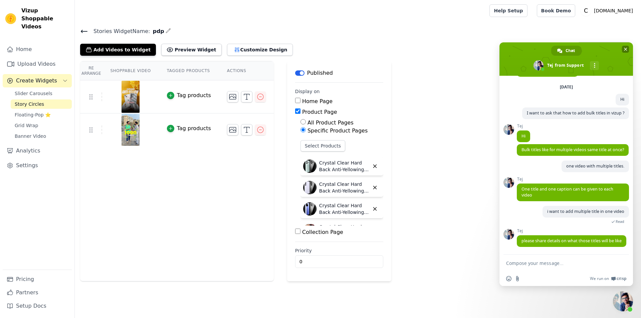
click at [624, 52] on span "Close chat" at bounding box center [625, 49] width 7 height 7
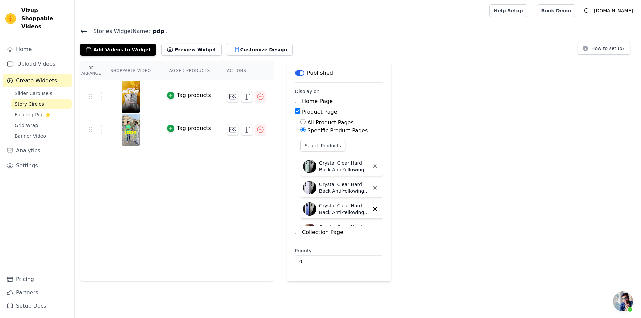
click at [35, 15] on span "Vizup Shoppable Videos" at bounding box center [45, 19] width 48 height 24
click at [39, 43] on link "Home" at bounding box center [37, 49] width 69 height 13
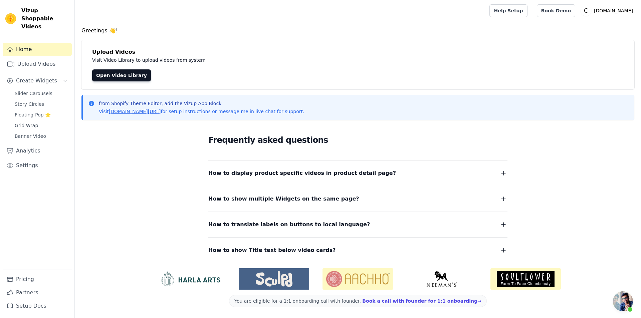
click at [265, 225] on span "How to translate labels on buttons to local language?" at bounding box center [289, 224] width 162 height 9
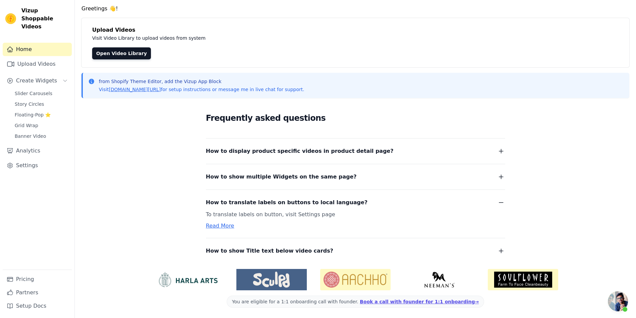
scroll to position [22, 0]
click at [258, 179] on span "How to show multiple Widgets on the same page?" at bounding box center [281, 176] width 151 height 9
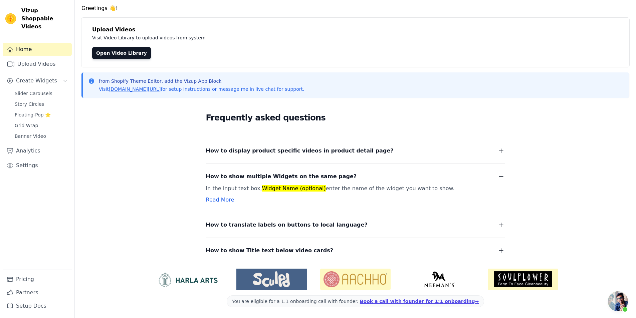
click at [258, 153] on span "How to display product specific videos in product detail page?" at bounding box center [300, 150] width 188 height 9
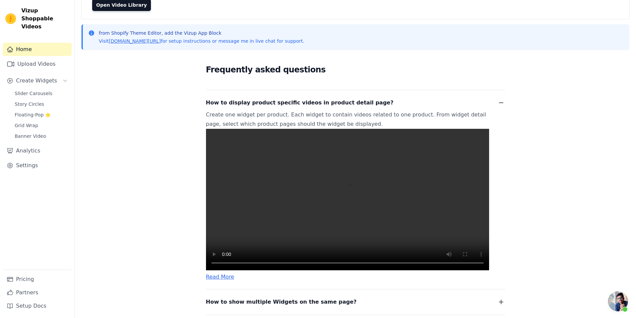
scroll to position [89, 0]
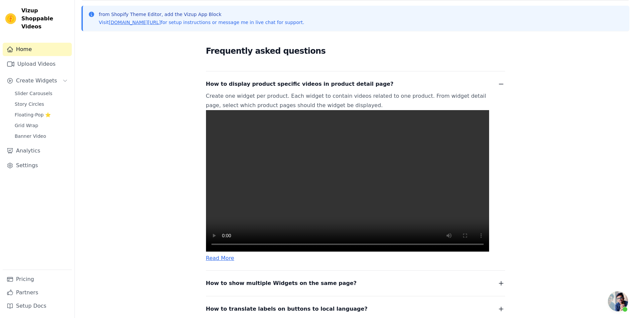
click at [229, 261] on link "Read More" at bounding box center [220, 258] width 28 height 6
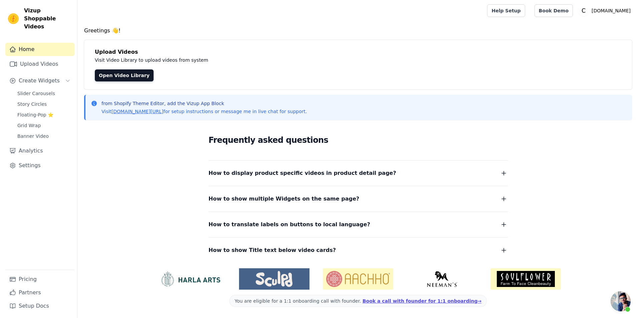
scroll to position [0, 0]
click at [26, 101] on span "Story Circles" at bounding box center [29, 104] width 29 height 7
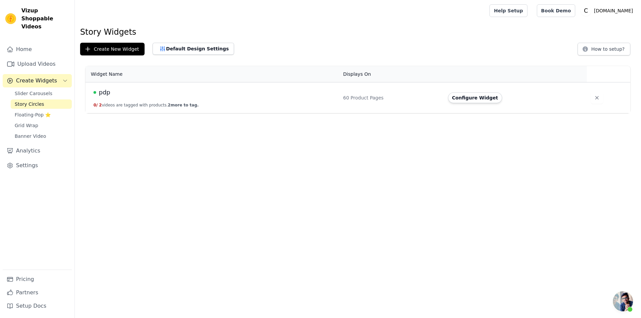
scroll to position [34, 0]
click at [107, 52] on button "Create New Widget" at bounding box center [112, 49] width 64 height 13
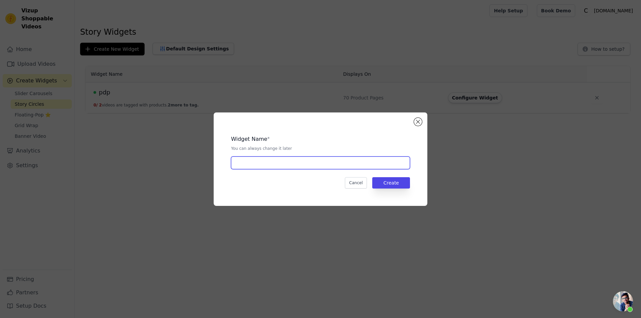
click at [274, 161] on input "text" at bounding box center [320, 163] width 179 height 13
type input "D"
type input "Royal Case"
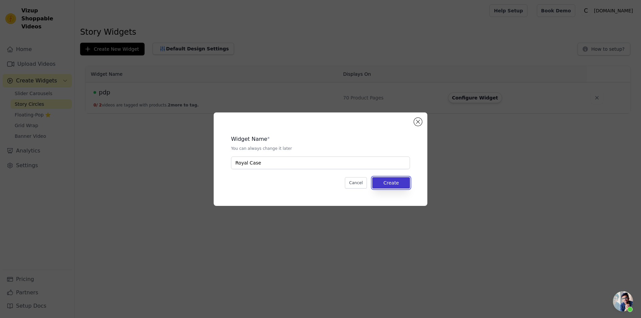
click at [394, 184] on button "Create" at bounding box center [391, 182] width 38 height 11
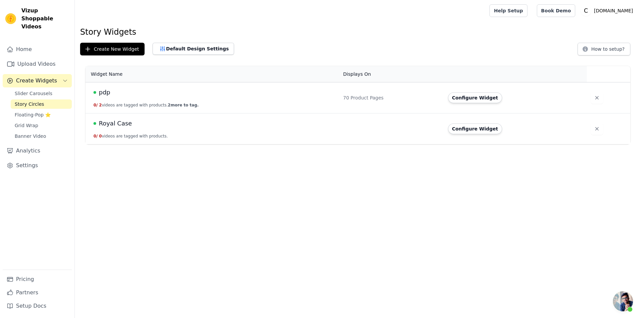
click at [101, 92] on span "pdp" at bounding box center [104, 92] width 11 height 9
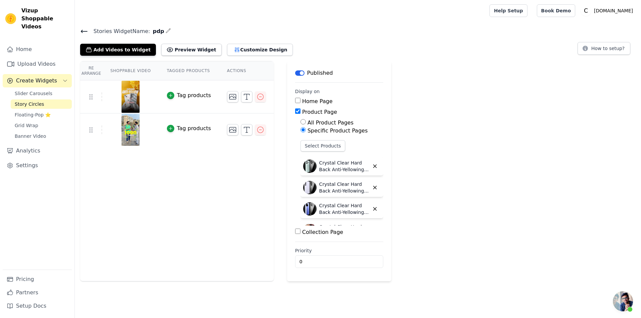
click at [93, 71] on th "Re Arrange" at bounding box center [91, 70] width 22 height 19
click at [166, 31] on icon "button" at bounding box center [168, 30] width 5 height 5
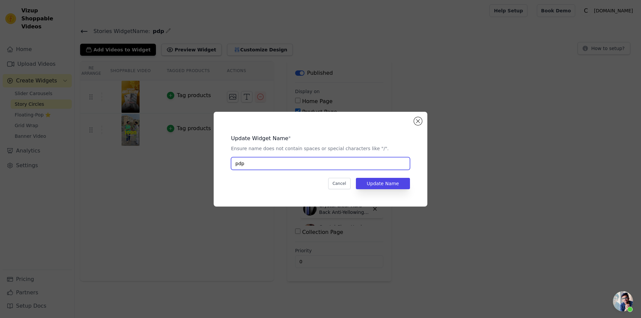
drag, startPoint x: 252, startPoint y: 159, endPoint x: 229, endPoint y: 157, distance: 23.2
click at [234, 157] on input "pdp" at bounding box center [320, 163] width 179 height 13
type input "Anti-yellow"
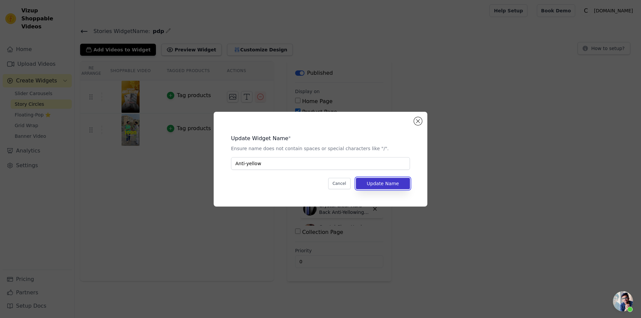
click at [374, 181] on button "Update Name" at bounding box center [383, 183] width 54 height 11
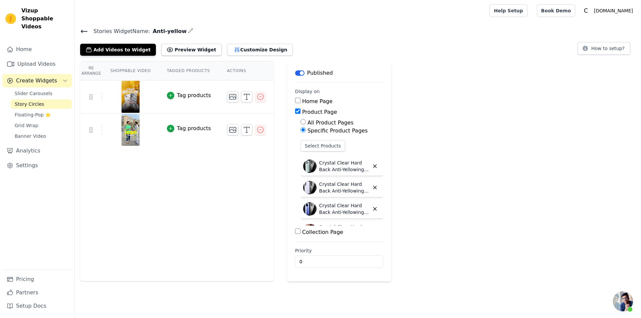
click at [84, 29] on icon at bounding box center [84, 31] width 8 height 8
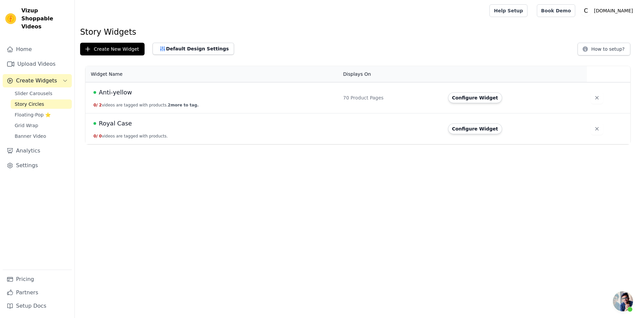
click at [123, 128] on span "Royal Case" at bounding box center [115, 123] width 33 height 9
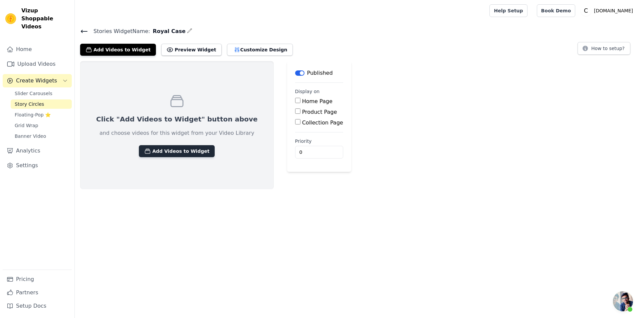
click at [148, 155] on button "Add Videos to Widget" at bounding box center [177, 151] width 76 height 12
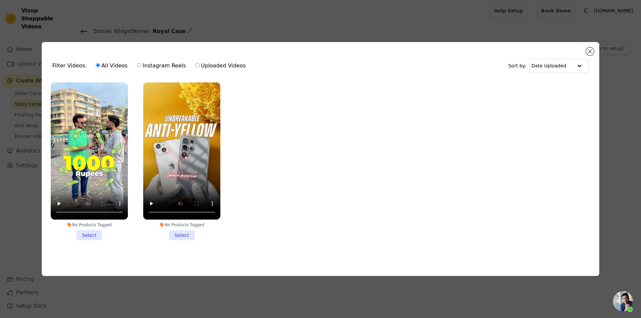
click at [158, 65] on label "Instagram Reels" at bounding box center [161, 65] width 49 height 9
click at [141, 65] on input "Instagram Reels" at bounding box center [139, 65] width 4 height 4
radio input "true"
click at [590, 49] on button "Close modal" at bounding box center [590, 51] width 8 height 8
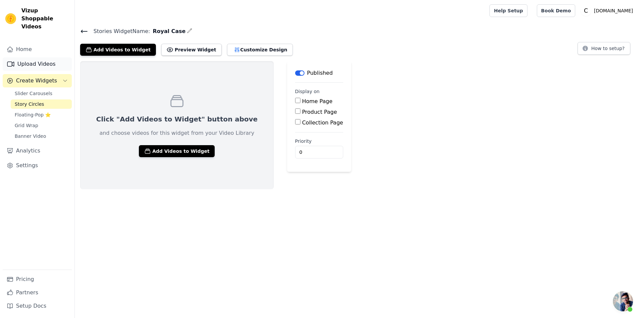
click at [39, 57] on link "Upload Videos" at bounding box center [37, 63] width 69 height 13
click at [191, 144] on div "Click "Add Videos to Widget" button above and choose videos for this widget fro…" at bounding box center [177, 125] width 194 height 128
click at [191, 148] on button "Add Videos to Widget" at bounding box center [177, 151] width 76 height 12
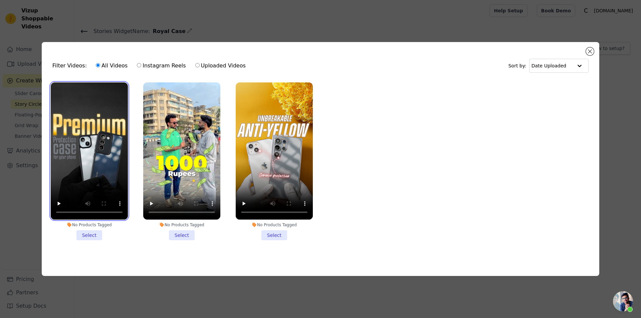
click at [108, 142] on video at bounding box center [89, 150] width 77 height 137
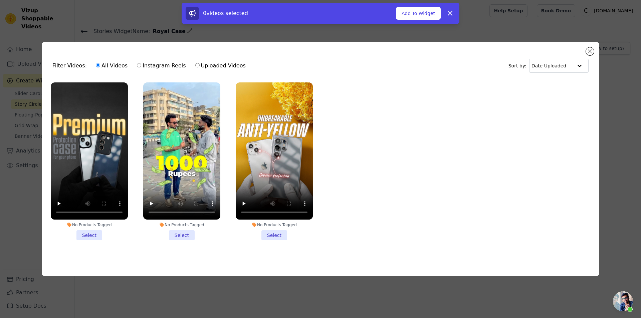
click at [88, 237] on li "No Products Tagged Select" at bounding box center [89, 161] width 77 height 158
click at [0, 0] on input "No Products Tagged Select" at bounding box center [0, 0] width 0 height 0
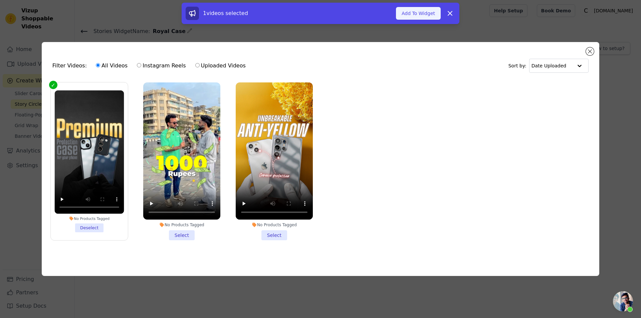
click at [419, 13] on button "Add To Widget" at bounding box center [418, 13] width 45 height 13
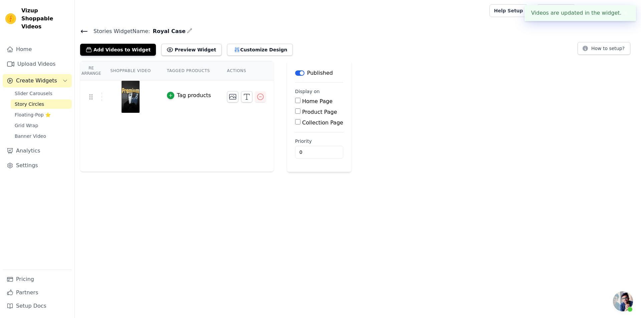
click at [295, 121] on input "Collection Page" at bounding box center [297, 121] width 5 height 5
checkbox input "true"
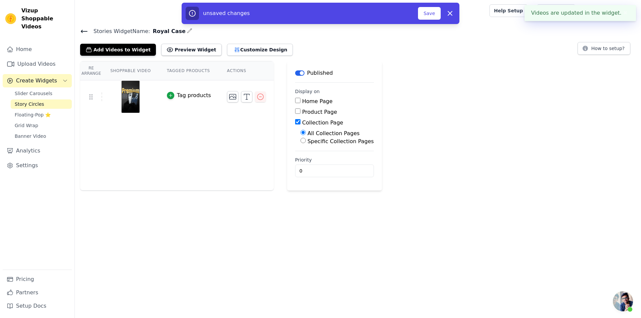
click at [300, 142] on input "Specific Collection Pages" at bounding box center [302, 140] width 5 height 5
radio input "true"
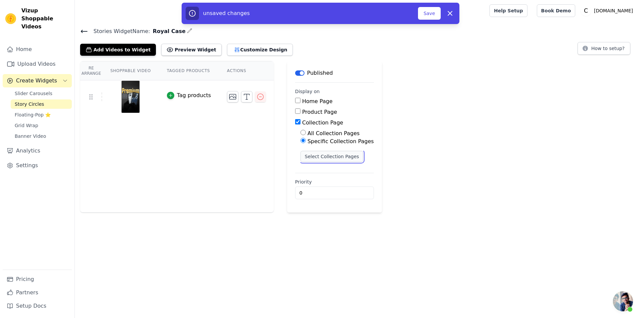
click at [315, 154] on button "Select Collection Pages" at bounding box center [331, 156] width 63 height 11
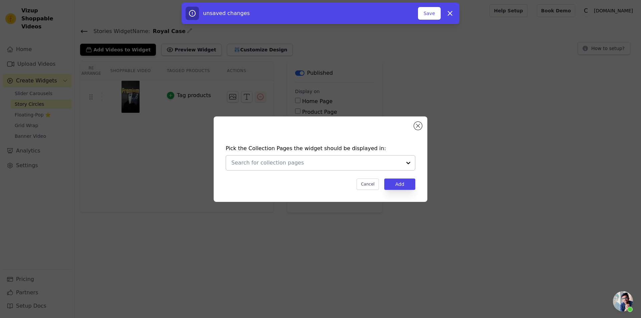
click at [303, 165] on input "text" at bounding box center [316, 163] width 170 height 8
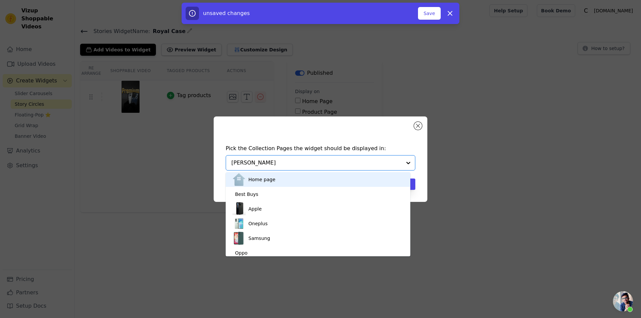
type input "roya"
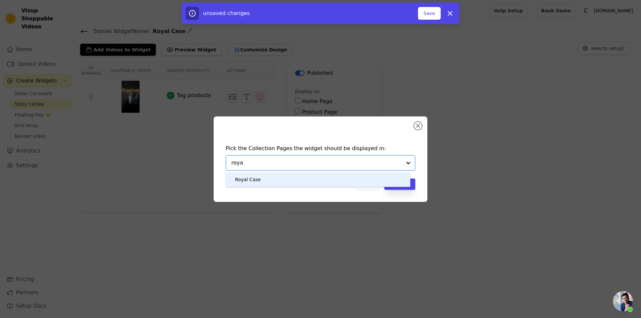
click at [300, 178] on div "Royal Case" at bounding box center [317, 179] width 171 height 15
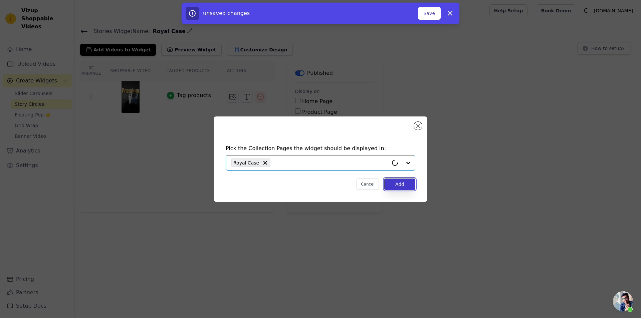
click at [391, 185] on button "Add" at bounding box center [399, 184] width 31 height 11
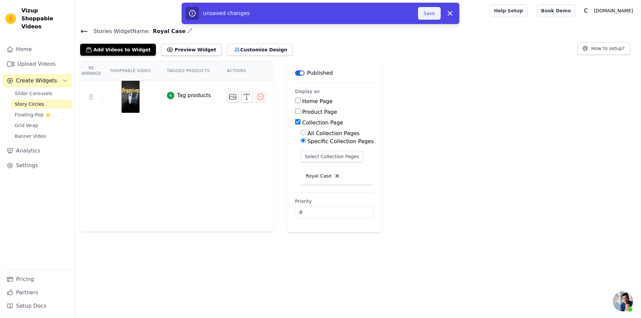
click at [433, 19] on button "Save" at bounding box center [429, 13] width 23 height 13
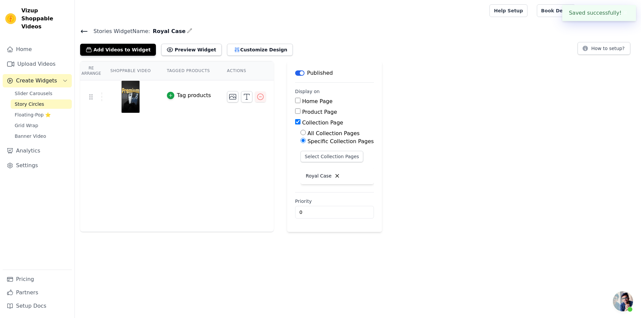
click at [431, 16] on div at bounding box center [280, 10] width 401 height 21
click at [245, 46] on button "Customize Design" at bounding box center [260, 50] width 66 height 12
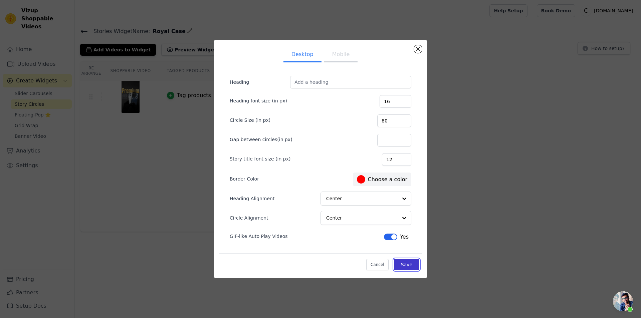
click at [407, 267] on button "Save" at bounding box center [406, 264] width 25 height 11
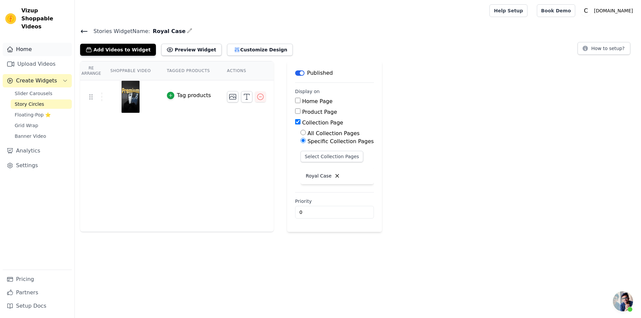
click at [41, 45] on link "Home" at bounding box center [37, 49] width 69 height 13
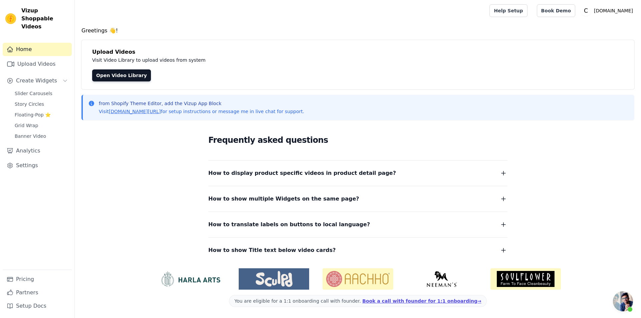
click at [302, 176] on span "How to display product specific videos in product detail page?" at bounding box center [302, 173] width 188 height 9
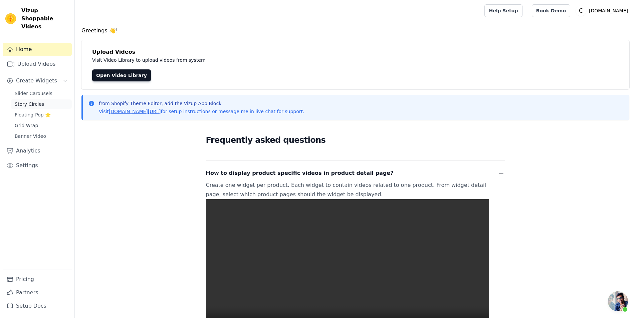
click at [40, 101] on span "Story Circles" at bounding box center [29, 104] width 29 height 7
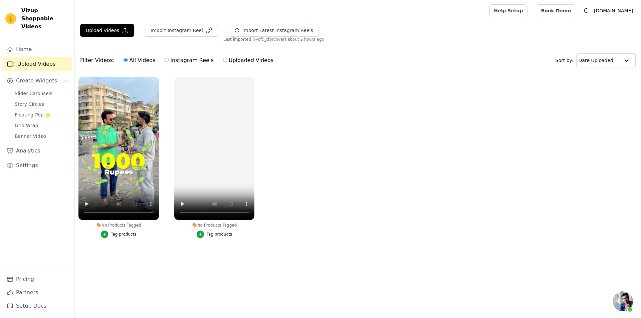
scroll to position [22, 0]
click at [174, 28] on button "Import Instagram Reel" at bounding box center [181, 30] width 73 height 13
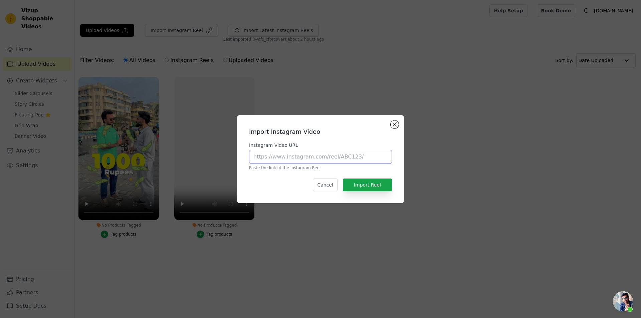
click at [286, 158] on input "Instagram Video URL" at bounding box center [320, 157] width 143 height 14
paste input "[URL][DOMAIN_NAME]"
type input "[URL][DOMAIN_NAME]"
click at [372, 186] on button "Import Reel" at bounding box center [367, 185] width 49 height 13
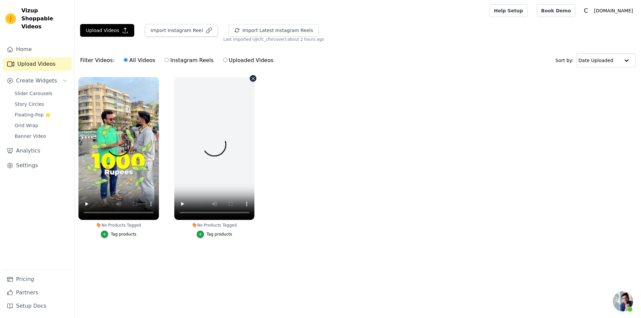
scroll to position [22, 0]
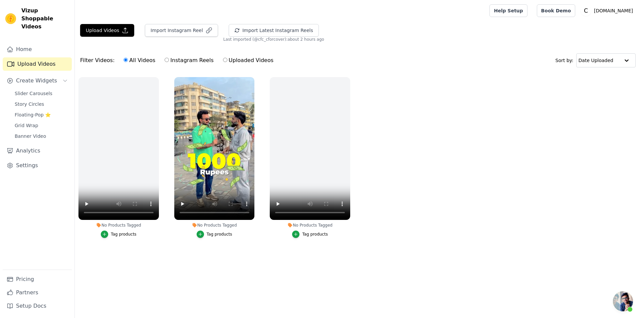
scroll to position [22, 0]
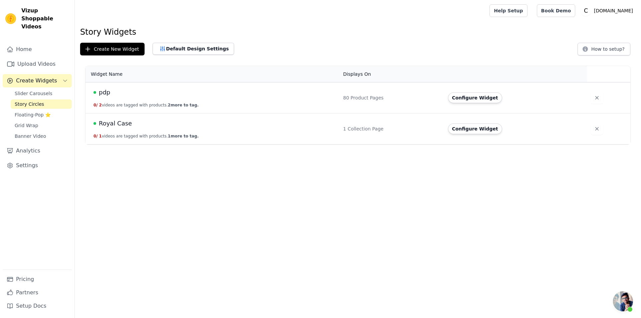
scroll to position [22, 0]
click at [351, 128] on div "1 Collection Page" at bounding box center [391, 129] width 97 height 7
click at [27, 43] on link "Home" at bounding box center [37, 49] width 69 height 13
click at [244, 132] on td "Royal Case 0 / 1 videos are tagged with products. 1 more to tag." at bounding box center [212, 128] width 254 height 31
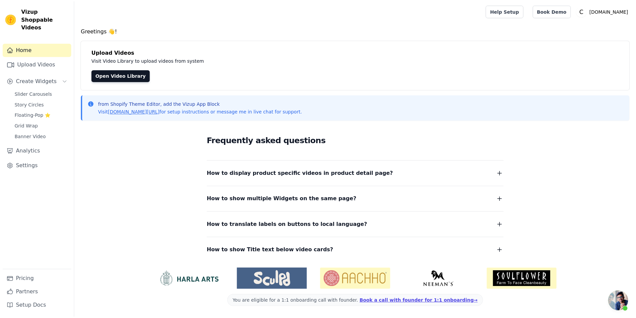
scroll to position [22, 0]
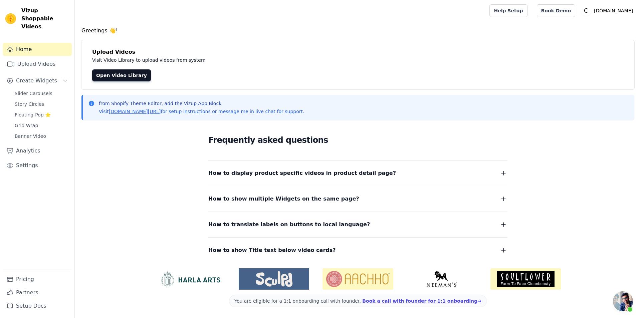
click at [262, 178] on dl "How to display product specific videos in product detail page? Create one widge…" at bounding box center [357, 207] width 299 height 95
click at [261, 174] on span "How to display product specific videos in product detail page?" at bounding box center [302, 173] width 188 height 9
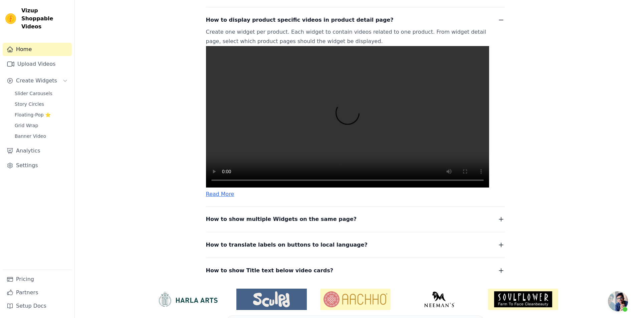
scroll to position [191, 0]
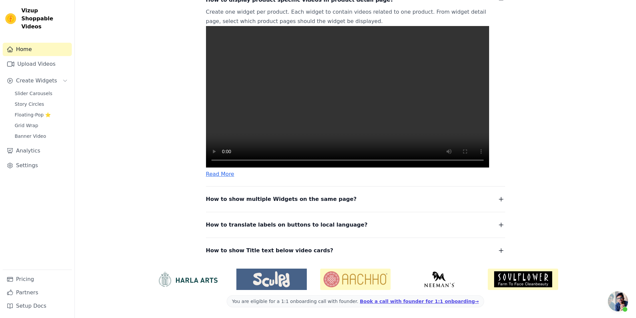
click at [219, 174] on link "Read More" at bounding box center [220, 174] width 28 height 6
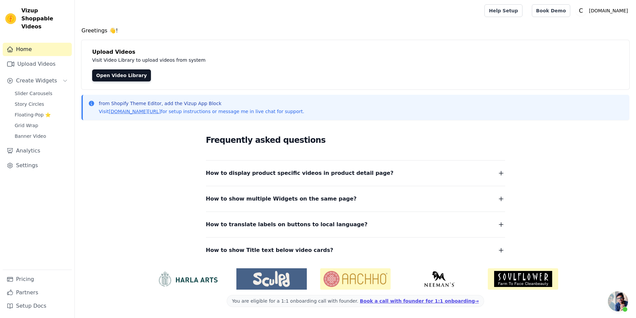
scroll to position [0, 0]
click at [284, 172] on span "How to display product specific videos in product detail page?" at bounding box center [302, 173] width 188 height 9
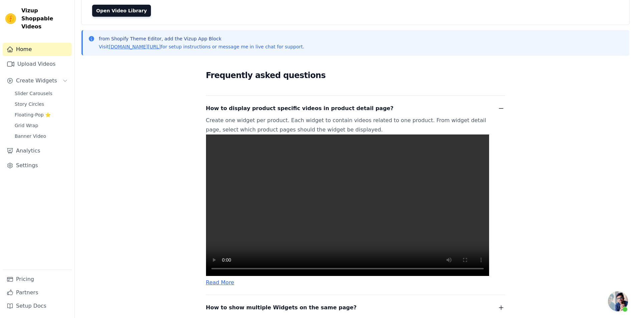
scroll to position [134, 0]
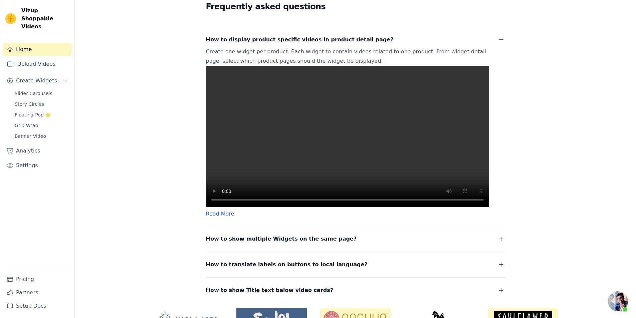
click at [336, 157] on video at bounding box center [347, 137] width 283 height 142
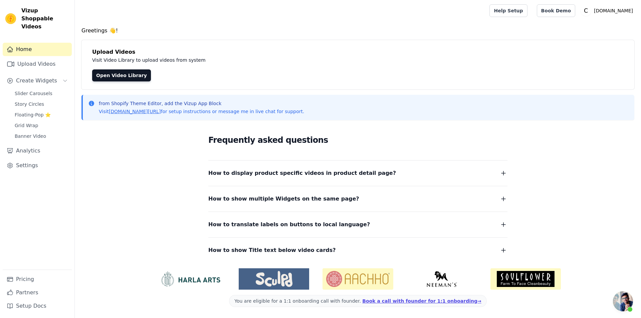
click at [339, 178] on dl "How to display product specific videos in product detail page? Create one widge…" at bounding box center [357, 207] width 299 height 95
click at [337, 175] on span "How to display product specific videos in product detail page?" at bounding box center [302, 173] width 188 height 9
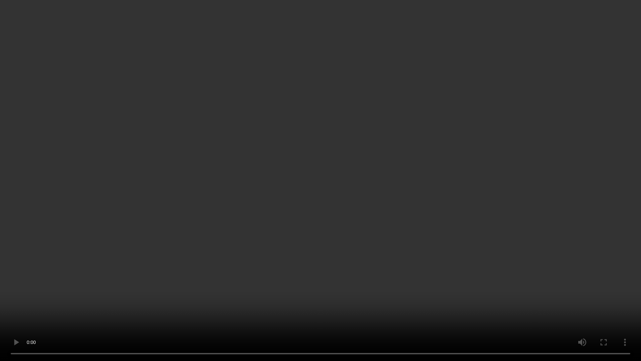
click at [375, 159] on video at bounding box center [320, 180] width 641 height 361
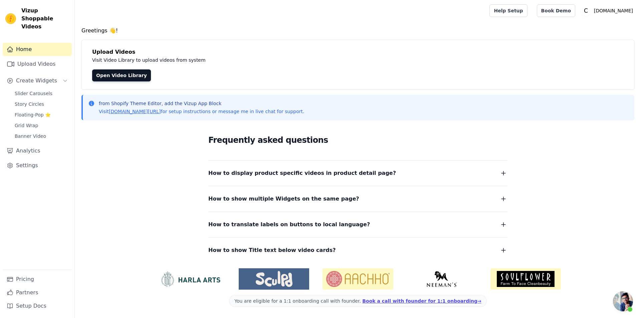
scroll to position [22, 0]
click at [120, 79] on link "Open Video Library" at bounding box center [121, 75] width 59 height 12
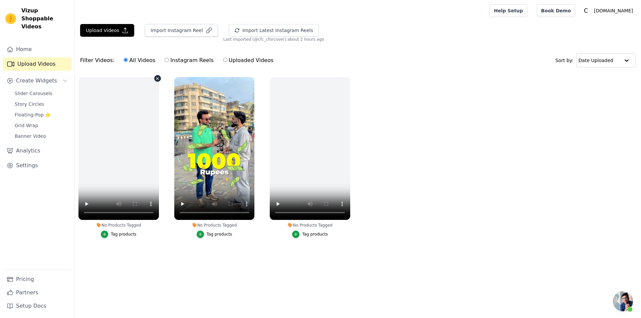
scroll to position [22, 0]
